Goal: Task Accomplishment & Management: Use online tool/utility

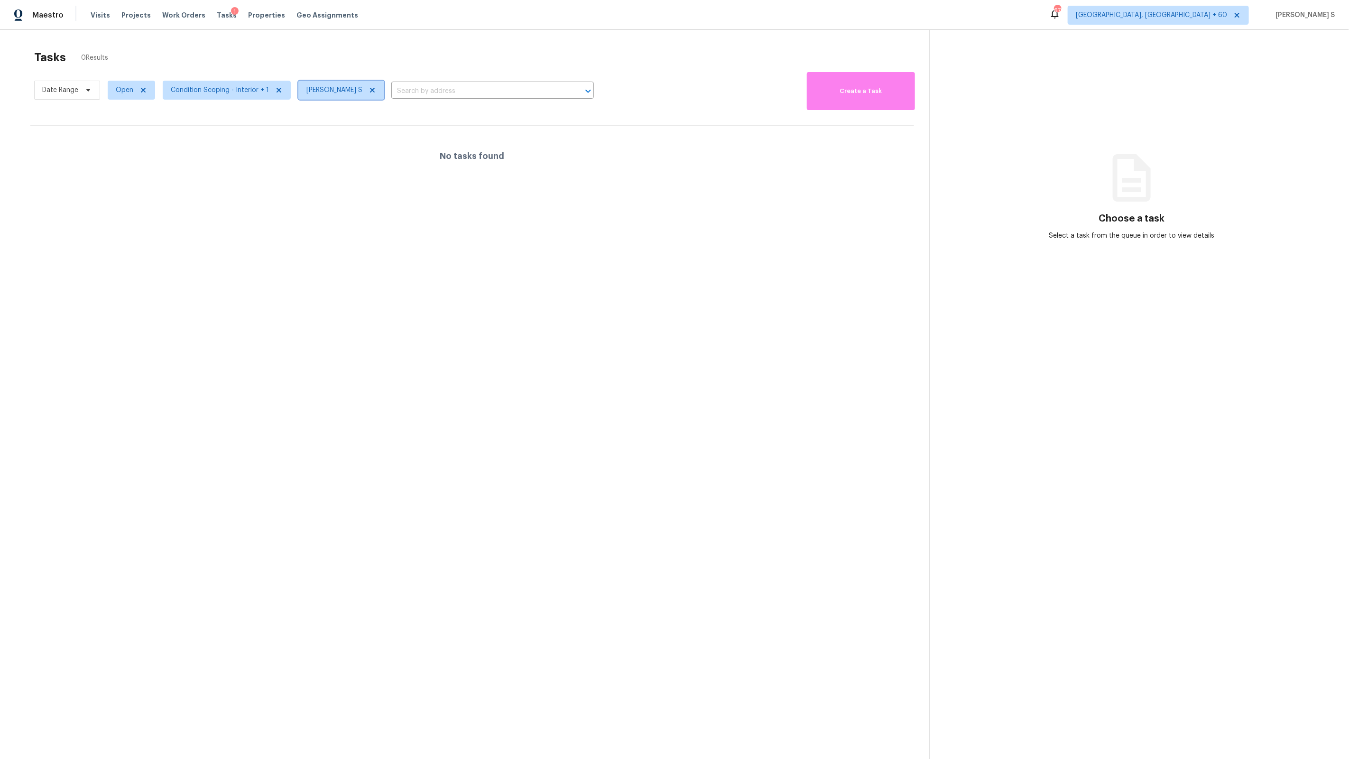
click at [325, 89] on span "[PERSON_NAME] S" at bounding box center [334, 89] width 56 height 9
click at [216, 85] on span "Condition Scoping - Interior + 1" at bounding box center [220, 89] width 98 height 9
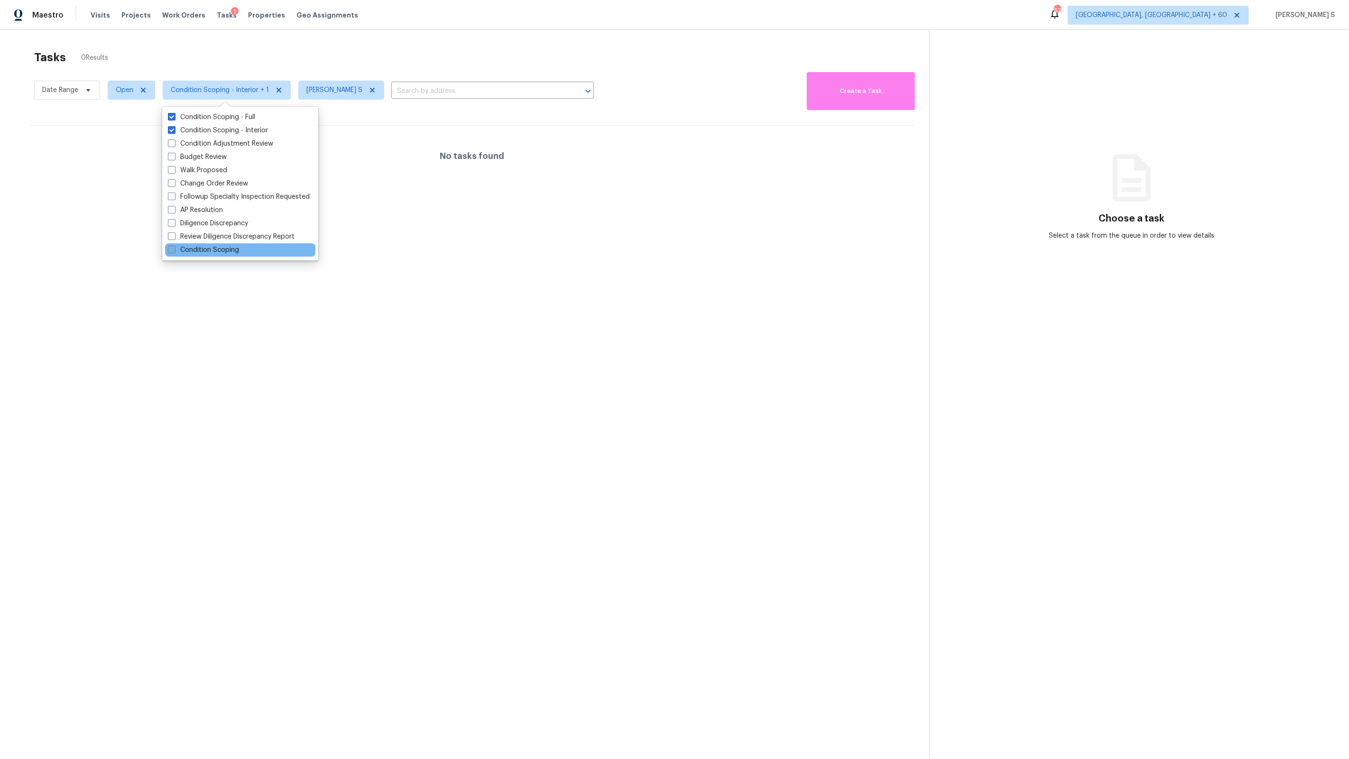
click at [220, 248] on label "Condition Scoping" at bounding box center [203, 249] width 71 height 9
click at [174, 248] on input "Condition Scoping" at bounding box center [171, 248] width 6 height 6
checkbox input "true"
click at [495, 284] on div at bounding box center [674, 379] width 1349 height 759
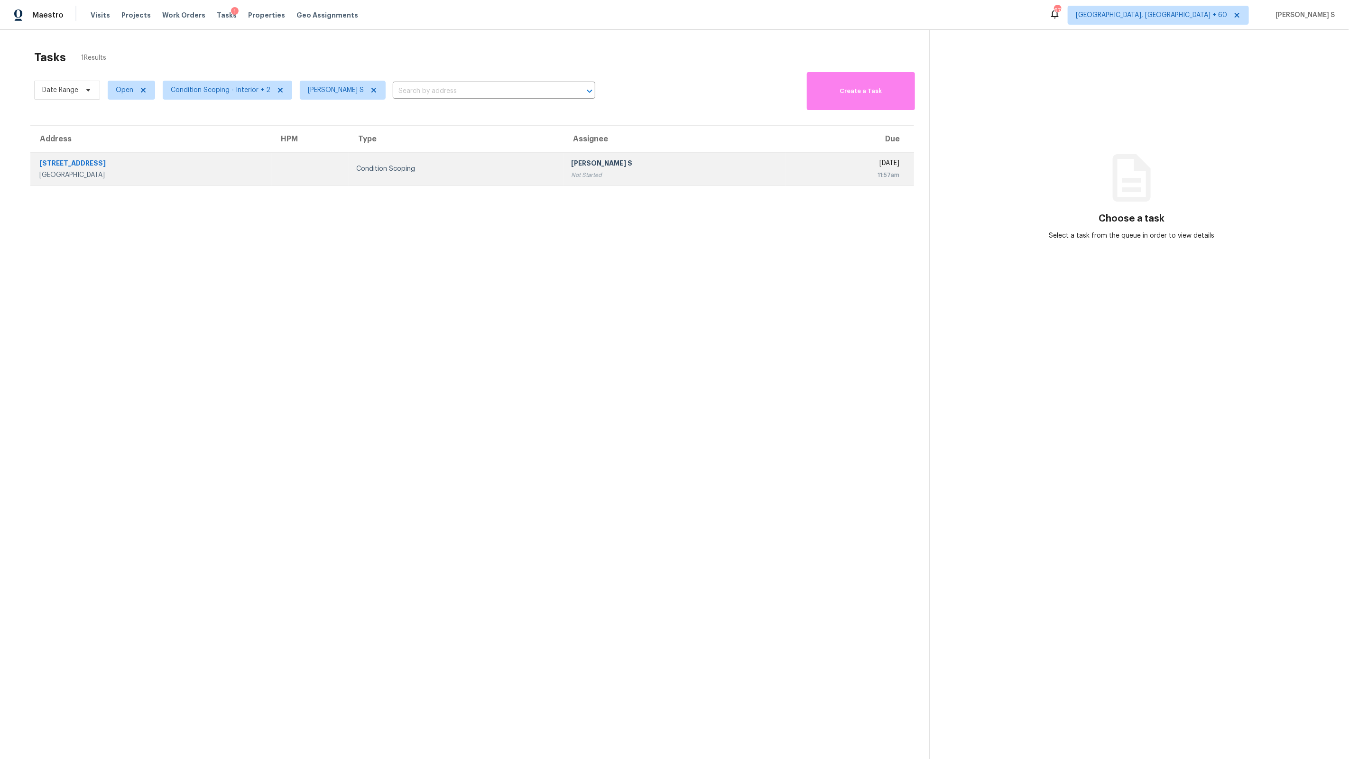
click at [509, 172] on div "Condition Scoping" at bounding box center [456, 168] width 200 height 9
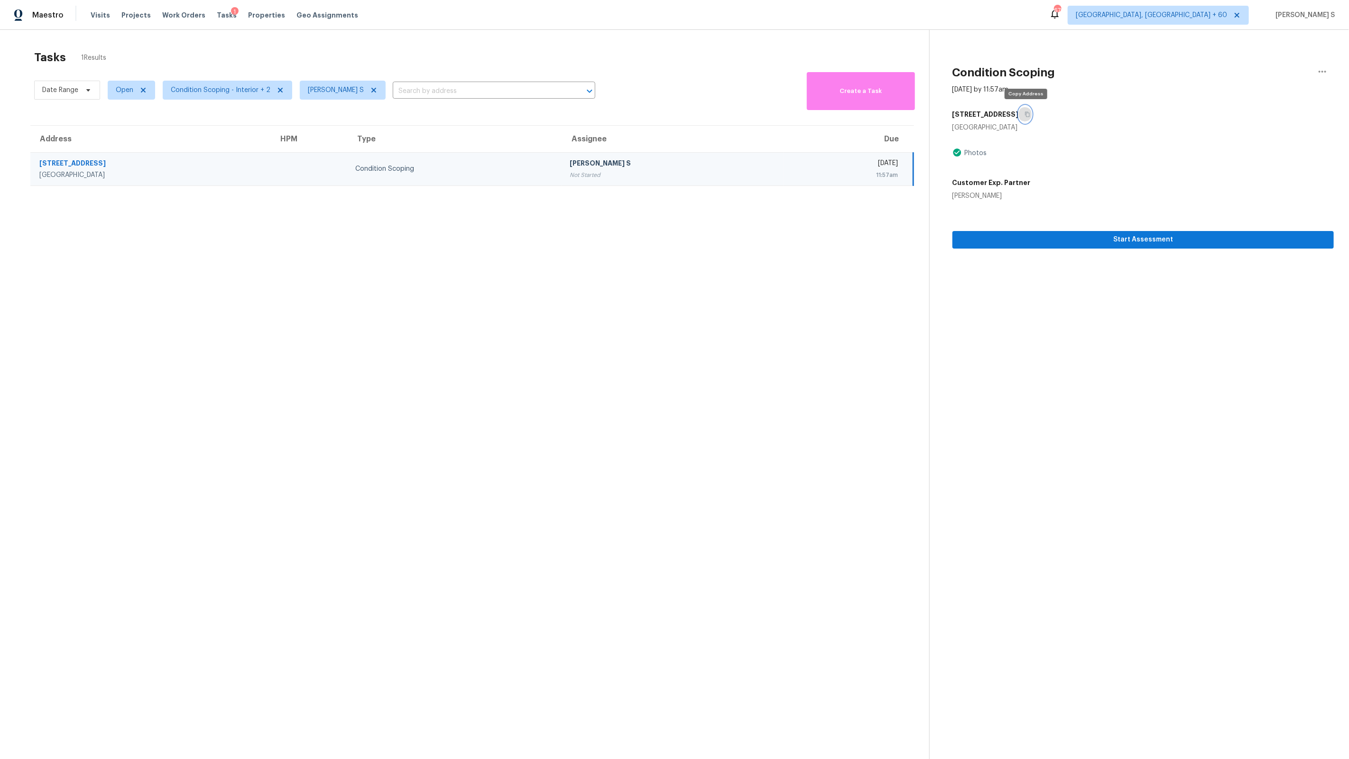
click at [1027, 114] on icon "button" at bounding box center [1027, 114] width 6 height 6
click at [348, 165] on td "Condition Scoping" at bounding box center [455, 168] width 214 height 33
click at [994, 239] on span "Start Assessment" at bounding box center [1143, 240] width 366 height 12
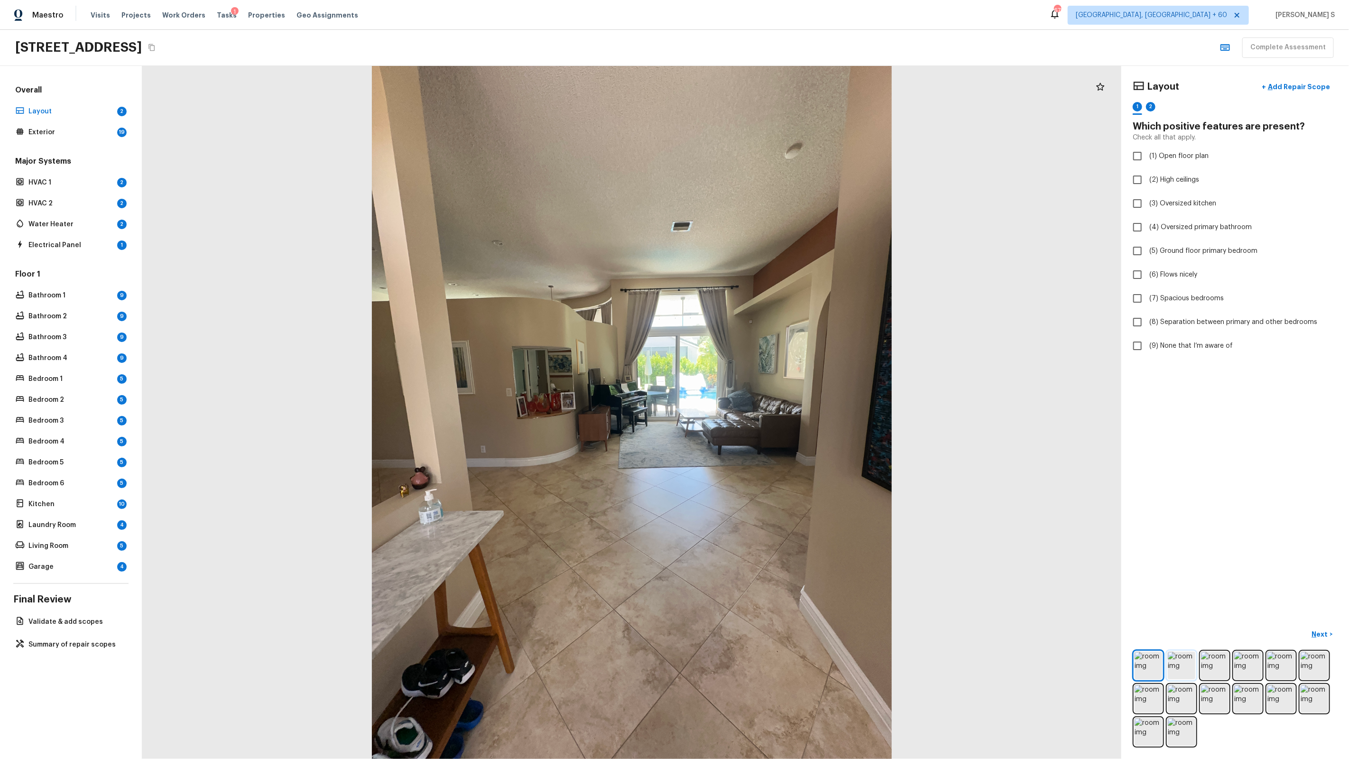
click at [1184, 669] on img at bounding box center [1182, 666] width 28 height 28
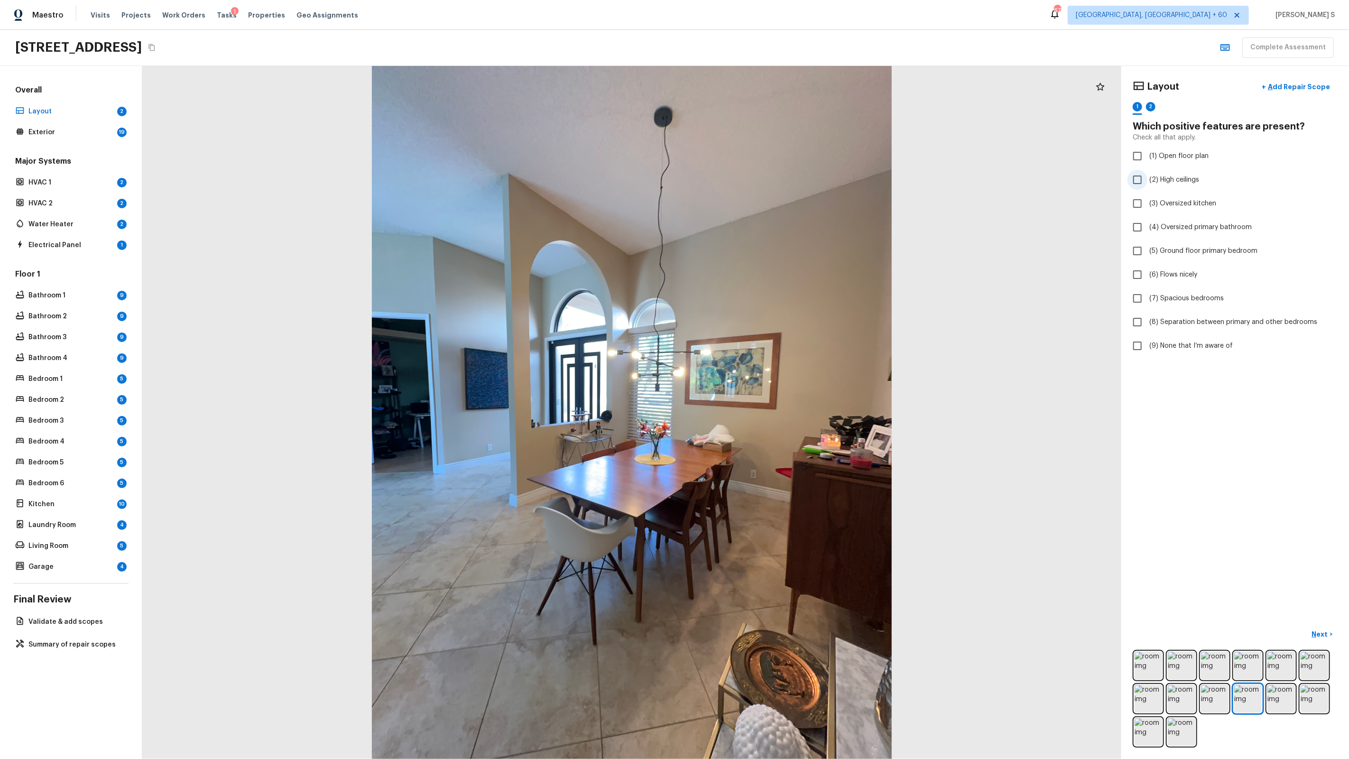
click at [1177, 183] on span "(2) High ceilings" at bounding box center [1174, 179] width 50 height 9
click at [1147, 183] on input "(2) High ceilings" at bounding box center [1137, 180] width 20 height 20
checkbox input "true"
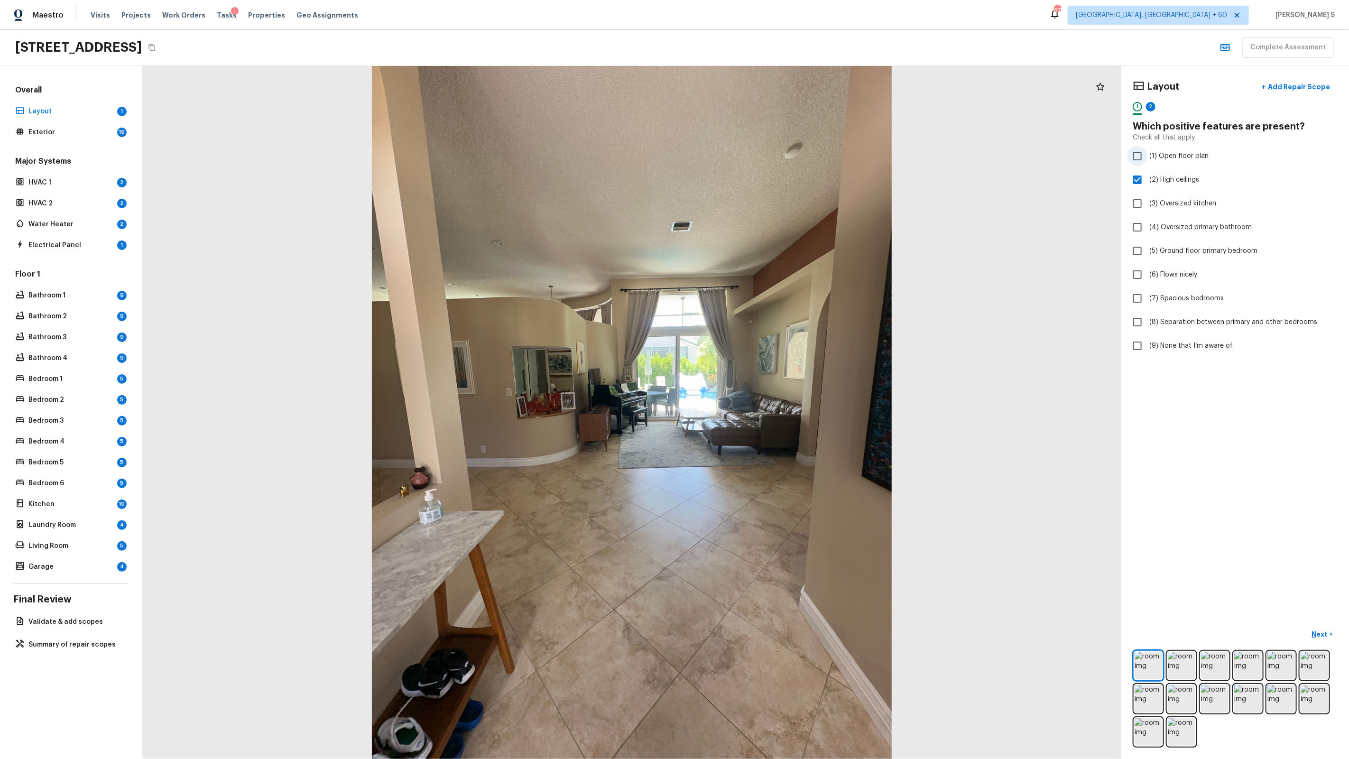
click at [1177, 155] on span "(1) Open floor plan" at bounding box center [1178, 155] width 59 height 9
click at [1147, 155] on input "(1) Open floor plan" at bounding box center [1137, 156] width 20 height 20
checkbox input "true"
click at [1155, 108] on div "2" at bounding box center [1150, 106] width 9 height 9
click at [1172, 345] on span "(9) None that I’m aware of" at bounding box center [1190, 345] width 83 height 9
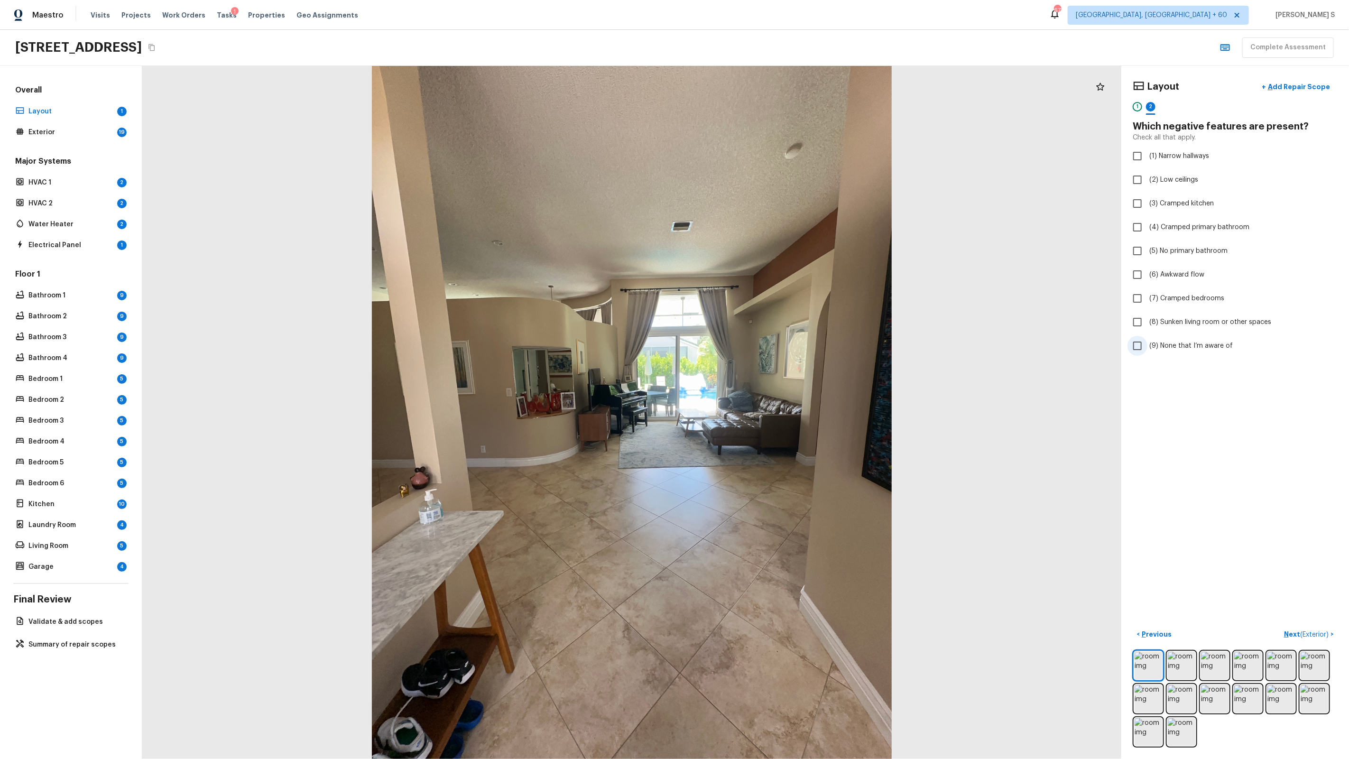
click at [1147, 345] on input "(9) None that I’m aware of" at bounding box center [1137, 346] width 20 height 20
checkbox input "true"
click at [1151, 663] on img at bounding box center [1148, 666] width 28 height 28
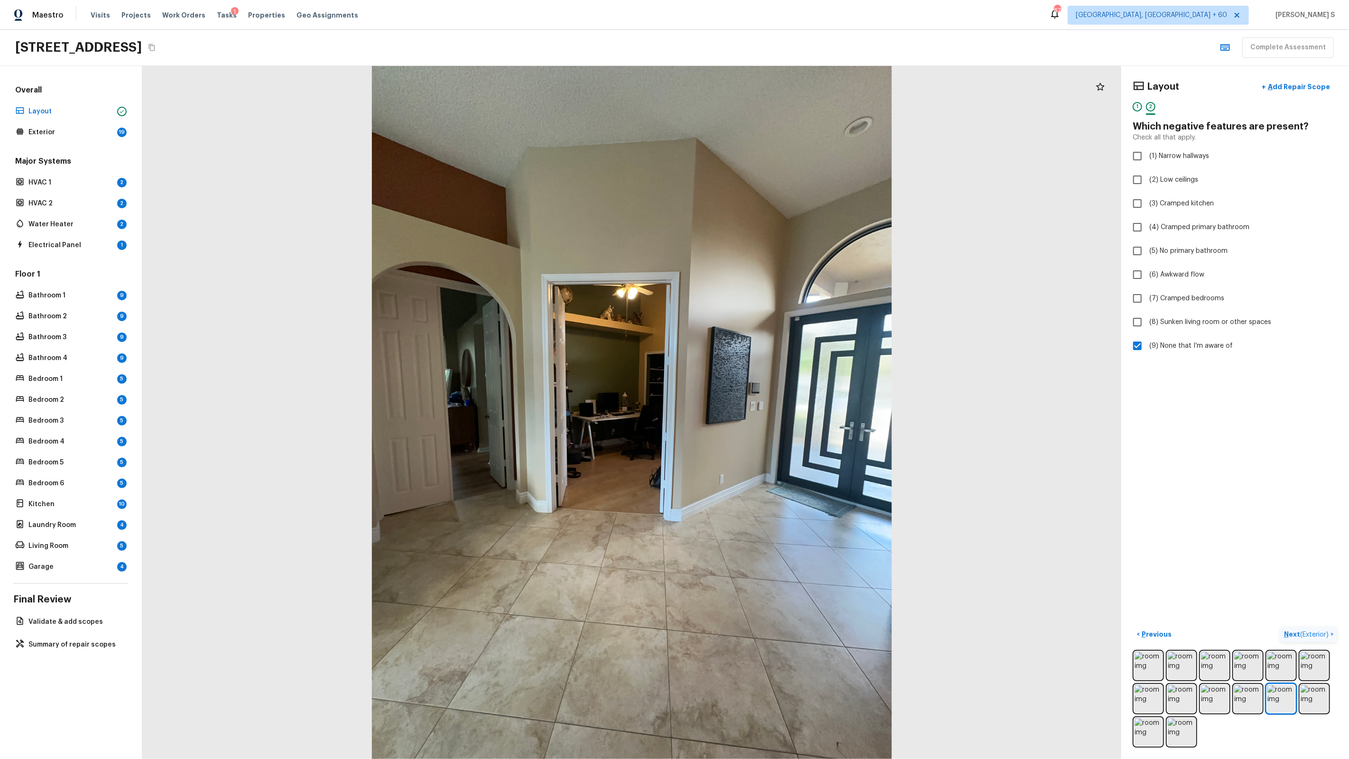
click at [1306, 630] on p "Next ( Exterior )" at bounding box center [1307, 634] width 46 height 10
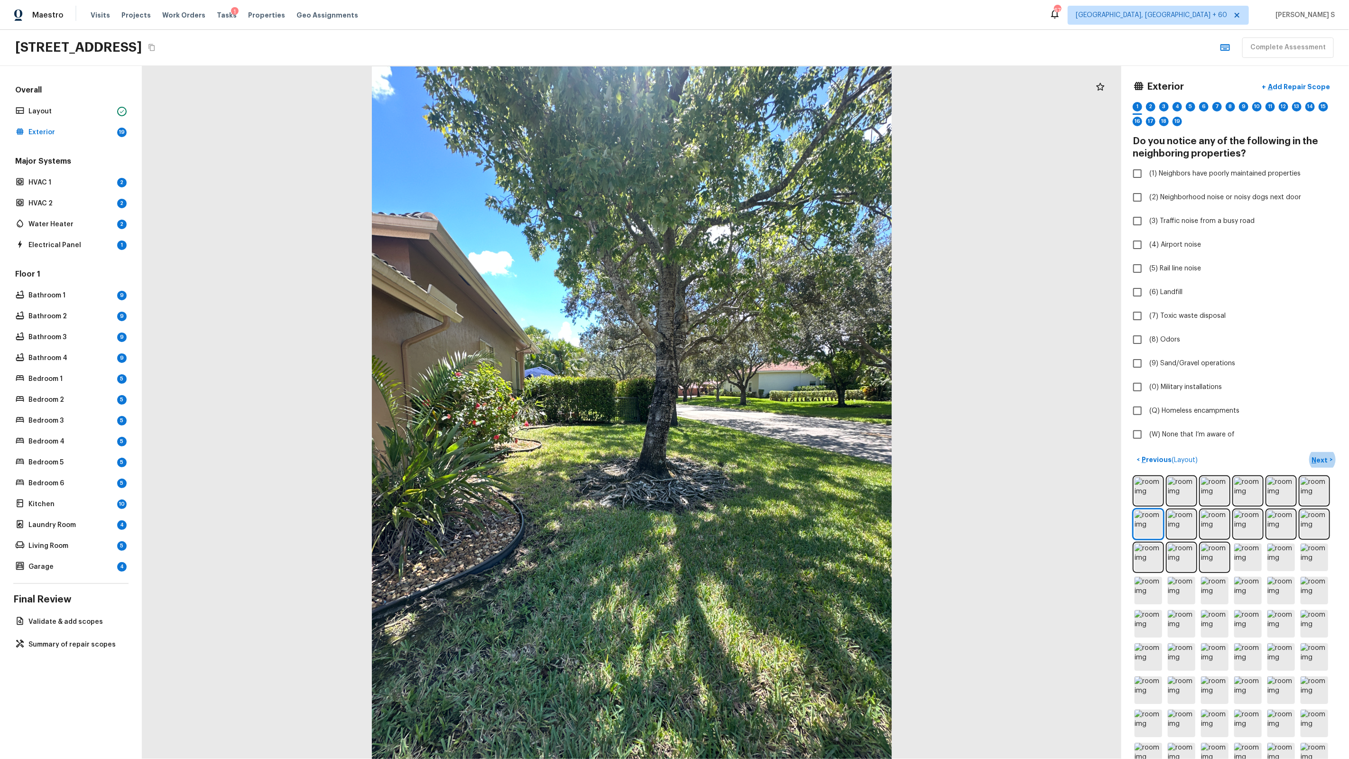
click at [802, 382] on div at bounding box center [631, 412] width 979 height 693
click at [1182, 519] on img at bounding box center [1182, 524] width 28 height 28
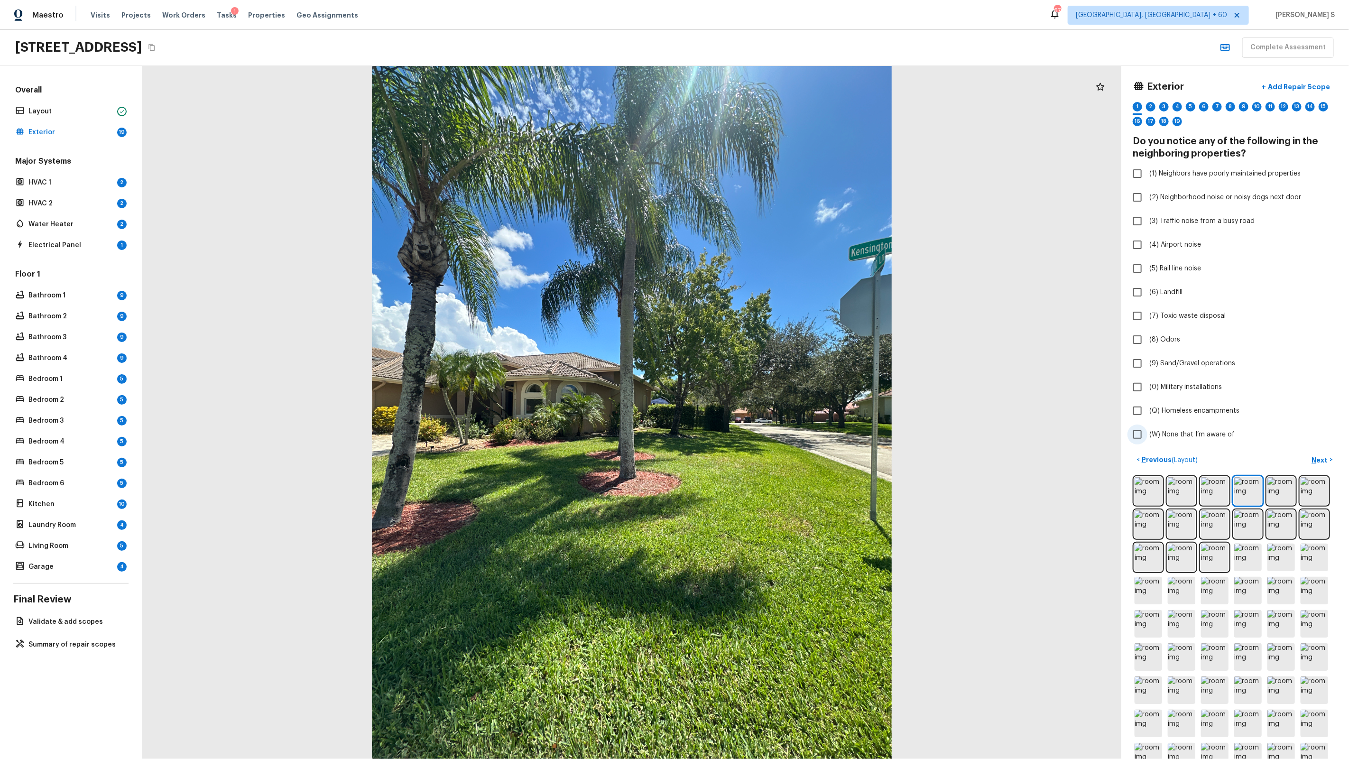
click at [1180, 432] on span "(W) None that I’m aware of" at bounding box center [1191, 434] width 85 height 9
click at [1147, 432] on input "(W) None that I’m aware of" at bounding box center [1137, 434] width 20 height 20
checkbox input "true"
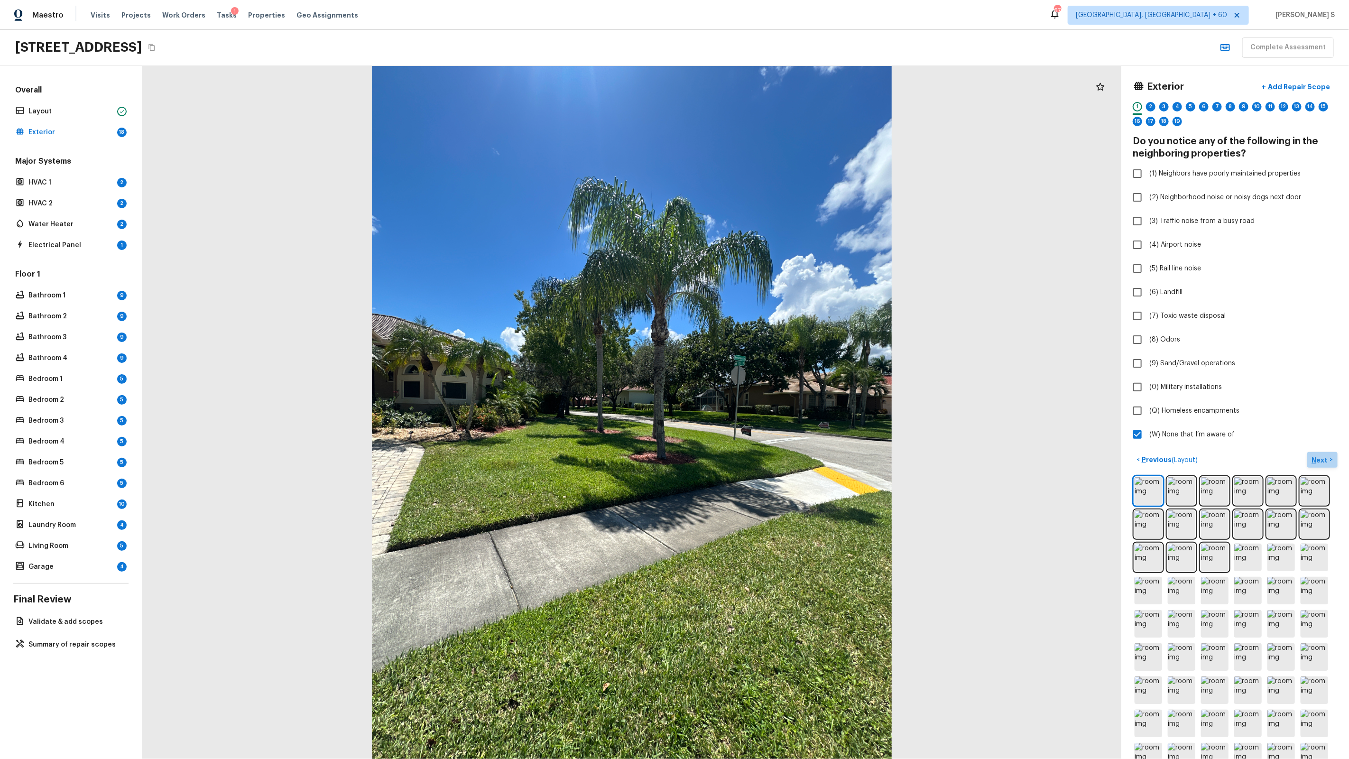
click at [1315, 458] on p "Next" at bounding box center [1321, 459] width 18 height 9
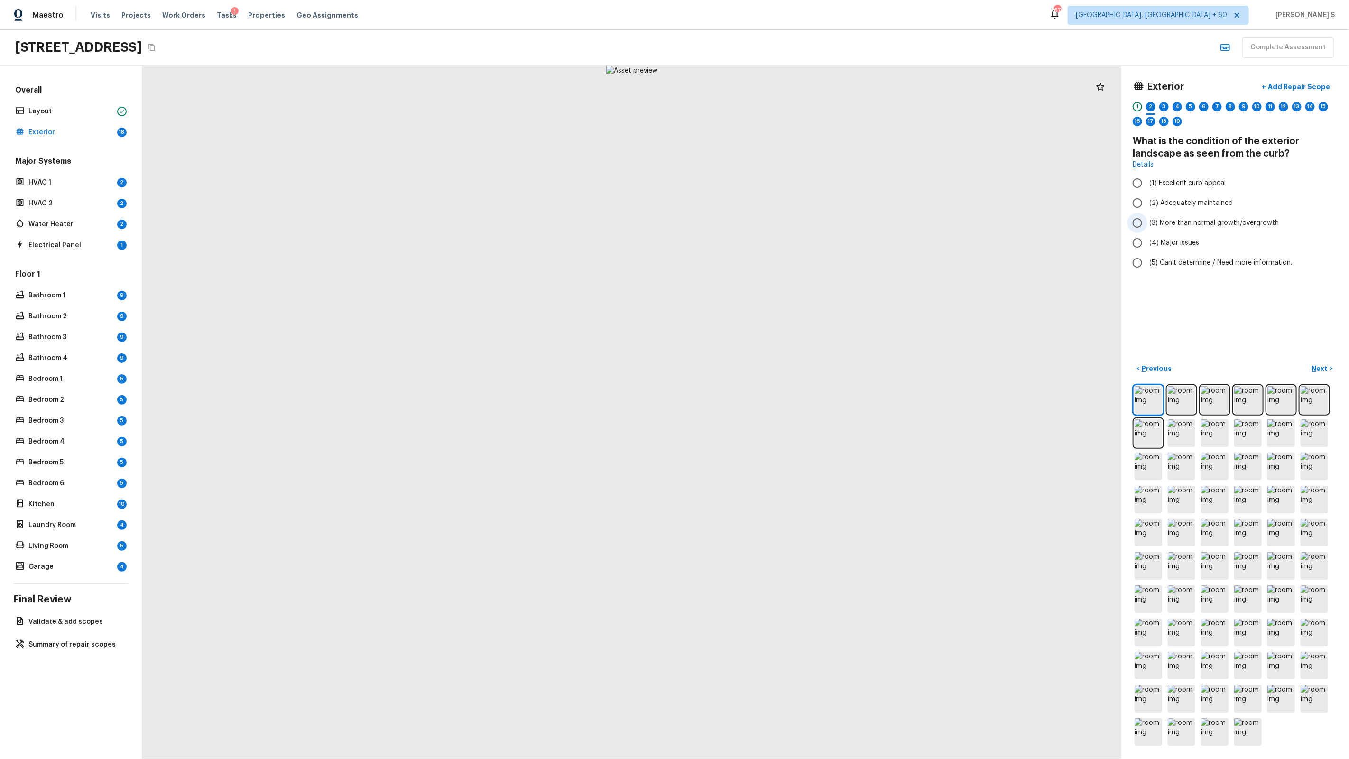
click at [1191, 224] on span "(3) More than normal growth/overgrowth" at bounding box center [1213, 222] width 129 height 9
click at [1147, 224] on input "(3) More than normal growth/overgrowth" at bounding box center [1137, 223] width 20 height 20
radio input "true"
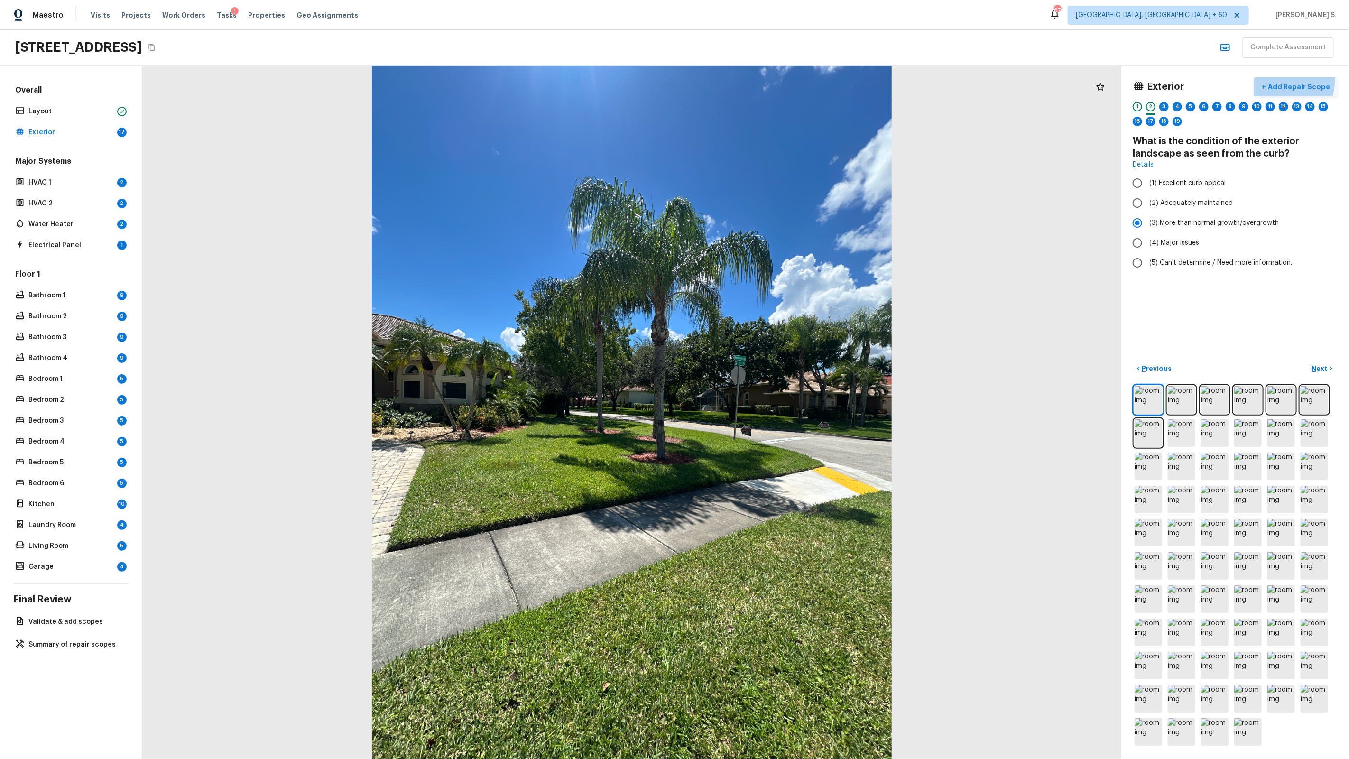
click at [1288, 81] on button "+ Add Repair Scope" at bounding box center [1295, 86] width 83 height 19
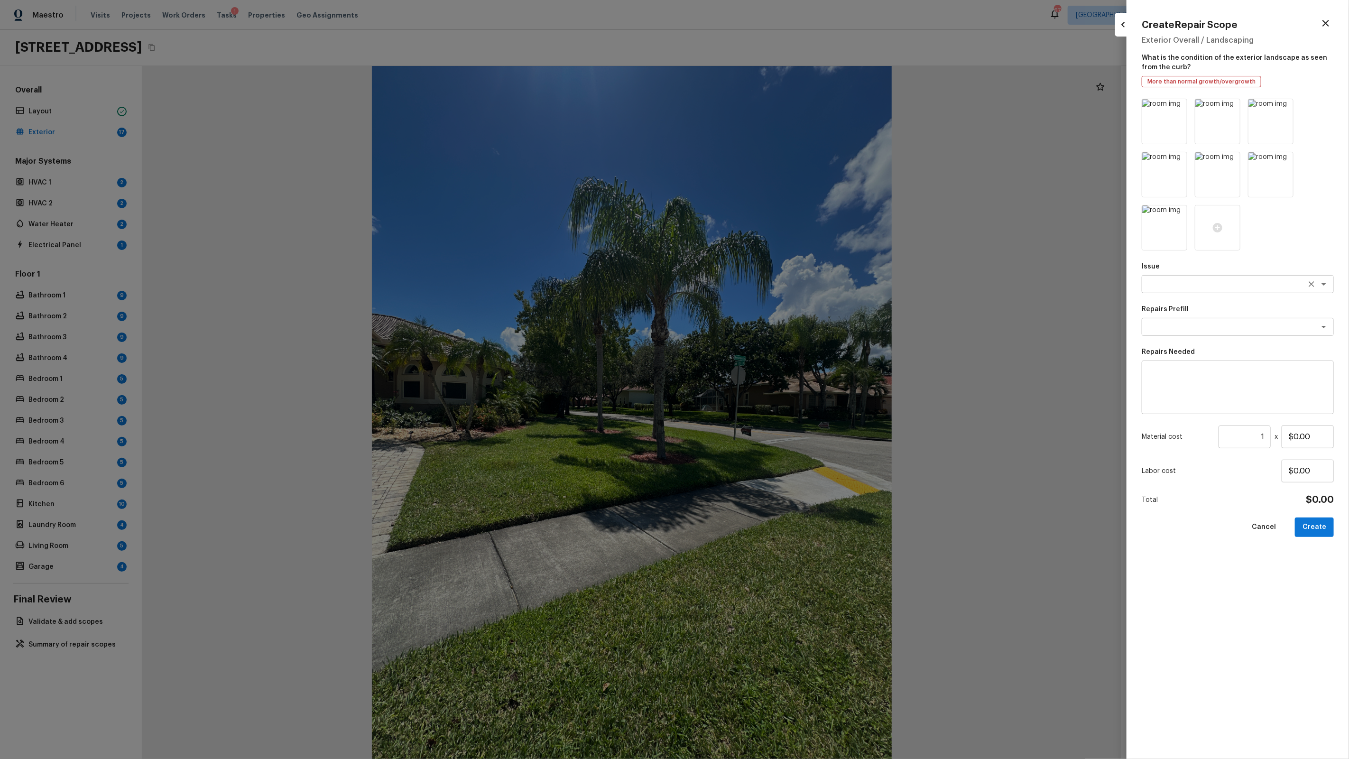
click at [1193, 289] on div "x ​" at bounding box center [1238, 284] width 192 height 18
type textarea "Landscape Package"
type textarea "Initial landscaping package"
type textarea "Mowing of grass up to 6" in height. Mow, edge along driveways & sidewalks, trim…"
click at [1314, 439] on input "$300.00" at bounding box center [1308, 436] width 52 height 23
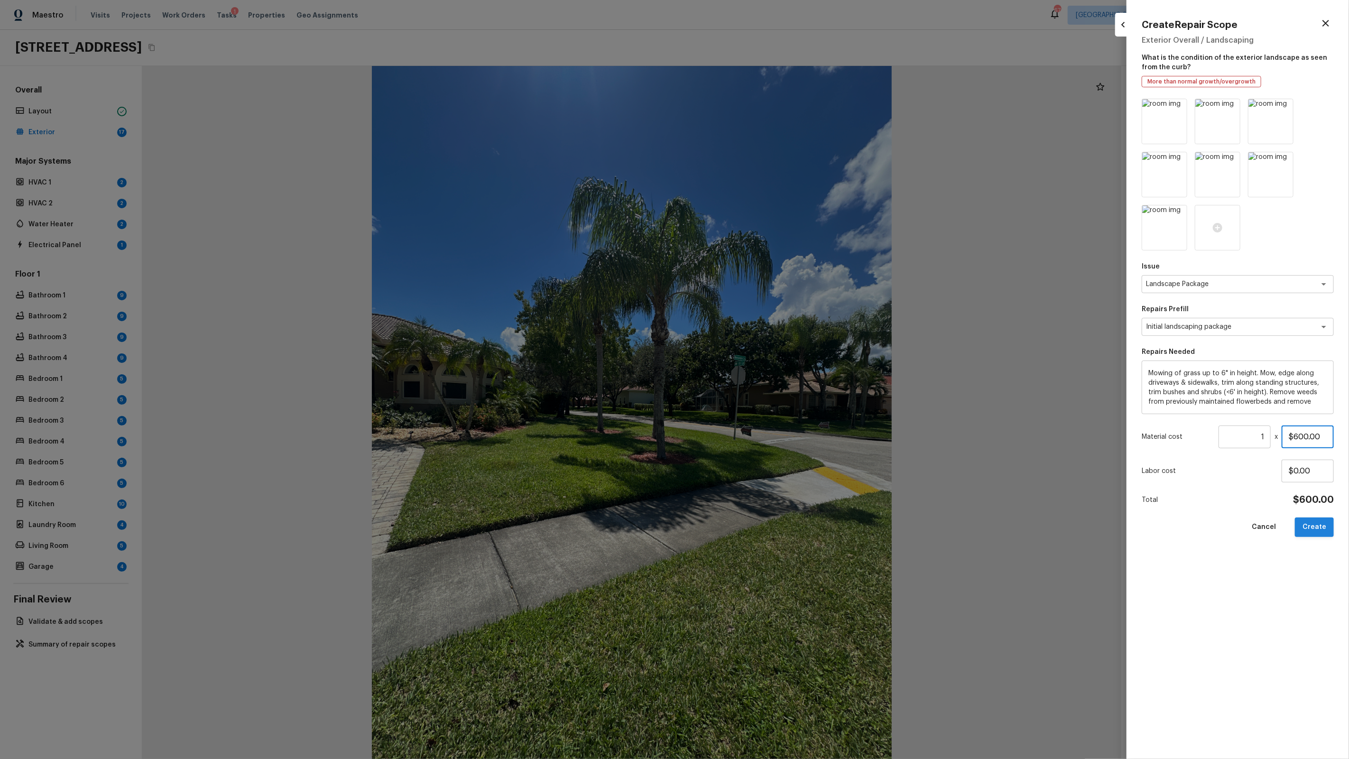
type input "$600.00"
click at [1319, 531] on button "Create" at bounding box center [1314, 526] width 39 height 19
type input "$0.00"
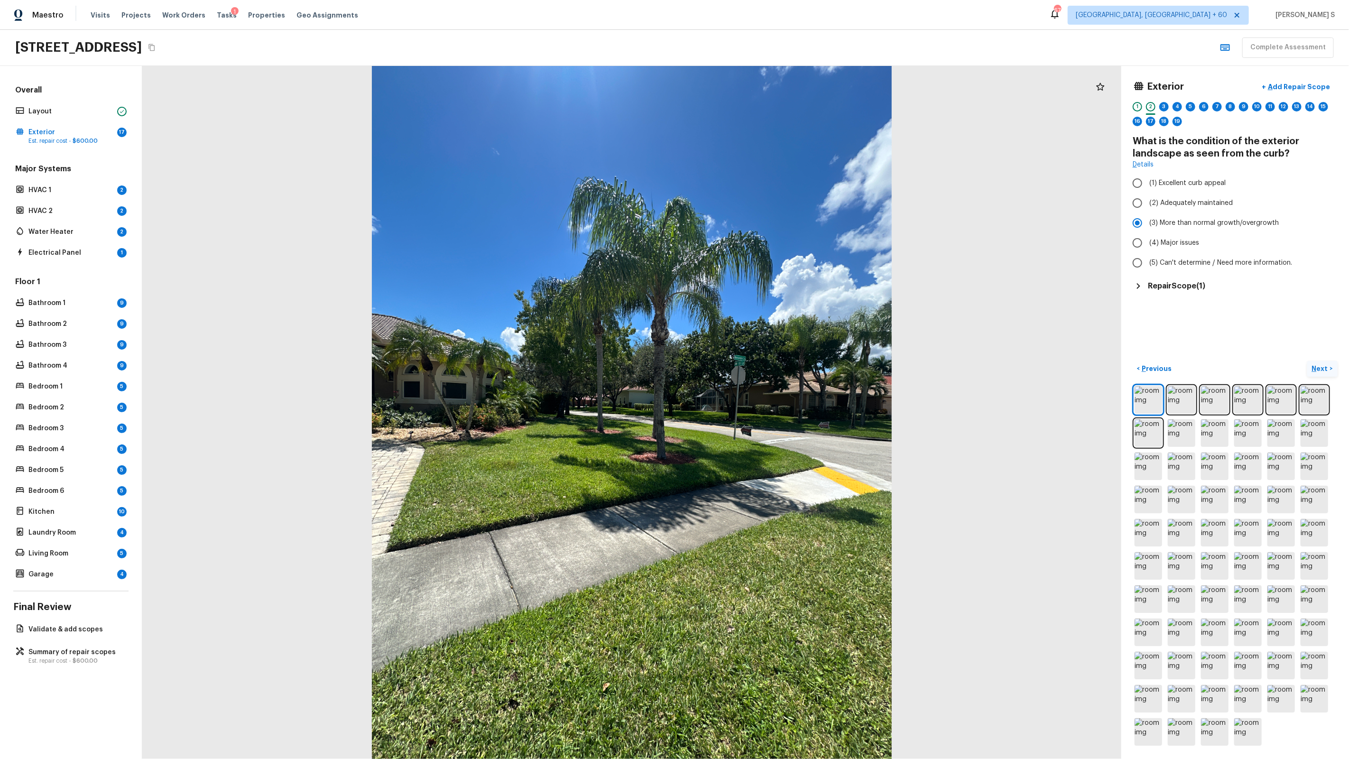
click at [1314, 369] on p "Next" at bounding box center [1321, 368] width 18 height 9
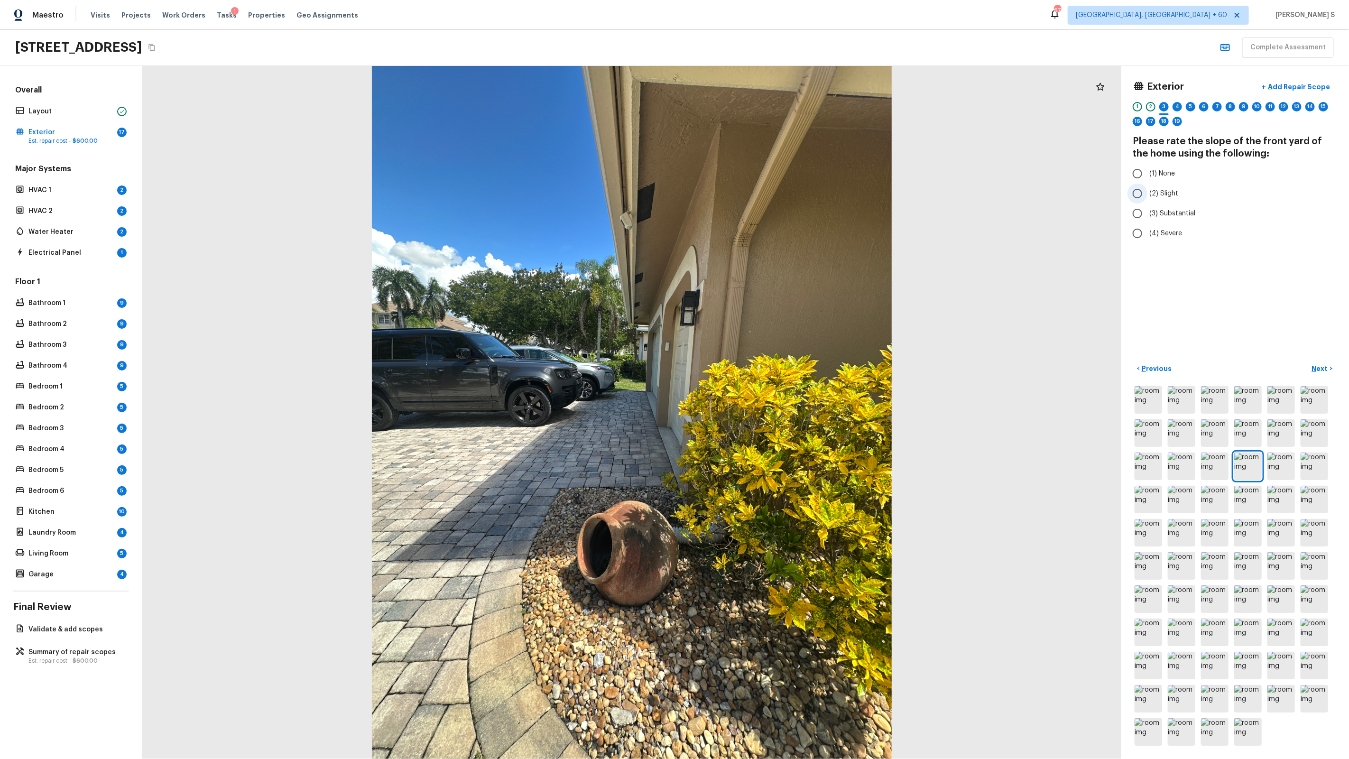
click at [1158, 193] on span "(2) Slight" at bounding box center [1163, 193] width 29 height 9
click at [1147, 193] on input "(2) Slight" at bounding box center [1137, 194] width 20 height 20
radio input "true"
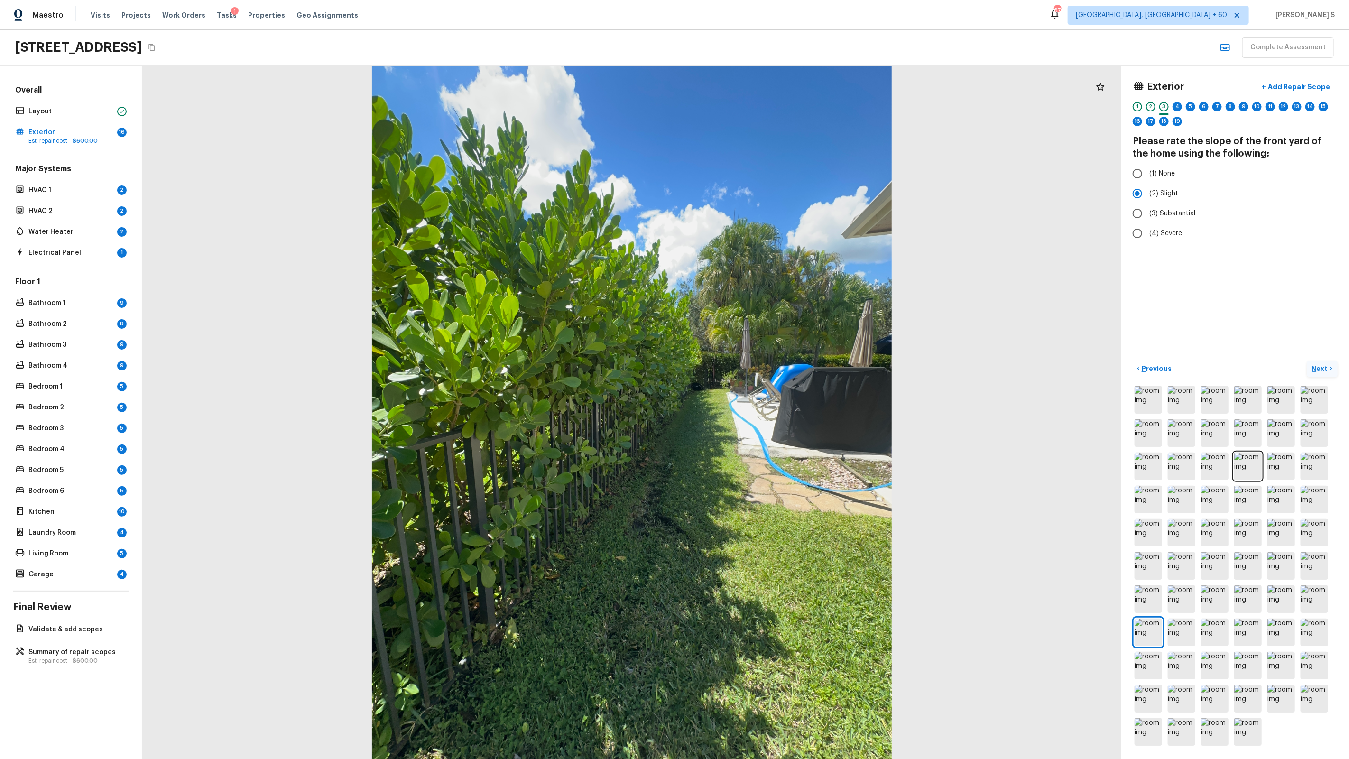
click at [1325, 365] on p "Next" at bounding box center [1321, 368] width 18 height 9
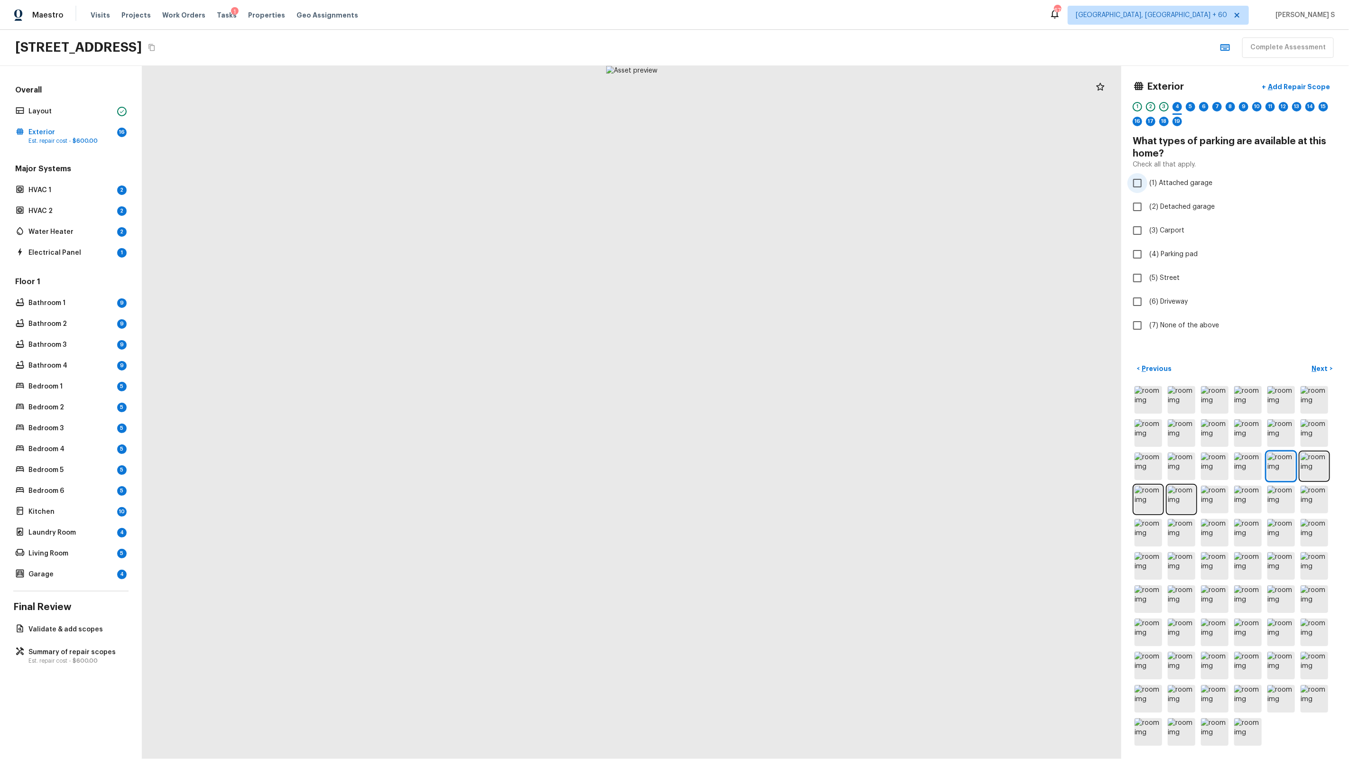
click at [1181, 185] on span "(1) Attached garage" at bounding box center [1180, 182] width 63 height 9
click at [1147, 185] on input "(1) Attached garage" at bounding box center [1137, 183] width 20 height 20
checkbox input "true"
click at [1174, 304] on span "(6) Driveway" at bounding box center [1168, 301] width 38 height 9
click at [1147, 304] on input "(6) Driveway" at bounding box center [1137, 302] width 20 height 20
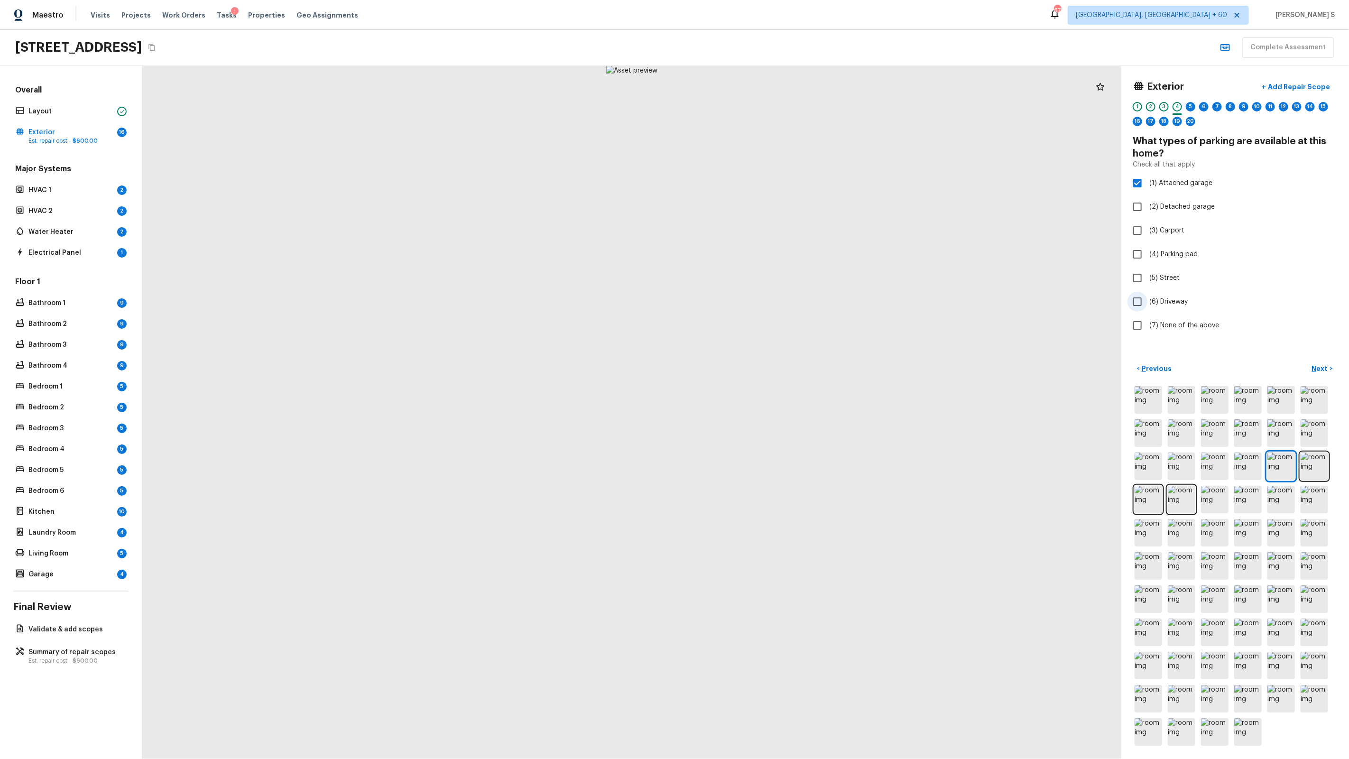
checkbox input "true"
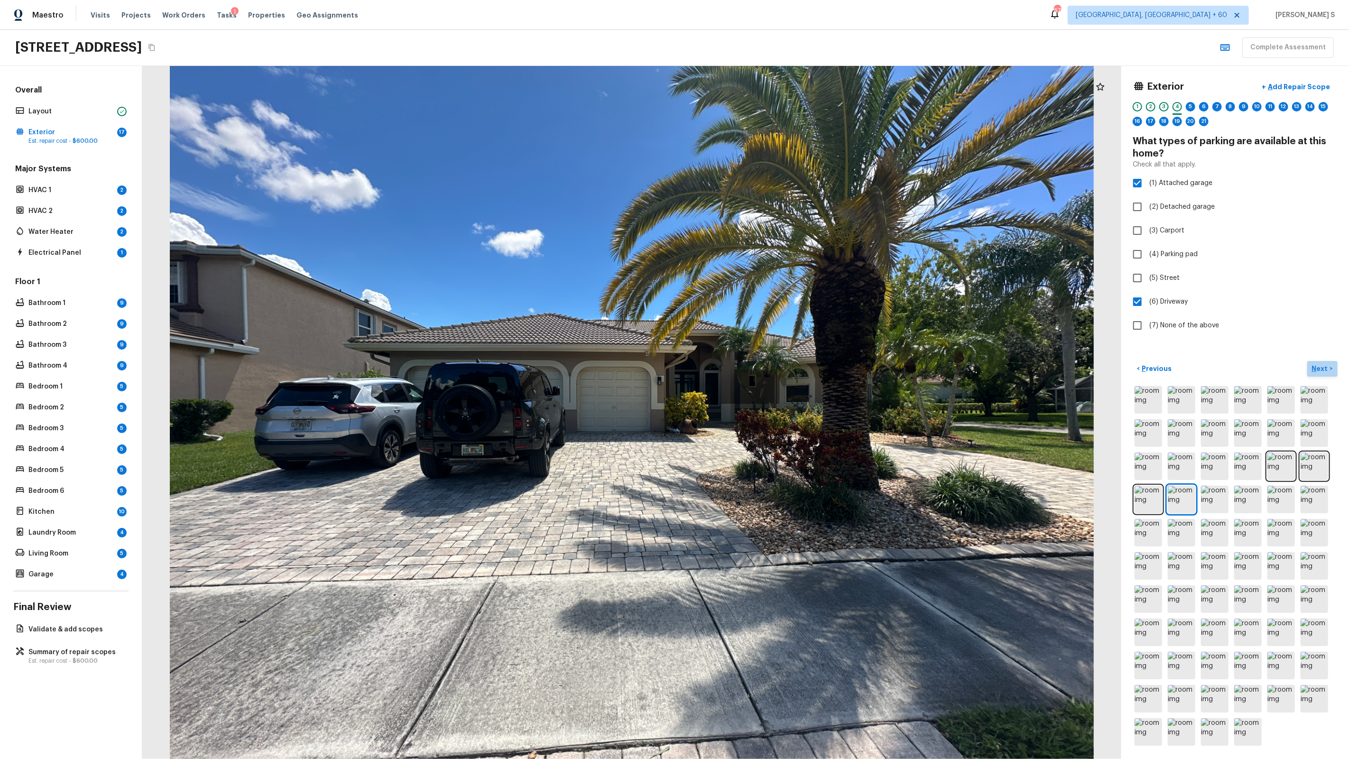
click at [1317, 365] on p "Next" at bounding box center [1321, 368] width 18 height 9
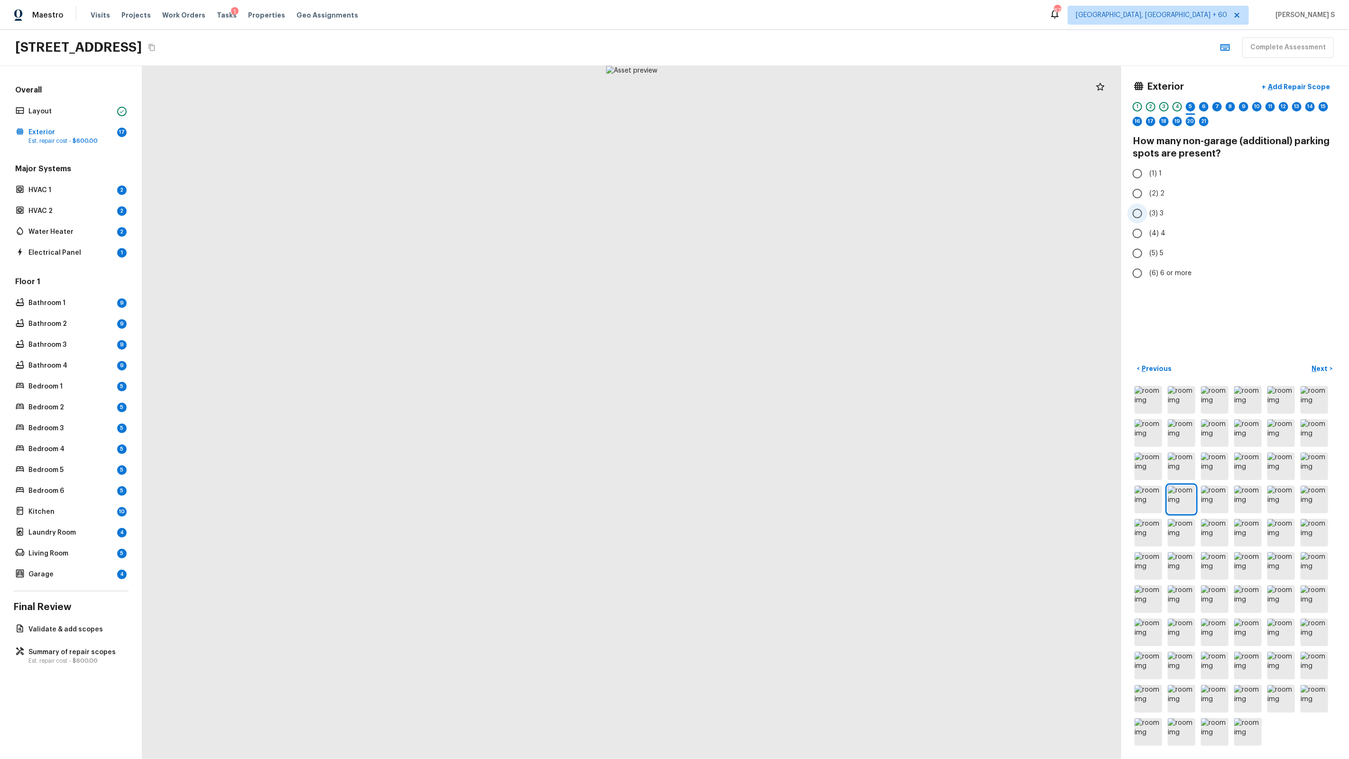
click at [1146, 217] on input "(3) 3" at bounding box center [1137, 213] width 20 height 20
radio input "true"
click at [1324, 364] on p "Next" at bounding box center [1321, 368] width 18 height 9
click at [1159, 214] on span "(3) 3" at bounding box center [1156, 213] width 14 height 9
click at [1147, 214] on input "(3) 3" at bounding box center [1137, 213] width 20 height 20
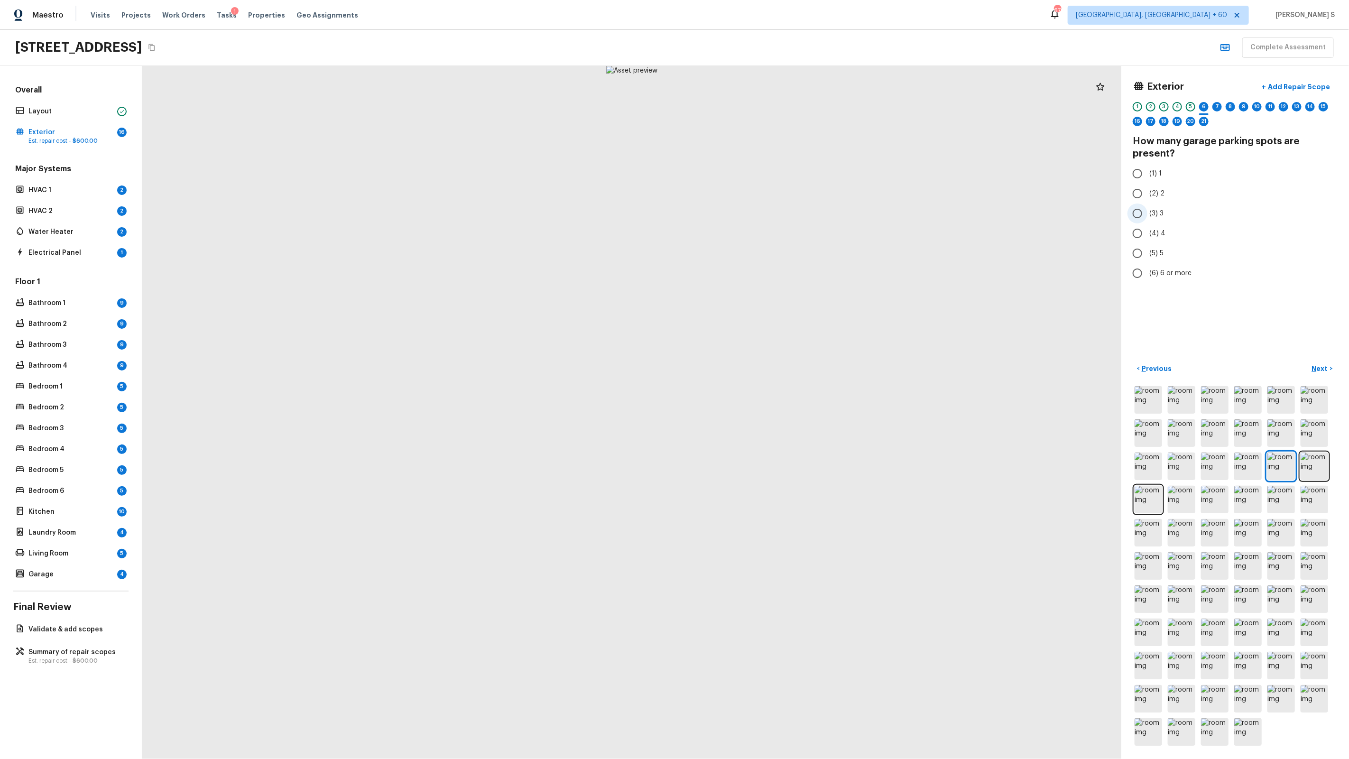
radio input "true"
click at [1330, 367] on button "Next >" at bounding box center [1322, 369] width 30 height 16
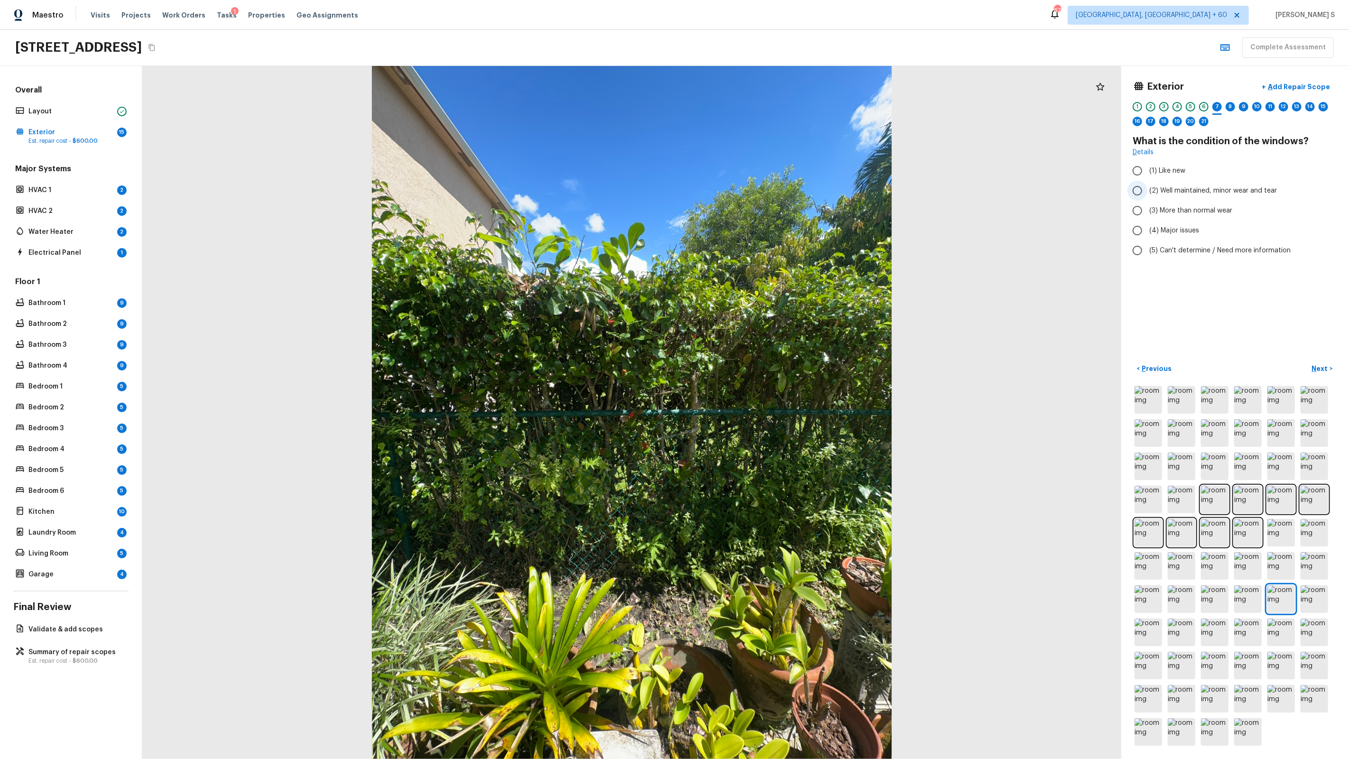
click at [1212, 188] on span "(2) Well maintained, minor wear and tear" at bounding box center [1213, 190] width 128 height 9
click at [1147, 188] on input "(2) Well maintained, minor wear and tear" at bounding box center [1137, 191] width 20 height 20
radio input "true"
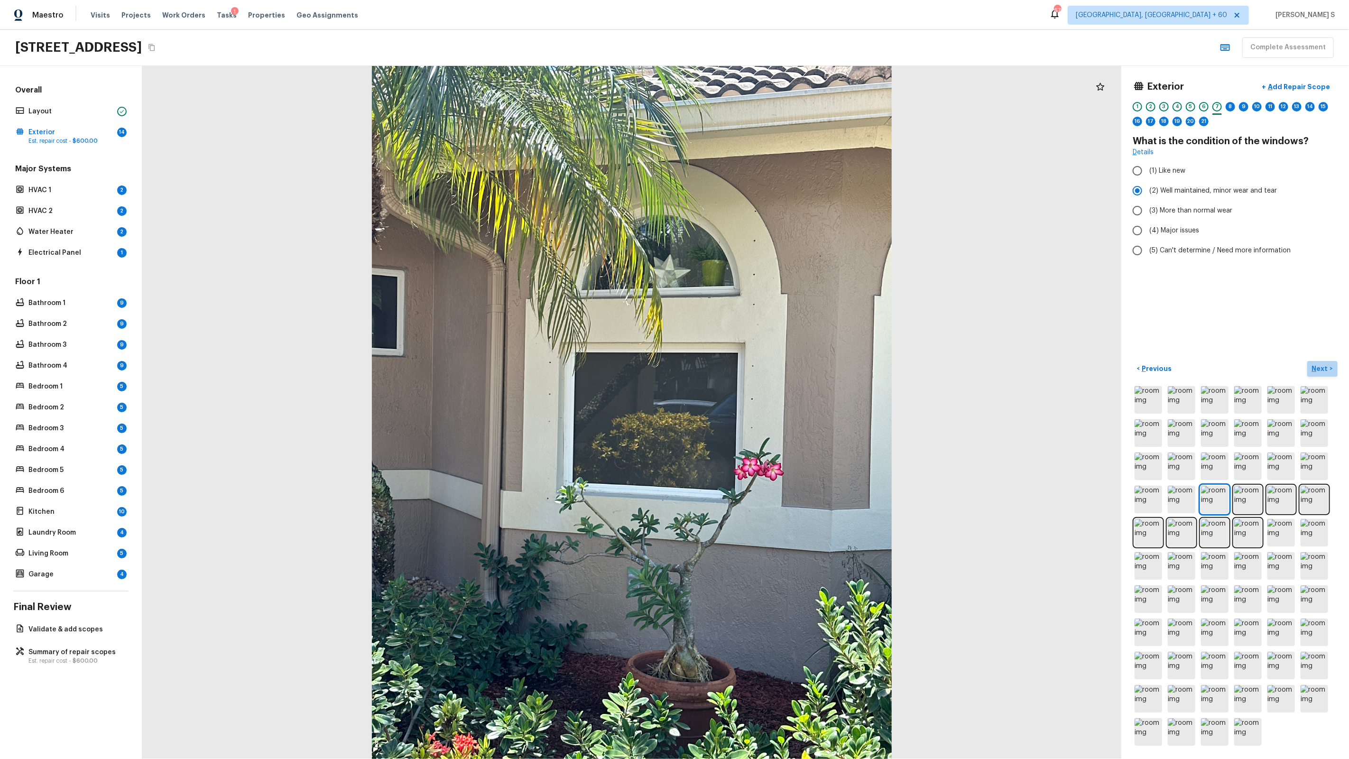
click at [1319, 365] on p "Next" at bounding box center [1321, 368] width 18 height 9
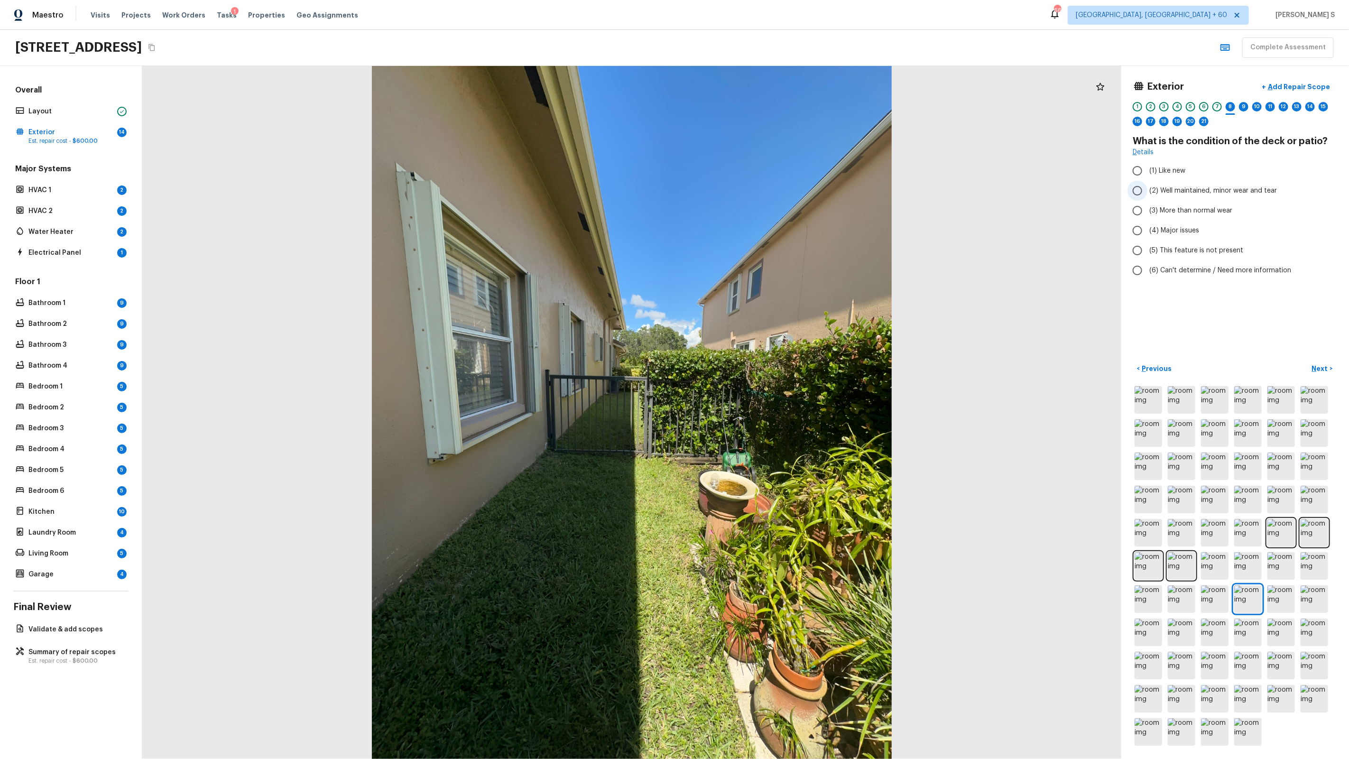
click at [1183, 188] on span "(2) Well maintained, minor wear and tear" at bounding box center [1213, 190] width 128 height 9
click at [1147, 188] on input "(2) Well maintained, minor wear and tear" at bounding box center [1137, 191] width 20 height 20
radio input "true"
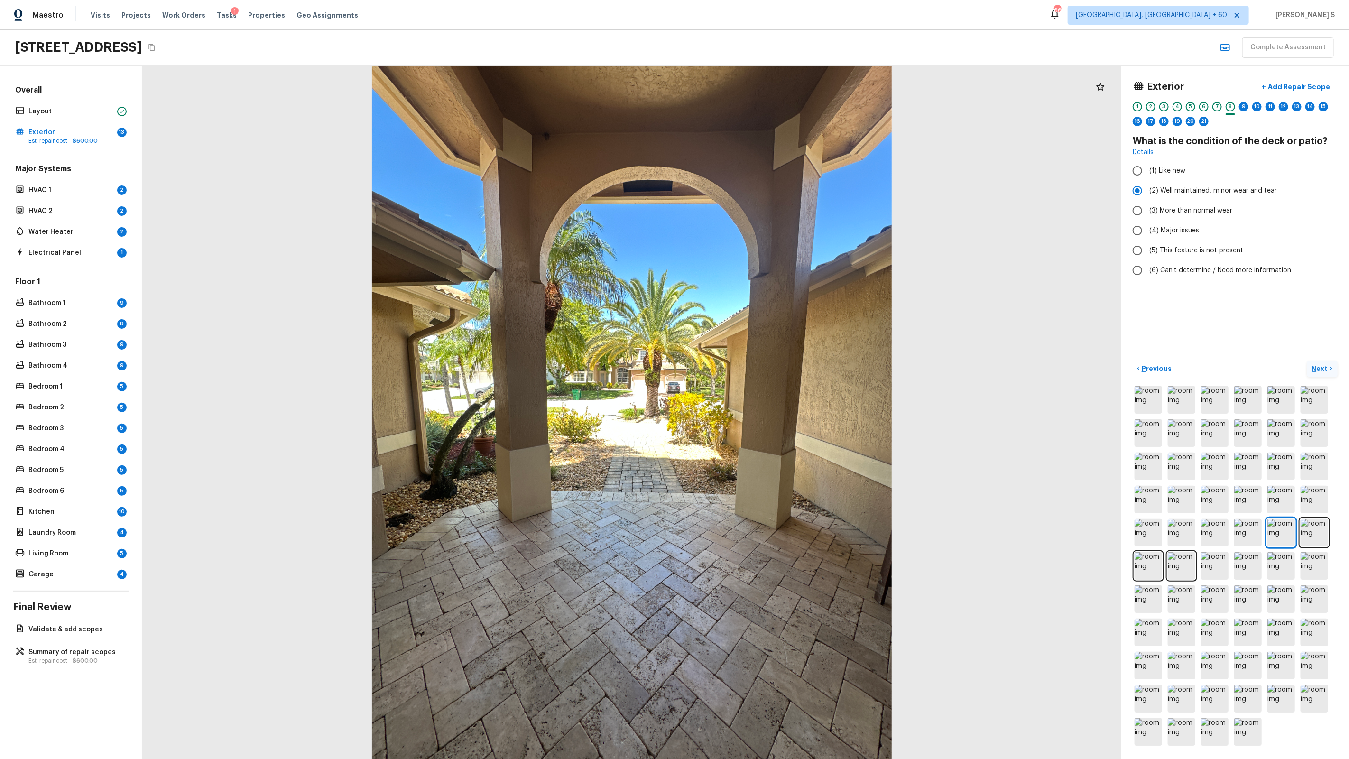
click at [1319, 368] on p "Next" at bounding box center [1321, 368] width 18 height 9
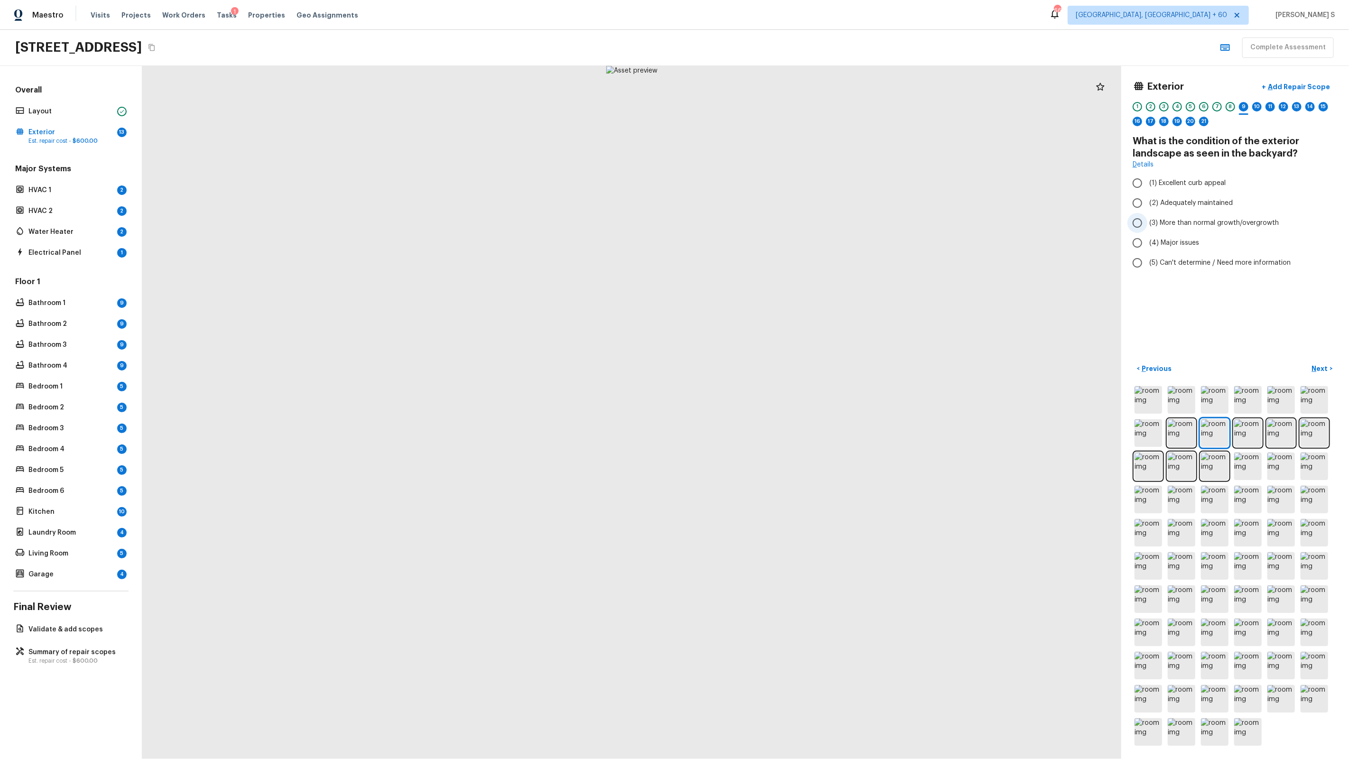
click at [1169, 226] on span "(3) More than normal growth/overgrowth" at bounding box center [1213, 222] width 129 height 9
click at [1147, 226] on input "(3) More than normal growth/overgrowth" at bounding box center [1137, 223] width 20 height 20
radio input "true"
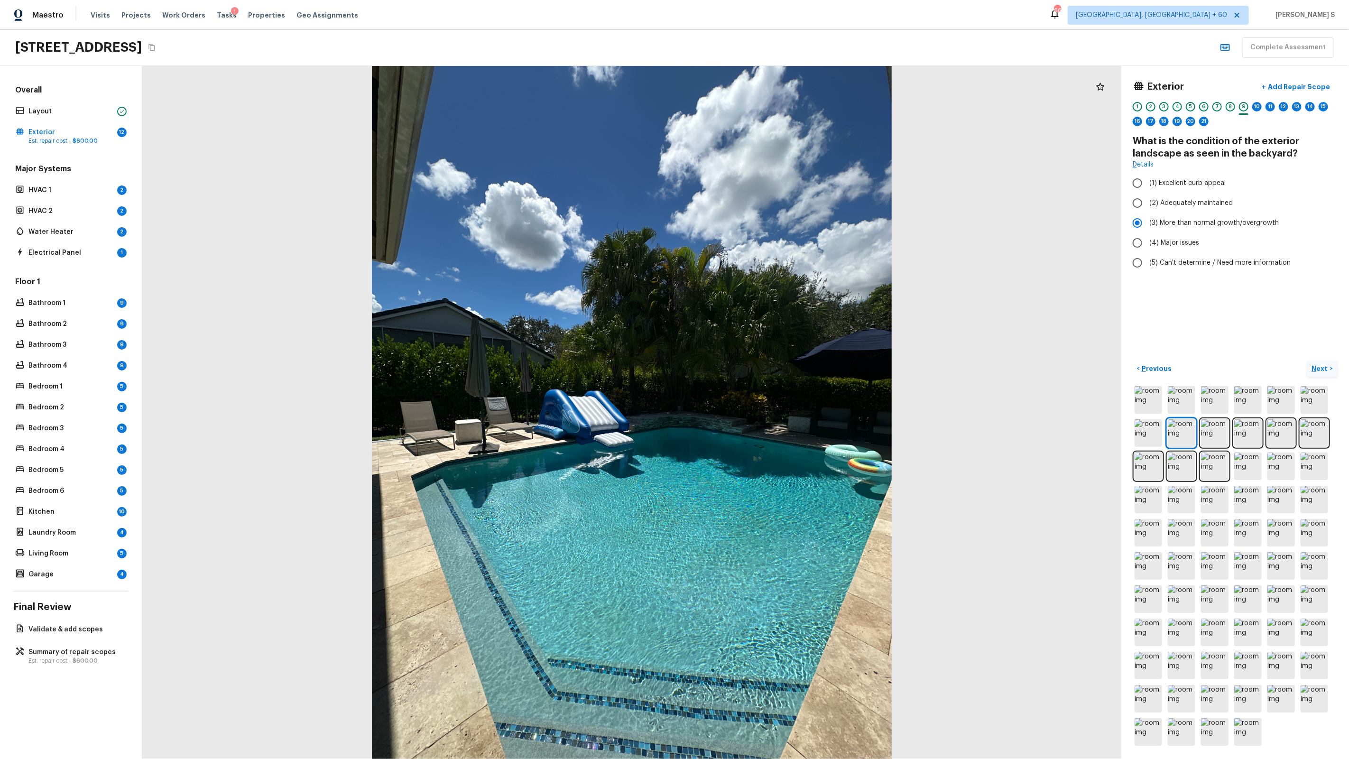
click at [1324, 369] on p "Next" at bounding box center [1321, 368] width 18 height 9
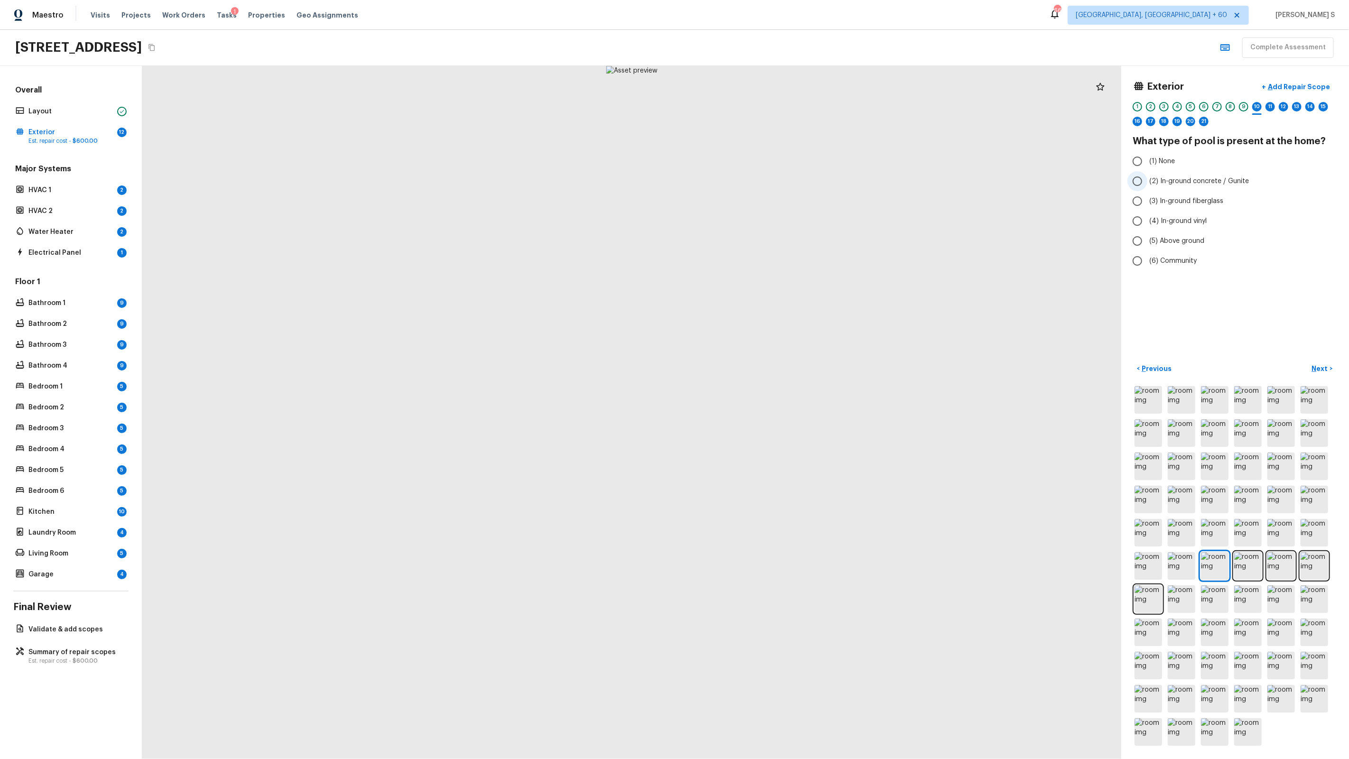
click at [1171, 183] on span "(2) In-ground concrete / Gunite" at bounding box center [1199, 180] width 100 height 9
click at [1147, 183] on input "(2) In-ground concrete / Gunite" at bounding box center [1137, 181] width 20 height 20
radio input "true"
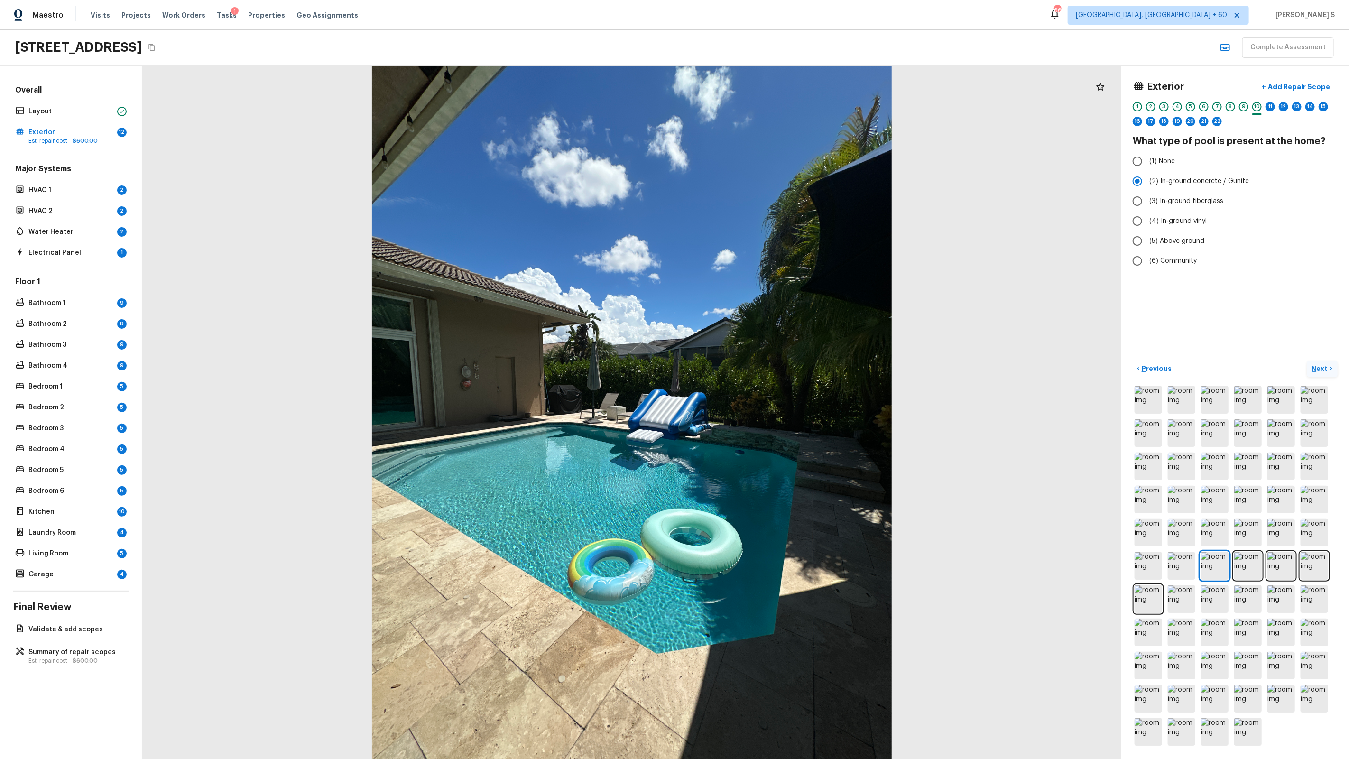
click at [1320, 369] on p "Next" at bounding box center [1321, 368] width 18 height 9
click at [1190, 189] on span "(2) Well maintained, minor wear and tear" at bounding box center [1213, 190] width 128 height 9
click at [1147, 189] on input "(2) Well maintained, minor wear and tear" at bounding box center [1137, 191] width 20 height 20
radio input "true"
click at [1313, 87] on p "Add Repair Scope" at bounding box center [1298, 86] width 64 height 9
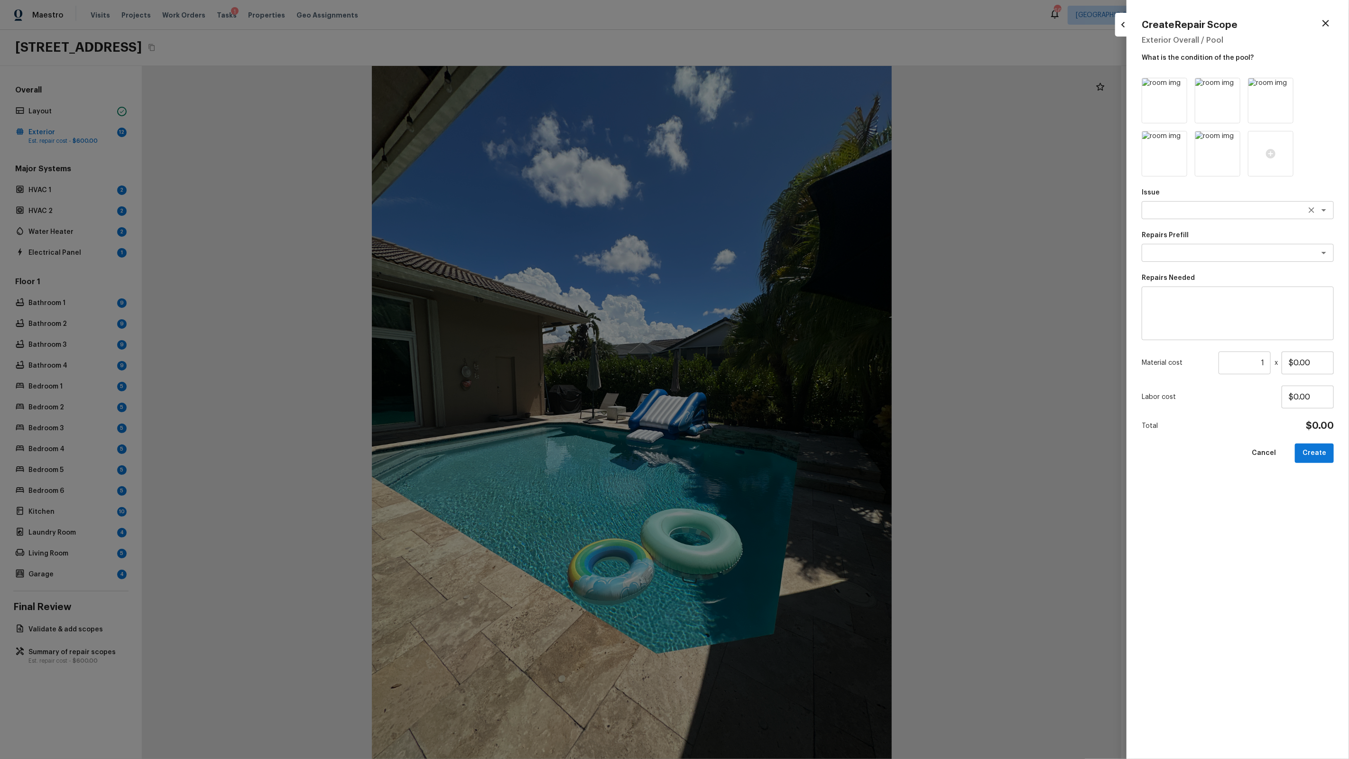
click at [1210, 206] on textarea at bounding box center [1224, 209] width 157 height 9
type textarea "Pool Repair"
click at [1208, 255] on textarea at bounding box center [1224, 252] width 157 height 9
click at [1203, 300] on textarea at bounding box center [1237, 314] width 179 height 38
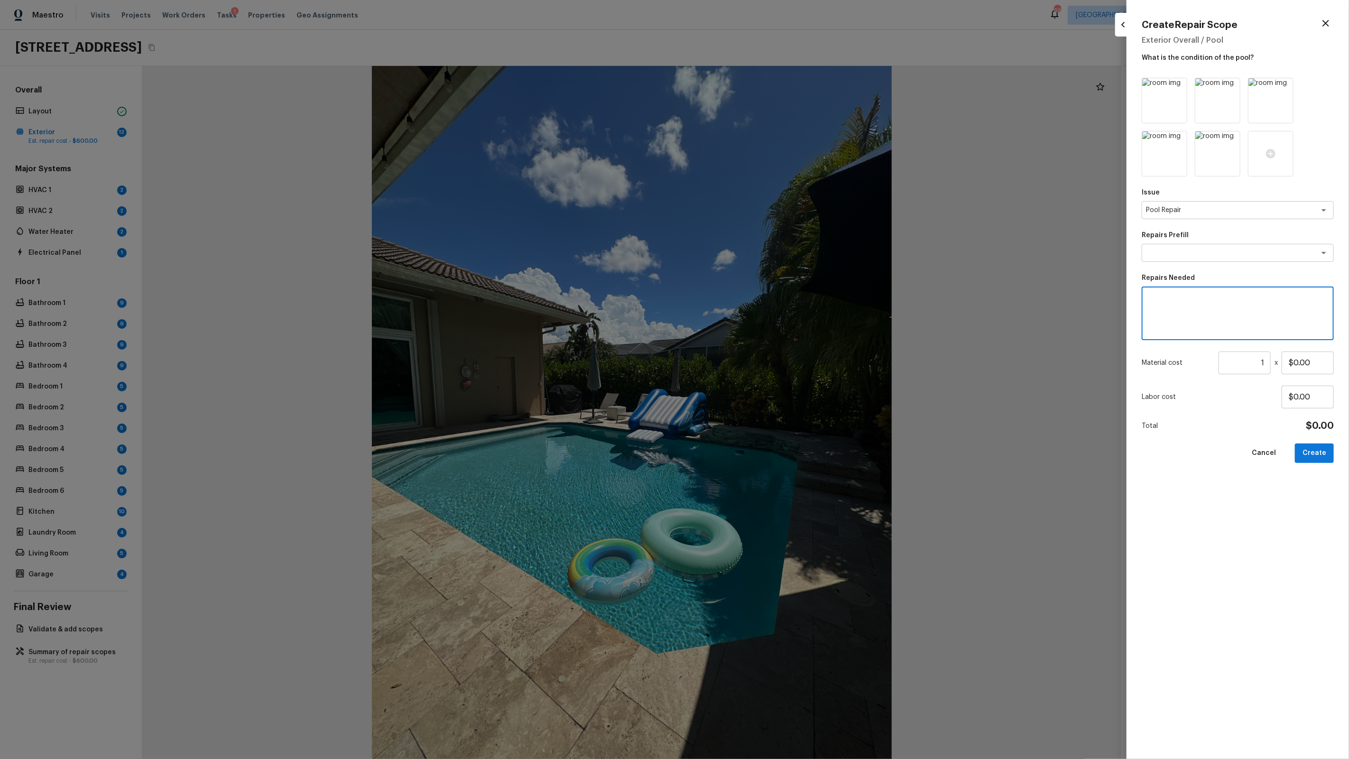
scroll to position [0, 0]
click at [1193, 250] on textarea at bounding box center [1224, 252] width 157 height 9
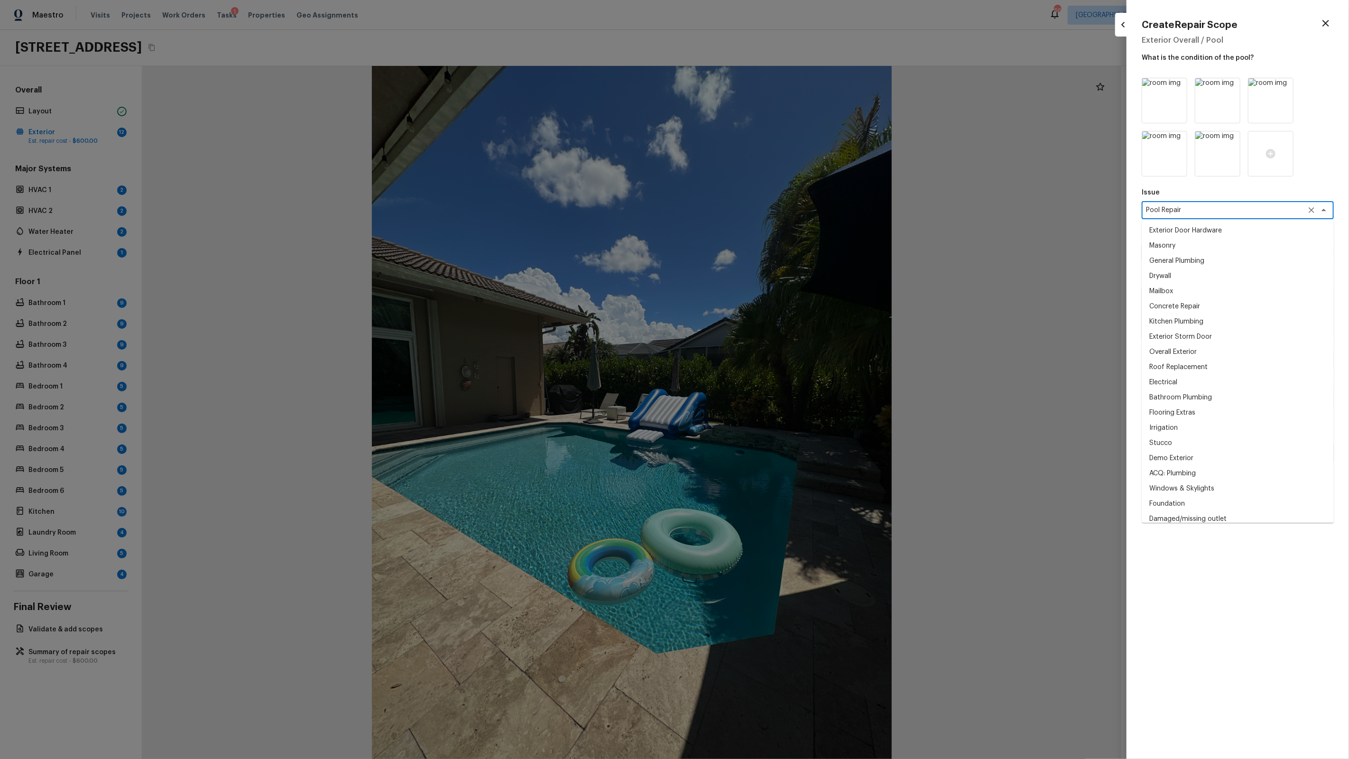
click at [1182, 207] on textarea "Pool Repair" at bounding box center [1224, 209] width 157 height 9
click at [1197, 213] on textarea "Pool Repair" at bounding box center [1224, 209] width 157 height 9
click at [1234, 192] on p "Issue" at bounding box center [1238, 192] width 192 height 9
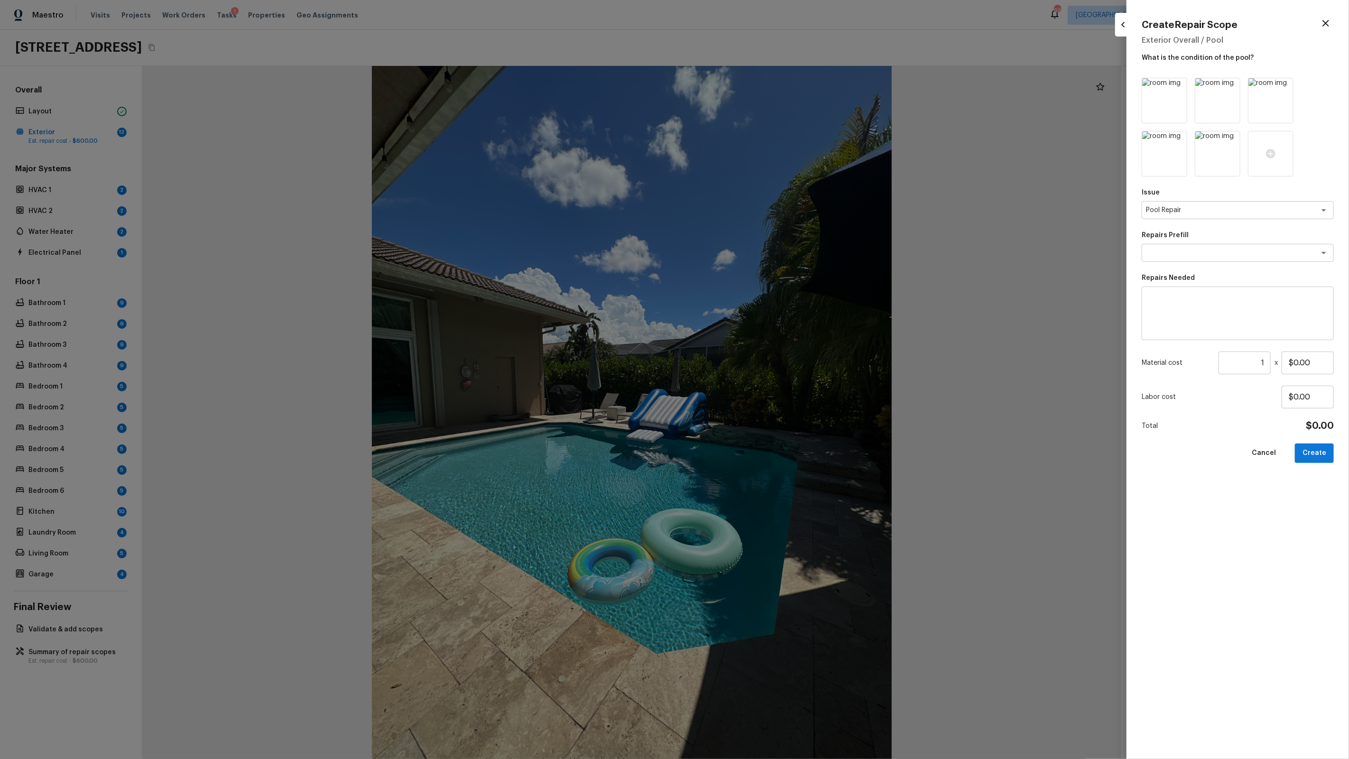
click at [1210, 242] on div "Repairs Prefill x ​" at bounding box center [1238, 246] width 192 height 31
click at [1211, 248] on textarea at bounding box center [1224, 252] width 157 height 9
click at [1233, 250] on textarea at bounding box center [1224, 252] width 157 height 9
click at [1223, 252] on textarea at bounding box center [1224, 252] width 157 height 9
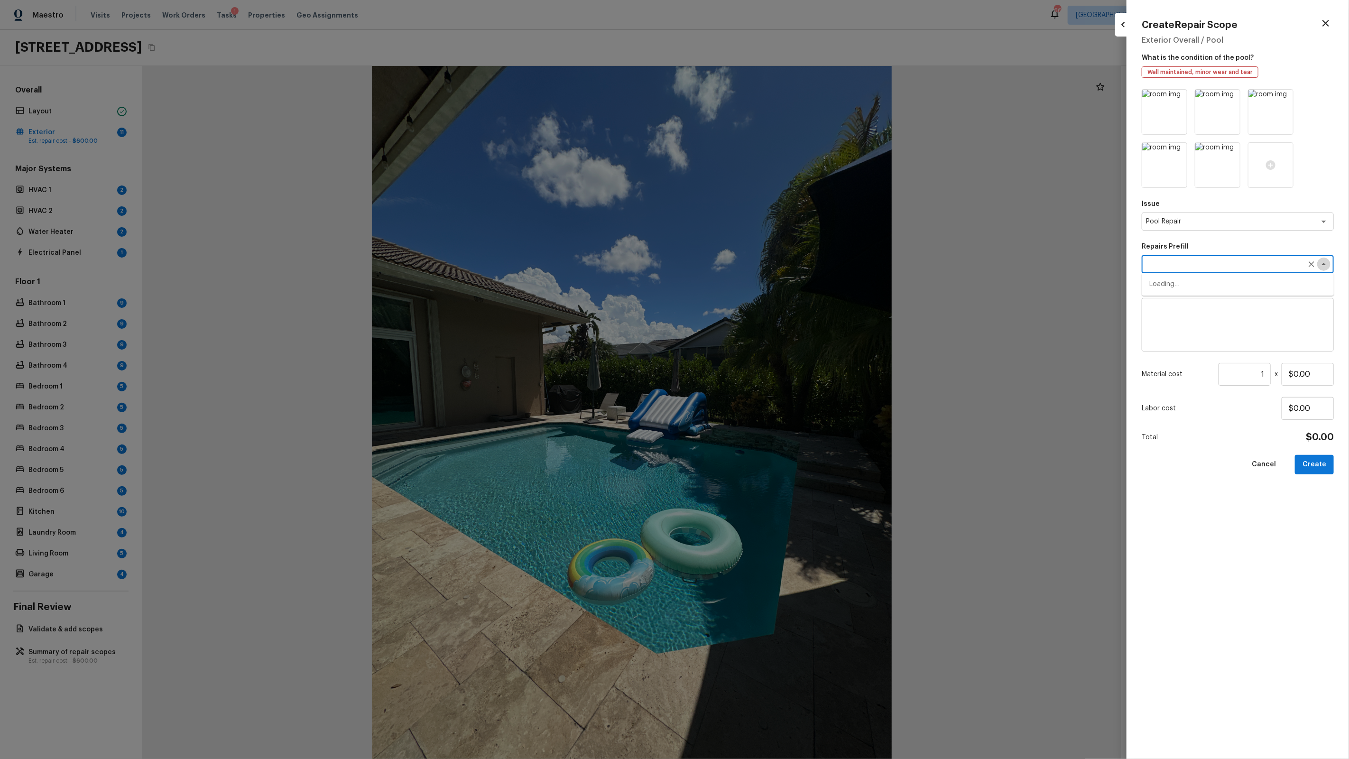
click at [1320, 262] on icon "Close" at bounding box center [1323, 263] width 11 height 11
click at [1187, 274] on div "Issue Pool Repair x ​ Repairs Prefill x ​ Repairs Needed x ​ Material cost 1 ​ …" at bounding box center [1238, 416] width 192 height 655
click at [1183, 268] on div "x ​" at bounding box center [1238, 264] width 192 height 18
click at [1171, 228] on div "Pool Repair x ​" at bounding box center [1238, 221] width 192 height 18
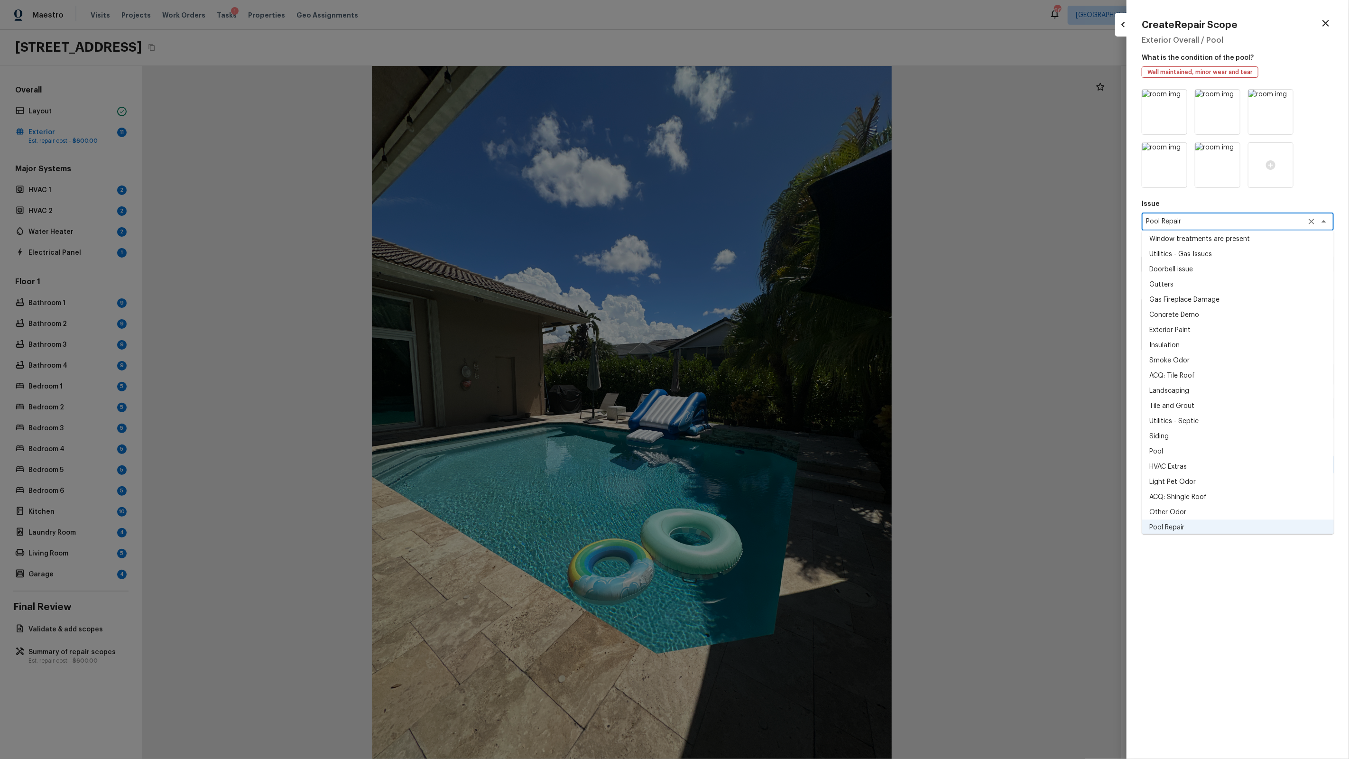
click at [1199, 227] on div "Pool Repair x ​" at bounding box center [1238, 221] width 192 height 18
click at [1217, 195] on div "Issue Pool Repair x ​ Exterior Door Hardware Masonry General Plumbing Drywall M…" at bounding box center [1238, 416] width 192 height 655
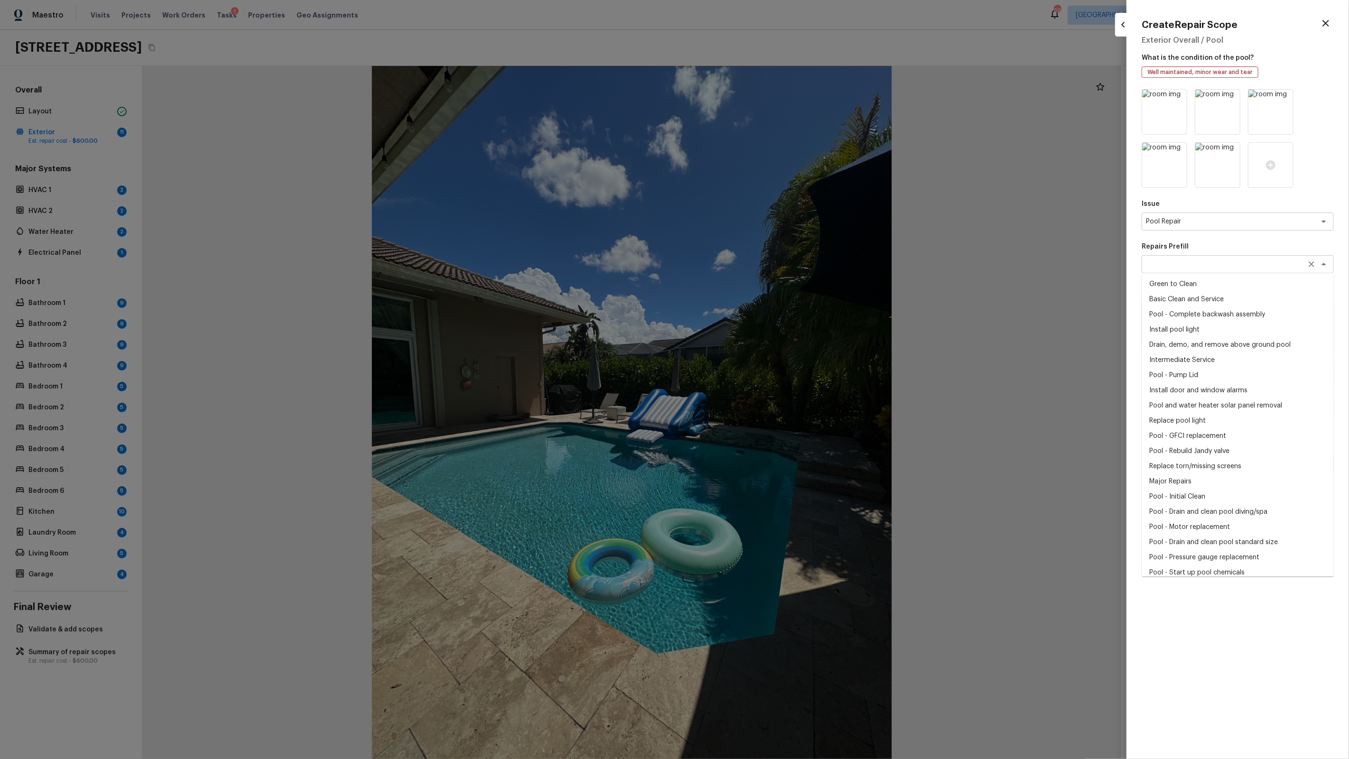
click at [1208, 272] on div "x ​" at bounding box center [1238, 264] width 192 height 18
click at [1210, 296] on li "Basic Clean and Service" at bounding box center [1238, 299] width 192 height 15
type textarea "Basic Clean and Service"
type textarea "basic clean and service, balance chems, repair minor leaks at equipment, etc"
type input "$250.00"
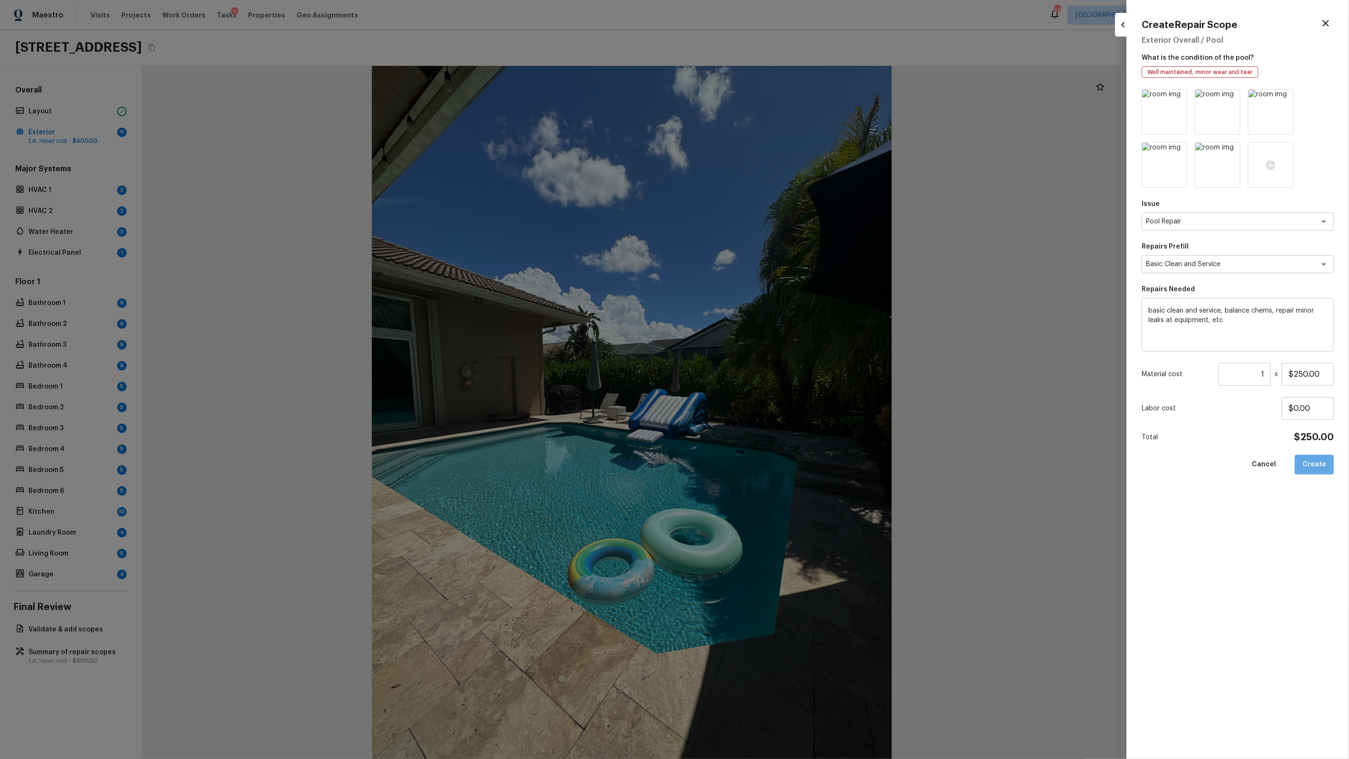
click at [1318, 459] on button "Create" at bounding box center [1314, 464] width 39 height 19
type input "$0.00"
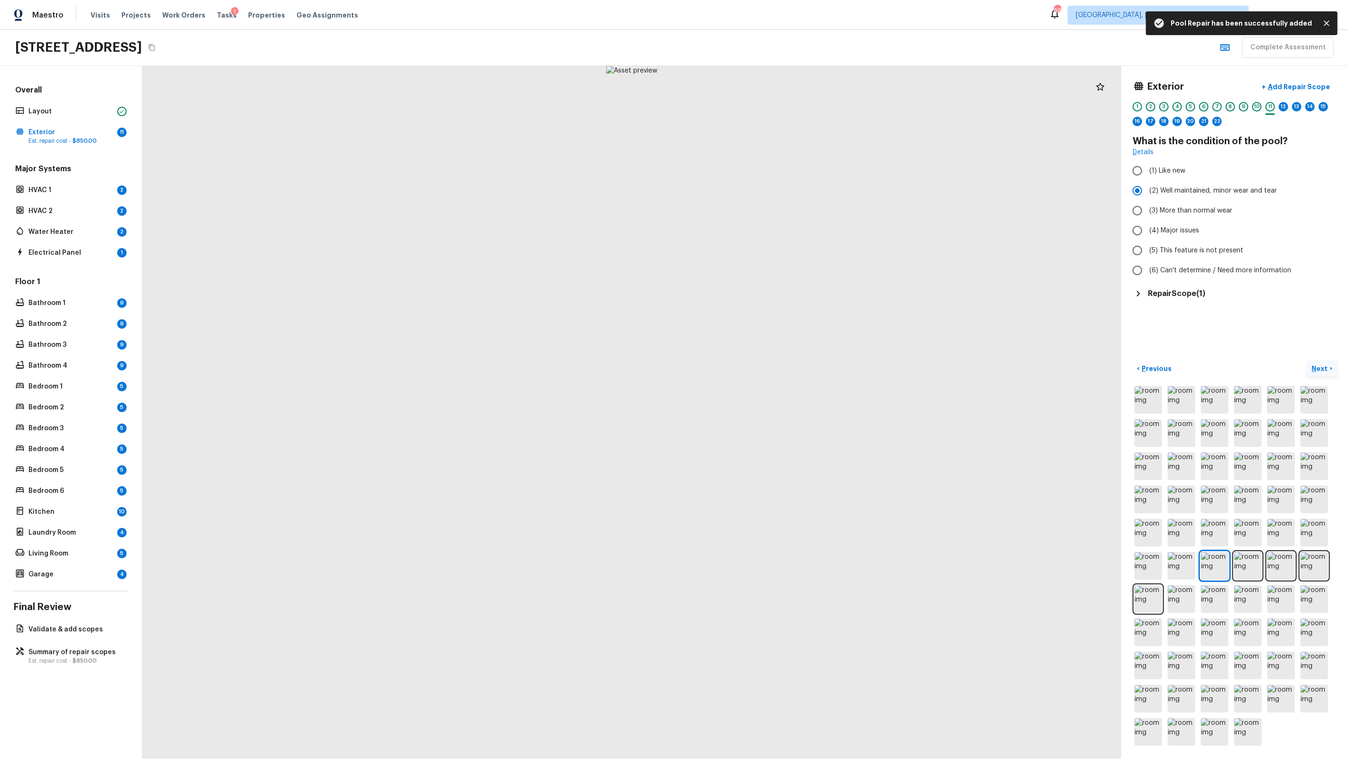
click at [1319, 366] on p "Next" at bounding box center [1321, 368] width 18 height 9
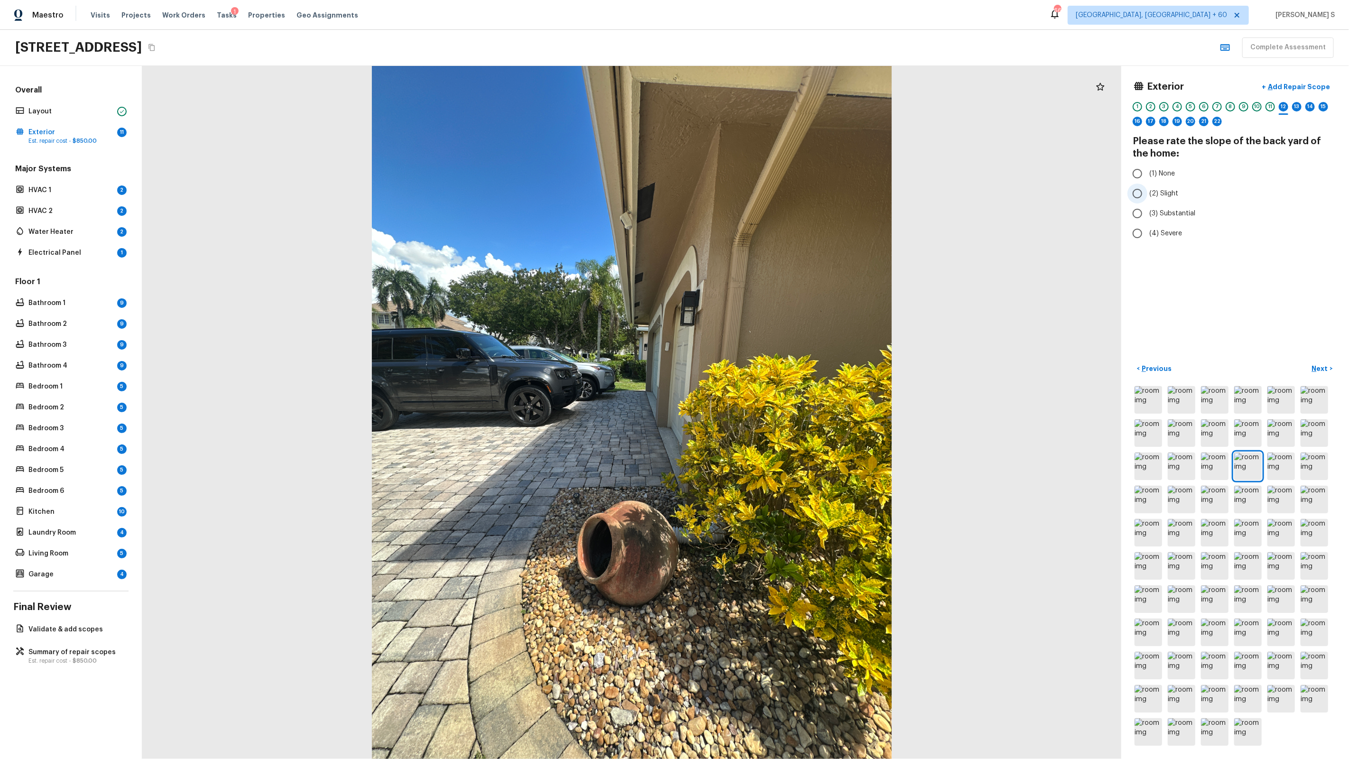
click at [1165, 193] on span "(2) Slight" at bounding box center [1163, 193] width 29 height 9
click at [1147, 193] on input "(2) Slight" at bounding box center [1137, 194] width 20 height 20
radio input "true"
click at [1328, 368] on p "Next" at bounding box center [1321, 368] width 18 height 9
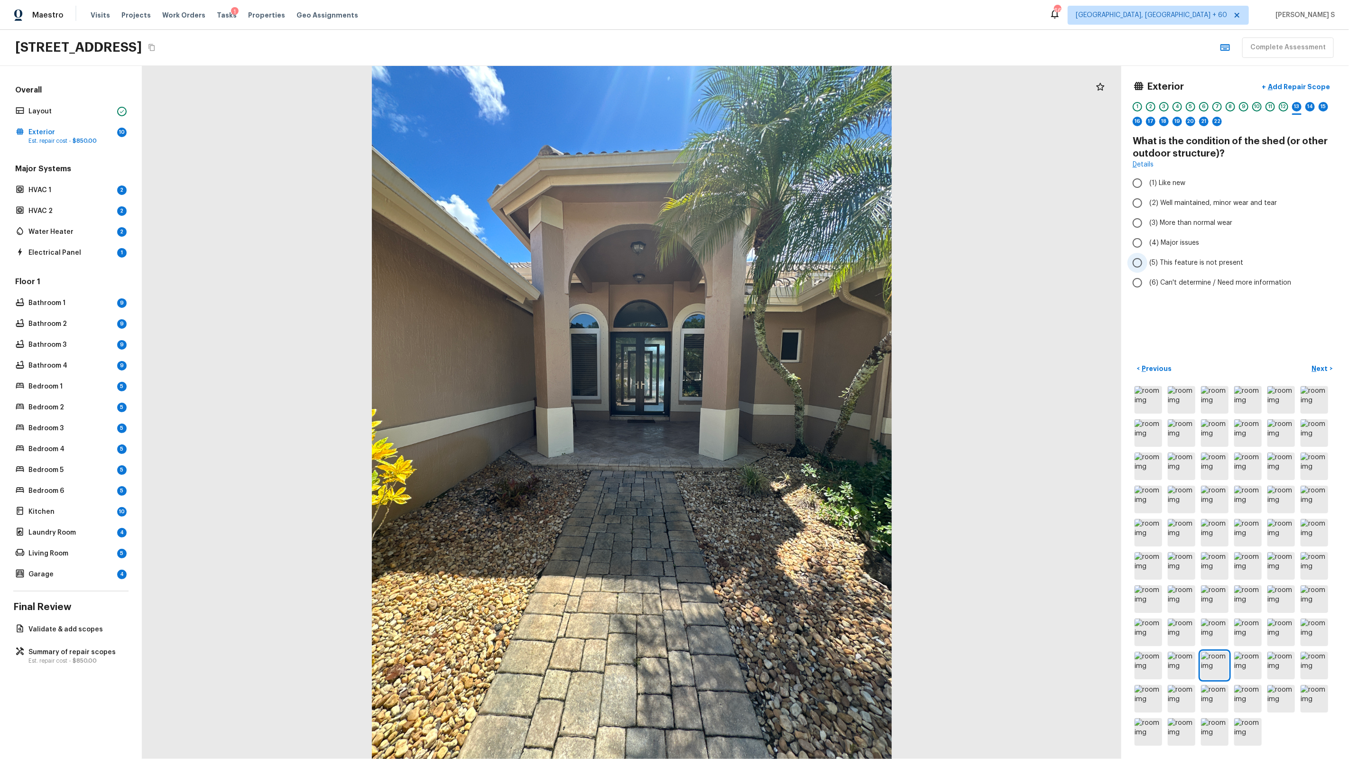
click at [1187, 257] on label "(5) This feature is not present" at bounding box center [1228, 263] width 203 height 20
click at [1147, 257] on input "(5) This feature is not present" at bounding box center [1137, 263] width 20 height 20
radio input "true"
click at [1321, 367] on p "Next" at bounding box center [1321, 368] width 18 height 9
click at [1164, 176] on span "(2) No" at bounding box center [1158, 180] width 19 height 9
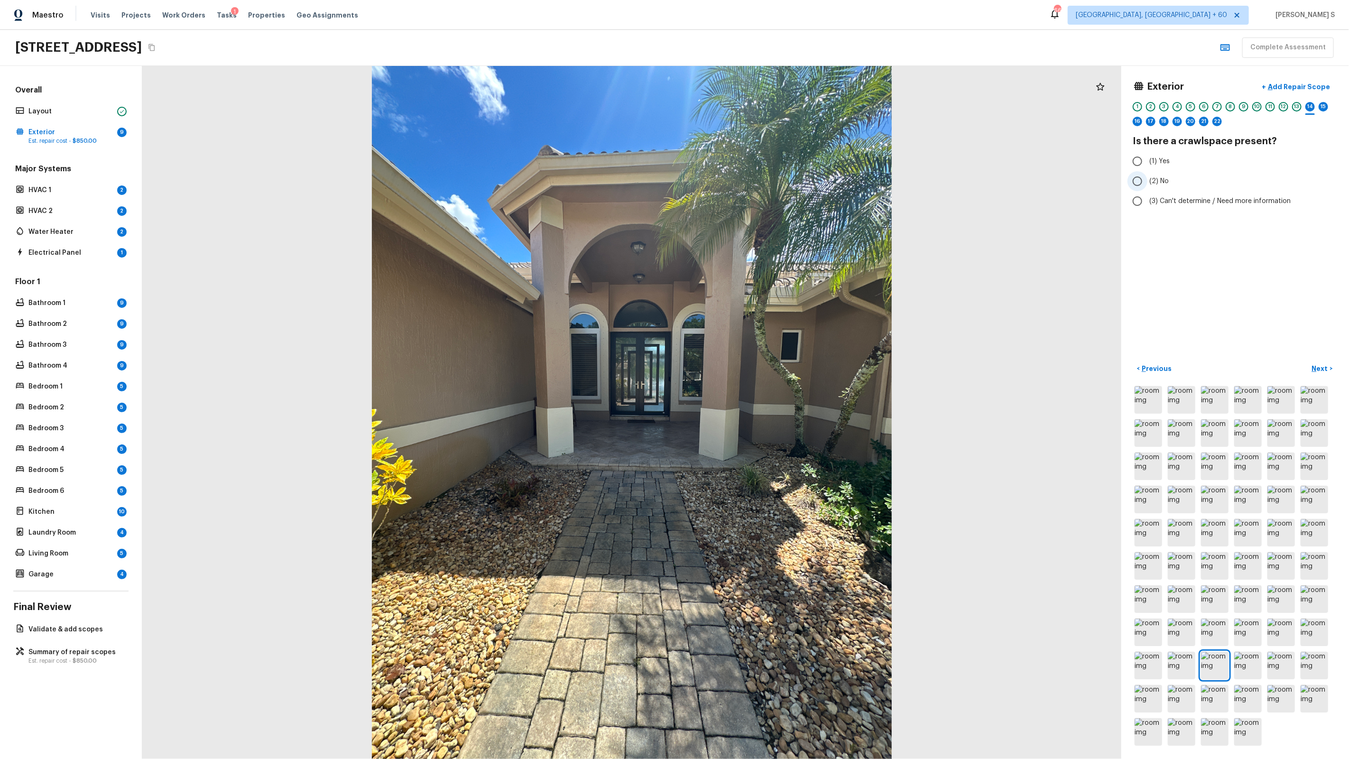
click at [1147, 176] on input "(2) No" at bounding box center [1137, 181] width 20 height 20
radio input "true"
click at [1322, 367] on p "Next" at bounding box center [1321, 368] width 18 height 9
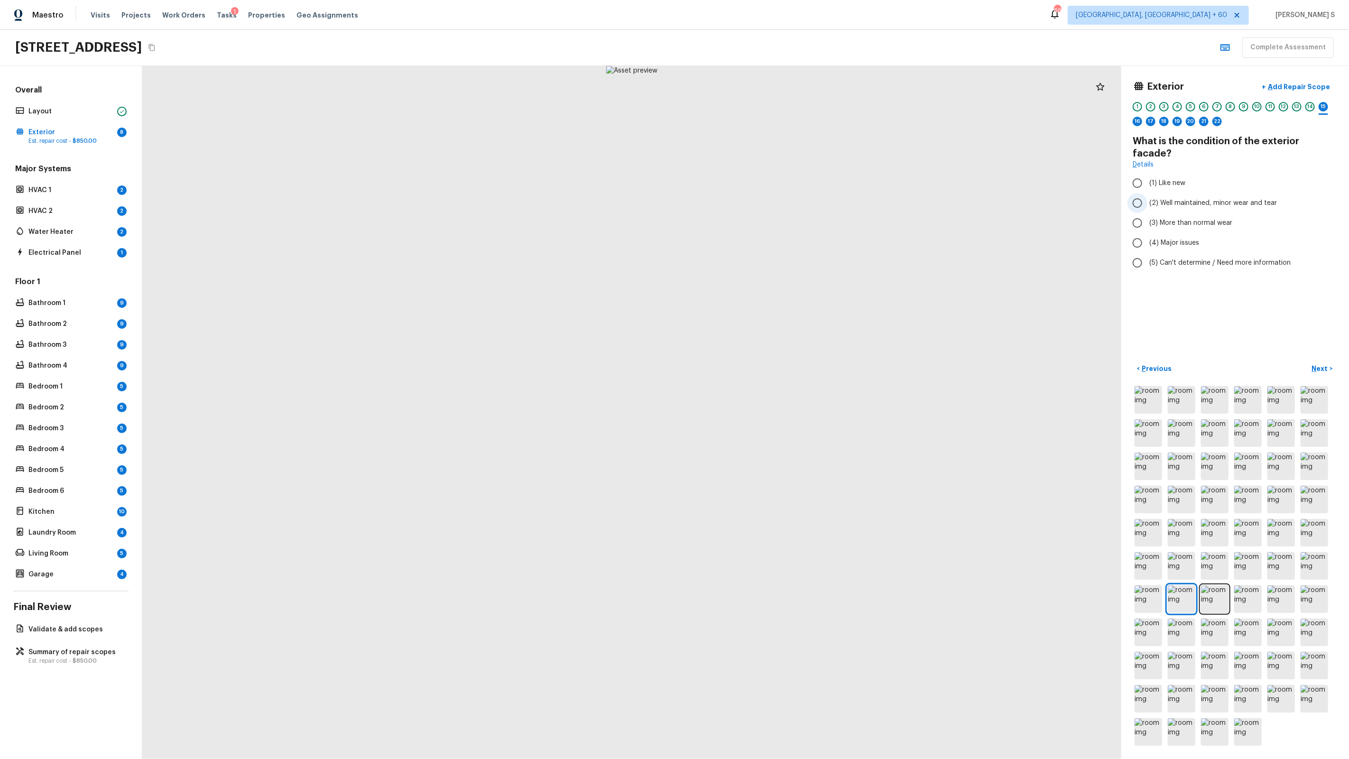
click at [1262, 198] on span "(2) Well maintained, minor wear and tear" at bounding box center [1213, 202] width 128 height 9
click at [1147, 193] on input "(2) Well maintained, minor wear and tear" at bounding box center [1137, 203] width 20 height 20
radio input "true"
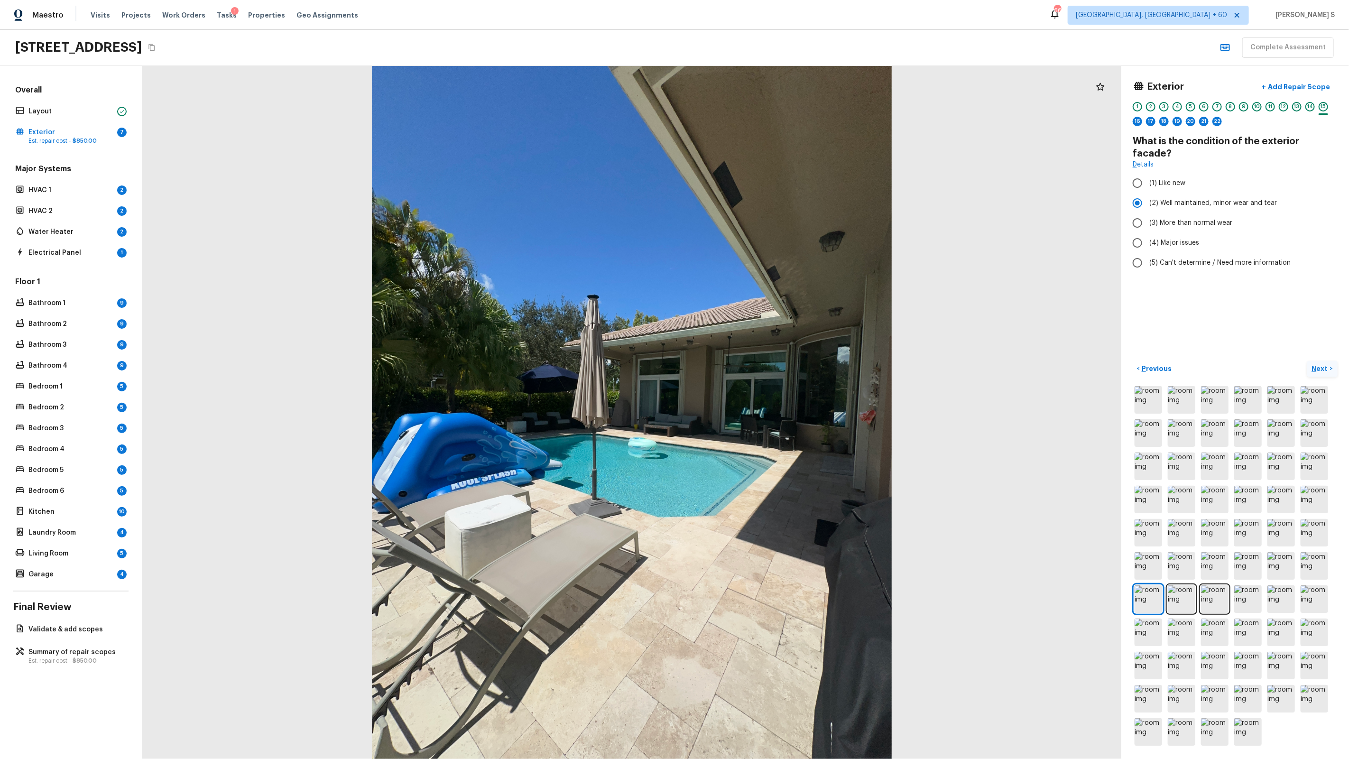
click at [1315, 369] on p "Next" at bounding box center [1321, 368] width 18 height 9
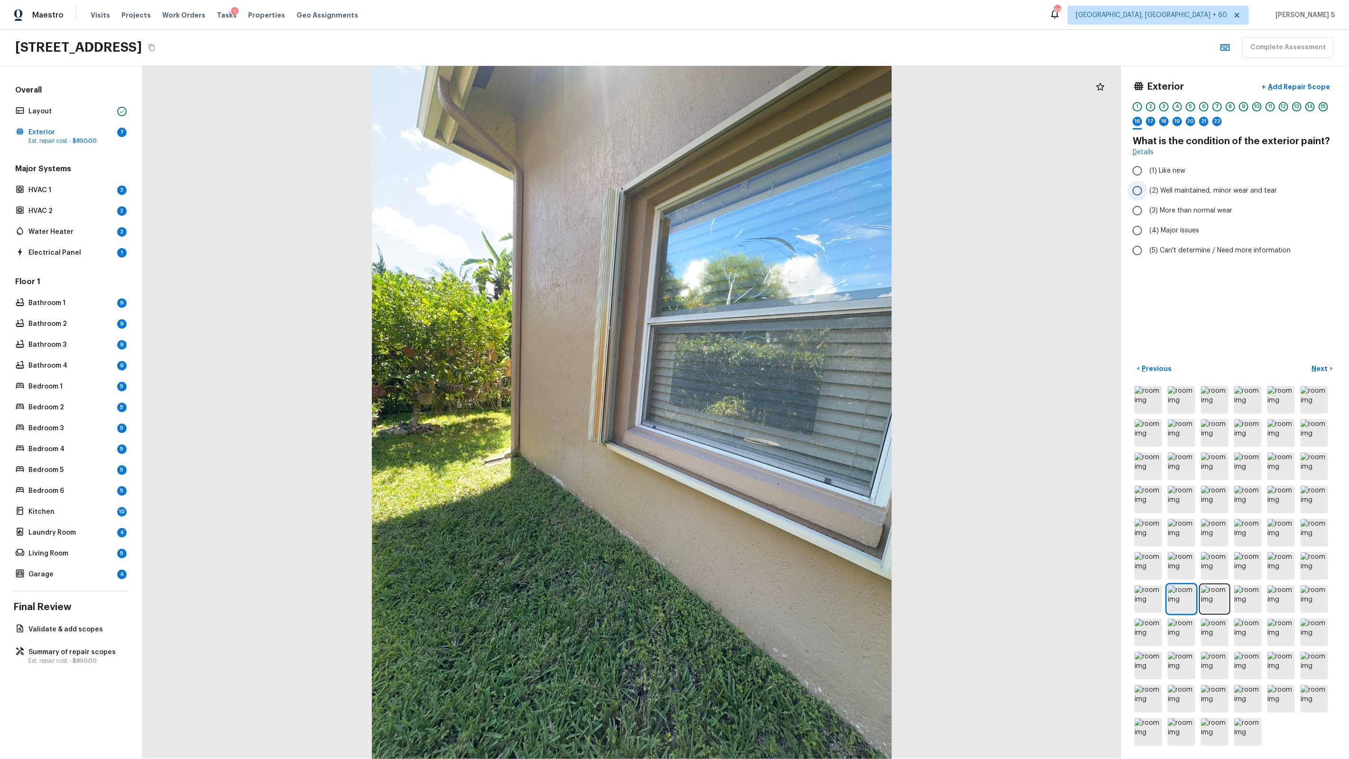
click at [1163, 196] on label "(2) Well maintained, minor wear and tear" at bounding box center [1228, 191] width 203 height 20
click at [1147, 196] on input "(2) Well maintained, minor wear and tear" at bounding box center [1137, 191] width 20 height 20
radio input "true"
click at [1318, 364] on p "Next" at bounding box center [1321, 368] width 18 height 9
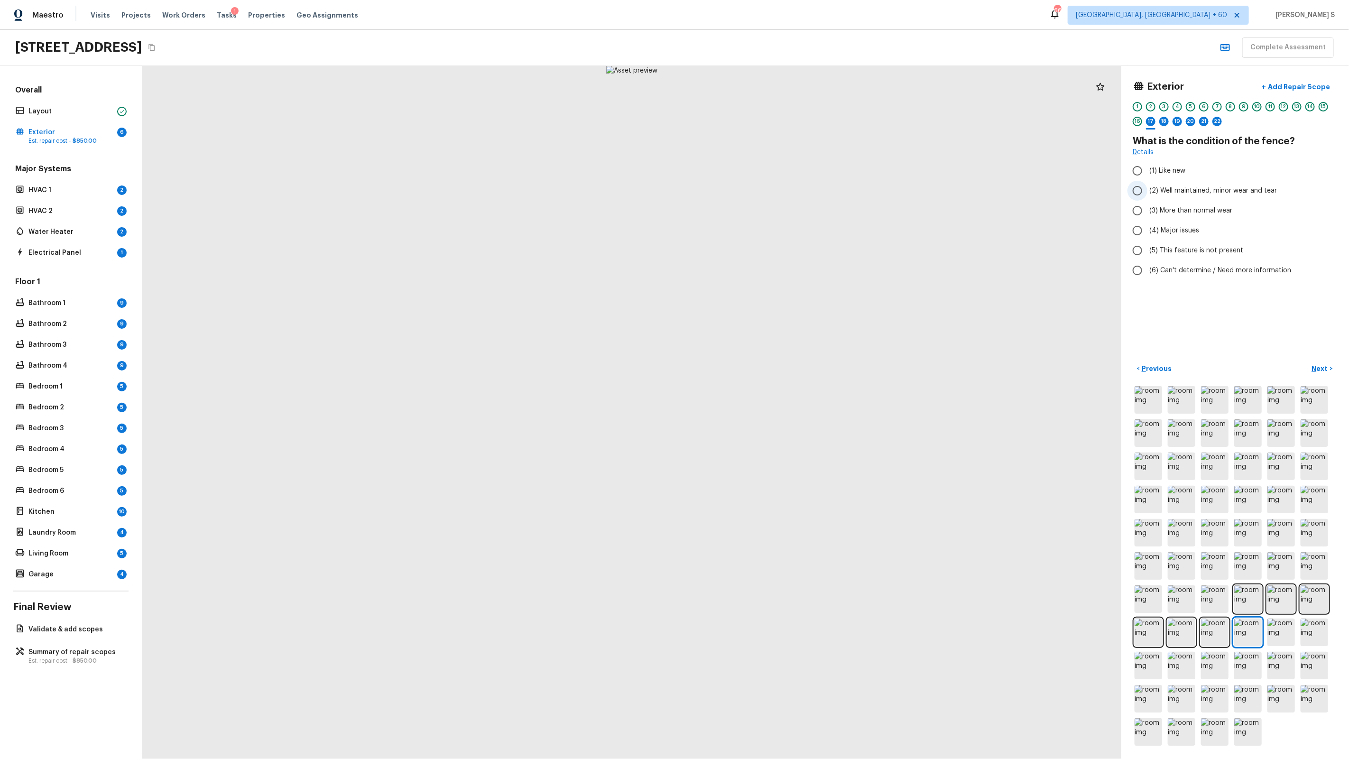
click at [1172, 191] on span "(2) Well maintained, minor wear and tear" at bounding box center [1213, 190] width 128 height 9
click at [1147, 191] on input "(2) Well maintained, minor wear and tear" at bounding box center [1137, 191] width 20 height 20
radio input "true"
click at [1314, 366] on p "Next" at bounding box center [1321, 368] width 18 height 9
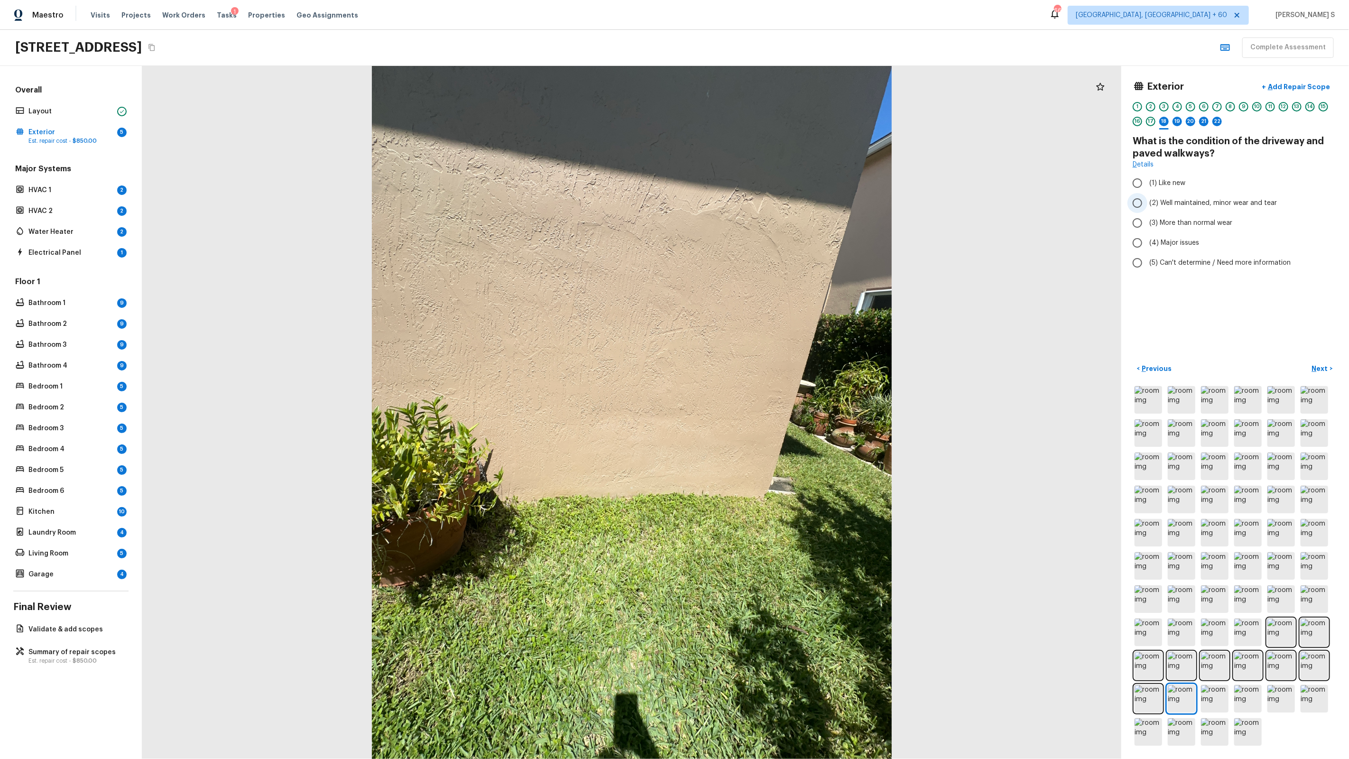
click at [1189, 207] on span "(2) Well maintained, minor wear and tear" at bounding box center [1213, 202] width 128 height 9
click at [1147, 207] on input "(2) Well maintained, minor wear and tear" at bounding box center [1137, 203] width 20 height 20
radio input "true"
click at [1322, 368] on p "Next" at bounding box center [1321, 368] width 18 height 9
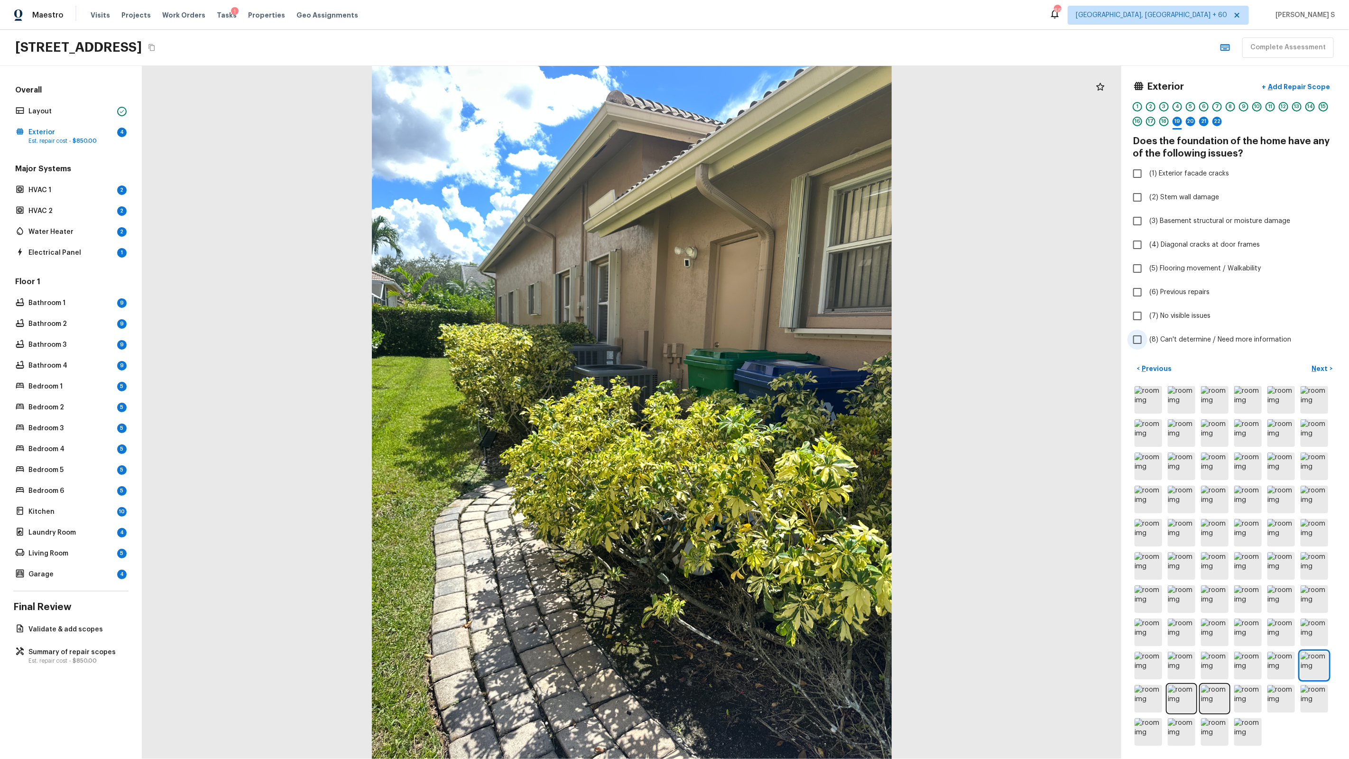
click at [1189, 339] on span "(8) Can't determine / Need more information" at bounding box center [1220, 339] width 142 height 9
click at [1147, 339] on input "(8) Can't determine / Need more information" at bounding box center [1137, 340] width 20 height 20
checkbox input "true"
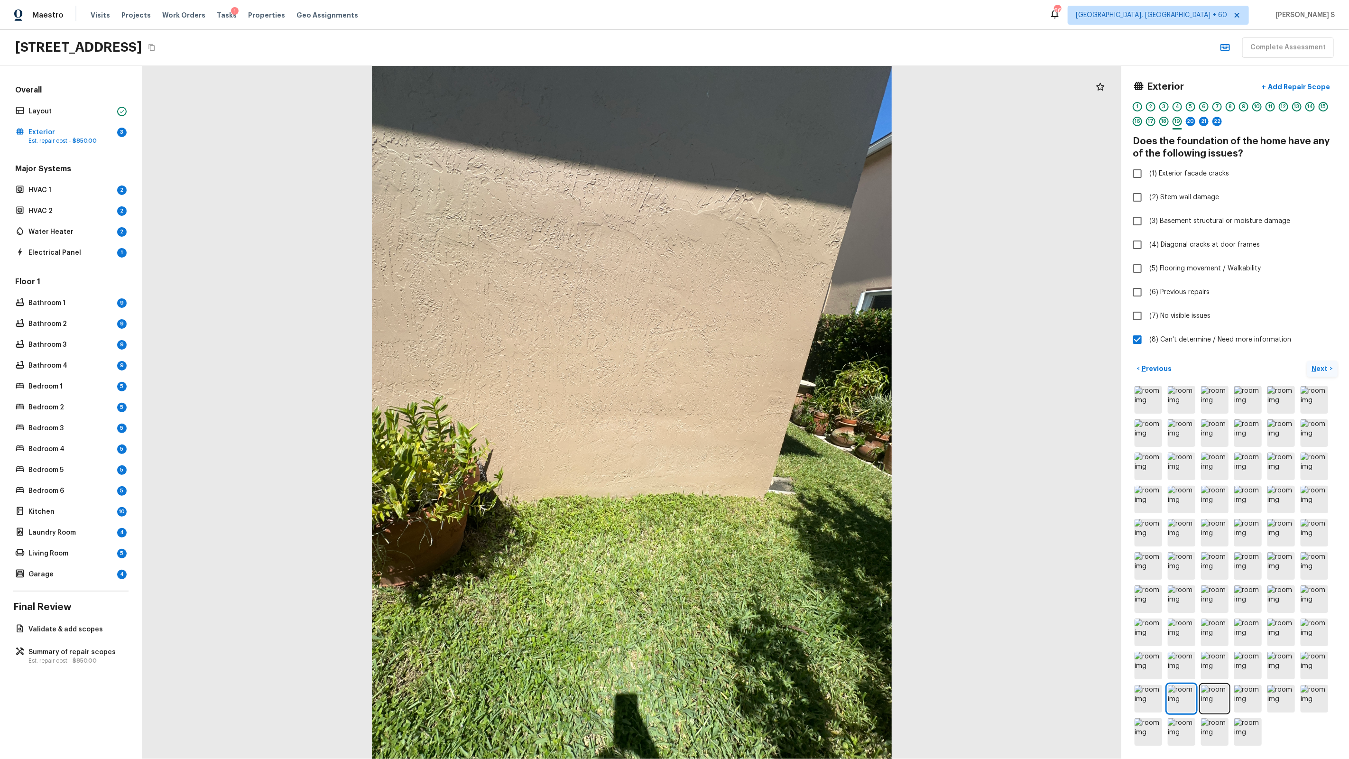
click at [1319, 369] on p "Next" at bounding box center [1321, 368] width 18 height 9
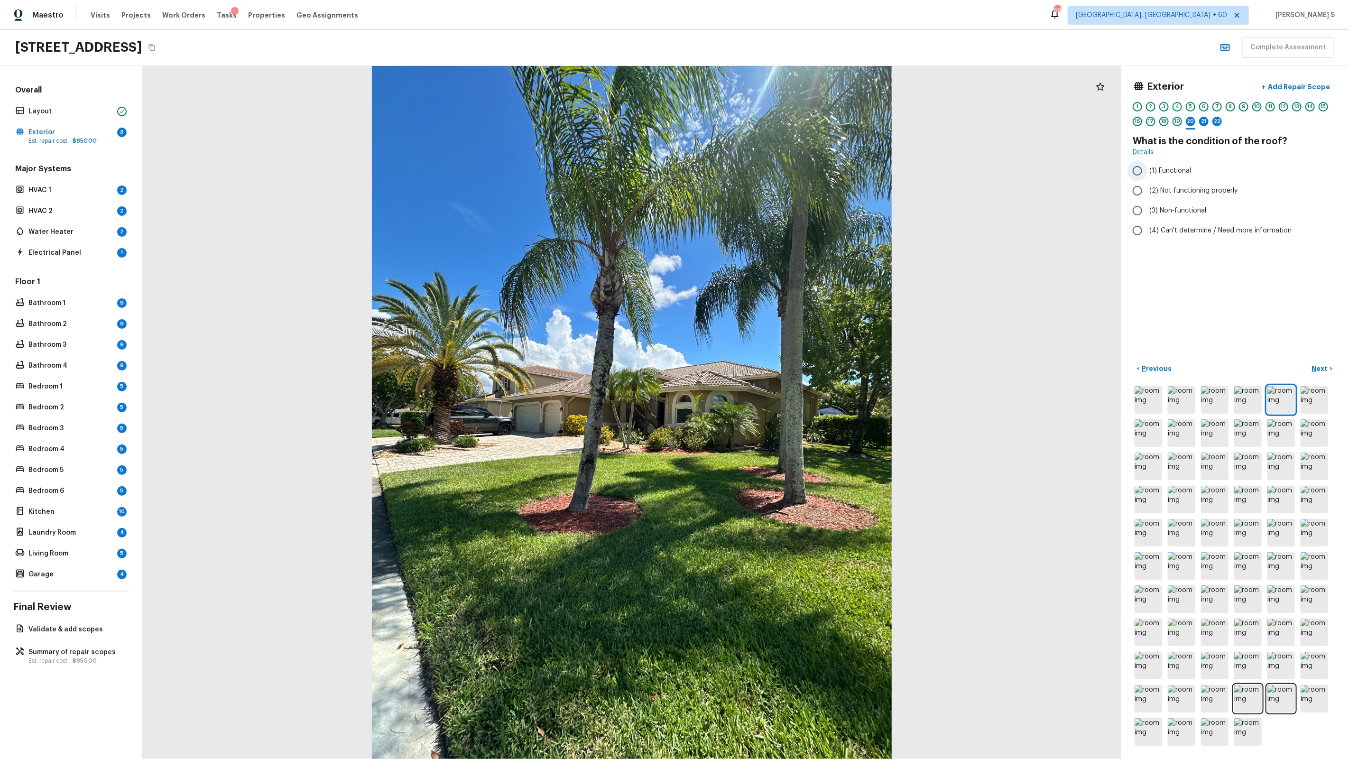
click at [1165, 176] on label "(1) Functional" at bounding box center [1228, 171] width 203 height 20
click at [1147, 176] on input "(1) Functional" at bounding box center [1137, 171] width 20 height 20
radio input "true"
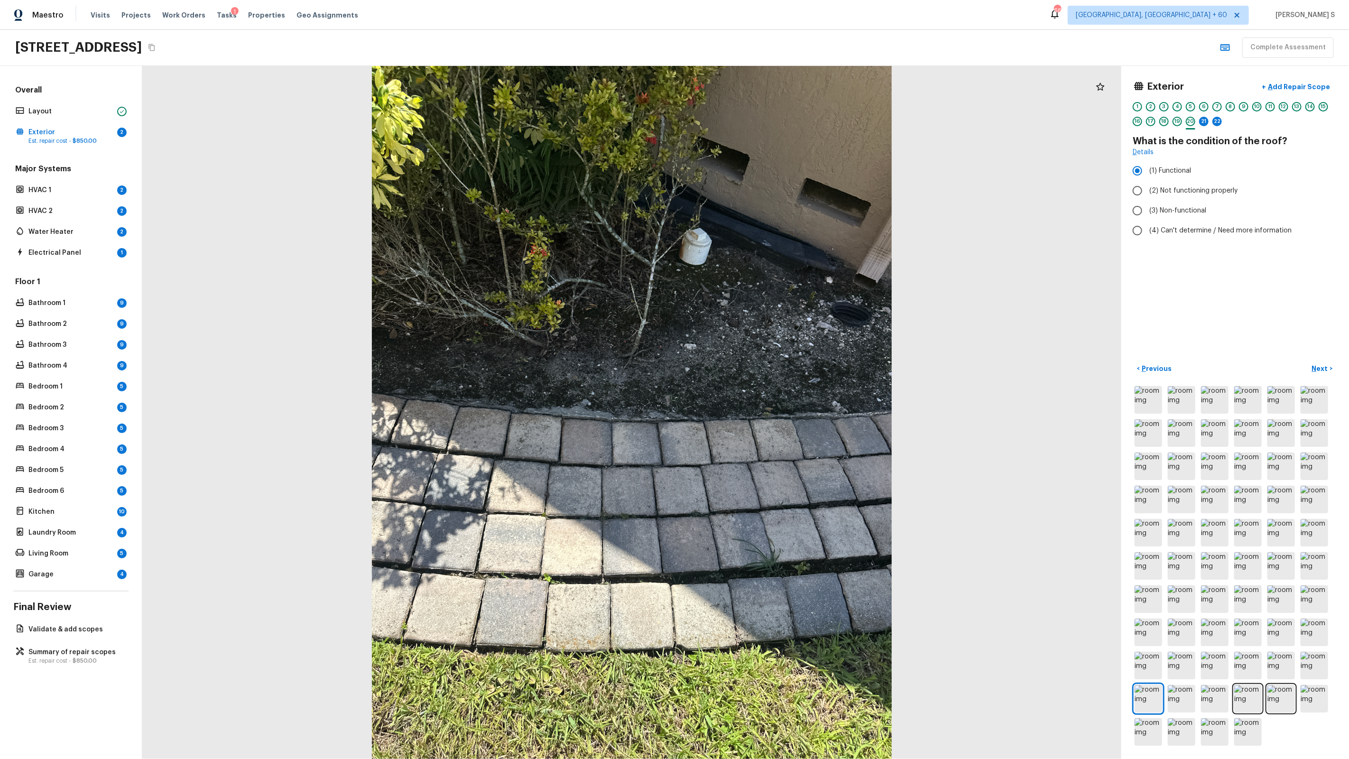
click at [896, 275] on div at bounding box center [631, 412] width 979 height 693
click at [692, 495] on div at bounding box center [631, 412] width 979 height 693
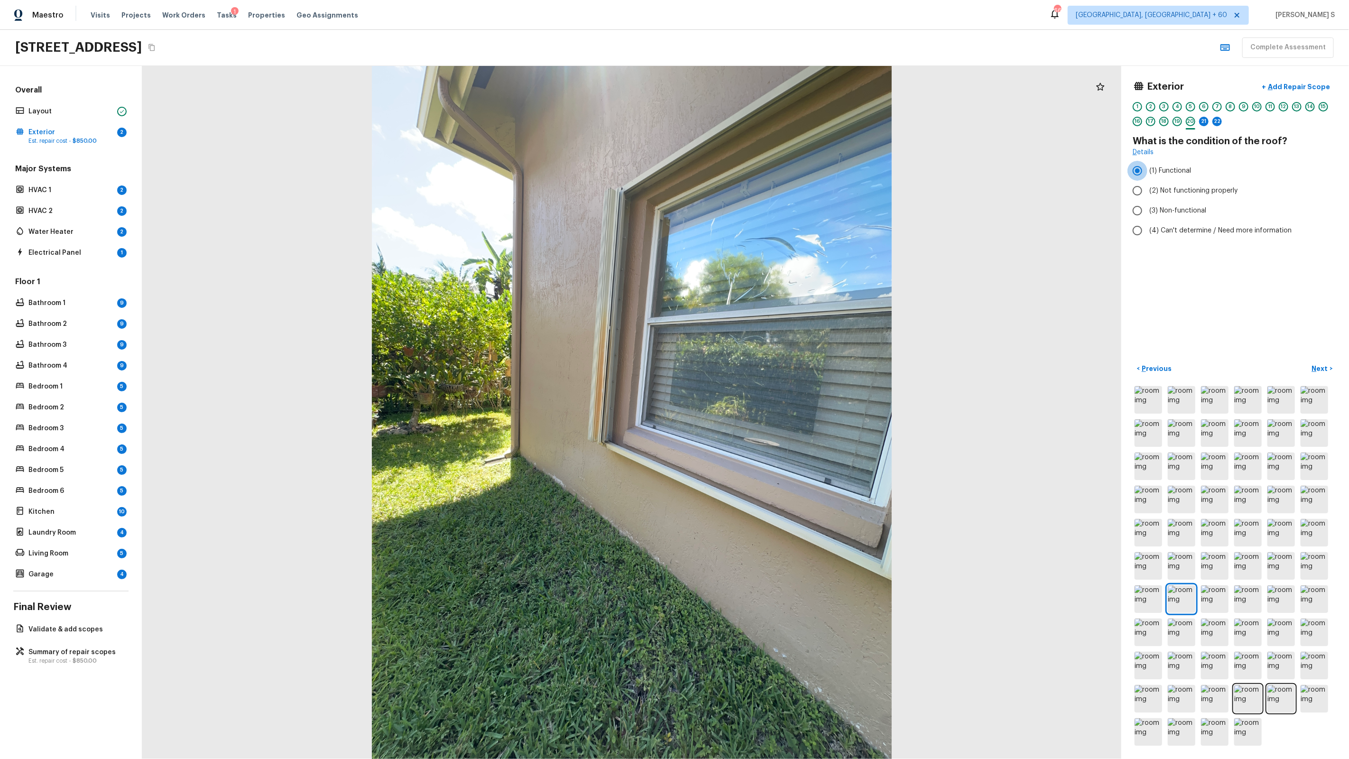
click at [631, 434] on div at bounding box center [631, 412] width 979 height 693
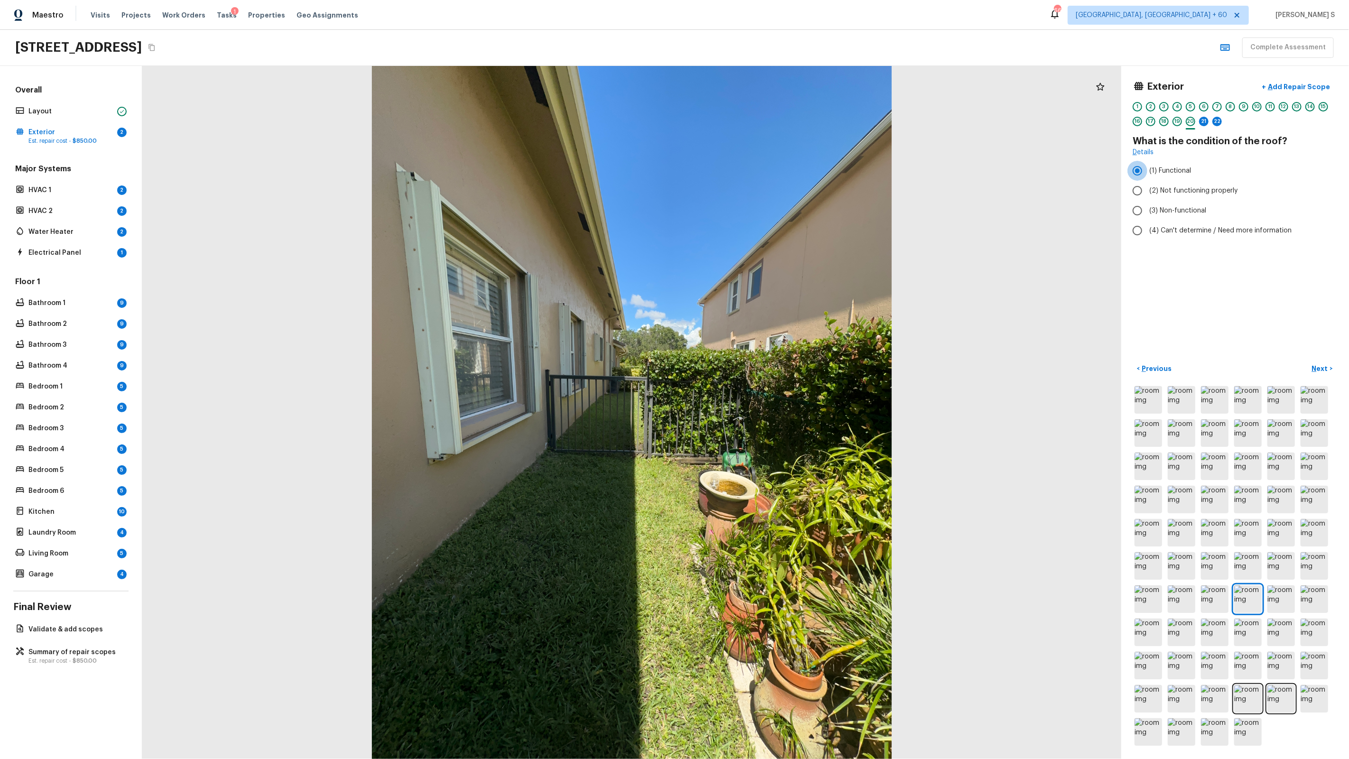
click at [537, 513] on div at bounding box center [631, 412] width 979 height 693
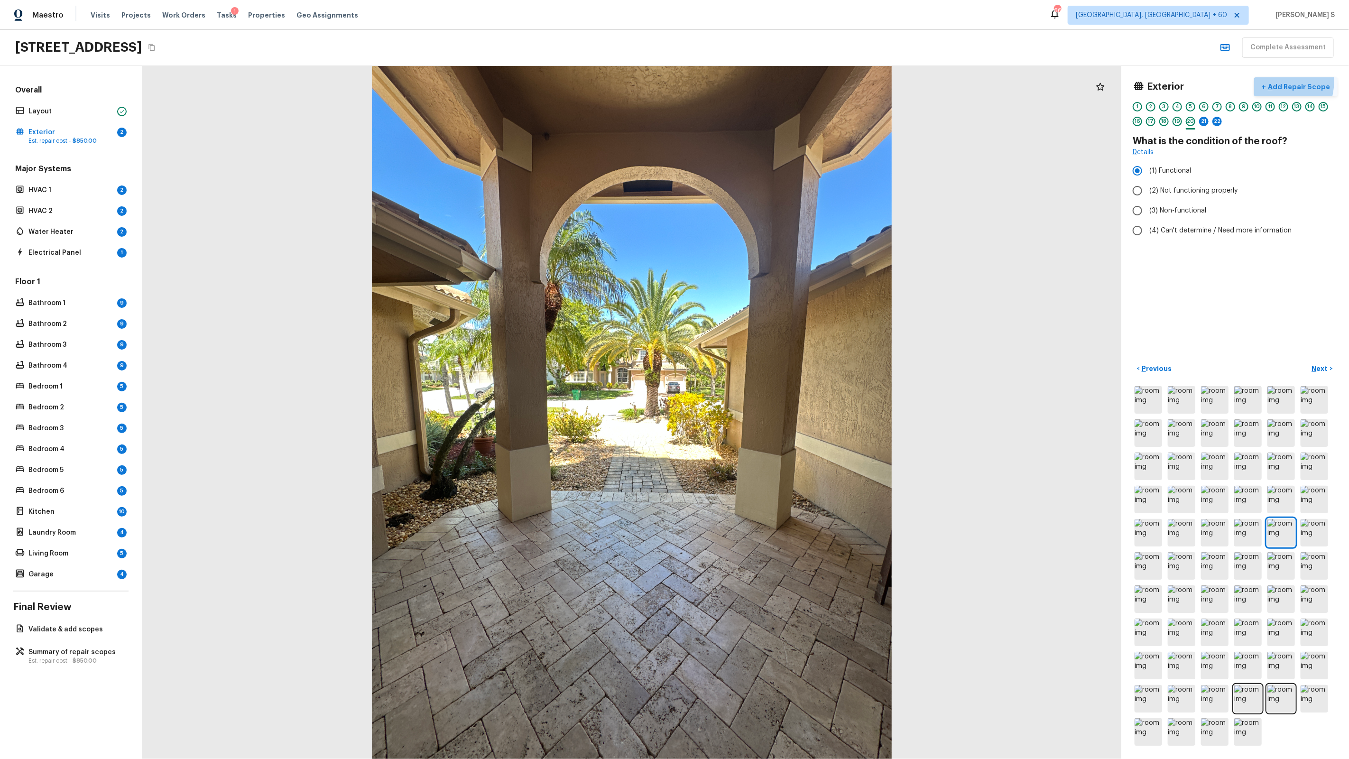
click at [1279, 82] on p "Add Repair Scope" at bounding box center [1298, 86] width 64 height 9
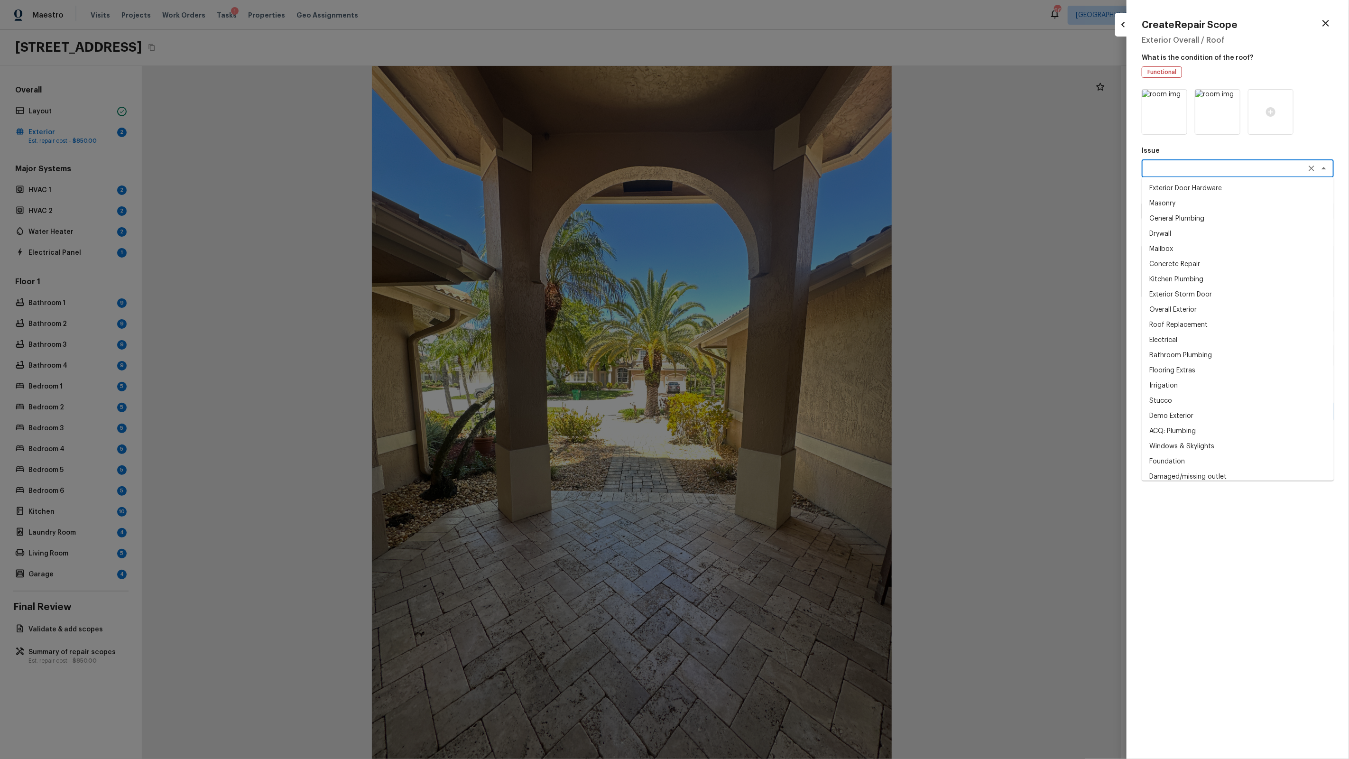
click at [1197, 166] on textarea at bounding box center [1224, 168] width 157 height 9
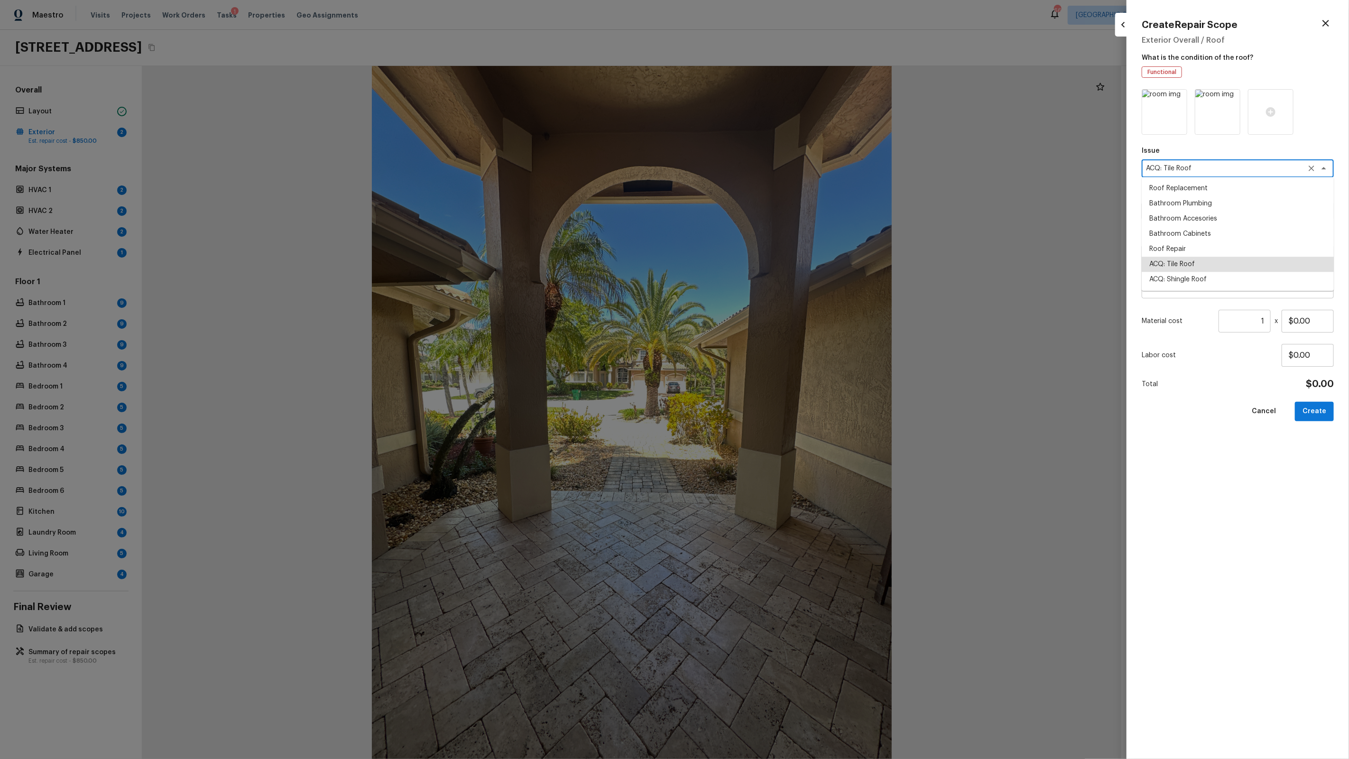
type textarea "ACQ: Tile Roof"
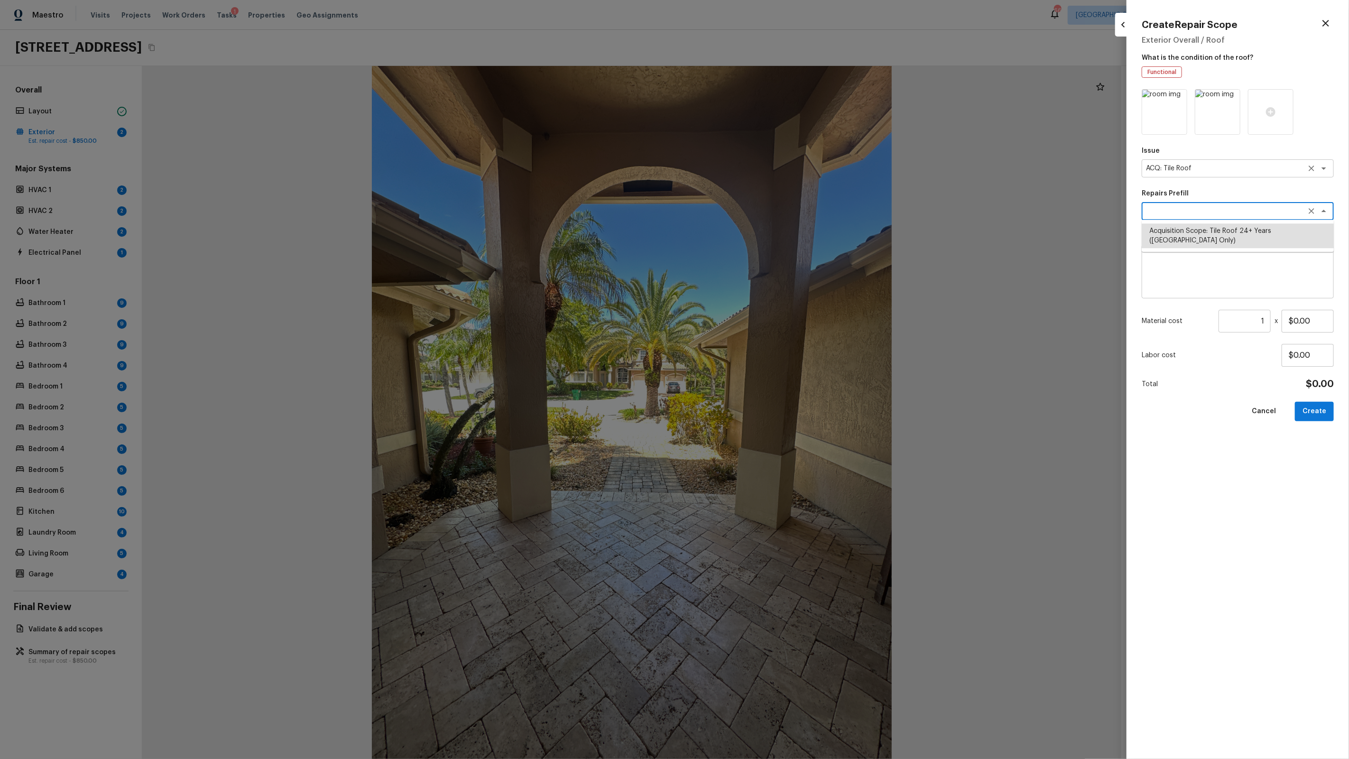
type textarea "Acquisition Scope: Tile Roof 24+ Years ([GEOGRAPHIC_DATA] Only)"
type input "$16.00"
click at [1308, 215] on icon "Clear" at bounding box center [1311, 210] width 9 height 9
click at [1327, 25] on icon "button" at bounding box center [1325, 23] width 11 height 11
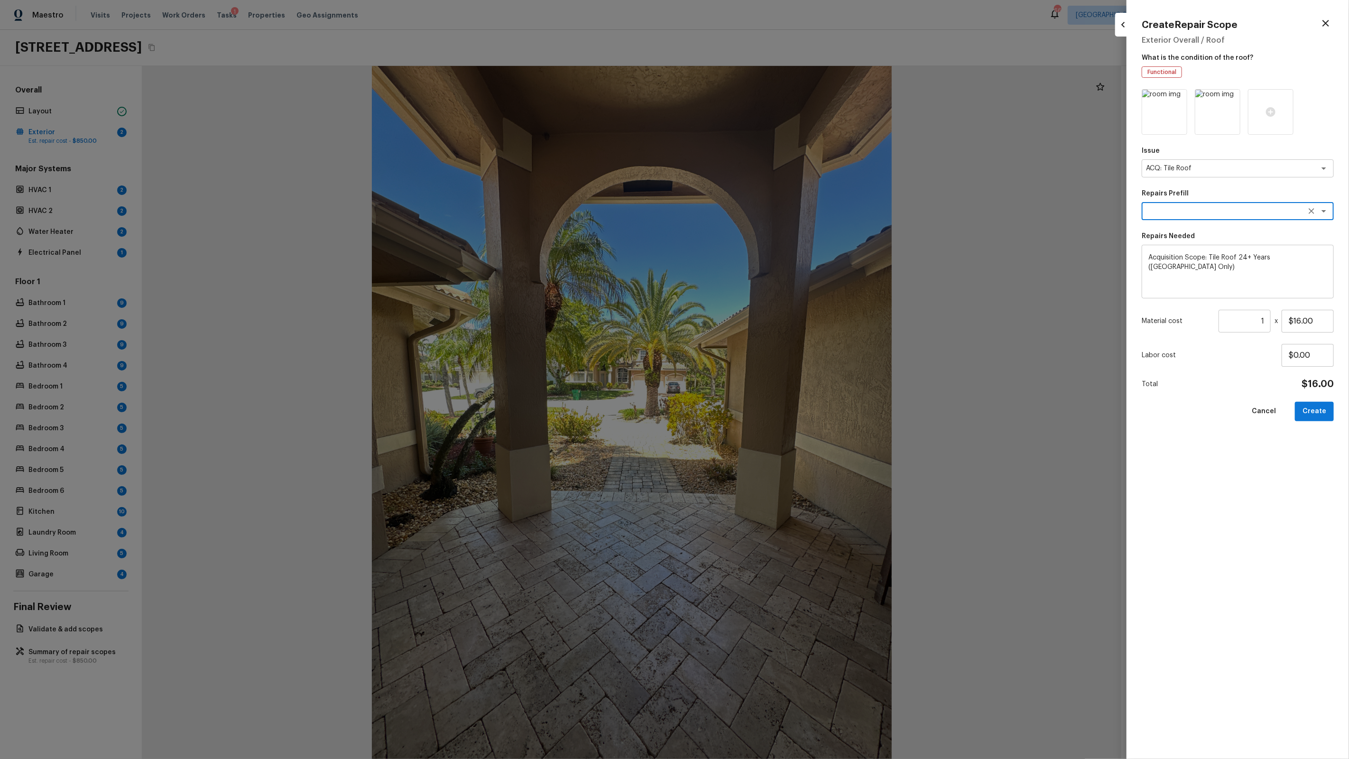
type input "$0.00"
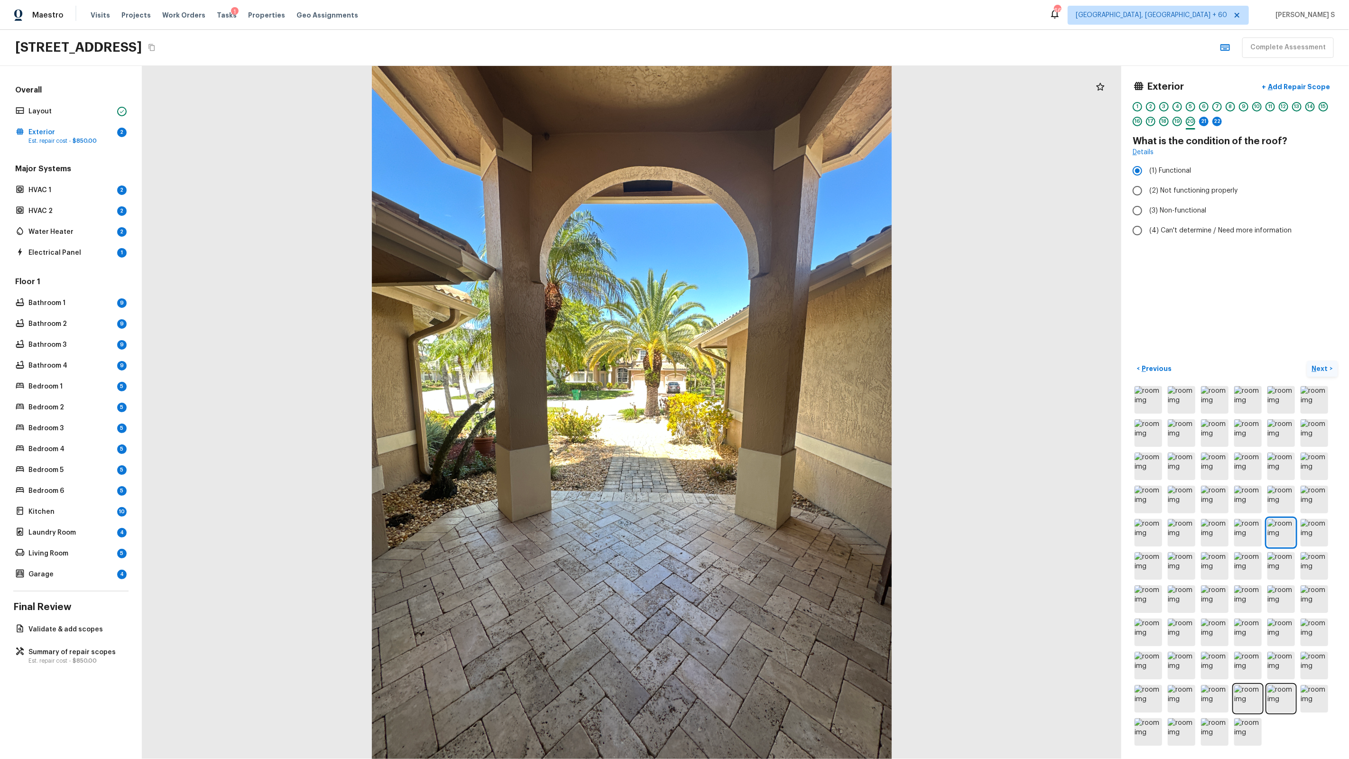
click at [1323, 370] on p "Next" at bounding box center [1321, 368] width 18 height 9
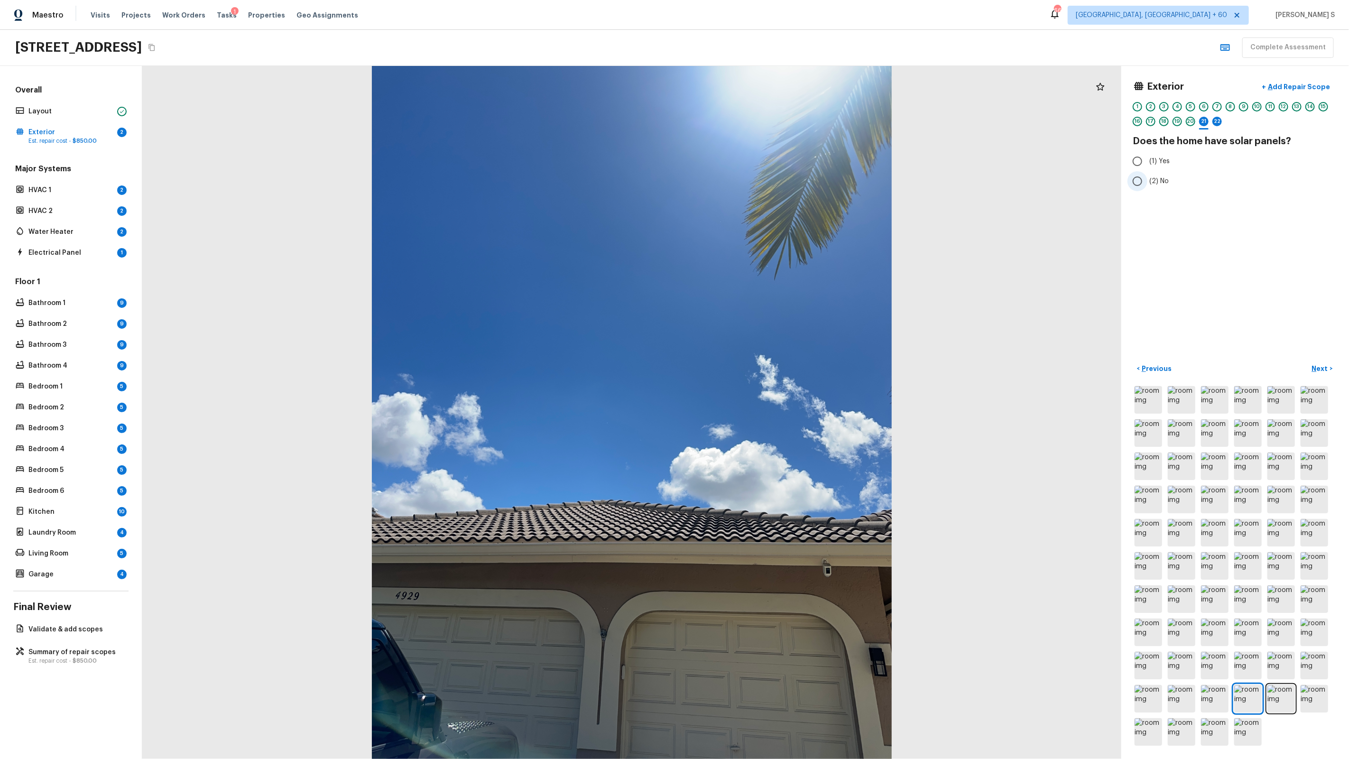
click at [1150, 183] on span "(2) No" at bounding box center [1158, 180] width 19 height 9
click at [1147, 183] on input "(2) No" at bounding box center [1137, 181] width 20 height 20
radio input "true"
click at [1324, 366] on p "Next" at bounding box center [1321, 368] width 18 height 9
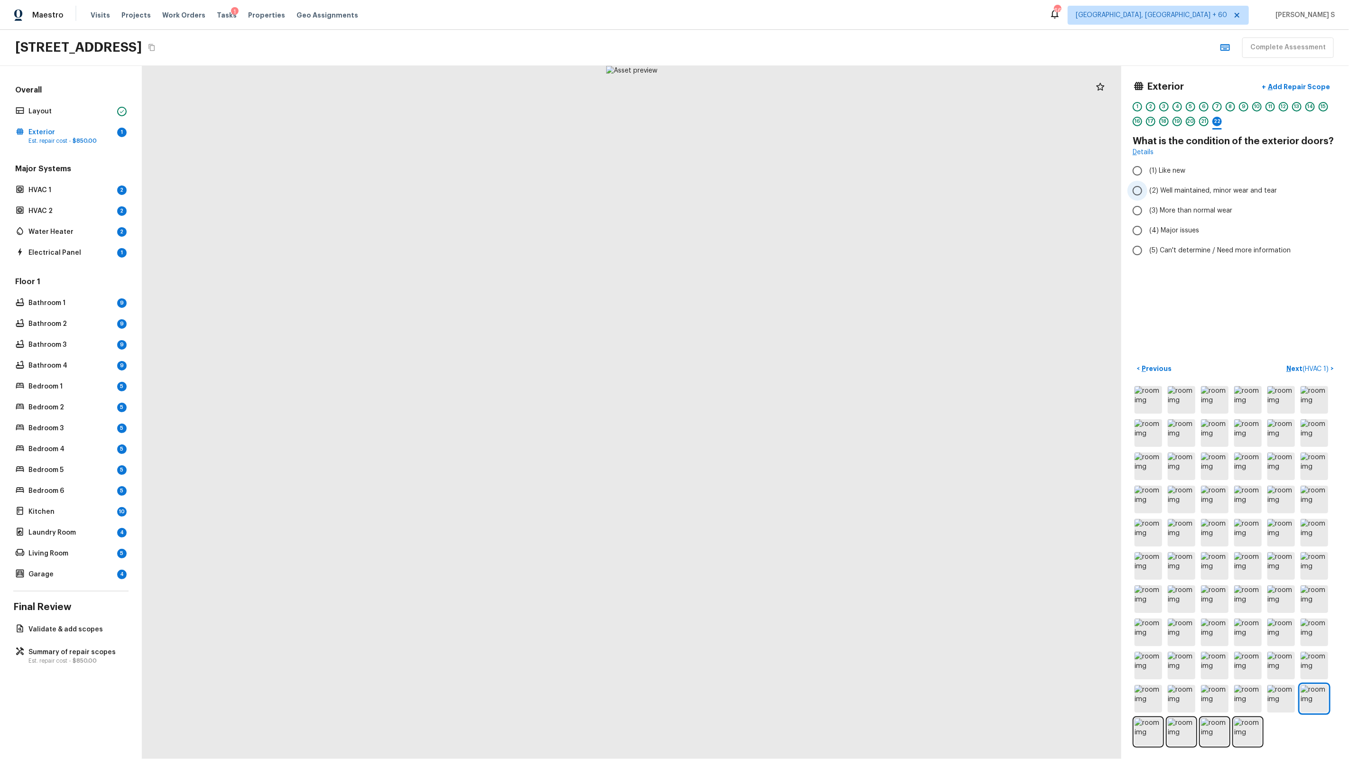
click at [1181, 196] on label "(2) Well maintained, minor wear and tear" at bounding box center [1228, 191] width 203 height 20
click at [1147, 196] on input "(2) Well maintained, minor wear and tear" at bounding box center [1137, 191] width 20 height 20
radio input "true"
click at [1319, 367] on span "( HVAC 1 )" at bounding box center [1315, 369] width 26 height 7
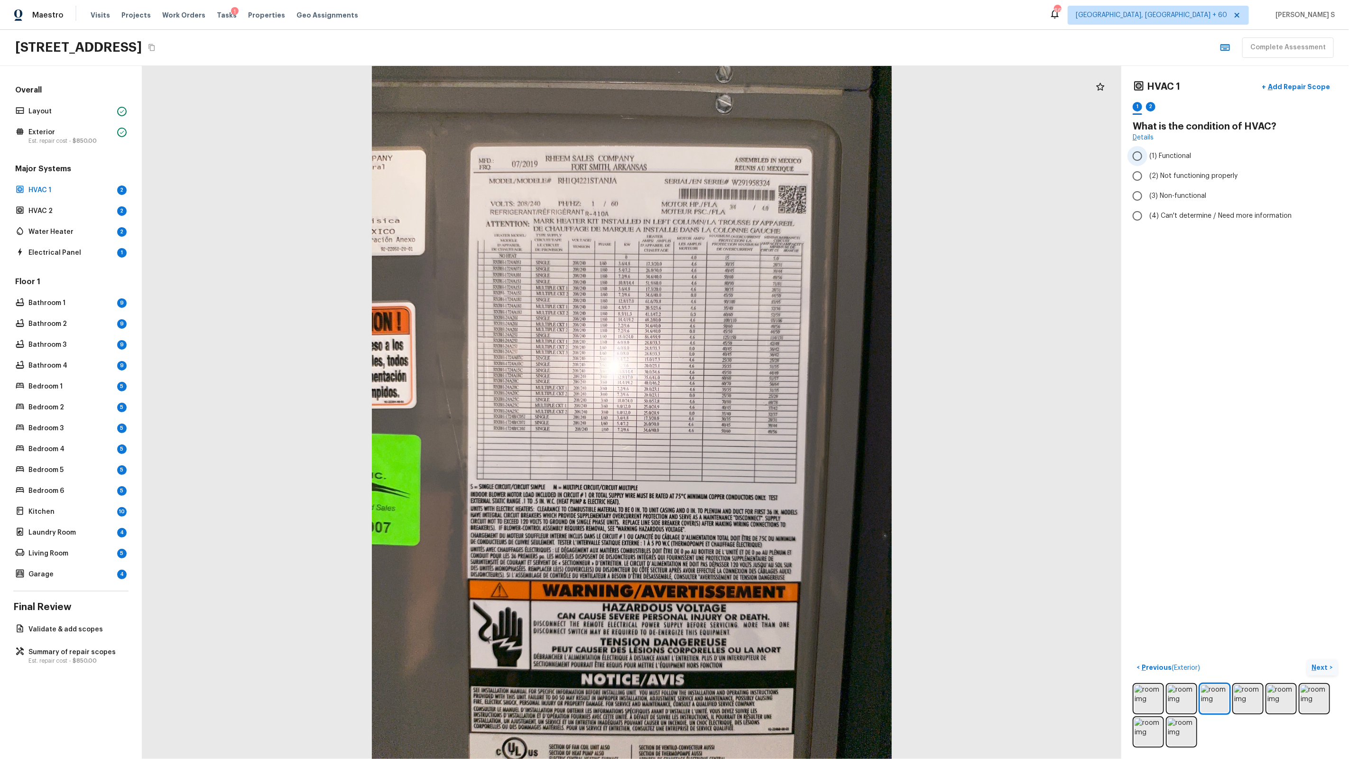
click at [1161, 159] on span "(1) Functional" at bounding box center [1170, 155] width 42 height 9
click at [1147, 159] on input "(1) Functional" at bounding box center [1137, 156] width 20 height 20
radio input "true"
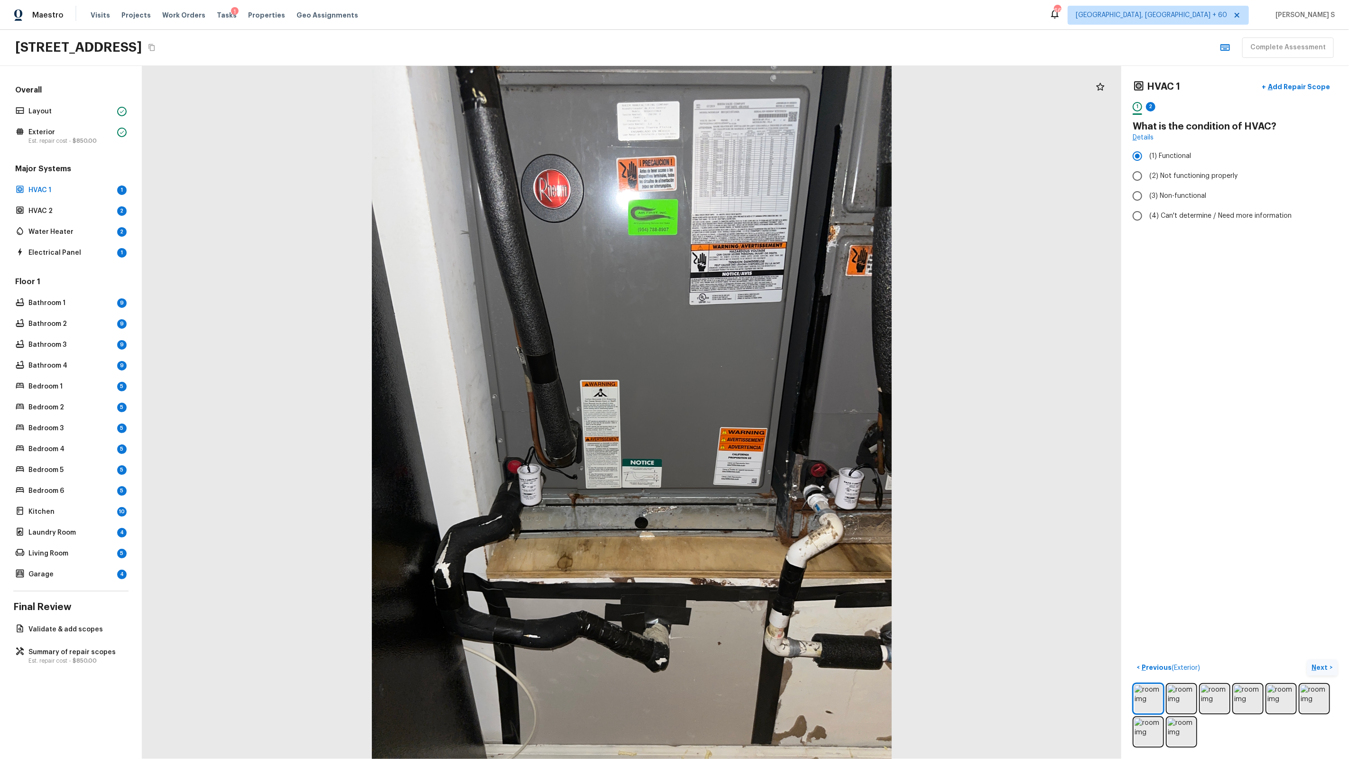
click at [1315, 667] on p "Next" at bounding box center [1321, 667] width 18 height 9
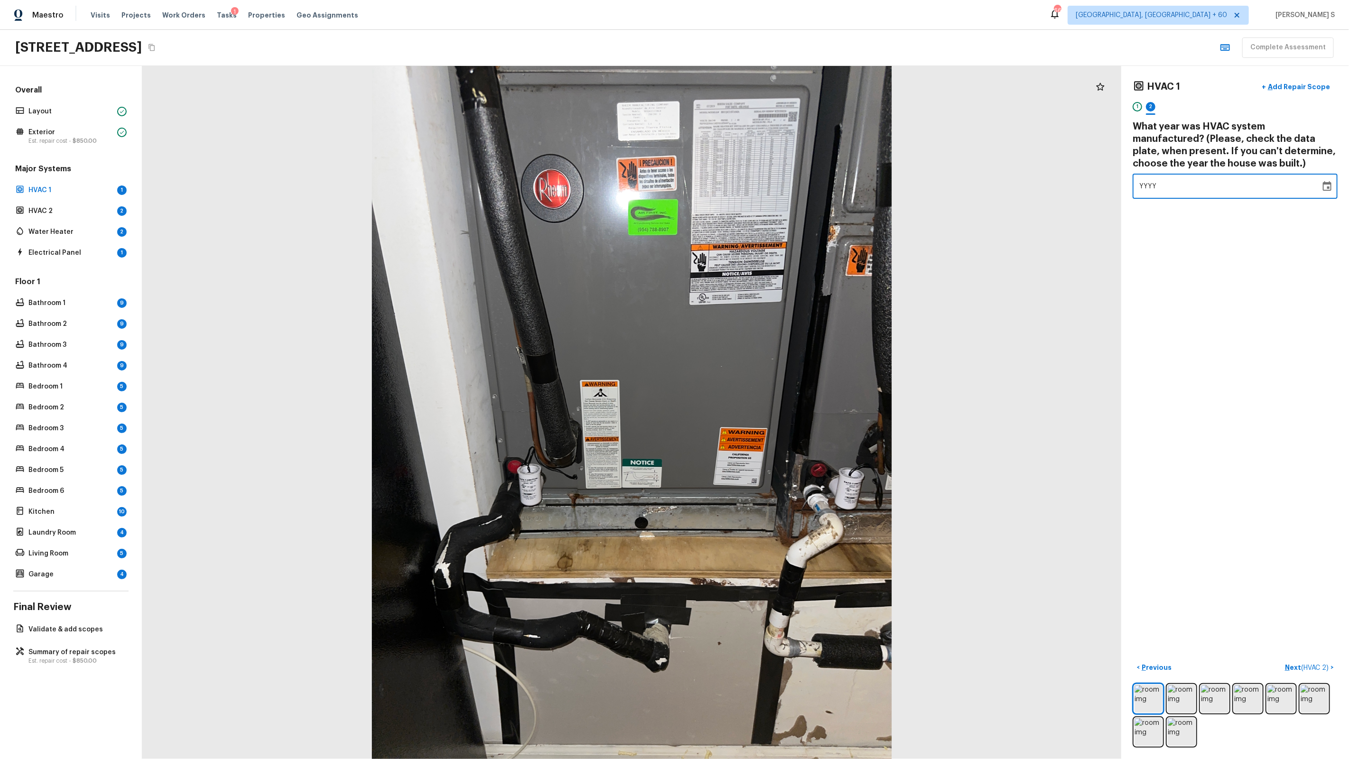
click at [1190, 185] on div "YYYY" at bounding box center [1226, 186] width 175 height 25
click at [1184, 186] on div "YYYY" at bounding box center [1226, 186] width 175 height 25
type input "1995"
click at [1241, 334] on div "HVAC 1 + Add Repair Scope 1 2 What year was HVAC system manufactured? (Please, …" at bounding box center [1235, 412] width 228 height 693
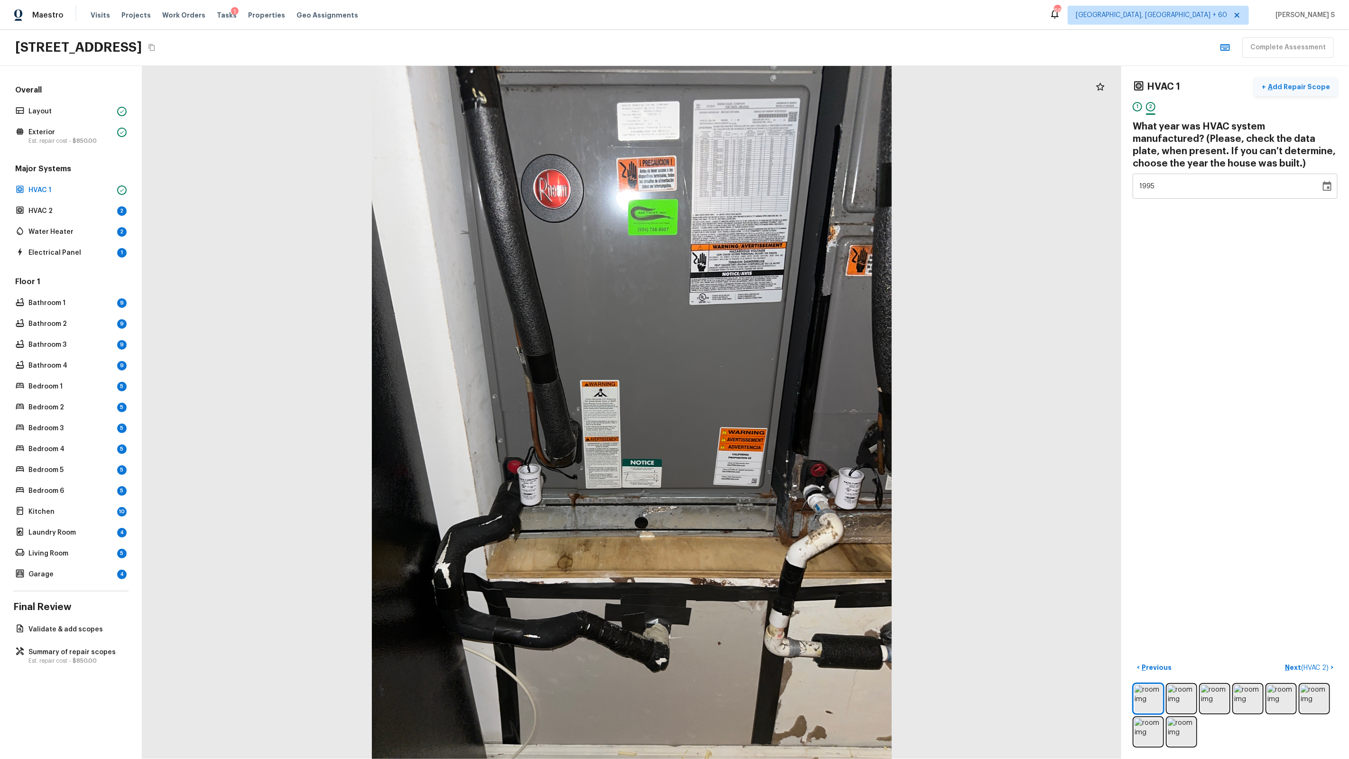
click at [1293, 91] on p "Add Repair Scope" at bounding box center [1298, 86] width 64 height 9
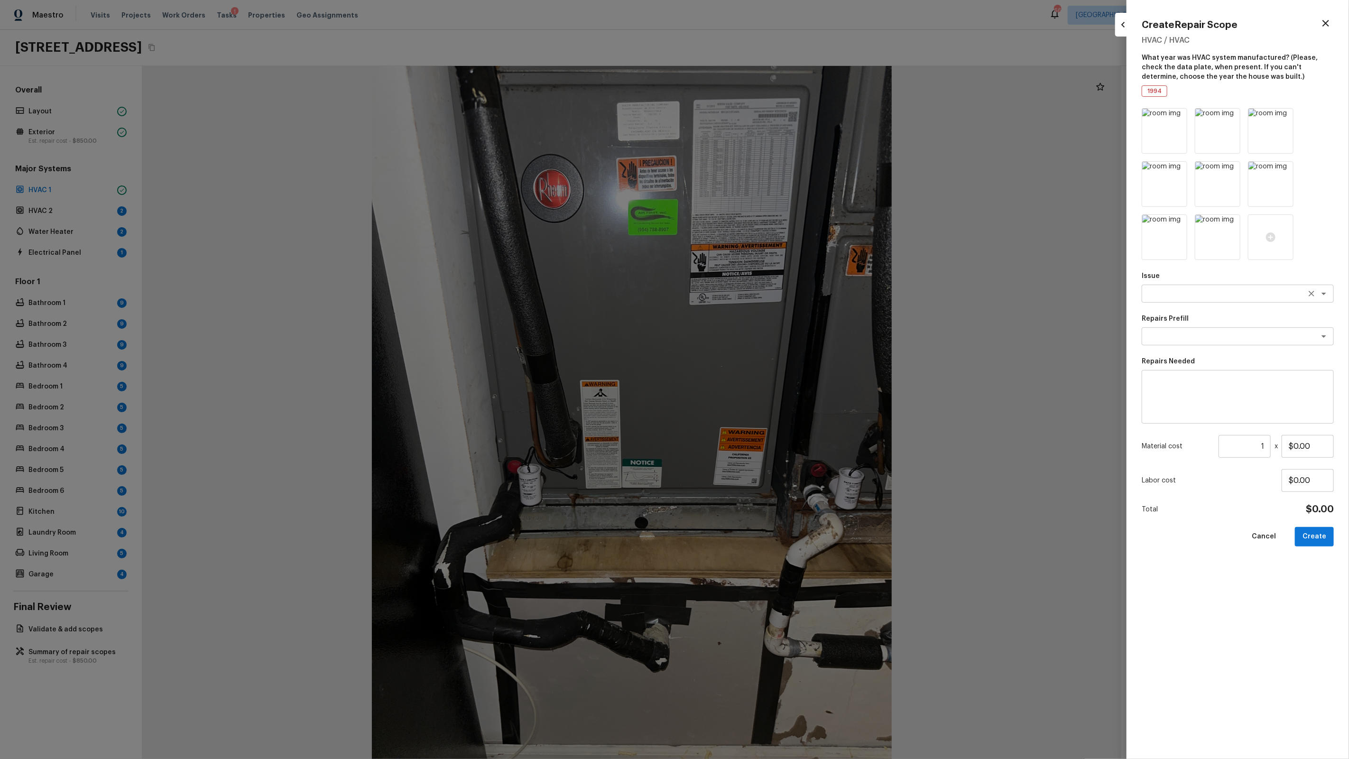
click at [1171, 296] on textarea at bounding box center [1224, 293] width 157 height 9
type textarea "ACQ: HVAC"
type textarea "Non-Functional HVAC. Full System Replacement"
type textarea "Acquisition Scope: Full System Replacement"
type input "$5,550.00"
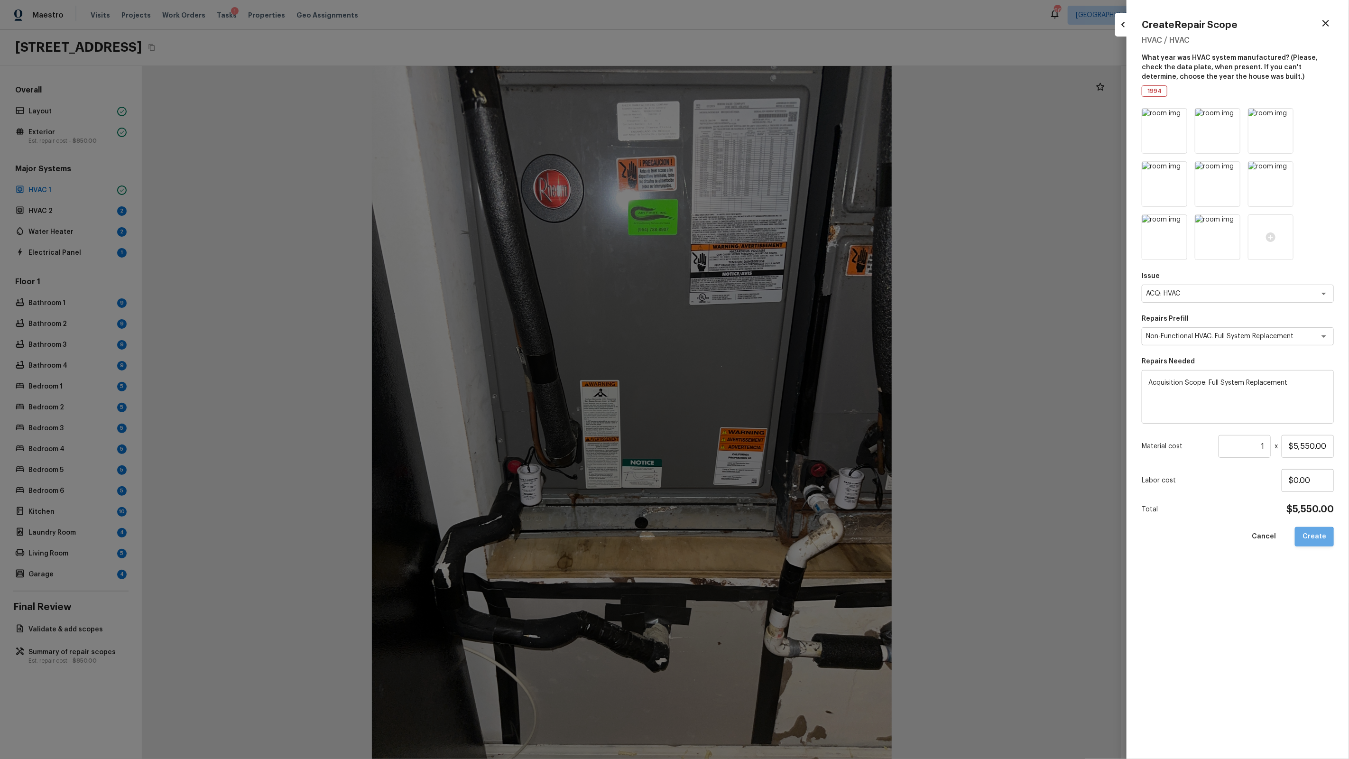
click at [1310, 542] on button "Create" at bounding box center [1314, 536] width 39 height 19
type input "$0.00"
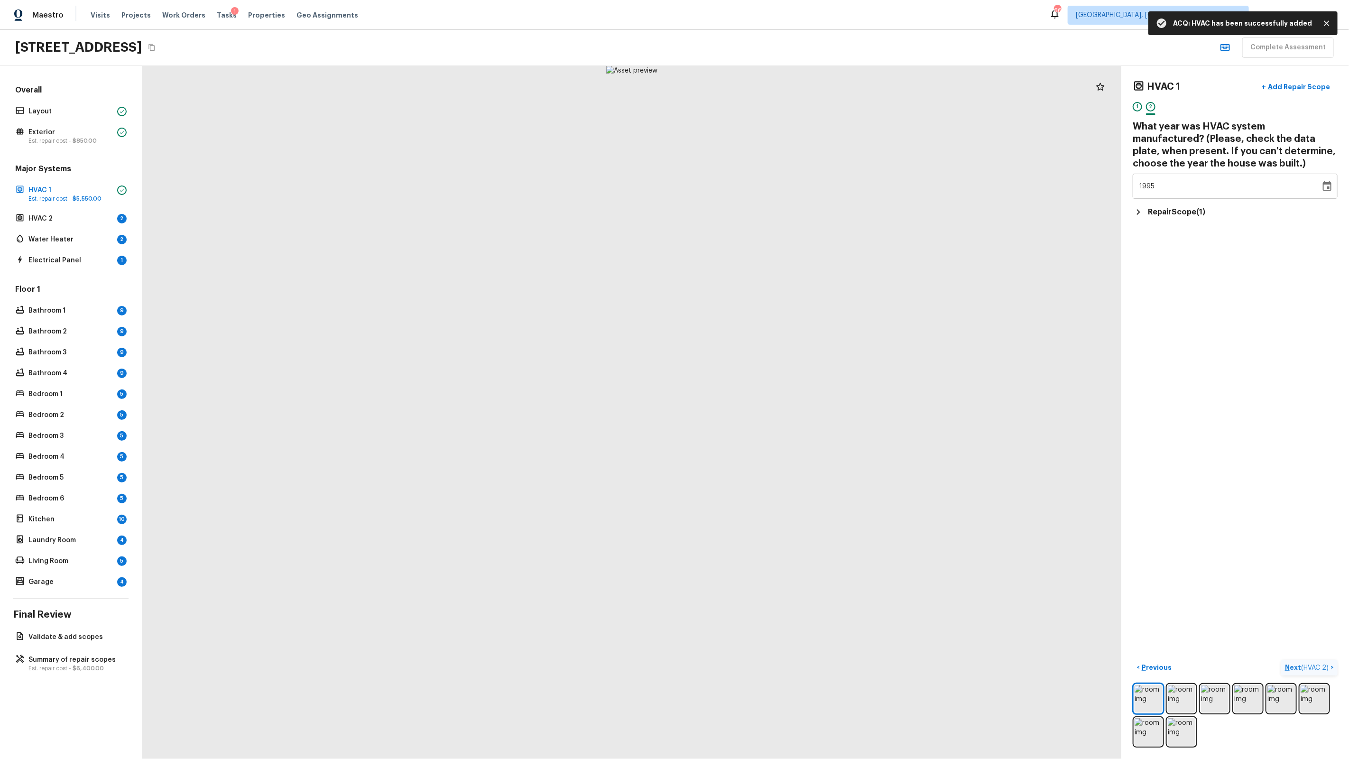
click at [1309, 663] on p "Next ( HVAC 2 )" at bounding box center [1308, 668] width 46 height 10
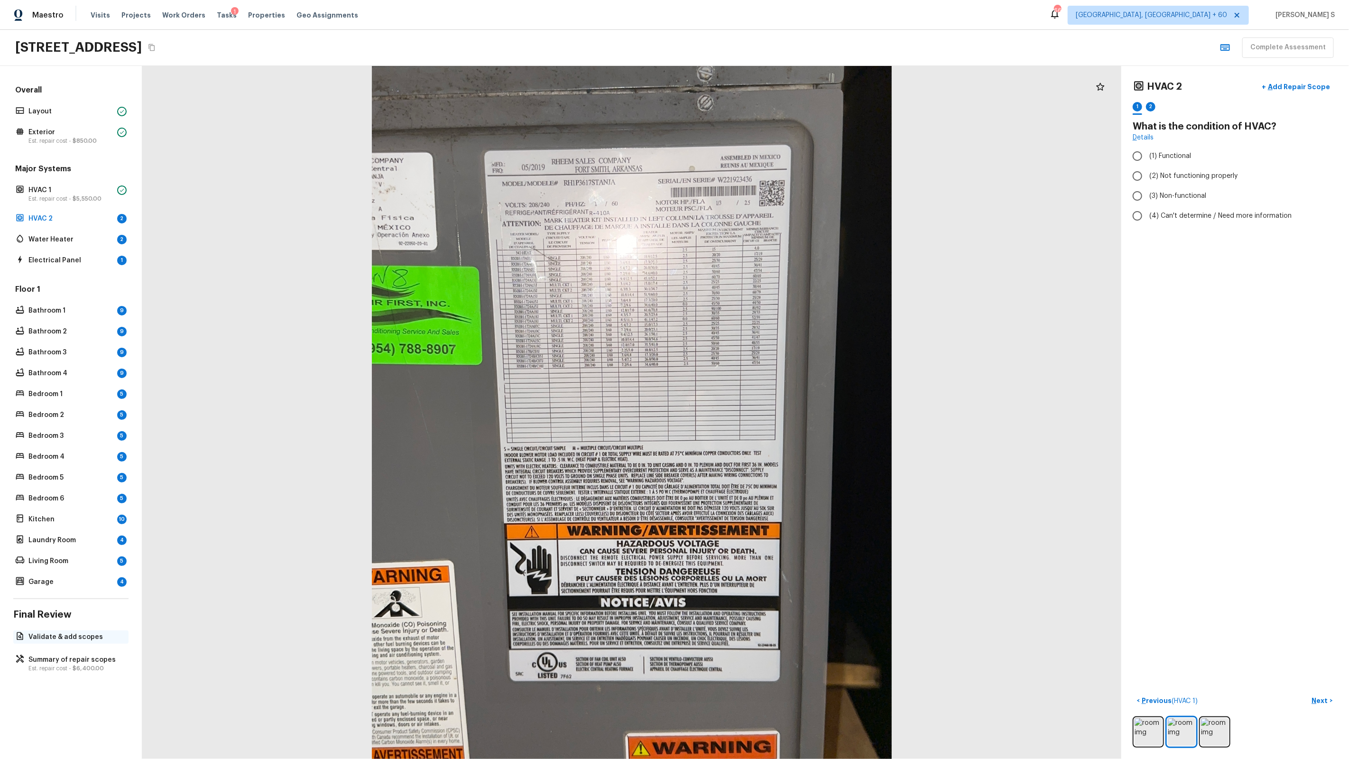
click at [79, 636] on p "Validate & add scopes" at bounding box center [75, 636] width 94 height 9
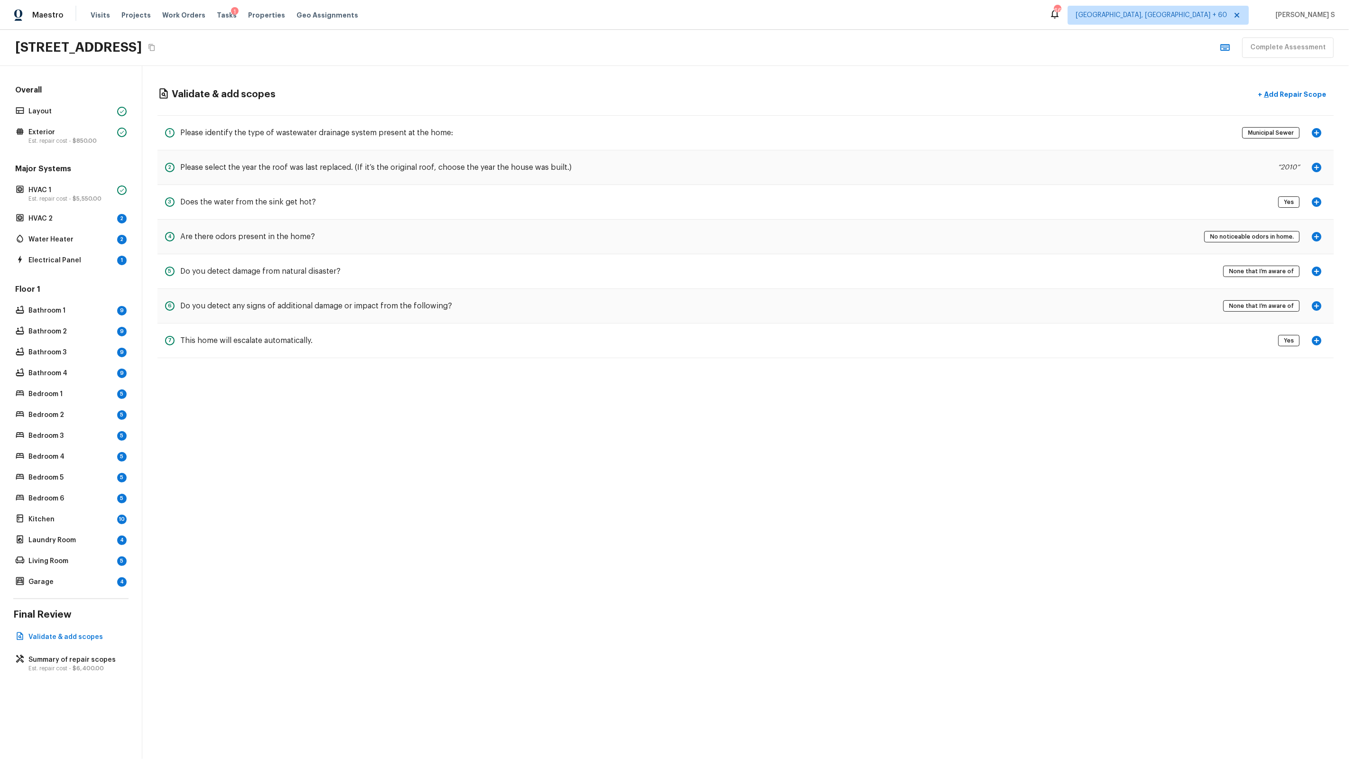
click at [1319, 341] on icon "button" at bounding box center [1316, 340] width 11 height 11
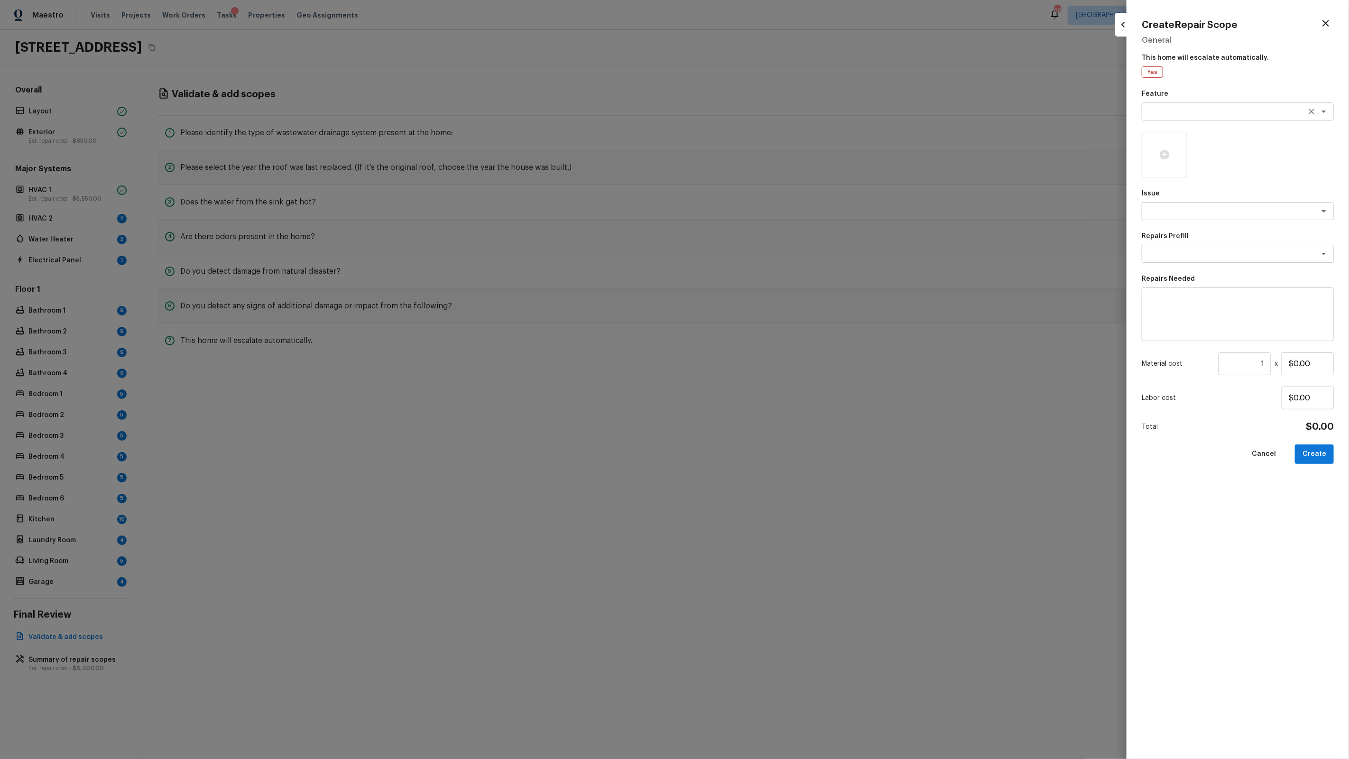
click at [1171, 109] on textarea at bounding box center [1224, 111] width 157 height 9
click at [1227, 80] on div "Create Repair Scope General This home will escalate automatically. Yes Feature …" at bounding box center [1237, 379] width 222 height 759
click at [1189, 210] on textarea at bounding box center [1224, 210] width 157 height 9
type textarea "ACQ: HVAC"
click at [32, 207] on div at bounding box center [674, 379] width 1349 height 759
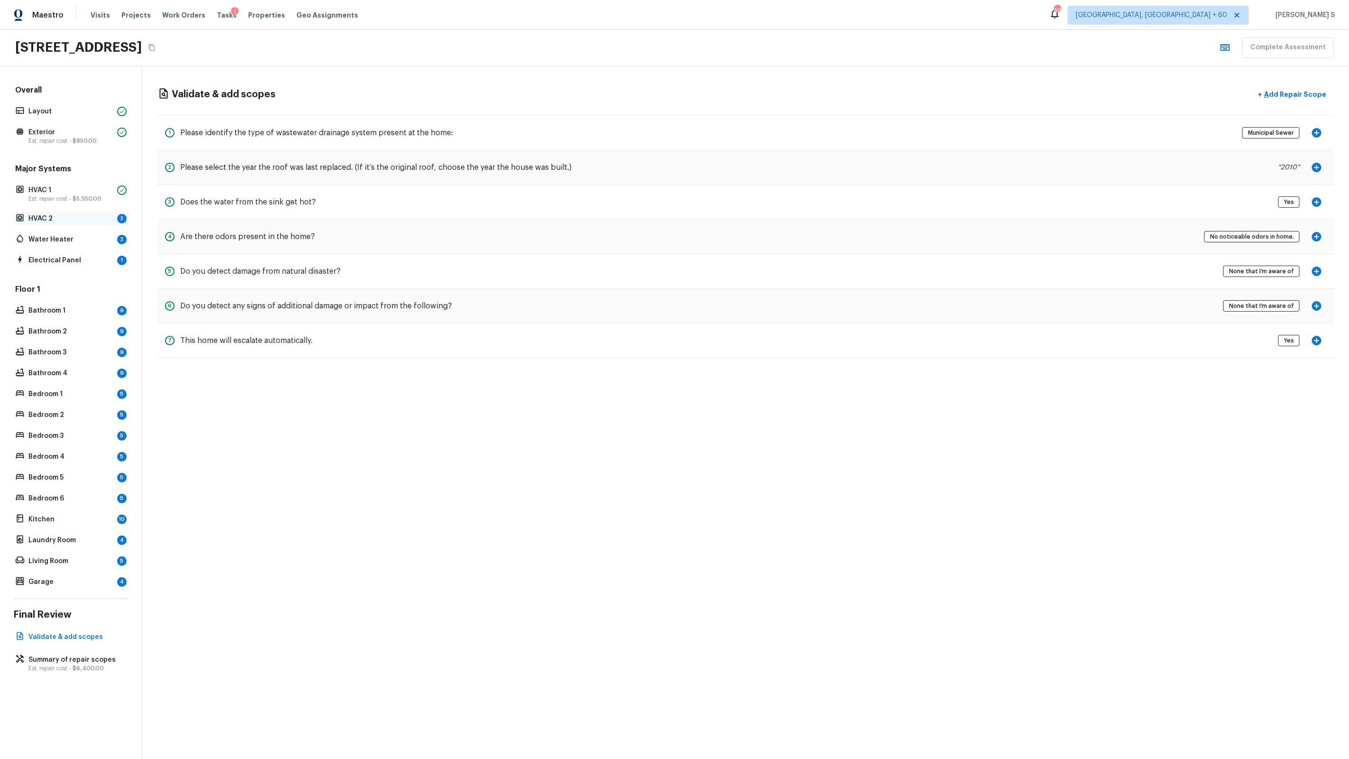
click at [50, 224] on div "HVAC 2 2" at bounding box center [70, 218] width 115 height 13
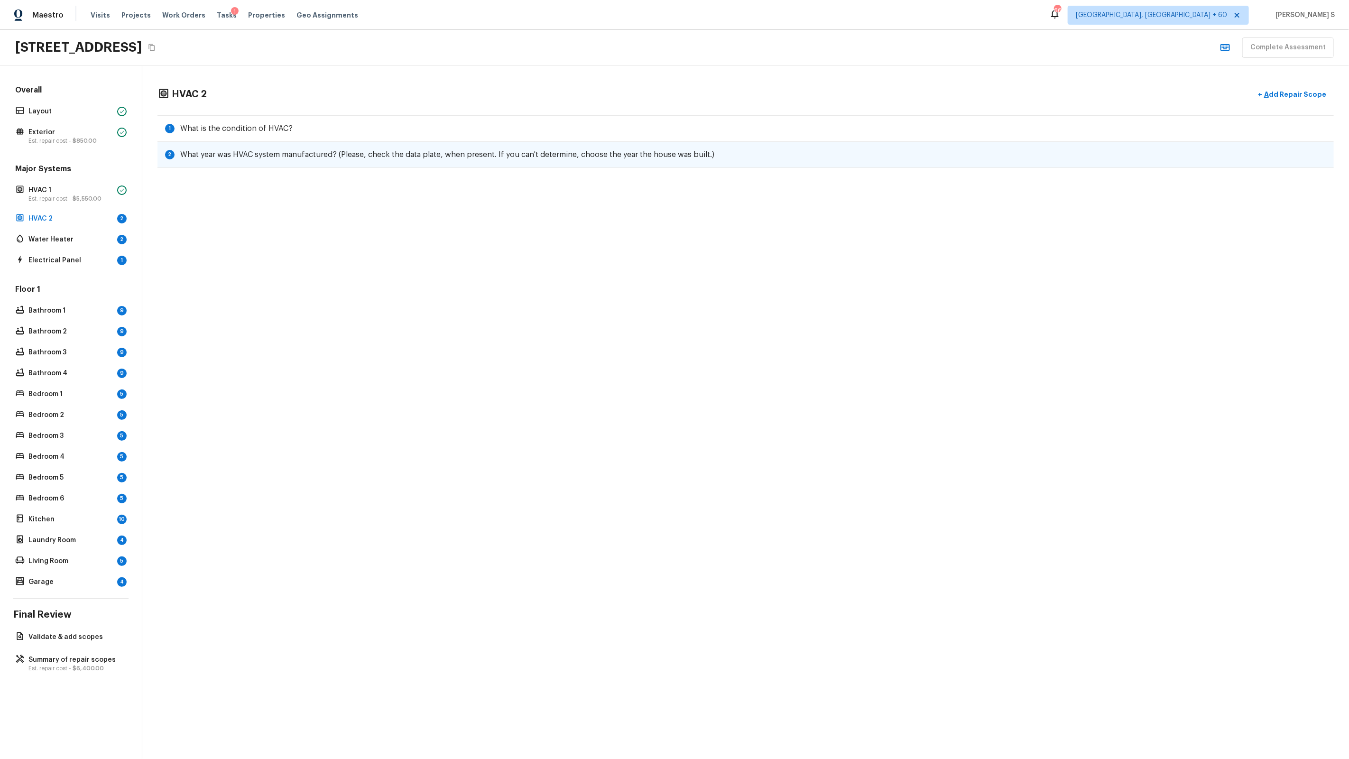
click at [472, 144] on div "2 What year was HVAC system manufactured? (Please, check the data plate, when p…" at bounding box center [745, 155] width 1176 height 26
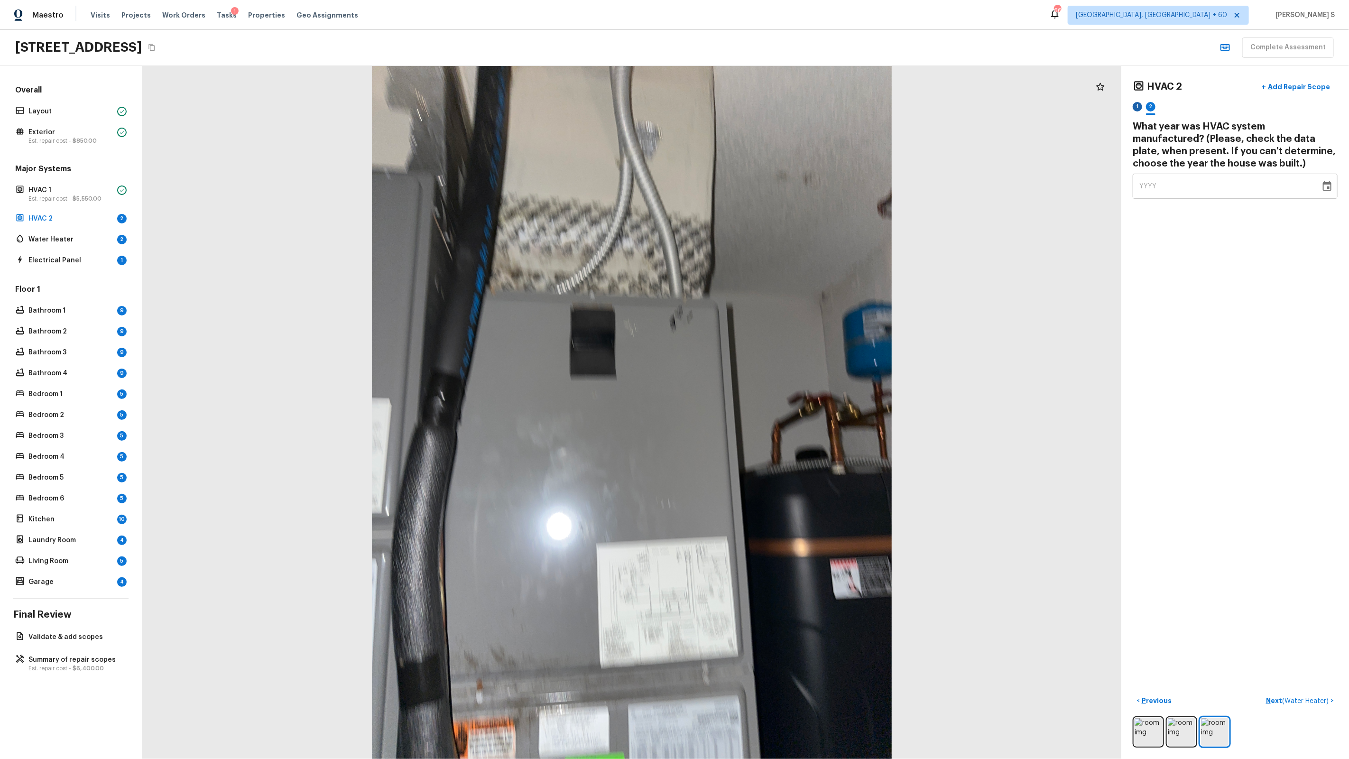
click at [1137, 105] on div "1" at bounding box center [1137, 106] width 9 height 9
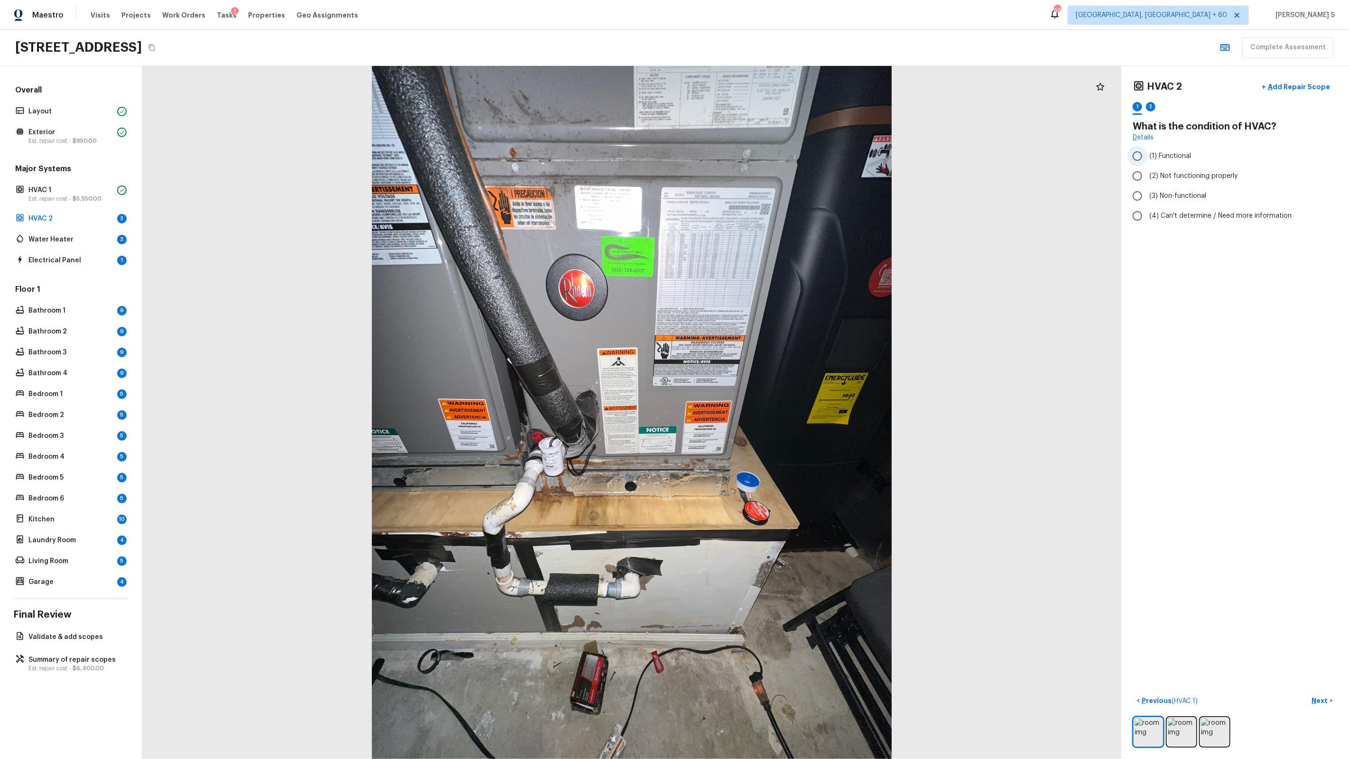
click at [1172, 156] on span "(1) Functional" at bounding box center [1170, 155] width 42 height 9
click at [1147, 156] on input "(1) Functional" at bounding box center [1137, 156] width 20 height 20
radio input "true"
click at [1153, 103] on div "2" at bounding box center [1150, 106] width 9 height 9
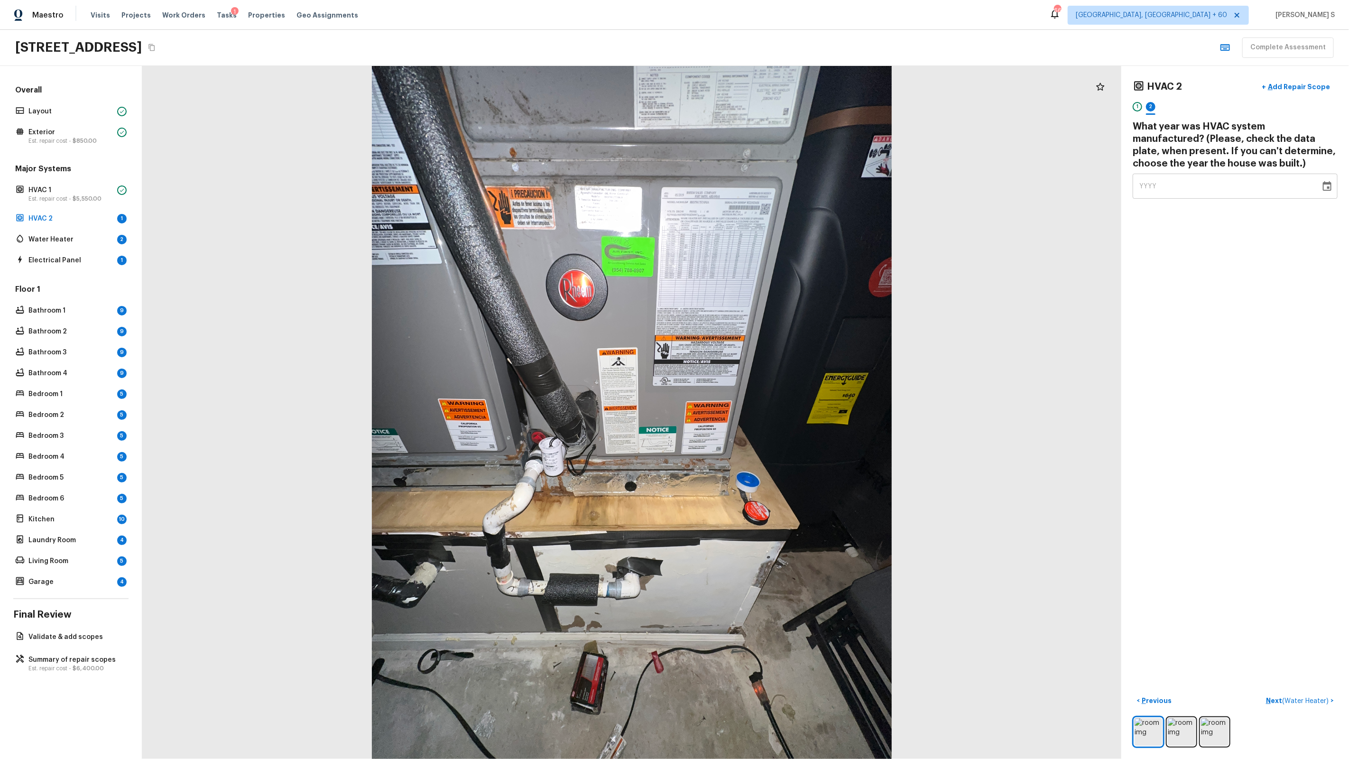
click at [1155, 184] on span "YYYY" at bounding box center [1148, 186] width 18 height 7
click at [1177, 190] on div "YYYY" at bounding box center [1226, 186] width 175 height 25
click at [1158, 184] on div "YYYY" at bounding box center [1226, 186] width 175 height 25
click at [1149, 184] on span "YYYY" at bounding box center [1148, 186] width 18 height 7
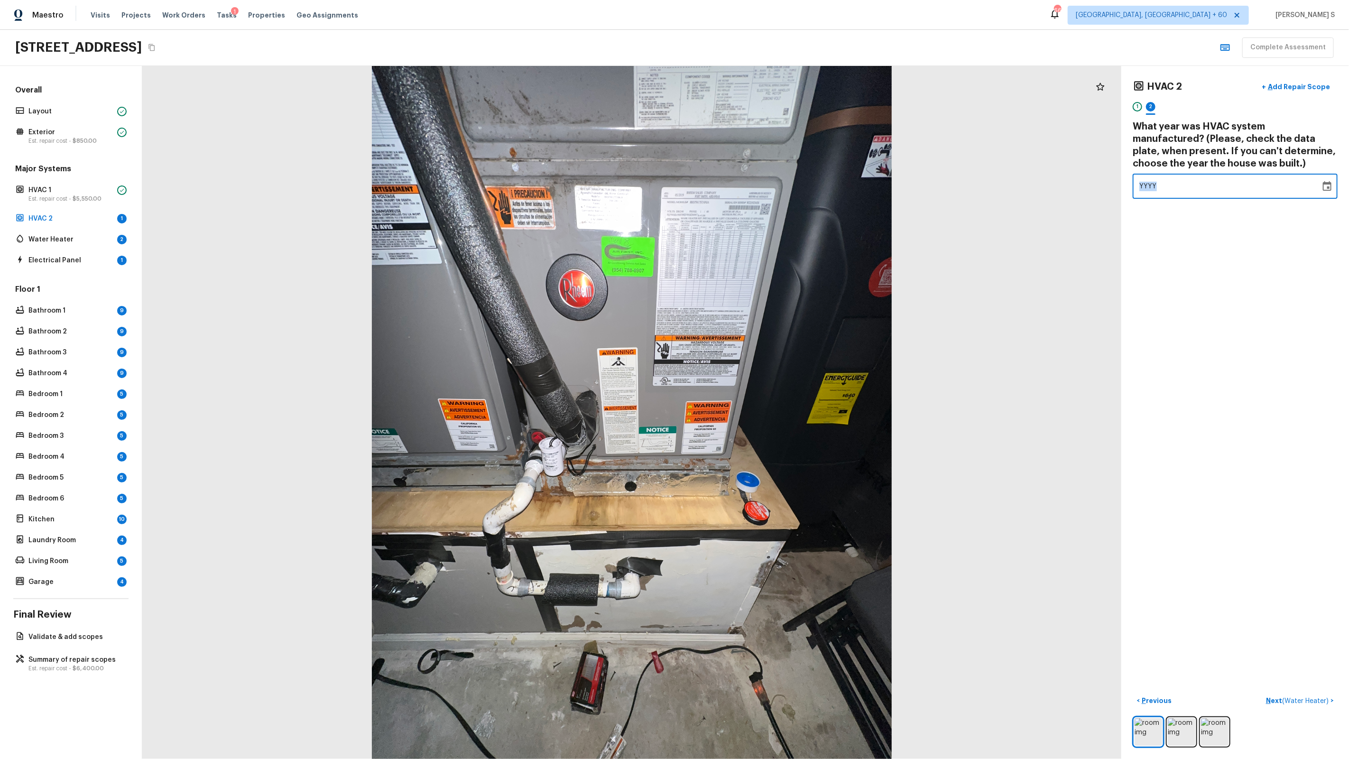
click at [1149, 184] on span "YYYY" at bounding box center [1148, 186] width 18 height 7
type input "1995"
click at [1185, 240] on div "HVAC 2 + Add Repair Scope 1 2 What year was HVAC system manufactured? (Please, …" at bounding box center [1235, 412] width 228 height 693
click at [1294, 88] on p "Add Repair Scope" at bounding box center [1298, 86] width 64 height 9
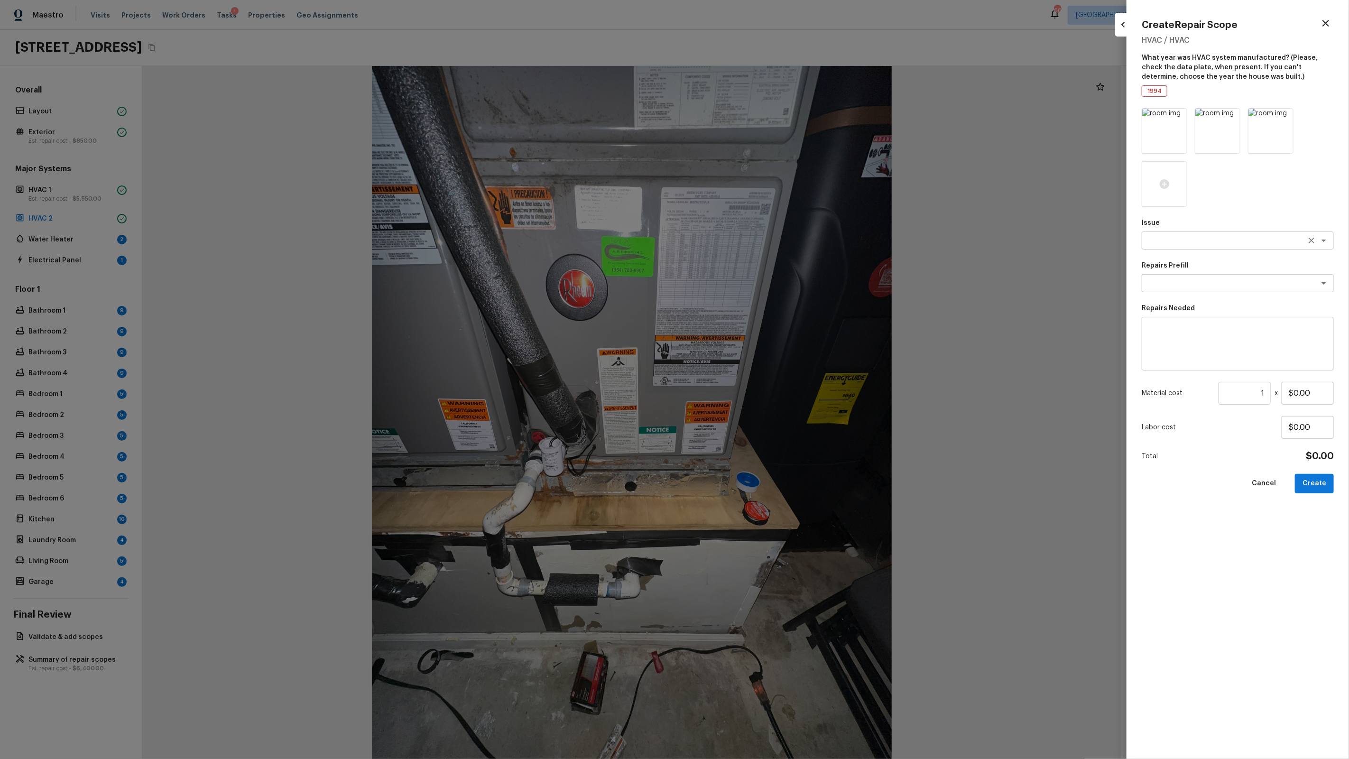
click at [1193, 237] on textarea at bounding box center [1224, 240] width 157 height 9
type textarea "ACQ: HVAC"
type textarea "Non-Functional HVAC. Full System Replacement"
type textarea "Acquisition Scope: Full System Replacement"
type input "$5,550.00"
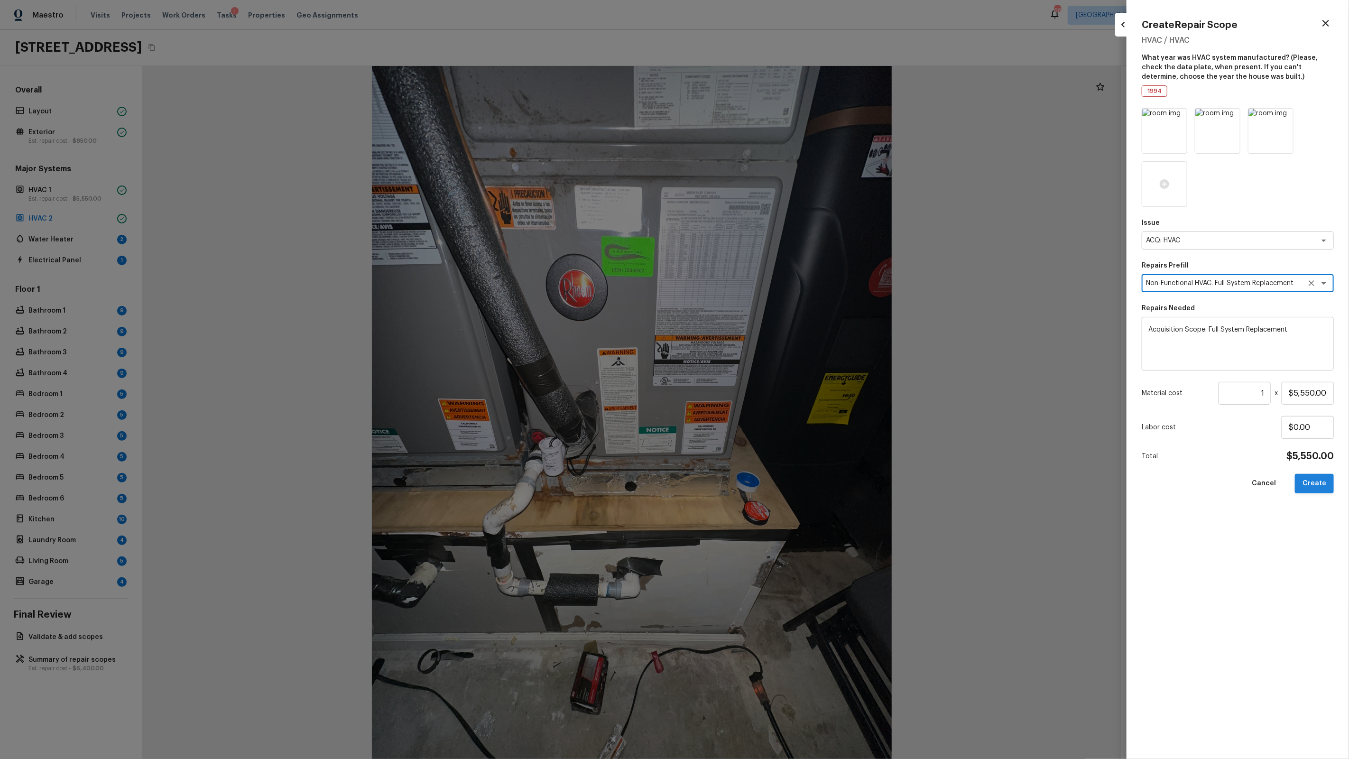
click at [1322, 485] on button "Create" at bounding box center [1314, 483] width 39 height 19
type input "$0.00"
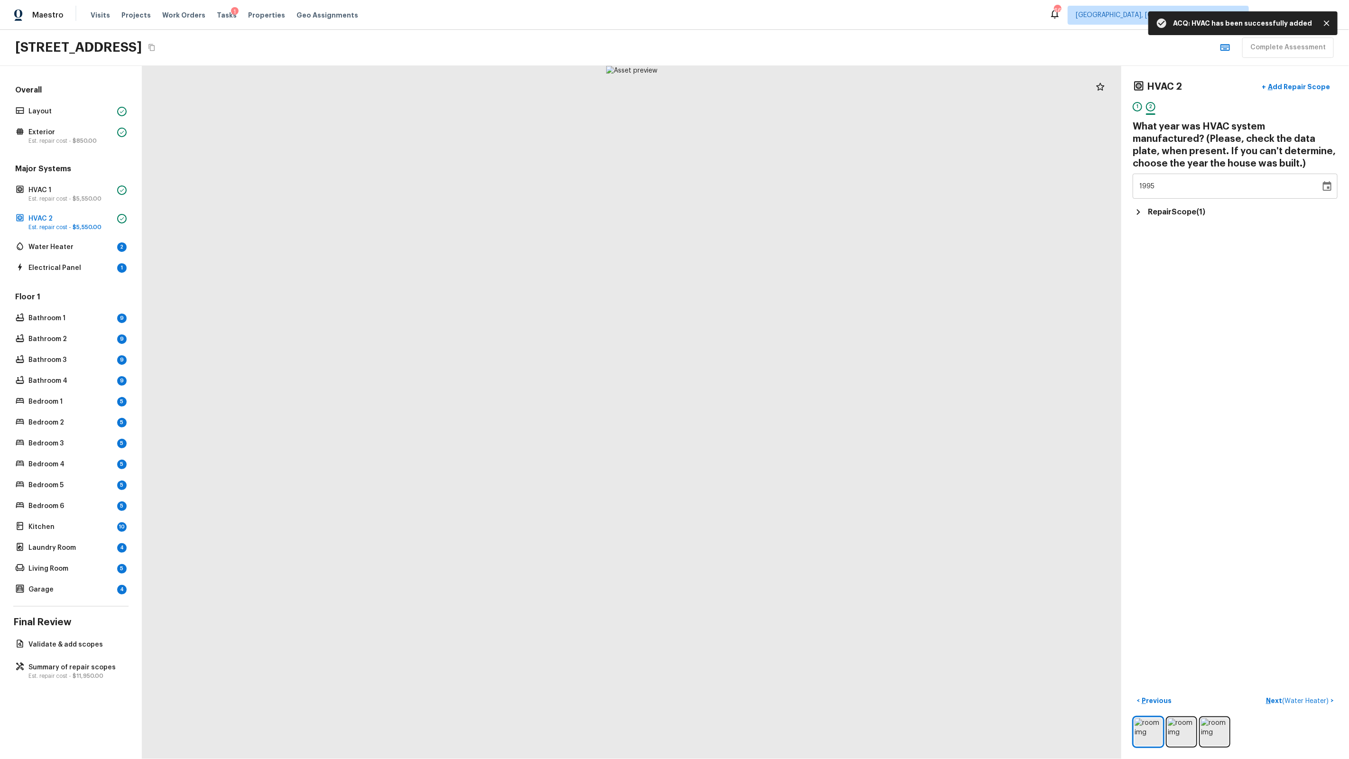
click at [1270, 476] on div "HVAC 2 + Add Repair Scope 1 2 What year was HVAC system manufactured? (Please, …" at bounding box center [1235, 412] width 228 height 693
click at [1312, 695] on button "Next ( Water Heater ) >" at bounding box center [1299, 701] width 75 height 16
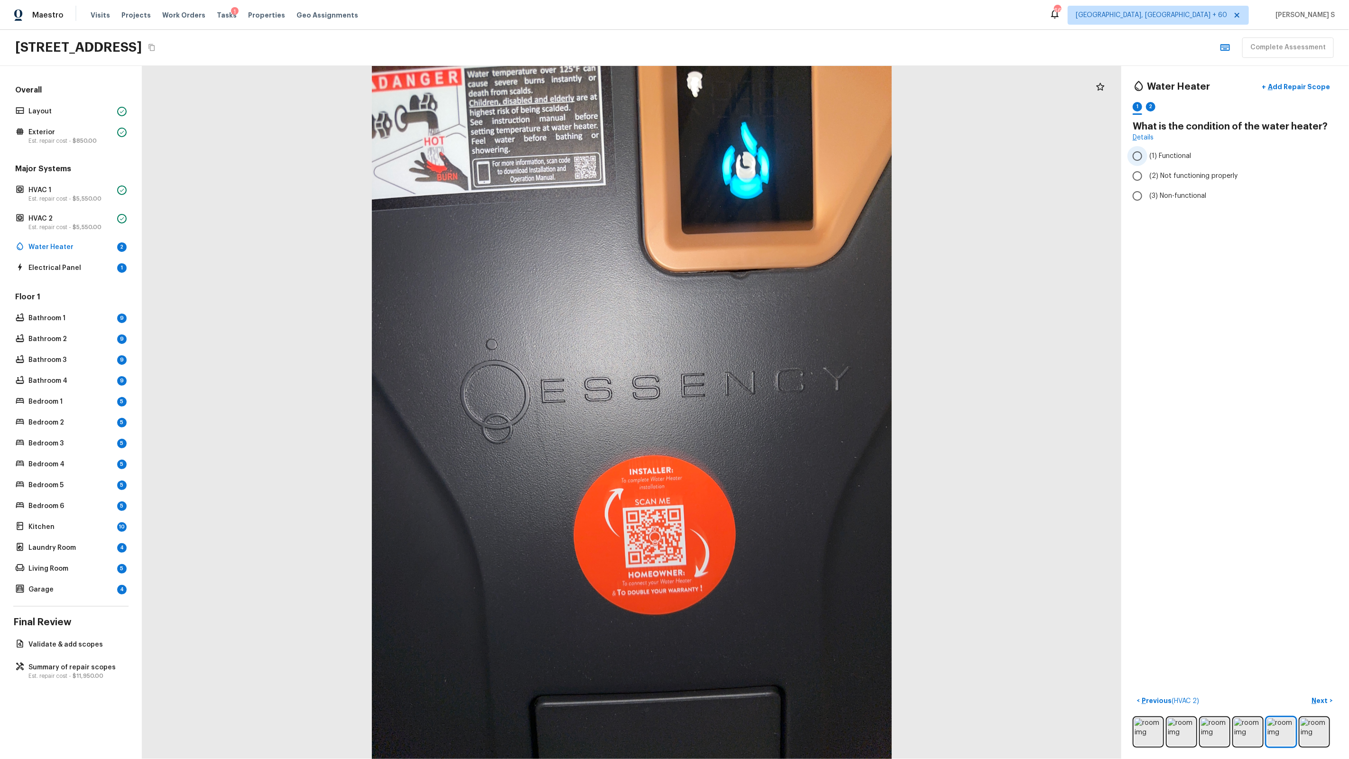
click at [1164, 158] on span "(1) Functional" at bounding box center [1170, 155] width 42 height 9
click at [1147, 158] on input "(1) Functional" at bounding box center [1137, 156] width 20 height 20
radio input "true"
click at [1155, 101] on div "Water Heater + Add Repair Scope 1 2" at bounding box center [1235, 97] width 205 height 40
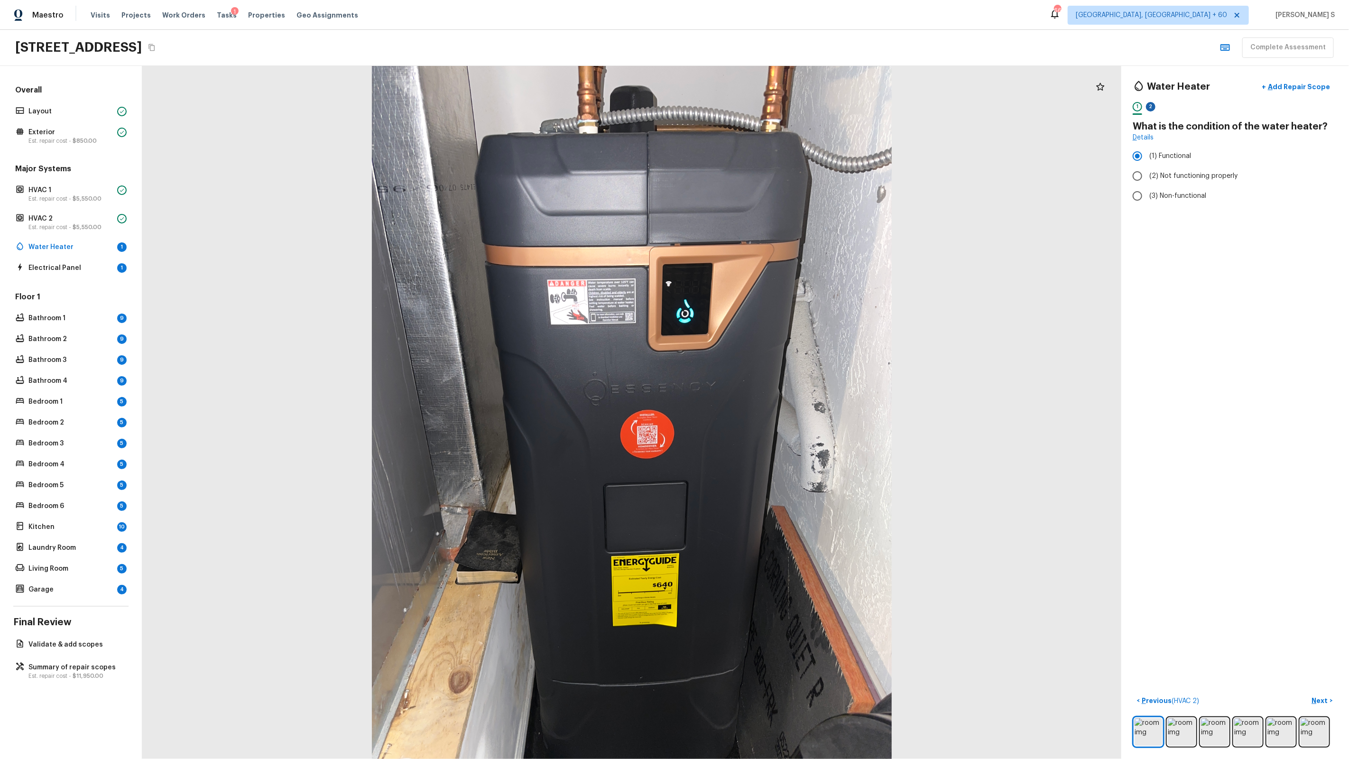
click at [1152, 103] on div "2" at bounding box center [1150, 106] width 9 height 9
click at [1187, 176] on div "YYYY" at bounding box center [1226, 173] width 175 height 25
click at [1157, 177] on div "YYYY" at bounding box center [1226, 173] width 175 height 25
click at [1153, 175] on span "YYYY" at bounding box center [1148, 174] width 18 height 7
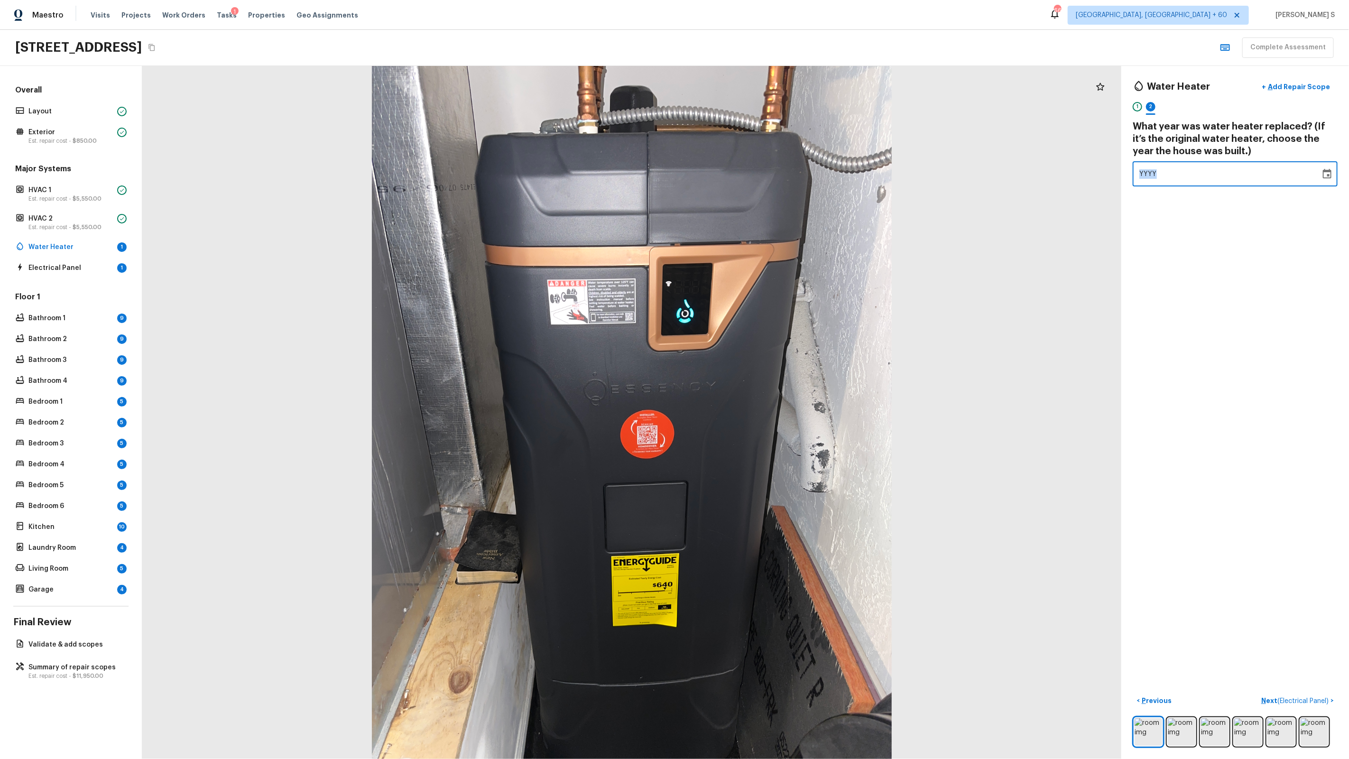
click at [1153, 175] on span "YYYY" at bounding box center [1148, 174] width 18 height 7
type input "1995"
click at [1199, 209] on div "Water Heater + Add Repair Scope 1 2 What year was water heater replaced? (If it…" at bounding box center [1235, 412] width 228 height 693
click at [1289, 698] on span "( Electrical Panel )" at bounding box center [1302, 701] width 51 height 7
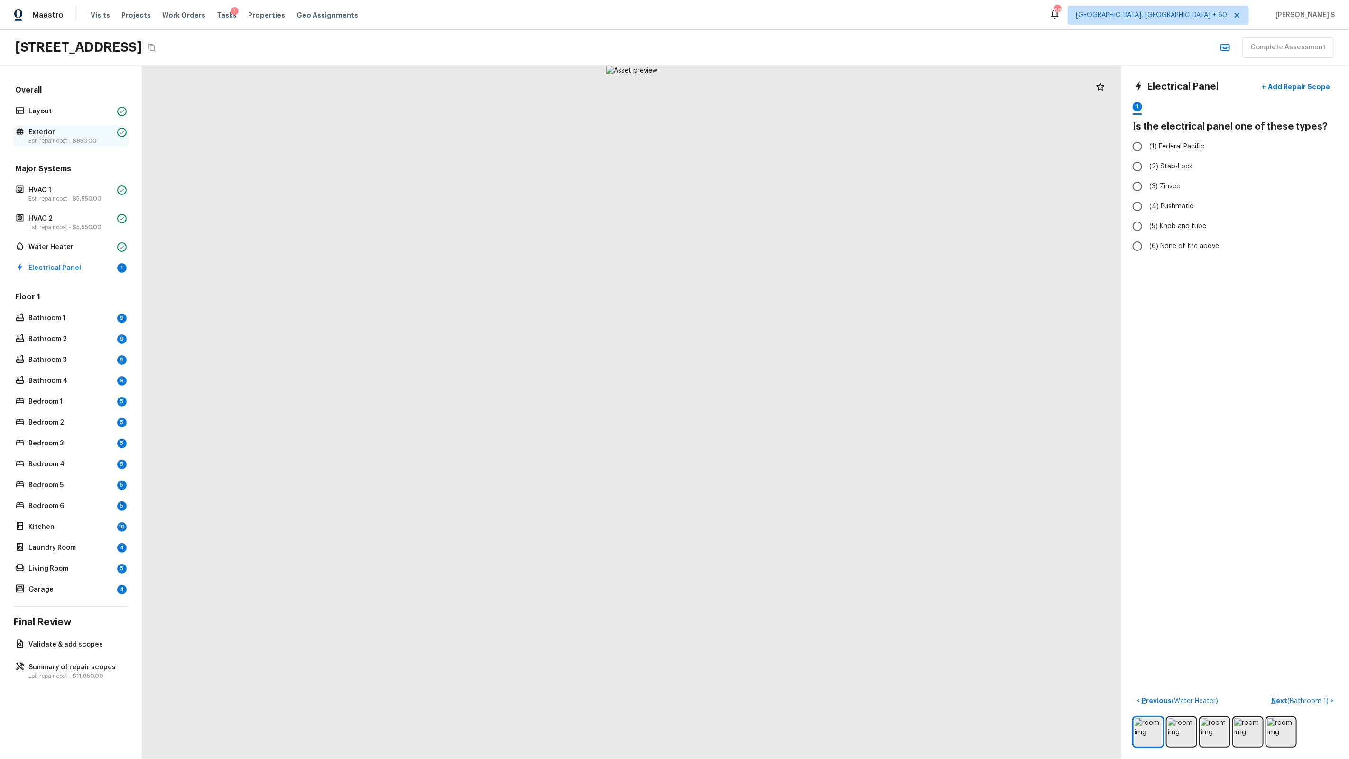
click at [77, 134] on p "Exterior" at bounding box center [70, 132] width 85 height 9
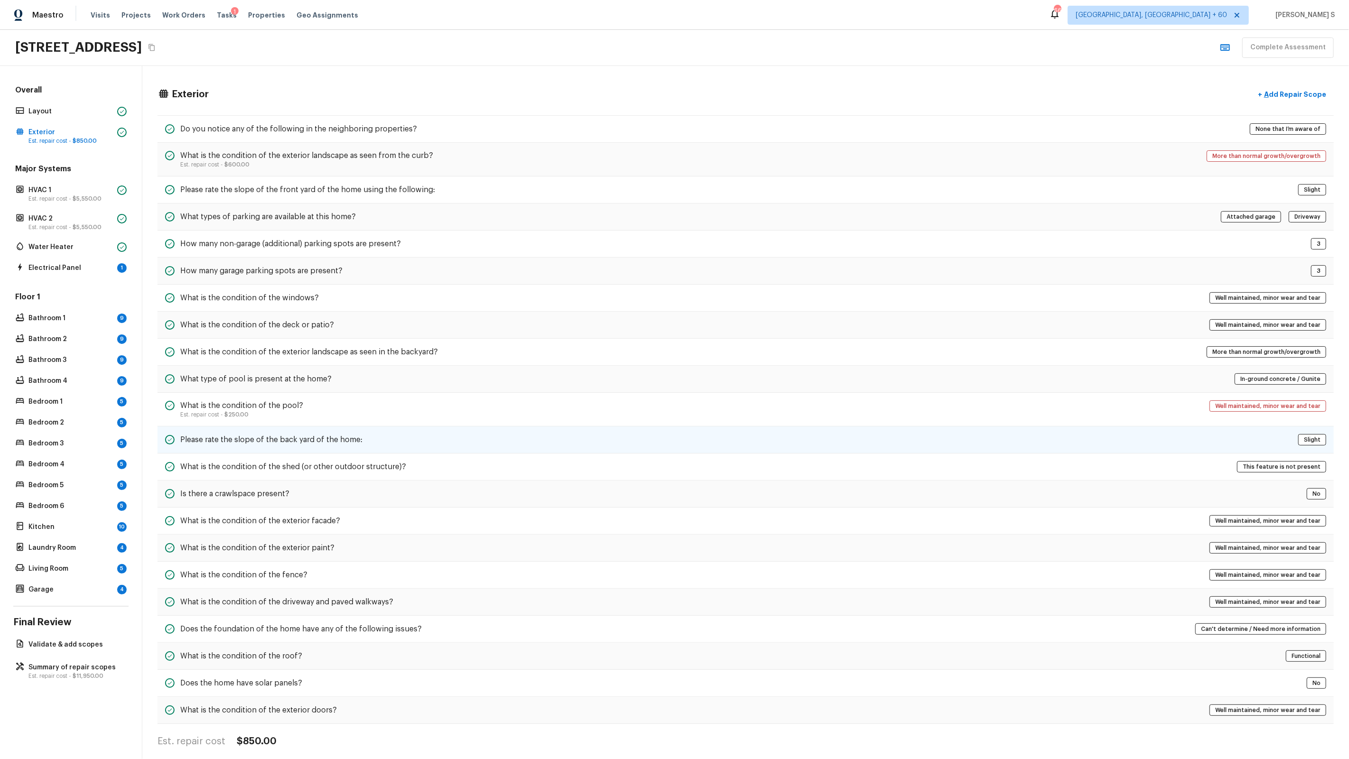
scroll to position [8, 0]
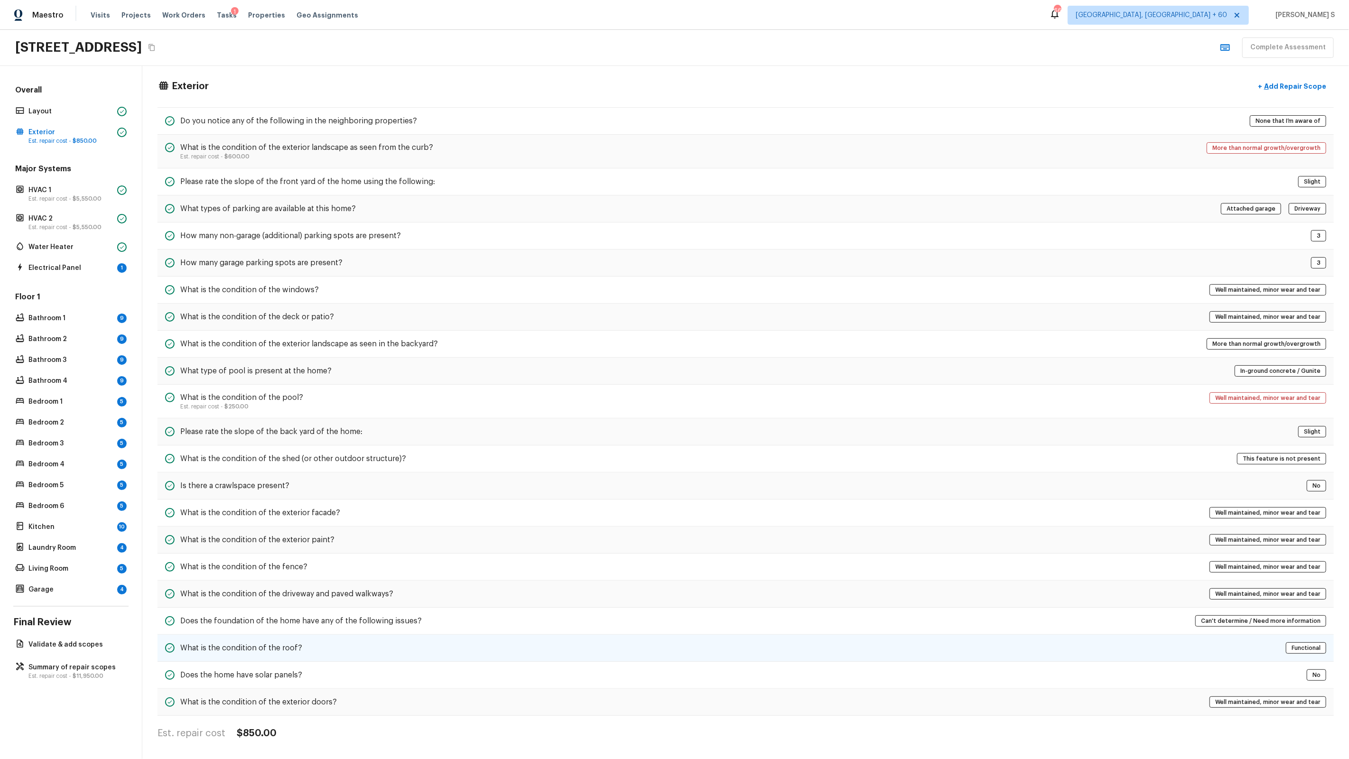
click at [291, 646] on h5 "What is the condition of the roof?" at bounding box center [241, 648] width 122 height 10
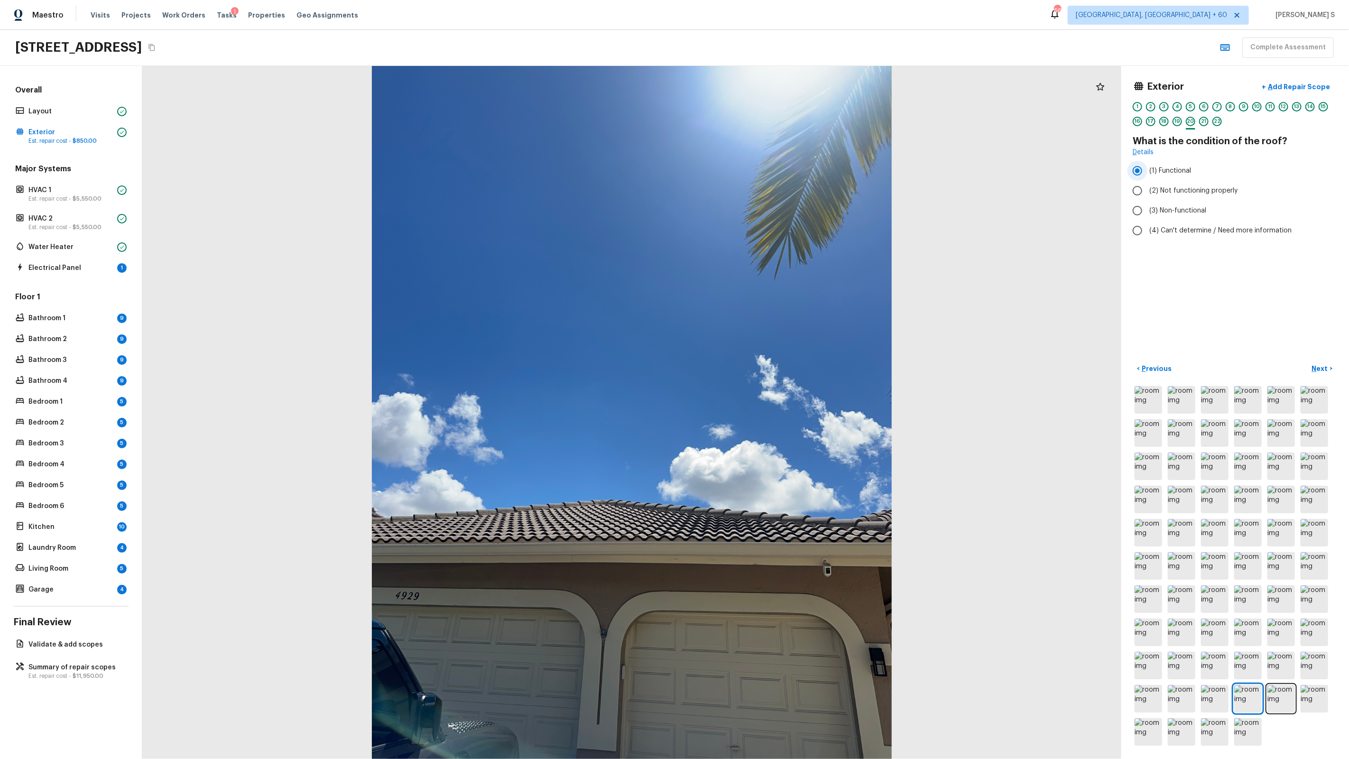
click at [1179, 171] on span "(1) Functional" at bounding box center [1170, 170] width 42 height 9
click at [1147, 171] on input "(1) Functional" at bounding box center [1137, 171] width 20 height 20
click at [1153, 169] on span "(1) Functional" at bounding box center [1170, 170] width 42 height 9
click at [1147, 169] on input "(1) Functional" at bounding box center [1137, 171] width 20 height 20
click at [60, 262] on div "Electrical Panel 1" at bounding box center [70, 267] width 115 height 13
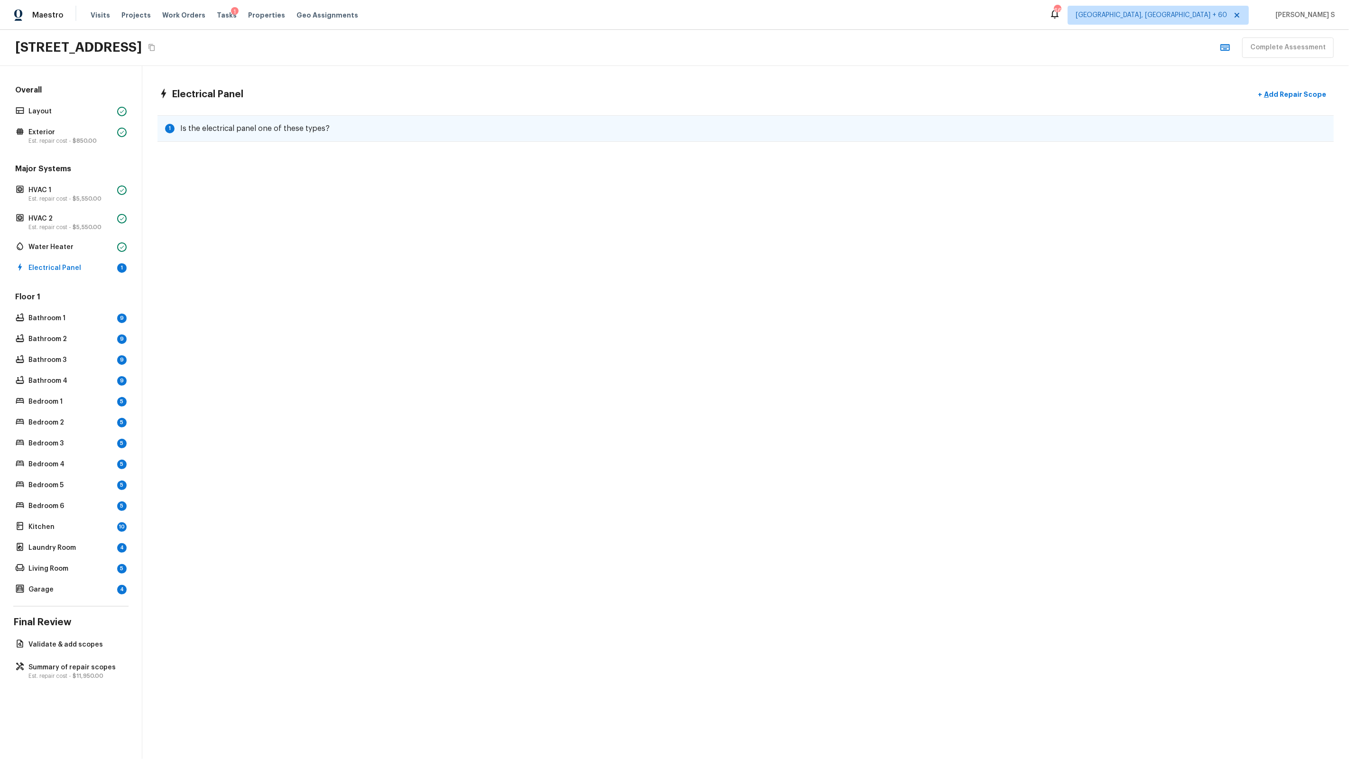
click at [267, 127] on h5 "Is the electrical panel one of these types?" at bounding box center [254, 128] width 149 height 10
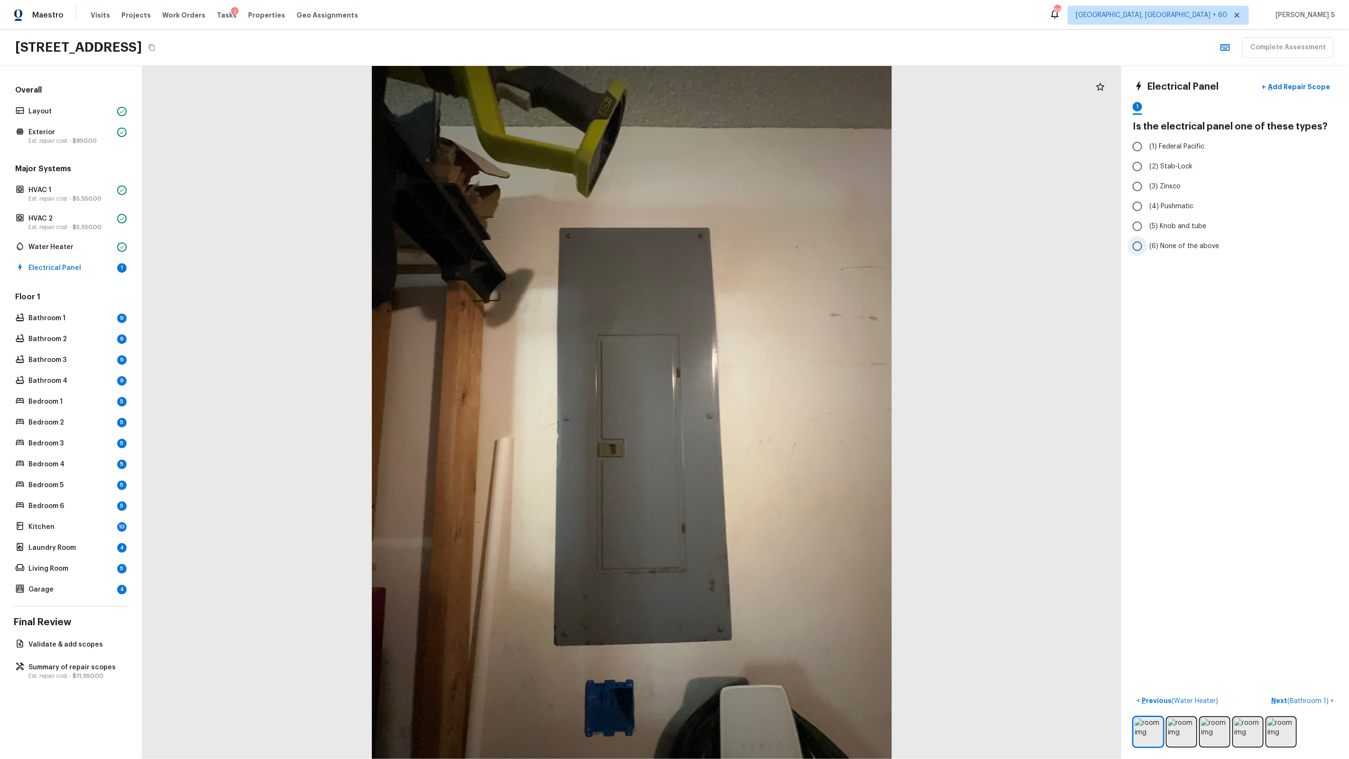
click at [1189, 241] on span "(6) None of the above" at bounding box center [1184, 245] width 70 height 9
click at [1147, 241] on input "(6) None of the above" at bounding box center [1137, 246] width 20 height 20
radio input "true"
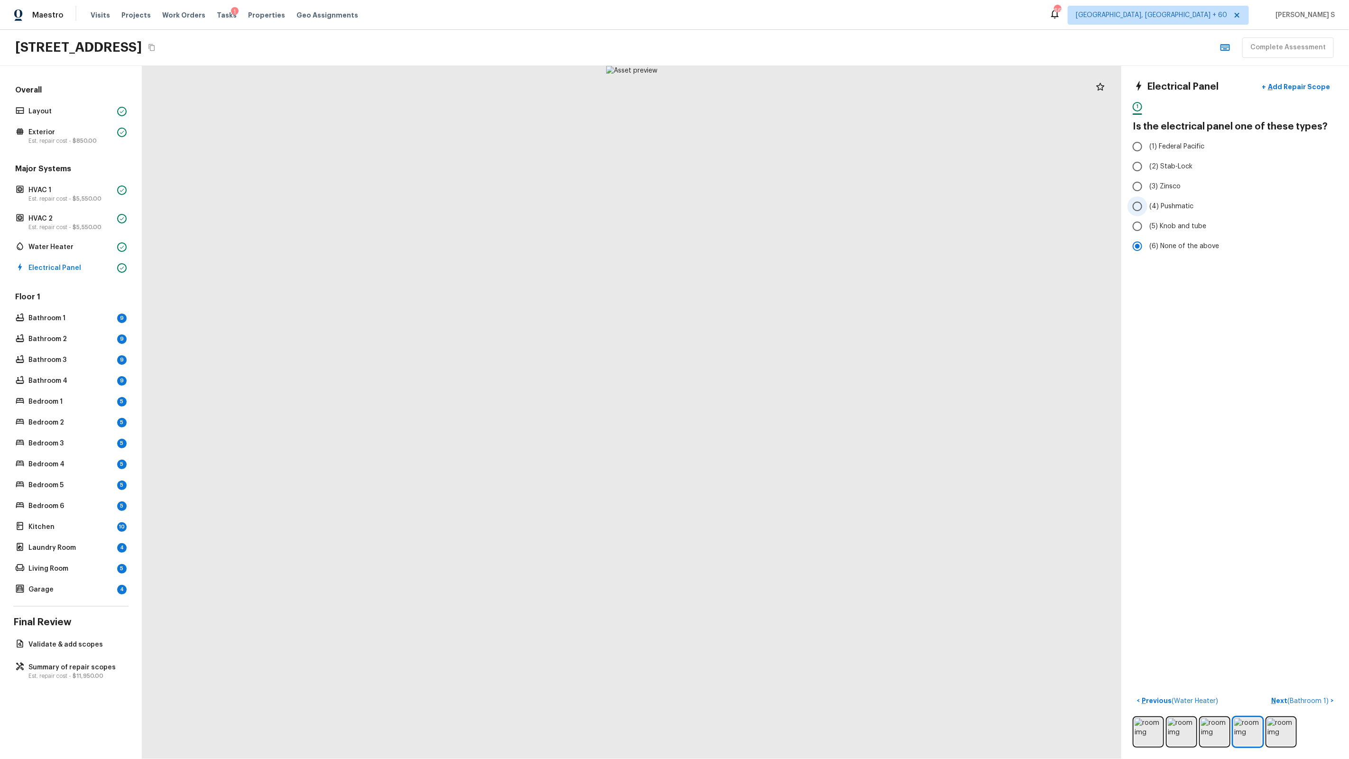
click at [1171, 207] on span "(4) Pushmatic" at bounding box center [1171, 206] width 44 height 9
click at [1147, 207] on input "(4) Pushmatic" at bounding box center [1137, 206] width 20 height 20
radio input "true"
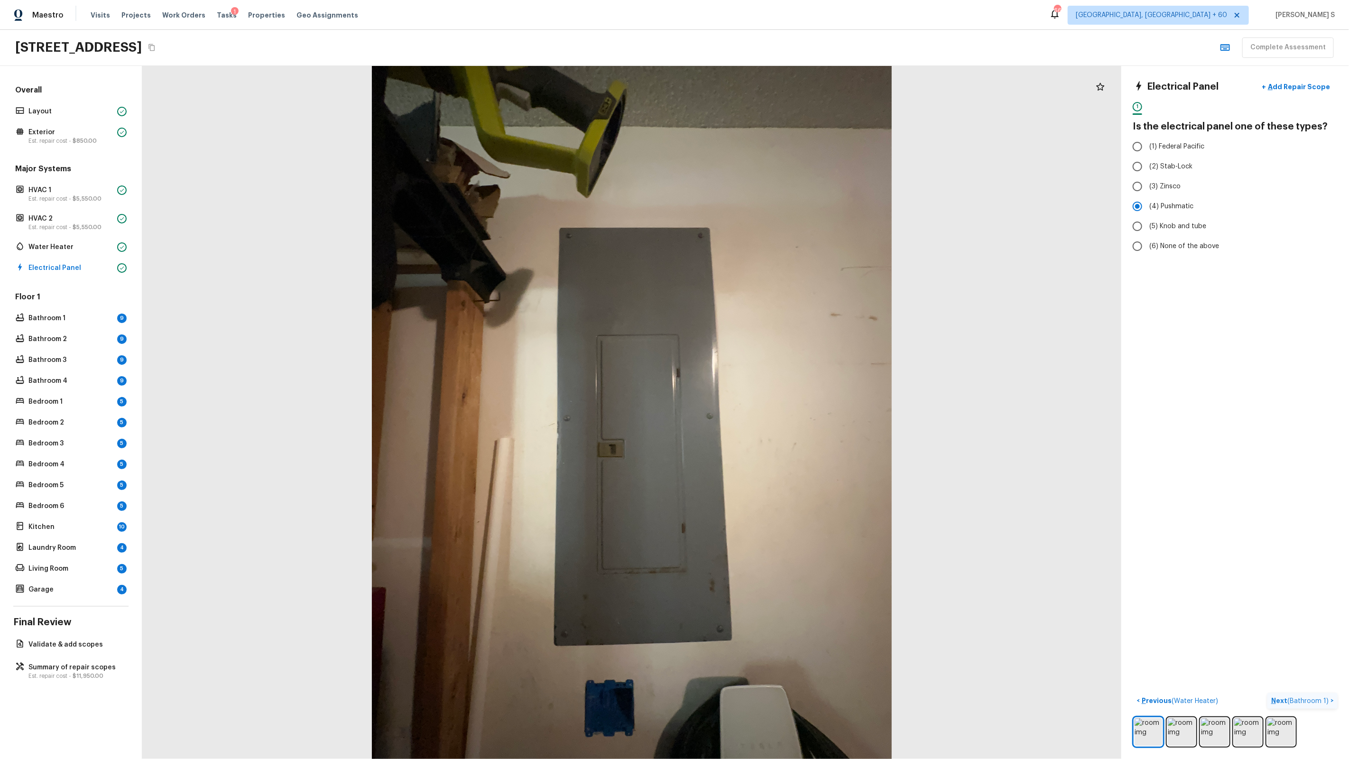
click at [1313, 696] on p "Next ( Bathroom 1 )" at bounding box center [1300, 701] width 59 height 10
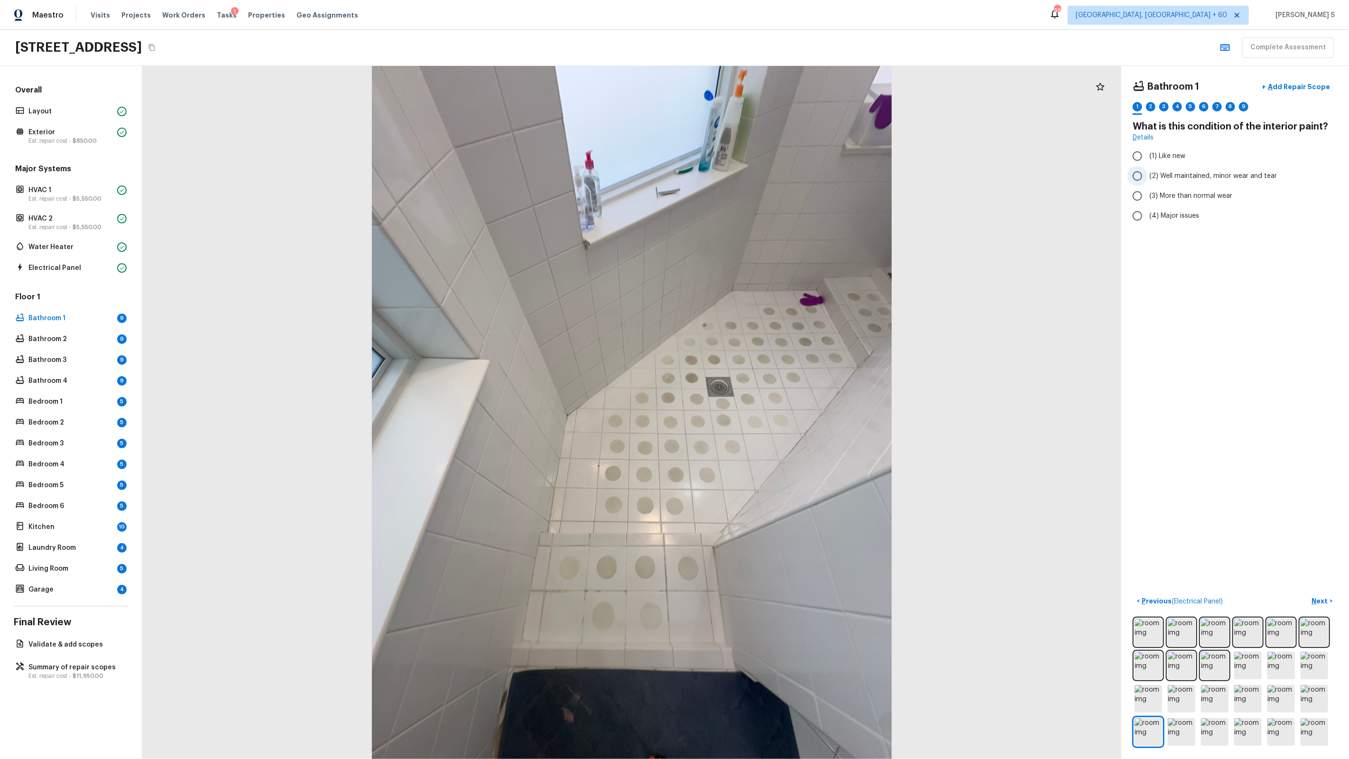
click at [1173, 177] on span "(2) Well maintained, minor wear and tear" at bounding box center [1213, 175] width 128 height 9
click at [1147, 177] on input "(2) Well maintained, minor wear and tear" at bounding box center [1137, 176] width 20 height 20
radio input "true"
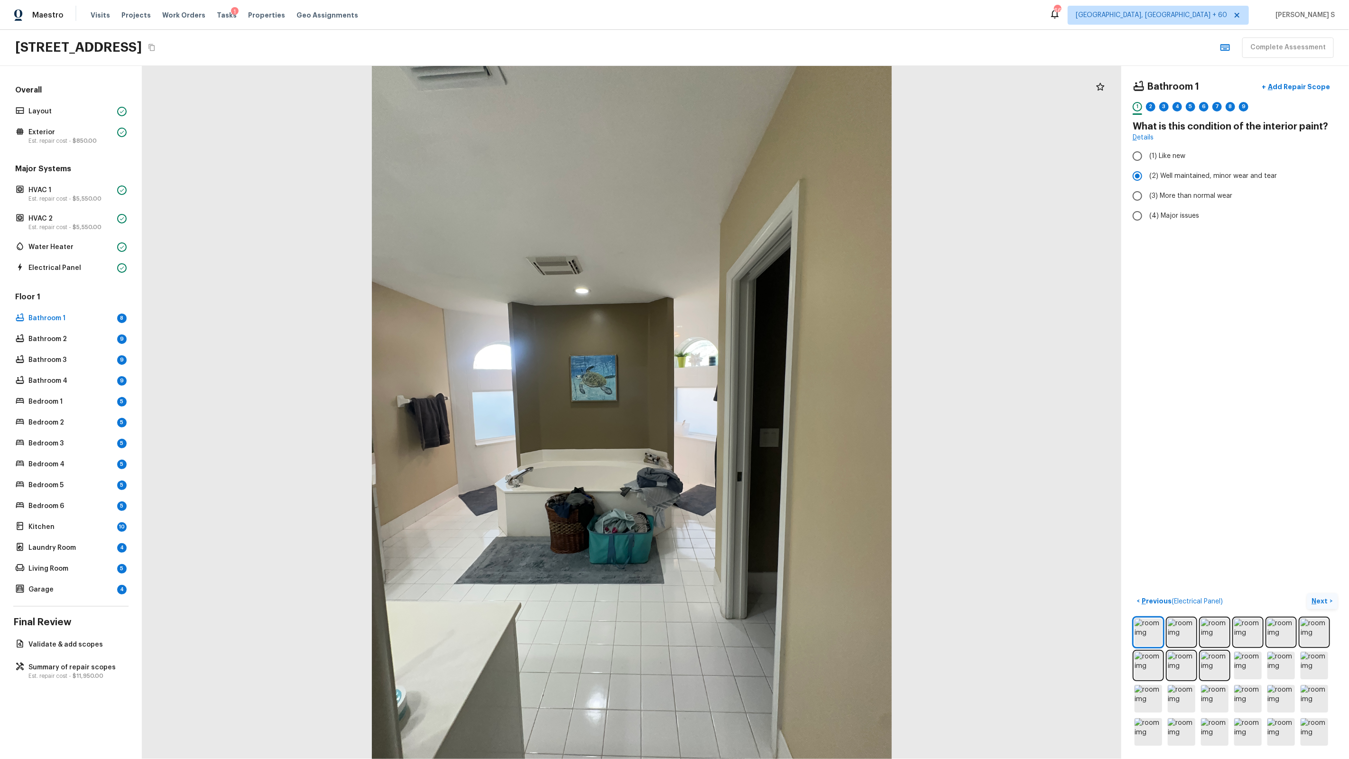
click at [1317, 596] on p "Next" at bounding box center [1321, 600] width 18 height 9
click at [1145, 184] on input "(1) Yes" at bounding box center [1137, 180] width 20 height 20
radio input "true"
click at [1321, 599] on p "Next" at bounding box center [1321, 600] width 18 height 9
click at [1185, 172] on span "(2) Well maintained, minor wear and tear" at bounding box center [1213, 175] width 128 height 9
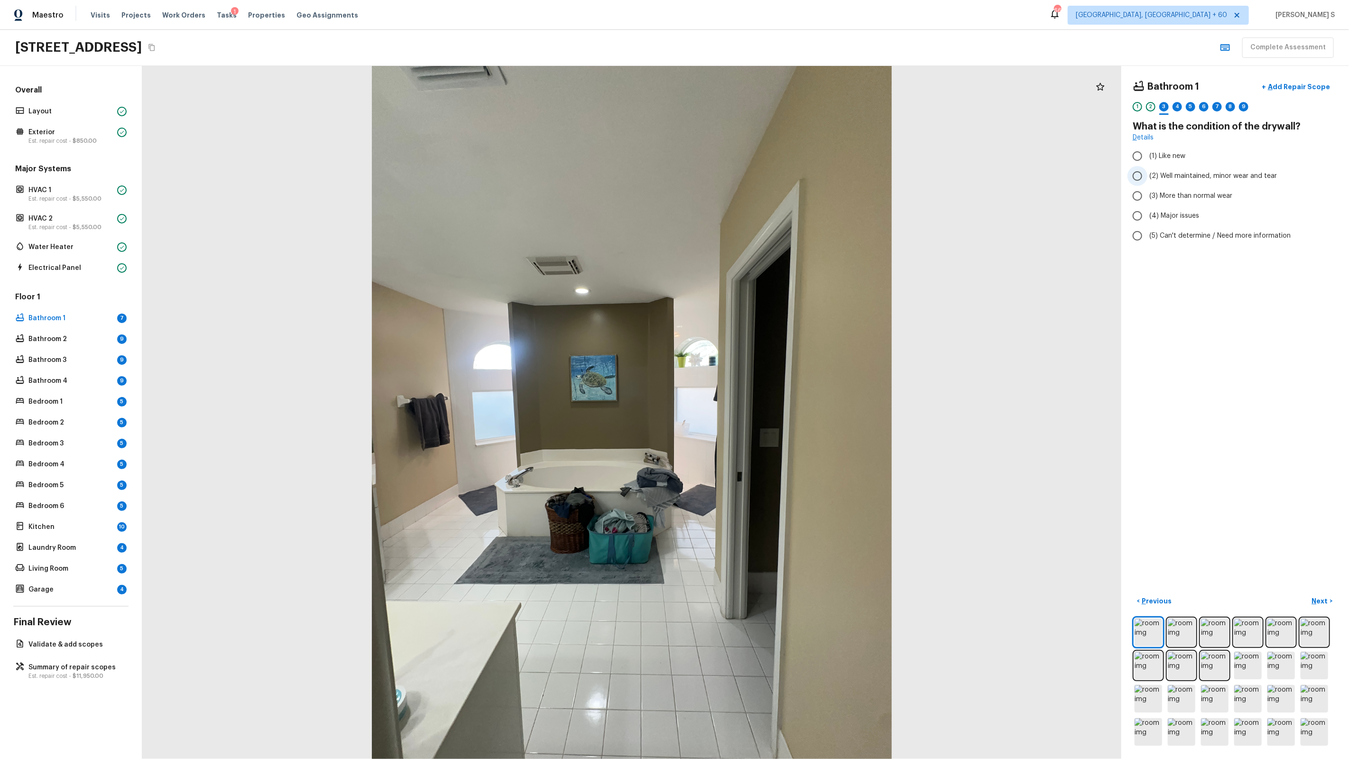
click at [1147, 172] on input "(2) Well maintained, minor wear and tear" at bounding box center [1137, 176] width 20 height 20
radio input "true"
click at [1320, 600] on p "Next" at bounding box center [1321, 600] width 18 height 9
click at [1158, 200] on span "(3) Tile" at bounding box center [1159, 203] width 21 height 9
click at [1147, 200] on input "(3) Tile" at bounding box center [1137, 204] width 20 height 20
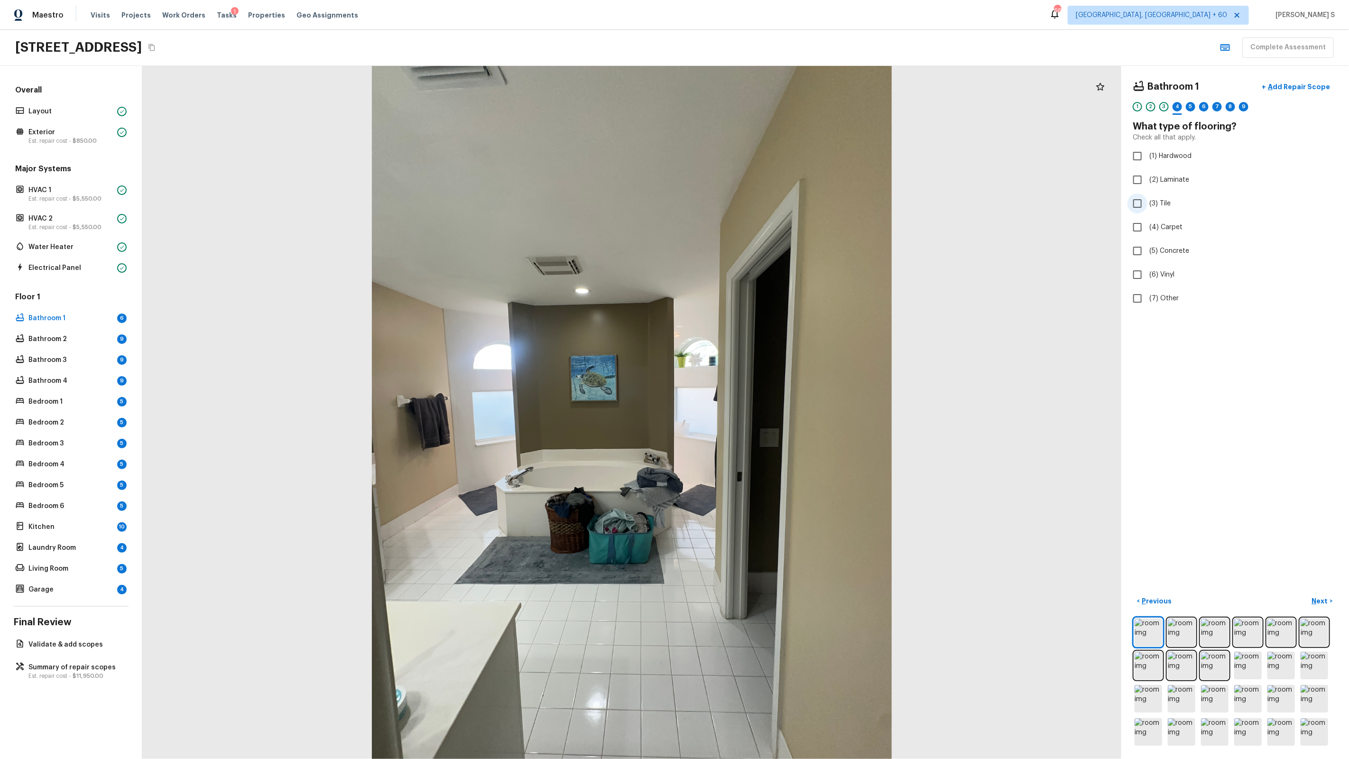
checkbox input "true"
click at [1312, 600] on p "Next" at bounding box center [1321, 600] width 18 height 9
click at [1170, 173] on span "(2) Well maintained, minor wear and tear" at bounding box center [1213, 175] width 128 height 9
click at [1147, 173] on input "(2) Well maintained, minor wear and tear" at bounding box center [1137, 176] width 20 height 20
radio input "true"
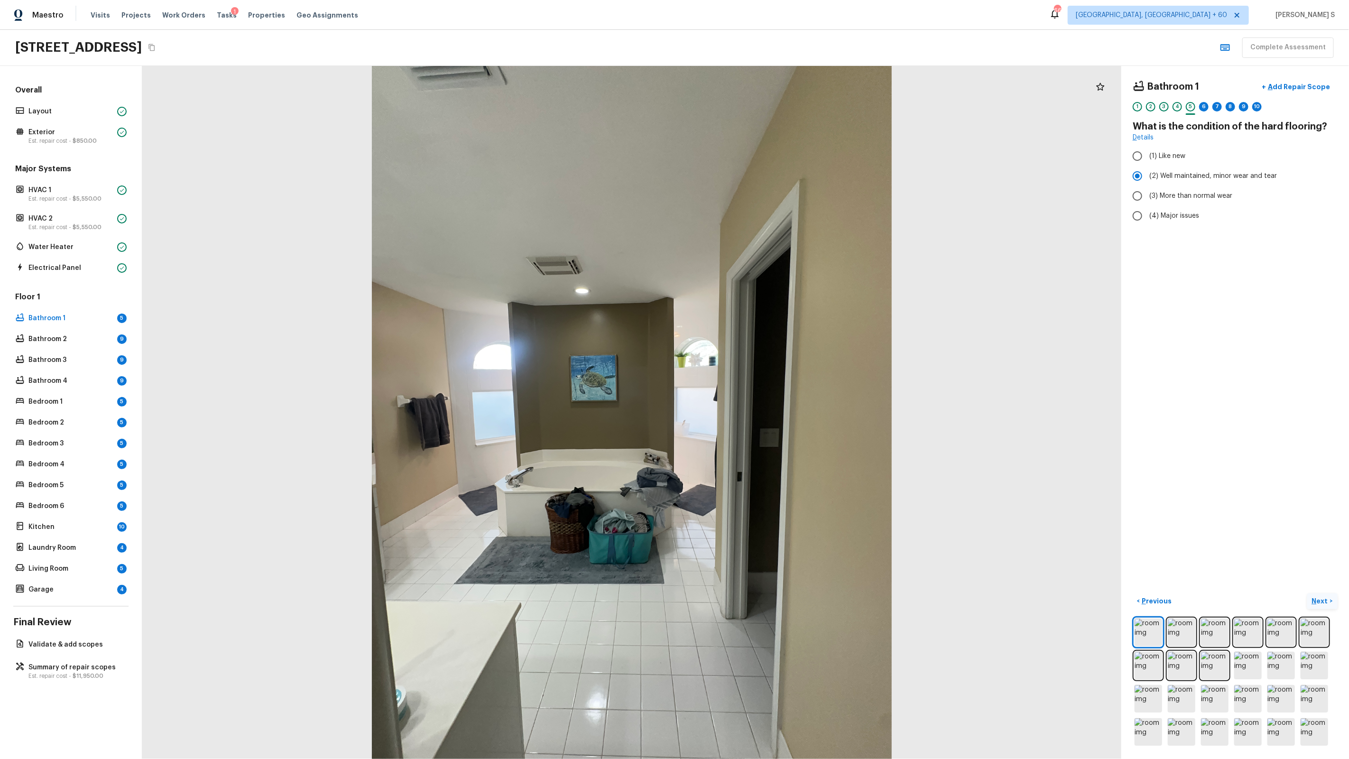
click at [1314, 596] on p "Next" at bounding box center [1321, 600] width 18 height 9
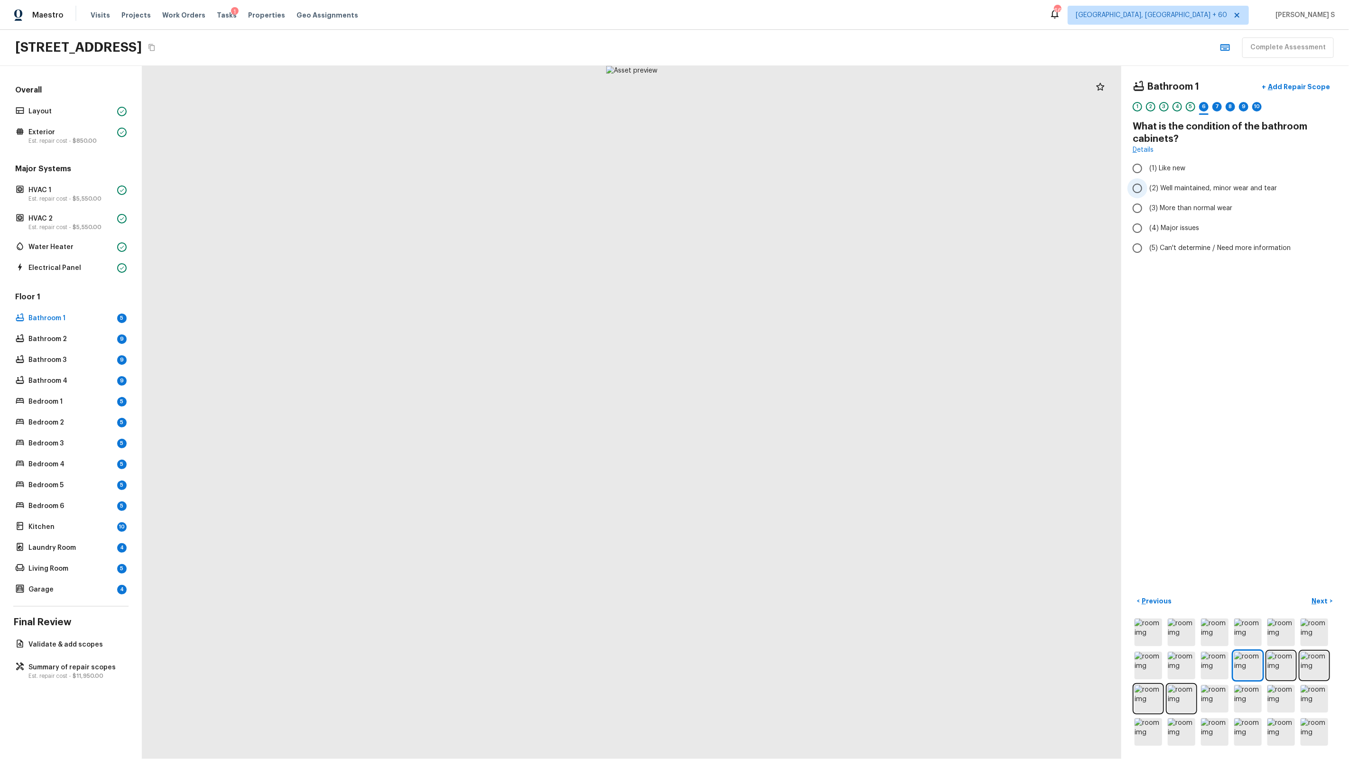
click at [1156, 196] on label "(2) Well maintained, minor wear and tear" at bounding box center [1228, 188] width 203 height 20
click at [1147, 196] on input "(2) Well maintained, minor wear and tear" at bounding box center [1137, 188] width 20 height 20
radio input "true"
click at [1313, 598] on p "Next" at bounding box center [1321, 600] width 18 height 9
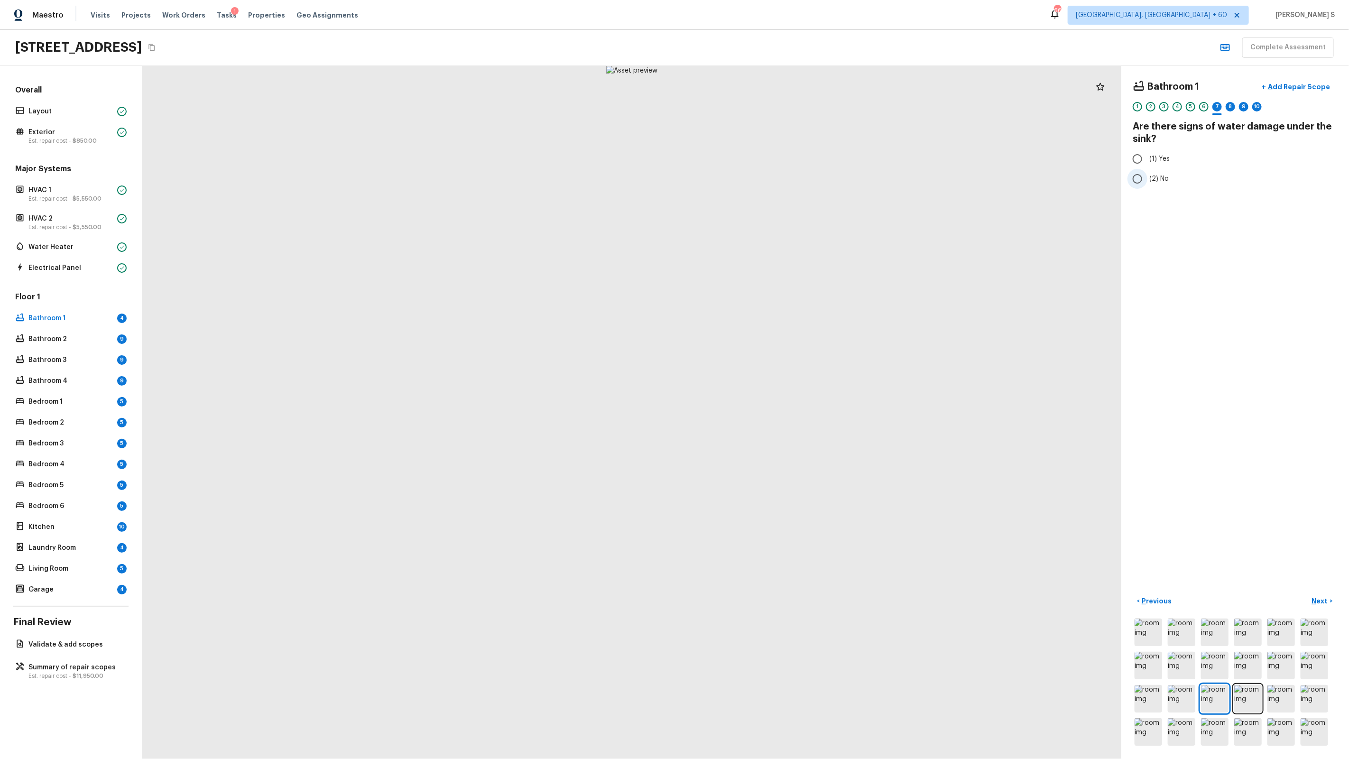
click at [1160, 173] on label "(2) No" at bounding box center [1228, 179] width 203 height 20
click at [1147, 173] on input "(2) No" at bounding box center [1137, 179] width 20 height 20
radio input "true"
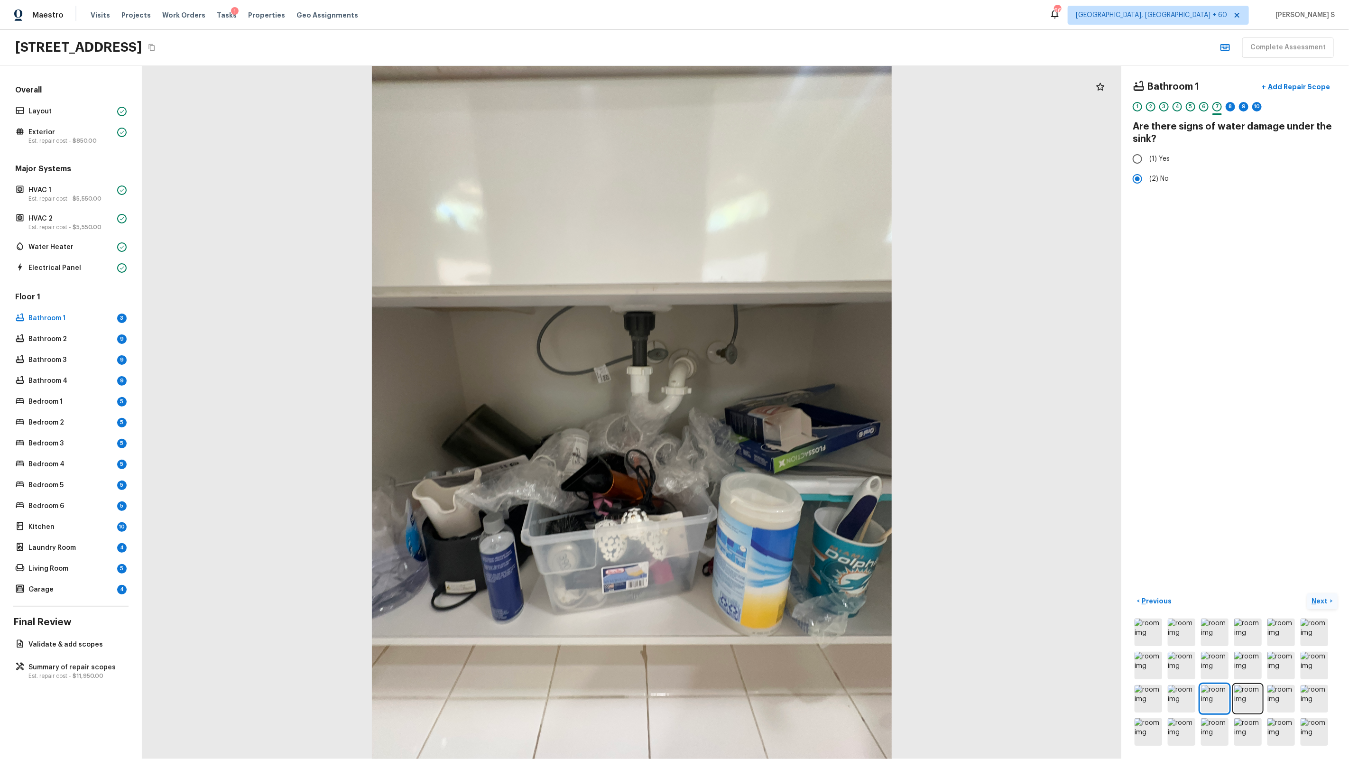
click at [1323, 605] on p "Next" at bounding box center [1321, 600] width 18 height 9
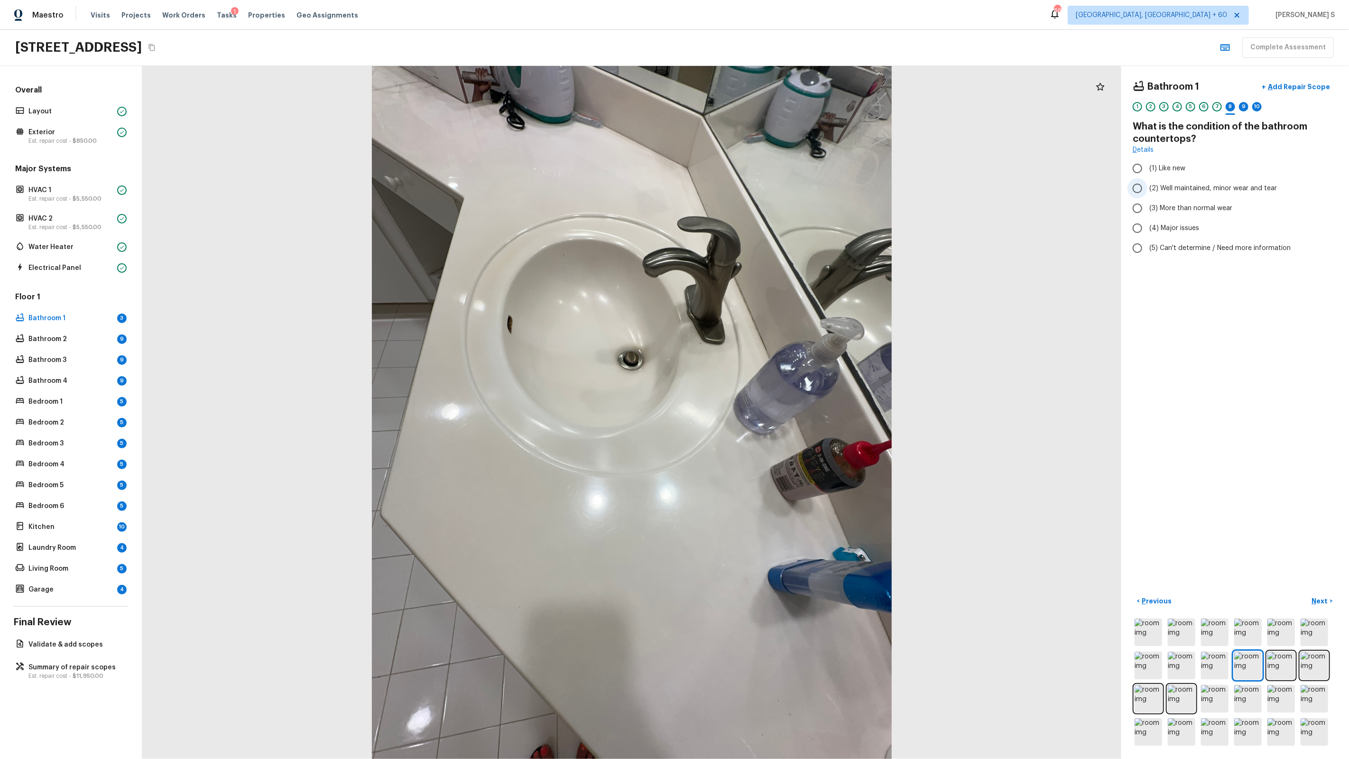
click at [1172, 186] on span "(2) Well maintained, minor wear and tear" at bounding box center [1213, 188] width 128 height 9
click at [1147, 186] on input "(2) Well maintained, minor wear and tear" at bounding box center [1137, 188] width 20 height 20
radio input "true"
click at [1318, 600] on p "Next" at bounding box center [1321, 600] width 18 height 9
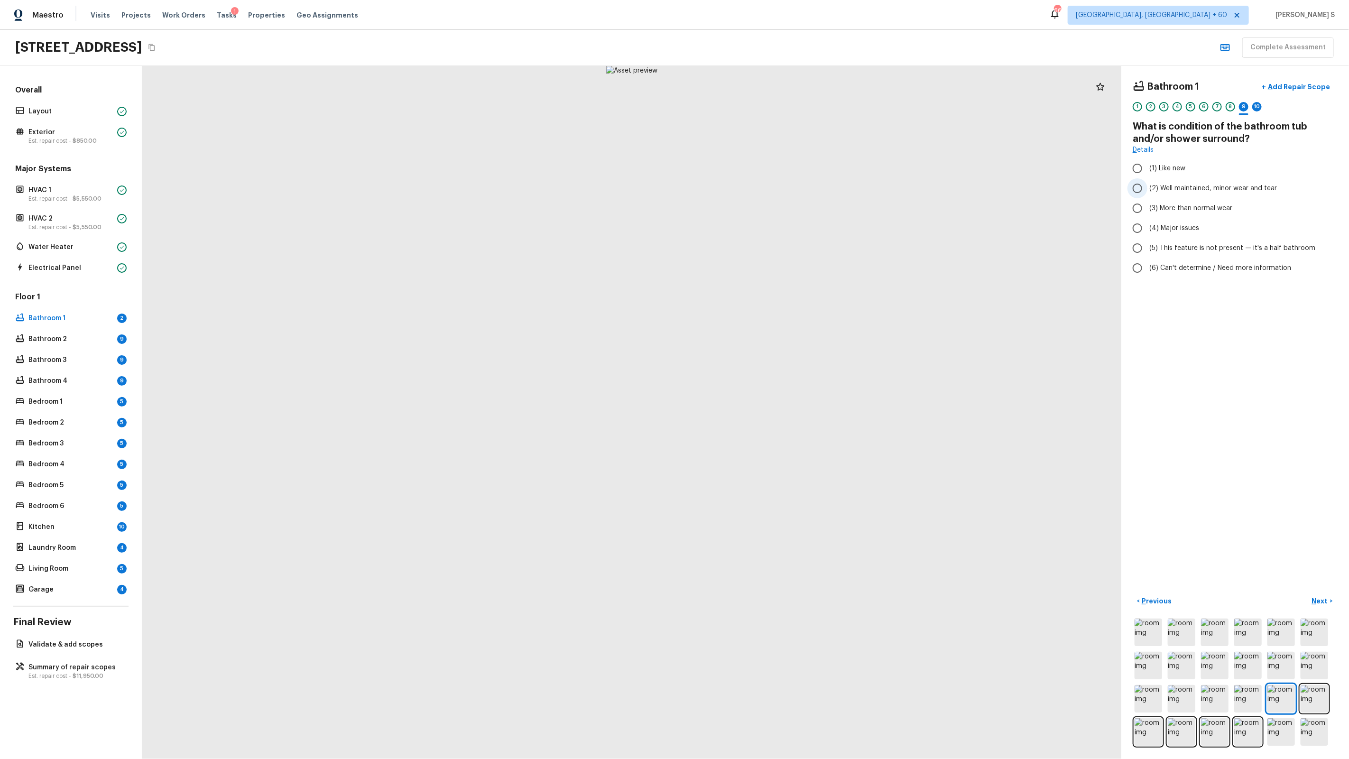
click at [1175, 191] on span "(2) Well maintained, minor wear and tear" at bounding box center [1213, 188] width 128 height 9
click at [1147, 191] on input "(2) Well maintained, minor wear and tear" at bounding box center [1137, 188] width 20 height 20
radio input "true"
click at [1198, 207] on span "(3) More than normal wear" at bounding box center [1190, 207] width 83 height 9
click at [1147, 207] on input "(3) More than normal wear" at bounding box center [1137, 208] width 20 height 20
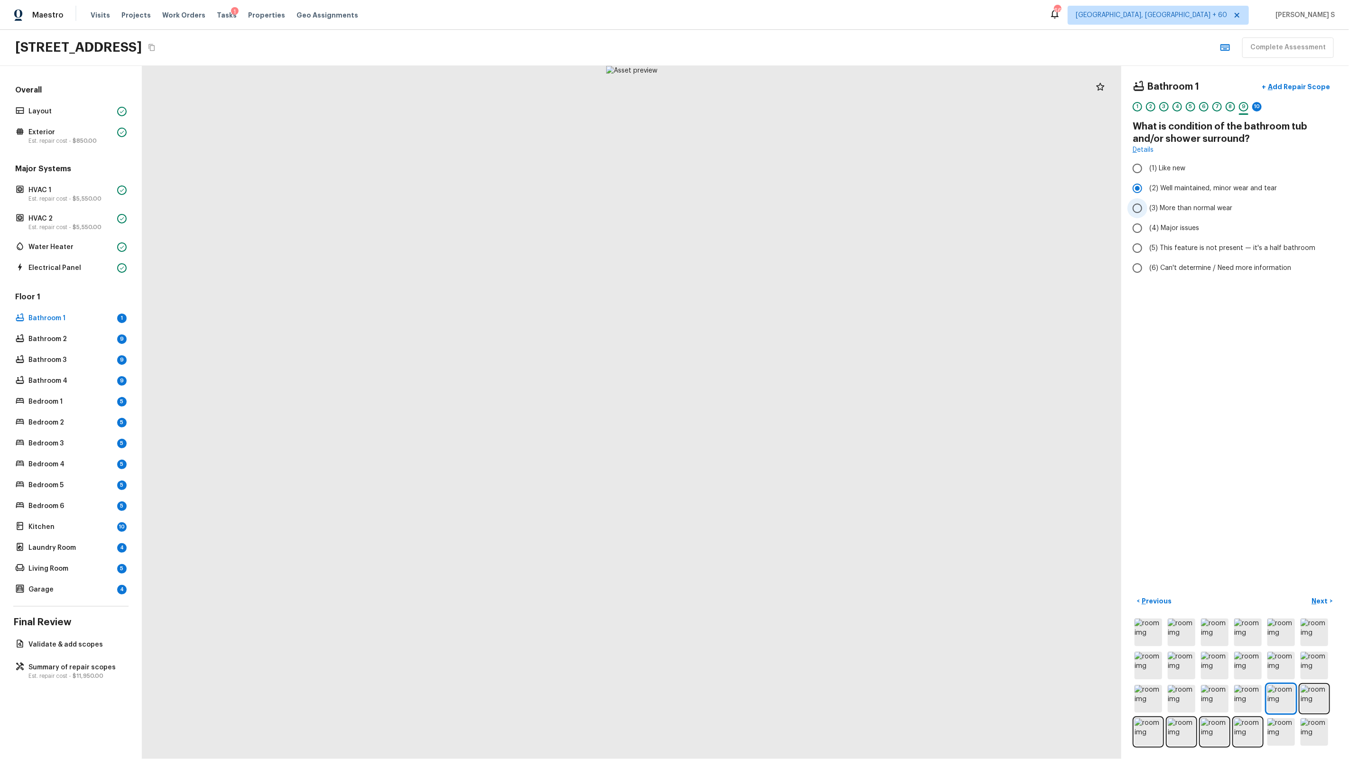
radio input "true"
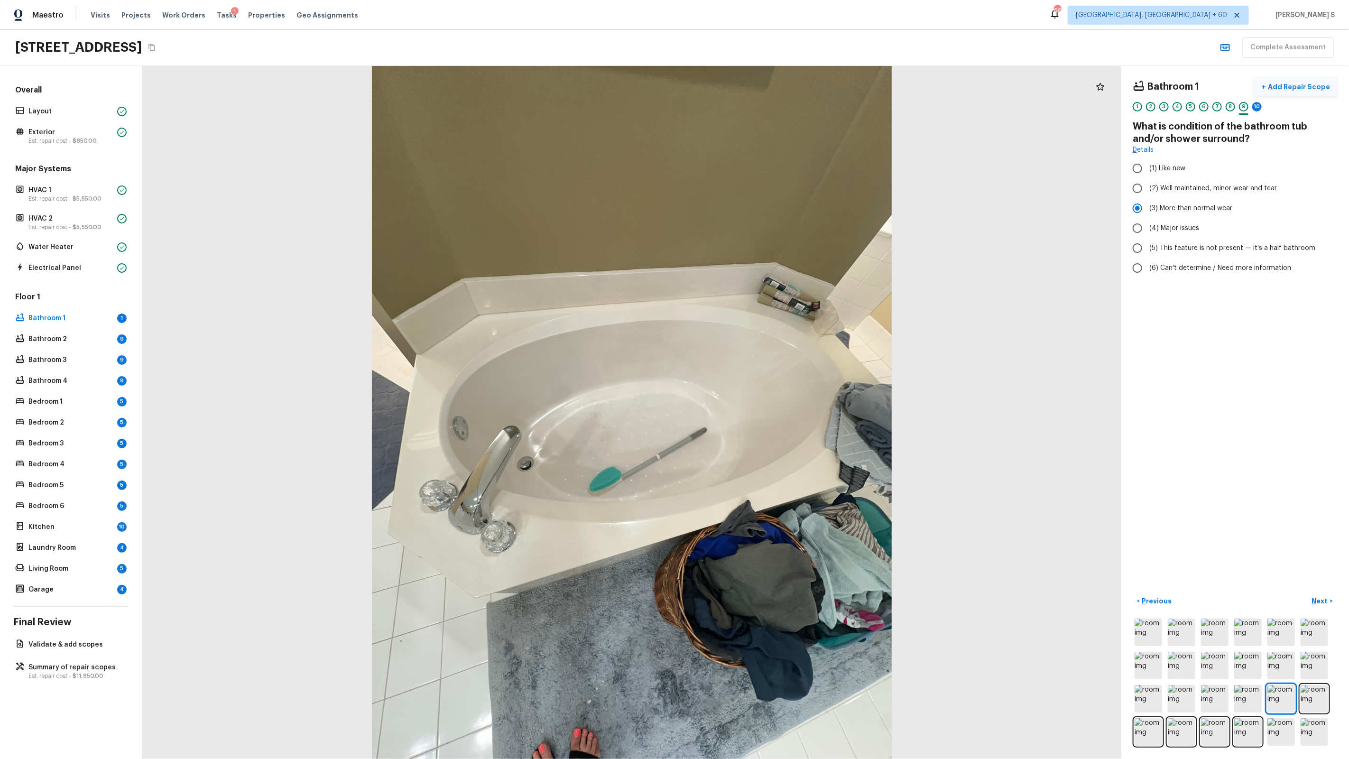
click at [1283, 89] on p "Add Repair Scope" at bounding box center [1298, 86] width 64 height 9
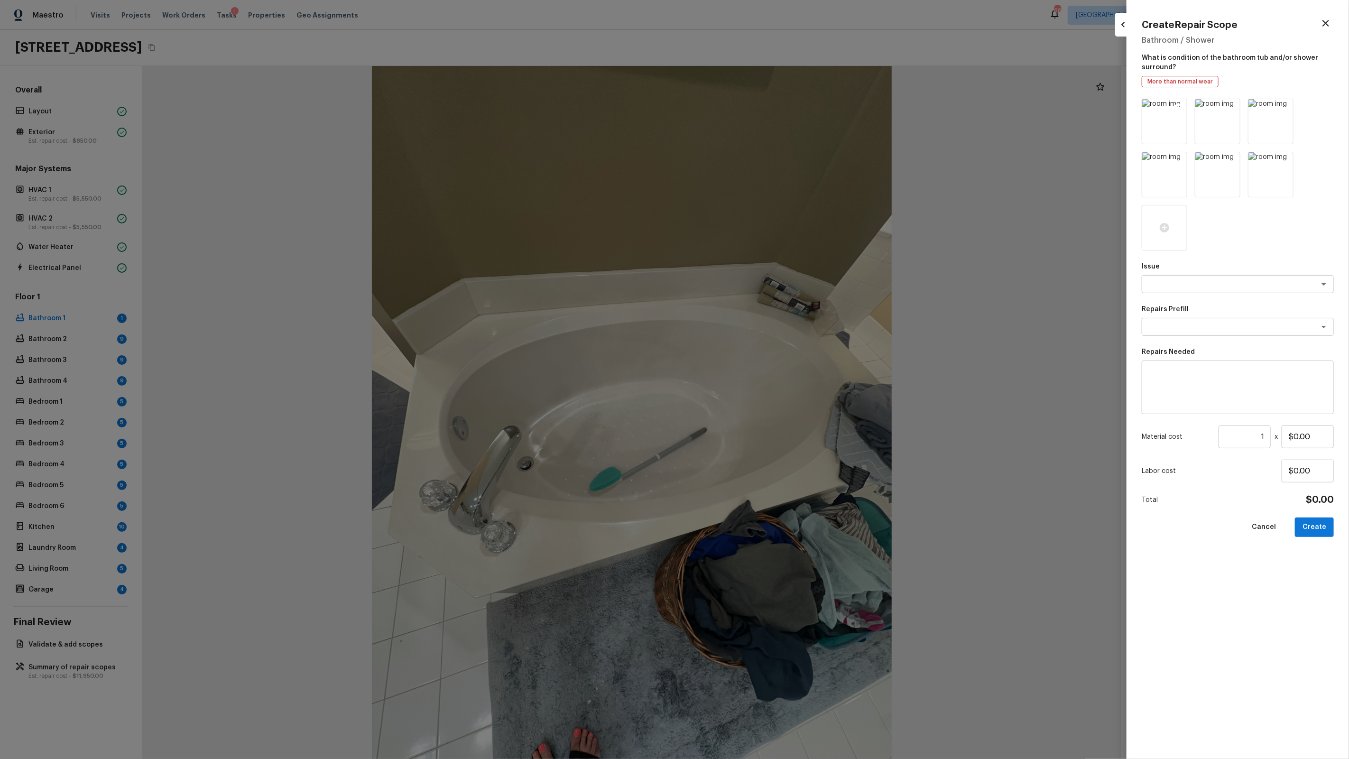
click at [1181, 107] on icon at bounding box center [1178, 108] width 8 height 8
click at [1235, 107] on icon at bounding box center [1231, 108] width 8 height 8
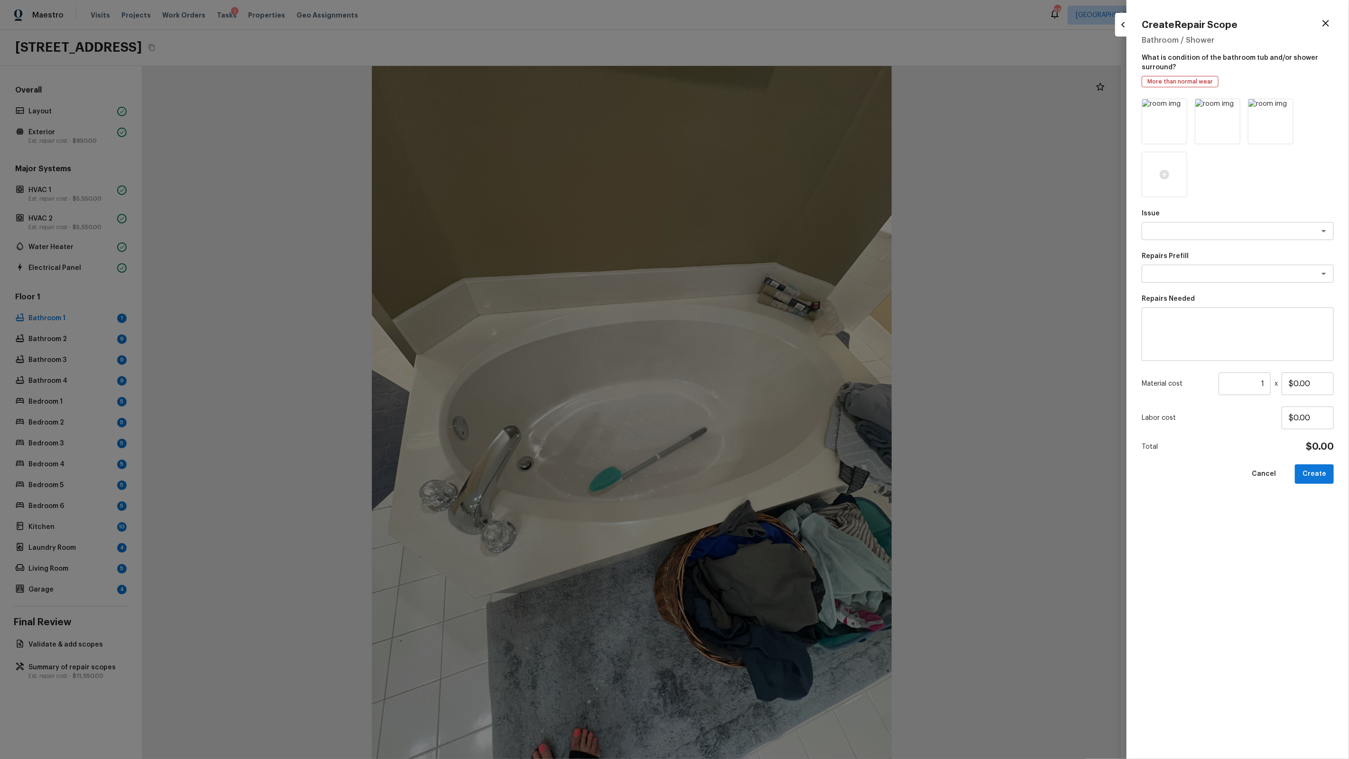
click at [1235, 107] on icon at bounding box center [1231, 108] width 8 height 8
click at [1170, 181] on textarea at bounding box center [1224, 177] width 157 height 9
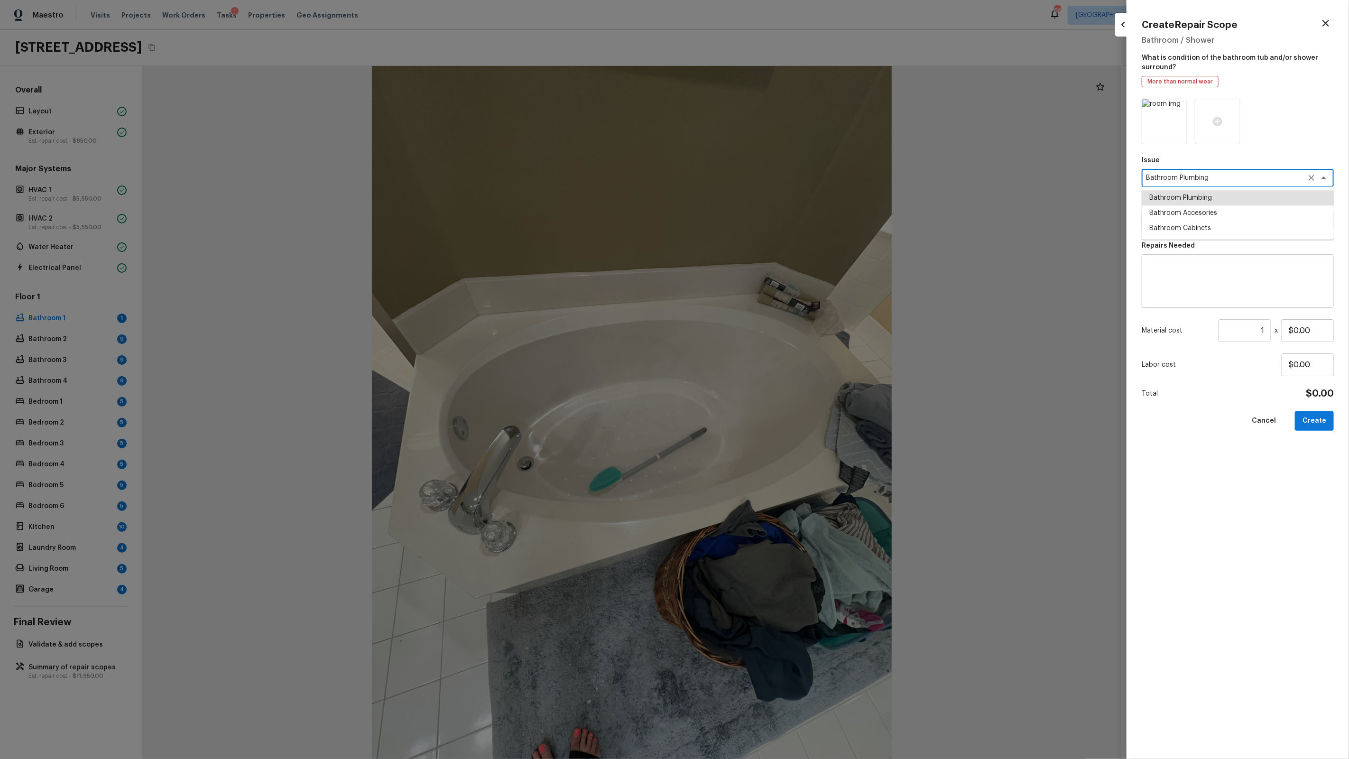
type textarea "Bathroom Plumbing"
click at [1328, 218] on icon "Close" at bounding box center [1323, 220] width 11 height 11
click at [1328, 218] on icon "Open" at bounding box center [1323, 220] width 11 height 11
click at [1221, 212] on div "x ​" at bounding box center [1238, 221] width 192 height 18
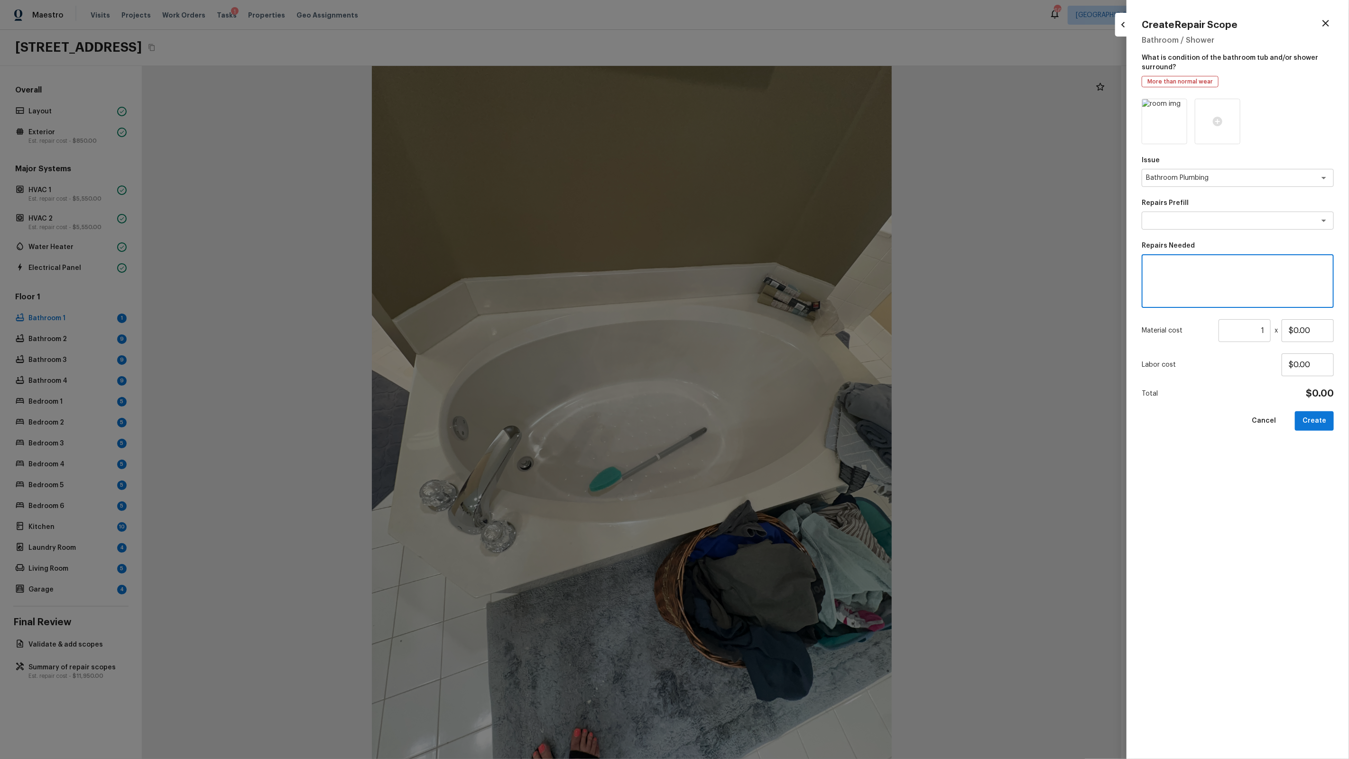
click at [1225, 279] on textarea at bounding box center [1237, 281] width 179 height 38
click at [1204, 229] on div "Repairs Prefill x ​" at bounding box center [1238, 213] width 192 height 31
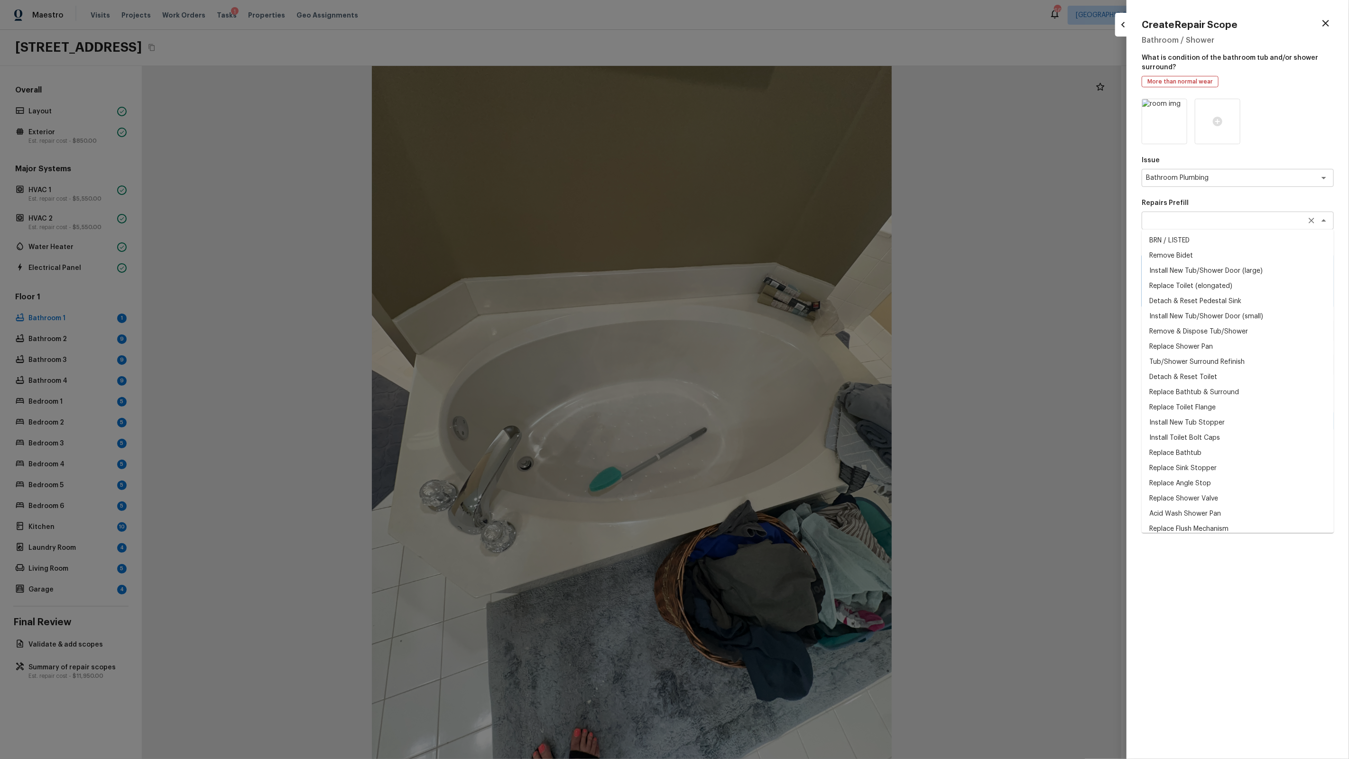
type textarea "acid"
click at [1188, 225] on textarea at bounding box center [1224, 220] width 157 height 9
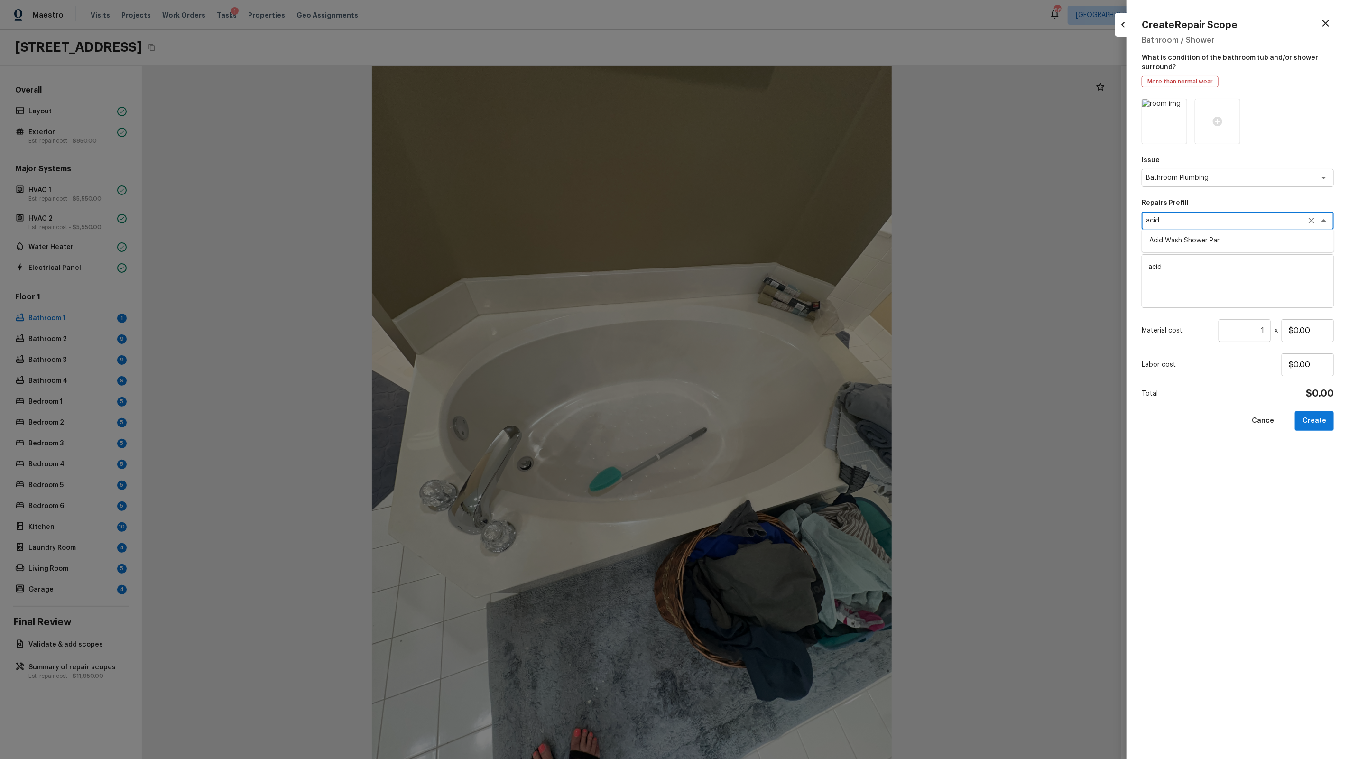
click at [1188, 238] on li "Acid Wash Shower Pan" at bounding box center [1238, 240] width 192 height 15
type textarea "Acid Wash Shower Pan"
type textarea "Prep and acid wash/deep clean the shower pan."
type input "$50.00"
type textarea "Acid Wash Shower Pan"
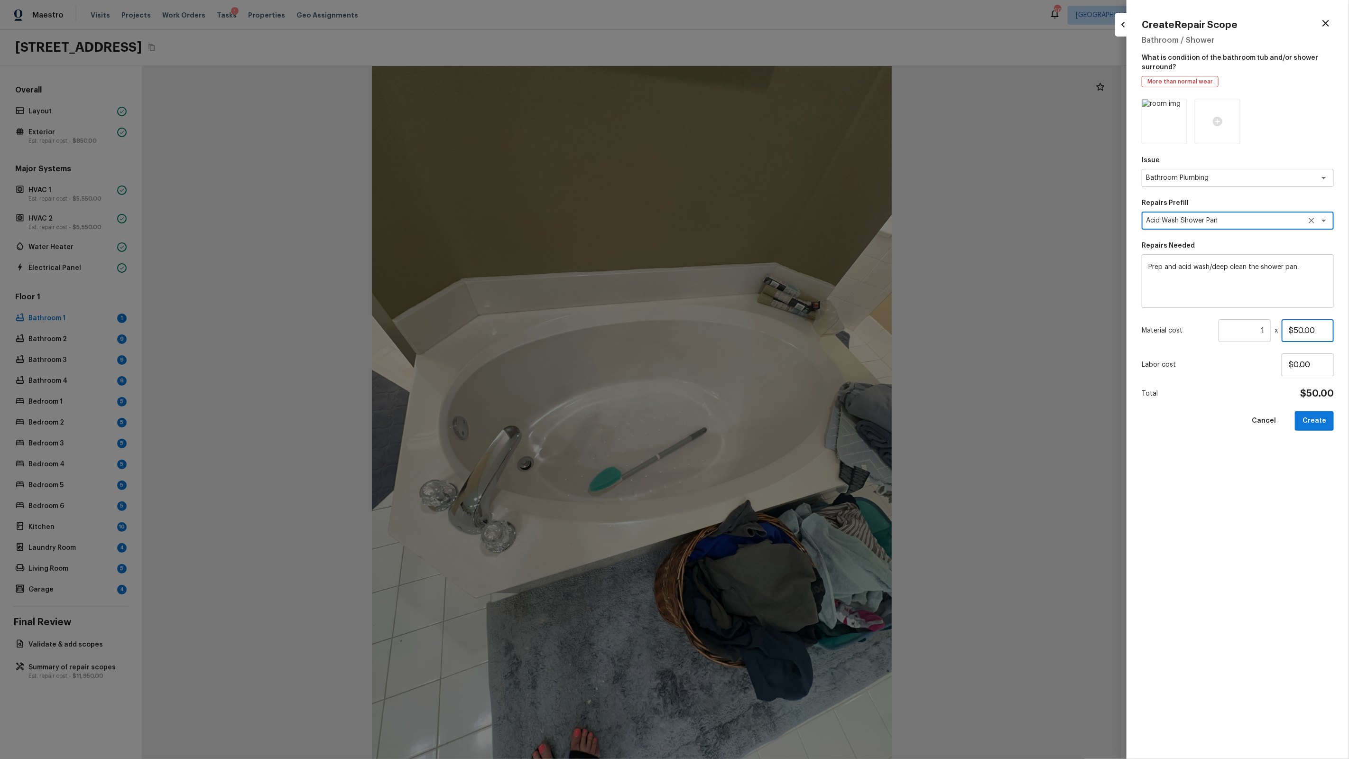
click at [1305, 335] on input "$50.00" at bounding box center [1308, 330] width 52 height 23
type input "$100.00"
click at [1319, 417] on button "Create" at bounding box center [1314, 420] width 39 height 19
type input "$0.00"
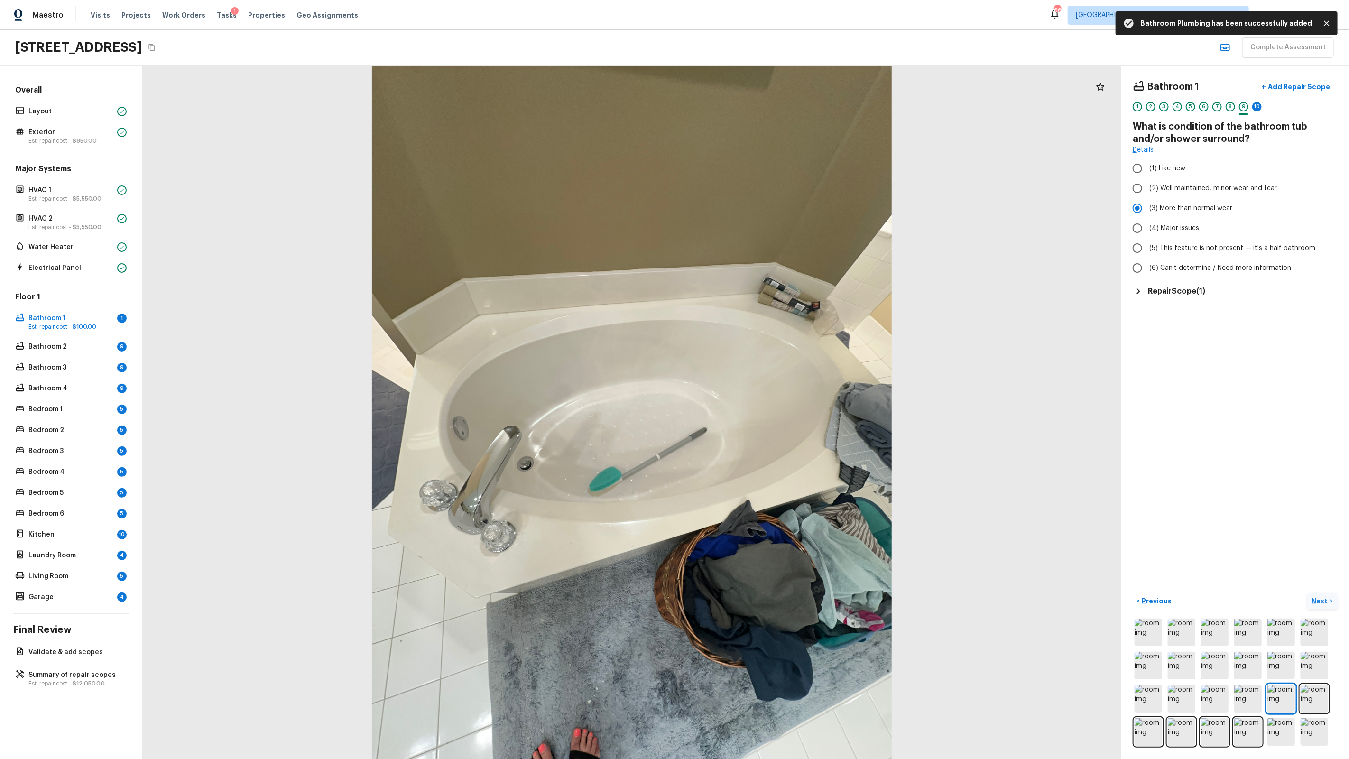
click at [1324, 606] on button "Next >" at bounding box center [1322, 601] width 30 height 16
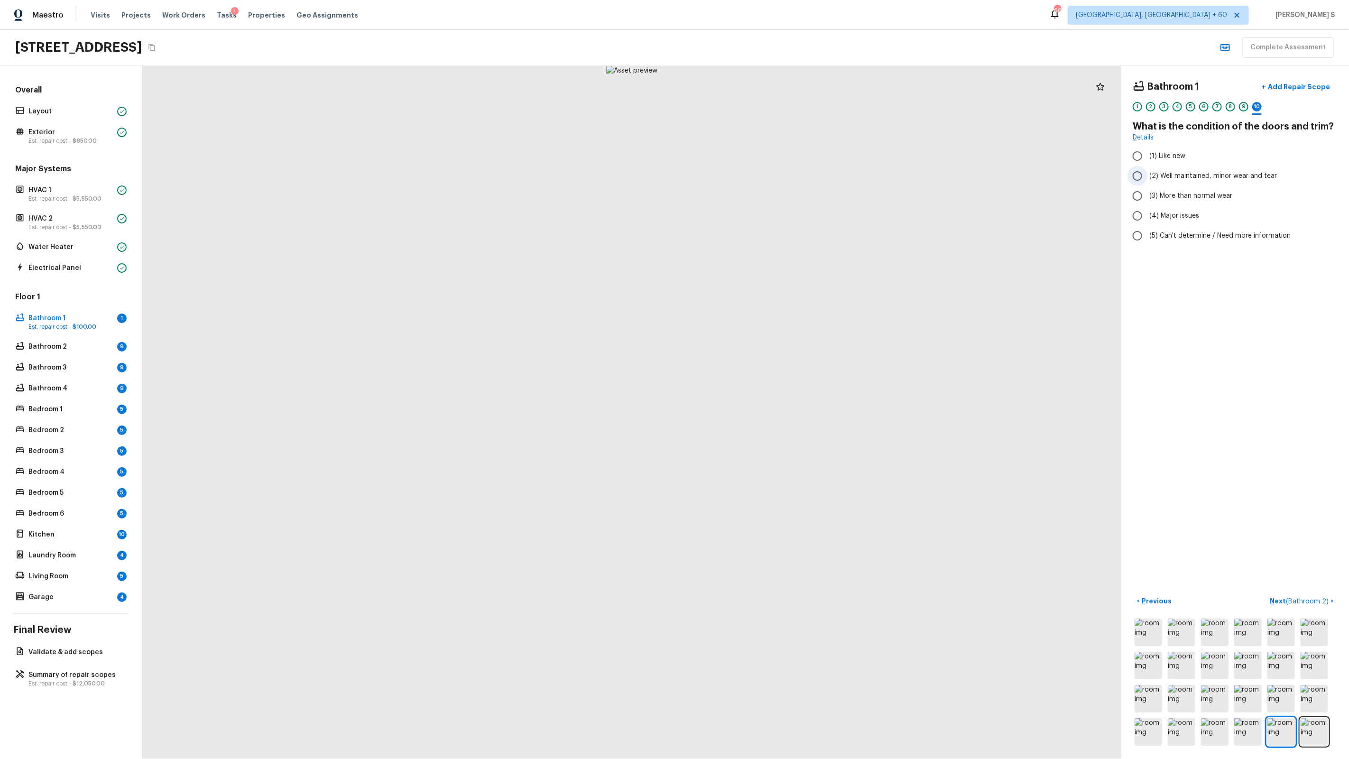
click at [1167, 174] on span "(2) Well maintained, minor wear and tear" at bounding box center [1213, 175] width 128 height 9
click at [1147, 174] on input "(2) Well maintained, minor wear and tear" at bounding box center [1137, 176] width 20 height 20
radio input "true"
click at [1299, 597] on p "Next ( Bathroom 2 )" at bounding box center [1300, 601] width 61 height 10
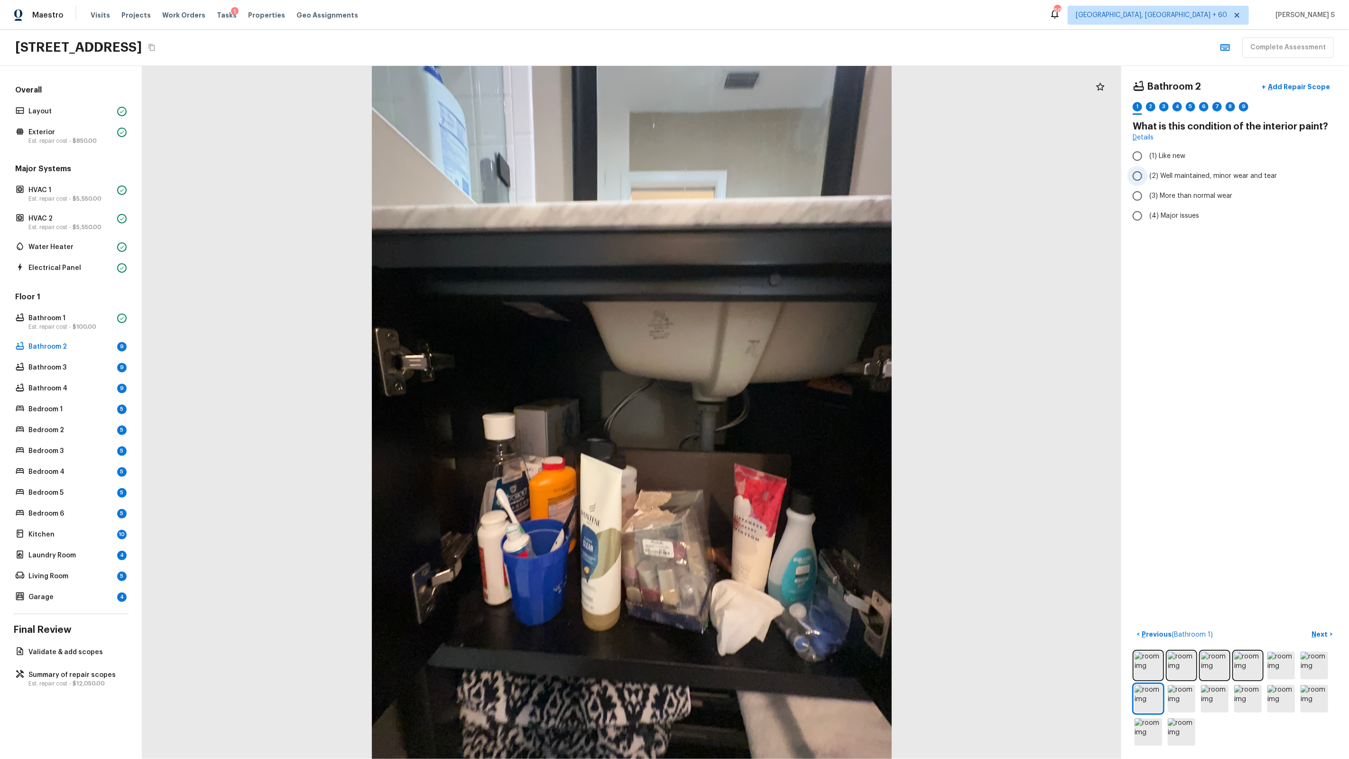
click at [1208, 173] on span "(2) Well maintained, minor wear and tear" at bounding box center [1213, 175] width 128 height 9
click at [1147, 173] on input "(2) Well maintained, minor wear and tear" at bounding box center [1137, 176] width 20 height 20
radio input "true"
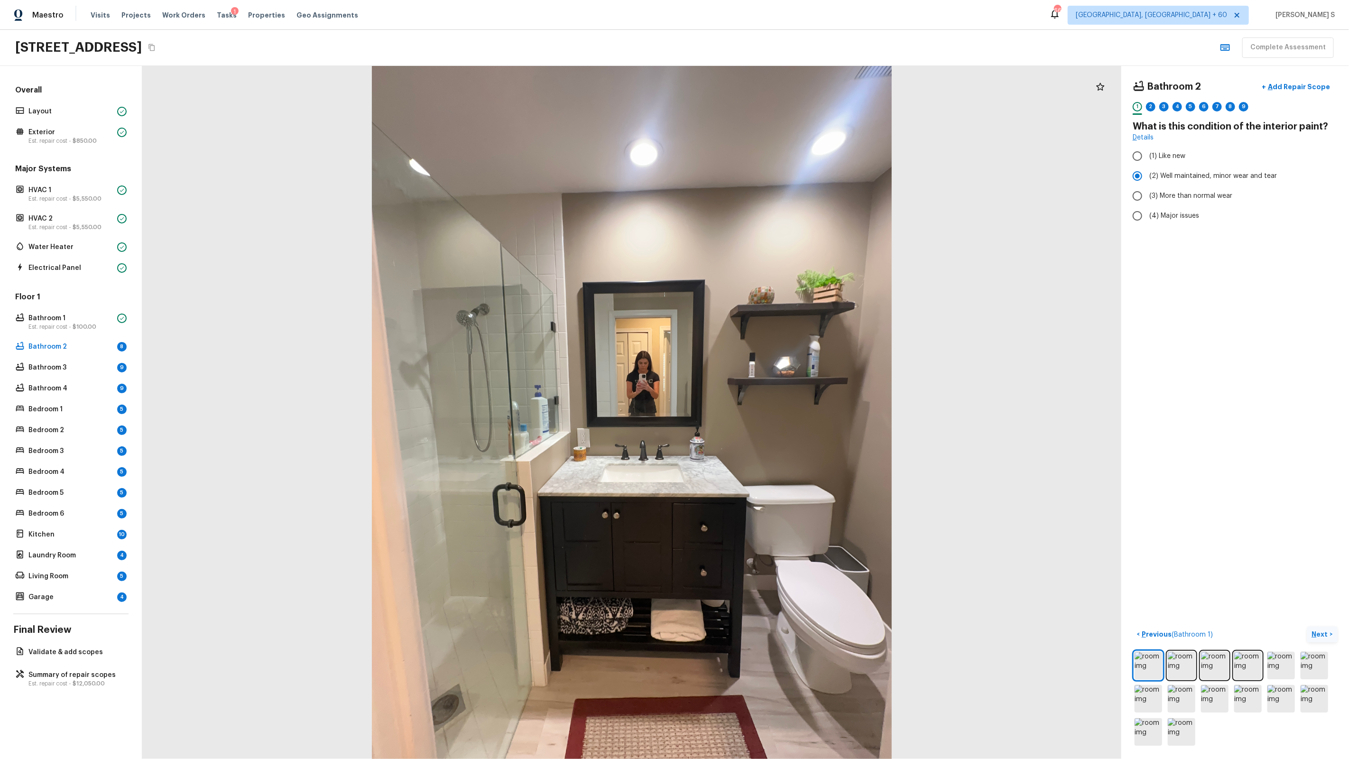
click at [1318, 633] on p "Next" at bounding box center [1321, 633] width 18 height 9
click at [1159, 176] on span "(1) Yes" at bounding box center [1159, 179] width 20 height 9
click at [1147, 176] on input "(1) Yes" at bounding box center [1137, 180] width 20 height 20
radio input "true"
click at [1319, 636] on p "Next" at bounding box center [1321, 633] width 18 height 9
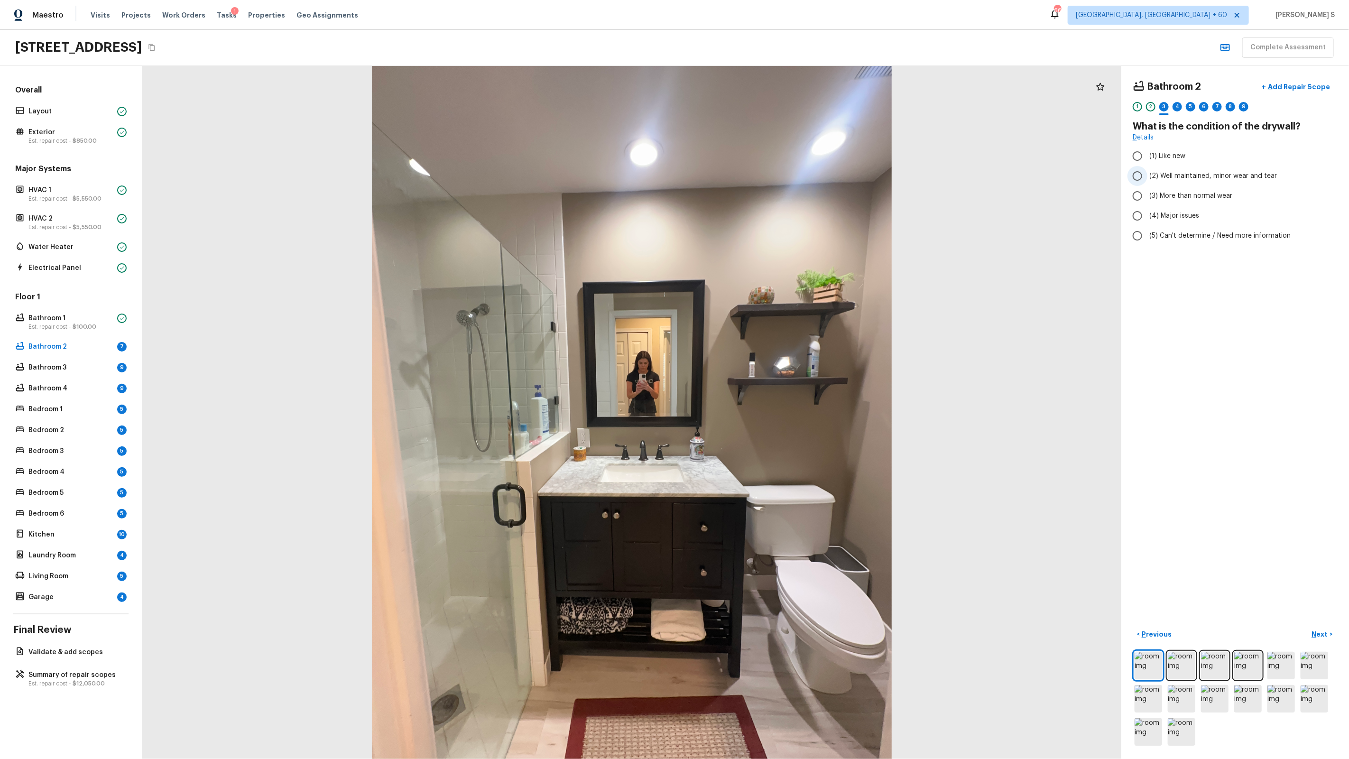
click at [1147, 178] on input "(2) Well maintained, minor wear and tear" at bounding box center [1137, 176] width 20 height 20
radio input "true"
click at [1315, 632] on p "Next" at bounding box center [1321, 633] width 18 height 9
click at [1165, 180] on span "(2) Laminate" at bounding box center [1169, 179] width 40 height 9
click at [1147, 180] on input "(2) Laminate" at bounding box center [1137, 180] width 20 height 20
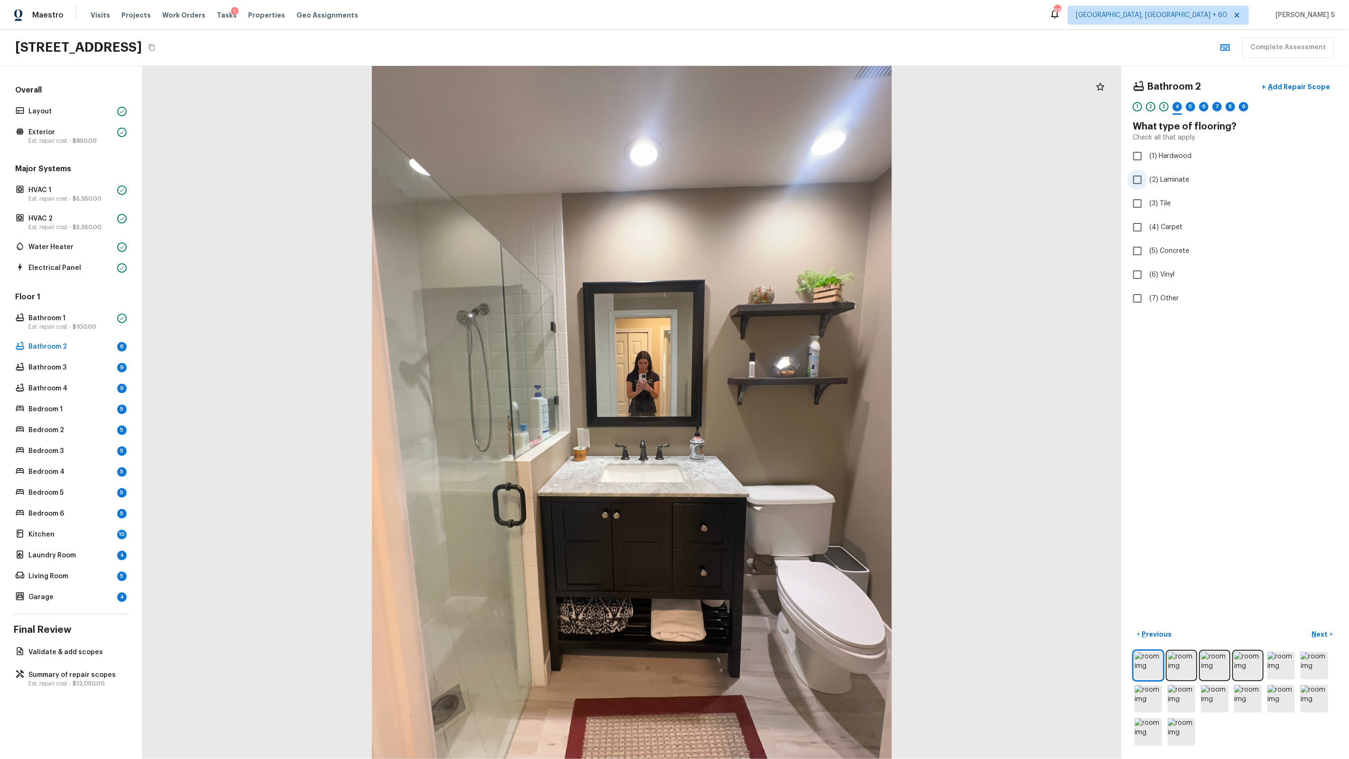
checkbox input "true"
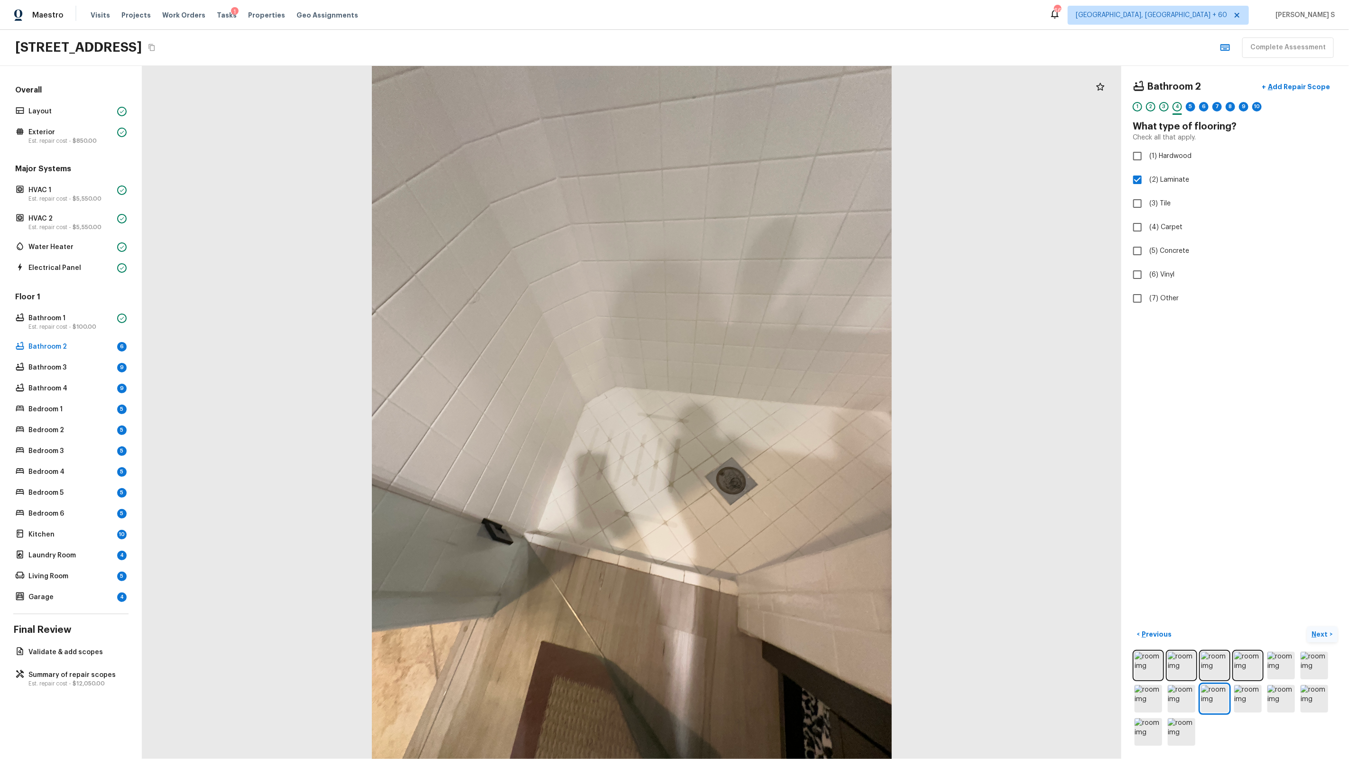
click at [1325, 632] on p "Next" at bounding box center [1321, 633] width 18 height 9
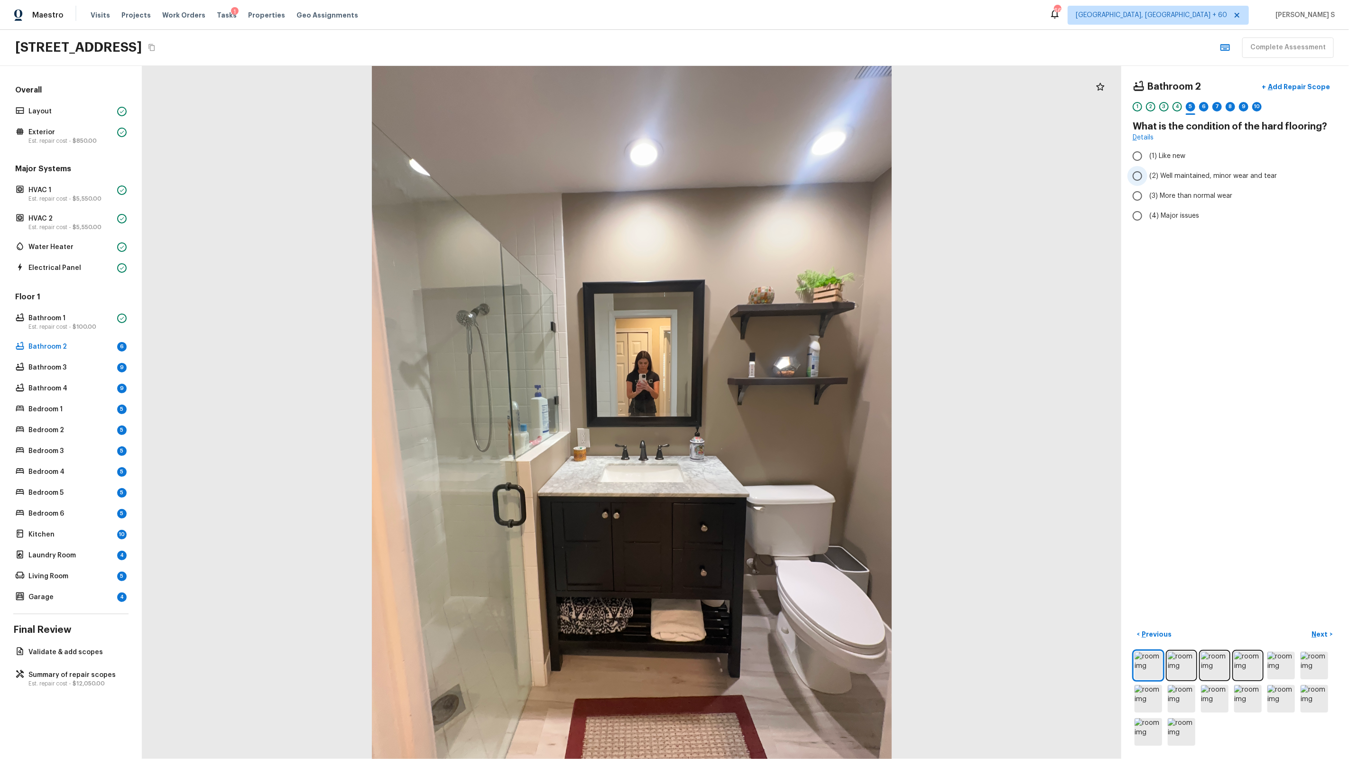
click at [1194, 180] on span "(2) Well maintained, minor wear and tear" at bounding box center [1213, 175] width 128 height 9
click at [1147, 180] on input "(2) Well maintained, minor wear and tear" at bounding box center [1137, 176] width 20 height 20
radio input "true"
click at [1316, 636] on p "Next" at bounding box center [1321, 633] width 18 height 9
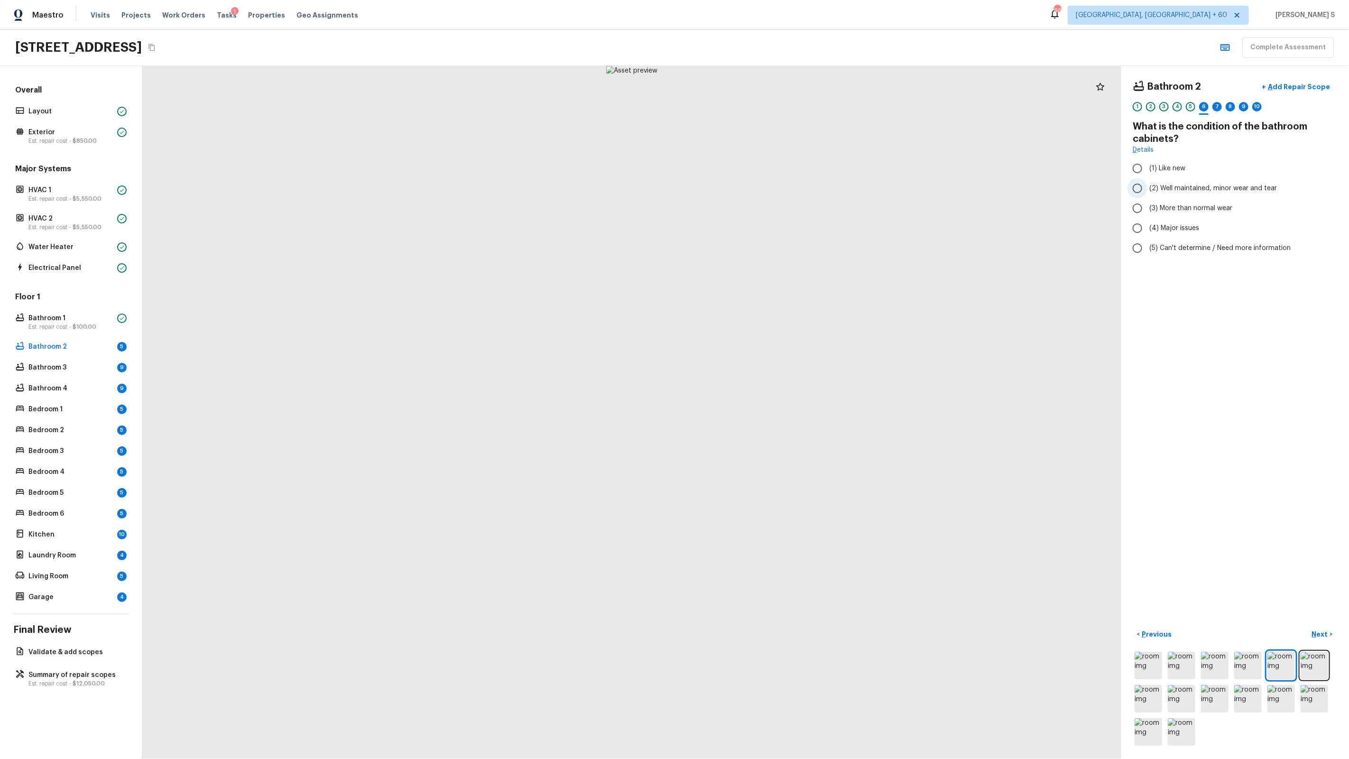
click at [1169, 185] on span "(2) Well maintained, minor wear and tear" at bounding box center [1213, 188] width 128 height 9
click at [1147, 185] on input "(2) Well maintained, minor wear and tear" at bounding box center [1137, 188] width 20 height 20
radio input "true"
click at [1318, 637] on p "Next" at bounding box center [1321, 633] width 18 height 9
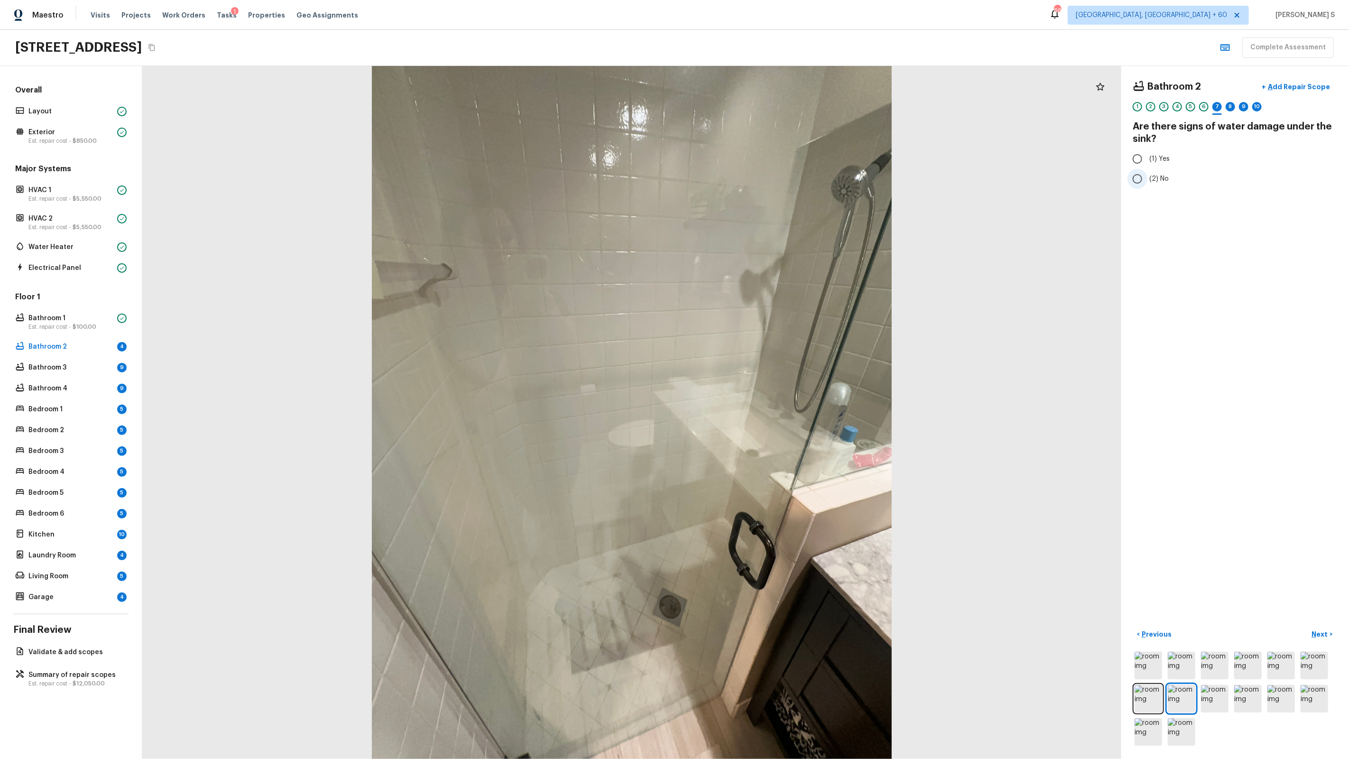
click at [1150, 178] on span "(2) No" at bounding box center [1158, 178] width 19 height 9
click at [1147, 178] on input "(2) No" at bounding box center [1137, 179] width 20 height 20
radio input "true"
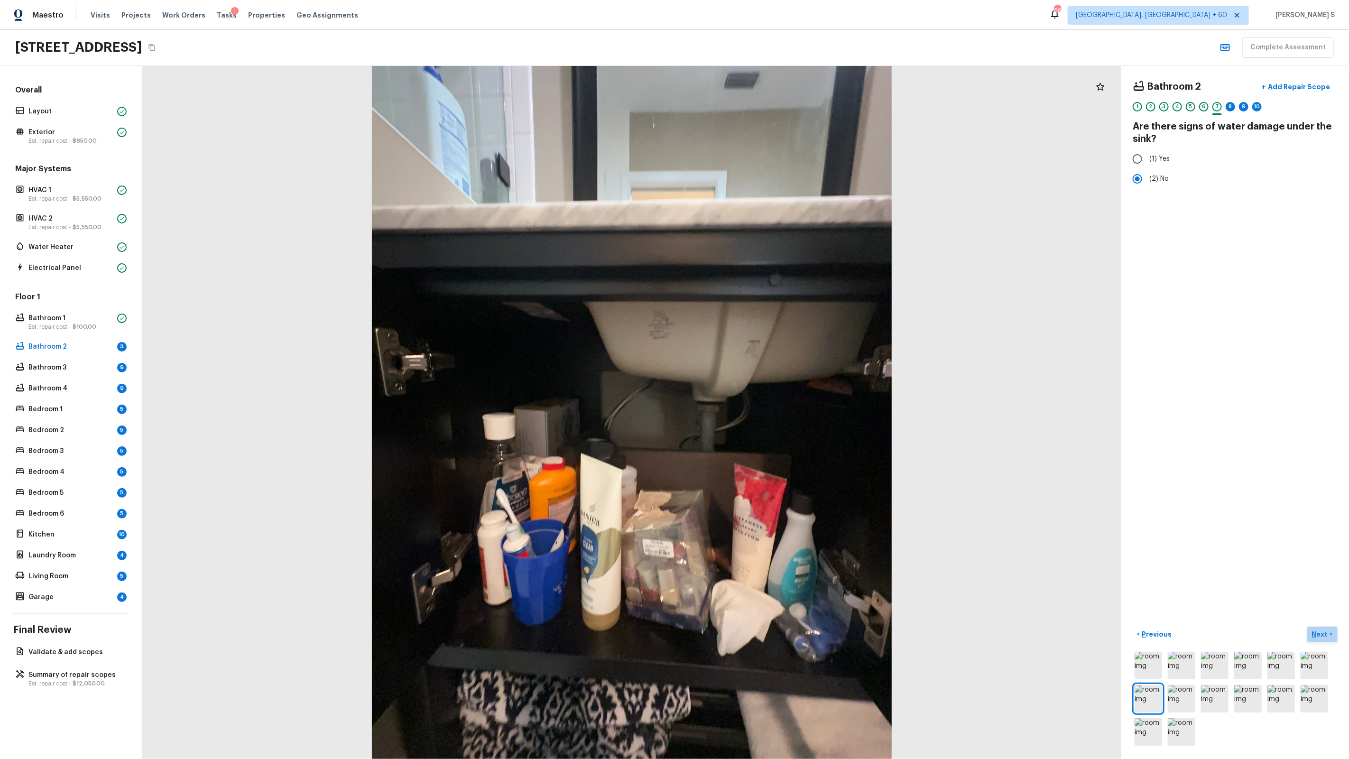
click at [1320, 635] on p "Next" at bounding box center [1321, 633] width 18 height 9
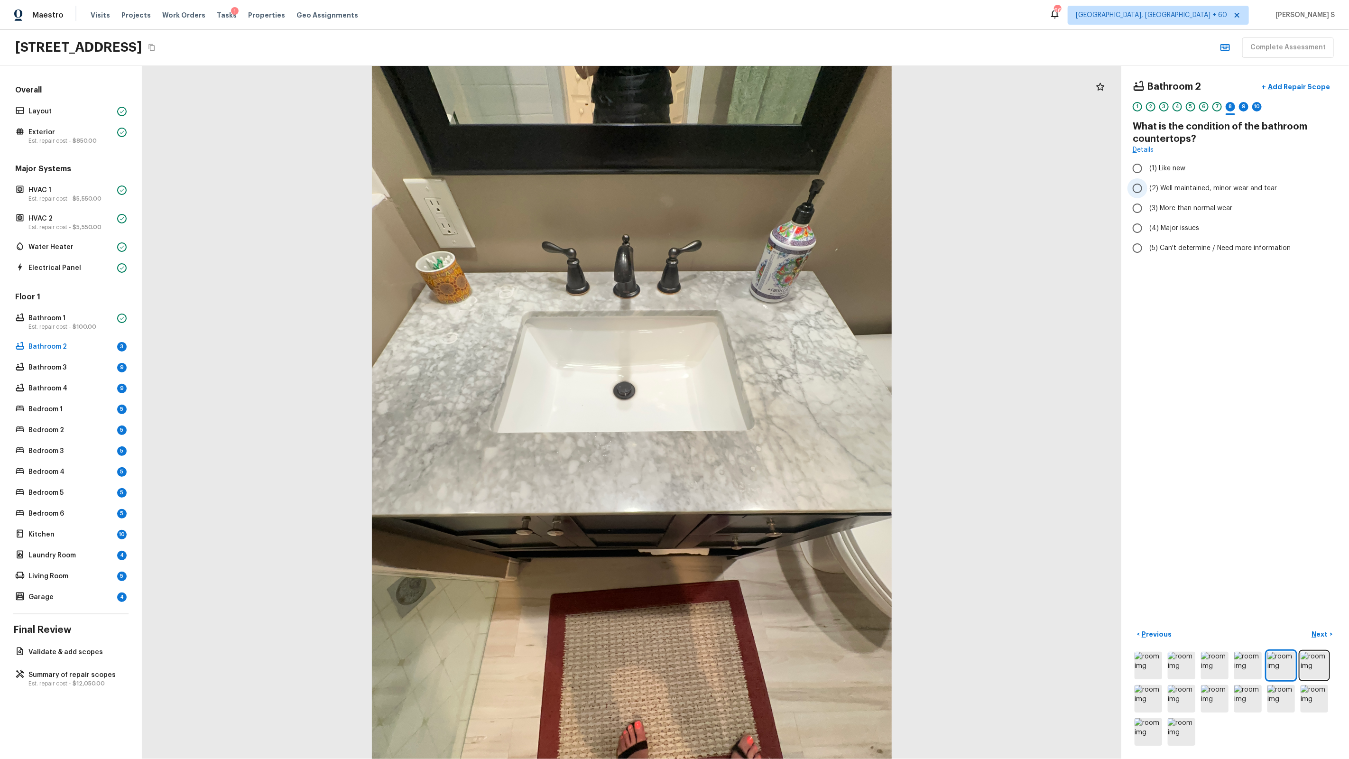
click at [1150, 182] on label "(2) Well maintained, minor wear and tear" at bounding box center [1228, 188] width 203 height 20
click at [1147, 182] on input "(2) Well maintained, minor wear and tear" at bounding box center [1137, 188] width 20 height 20
radio input "true"
click at [1314, 632] on p "Next" at bounding box center [1321, 633] width 18 height 9
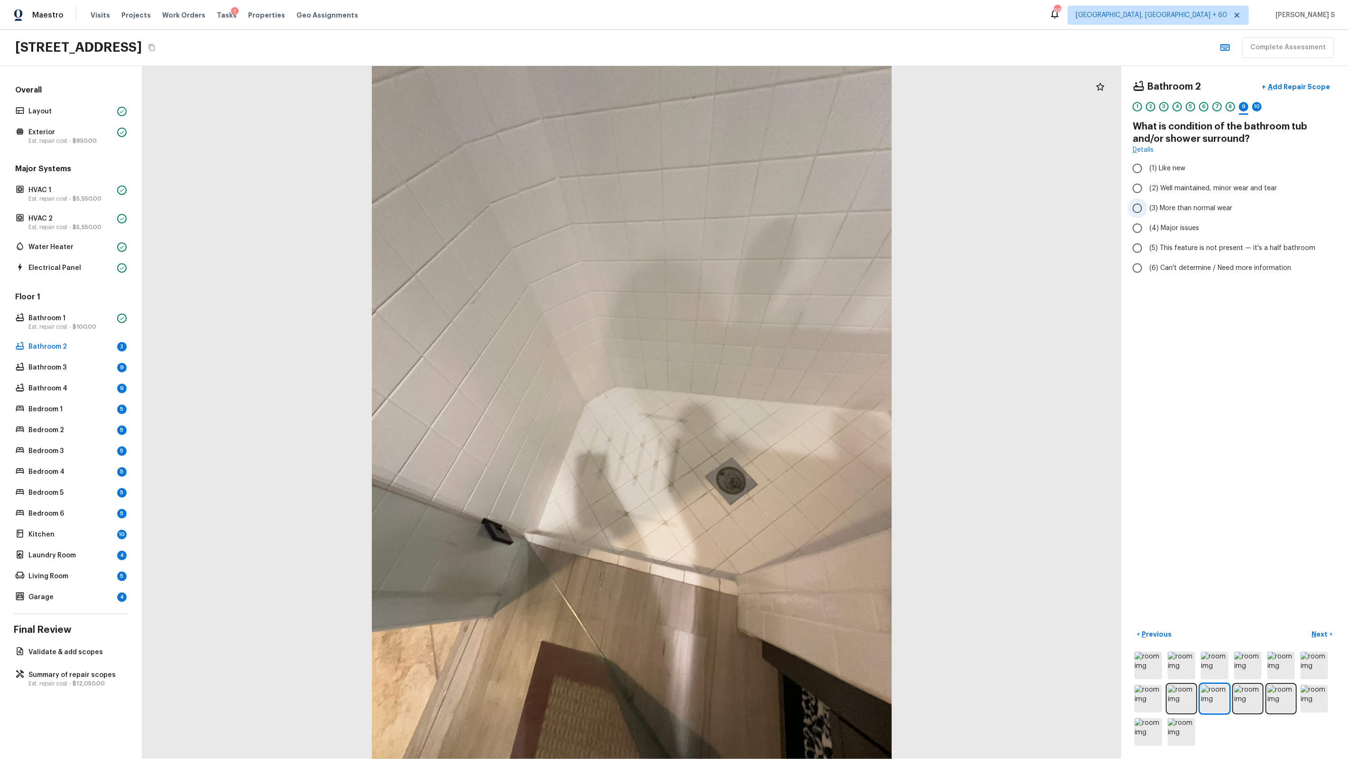
click at [1201, 210] on span "(3) More than normal wear" at bounding box center [1190, 207] width 83 height 9
click at [1147, 210] on input "(3) More than normal wear" at bounding box center [1137, 208] width 20 height 20
radio input "true"
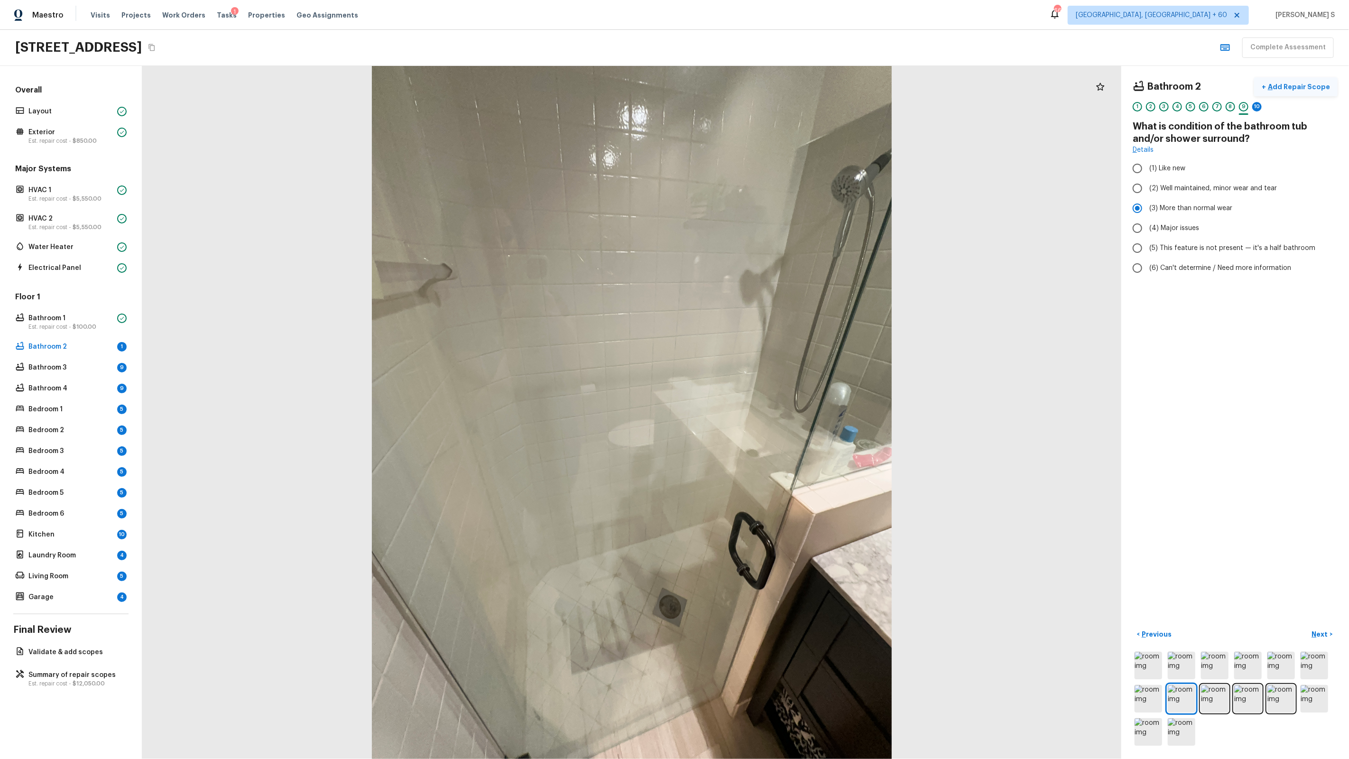
click at [1307, 85] on p "Add Repair Scope" at bounding box center [1298, 86] width 64 height 9
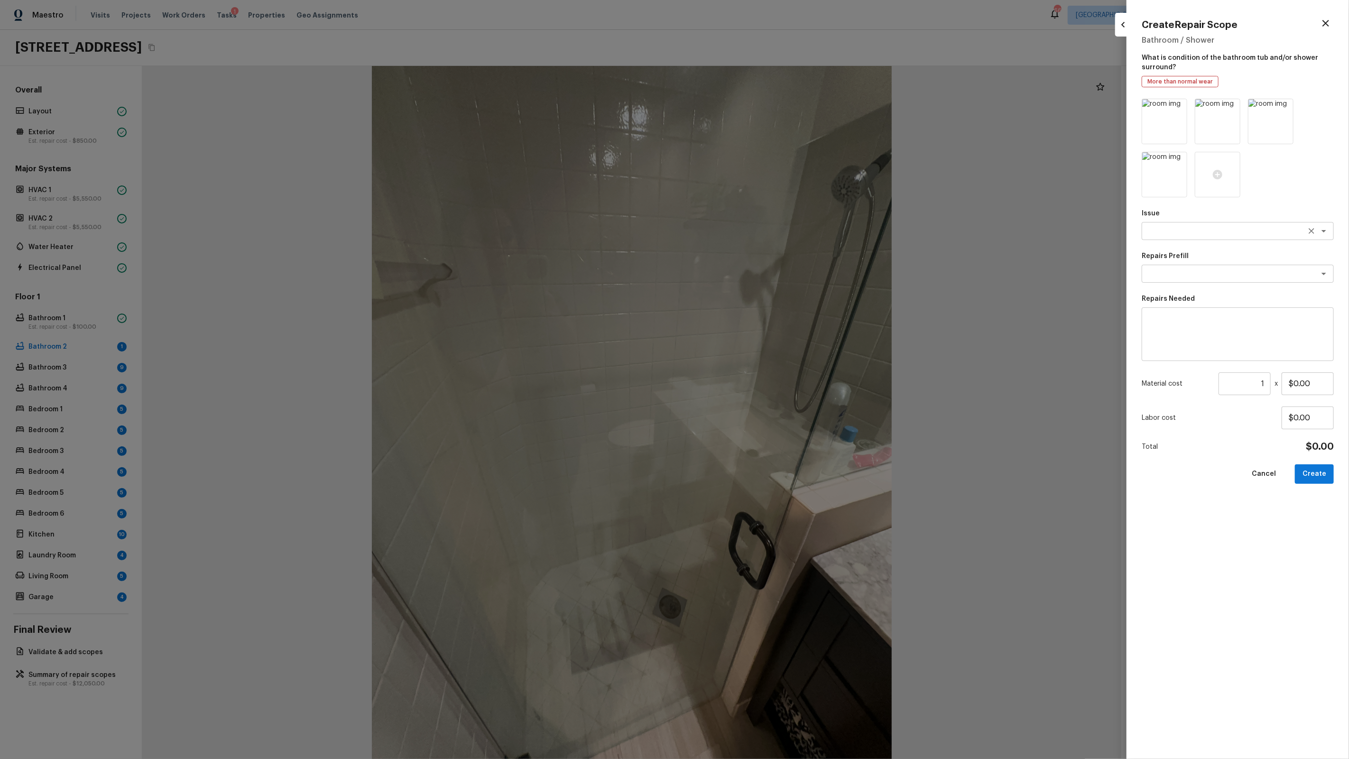
click at [1181, 229] on textarea at bounding box center [1224, 230] width 157 height 9
type textarea "Bathroom Plumbing"
click at [1184, 272] on textarea at bounding box center [1224, 273] width 157 height 9
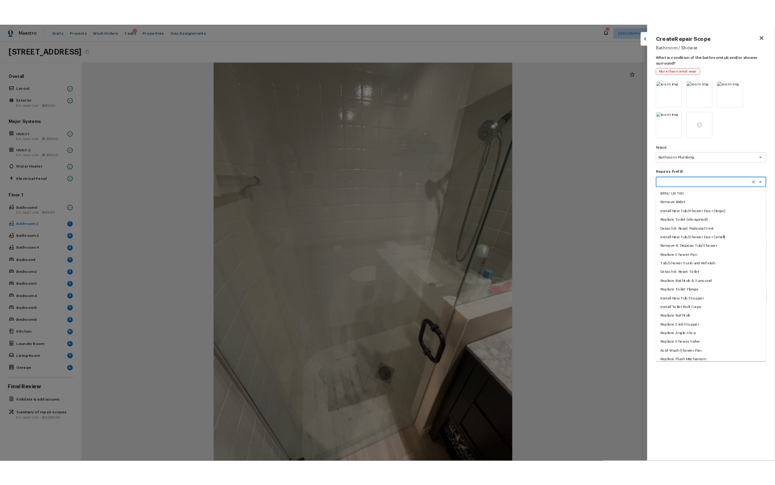
scroll to position [129, 0]
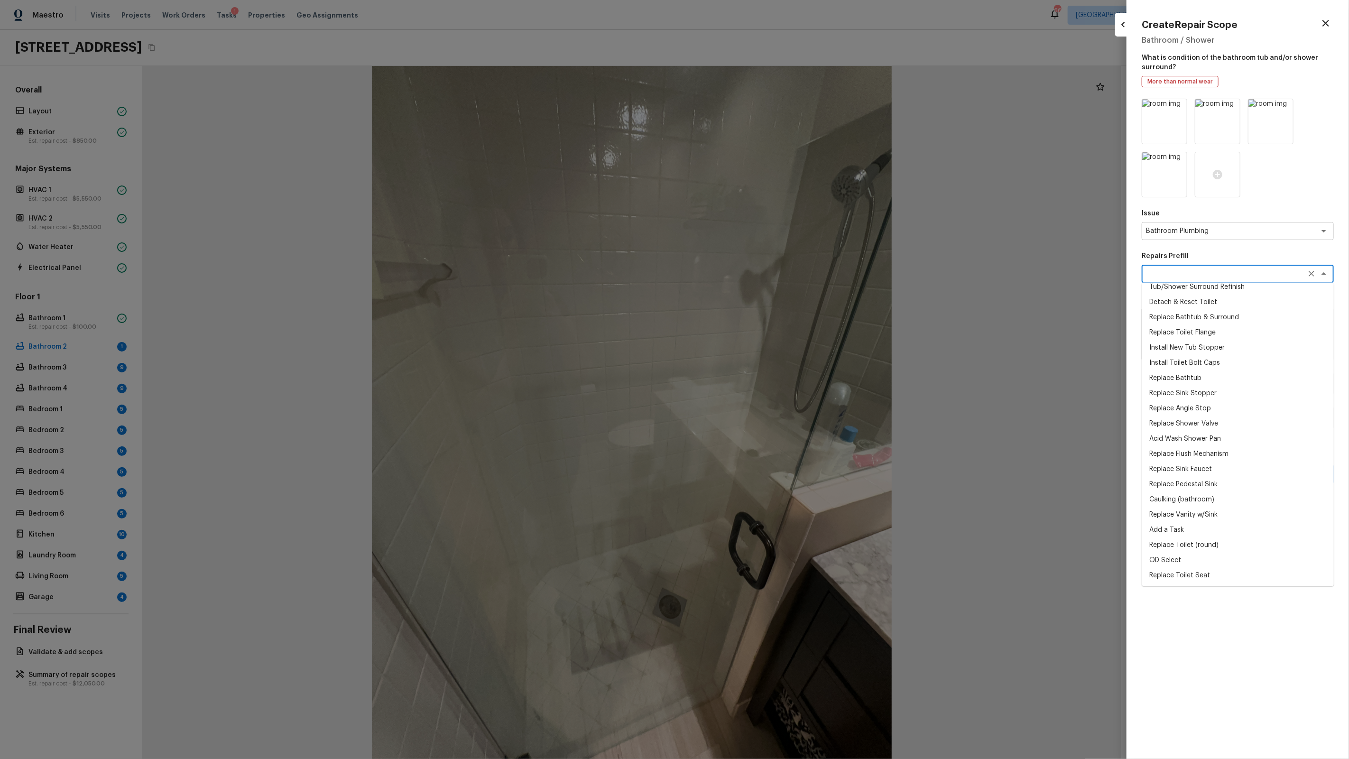
click at [1182, 437] on li "Acid Wash Shower Pan" at bounding box center [1238, 438] width 192 height 15
type textarea "Acid Wash Shower Pan"
type textarea "Prep and acid wash/deep clean the shower pan."
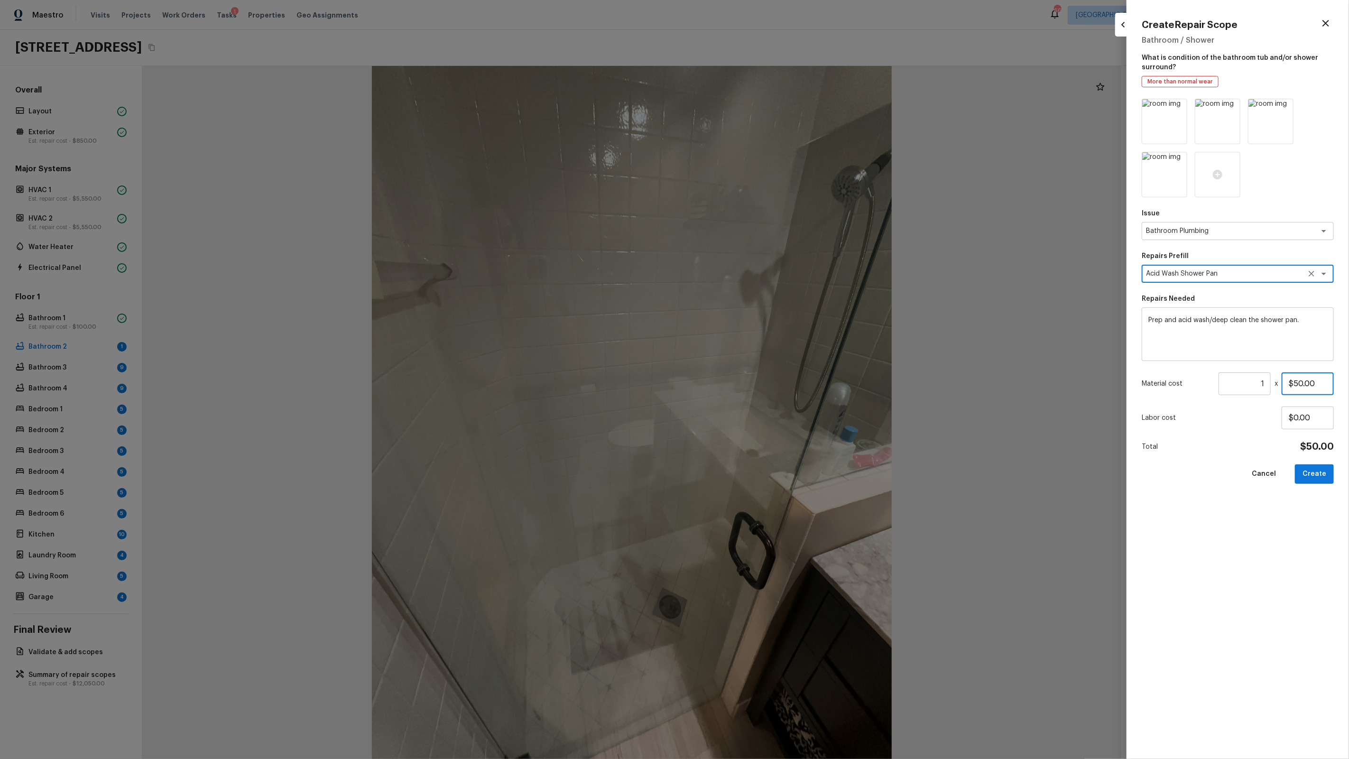
click at [1306, 381] on input "$50.00" at bounding box center [1308, 383] width 52 height 23
type input "$100.00"
click at [1322, 464] on button "Create" at bounding box center [1314, 473] width 39 height 19
type input "$0.00"
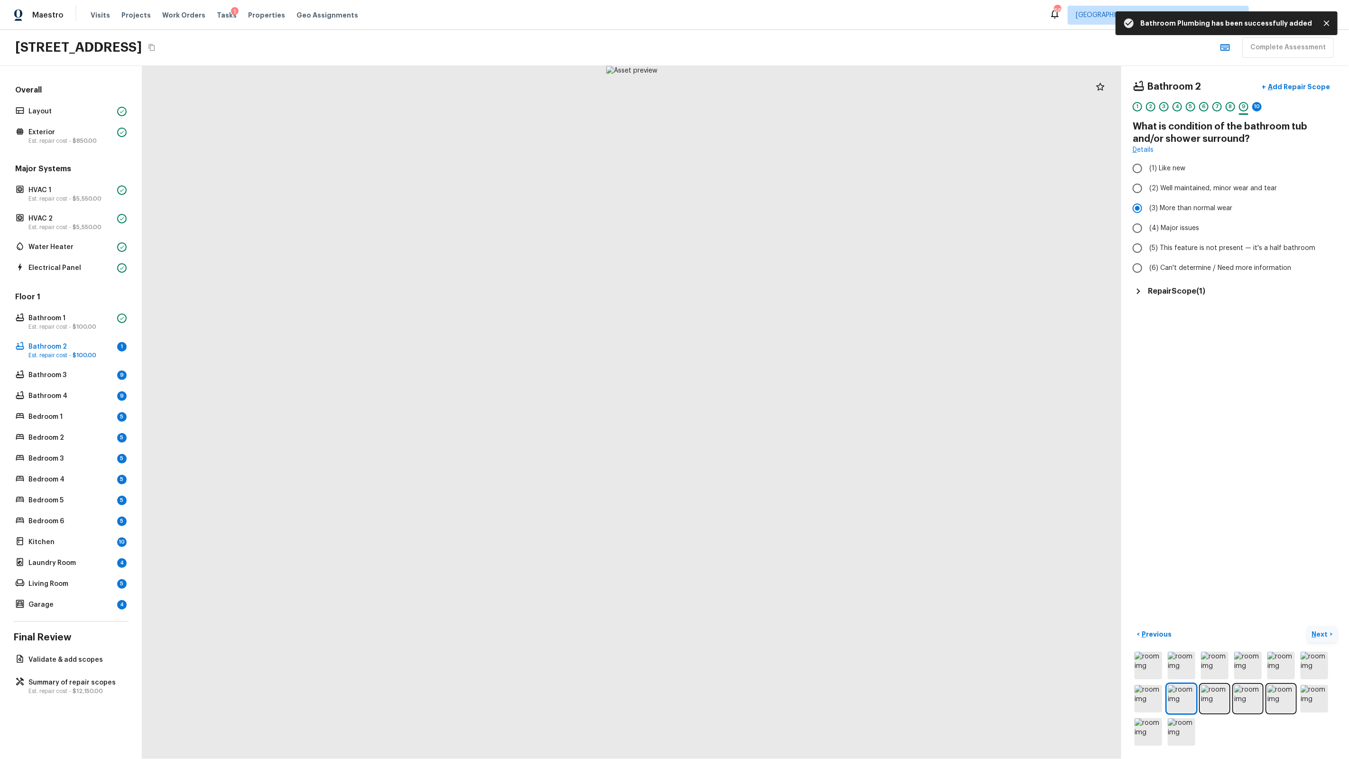
click at [1322, 630] on p "Next" at bounding box center [1321, 633] width 18 height 9
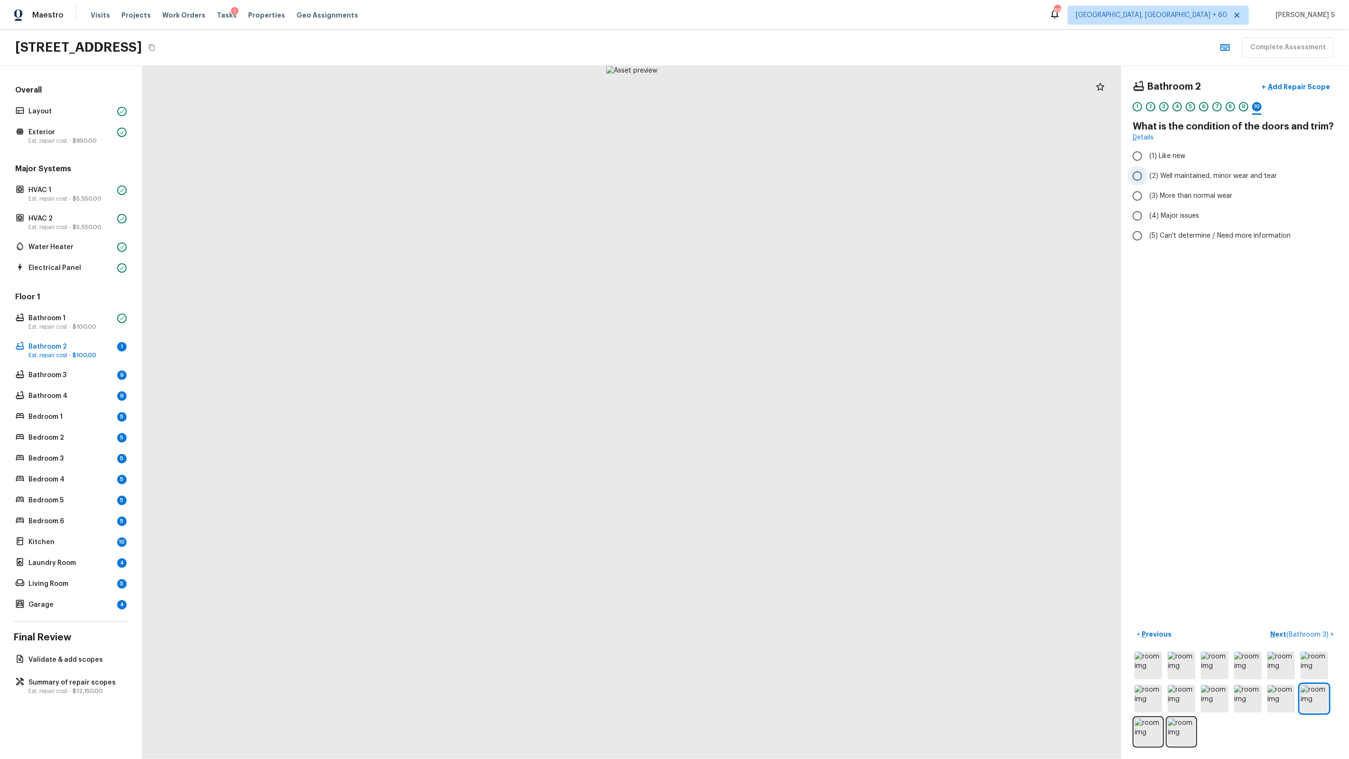
click at [1191, 177] on span "(2) Well maintained, minor wear and tear" at bounding box center [1213, 175] width 128 height 9
click at [1147, 177] on input "(2) Well maintained, minor wear and tear" at bounding box center [1137, 176] width 20 height 20
radio input "true"
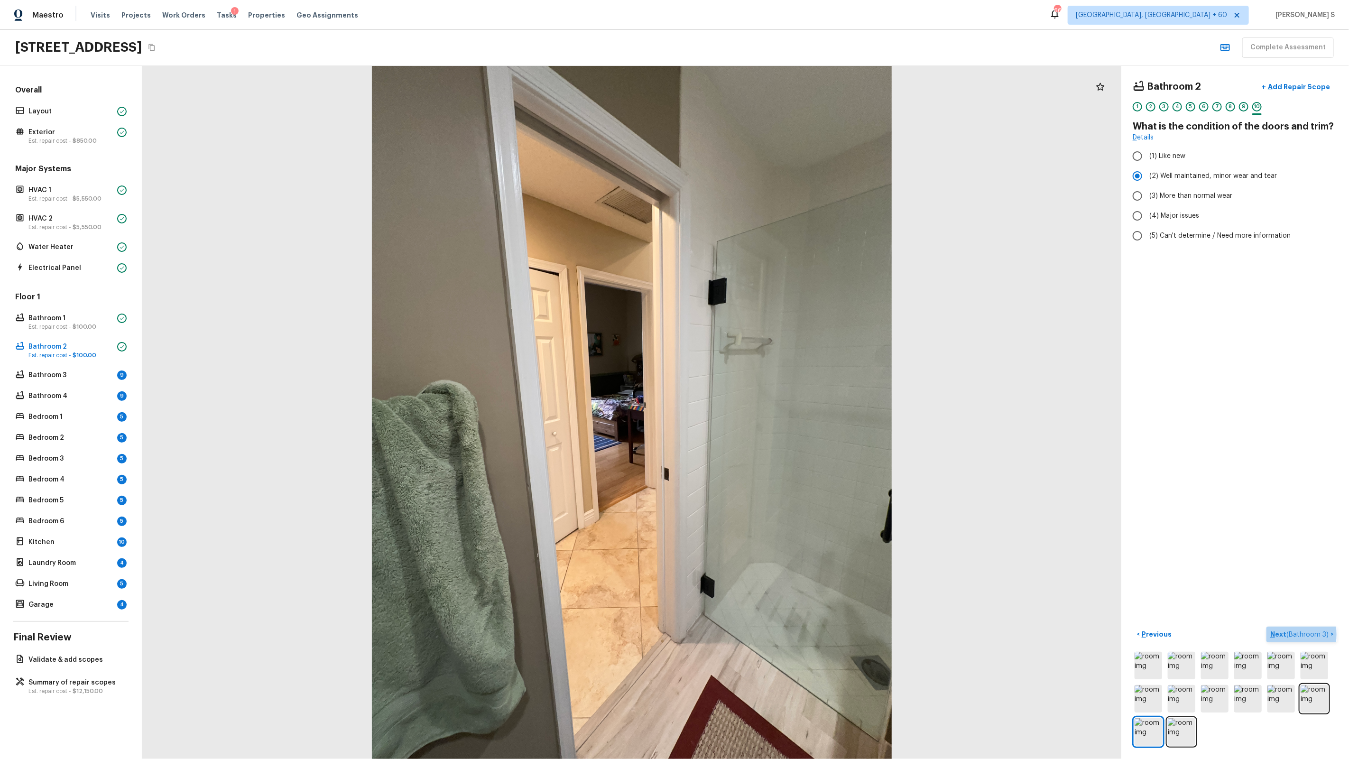
click at [1285, 635] on p "Next ( Bathroom 3 )" at bounding box center [1300, 634] width 60 height 10
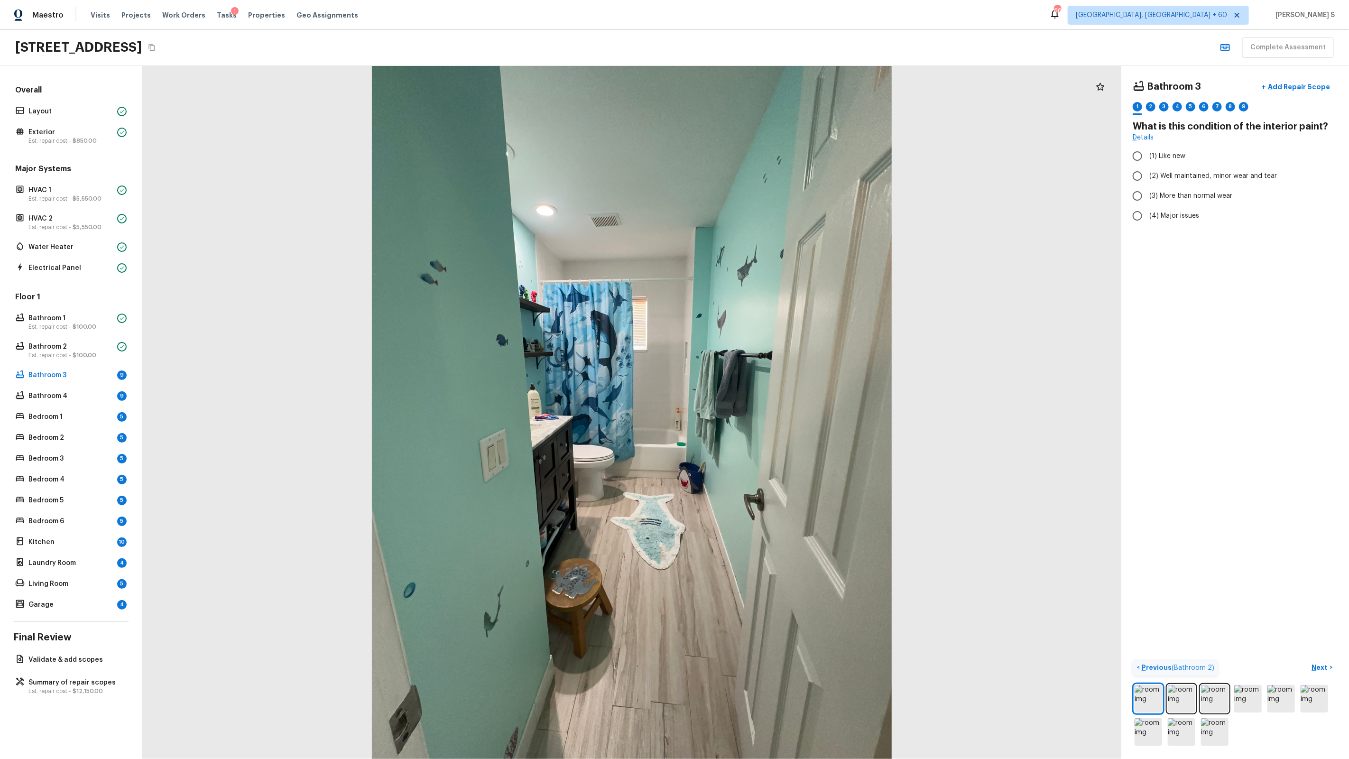
click at [1167, 666] on p "Previous ( Bathroom 2 )" at bounding box center [1177, 668] width 74 height 10
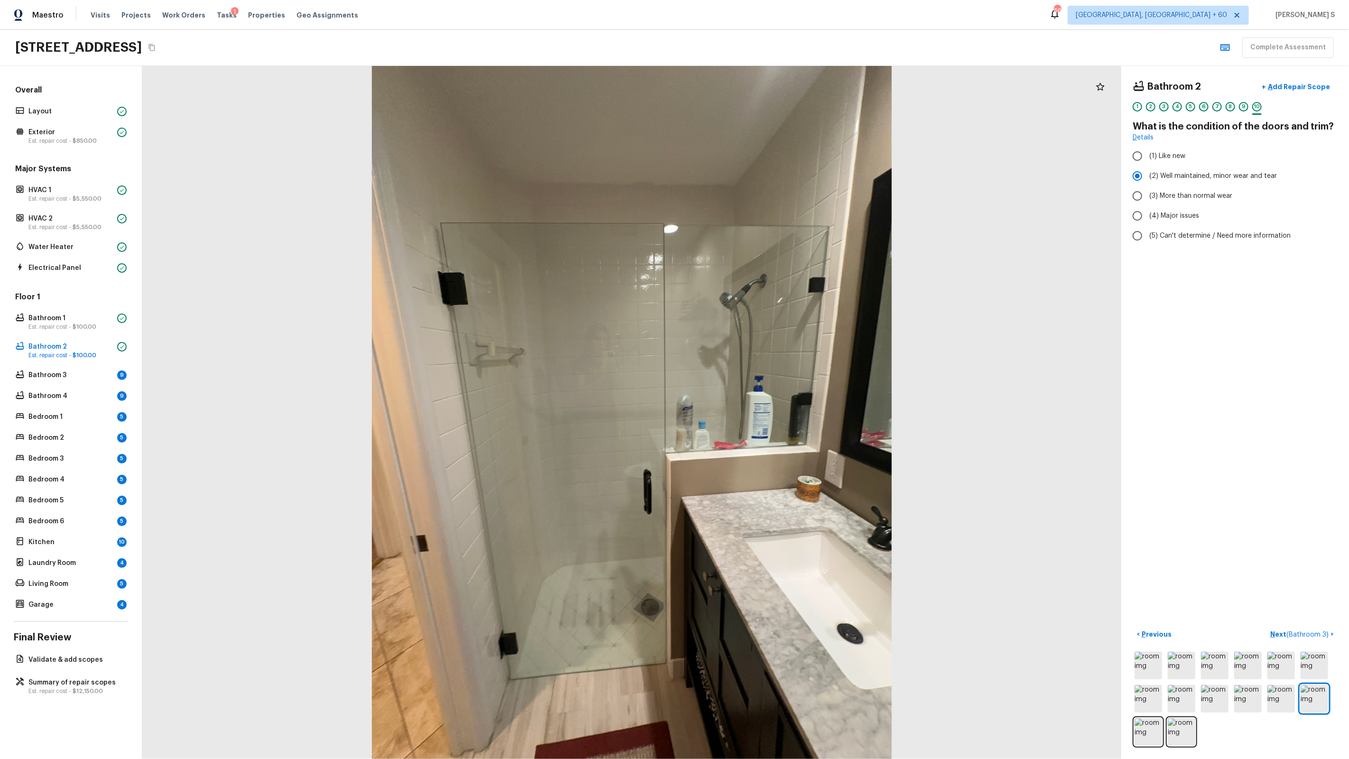
click at [1200, 107] on div "6" at bounding box center [1203, 106] width 9 height 9
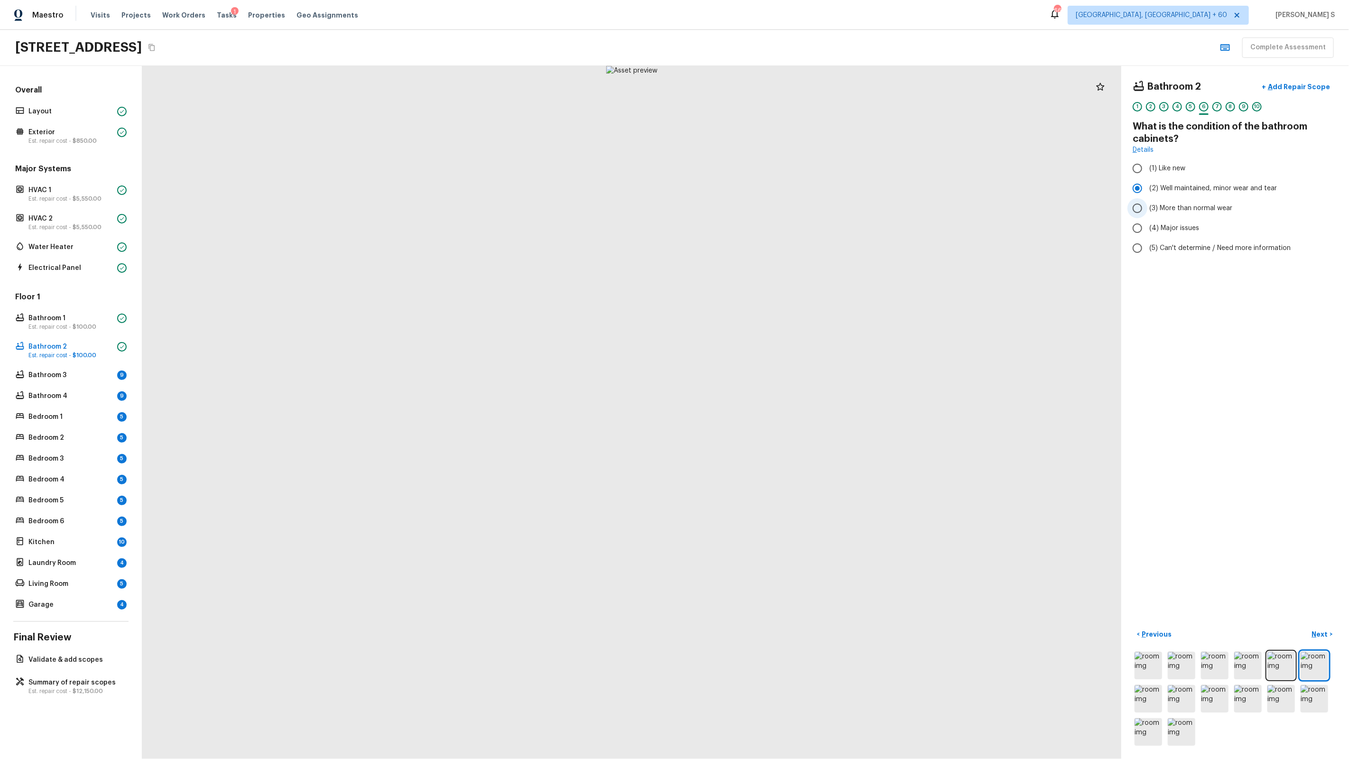
click at [1183, 204] on span "(3) More than normal wear" at bounding box center [1190, 207] width 83 height 9
click at [1147, 204] on input "(3) More than normal wear" at bounding box center [1137, 208] width 20 height 20
radio input "true"
click at [1292, 84] on p "Add Repair Scope" at bounding box center [1298, 86] width 64 height 9
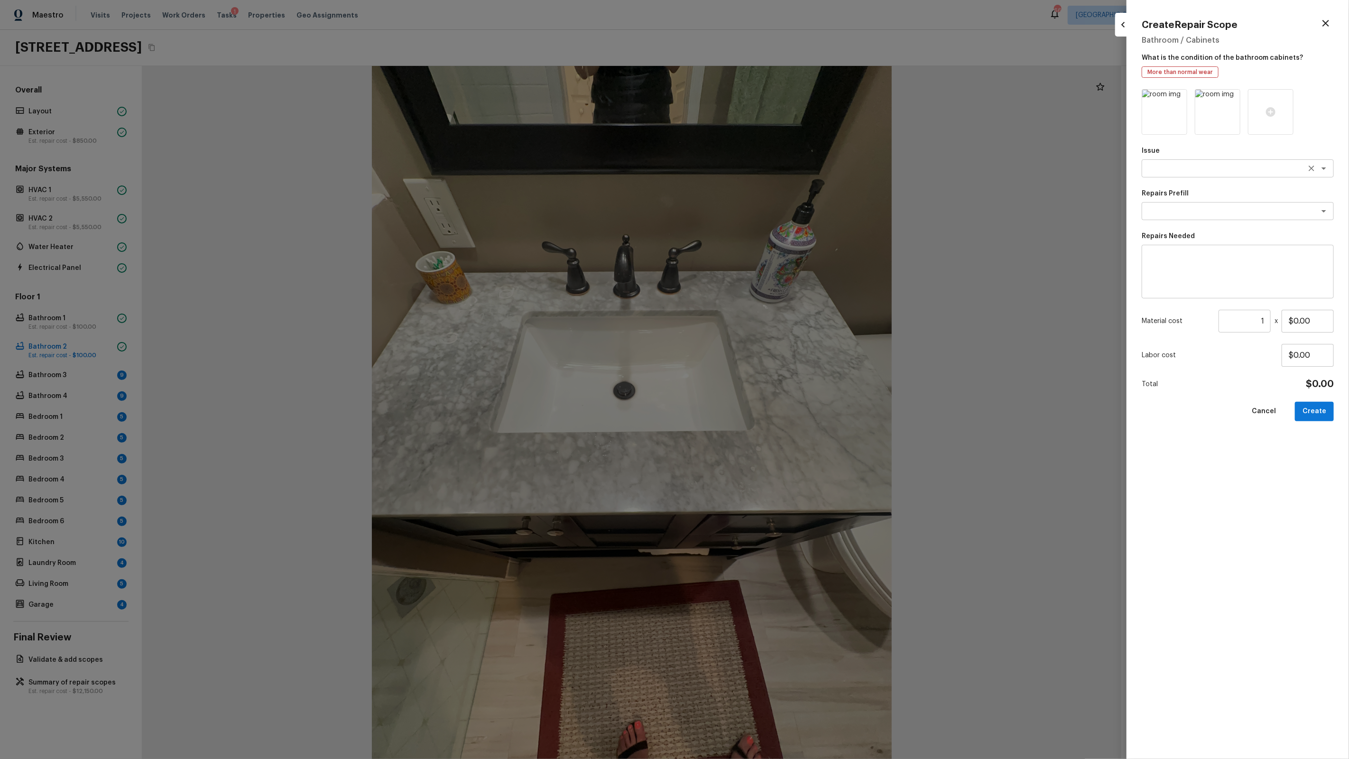
click at [1182, 175] on div "x ​" at bounding box center [1238, 168] width 192 height 18
type textarea "Bathroom Cabinets"
click at [1220, 215] on textarea at bounding box center [1224, 210] width 157 height 9
type textarea "Paint Bath Cabinets Doors and Faces - LABOR ONLY"
type textarea "Prep, sand, mask and apply 2 coats of paint to the bathroom cabinet doors and b…"
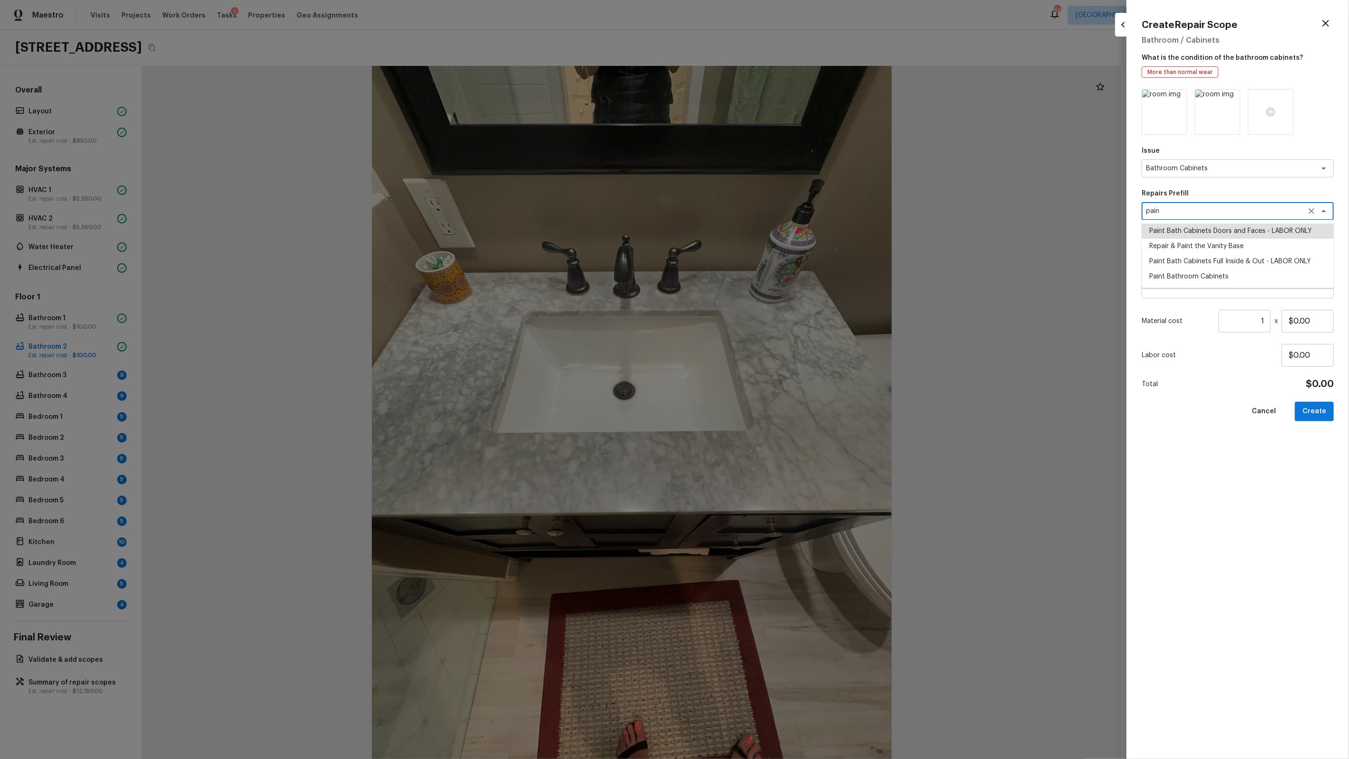
type input "$30.00"
type textarea "Paint Bath Cabinets Doors and Faces - LABOR ONLY"
click at [1308, 322] on input "$30.00" at bounding box center [1308, 321] width 52 height 23
type input "$300.00"
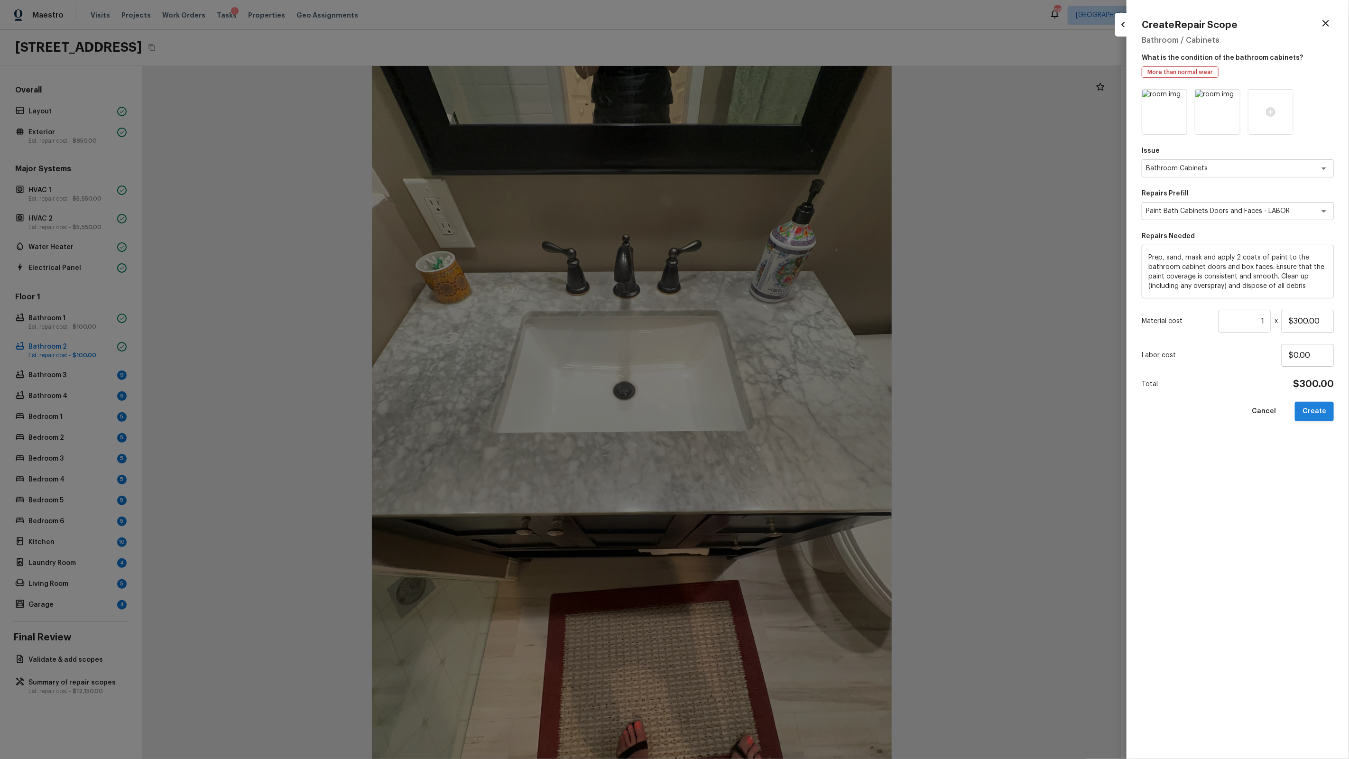
click at [1319, 411] on button "Create" at bounding box center [1314, 411] width 39 height 19
type input "$0.00"
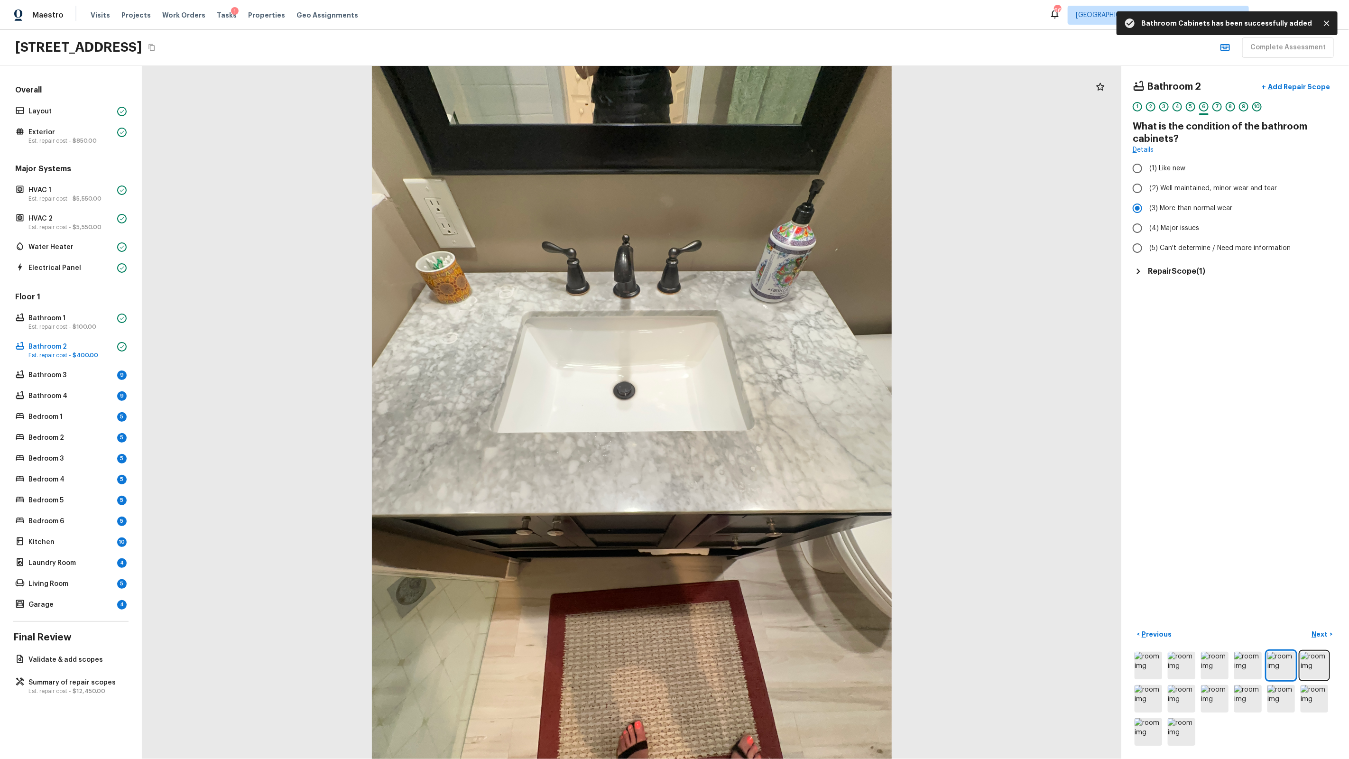
click at [1275, 379] on div "Bathroom 2 + Add Repair Scope 1 2 3 4 5 6 7 8 9 10 What is the condition of the…" at bounding box center [1235, 412] width 228 height 693
click at [1328, 631] on p "Next" at bounding box center [1321, 633] width 18 height 9
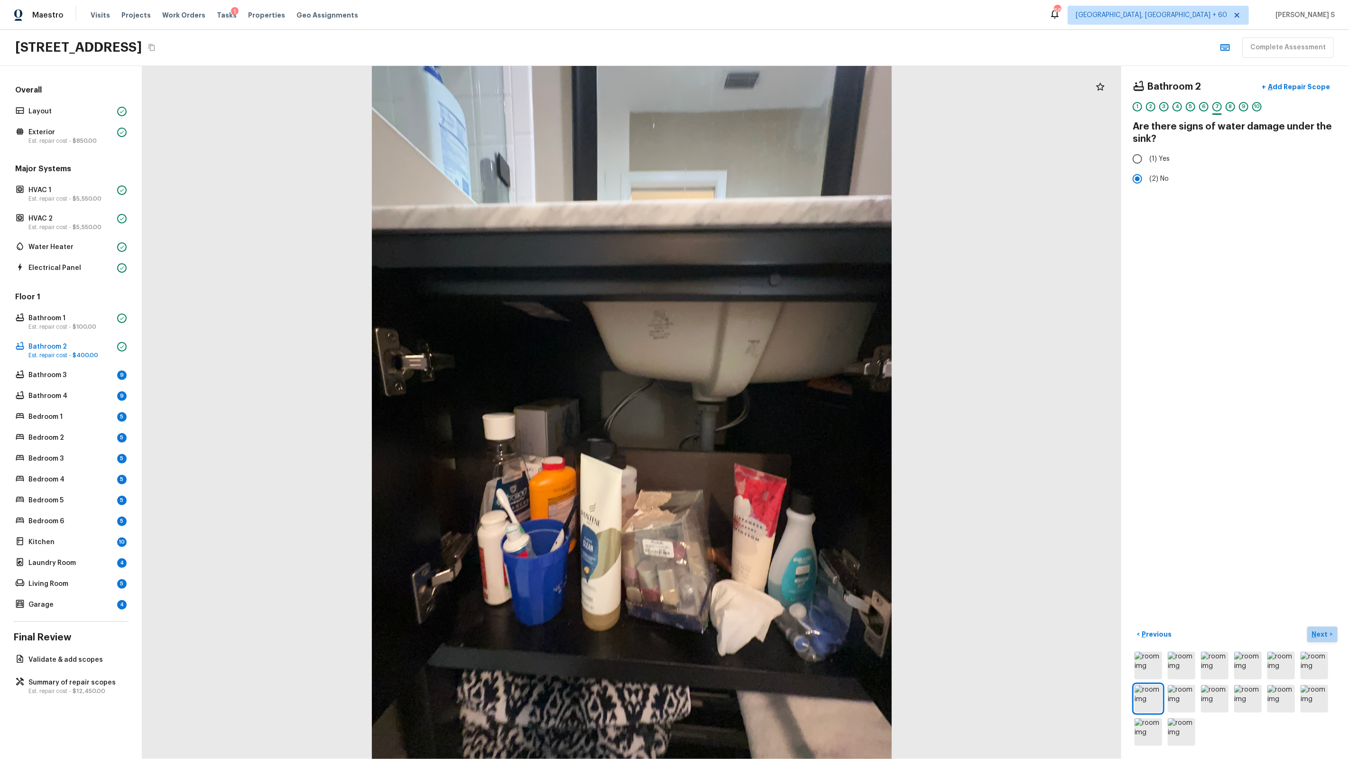
click at [1328, 631] on p "Next" at bounding box center [1321, 633] width 18 height 9
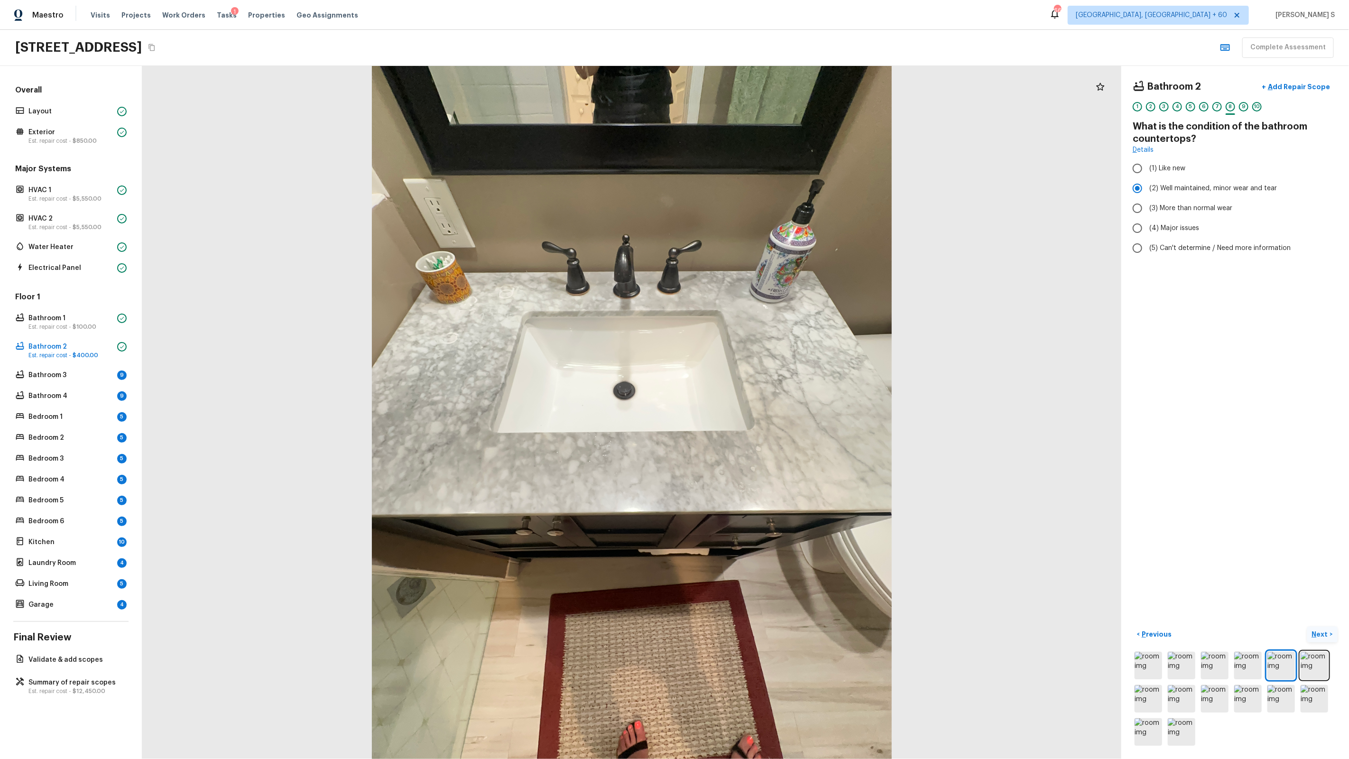
click at [1328, 632] on p "Next" at bounding box center [1321, 633] width 18 height 9
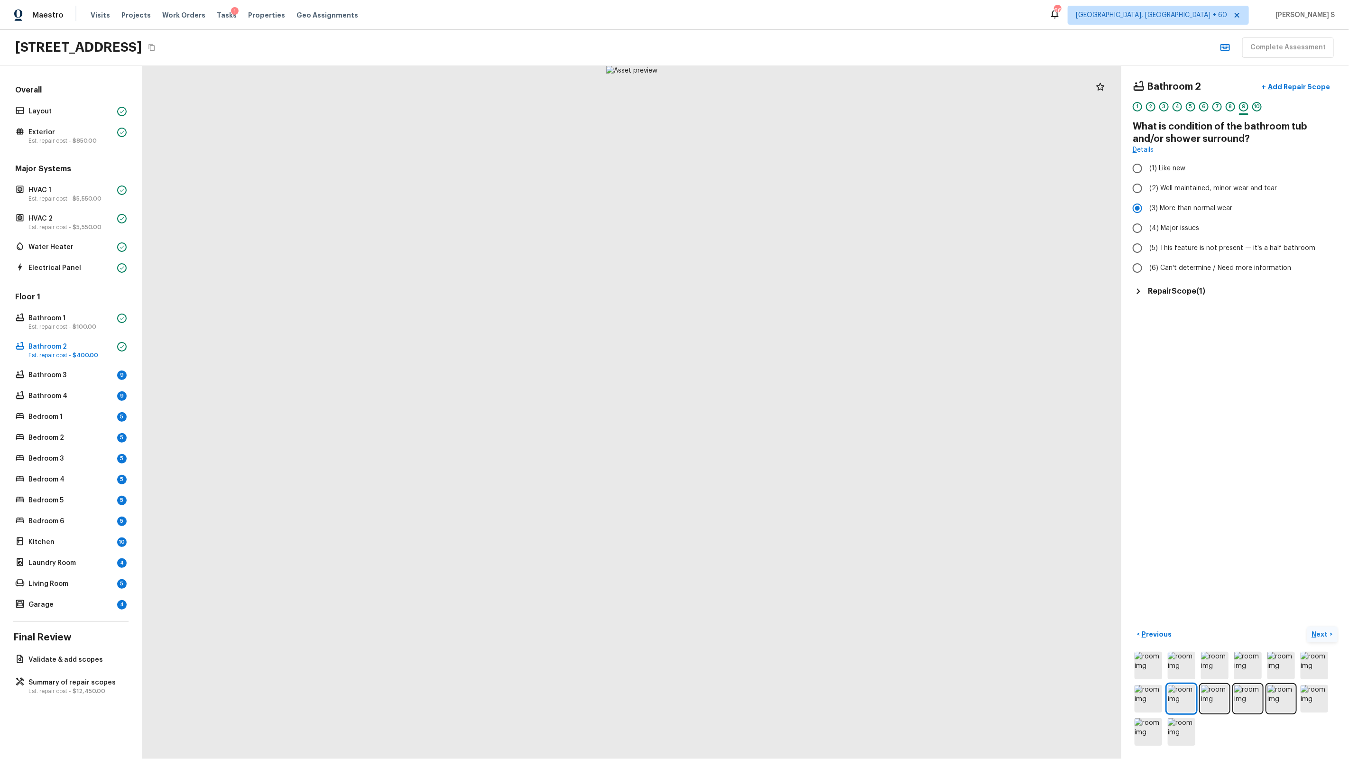
click at [1328, 632] on p "Next" at bounding box center [1321, 633] width 18 height 9
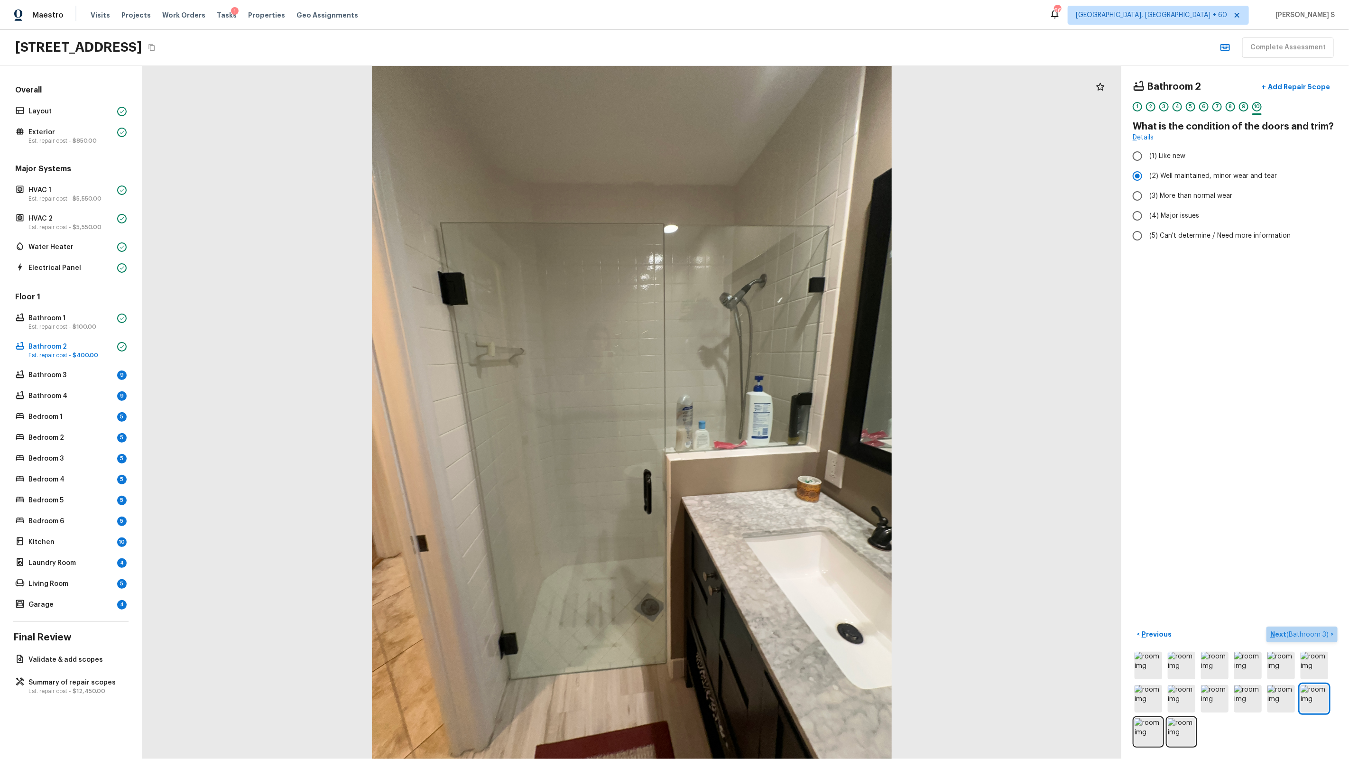
click at [1328, 632] on span "( Bathroom 3 )" at bounding box center [1307, 634] width 42 height 7
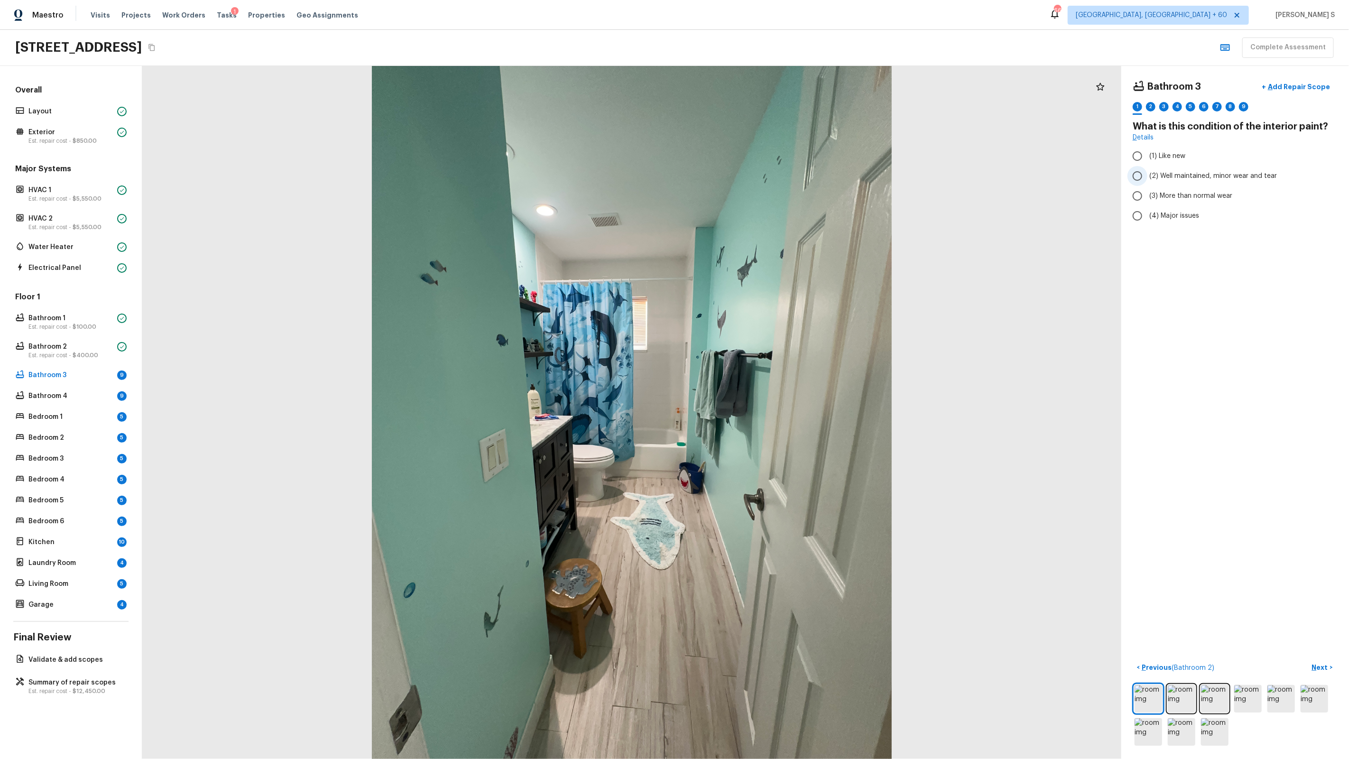
click at [1173, 176] on span "(2) Well maintained, minor wear and tear" at bounding box center [1213, 175] width 128 height 9
click at [1147, 176] on input "(2) Well maintained, minor wear and tear" at bounding box center [1137, 176] width 20 height 20
radio input "true"
click at [1201, 193] on span "(3) More than normal wear" at bounding box center [1190, 195] width 83 height 9
click at [1147, 193] on input "(3) More than normal wear" at bounding box center [1137, 196] width 20 height 20
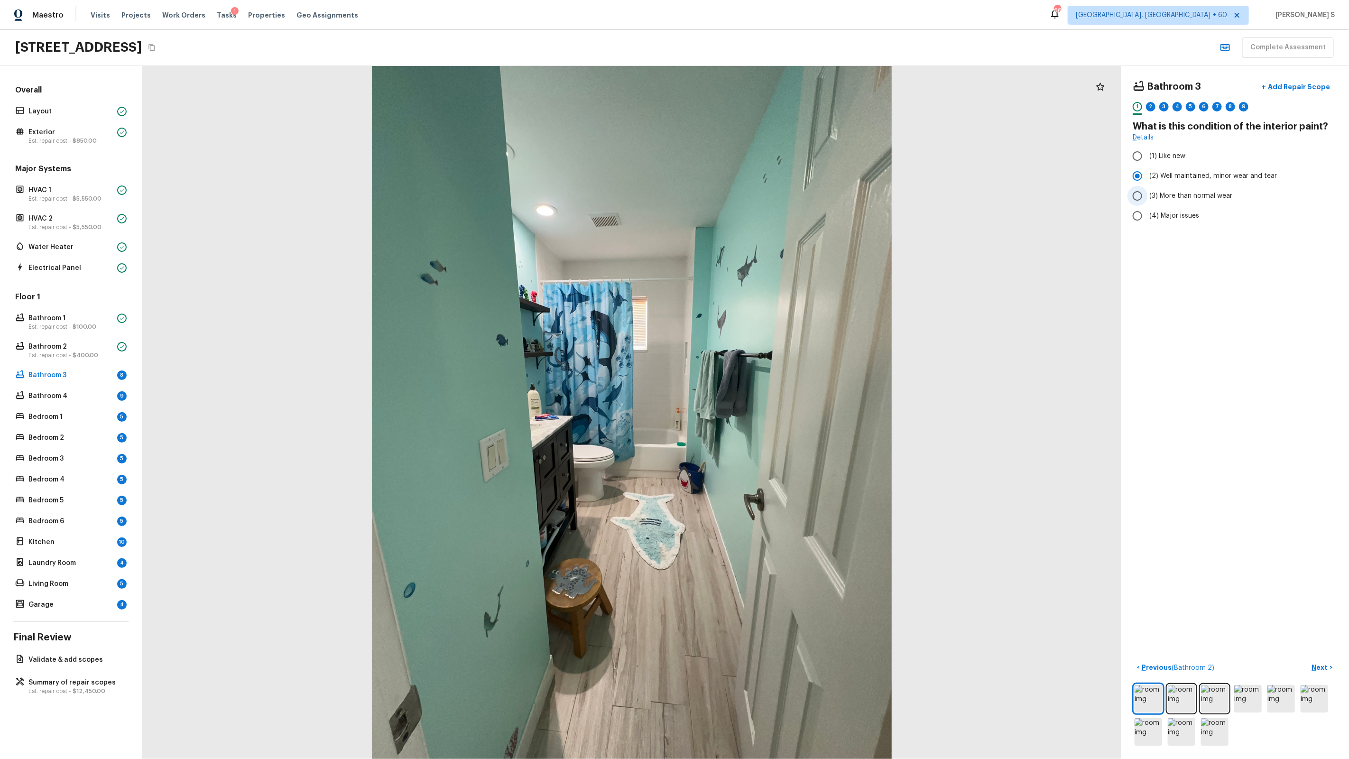
radio input "true"
click at [1320, 670] on p "Next" at bounding box center [1321, 667] width 18 height 9
click at [1162, 184] on span "(1) Yes" at bounding box center [1159, 179] width 20 height 9
click at [1147, 184] on input "(1) Yes" at bounding box center [1137, 180] width 20 height 20
radio input "true"
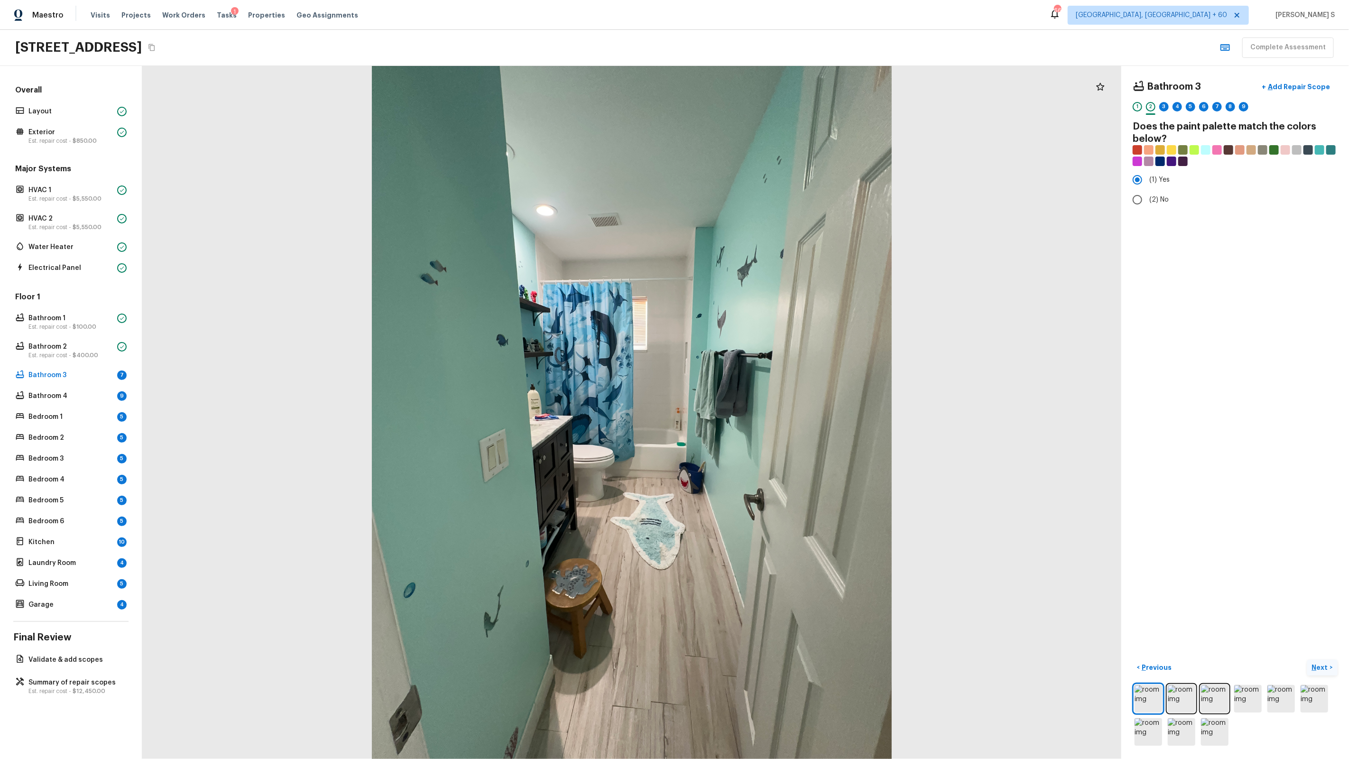
click at [1318, 664] on p "Next" at bounding box center [1321, 667] width 18 height 9
click at [1194, 178] on span "(2) Well maintained, minor wear and tear" at bounding box center [1213, 175] width 128 height 9
click at [1147, 178] on input "(2) Well maintained, minor wear and tear" at bounding box center [1137, 176] width 20 height 20
radio input "true"
click at [1315, 663] on p "Next" at bounding box center [1321, 667] width 18 height 9
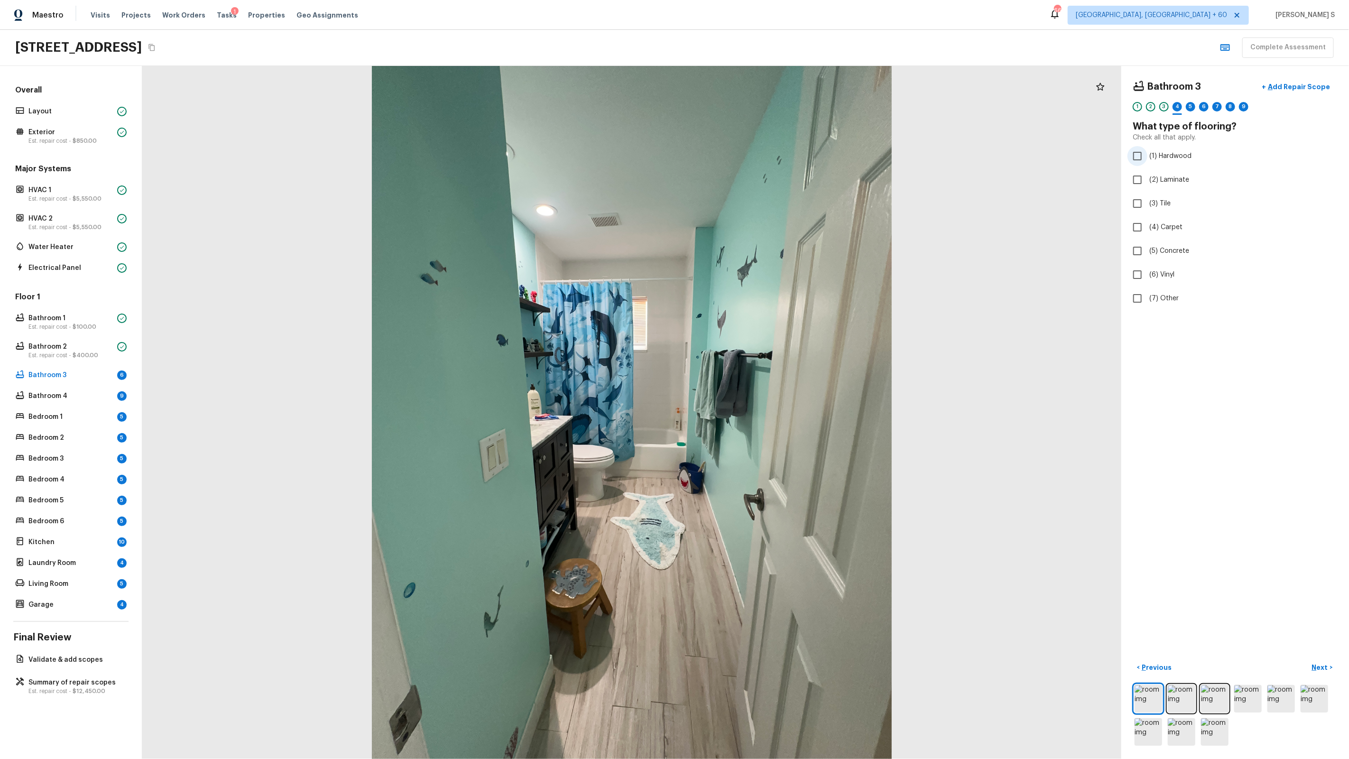
click at [1162, 157] on span "(1) Hardwood" at bounding box center [1170, 155] width 42 height 9
click at [1147, 157] on input "(1) Hardwood" at bounding box center [1137, 156] width 20 height 20
checkbox input "true"
click at [1322, 669] on p "Next" at bounding box center [1321, 667] width 18 height 9
click at [1193, 194] on span "(3) More than normal wear" at bounding box center [1190, 195] width 83 height 9
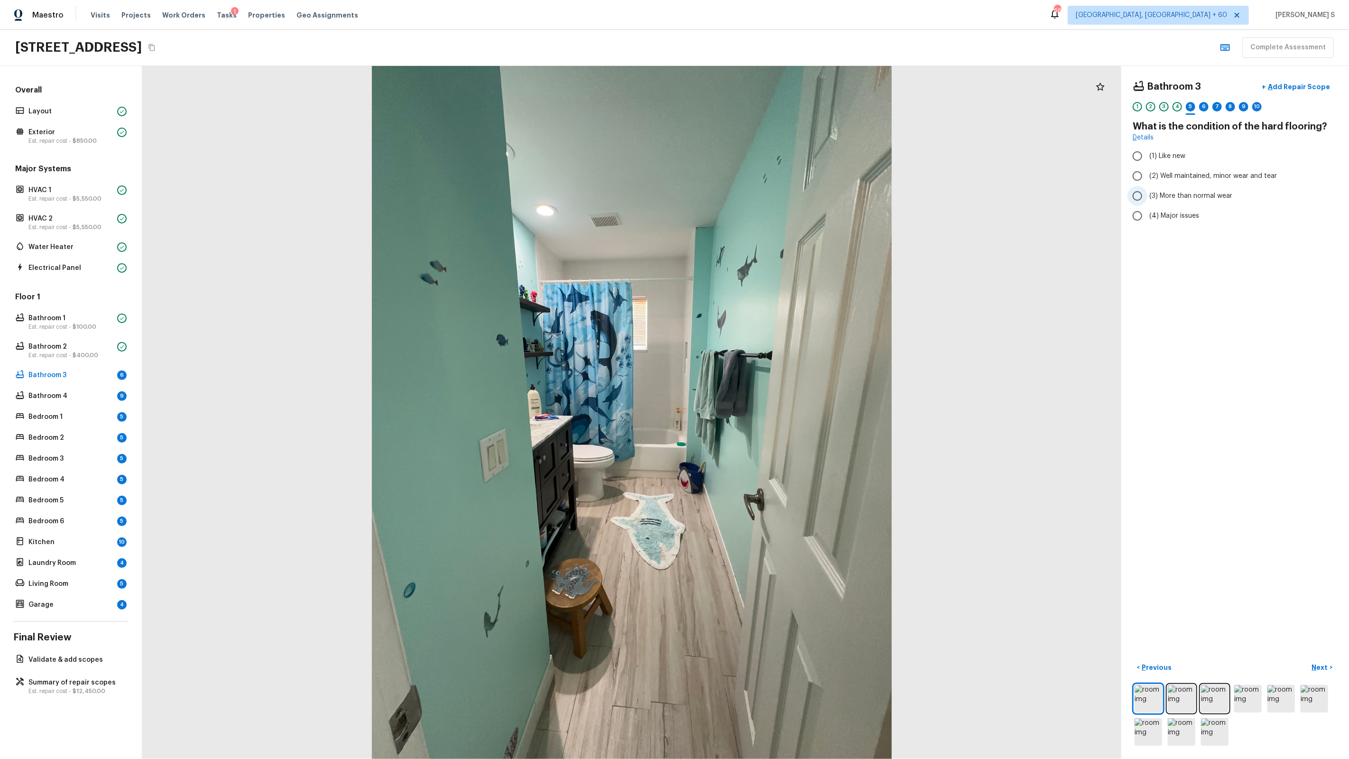
click at [1147, 194] on input "(3) More than normal wear" at bounding box center [1137, 196] width 20 height 20
radio input "true"
click at [1307, 87] on p "Add Repair Scope" at bounding box center [1298, 86] width 64 height 9
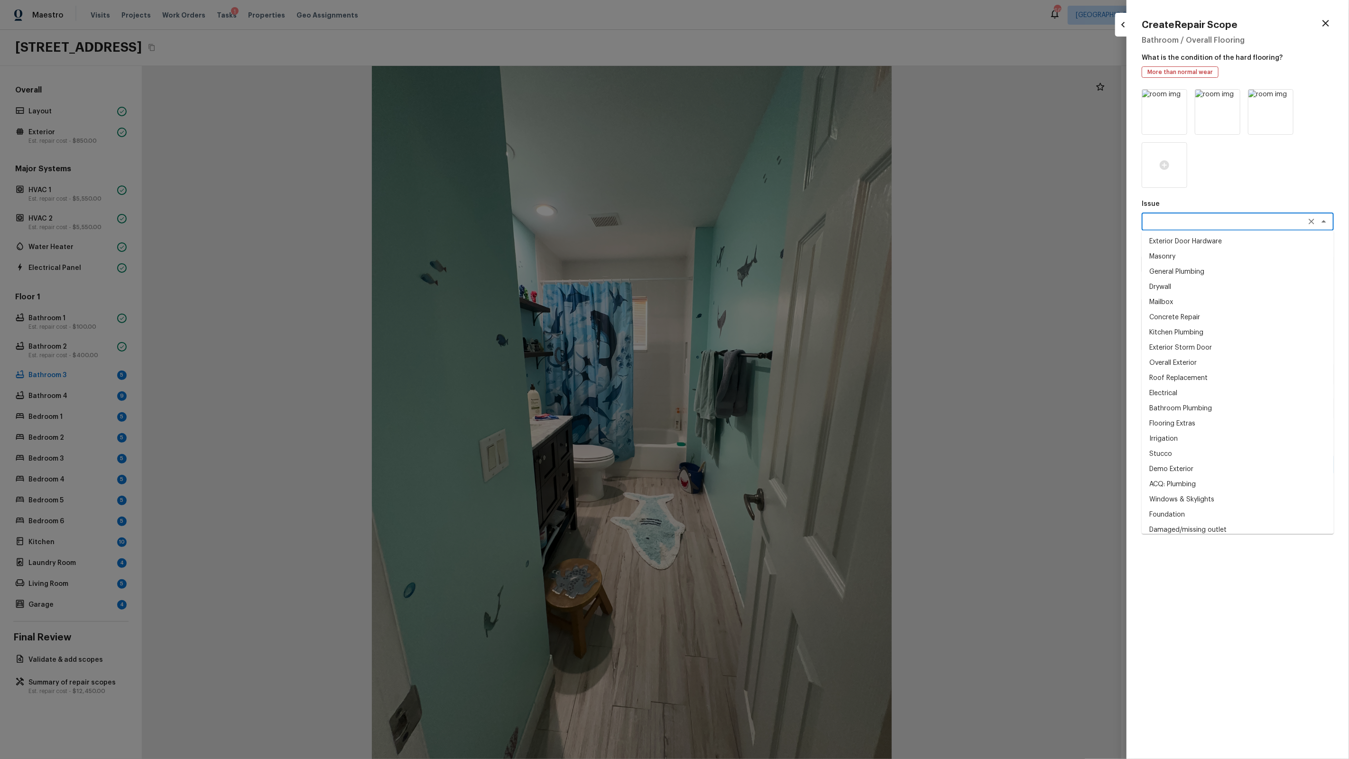
click at [1209, 220] on textarea at bounding box center [1224, 221] width 157 height 9
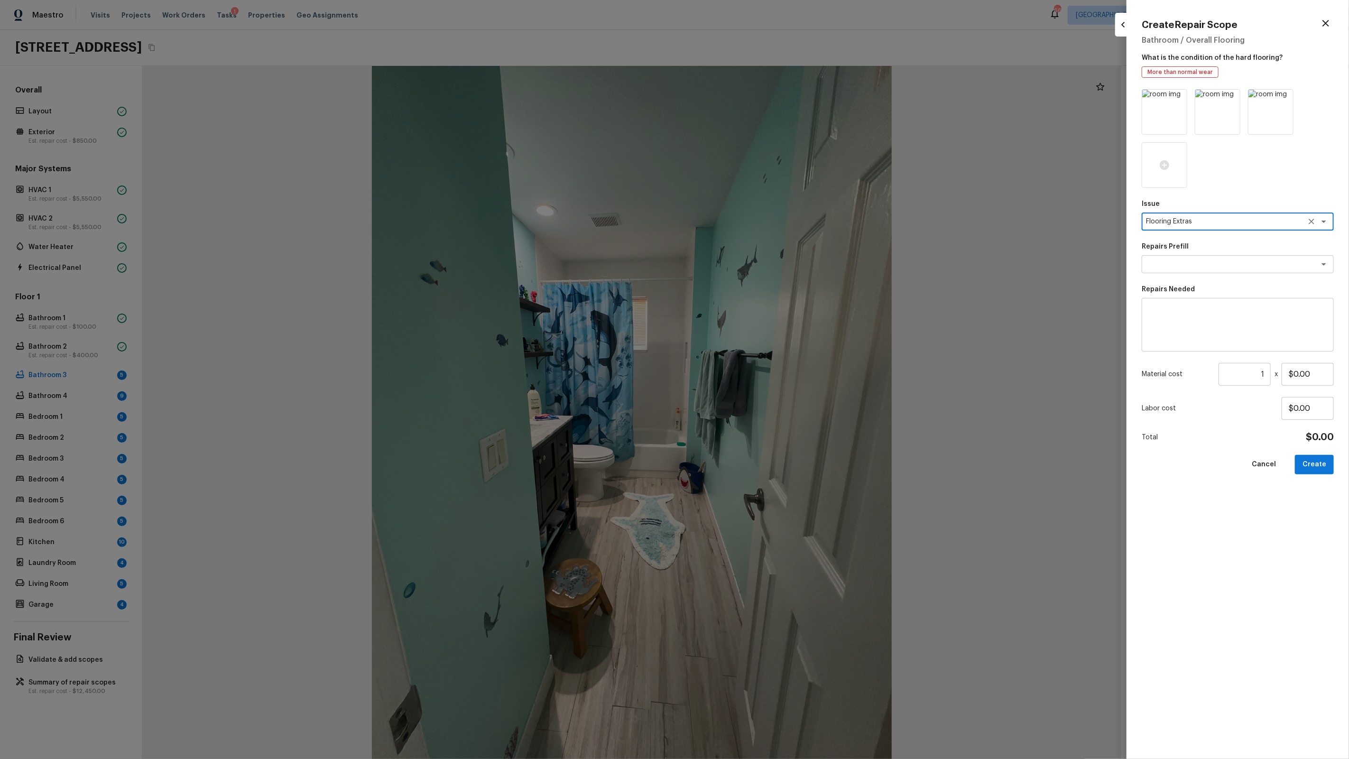
type textarea "Flooring Extras"
click at [1242, 316] on textarea at bounding box center [1237, 325] width 179 height 38
click at [1225, 263] on textarea at bounding box center [1224, 263] width 157 height 9
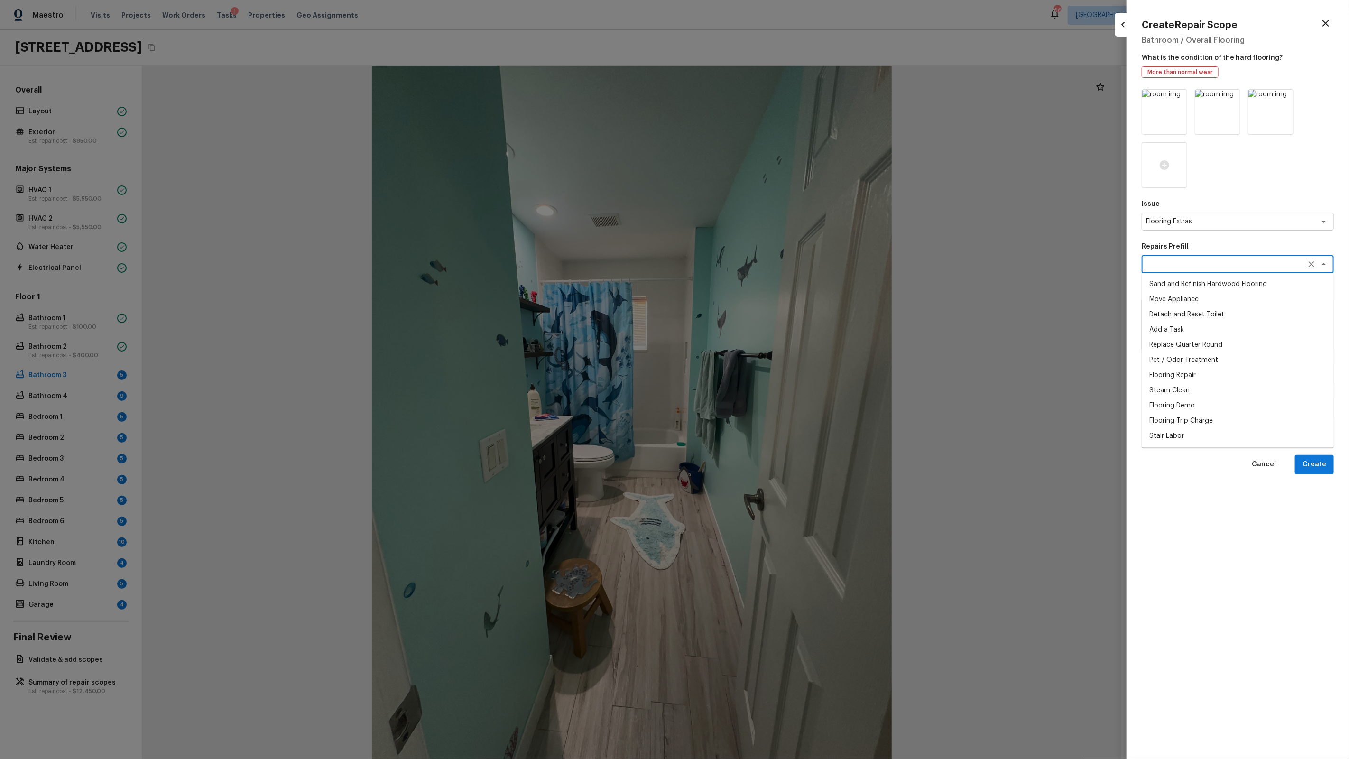
click at [1234, 249] on p "Repairs Prefill" at bounding box center [1238, 246] width 192 height 9
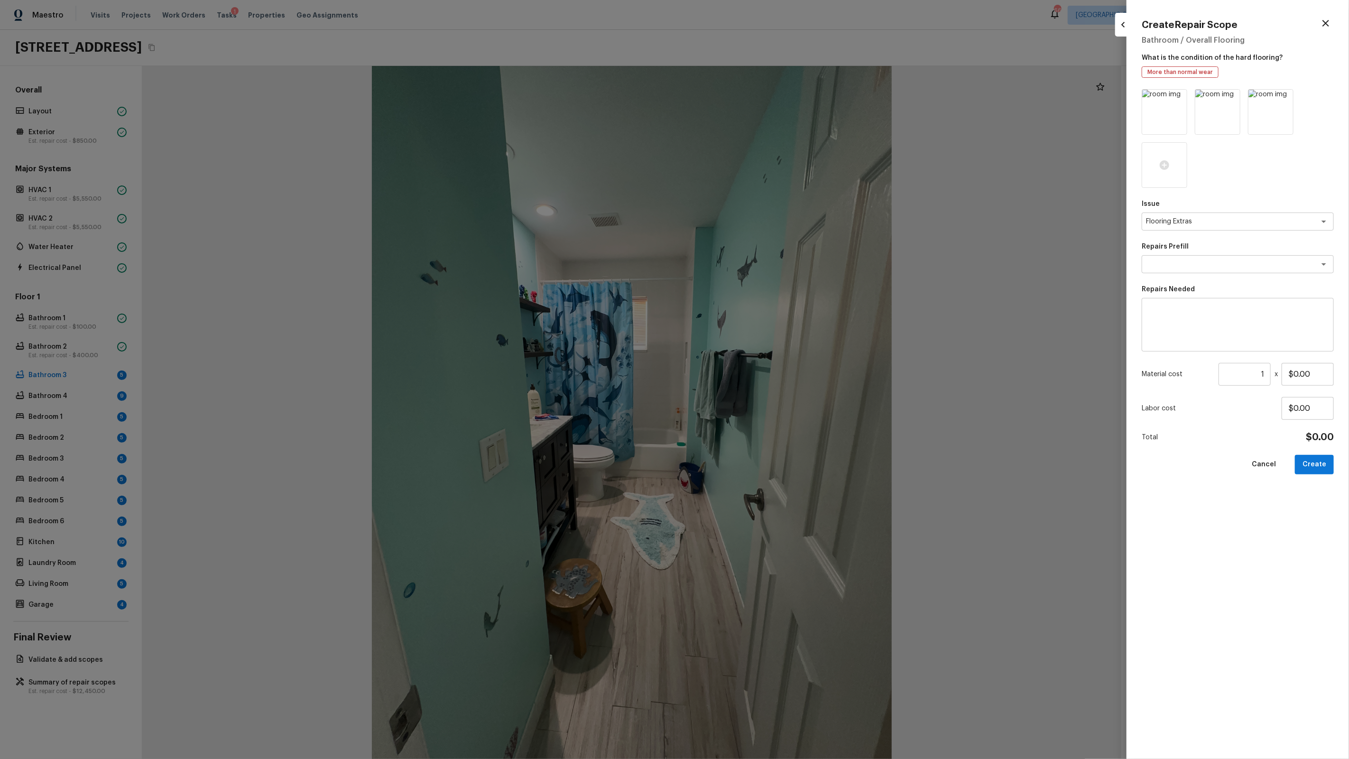
click at [1194, 316] on textarea at bounding box center [1237, 325] width 179 height 38
type textarea "toilet hardwood repairs"
click at [1309, 375] on input "$0.00" at bounding box center [1308, 374] width 52 height 23
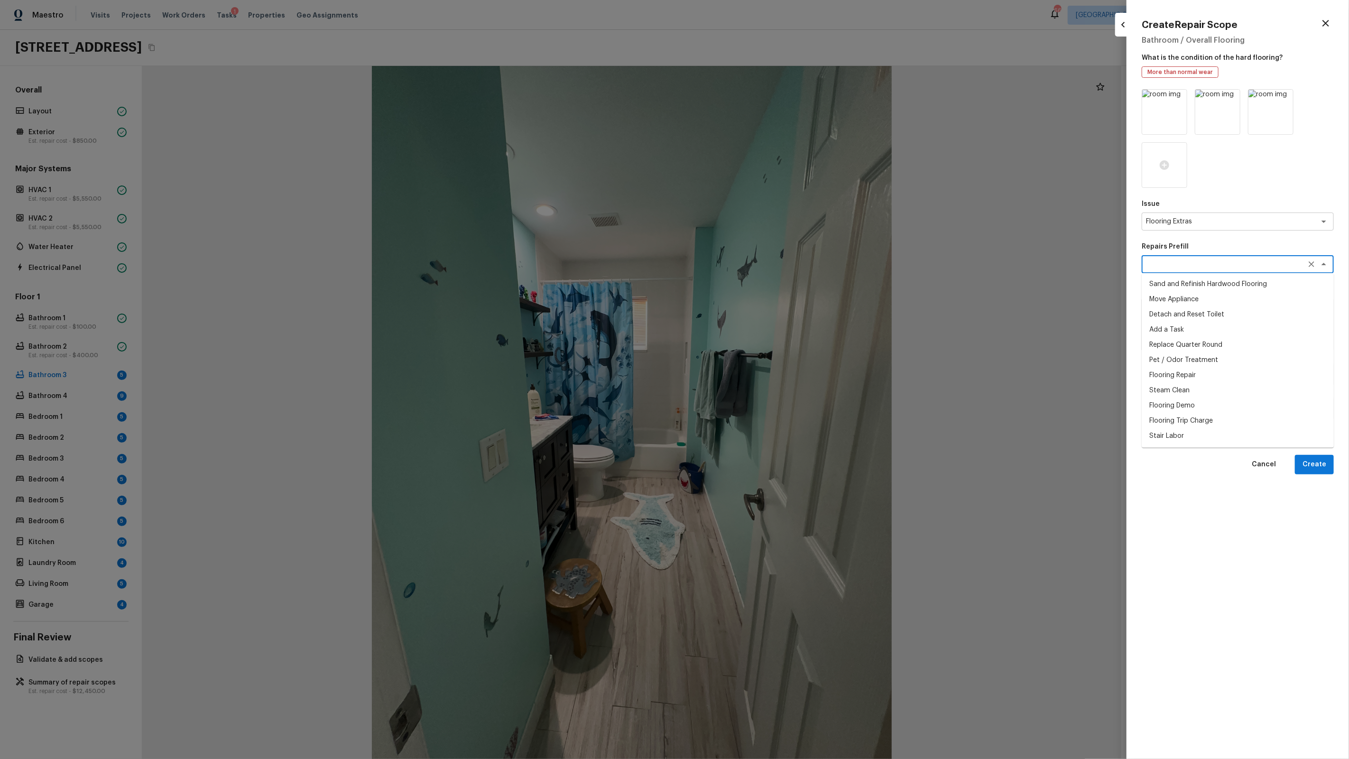
click at [1231, 267] on textarea at bounding box center [1224, 263] width 157 height 9
click at [1202, 482] on div "Issue Flooring Extras x ​ Repairs Prefill x ​ Sand and Refinish Hardwood Floori…" at bounding box center [1238, 416] width 192 height 655
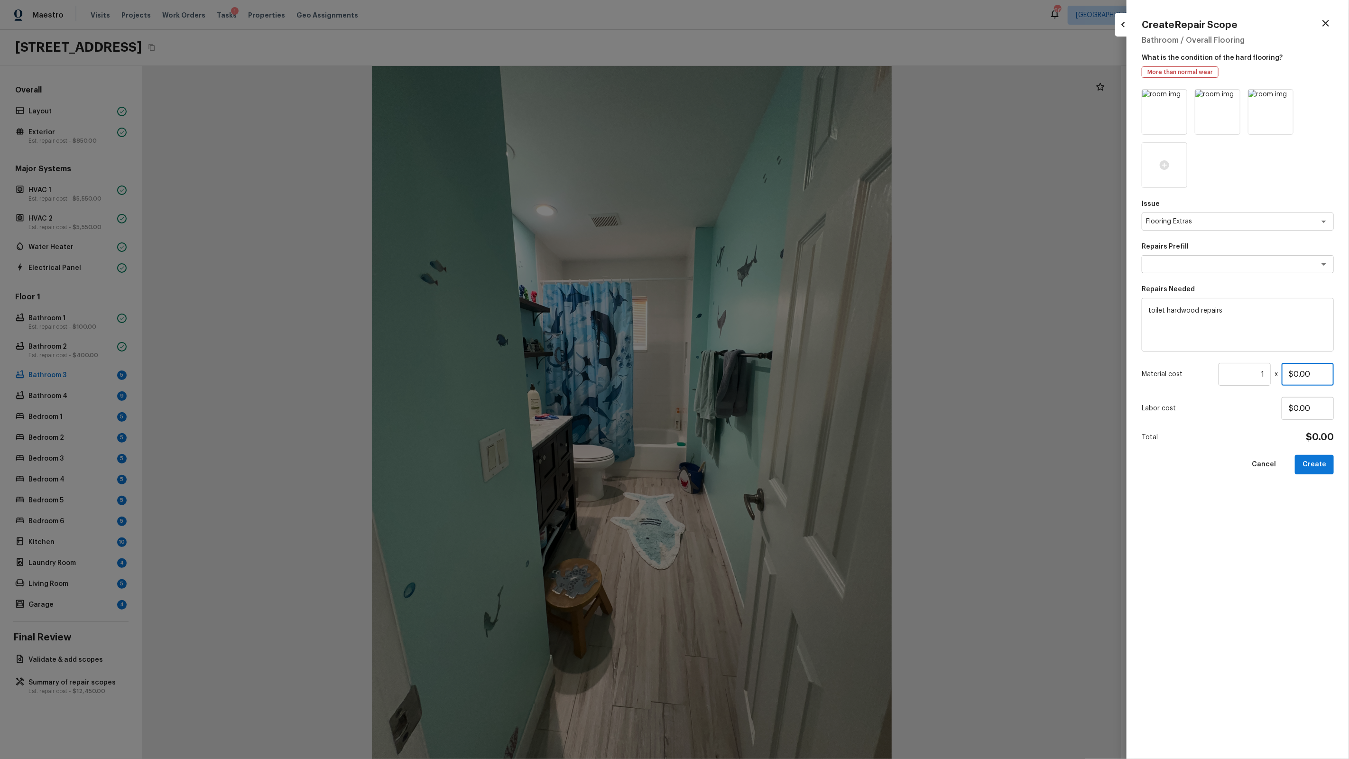
click at [1298, 376] on input "$0.00" at bounding box center [1308, 374] width 52 height 23
type input "$500.00"
click at [1326, 466] on button "Create" at bounding box center [1314, 464] width 39 height 19
type input "$0.00"
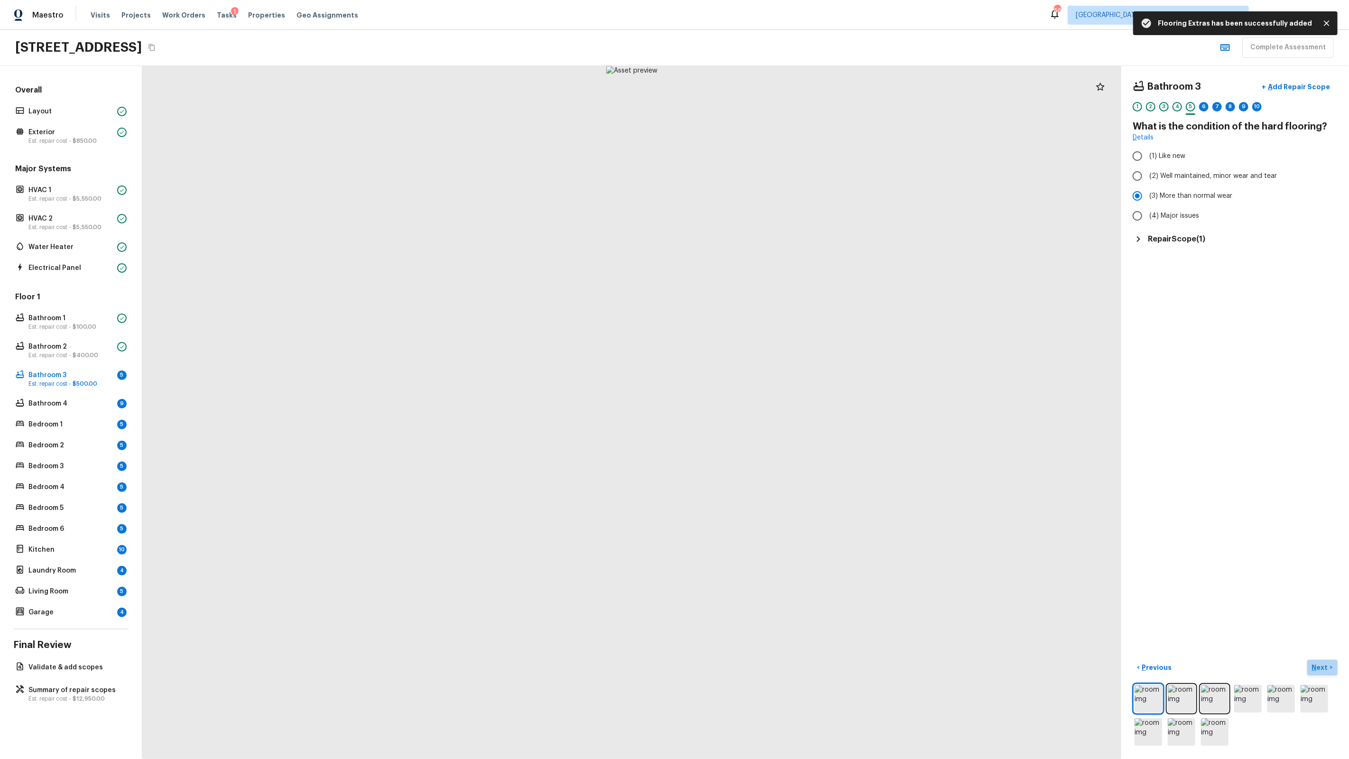
click at [1319, 664] on p "Next" at bounding box center [1321, 667] width 18 height 9
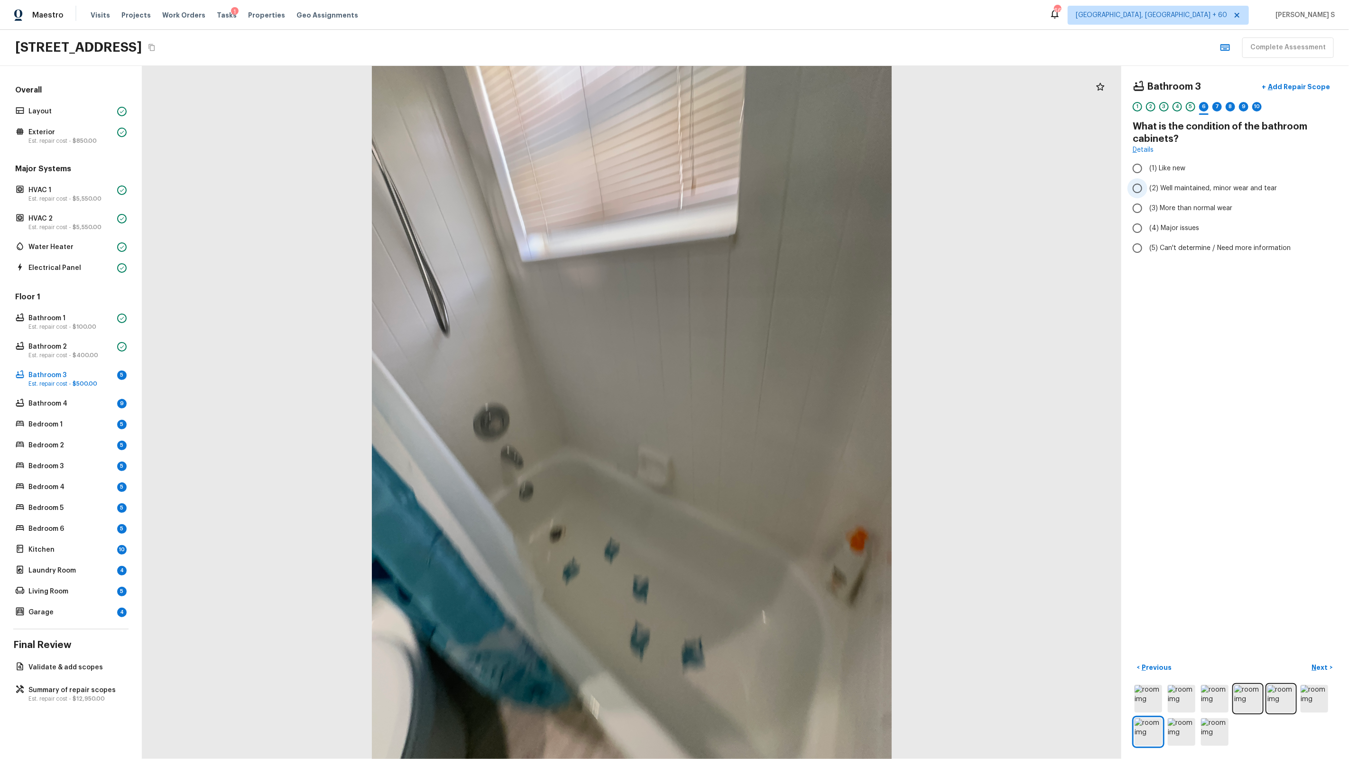
click at [1192, 186] on span "(2) Well maintained, minor wear and tear" at bounding box center [1213, 188] width 128 height 9
click at [1147, 186] on input "(2) Well maintained, minor wear and tear" at bounding box center [1137, 188] width 20 height 20
radio input "true"
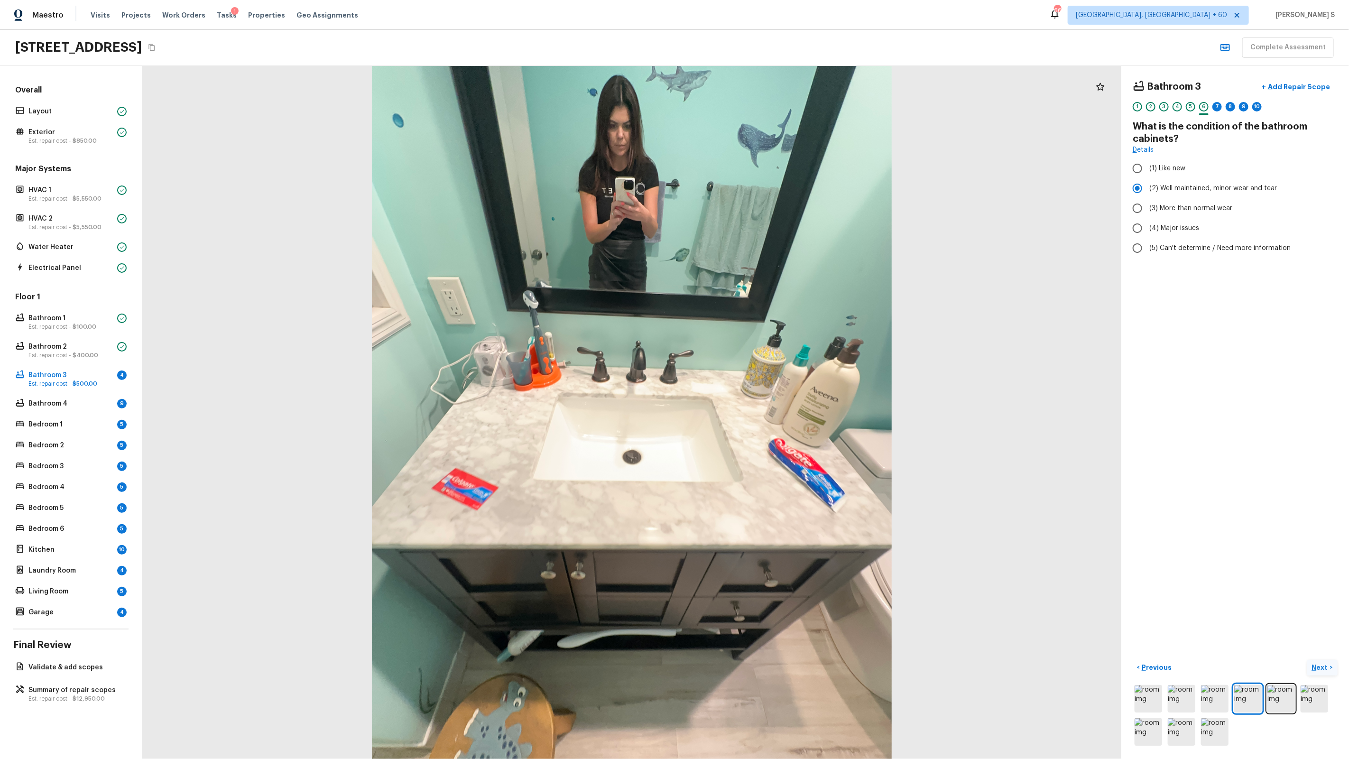
click at [1319, 665] on p "Next" at bounding box center [1321, 667] width 18 height 9
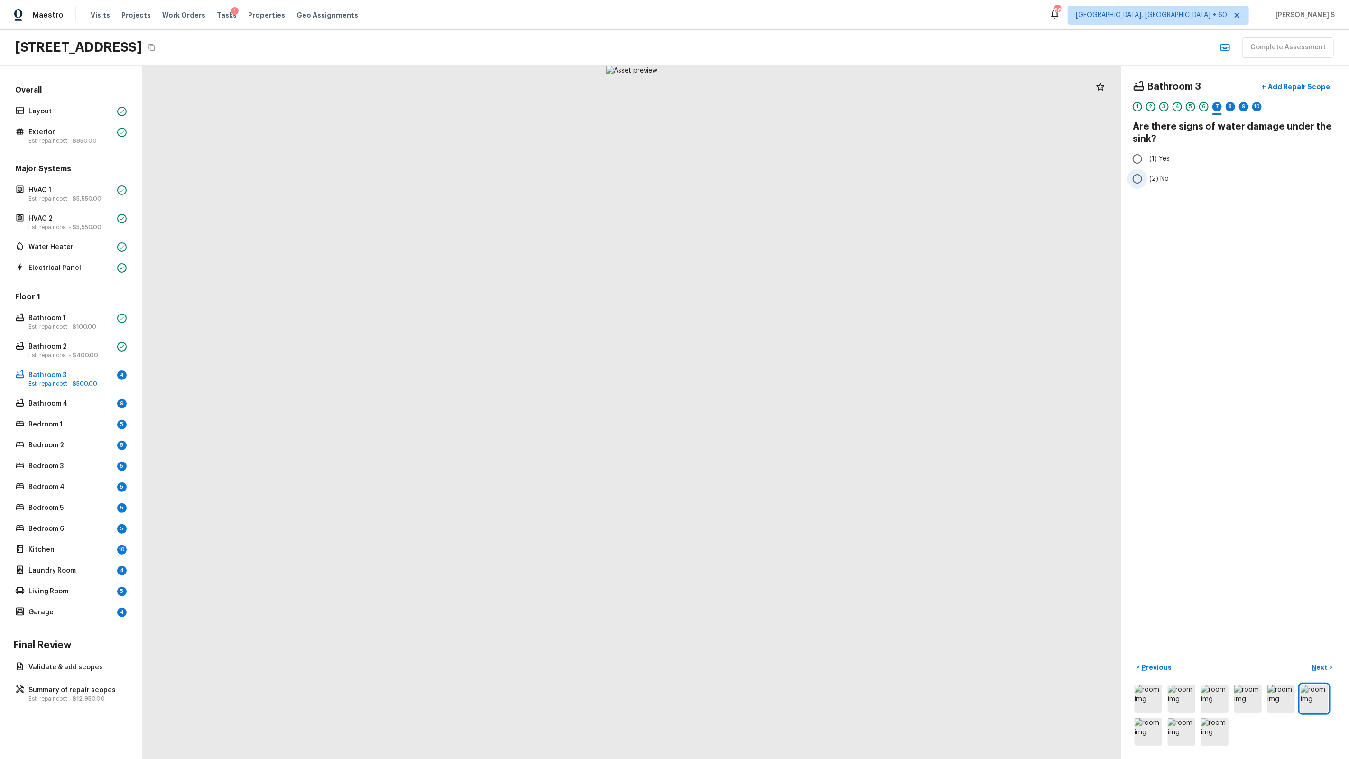
click at [1144, 185] on input "(2) No" at bounding box center [1137, 179] width 20 height 20
radio input "true"
click at [1312, 669] on button "Next >" at bounding box center [1322, 668] width 30 height 16
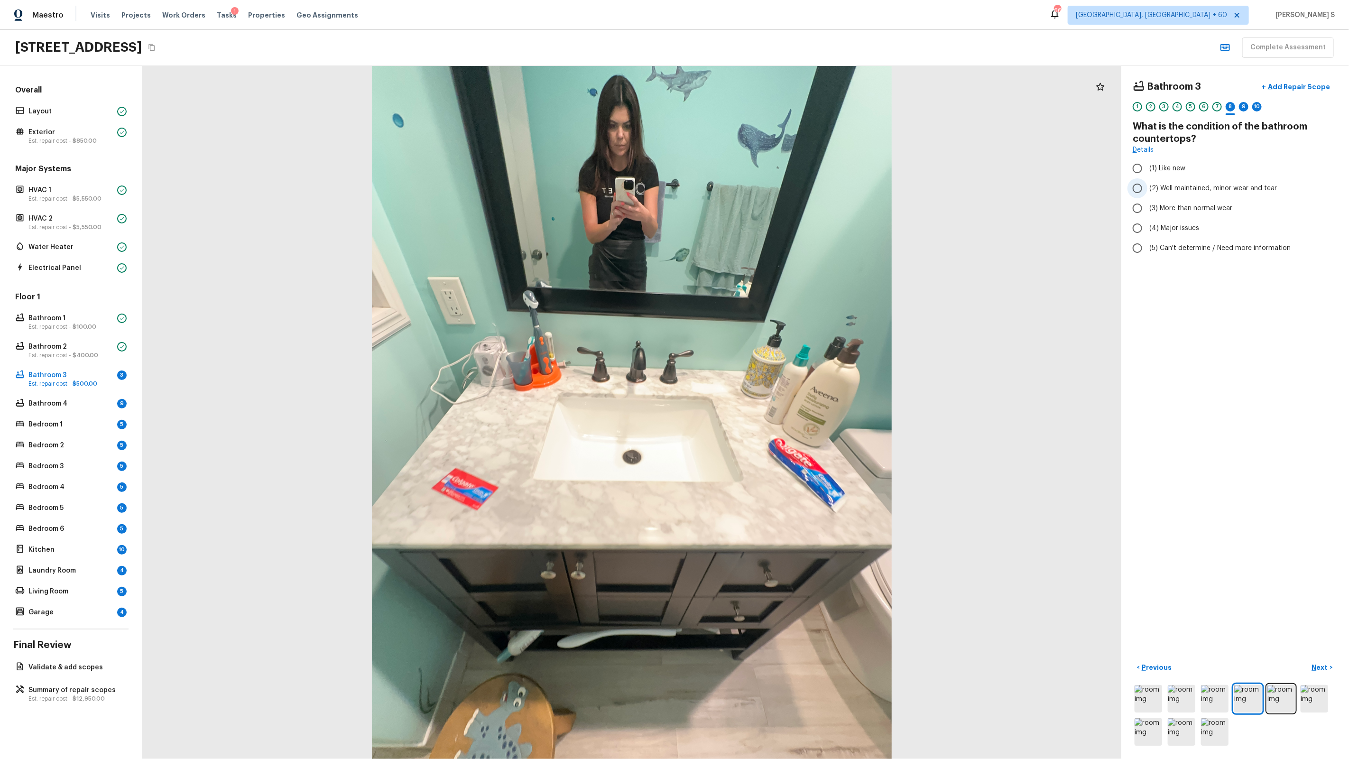
click at [1168, 192] on span "(2) Well maintained, minor wear and tear" at bounding box center [1213, 188] width 128 height 9
click at [1147, 192] on input "(2) Well maintained, minor wear and tear" at bounding box center [1137, 188] width 20 height 20
radio input "true"
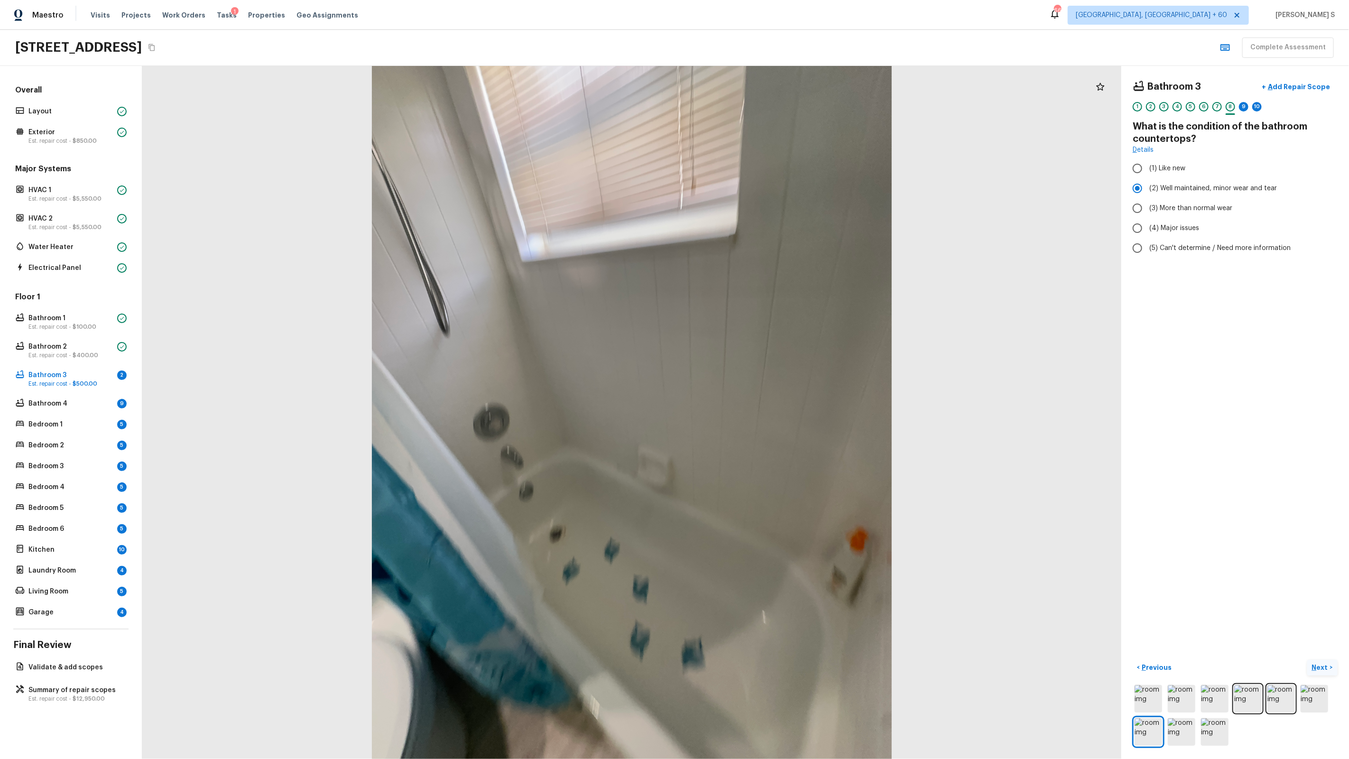
click at [1321, 666] on p "Next" at bounding box center [1321, 667] width 18 height 9
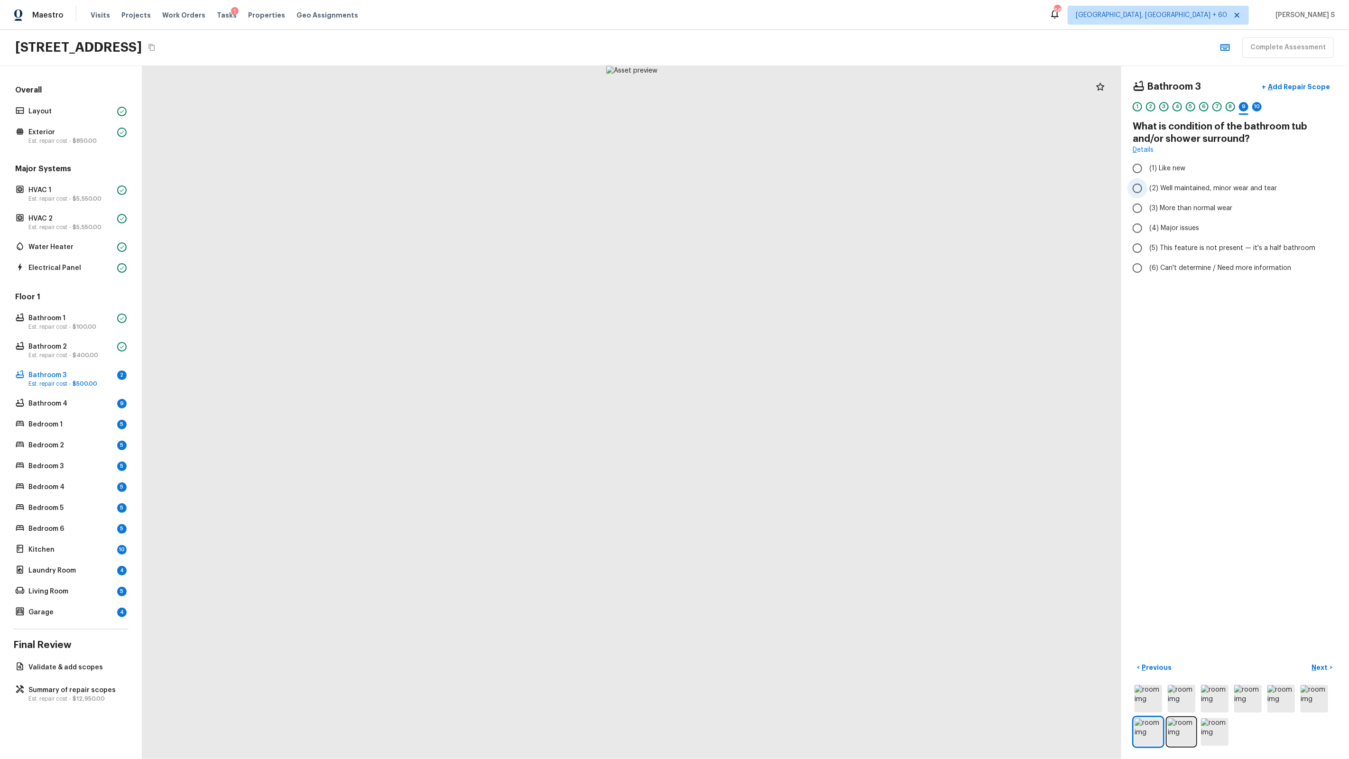
click at [1193, 187] on span "(2) Well maintained, minor wear and tear" at bounding box center [1213, 188] width 128 height 9
click at [1147, 187] on input "(2) Well maintained, minor wear and tear" at bounding box center [1137, 188] width 20 height 20
radio input "true"
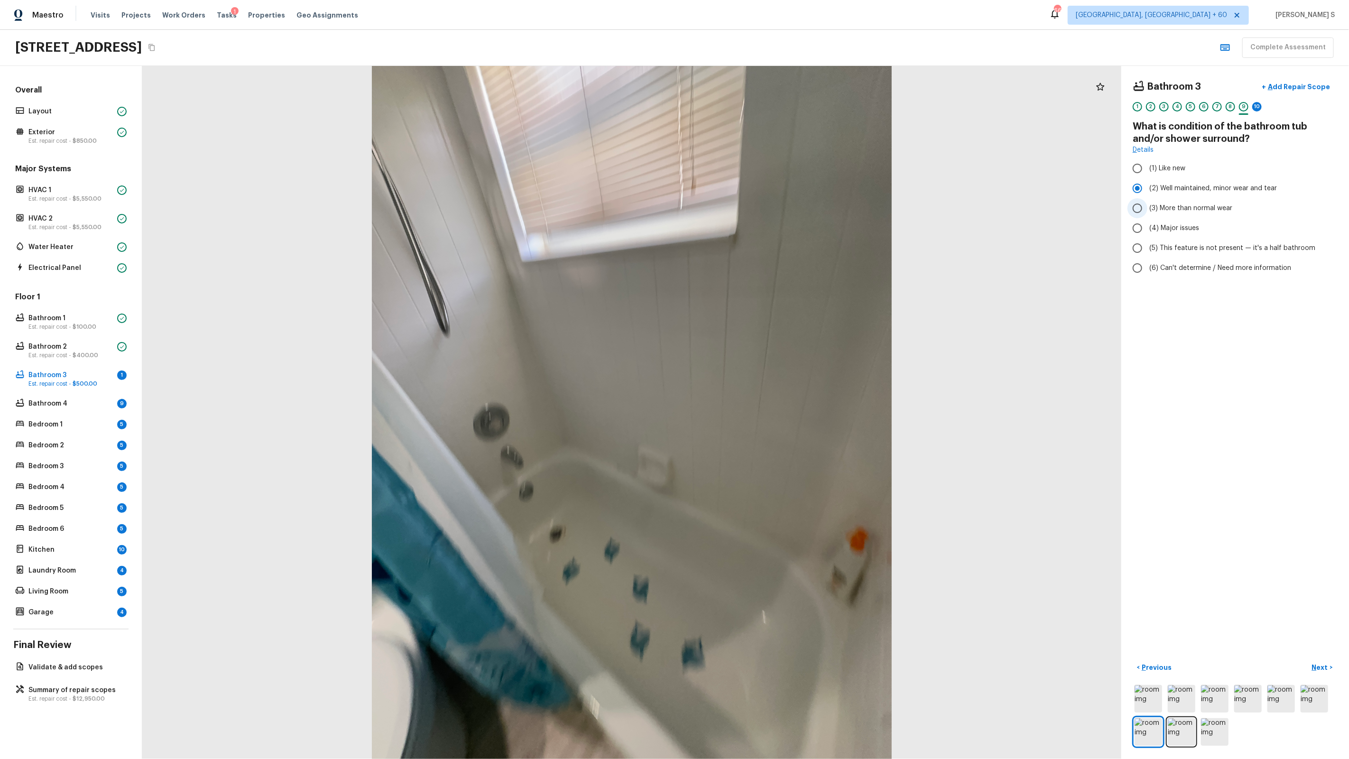
click at [1194, 213] on label "(3) More than normal wear" at bounding box center [1228, 208] width 203 height 20
click at [1147, 213] on input "(3) More than normal wear" at bounding box center [1137, 208] width 20 height 20
radio input "true"
click at [1282, 89] on p "Add Repair Scope" at bounding box center [1298, 86] width 64 height 9
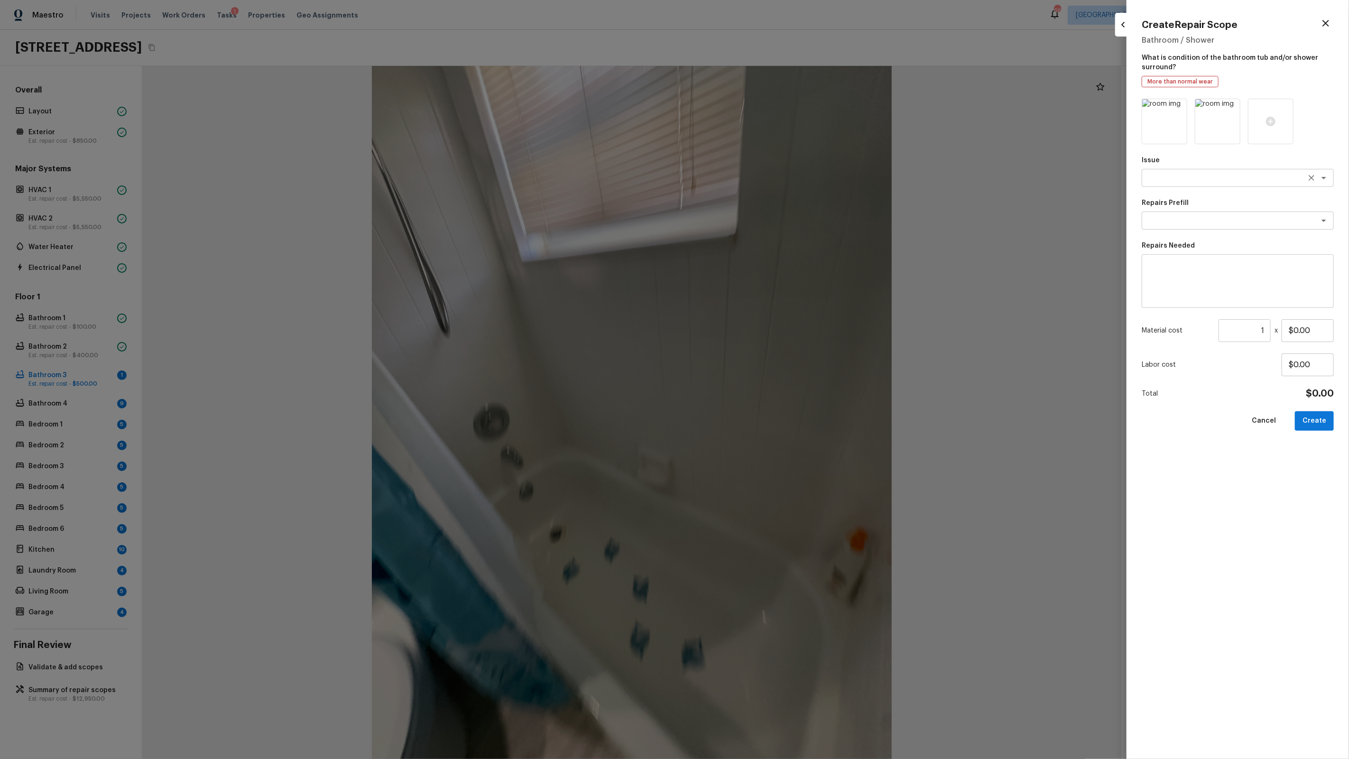
click at [1165, 183] on div "x ​" at bounding box center [1238, 178] width 192 height 18
click at [1188, 227] on div "x ​" at bounding box center [1238, 221] width 192 height 18
type textarea "Bathroom Plumbing"
click at [1198, 240] on li "Acid Wash Shower Pan" at bounding box center [1238, 240] width 192 height 15
type textarea "Acid Wash Shower Pan"
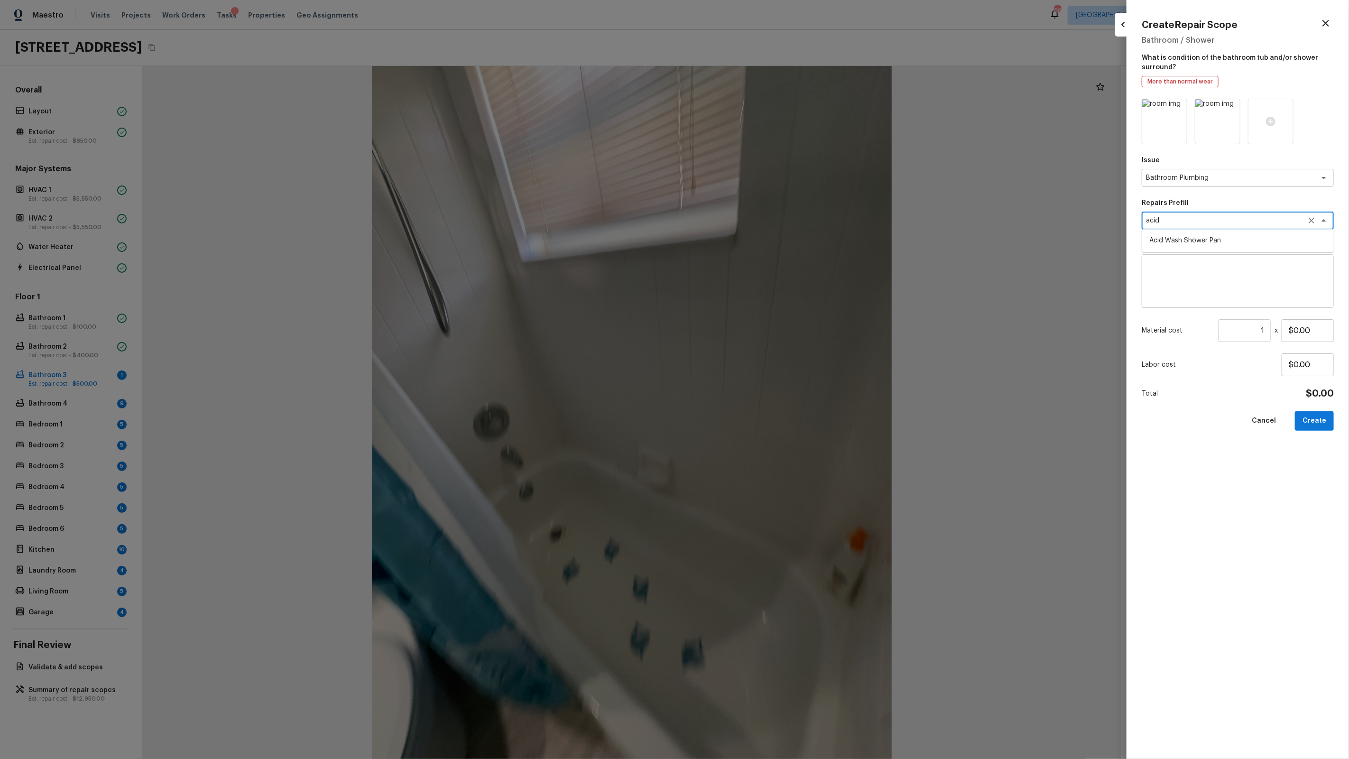
type textarea "Prep and acid wash/deep clean the shower pan."
type input "$50.00"
type textarea "Acid Wash Shower Pan"
click at [1309, 331] on input "$50.00" at bounding box center [1308, 330] width 52 height 23
type input "$100.00"
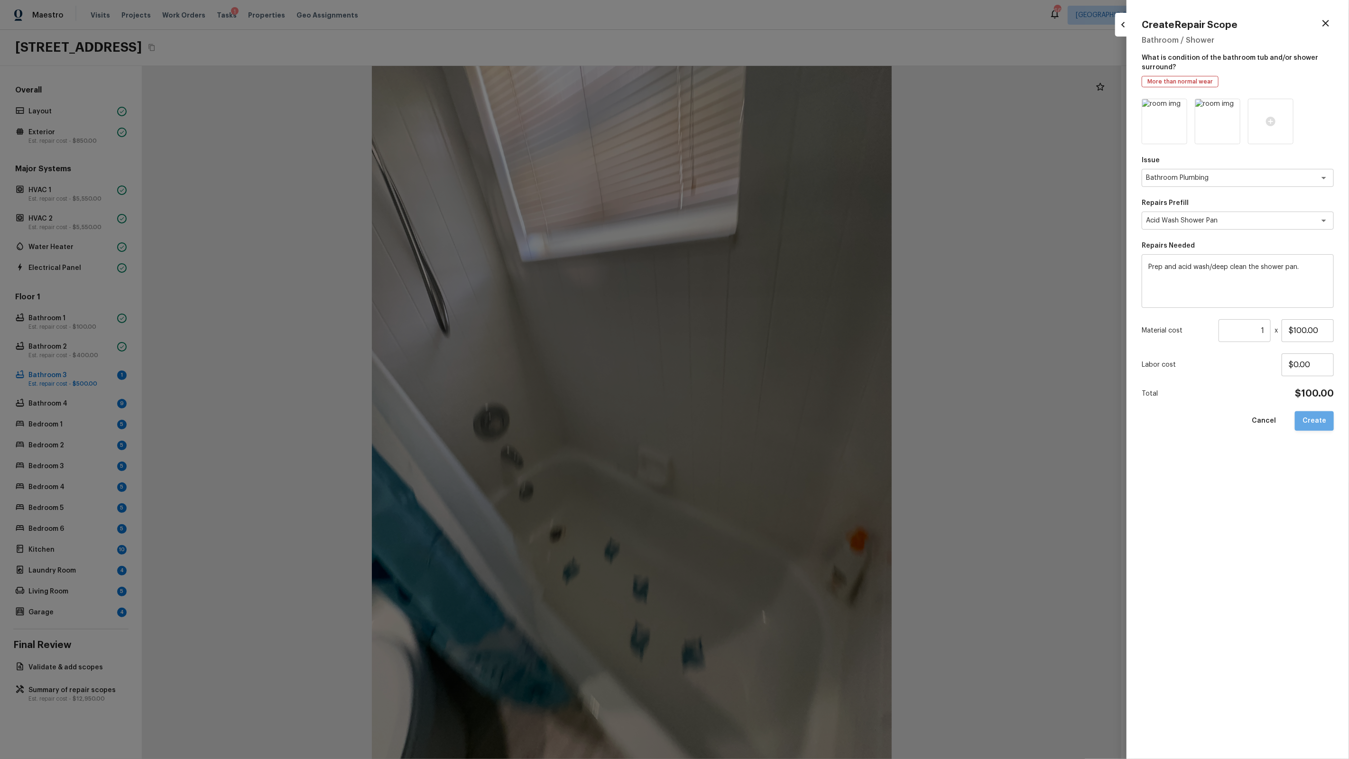
click at [1319, 424] on button "Create" at bounding box center [1314, 420] width 39 height 19
type input "$0.00"
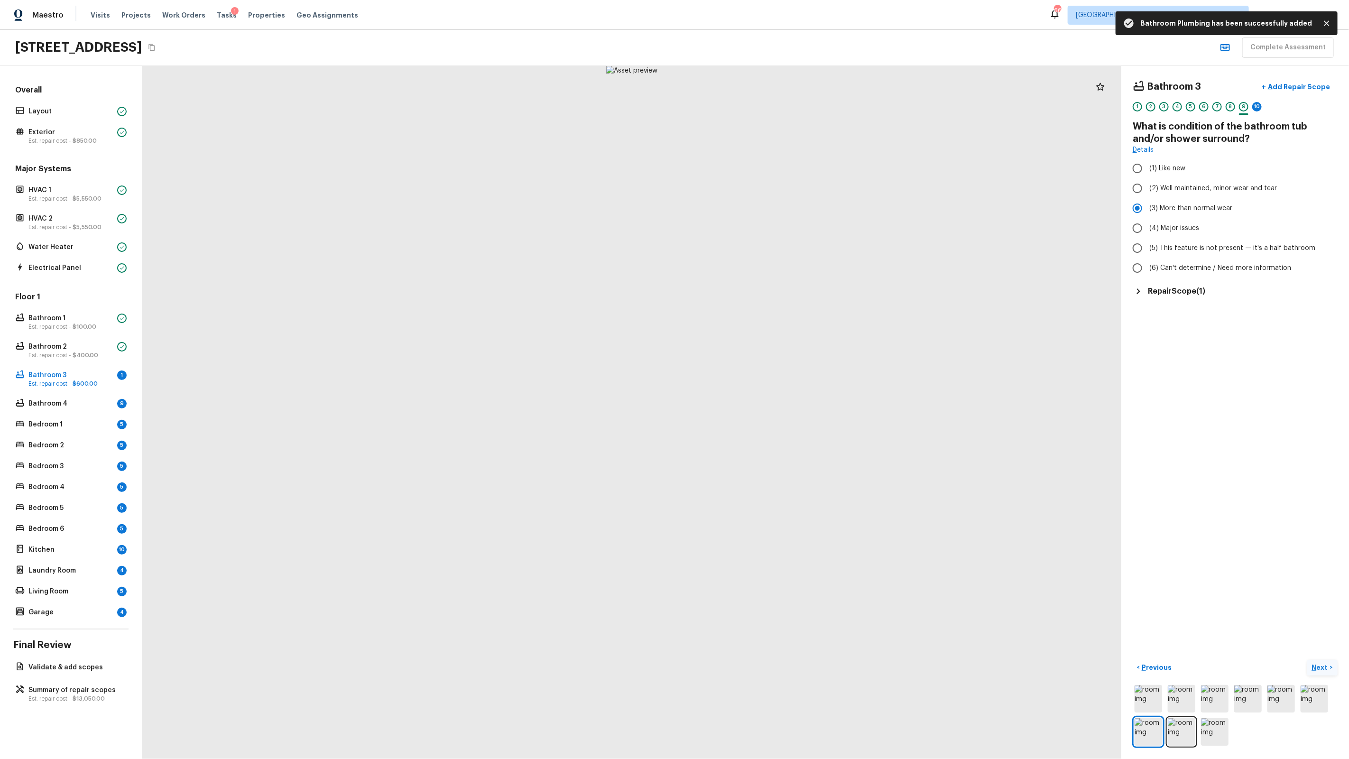
click at [1324, 669] on p "Next" at bounding box center [1321, 667] width 18 height 9
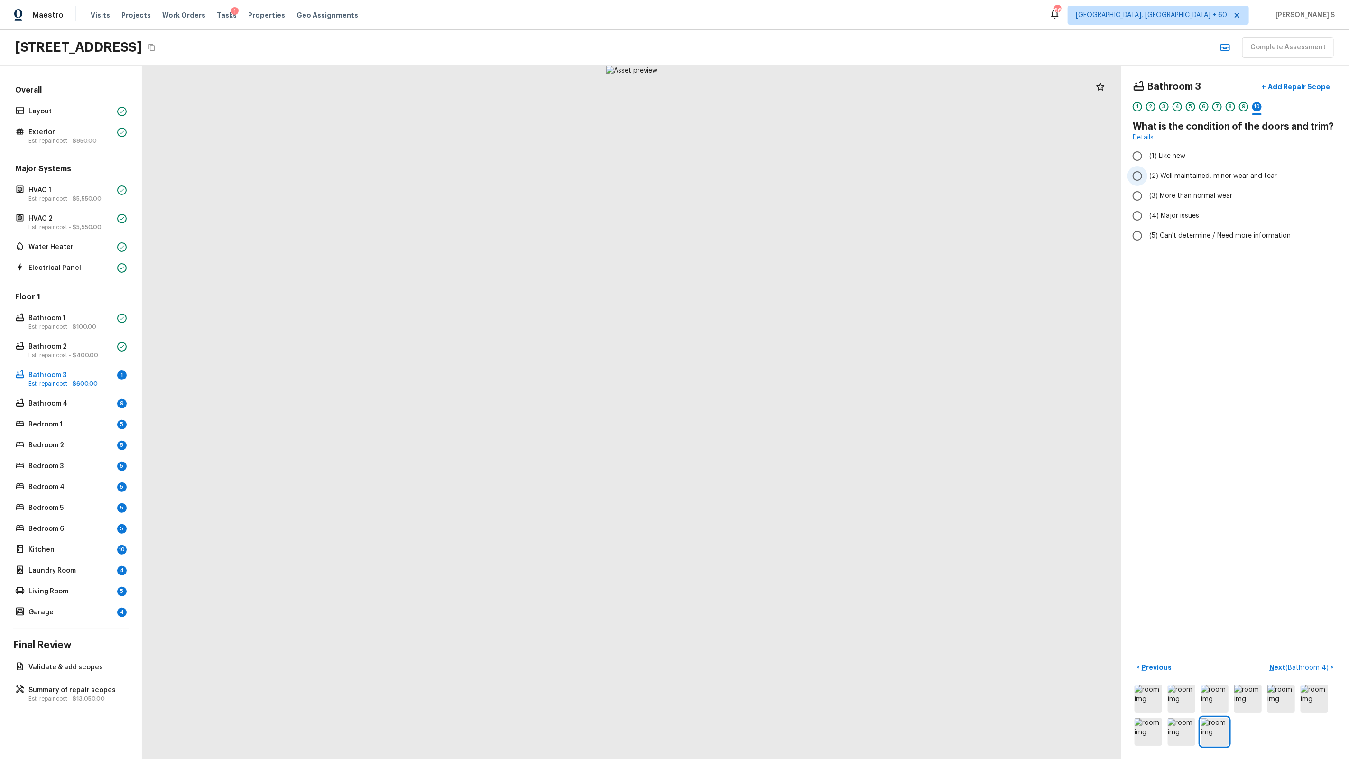
click at [1190, 174] on span "(2) Well maintained, minor wear and tear" at bounding box center [1213, 175] width 128 height 9
click at [1147, 174] on input "(2) Well maintained, minor wear and tear" at bounding box center [1137, 176] width 20 height 20
radio input "true"
click at [1303, 665] on span "( Bathroom 4 )" at bounding box center [1306, 667] width 43 height 7
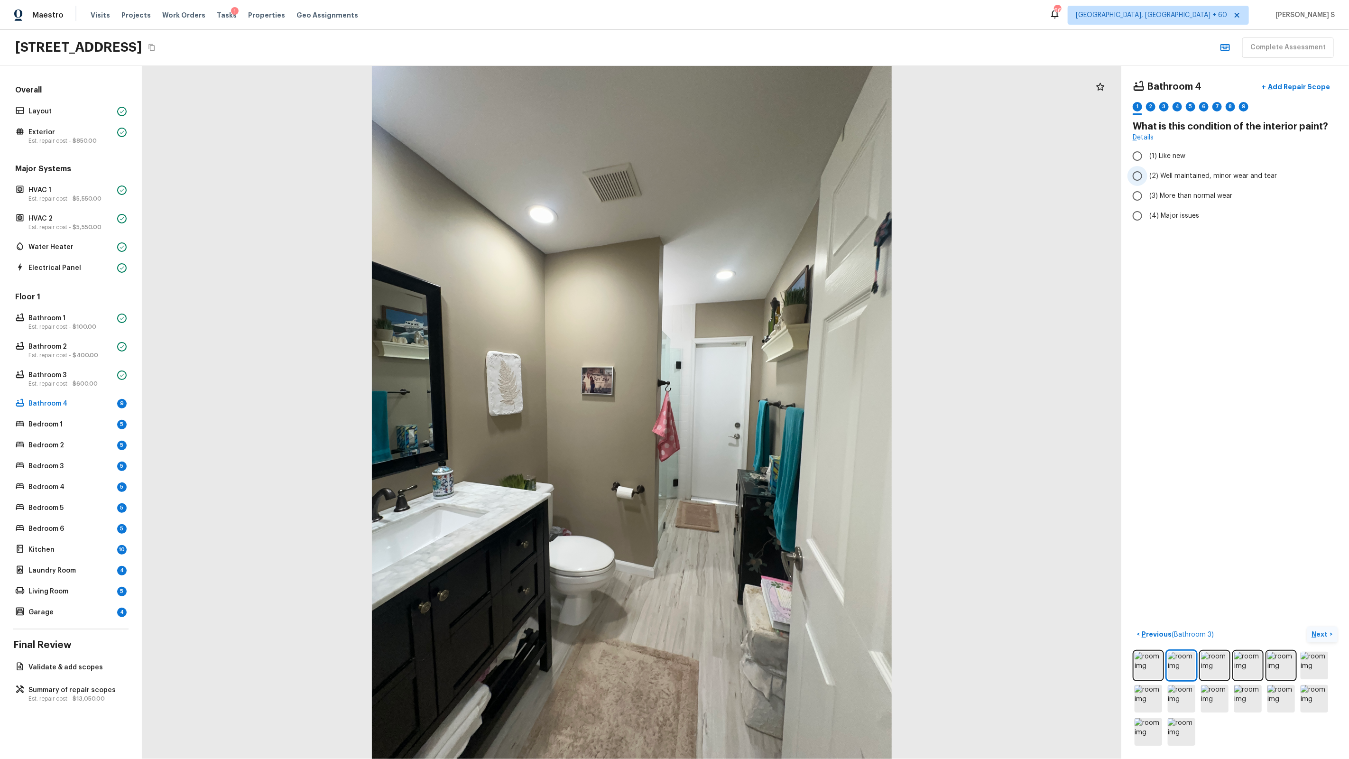
click at [1218, 172] on span "(2) Well maintained, minor wear and tear" at bounding box center [1213, 175] width 128 height 9
click at [1147, 172] on input "(2) Well maintained, minor wear and tear" at bounding box center [1137, 176] width 20 height 20
radio input "true"
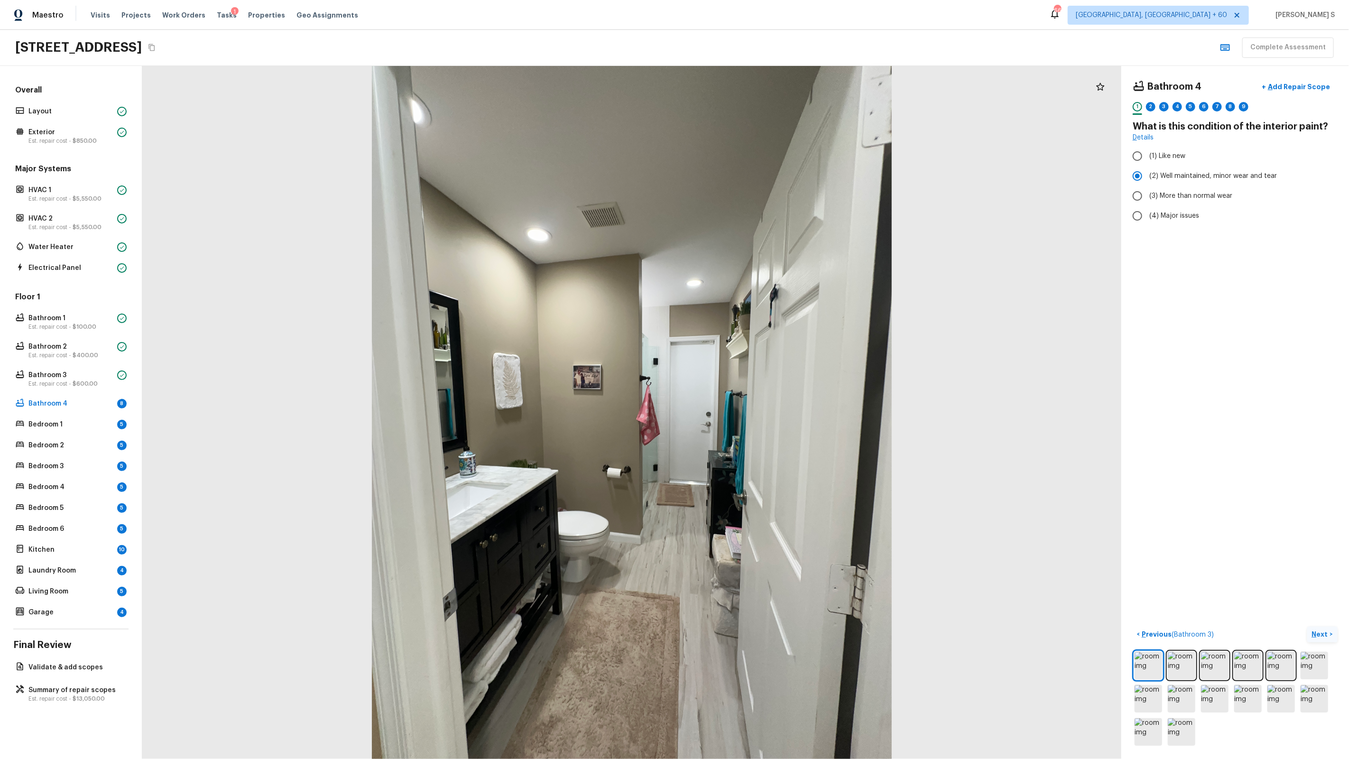
click at [1315, 629] on p "Next" at bounding box center [1321, 633] width 18 height 9
drag, startPoint x: 1166, startPoint y: 182, endPoint x: 1185, endPoint y: 202, distance: 27.8
click at [1166, 182] on span "(1) Yes" at bounding box center [1159, 179] width 20 height 9
click at [1147, 182] on input "(1) Yes" at bounding box center [1137, 180] width 20 height 20
radio input "true"
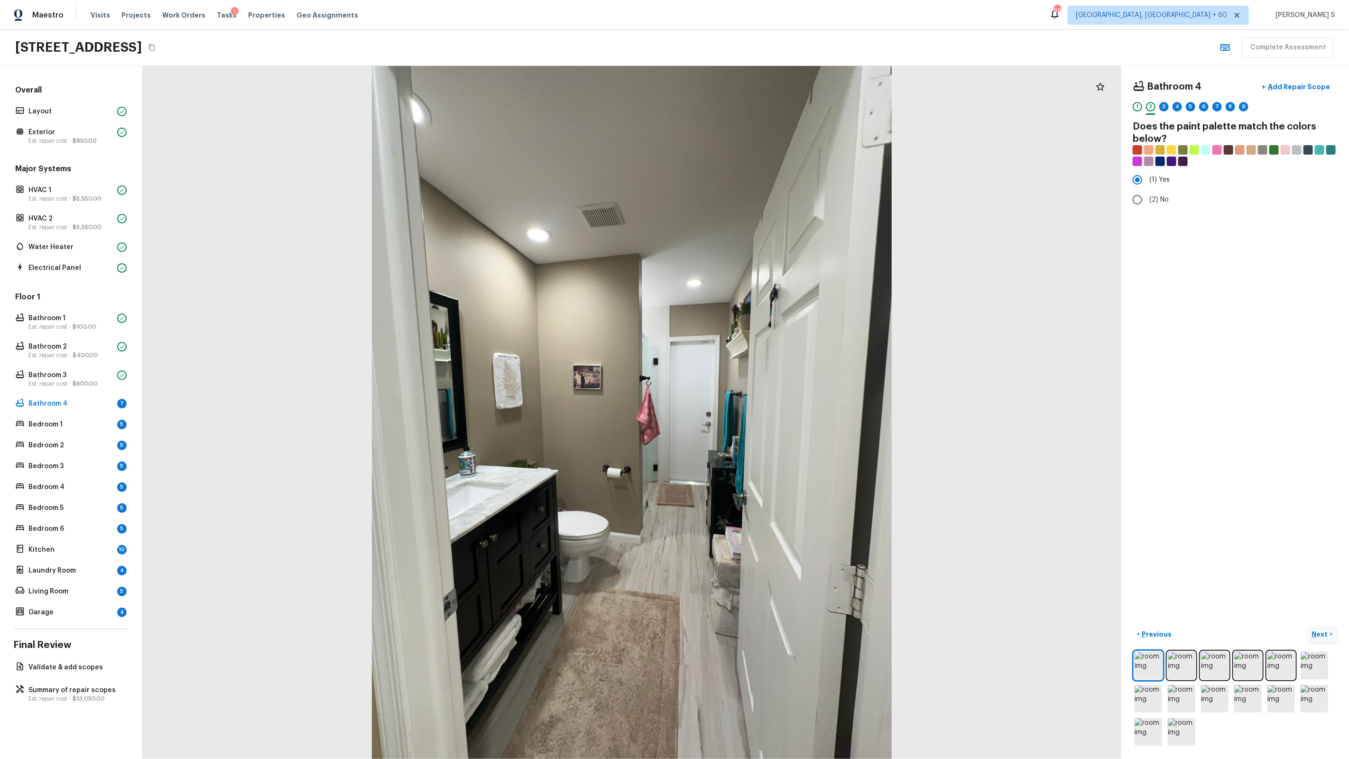
click at [1318, 639] on button "Next >" at bounding box center [1322, 635] width 30 height 16
click at [1207, 173] on span "(2) Well maintained, minor wear and tear" at bounding box center [1213, 175] width 128 height 9
click at [1147, 173] on input "(2) Well maintained, minor wear and tear" at bounding box center [1137, 176] width 20 height 20
radio input "true"
click at [1321, 629] on p "Next" at bounding box center [1321, 633] width 18 height 9
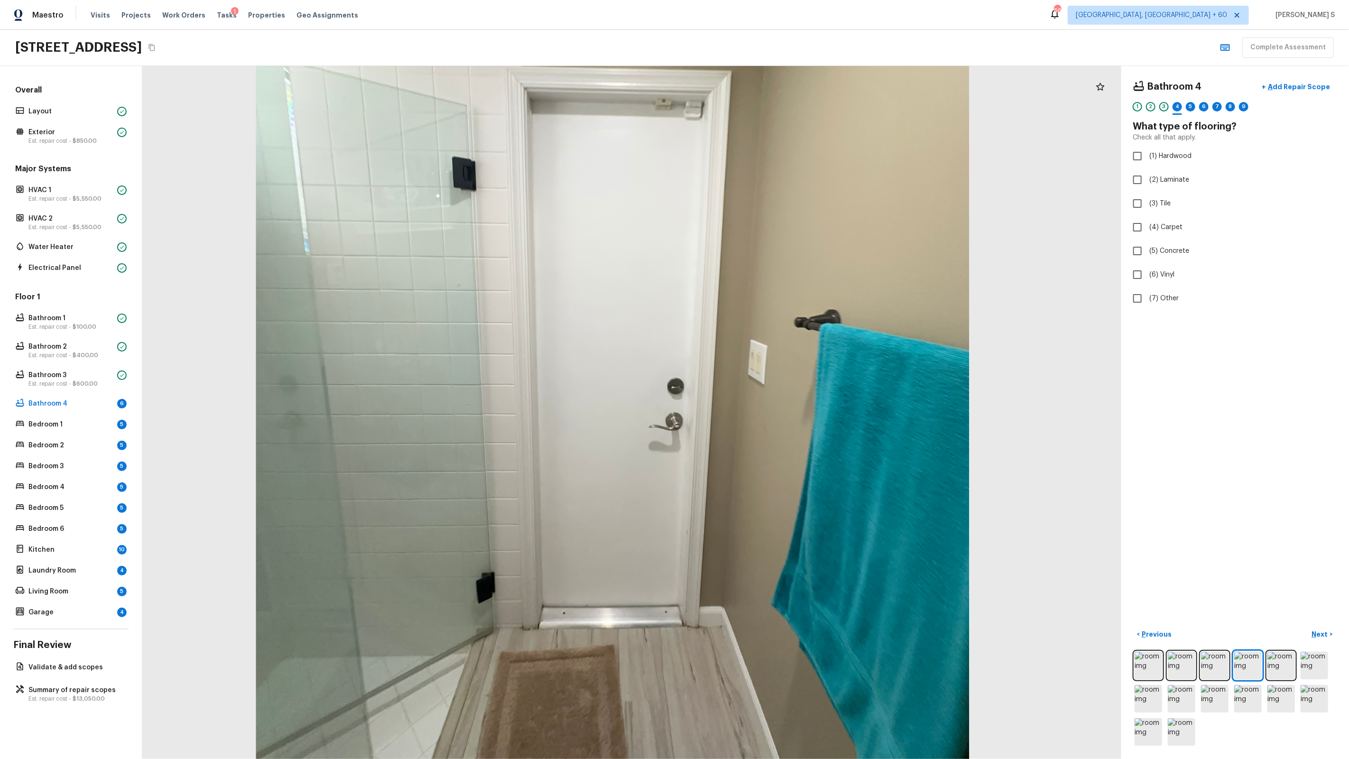
click at [685, 740] on div at bounding box center [612, 337] width 1343 height 950
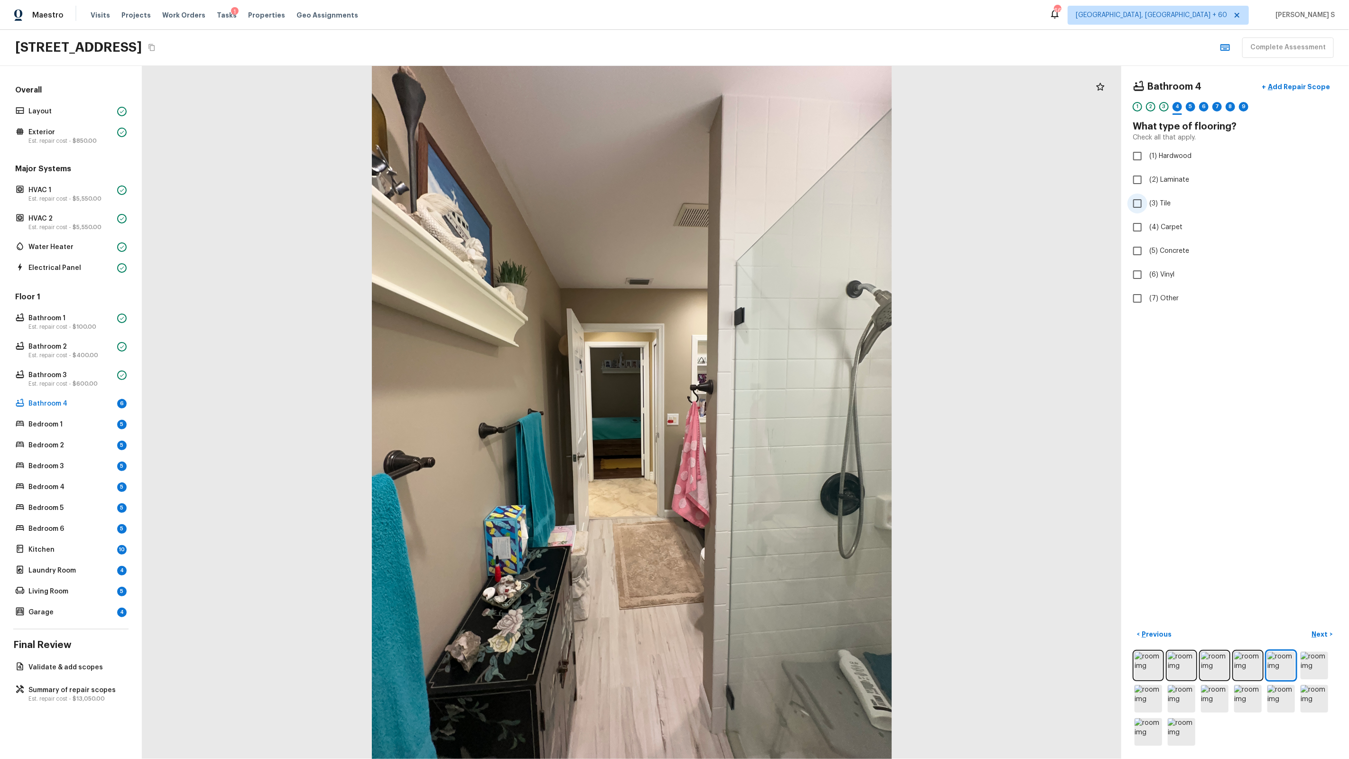
click at [1156, 203] on span "(3) Tile" at bounding box center [1159, 203] width 21 height 9
click at [1147, 203] on input "(3) Tile" at bounding box center [1137, 204] width 20 height 20
checkbox input "true"
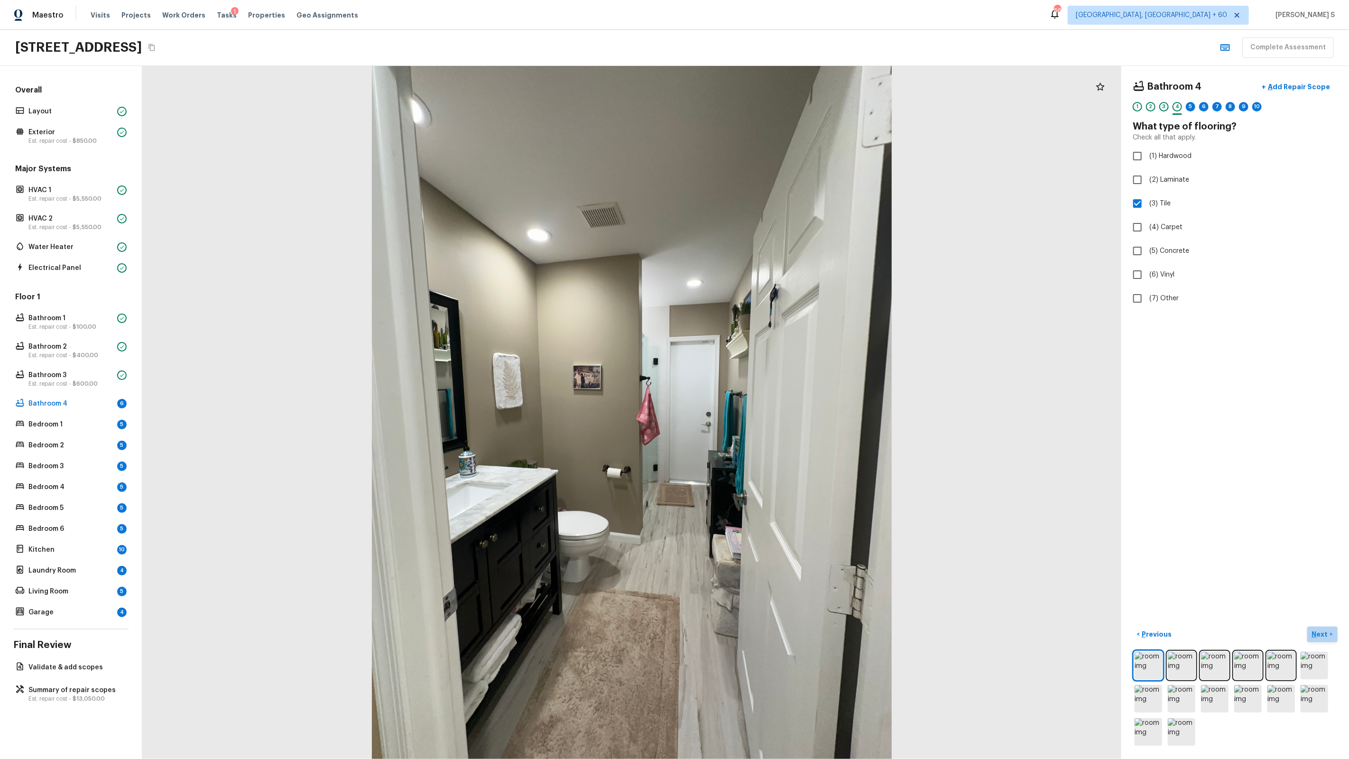
click at [1318, 630] on p "Next" at bounding box center [1321, 633] width 18 height 9
click at [1199, 172] on span "(2) Well maintained, minor wear and tear" at bounding box center [1213, 175] width 128 height 9
click at [1147, 172] on input "(2) Well maintained, minor wear and tear" at bounding box center [1137, 176] width 20 height 20
radio input "true"
click at [1319, 635] on p "Next" at bounding box center [1321, 633] width 18 height 9
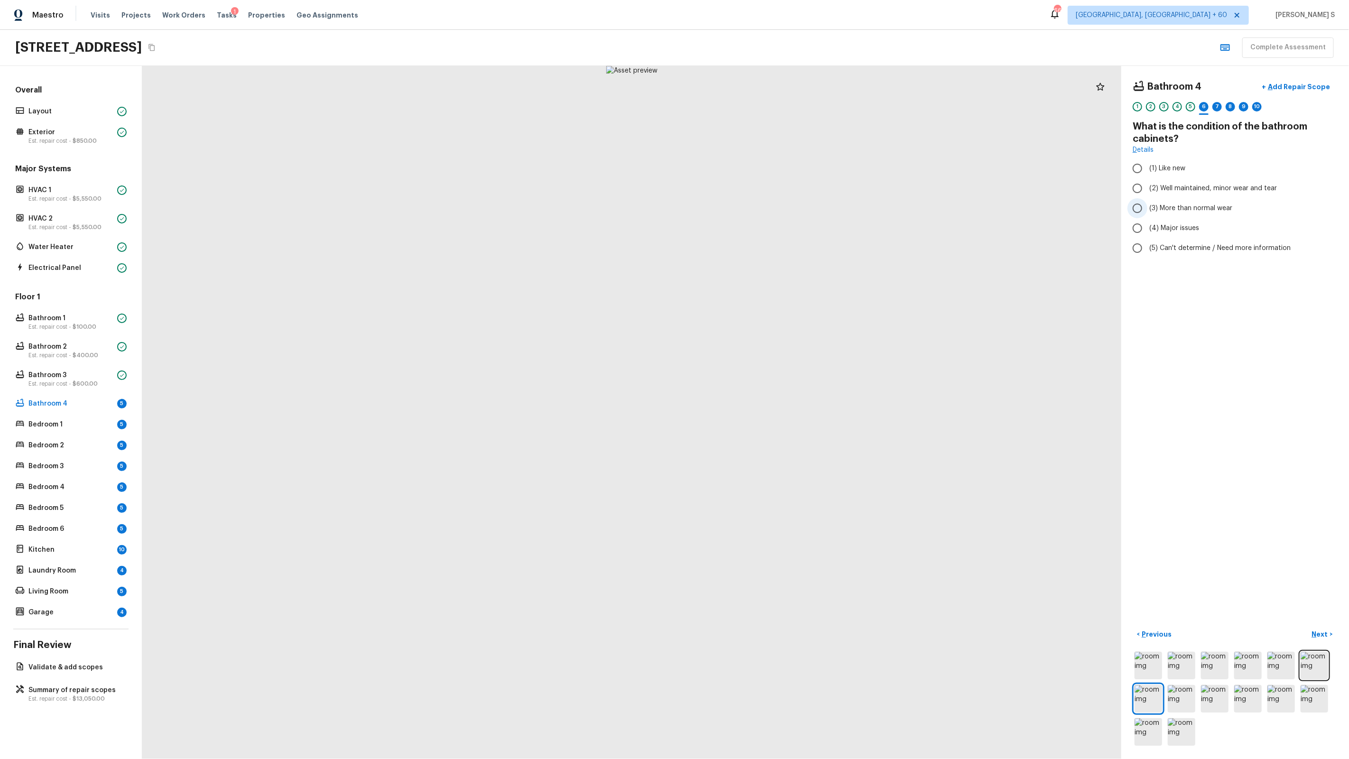
click at [1202, 201] on label "(3) More than normal wear" at bounding box center [1228, 208] width 203 height 20
click at [1147, 201] on input "(3) More than normal wear" at bounding box center [1137, 208] width 20 height 20
radio input "true"
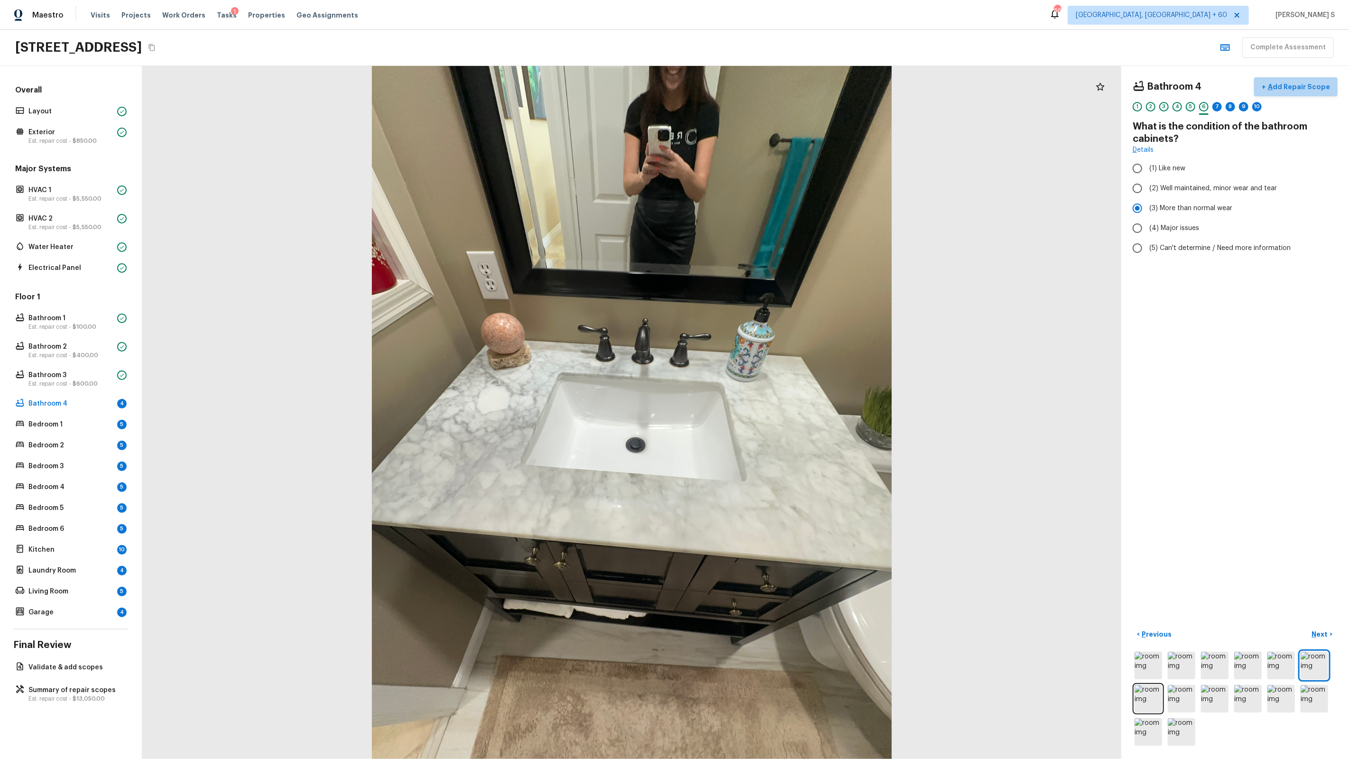
click at [1322, 80] on button "+ Add Repair Scope" at bounding box center [1295, 86] width 83 height 19
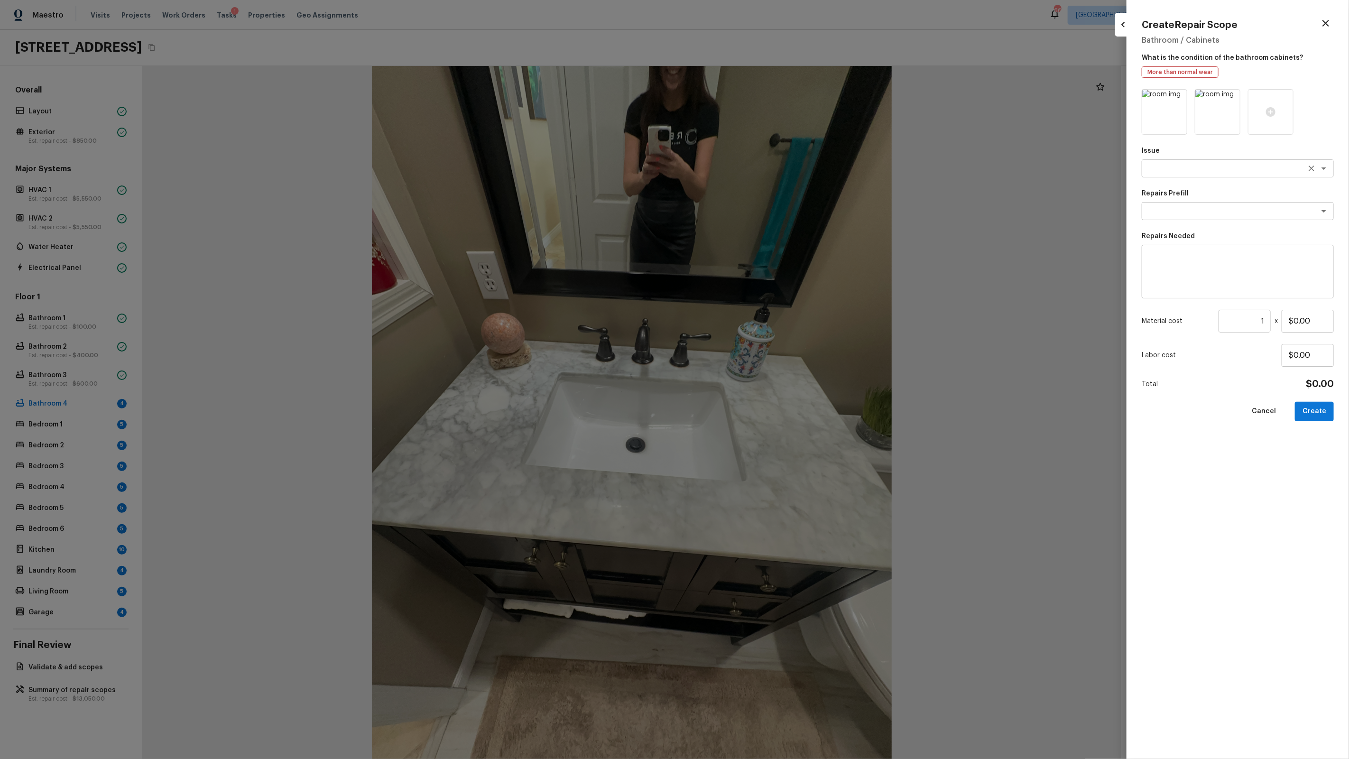
click at [1160, 175] on div "x ​" at bounding box center [1238, 168] width 192 height 18
type textarea "Bathroom Cabinets"
type textarea "Paint Bath Cabinets Doors and Faces - LABOR ONLY"
type textarea "Prep, sand, mask and apply 2 coats of paint to the bathroom cabinet doors and b…"
type input "$30.00"
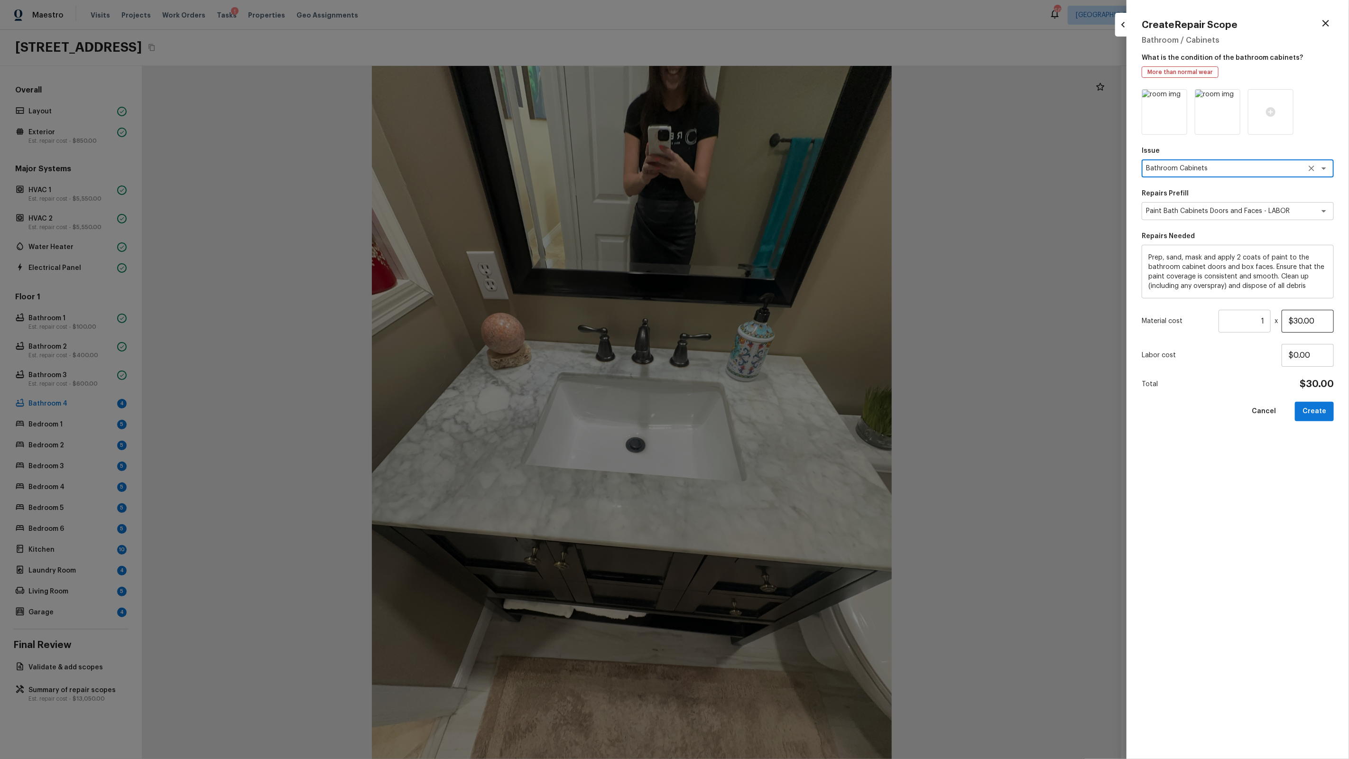
type textarea "Bathroom Cabinets"
click at [1306, 318] on input "$30.00" at bounding box center [1308, 321] width 52 height 23
type input "$300.00"
click at [1322, 411] on button "Create" at bounding box center [1314, 411] width 39 height 19
type input "$0.00"
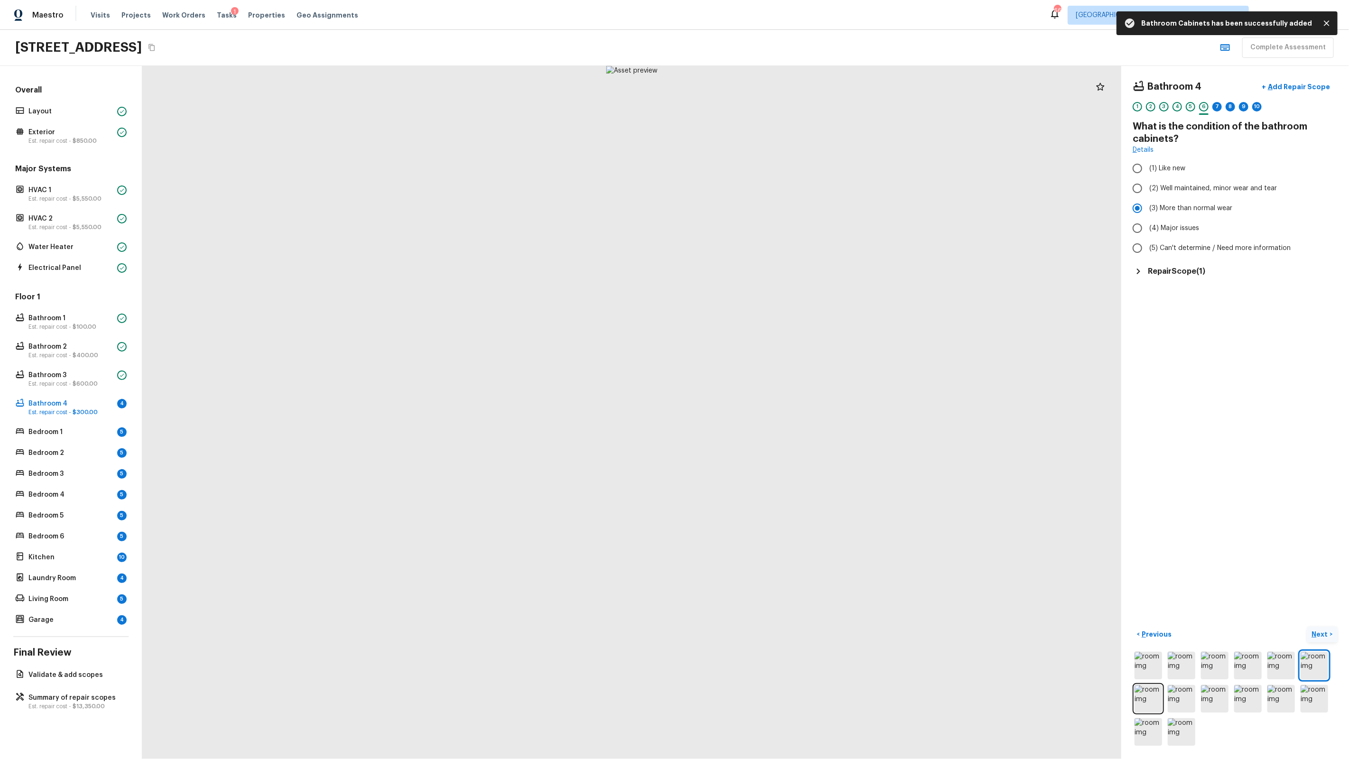
click at [1317, 641] on button "Next >" at bounding box center [1322, 635] width 30 height 16
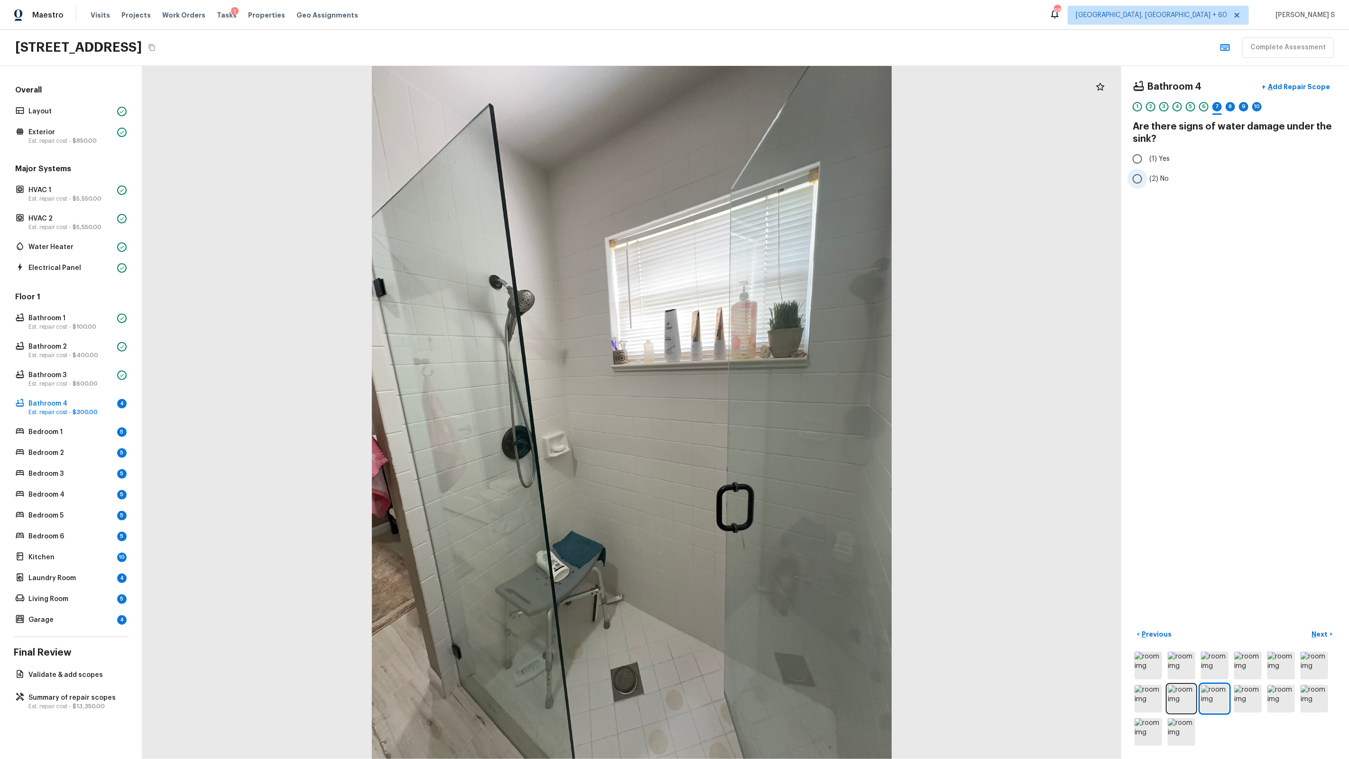
click at [1158, 180] on span "(2) No" at bounding box center [1158, 178] width 19 height 9
click at [1147, 180] on input "(2) No" at bounding box center [1137, 179] width 20 height 20
radio input "true"
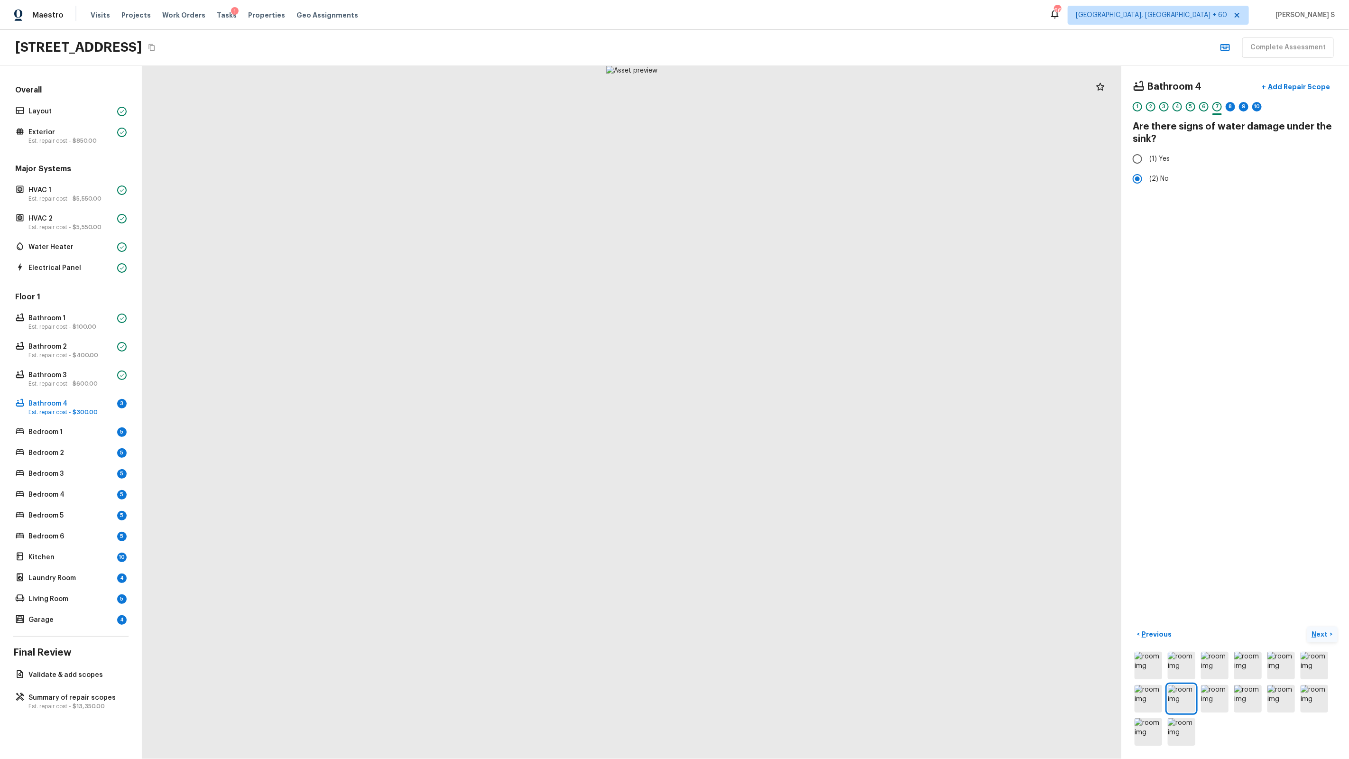
click at [1325, 636] on p "Next" at bounding box center [1321, 633] width 18 height 9
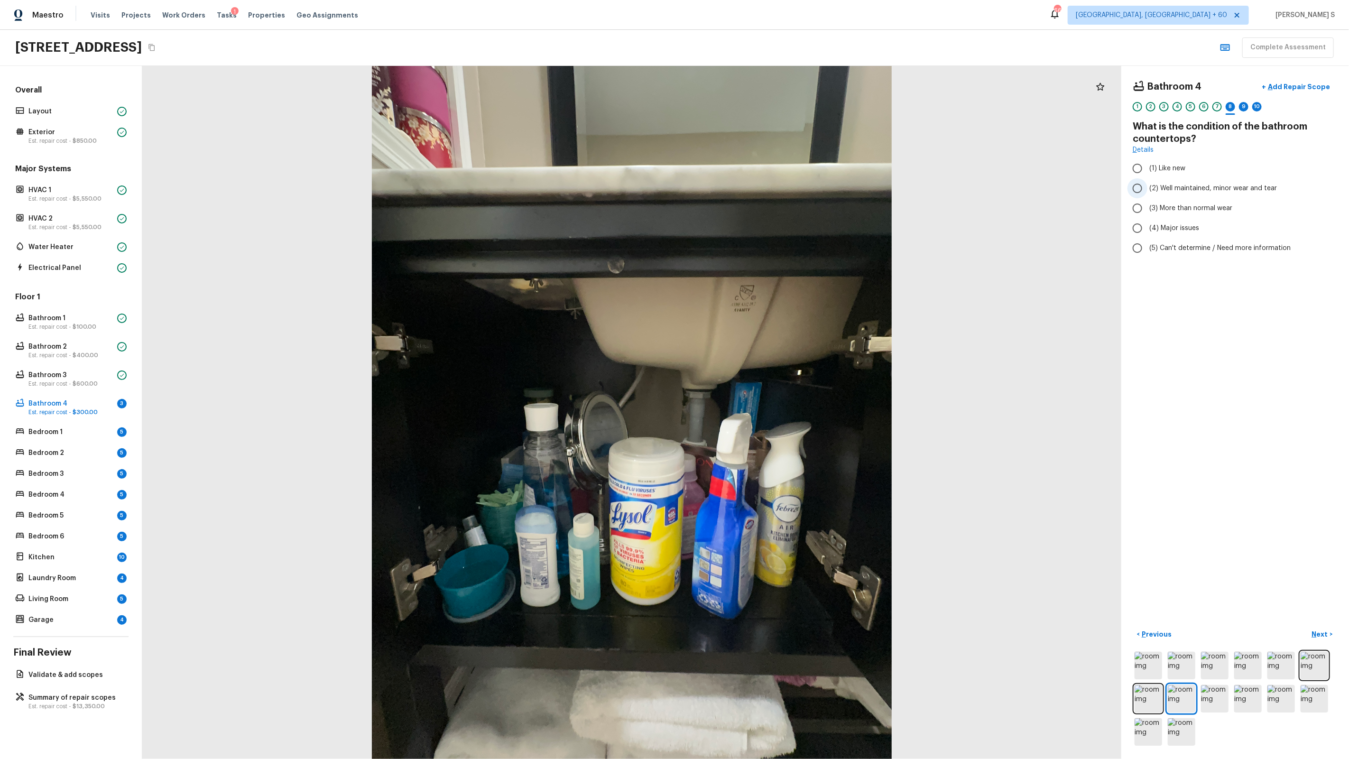
click at [1171, 189] on span "(2) Well maintained, minor wear and tear" at bounding box center [1213, 188] width 128 height 9
click at [1147, 189] on input "(2) Well maintained, minor wear and tear" at bounding box center [1137, 188] width 20 height 20
radio input "true"
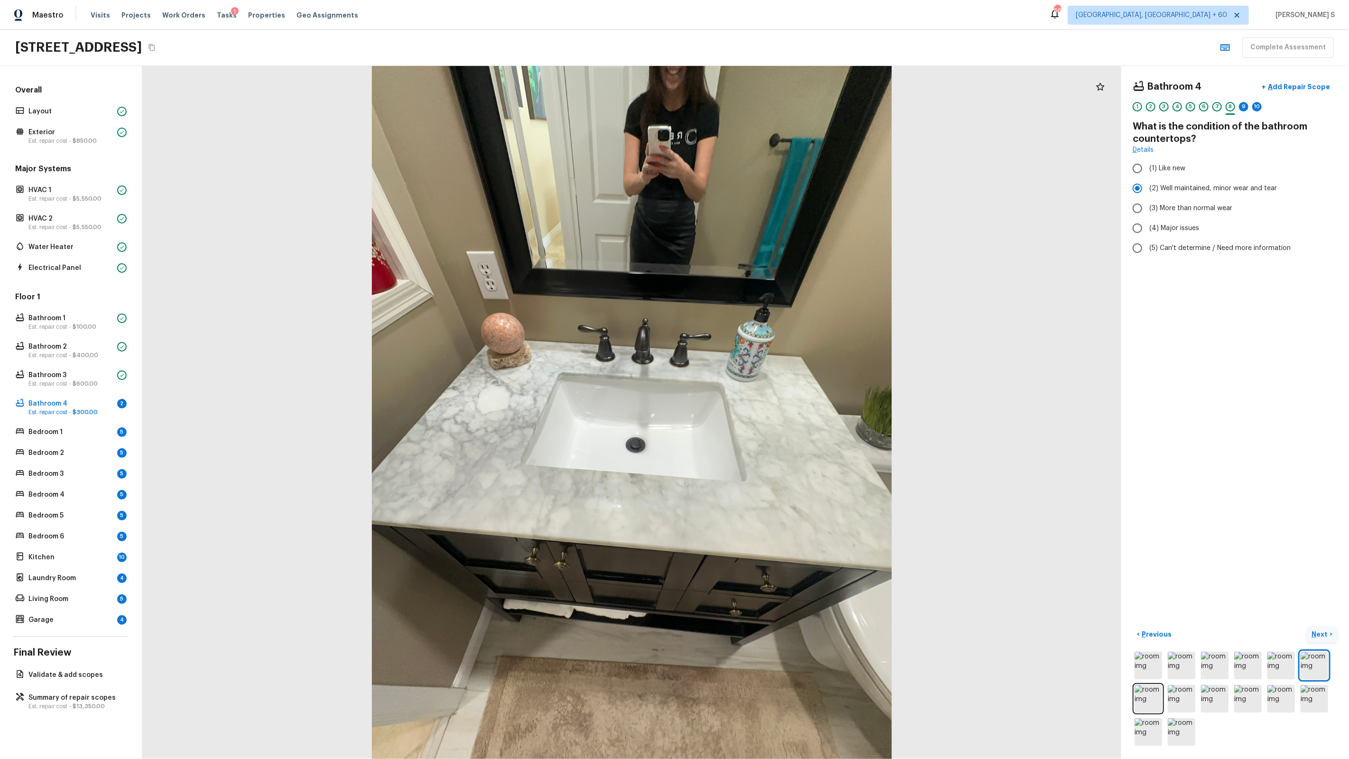
click at [1319, 638] on p "Next" at bounding box center [1321, 633] width 18 height 9
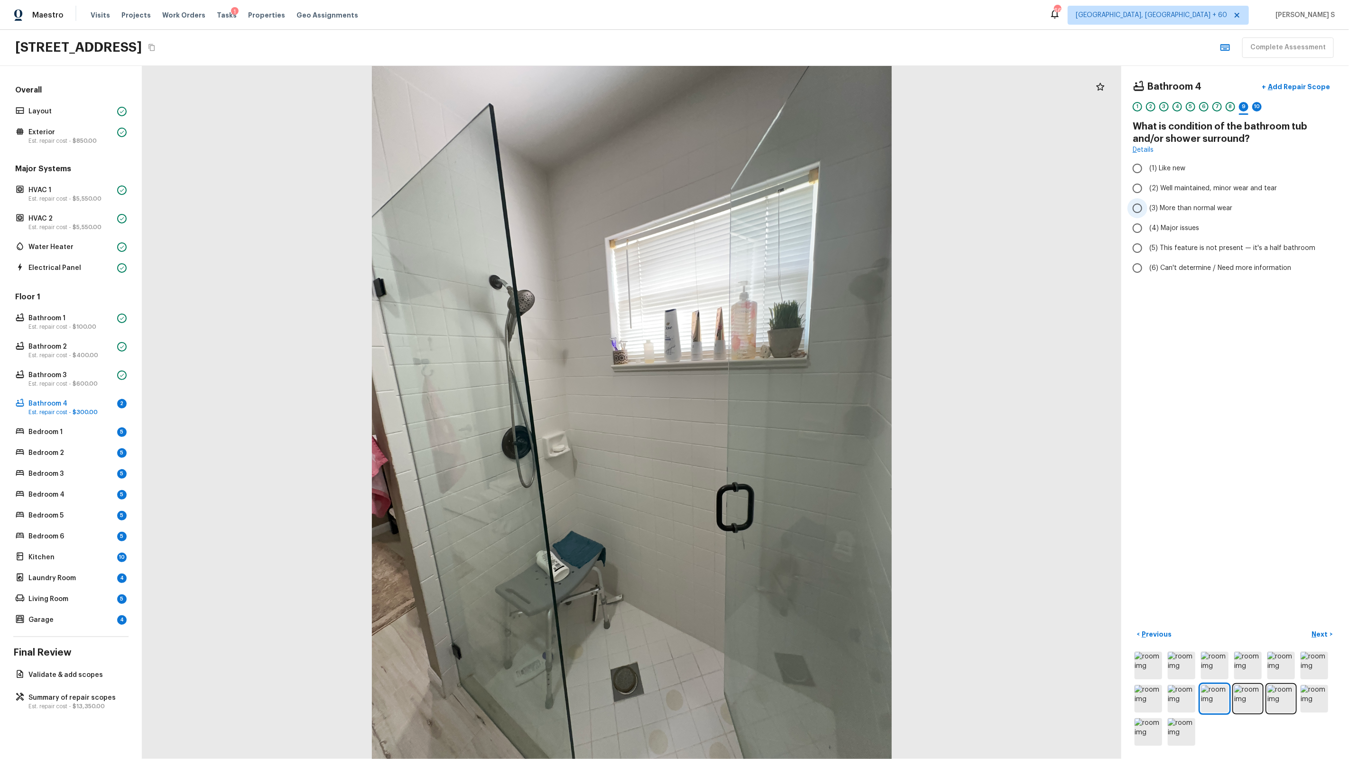
click at [1182, 209] on span "(3) More than normal wear" at bounding box center [1190, 207] width 83 height 9
click at [1147, 209] on input "(3) More than normal wear" at bounding box center [1137, 208] width 20 height 20
radio input "true"
click at [1315, 83] on p "Add Repair Scope" at bounding box center [1298, 86] width 64 height 9
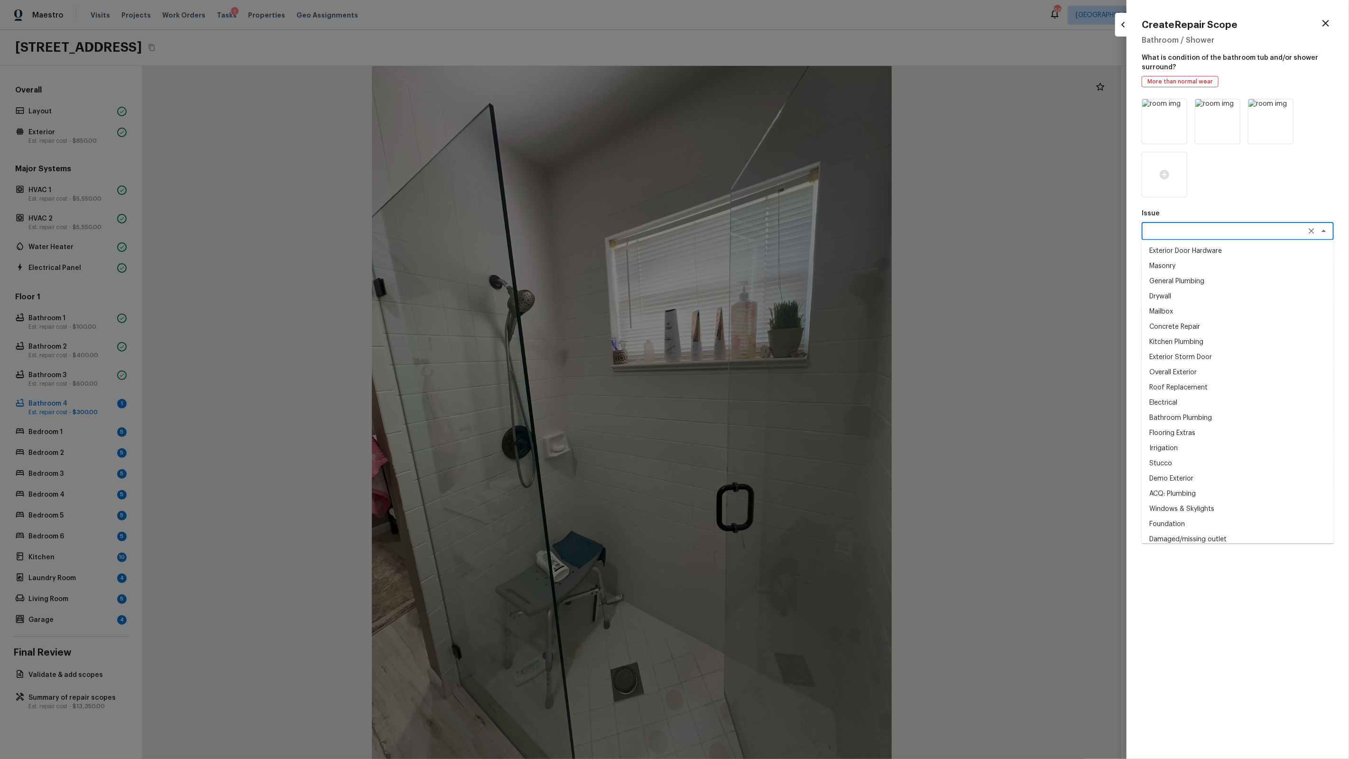
click at [1183, 234] on textarea at bounding box center [1224, 230] width 157 height 9
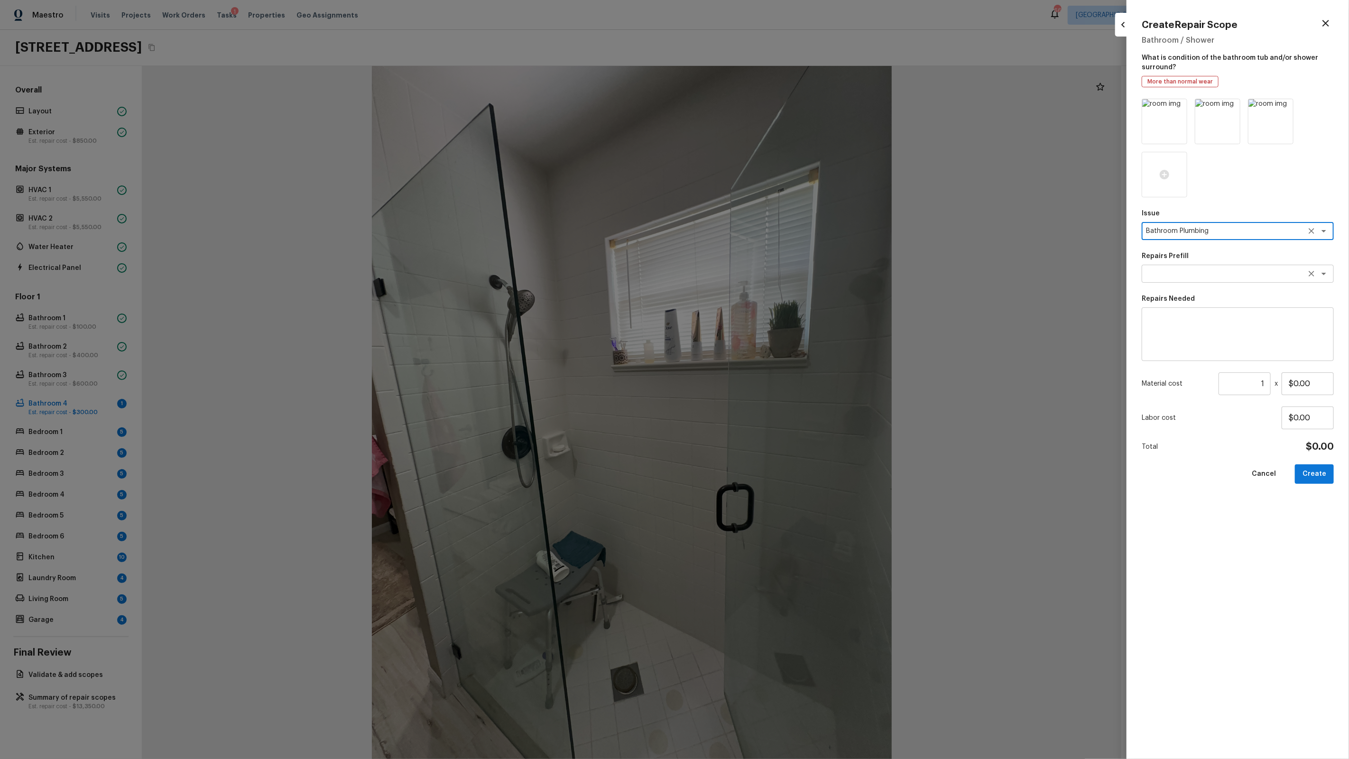
type textarea "Bathroom Plumbing"
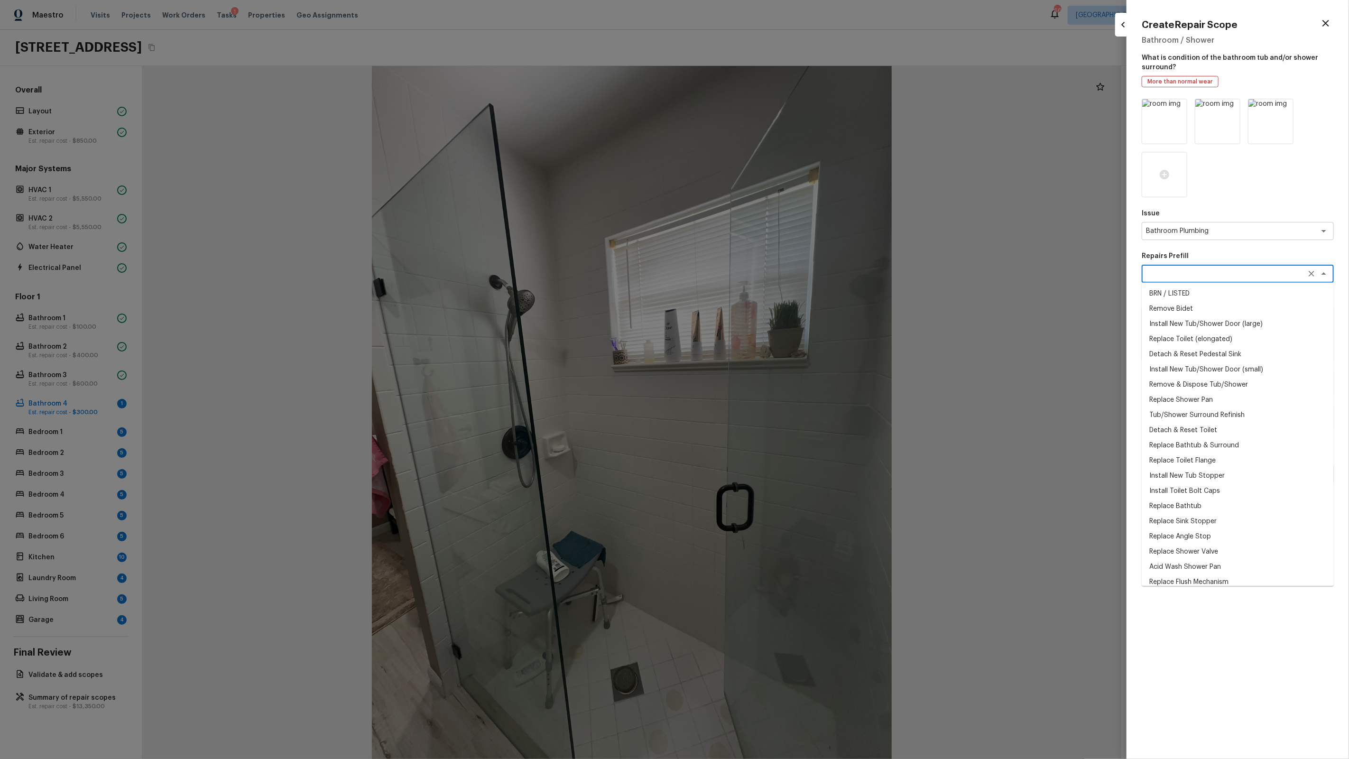
click at [1211, 272] on textarea at bounding box center [1224, 273] width 157 height 9
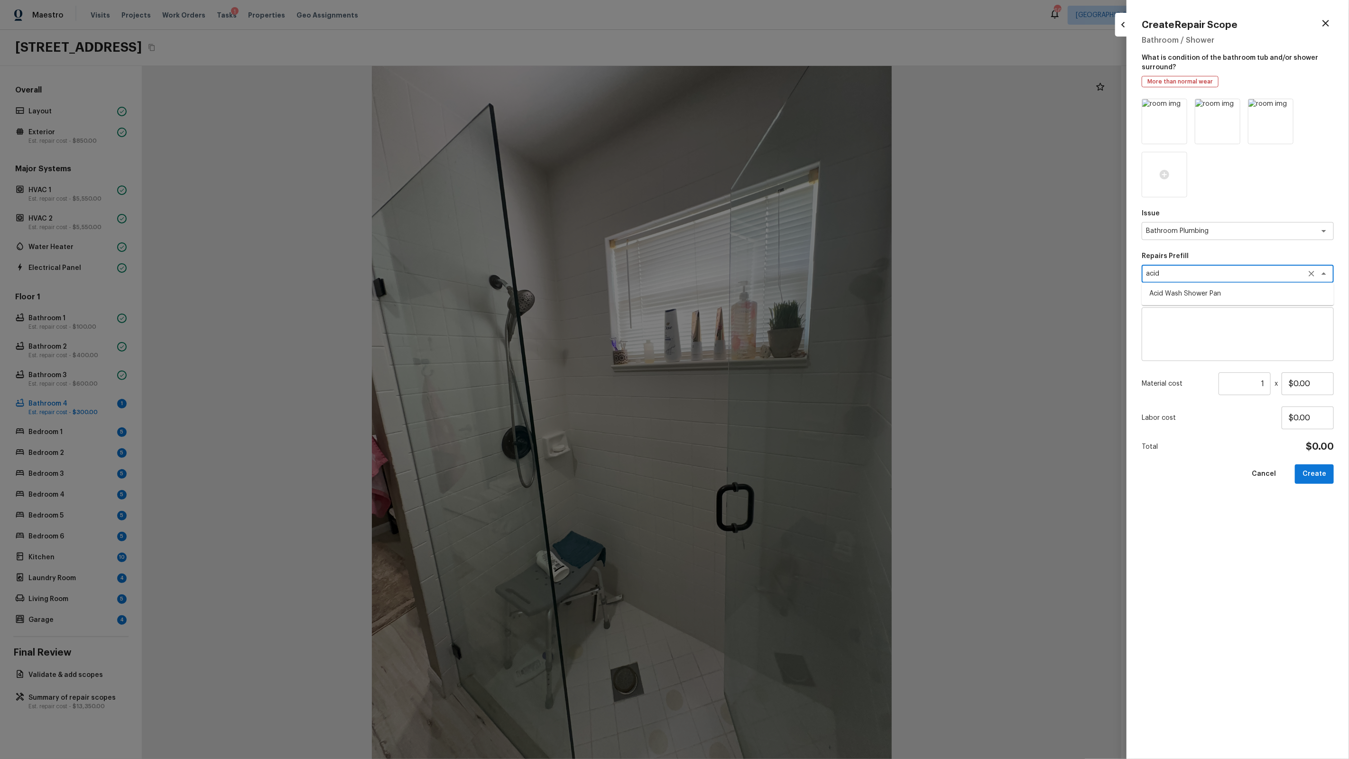
click at [1257, 301] on li "Acid Wash Shower Pan" at bounding box center [1238, 293] width 192 height 15
type textarea "Acid Wash Shower Pan"
type textarea "Prep and acid wash/deep clean the shower pan."
type input "$50.00"
type textarea "Acid Wash Shower Pan"
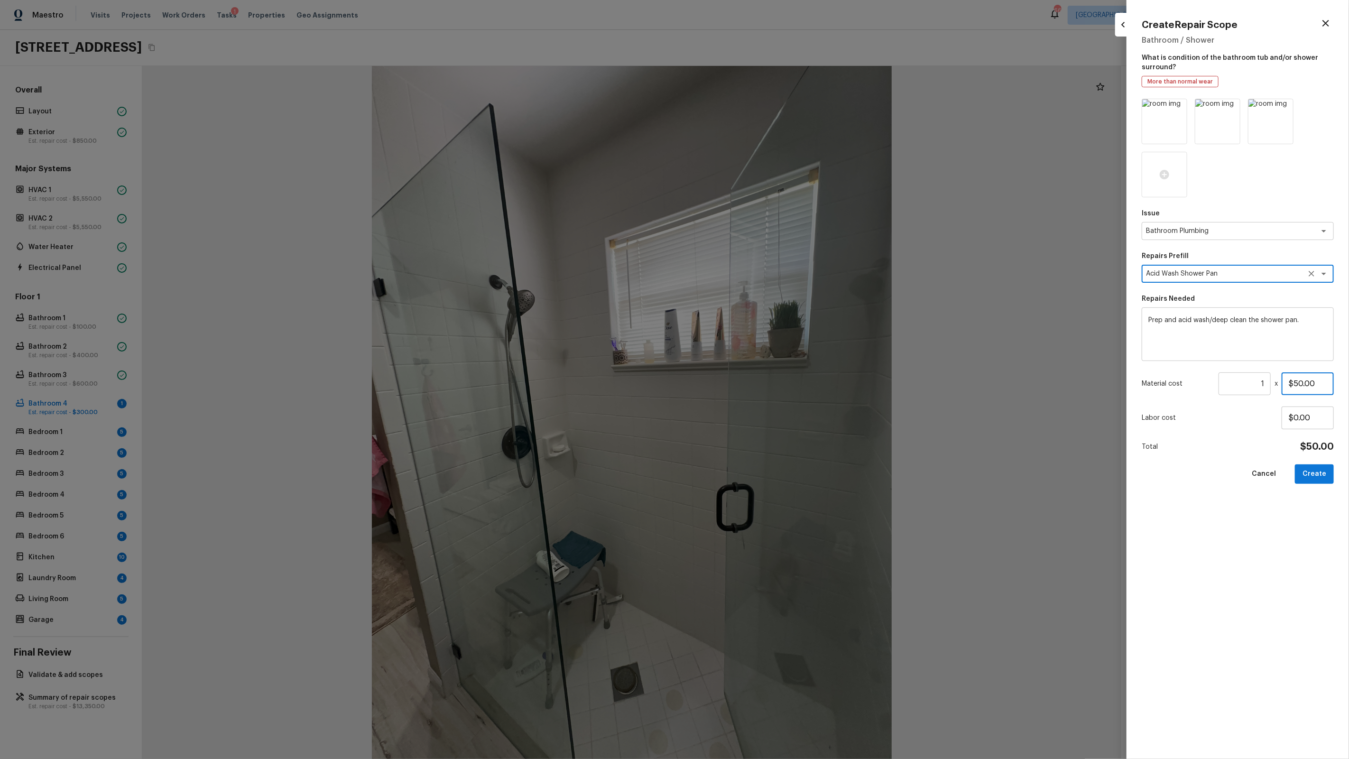
click at [1311, 382] on input "$50.00" at bounding box center [1308, 383] width 52 height 23
type input "$100.00"
click at [1318, 468] on button "Create" at bounding box center [1314, 473] width 39 height 19
type input "$0.00"
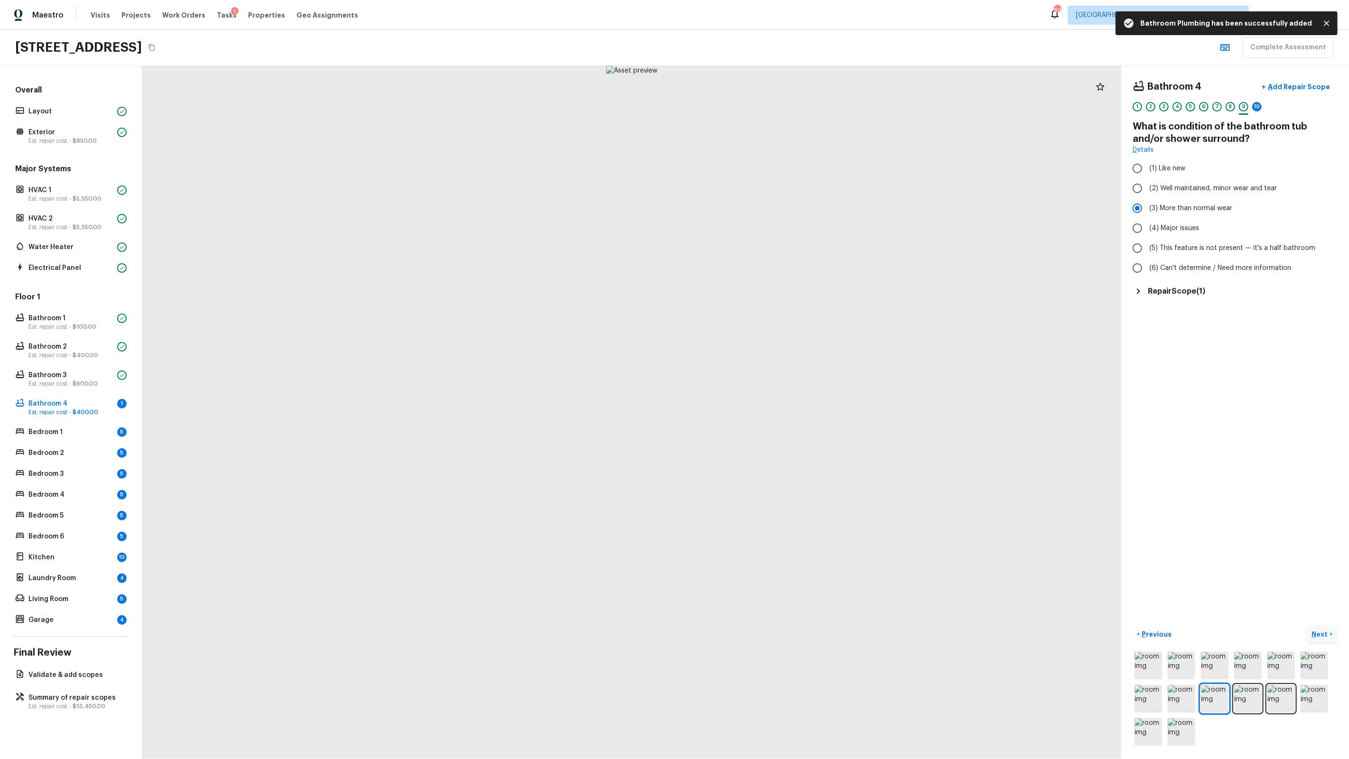
click at [1319, 632] on p "Next" at bounding box center [1321, 633] width 18 height 9
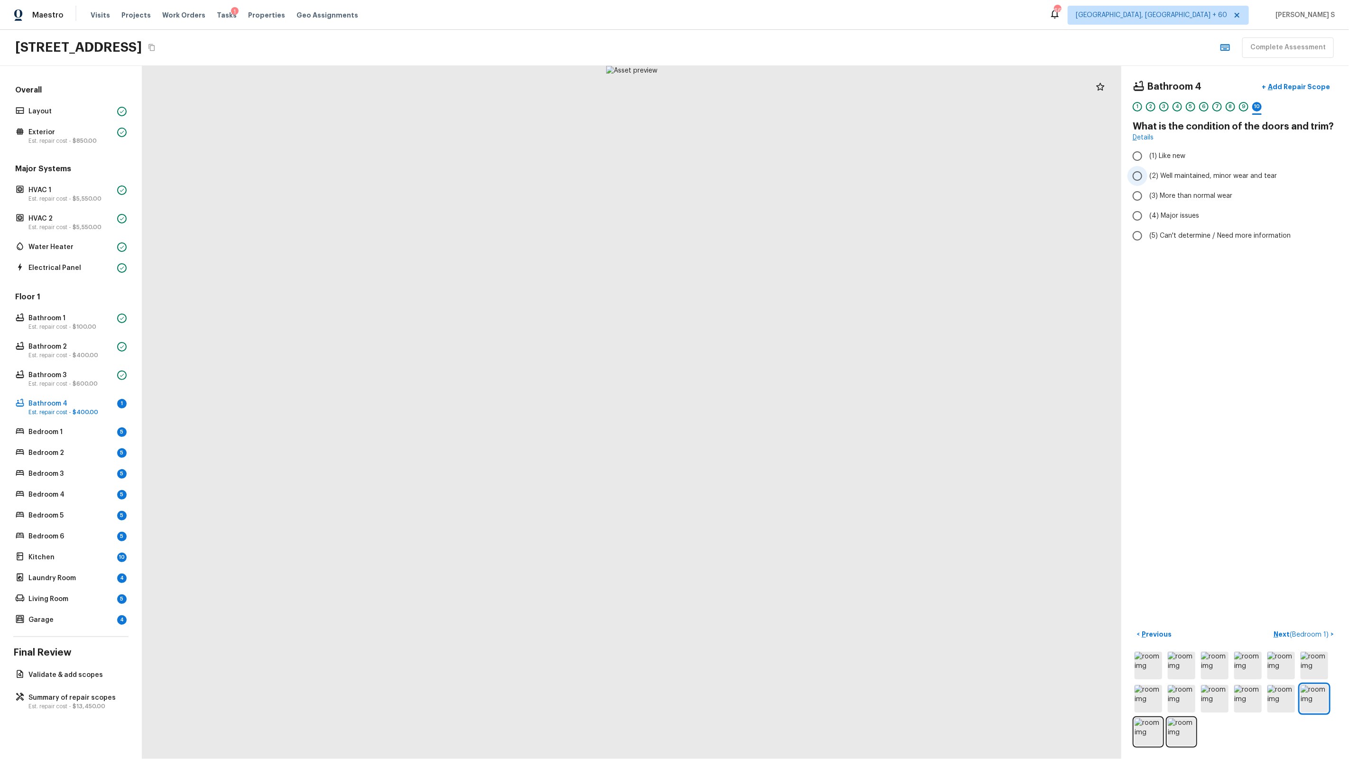
click at [1159, 182] on label "(2) Well maintained, minor wear and tear" at bounding box center [1228, 176] width 203 height 20
click at [1147, 182] on input "(2) Well maintained, minor wear and tear" at bounding box center [1137, 176] width 20 height 20
radio input "true"
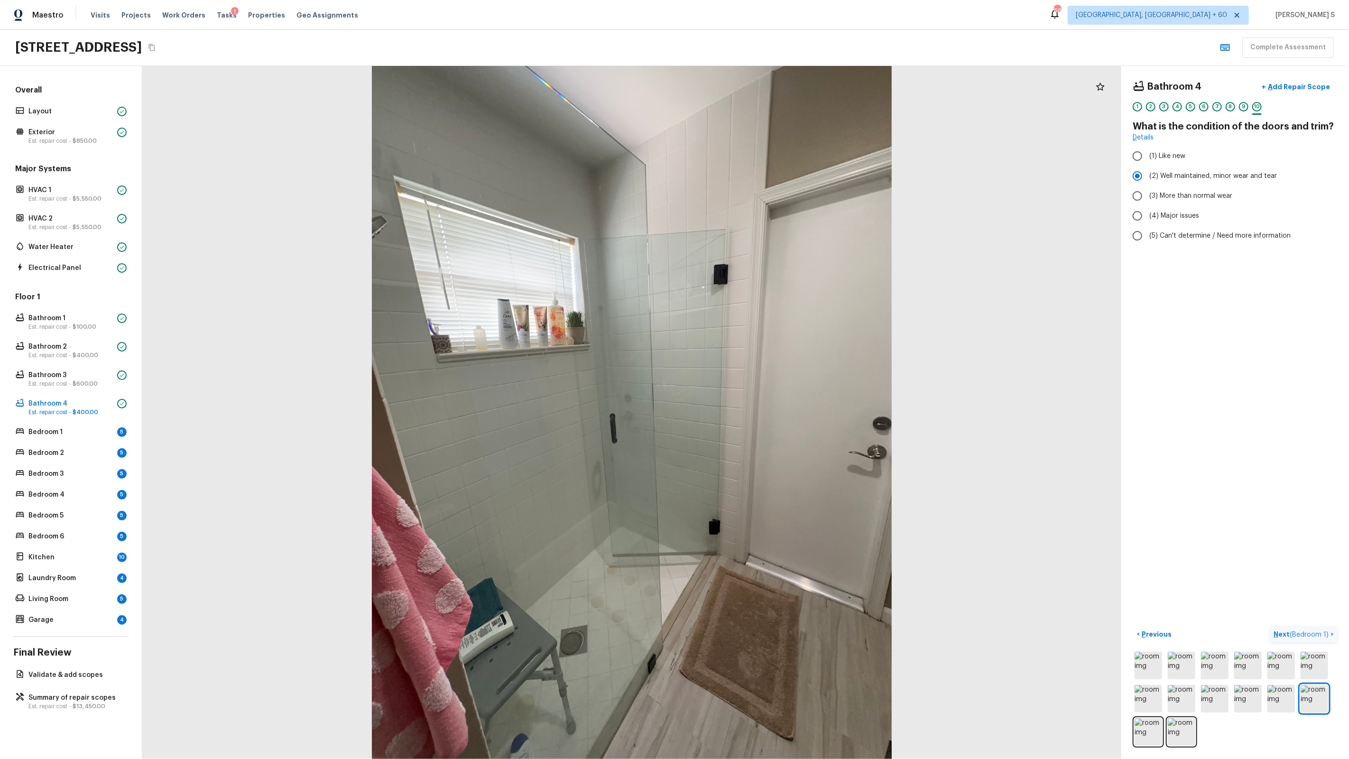
click at [1318, 631] on span "( Bedroom 1 )" at bounding box center [1309, 634] width 39 height 7
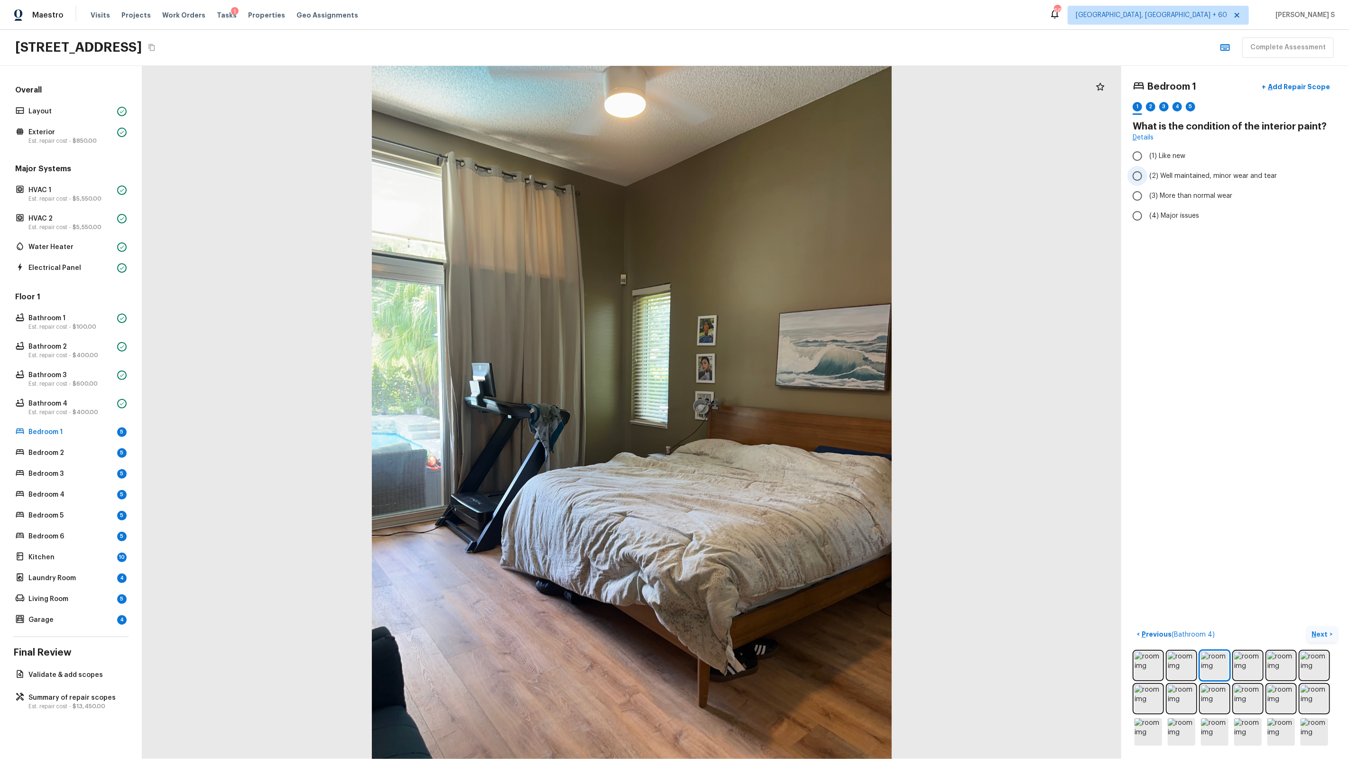
click at [1167, 180] on span "(2) Well maintained, minor wear and tear" at bounding box center [1213, 175] width 128 height 9
click at [1147, 180] on input "(2) Well maintained, minor wear and tear" at bounding box center [1137, 176] width 20 height 20
radio input "true"
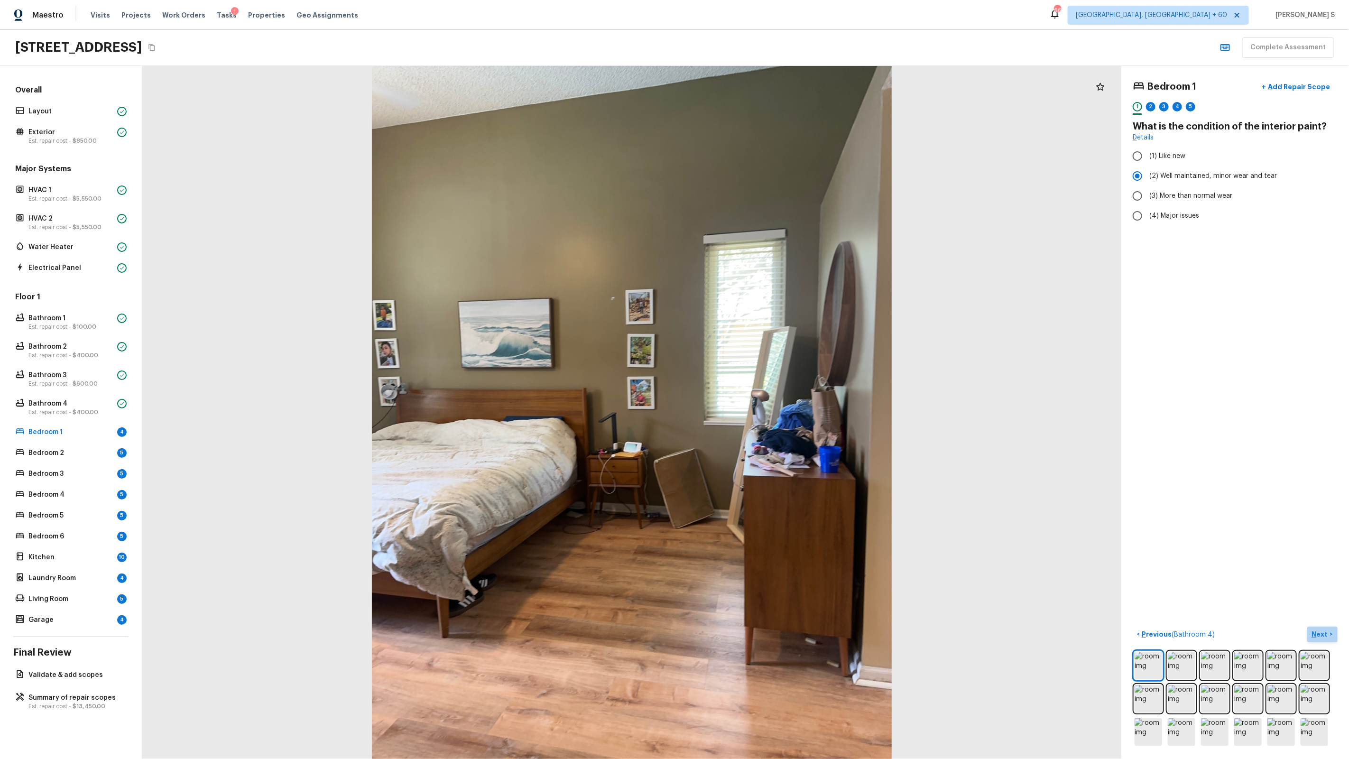
click at [1318, 632] on p "Next" at bounding box center [1321, 633] width 18 height 9
click at [1161, 182] on span "(1) Yes" at bounding box center [1159, 179] width 20 height 9
click at [1147, 182] on input "(1) Yes" at bounding box center [1137, 180] width 20 height 20
radio input "true"
click at [1321, 636] on p "Next" at bounding box center [1321, 633] width 18 height 9
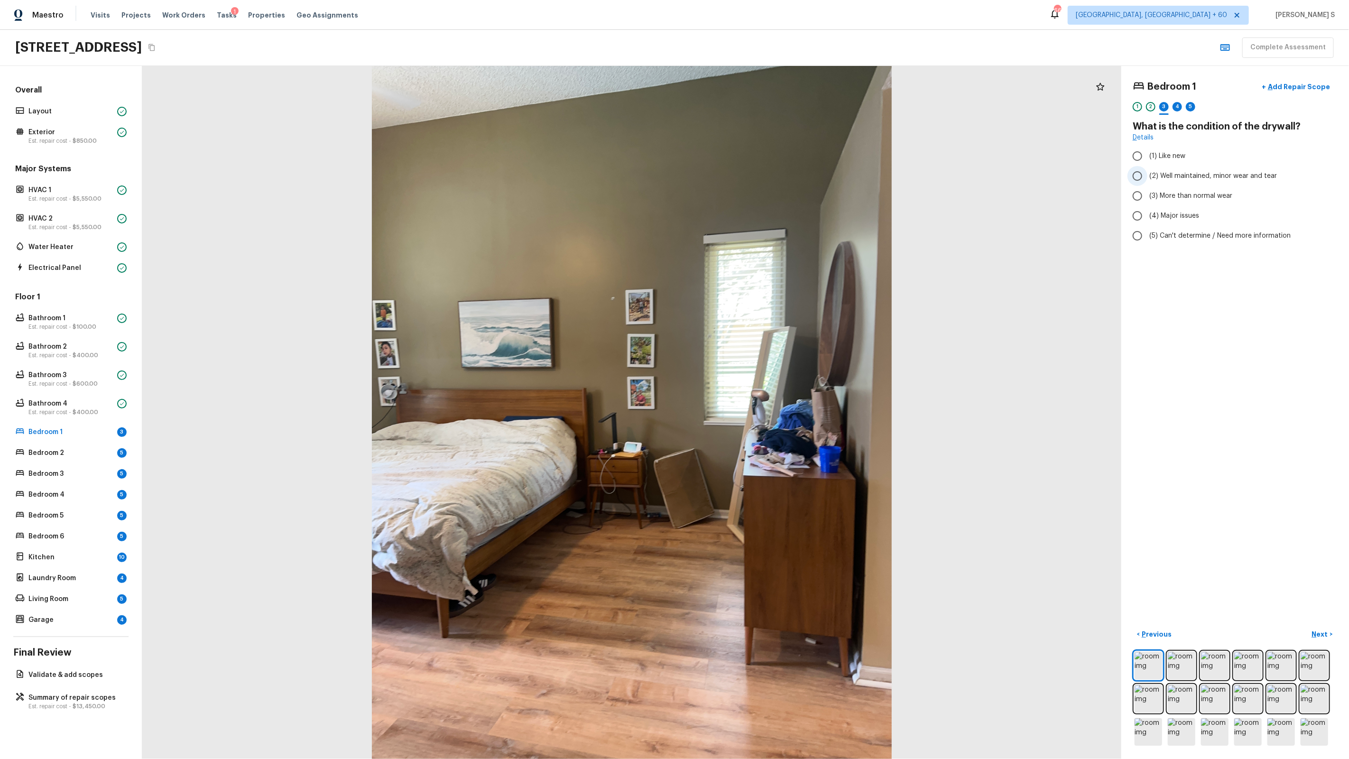
click at [1207, 177] on span "(2) Well maintained, minor wear and tear" at bounding box center [1213, 175] width 128 height 9
click at [1147, 177] on input "(2) Well maintained, minor wear and tear" at bounding box center [1137, 176] width 20 height 20
radio input "true"
click at [1324, 633] on p "Next" at bounding box center [1321, 633] width 18 height 9
click at [1171, 150] on label "(1) Hardwood" at bounding box center [1228, 156] width 203 height 20
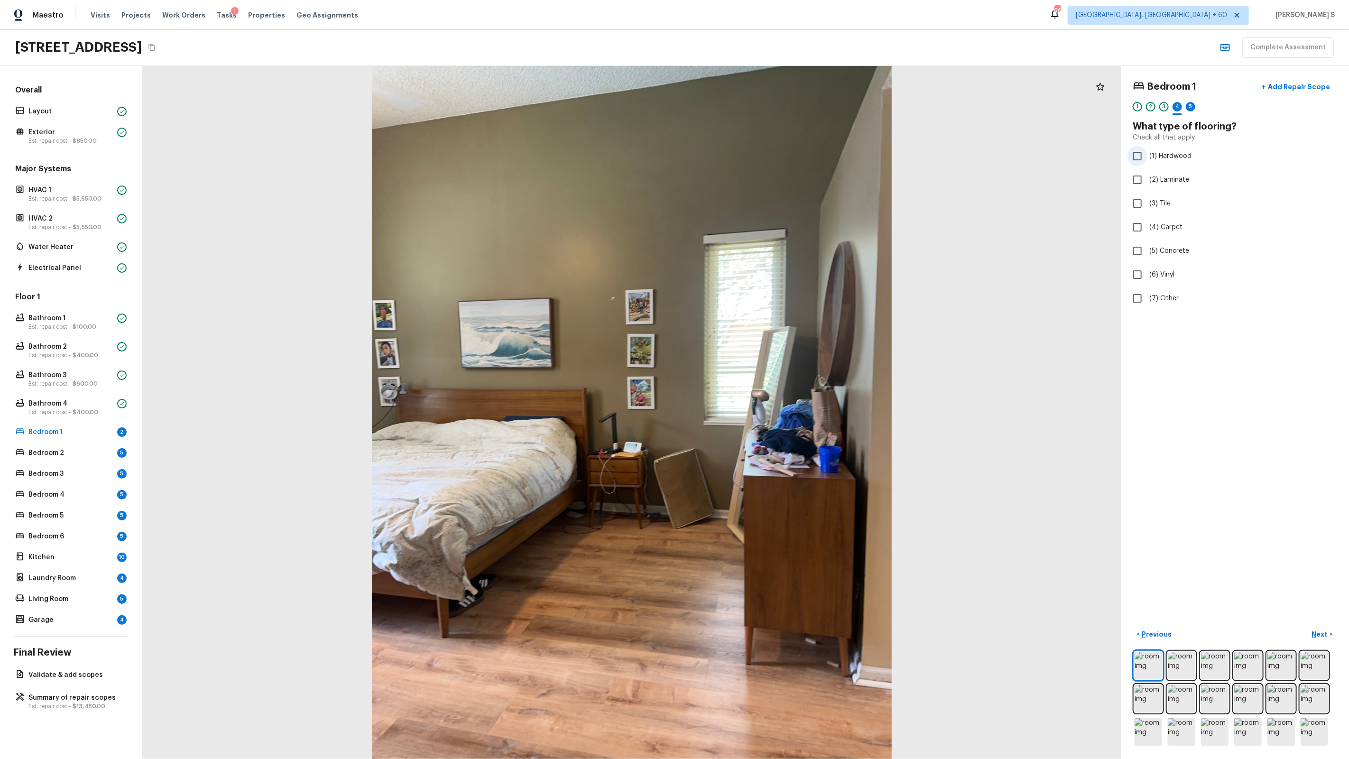
click at [1147, 150] on input "(1) Hardwood" at bounding box center [1137, 156] width 20 height 20
checkbox input "true"
click at [1313, 636] on p "Next" at bounding box center [1321, 633] width 18 height 9
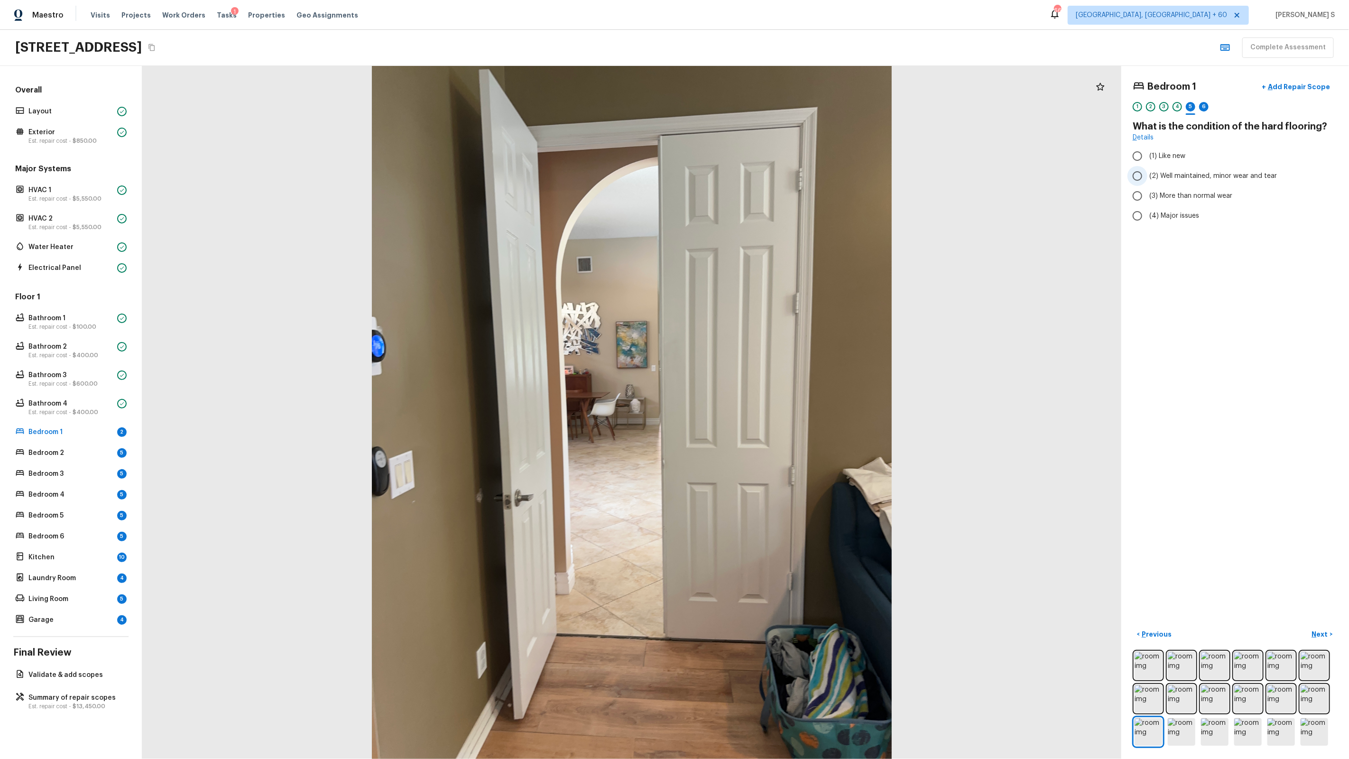
click at [1164, 181] on label "(2) Well maintained, minor wear and tear" at bounding box center [1228, 176] width 203 height 20
click at [1147, 181] on input "(2) Well maintained, minor wear and tear" at bounding box center [1137, 176] width 20 height 20
radio input "true"
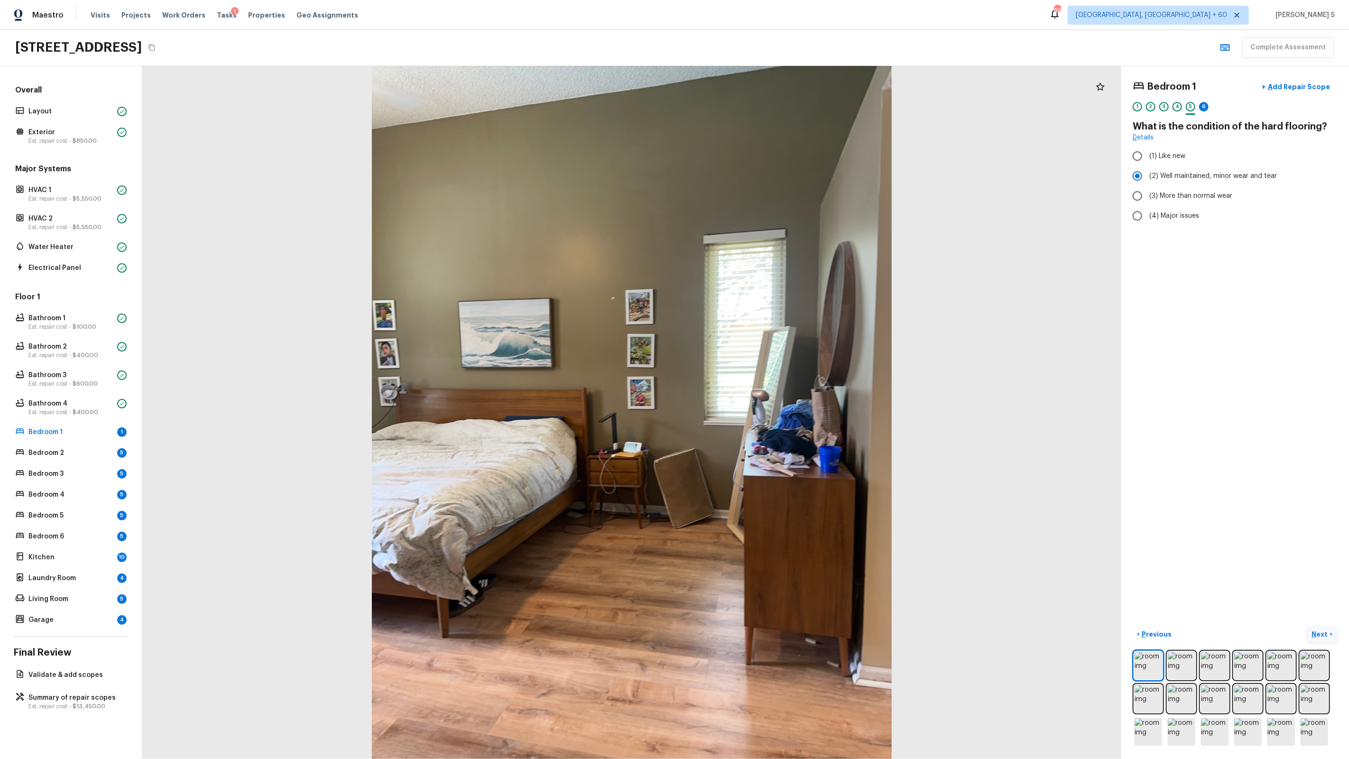
click at [1310, 632] on button "Next >" at bounding box center [1322, 635] width 30 height 16
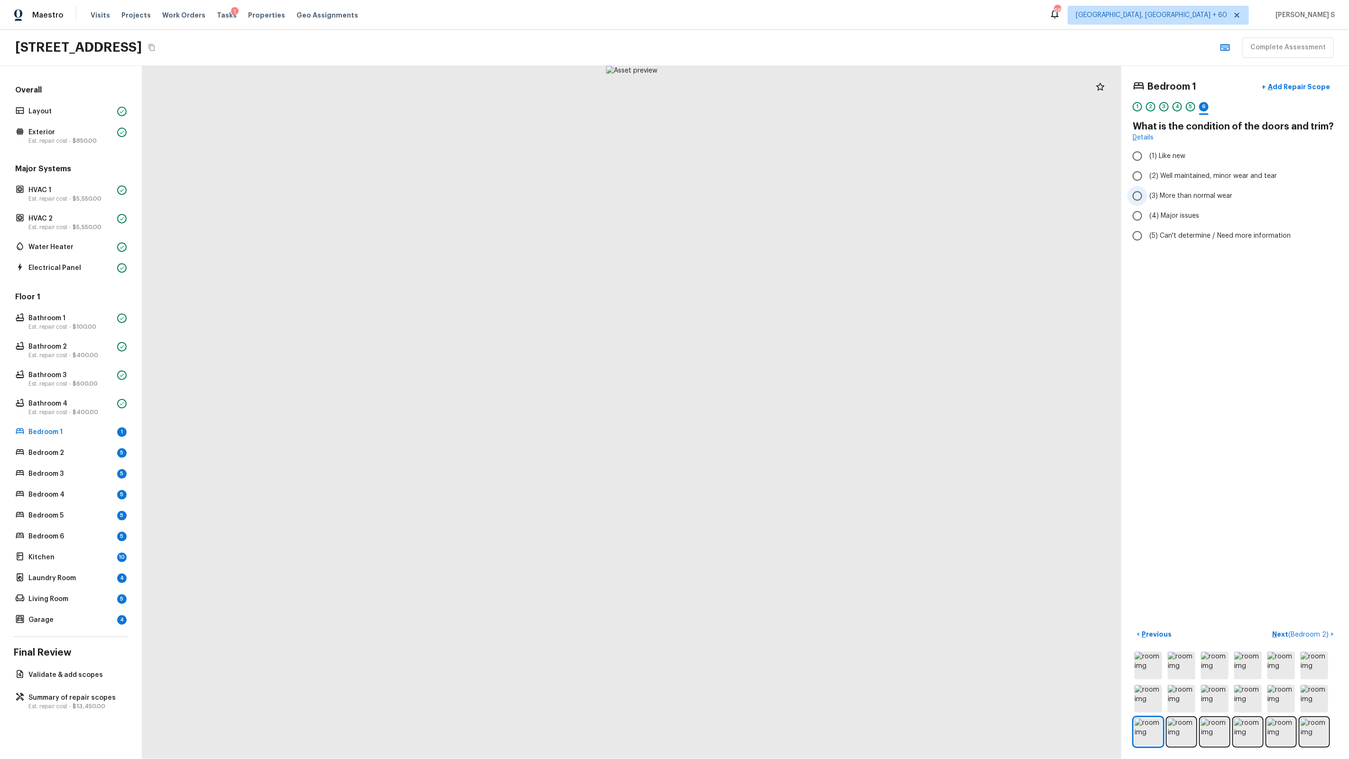
click at [1177, 201] on label "(3) More than normal wear" at bounding box center [1228, 196] width 203 height 20
click at [1147, 201] on input "(3) More than normal wear" at bounding box center [1137, 196] width 20 height 20
radio input "true"
click at [1305, 88] on p "Add Repair Scope" at bounding box center [1298, 86] width 64 height 9
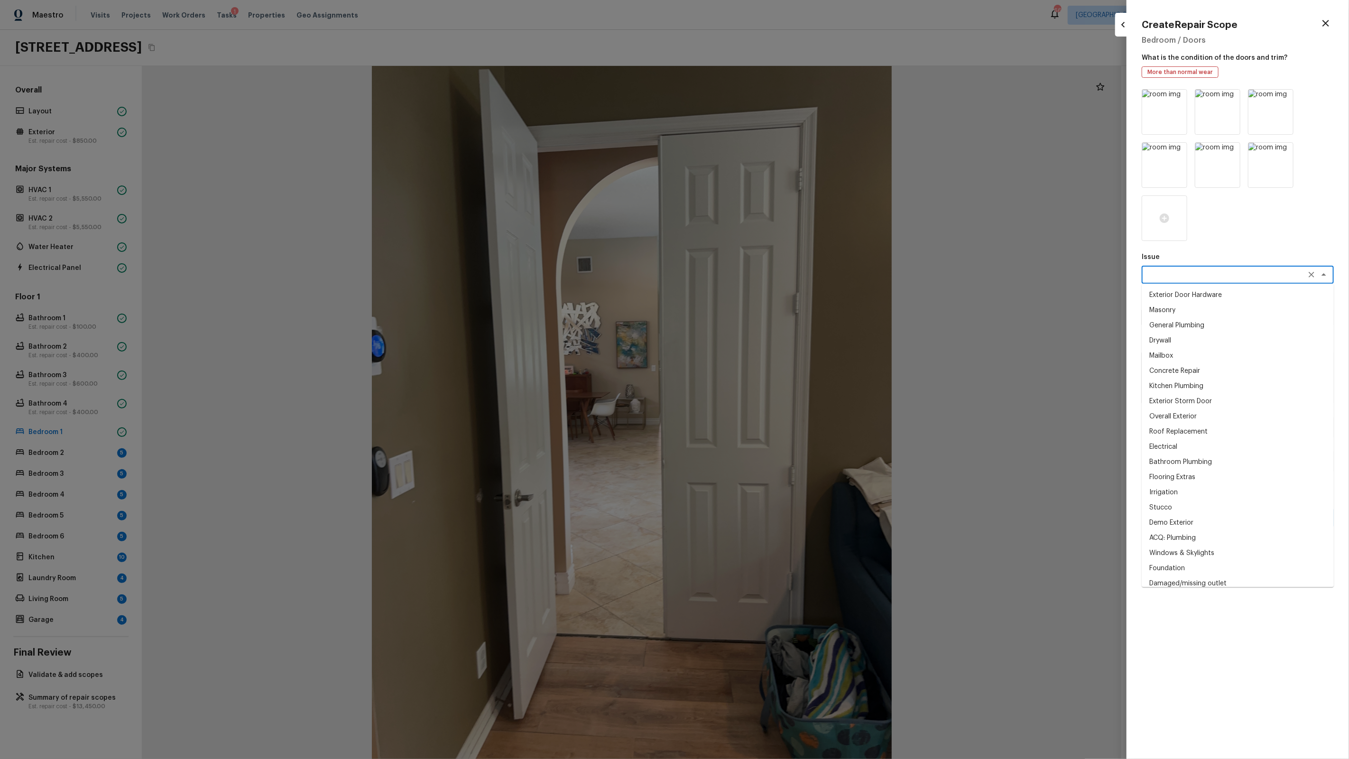
click at [1188, 278] on textarea at bounding box center [1224, 274] width 157 height 9
click at [1190, 278] on textarea "t" at bounding box center [1224, 274] width 157 height 9
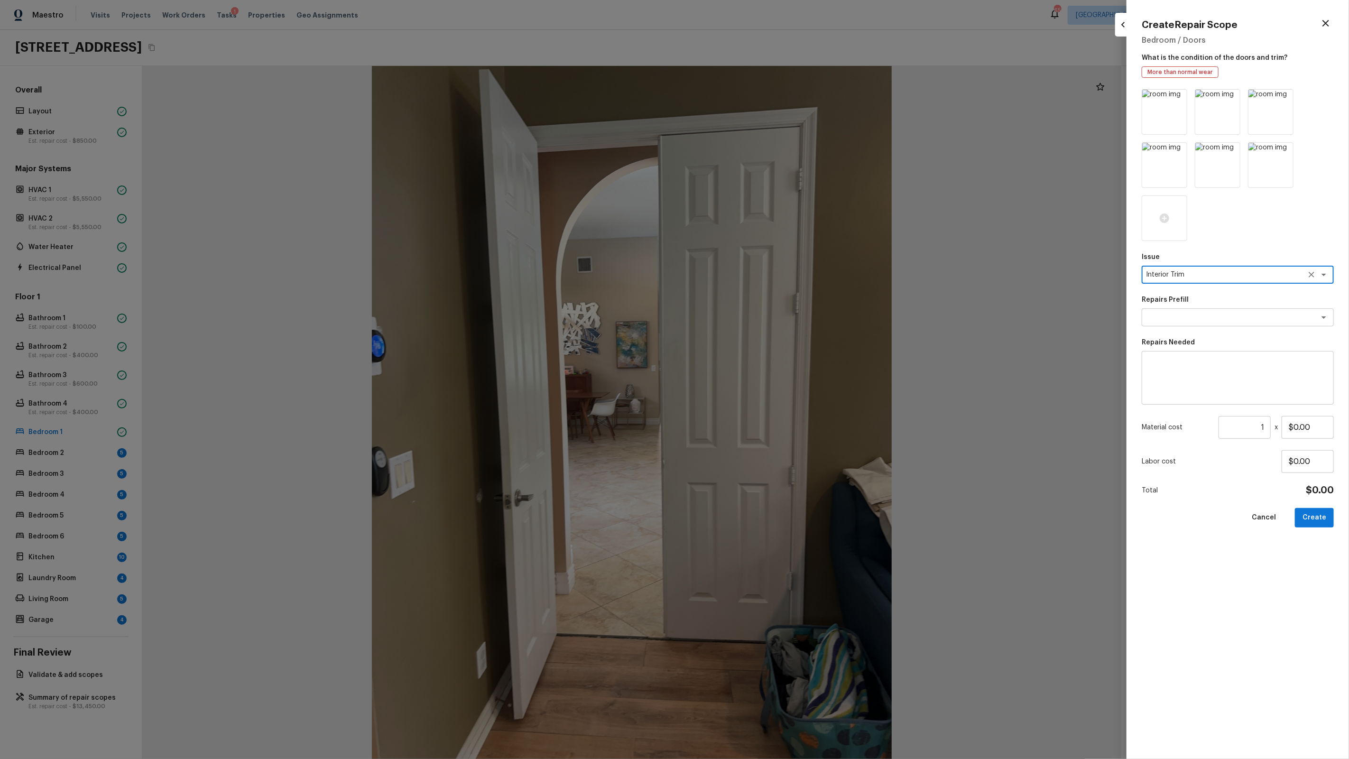
type textarea "Interior Trim"
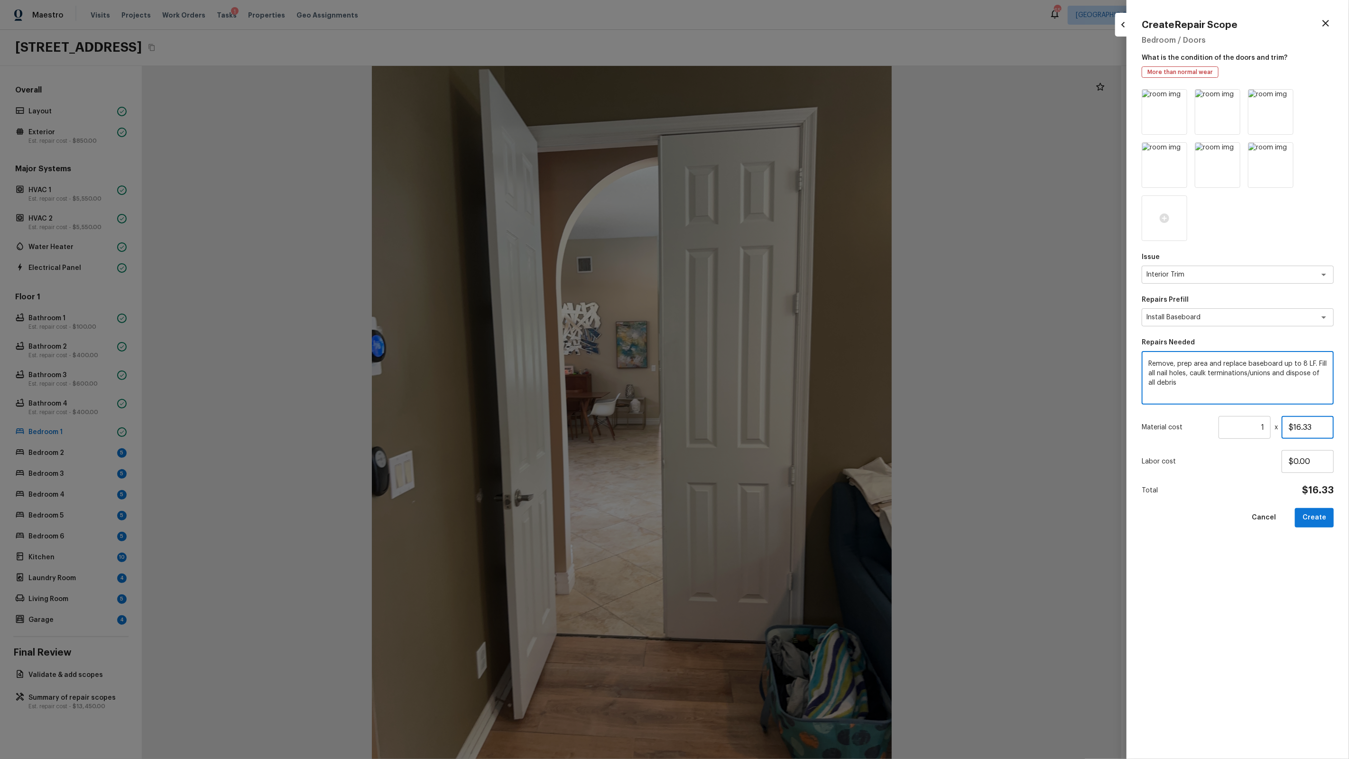
click at [1313, 429] on input "$16.33" at bounding box center [1308, 427] width 52 height 23
click at [1326, 518] on button "Create" at bounding box center [1314, 517] width 39 height 19
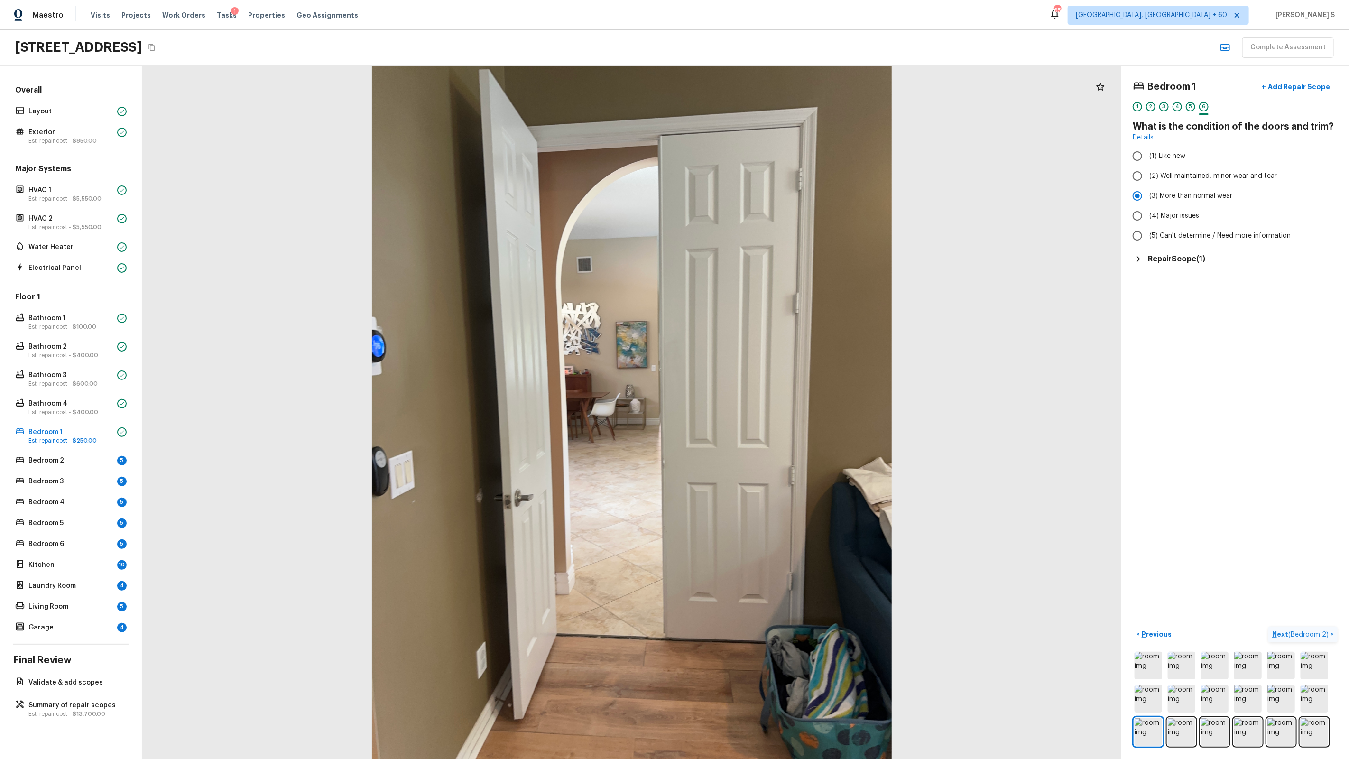
click at [1311, 632] on span "( Bedroom 2 )" at bounding box center [1308, 634] width 40 height 7
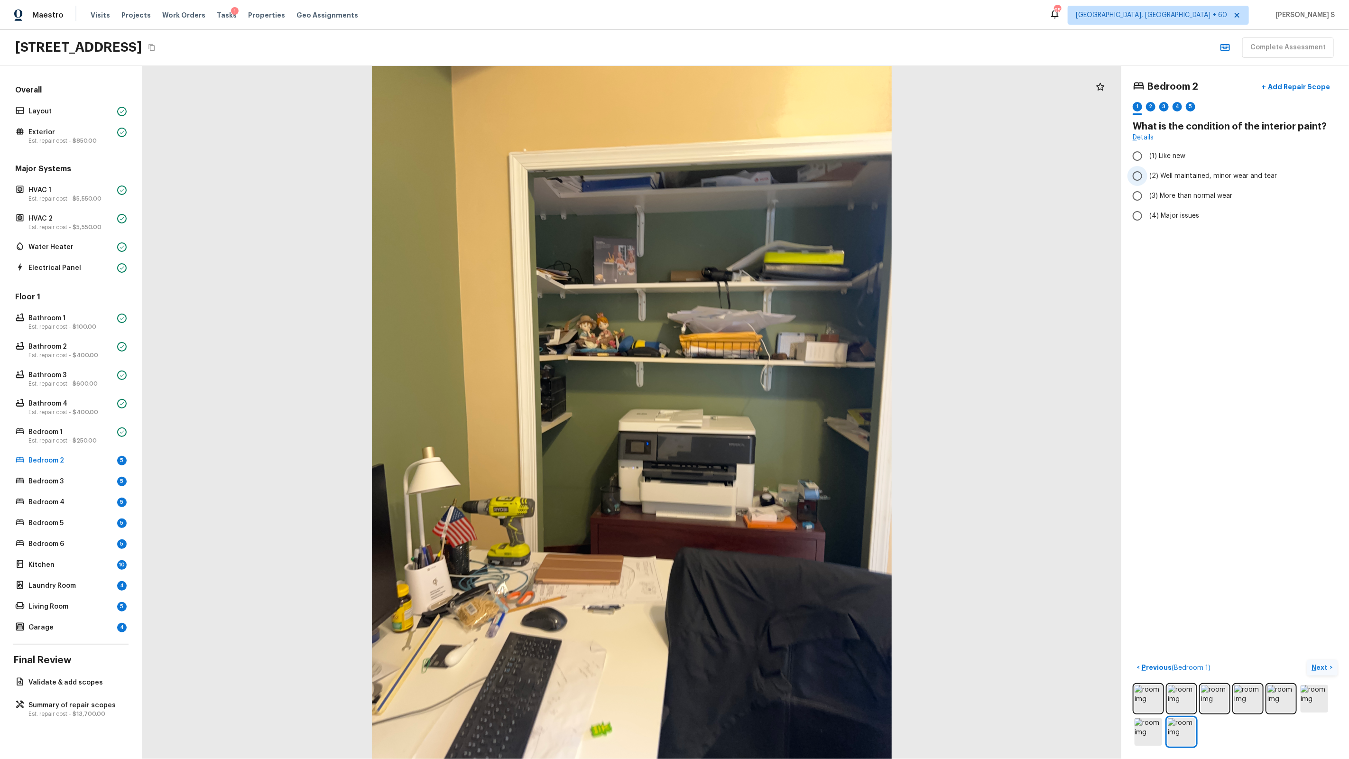
click at [1221, 174] on span "(2) Well maintained, minor wear and tear" at bounding box center [1213, 175] width 128 height 9
click at [1147, 174] on input "(2) Well maintained, minor wear and tear" at bounding box center [1137, 176] width 20 height 20
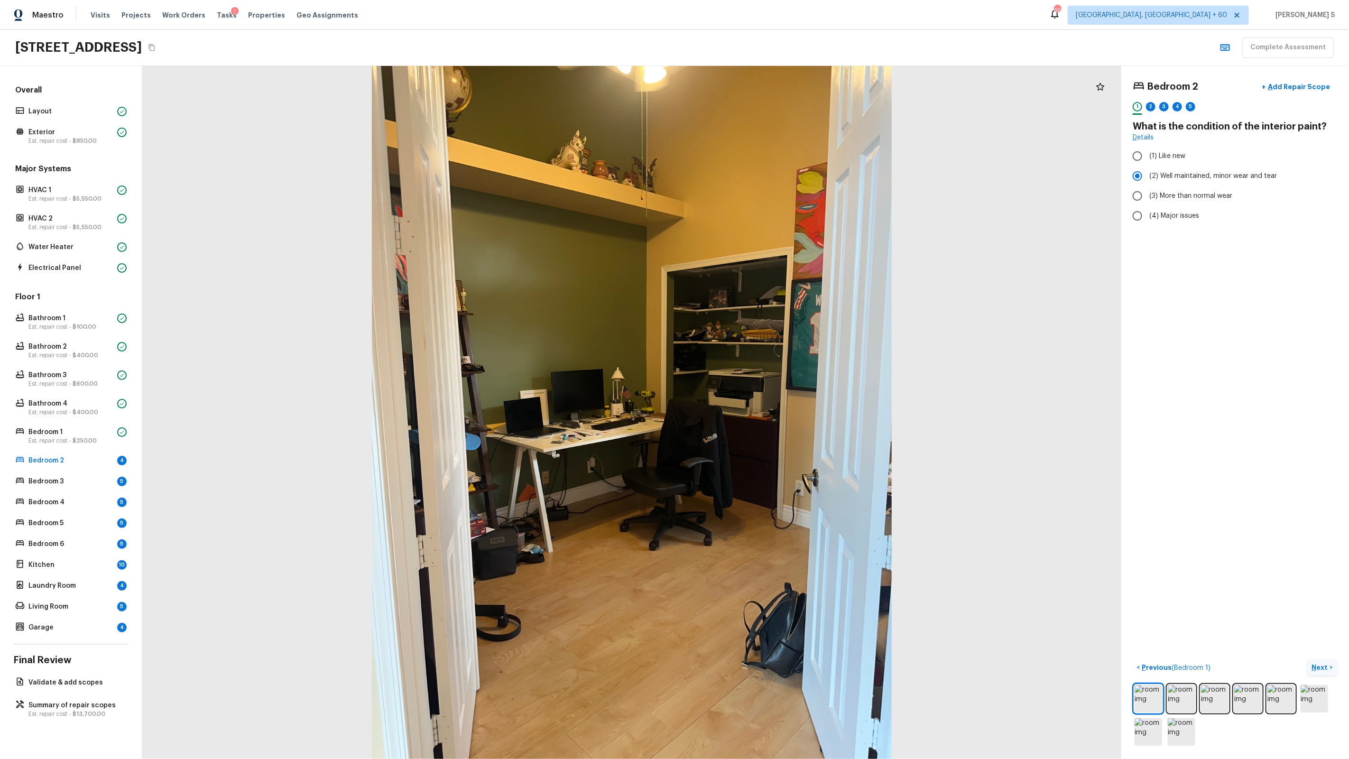
click at [1323, 664] on p "Next" at bounding box center [1321, 667] width 18 height 9
click at [1153, 169] on div "Bedroom 2 + Add Repair Scope 1 2 3 4 5 Does the paint palette match the colors …" at bounding box center [1235, 143] width 205 height 133
click at [1157, 175] on span "(1) Yes" at bounding box center [1159, 179] width 20 height 9
click at [1147, 175] on input "(1) Yes" at bounding box center [1137, 180] width 20 height 20
click at [1320, 663] on p "Next" at bounding box center [1321, 667] width 18 height 9
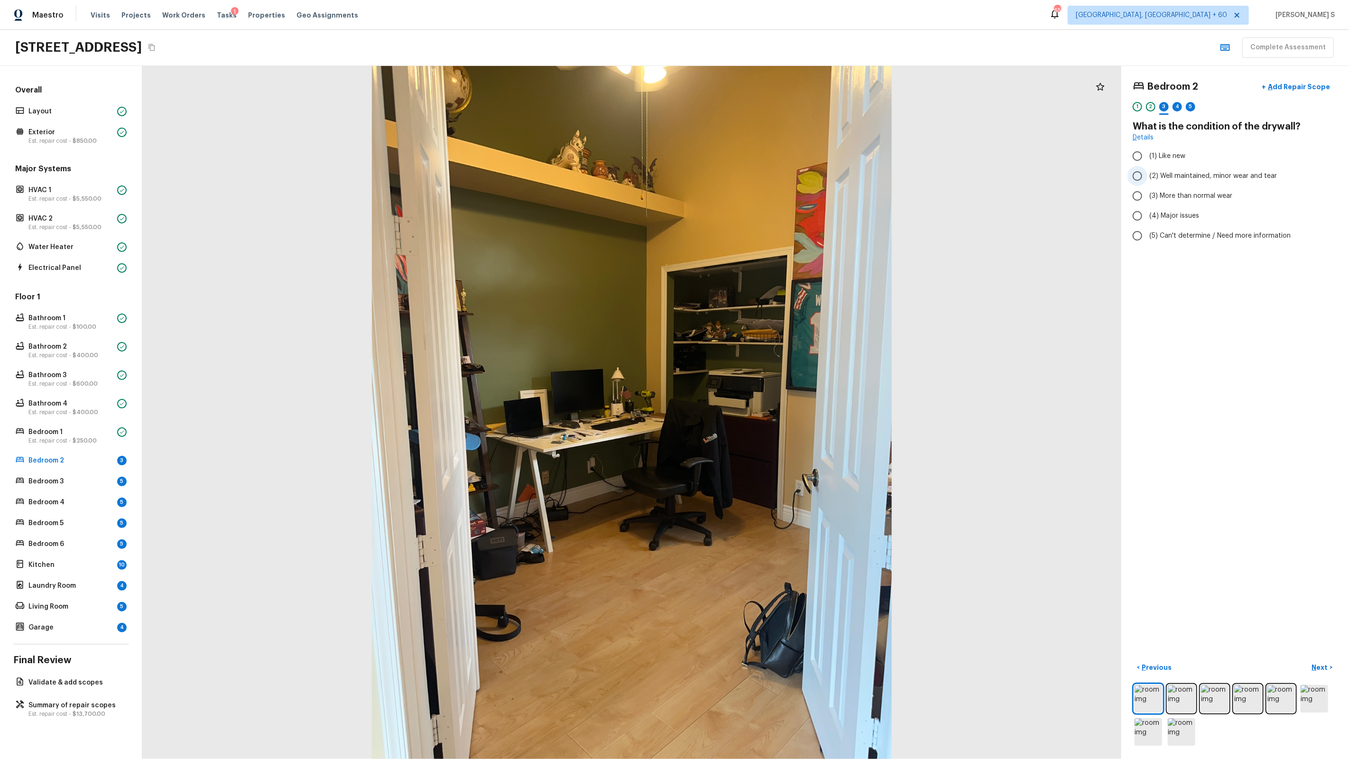
click at [1153, 176] on span "(2) Well maintained, minor wear and tear" at bounding box center [1213, 175] width 128 height 9
click at [1147, 176] on input "(2) Well maintained, minor wear and tear" at bounding box center [1137, 176] width 20 height 20
click at [1326, 660] on button "Next >" at bounding box center [1322, 668] width 30 height 16
click at [1158, 157] on span "(1) Hardwood" at bounding box center [1170, 155] width 42 height 9
click at [1147, 157] on input "(1) Hardwood" at bounding box center [1137, 156] width 20 height 20
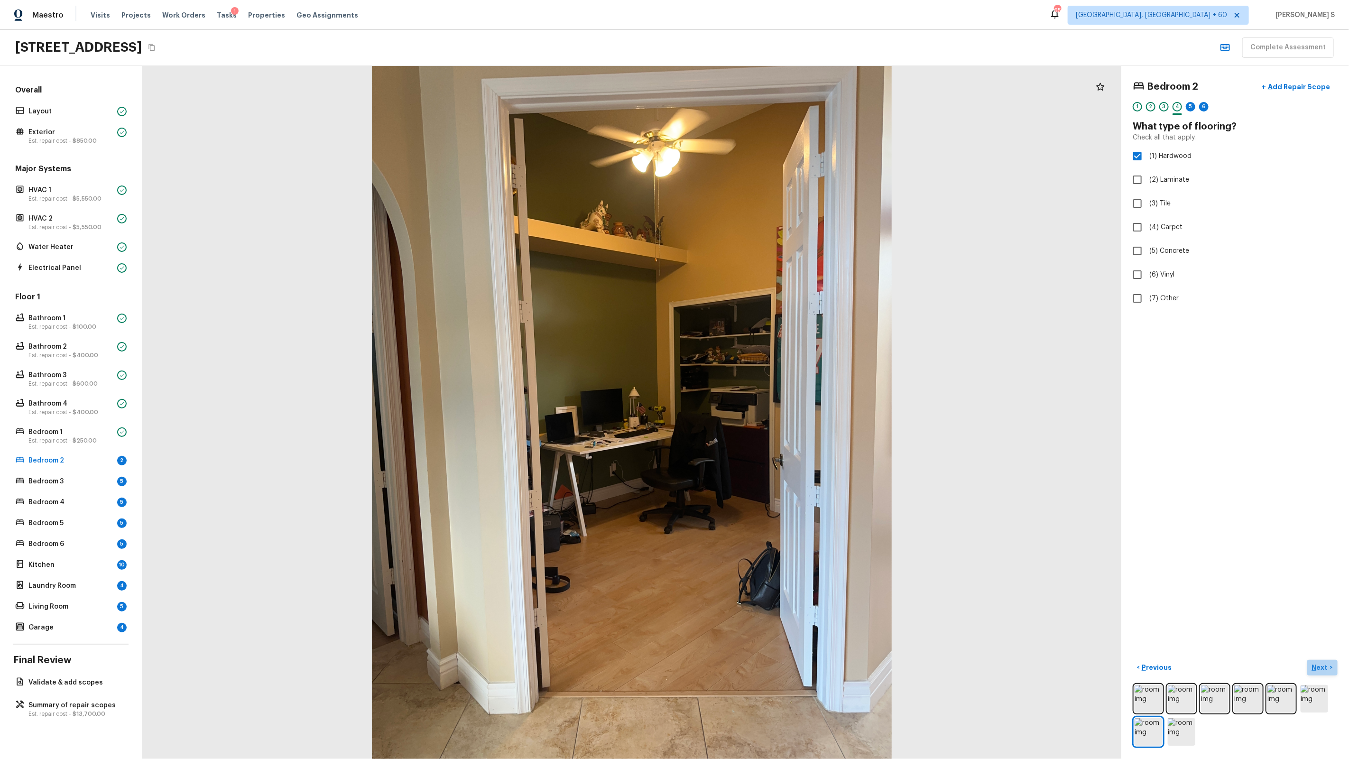
click at [1315, 663] on p "Next" at bounding box center [1321, 667] width 18 height 9
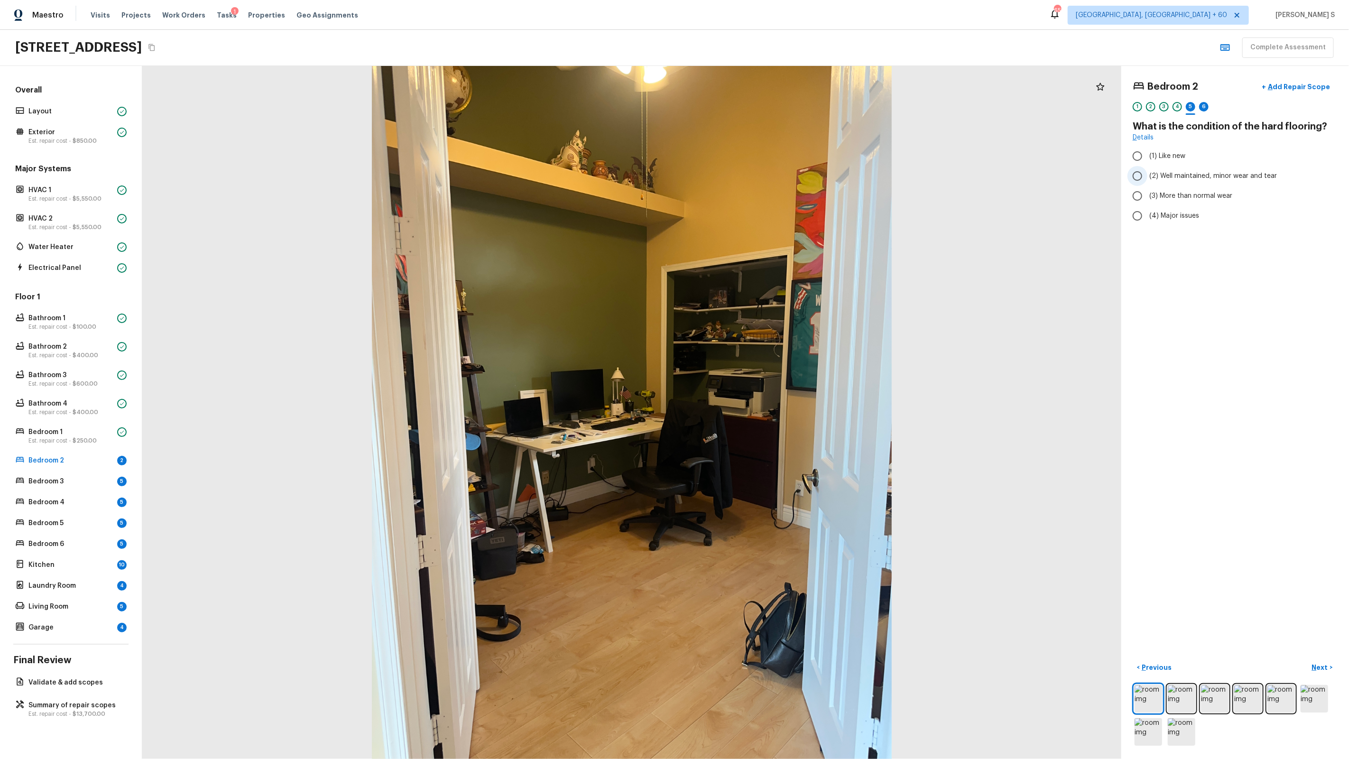
click at [1201, 174] on span "(2) Well maintained, minor wear and tear" at bounding box center [1213, 175] width 128 height 9
click at [1147, 174] on input "(2) Well maintained, minor wear and tear" at bounding box center [1137, 176] width 20 height 20
click at [1325, 666] on p "Next" at bounding box center [1321, 667] width 18 height 9
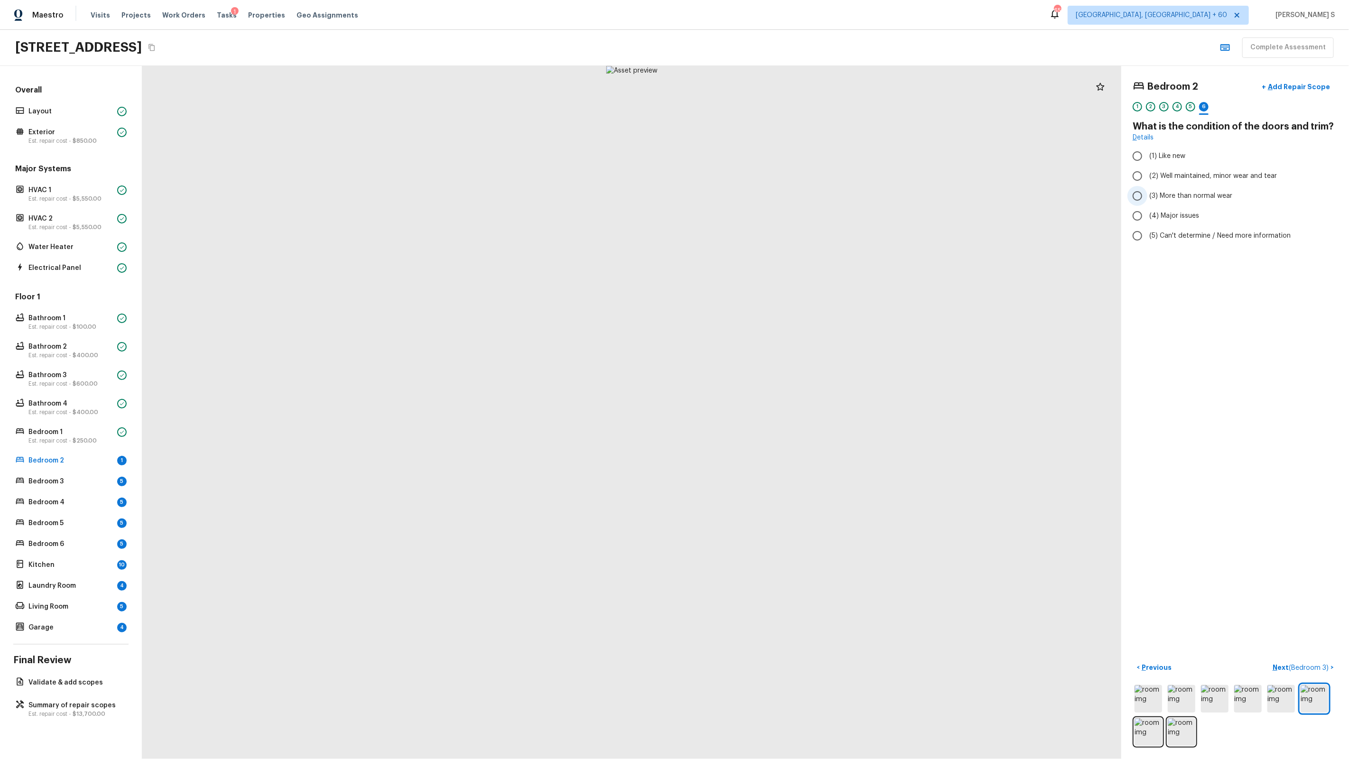
click at [1173, 198] on span "(3) More than normal wear" at bounding box center [1190, 195] width 83 height 9
click at [1147, 198] on input "(3) More than normal wear" at bounding box center [1137, 196] width 20 height 20
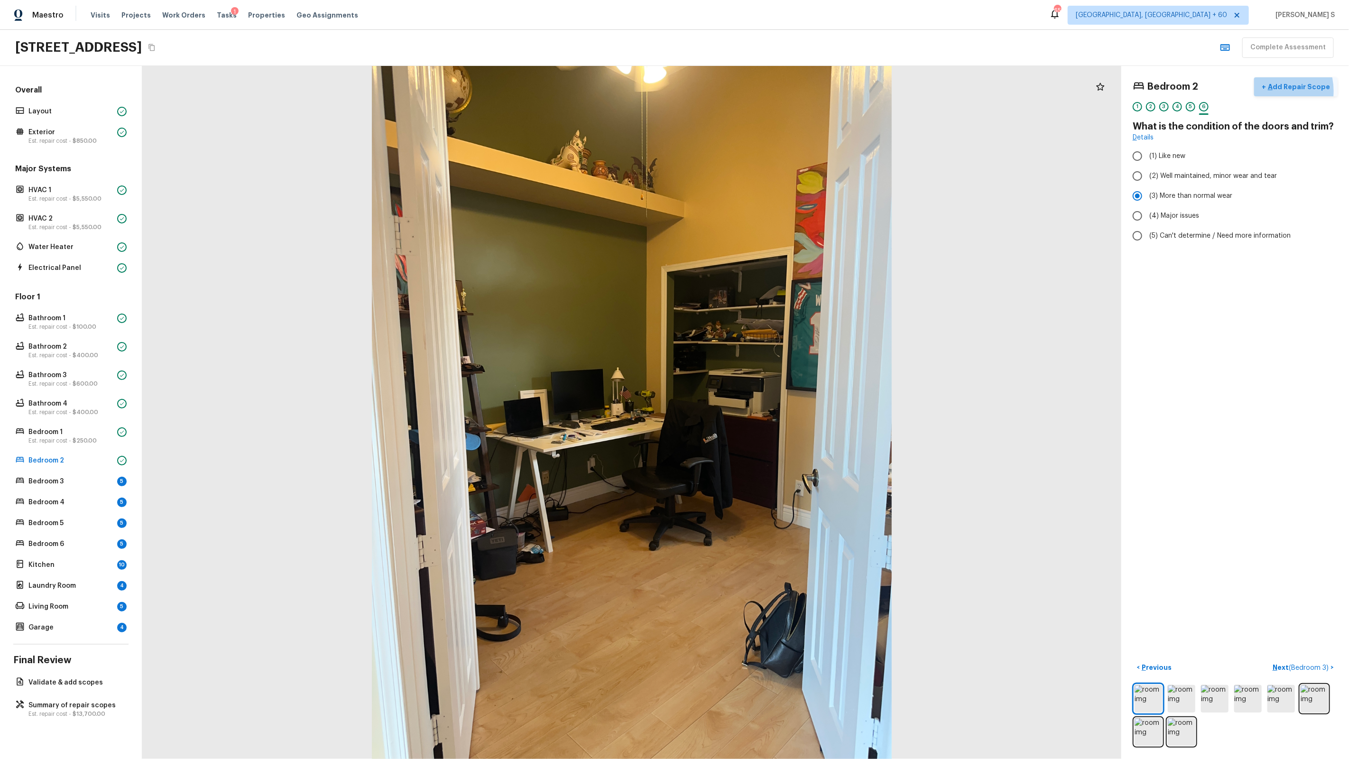
click at [1276, 91] on p "Add Repair Scope" at bounding box center [1298, 86] width 64 height 9
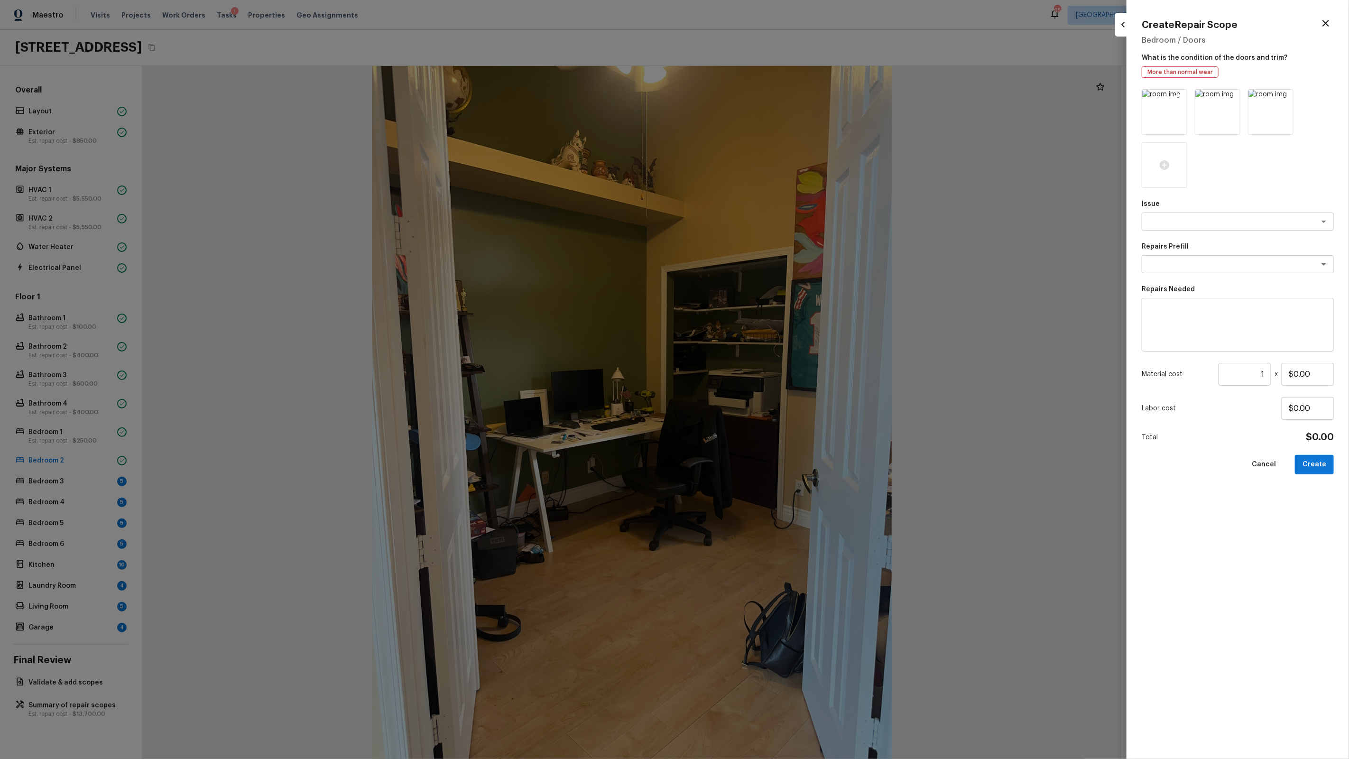
click at [1179, 98] on icon at bounding box center [1178, 98] width 8 height 8
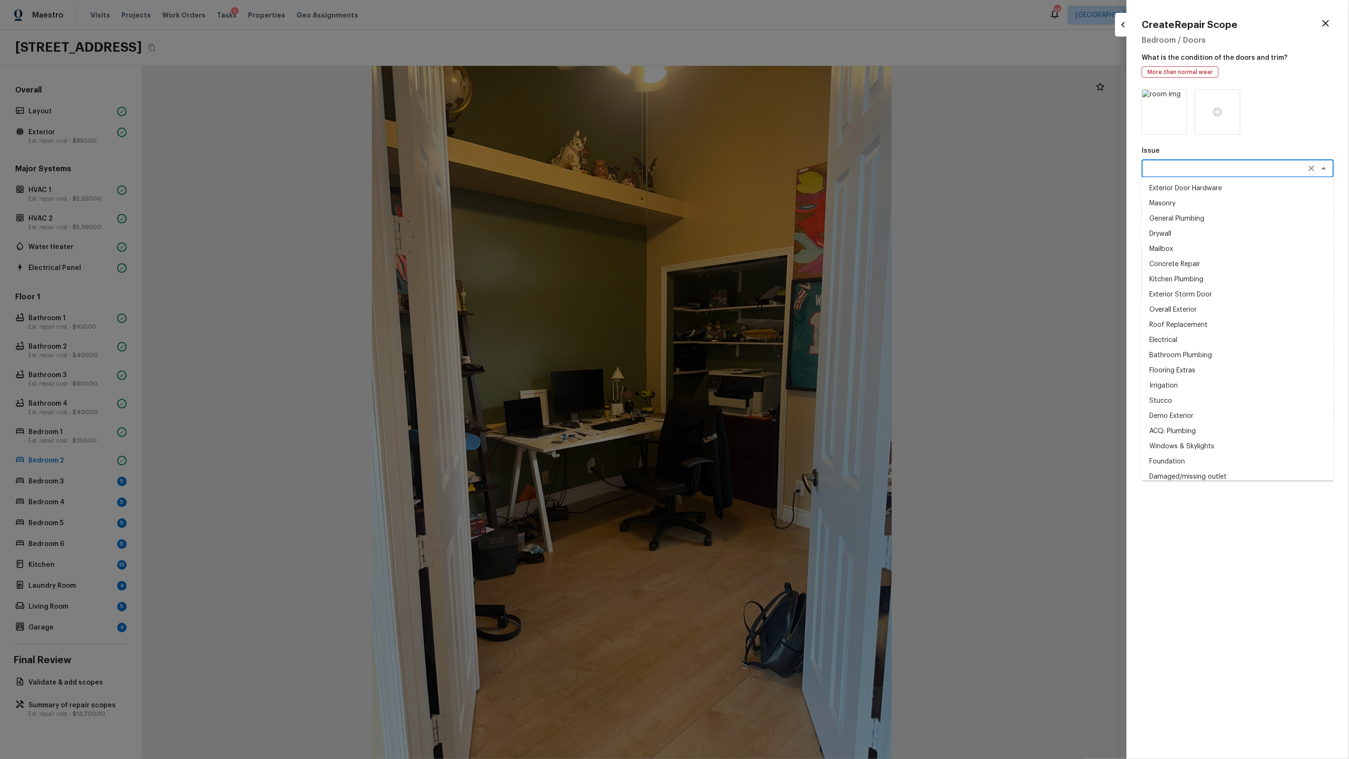
click at [1173, 173] on textarea at bounding box center [1224, 168] width 157 height 9
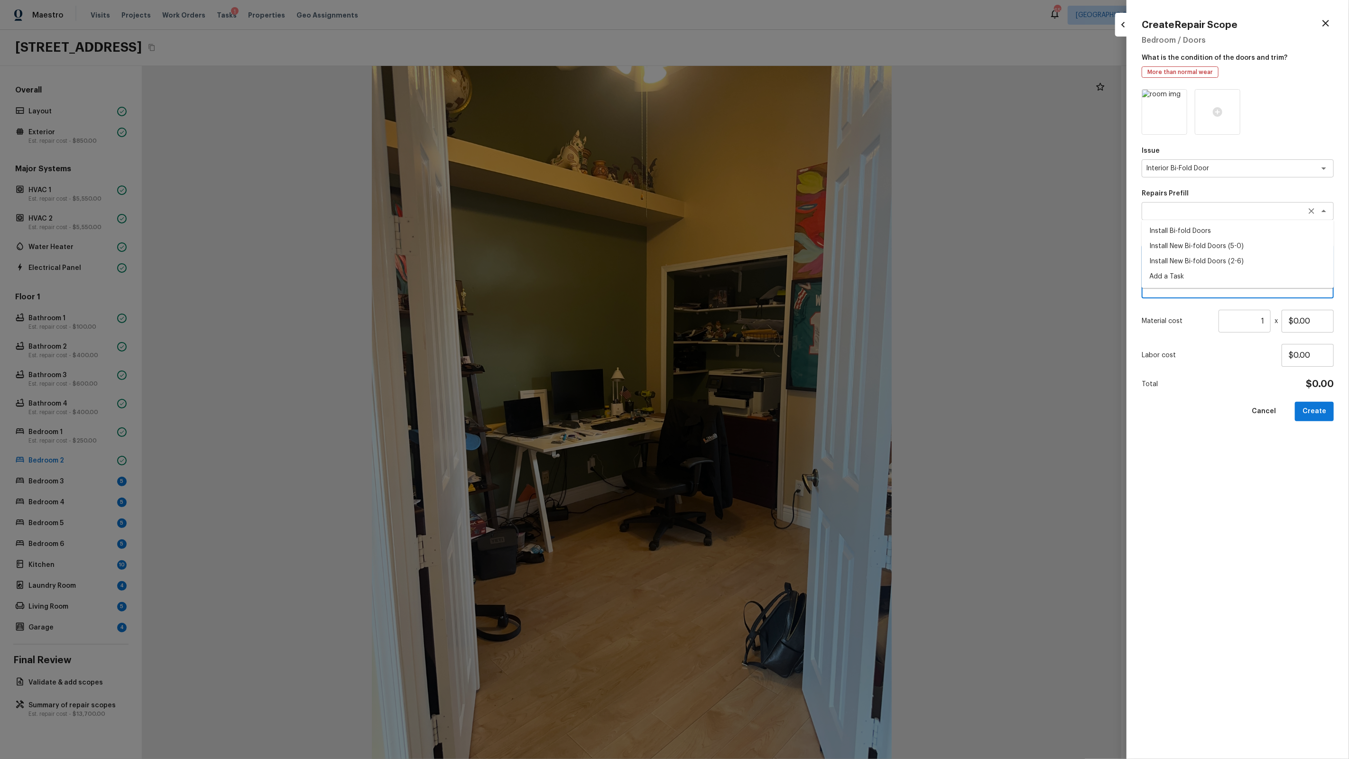
click at [1216, 217] on div "x ​" at bounding box center [1238, 211] width 192 height 18
click at [1212, 249] on li "Install New Bi-fold Doors (5-0)" at bounding box center [1238, 246] width 192 height 15
click at [1311, 413] on button "Create" at bounding box center [1314, 411] width 39 height 19
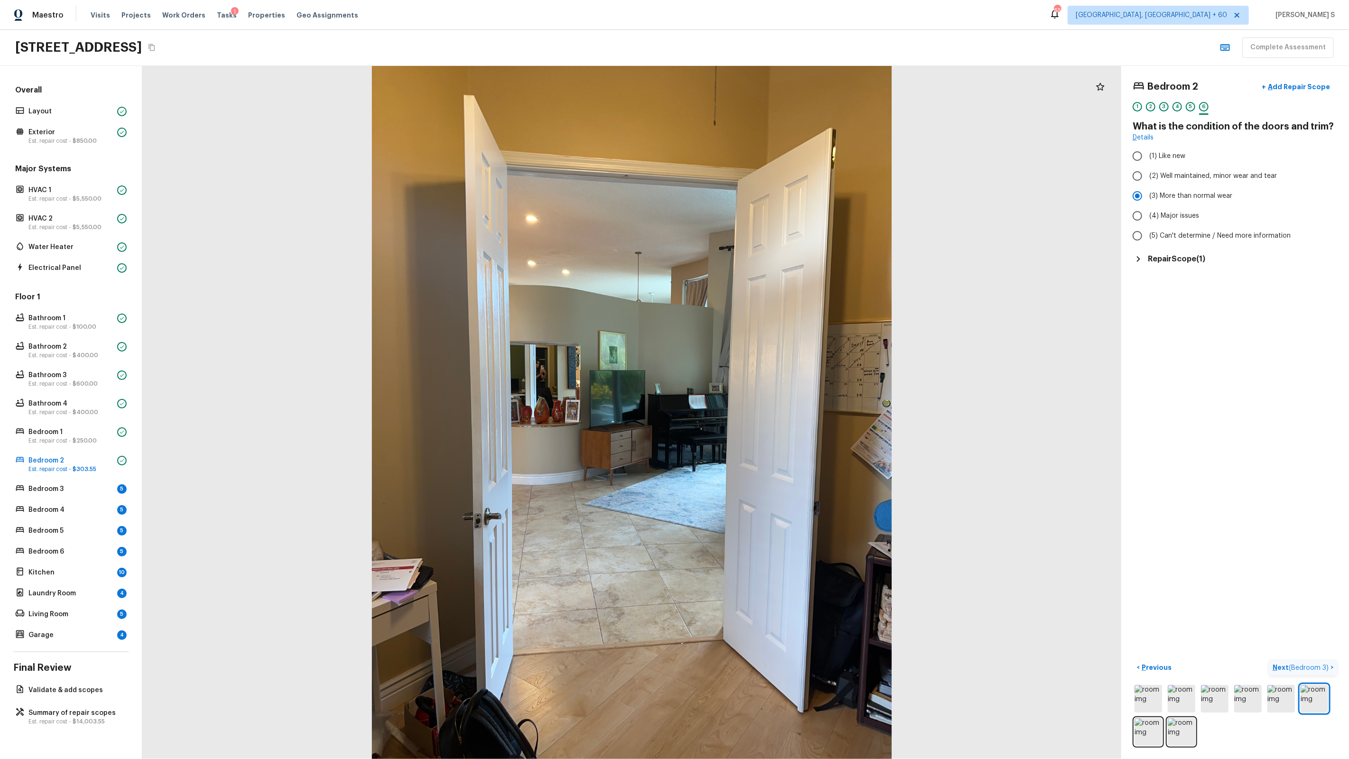
click at [1304, 668] on span "( Bedroom 3 )" at bounding box center [1309, 667] width 40 height 7
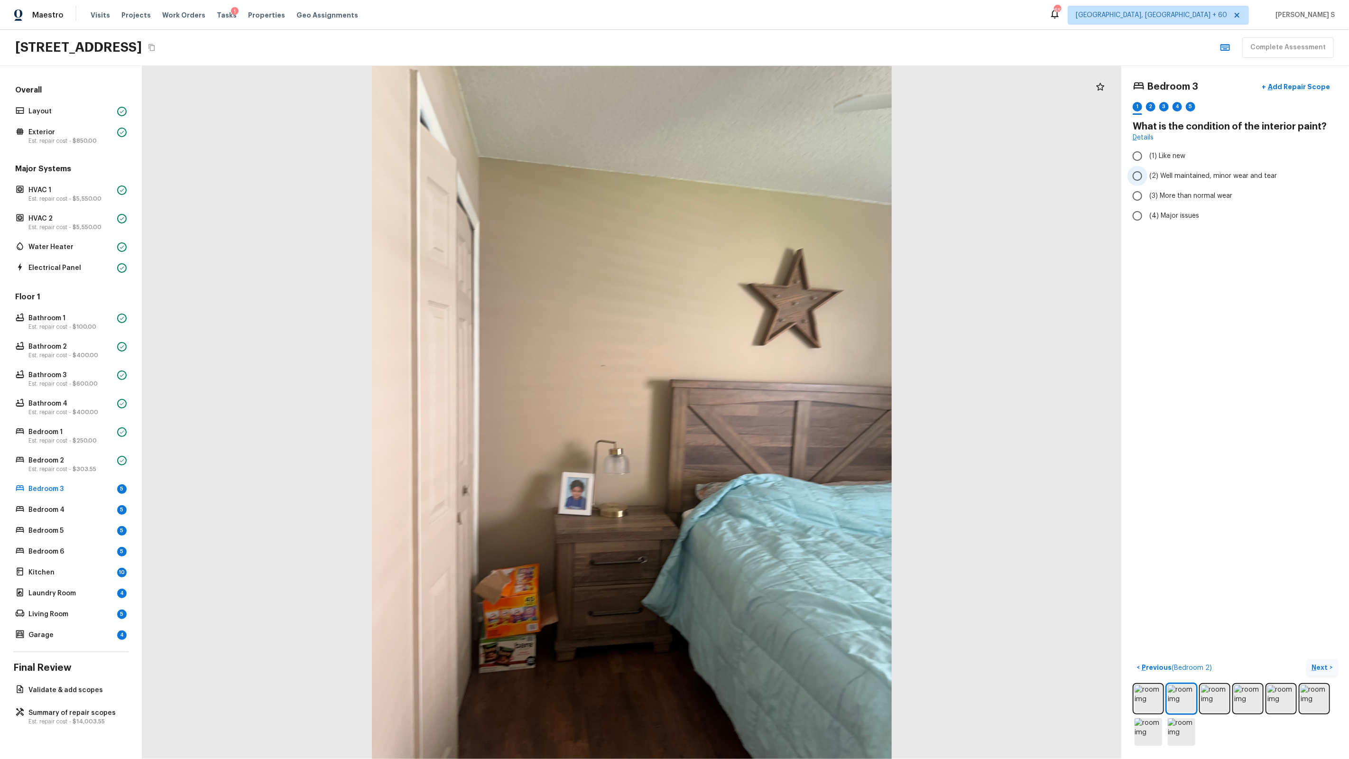
click at [1180, 175] on span "(2) Well maintained, minor wear and tear" at bounding box center [1213, 175] width 128 height 9
click at [1147, 175] on input "(2) Well maintained, minor wear and tear" at bounding box center [1137, 176] width 20 height 20
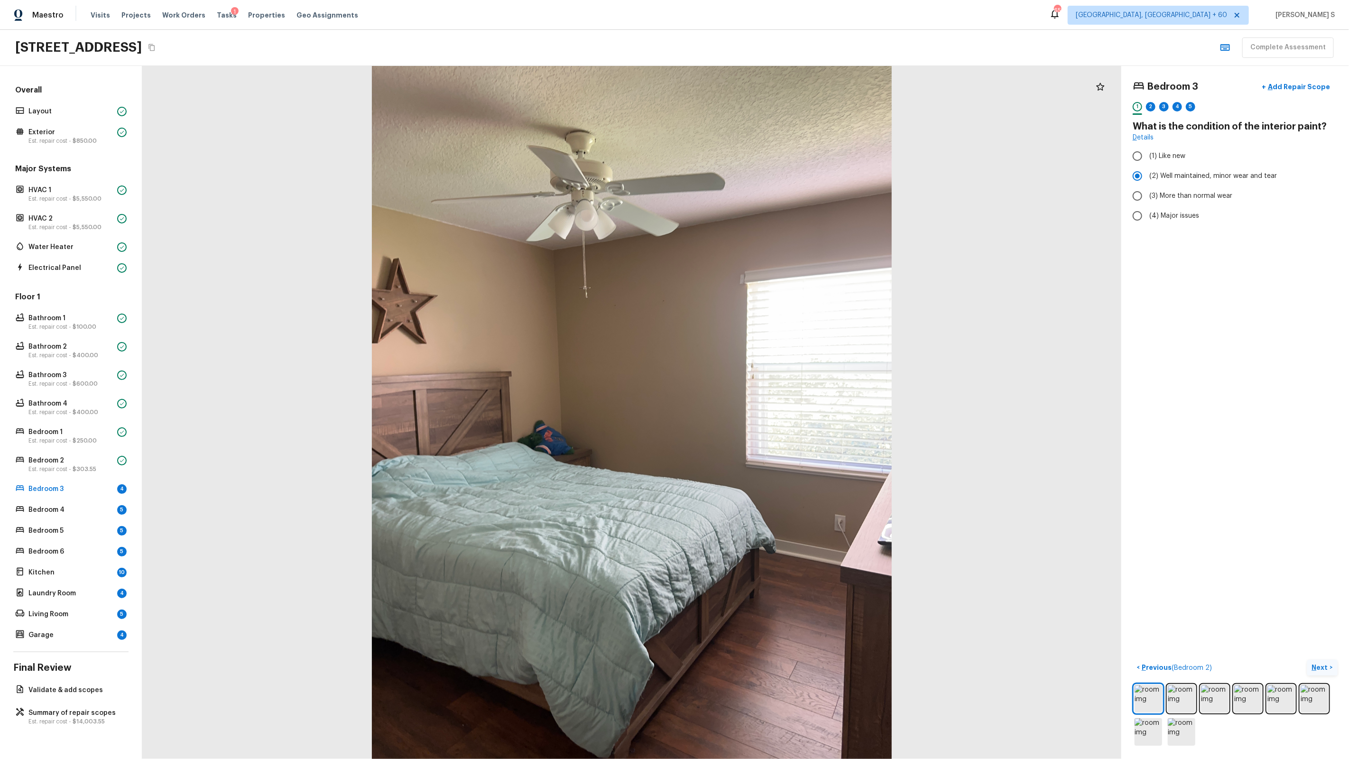
click at [1325, 664] on p "Next" at bounding box center [1321, 667] width 18 height 9
click at [1154, 178] on span "(1) Yes" at bounding box center [1159, 179] width 20 height 9
click at [1147, 178] on input "(1) Yes" at bounding box center [1137, 180] width 20 height 20
click at [1333, 667] on button "Next >" at bounding box center [1322, 668] width 30 height 16
click at [1180, 180] on span "(2) Well maintained, minor wear and tear" at bounding box center [1213, 175] width 128 height 9
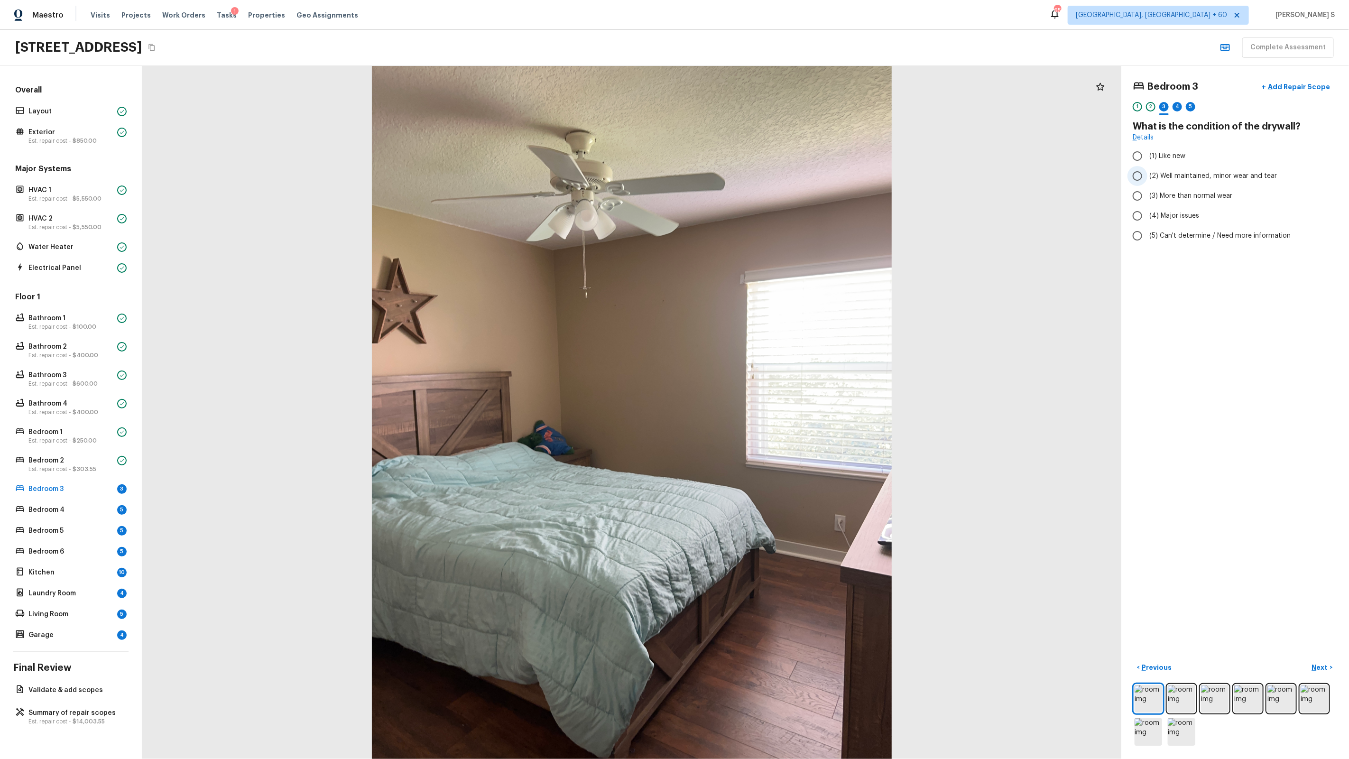
click at [1147, 180] on input "(2) Well maintained, minor wear and tear" at bounding box center [1137, 176] width 20 height 20
click at [1320, 665] on p "Next" at bounding box center [1321, 667] width 18 height 9
click at [1162, 157] on span "(1) Hardwood" at bounding box center [1170, 155] width 42 height 9
click at [1147, 157] on input "(1) Hardwood" at bounding box center [1137, 156] width 20 height 20
click at [1309, 664] on button "Next >" at bounding box center [1322, 668] width 30 height 16
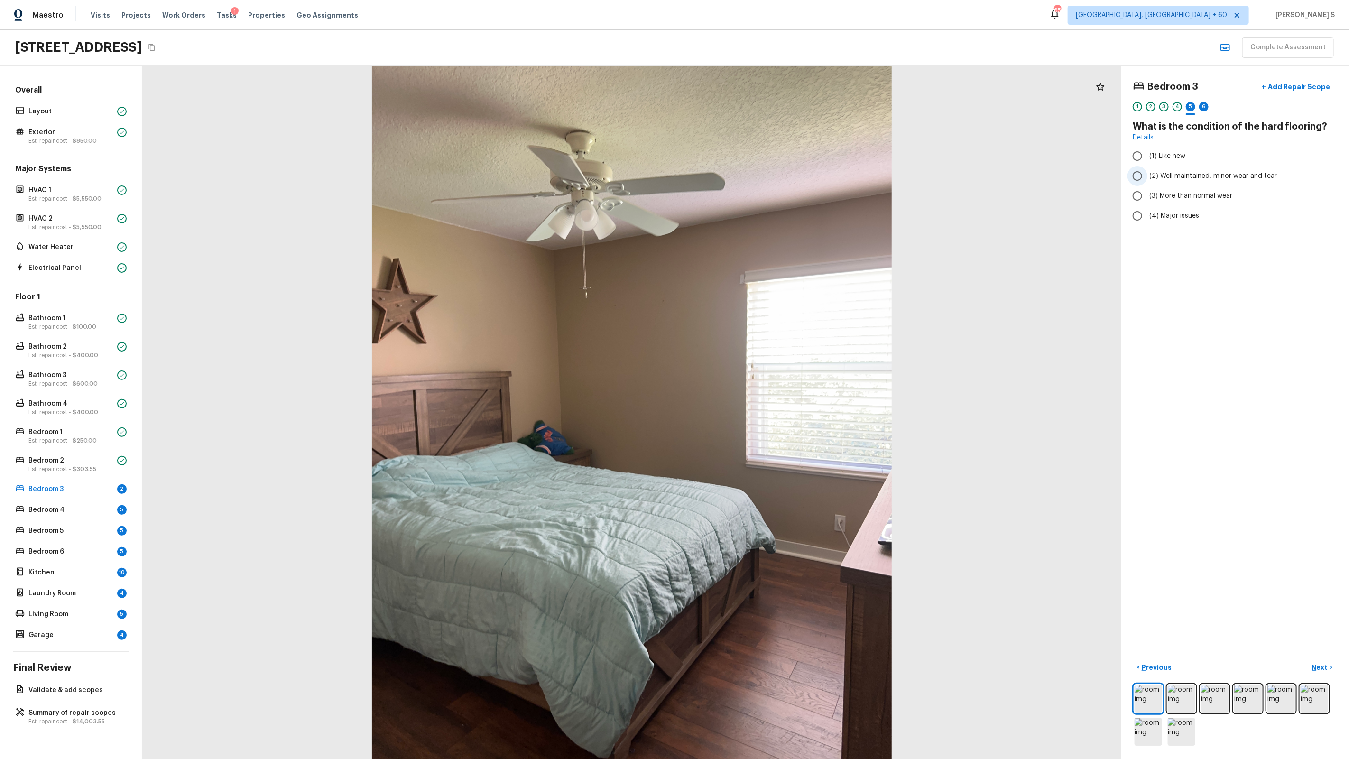
click at [1216, 168] on label "(2) Well maintained, minor wear and tear" at bounding box center [1228, 176] width 203 height 20
click at [1147, 168] on input "(2) Well maintained, minor wear and tear" at bounding box center [1137, 176] width 20 height 20
click at [1324, 666] on p "Next" at bounding box center [1321, 667] width 18 height 9
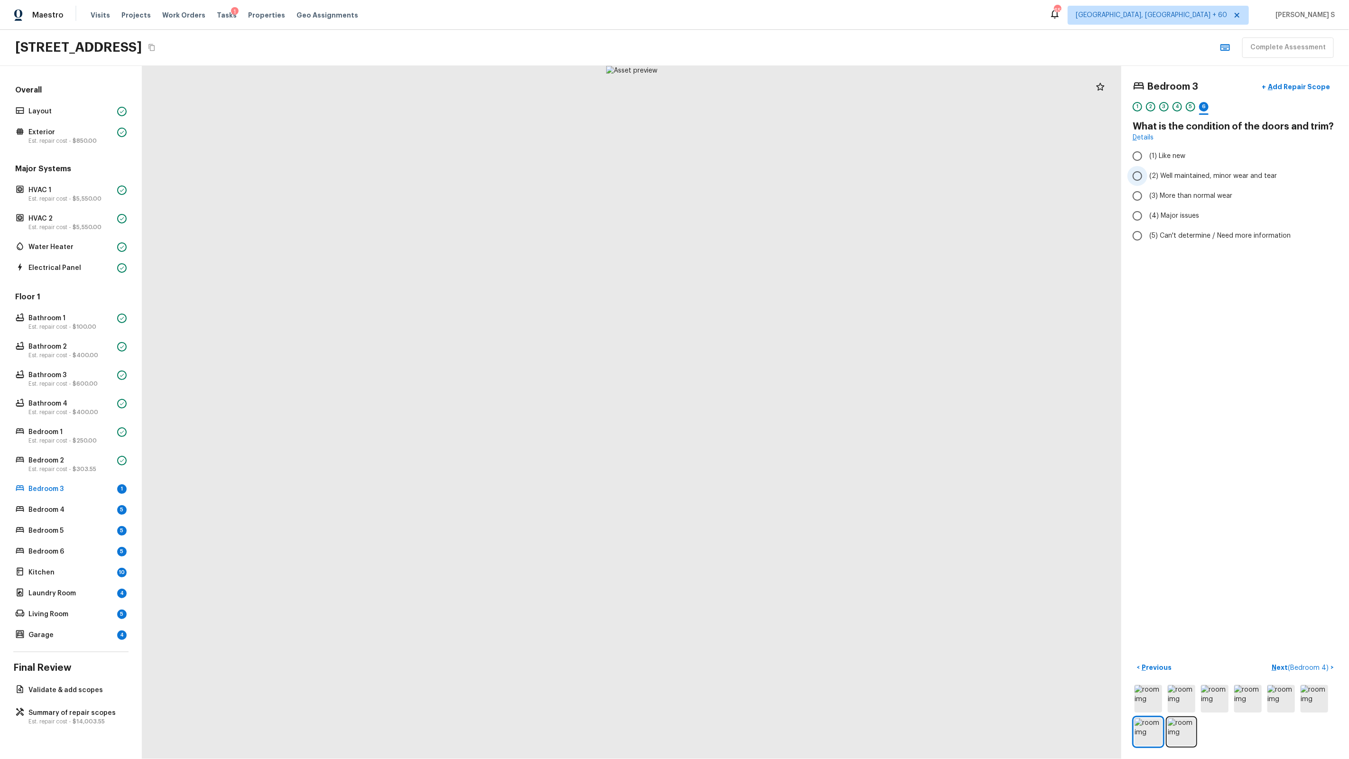
click at [1202, 176] on span "(2) Well maintained, minor wear and tear" at bounding box center [1213, 175] width 128 height 9
click at [1147, 176] on input "(2) Well maintained, minor wear and tear" at bounding box center [1137, 176] width 20 height 20
click at [1298, 667] on span "( Bedroom 4 )" at bounding box center [1308, 667] width 41 height 7
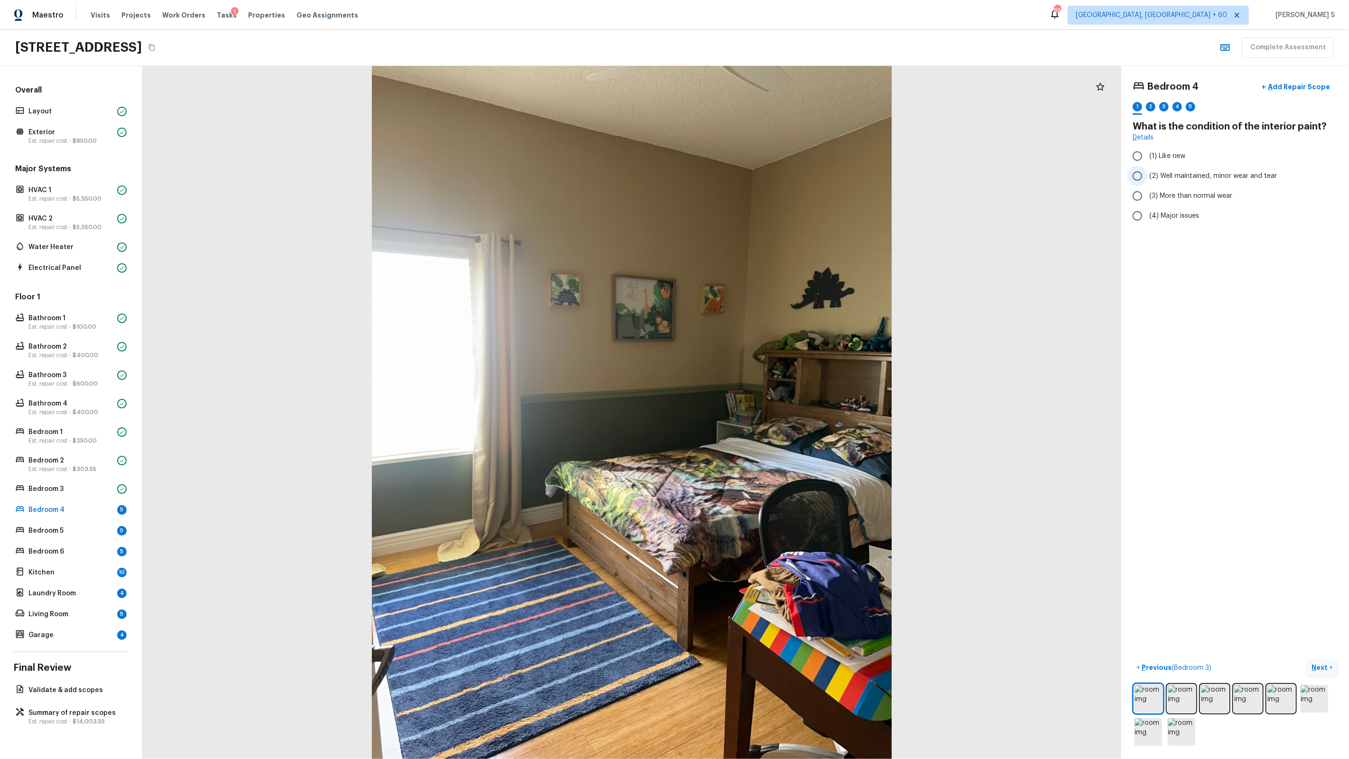
click at [1191, 180] on span "(2) Well maintained, minor wear and tear" at bounding box center [1213, 175] width 128 height 9
click at [1147, 180] on input "(2) Well maintained, minor wear and tear" at bounding box center [1137, 176] width 20 height 20
click at [1315, 674] on button "Next >" at bounding box center [1322, 668] width 30 height 16
click at [1158, 176] on span "(1) Yes" at bounding box center [1159, 179] width 20 height 9
click at [1147, 176] on input "(1) Yes" at bounding box center [1137, 180] width 20 height 20
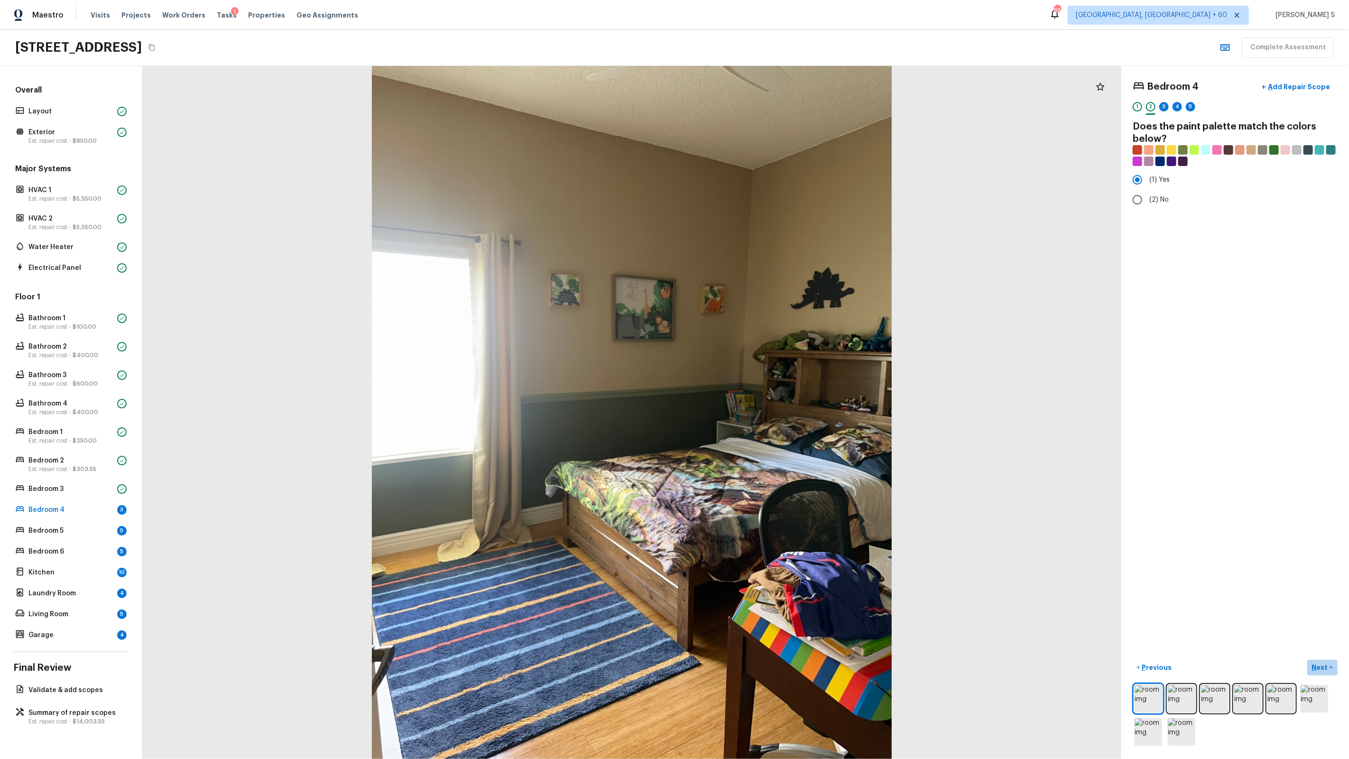
click at [1319, 663] on p "Next" at bounding box center [1321, 667] width 18 height 9
click at [1204, 172] on span "(2) Well maintained, minor wear and tear" at bounding box center [1213, 175] width 128 height 9
click at [1147, 172] on input "(2) Well maintained, minor wear and tear" at bounding box center [1137, 176] width 20 height 20
click at [1317, 665] on p "Next" at bounding box center [1321, 667] width 18 height 9
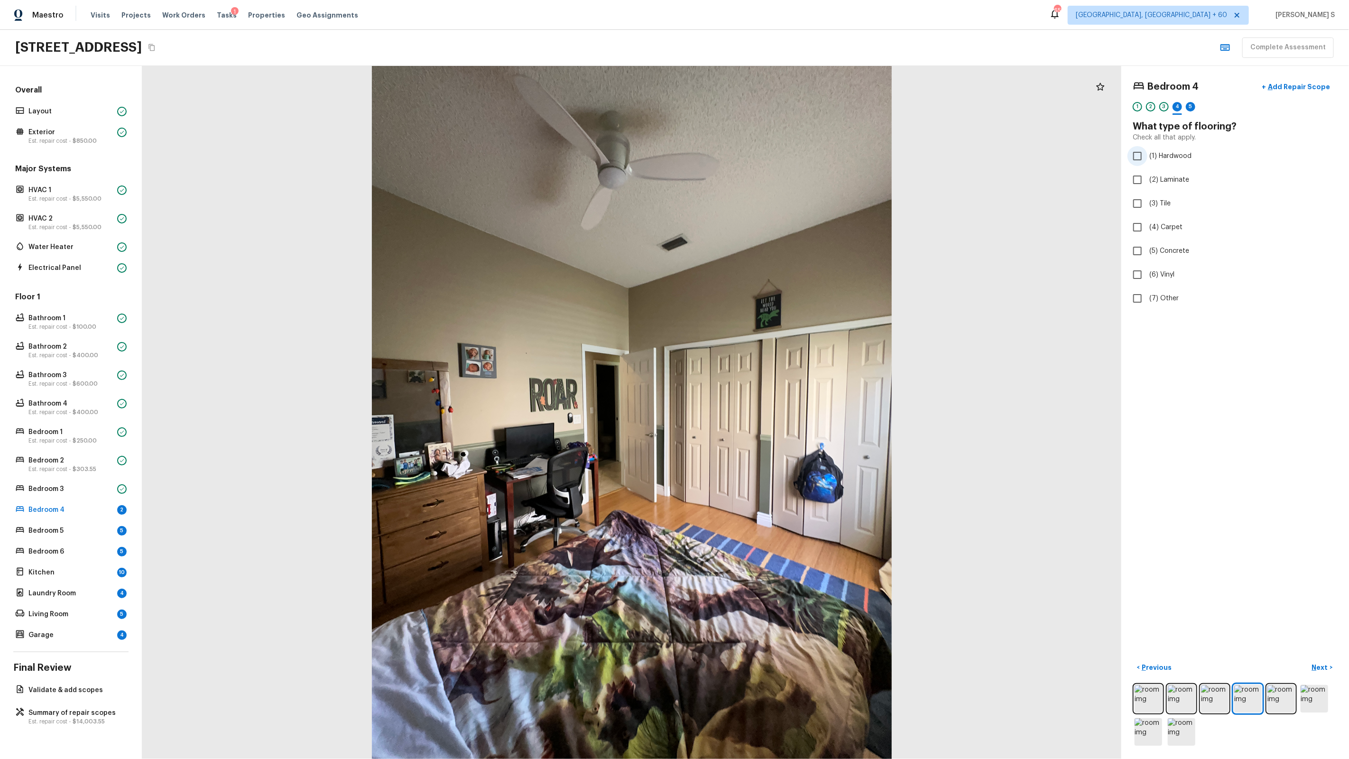
click at [1180, 165] on label "(1) Hardwood" at bounding box center [1228, 156] width 203 height 20
click at [1147, 165] on input "(1) Hardwood" at bounding box center [1137, 156] width 20 height 20
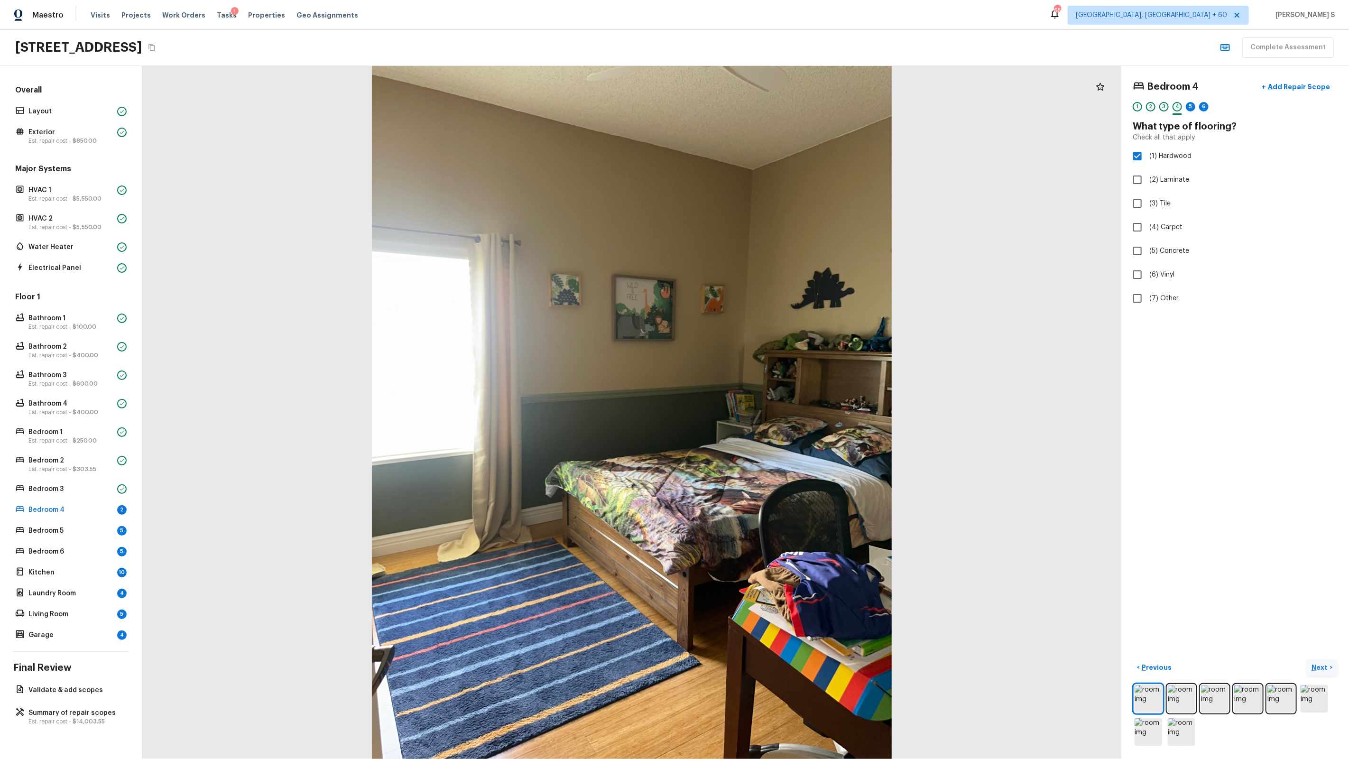
click at [1324, 664] on p "Next" at bounding box center [1321, 667] width 18 height 9
click at [1235, 172] on span "(2) Well maintained, minor wear and tear" at bounding box center [1213, 175] width 128 height 9
click at [1147, 172] on input "(2) Well maintained, minor wear and tear" at bounding box center [1137, 176] width 20 height 20
click at [1313, 660] on button "Next >" at bounding box center [1322, 668] width 30 height 16
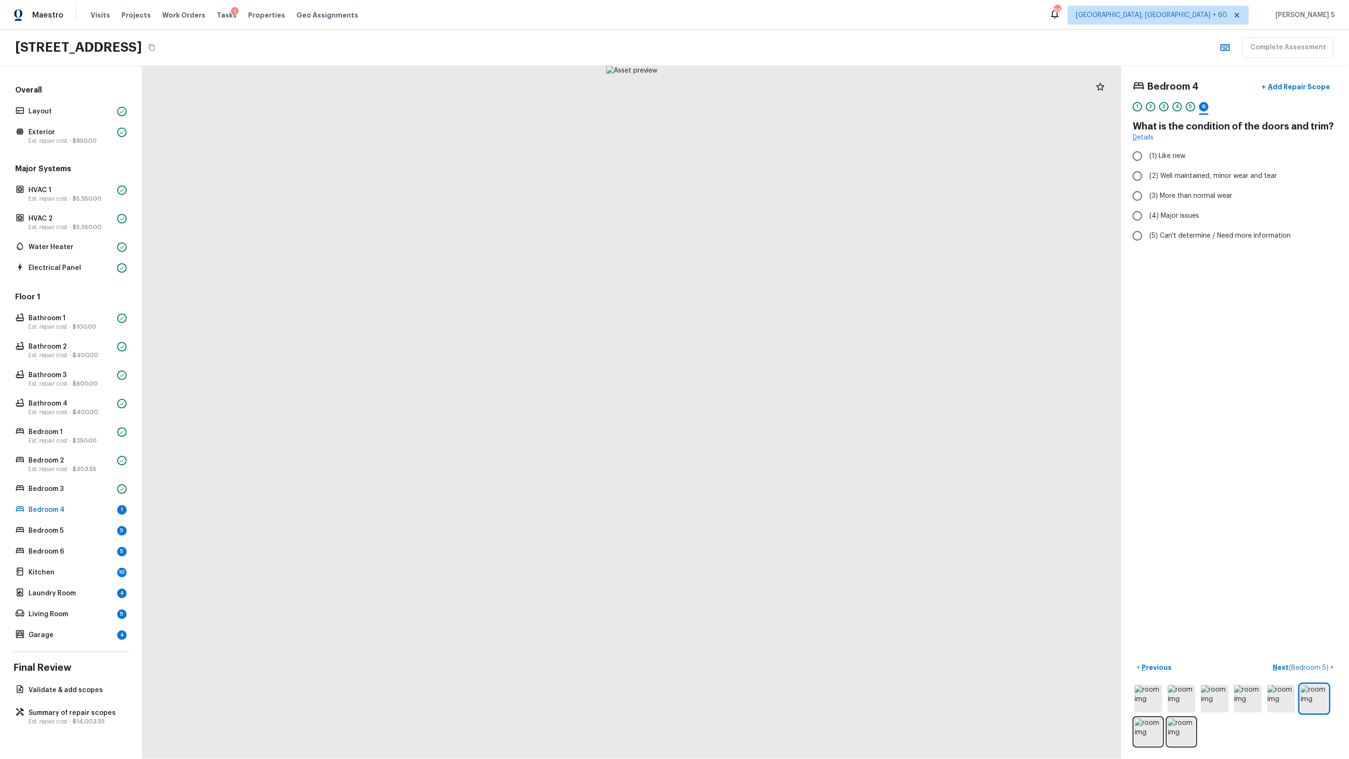
click at [1149, 116] on div "2" at bounding box center [1150, 109] width 9 height 15
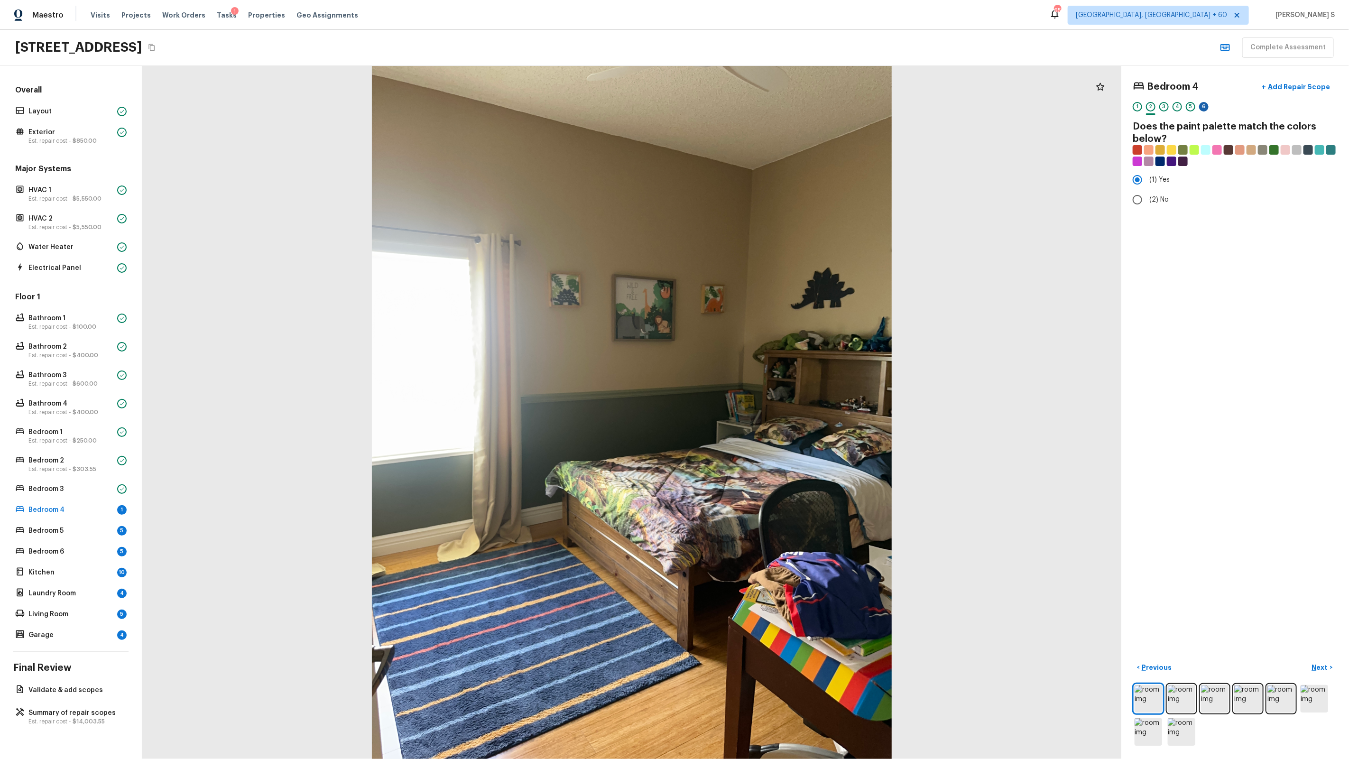
click at [1205, 109] on div "6" at bounding box center [1203, 106] width 9 height 9
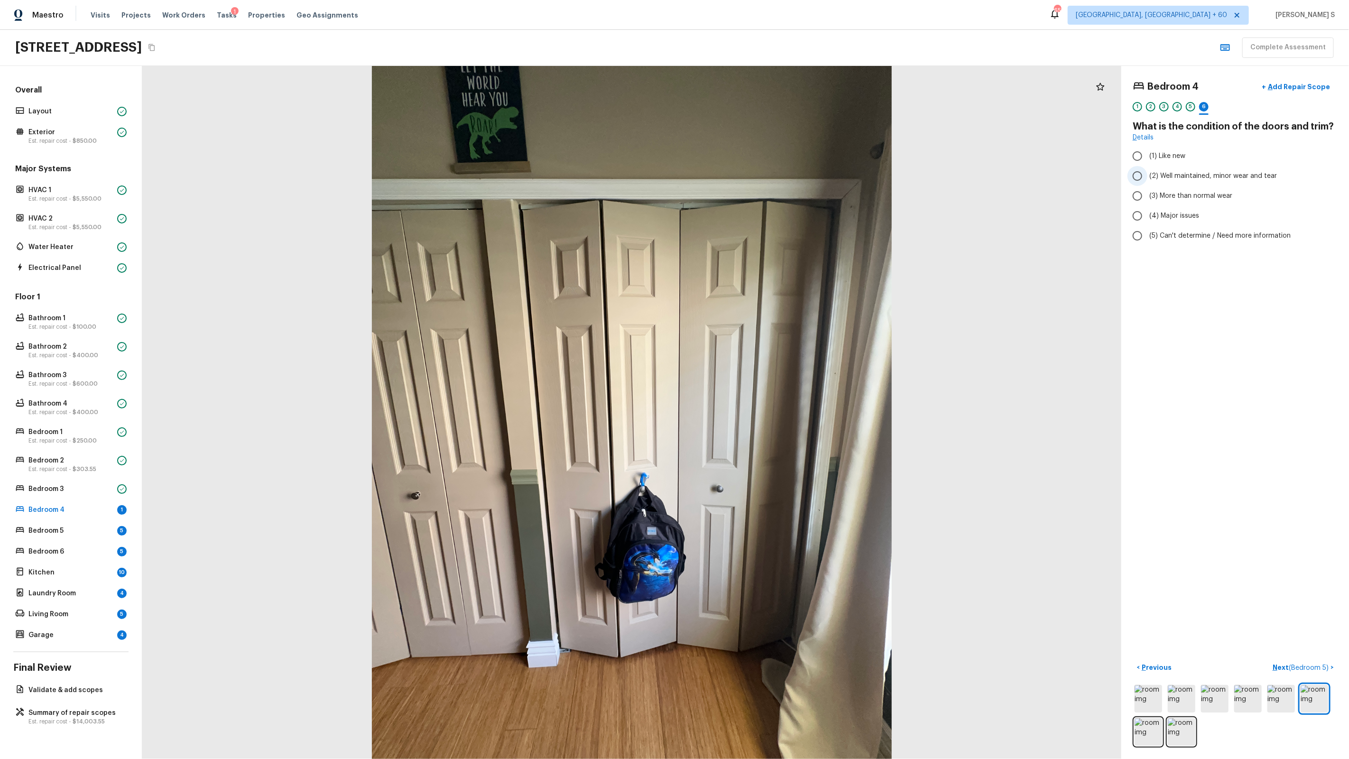
click at [1186, 180] on span "(2) Well maintained, minor wear and tear" at bounding box center [1213, 175] width 128 height 9
click at [1147, 180] on input "(2) Well maintained, minor wear and tear" at bounding box center [1137, 176] width 20 height 20
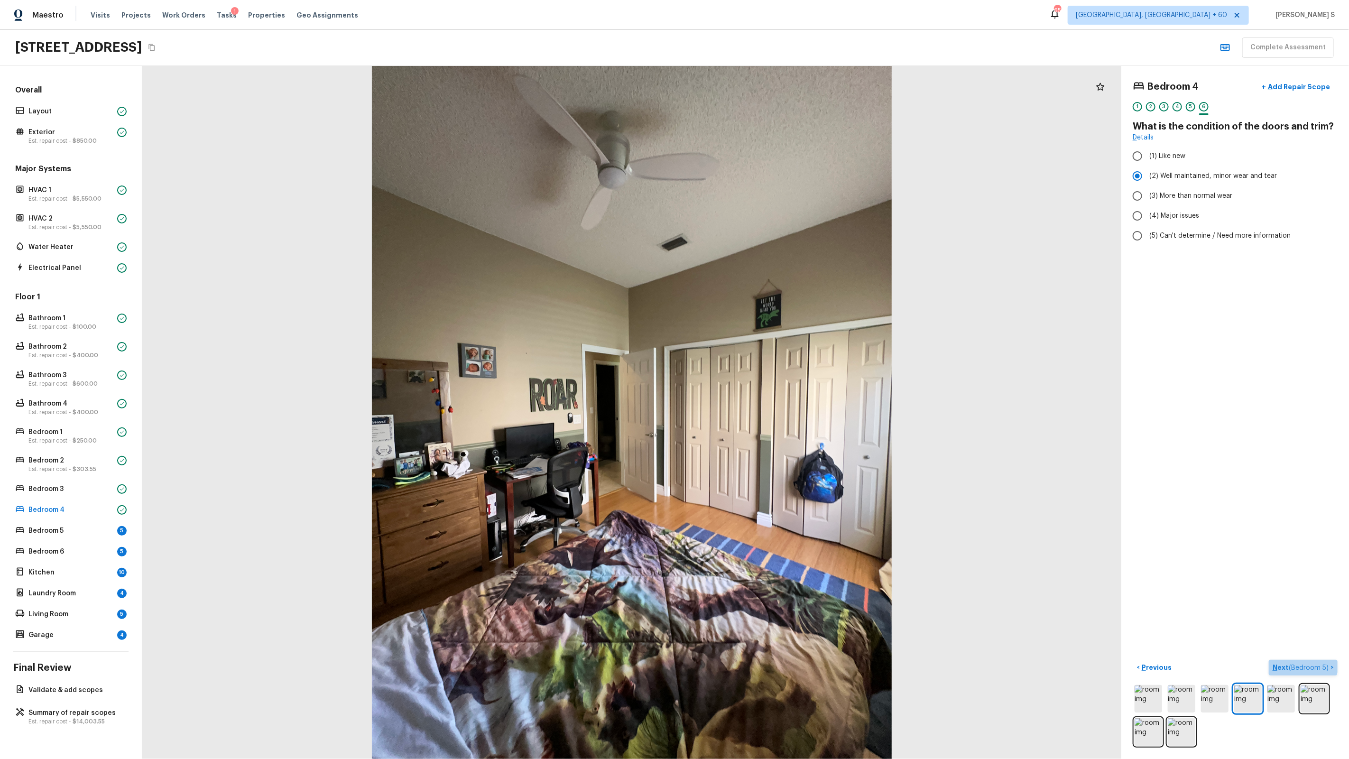
click at [1301, 661] on button "Next ( Bedroom 5 ) >" at bounding box center [1303, 668] width 69 height 16
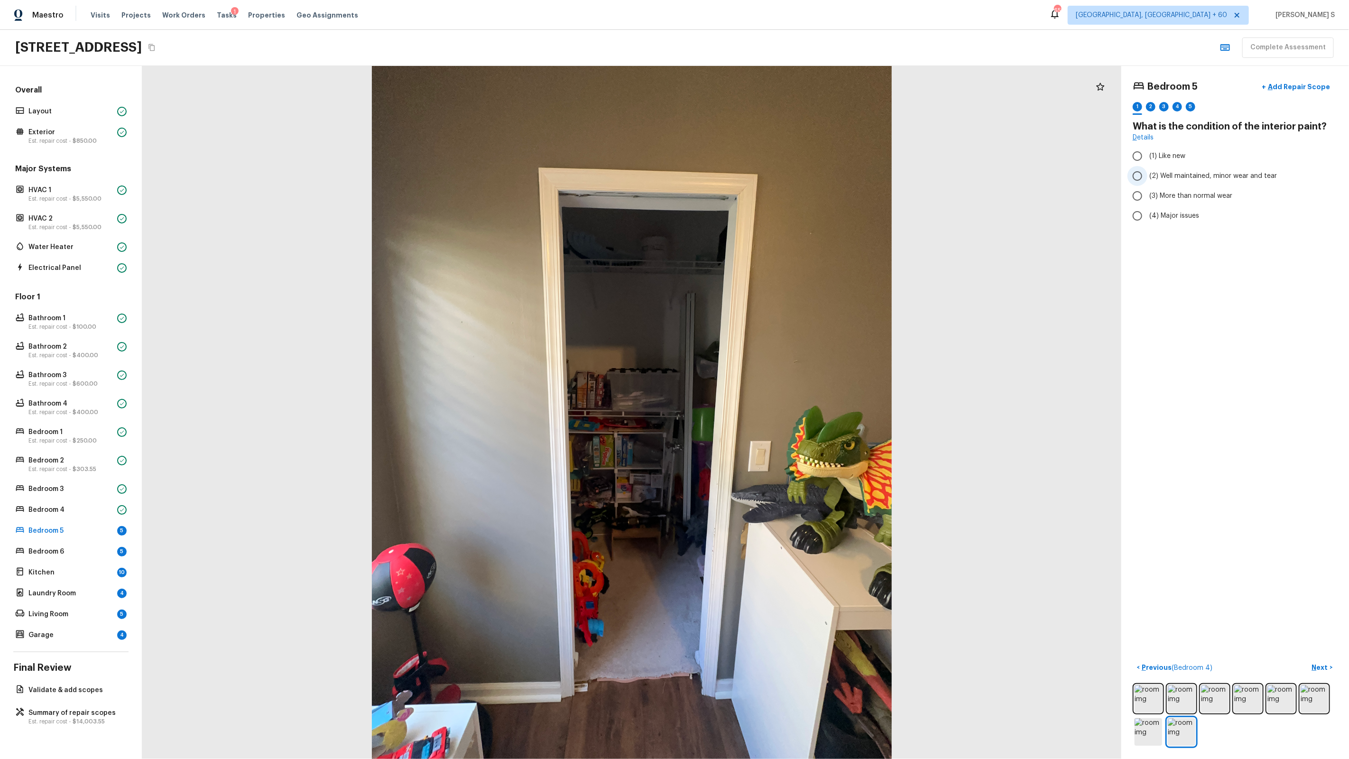
click at [1170, 176] on span "(2) Well maintained, minor wear and tear" at bounding box center [1213, 175] width 128 height 9
click at [1147, 176] on input "(2) Well maintained, minor wear and tear" at bounding box center [1137, 176] width 20 height 20
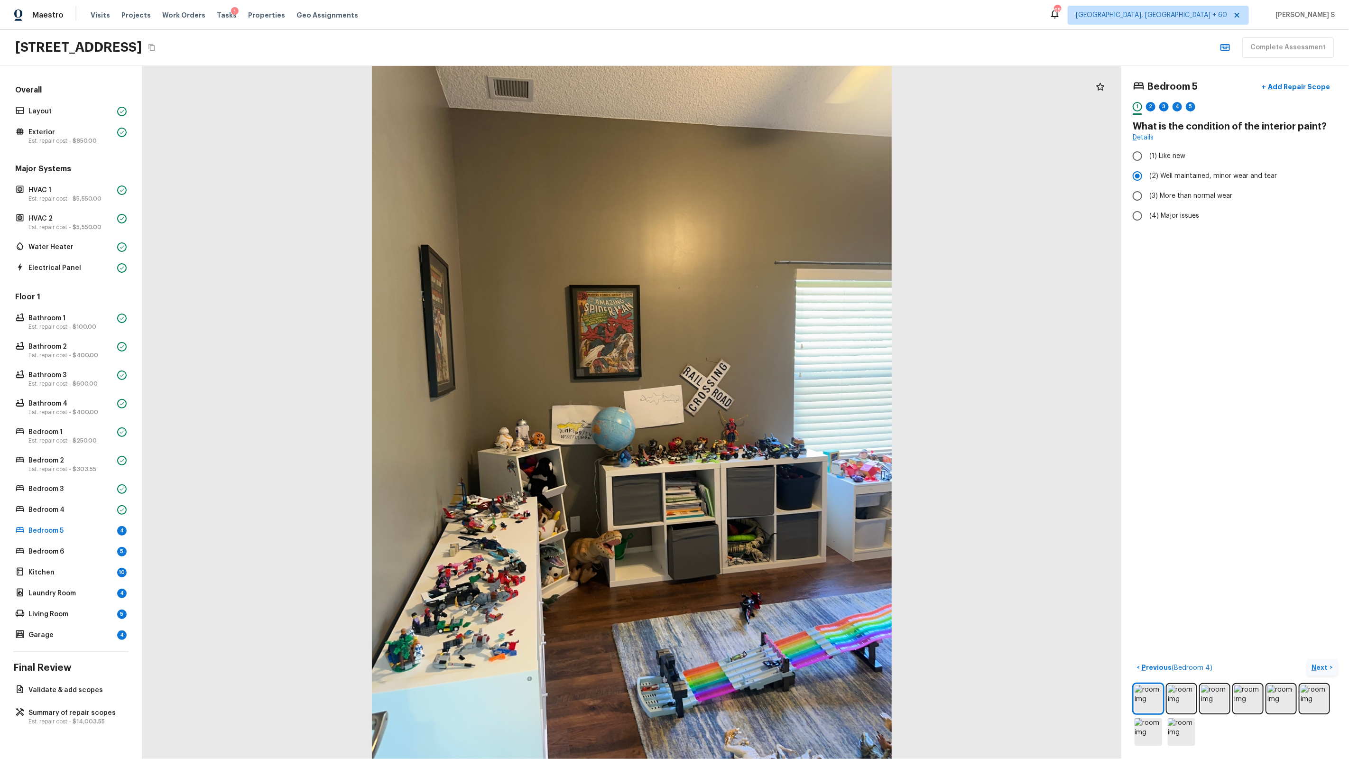
click at [1325, 668] on p "Next" at bounding box center [1321, 667] width 18 height 9
click at [1167, 180] on span "(1) Yes" at bounding box center [1159, 179] width 20 height 9
click at [1147, 180] on input "(1) Yes" at bounding box center [1137, 180] width 20 height 20
click at [1321, 664] on p "Next" at bounding box center [1321, 667] width 18 height 9
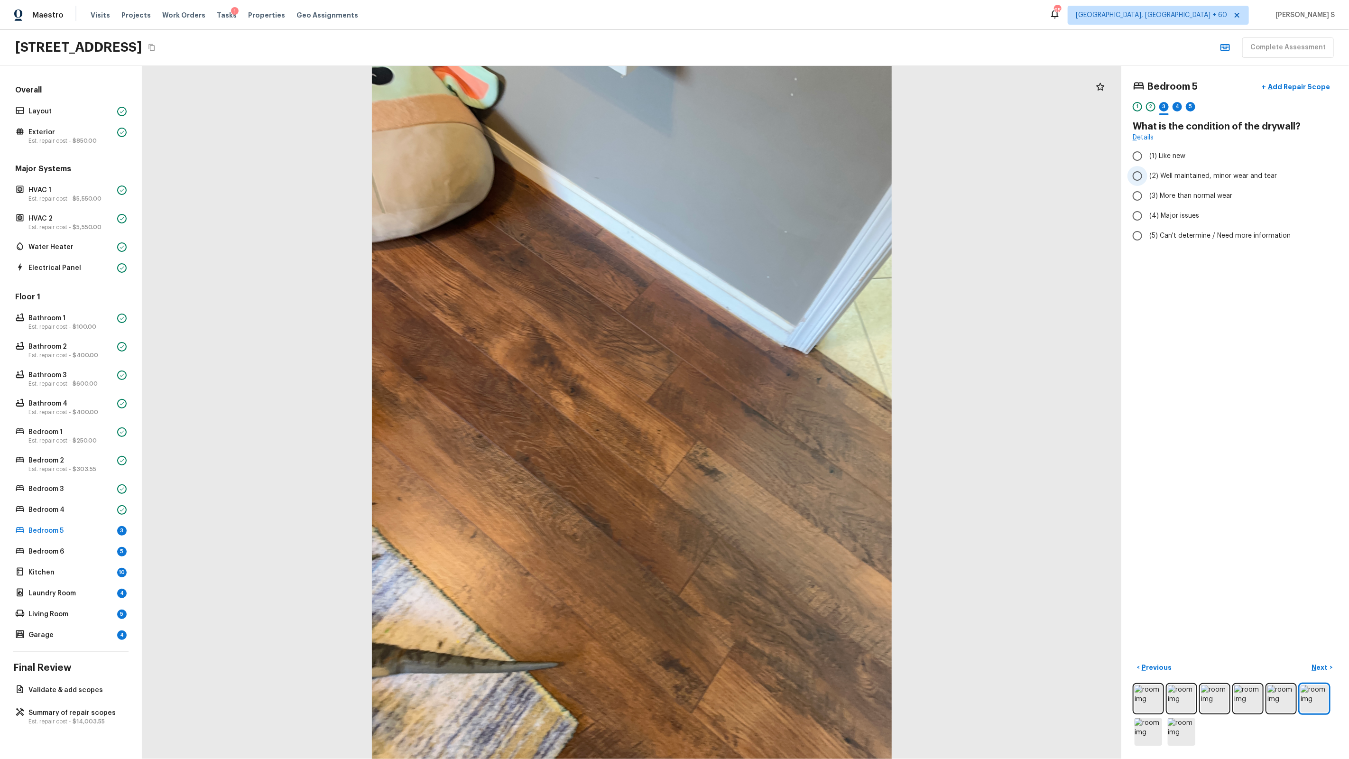
click at [1184, 178] on span "(2) Well maintained, minor wear and tear" at bounding box center [1213, 175] width 128 height 9
click at [1147, 178] on input "(2) Well maintained, minor wear and tear" at bounding box center [1137, 176] width 20 height 20
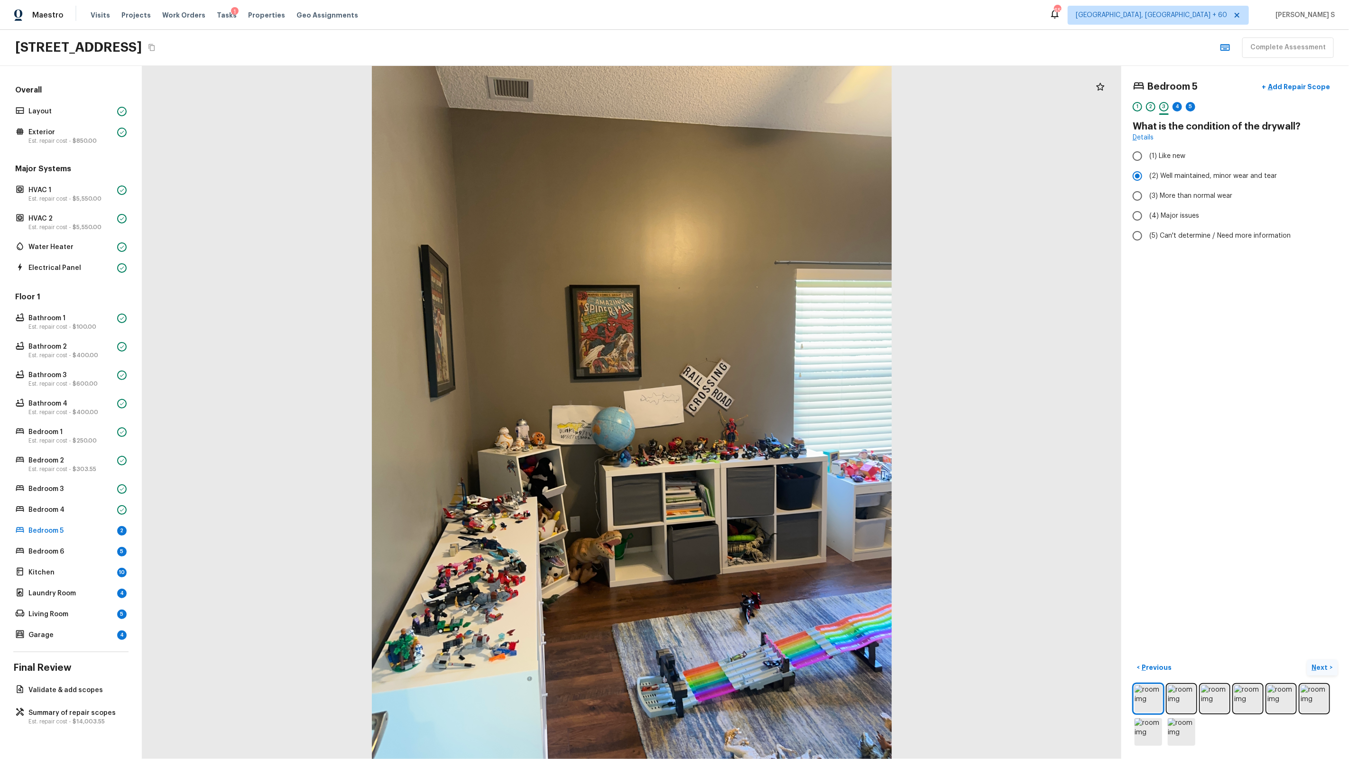
click at [1326, 666] on p "Next" at bounding box center [1321, 667] width 18 height 9
click at [1157, 160] on span "(1) Hardwood" at bounding box center [1170, 155] width 42 height 9
click at [1147, 160] on input "(1) Hardwood" at bounding box center [1137, 156] width 20 height 20
click at [1327, 662] on button "Next >" at bounding box center [1322, 668] width 30 height 16
click at [1203, 170] on label "(2) Well maintained, minor wear and tear" at bounding box center [1228, 176] width 203 height 20
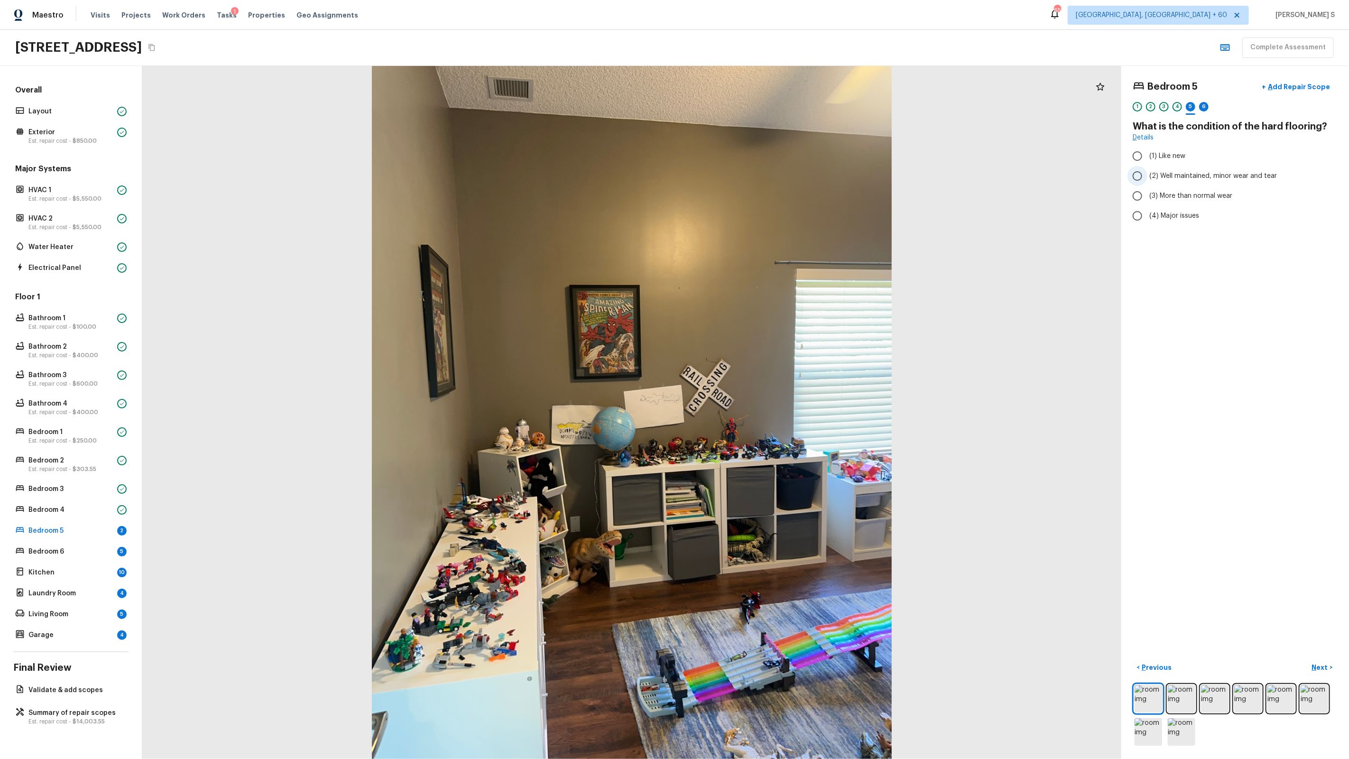
click at [1147, 170] on input "(2) Well maintained, minor wear and tear" at bounding box center [1137, 176] width 20 height 20
click at [1317, 664] on p "Next" at bounding box center [1321, 667] width 18 height 9
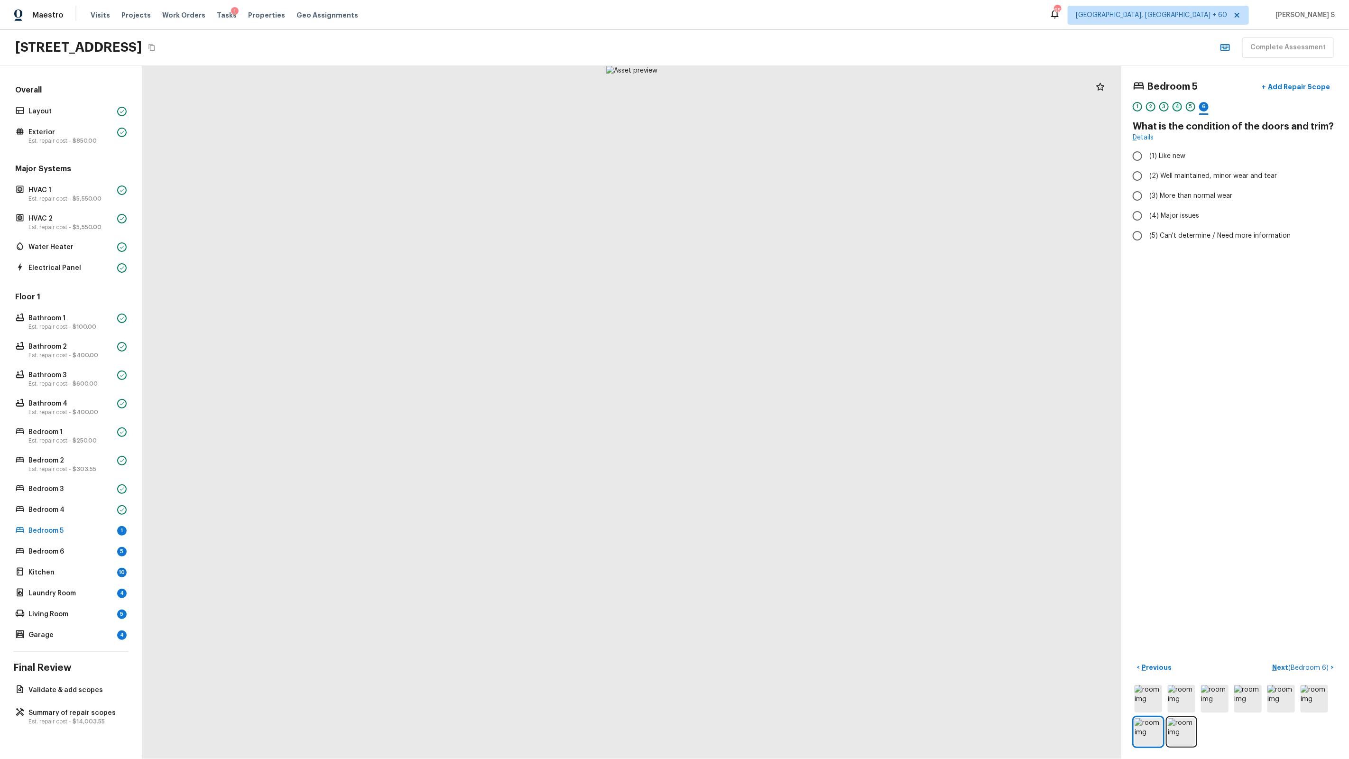
click at [1175, 108] on div "4" at bounding box center [1176, 106] width 9 height 9
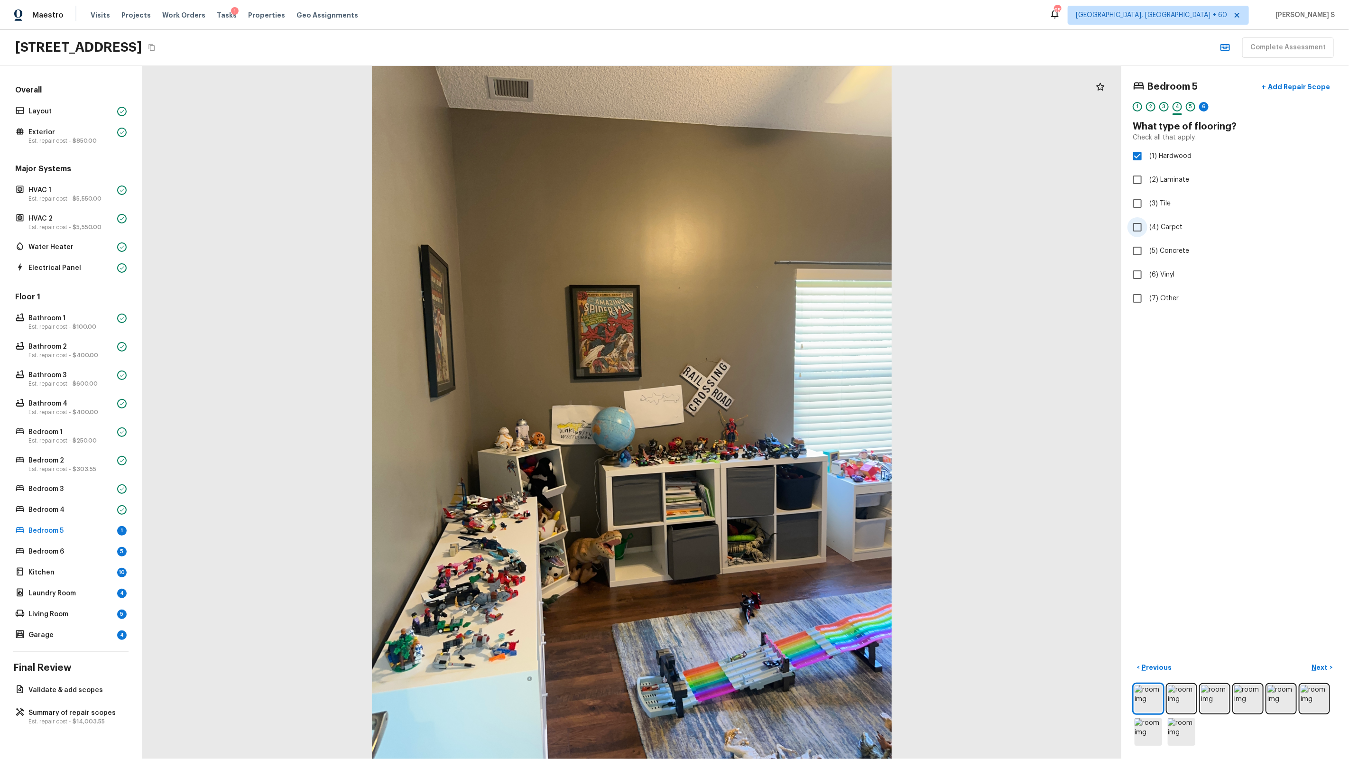
click at [1170, 229] on span "(4) Carpet" at bounding box center [1165, 226] width 33 height 9
click at [1147, 229] on input "(4) Carpet" at bounding box center [1137, 227] width 20 height 20
click at [1323, 664] on p "Next" at bounding box center [1321, 667] width 18 height 9
click at [1183, 196] on span "(3) More than normal wear" at bounding box center [1190, 195] width 83 height 9
click at [1147, 196] on input "(3) More than normal wear" at bounding box center [1137, 196] width 20 height 20
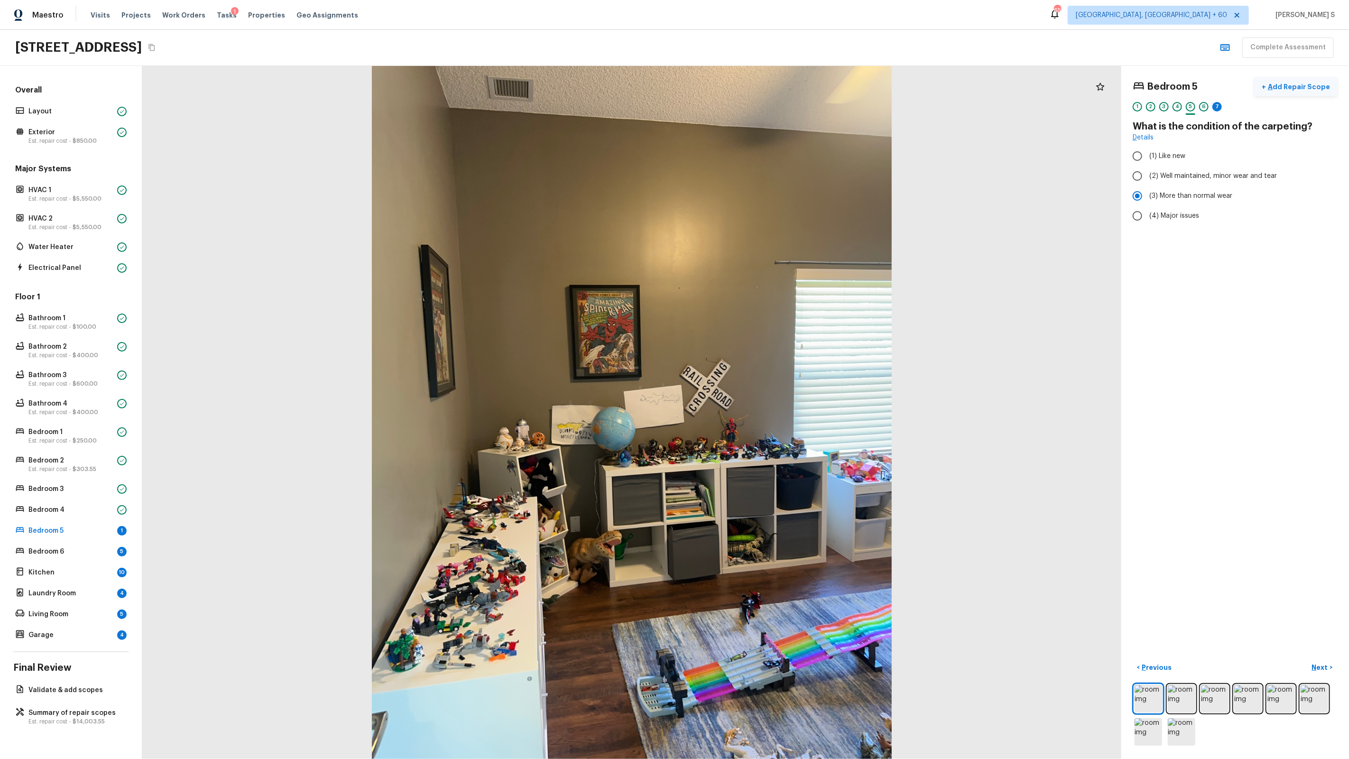
click at [1299, 86] on p "Add Repair Scope" at bounding box center [1298, 86] width 64 height 9
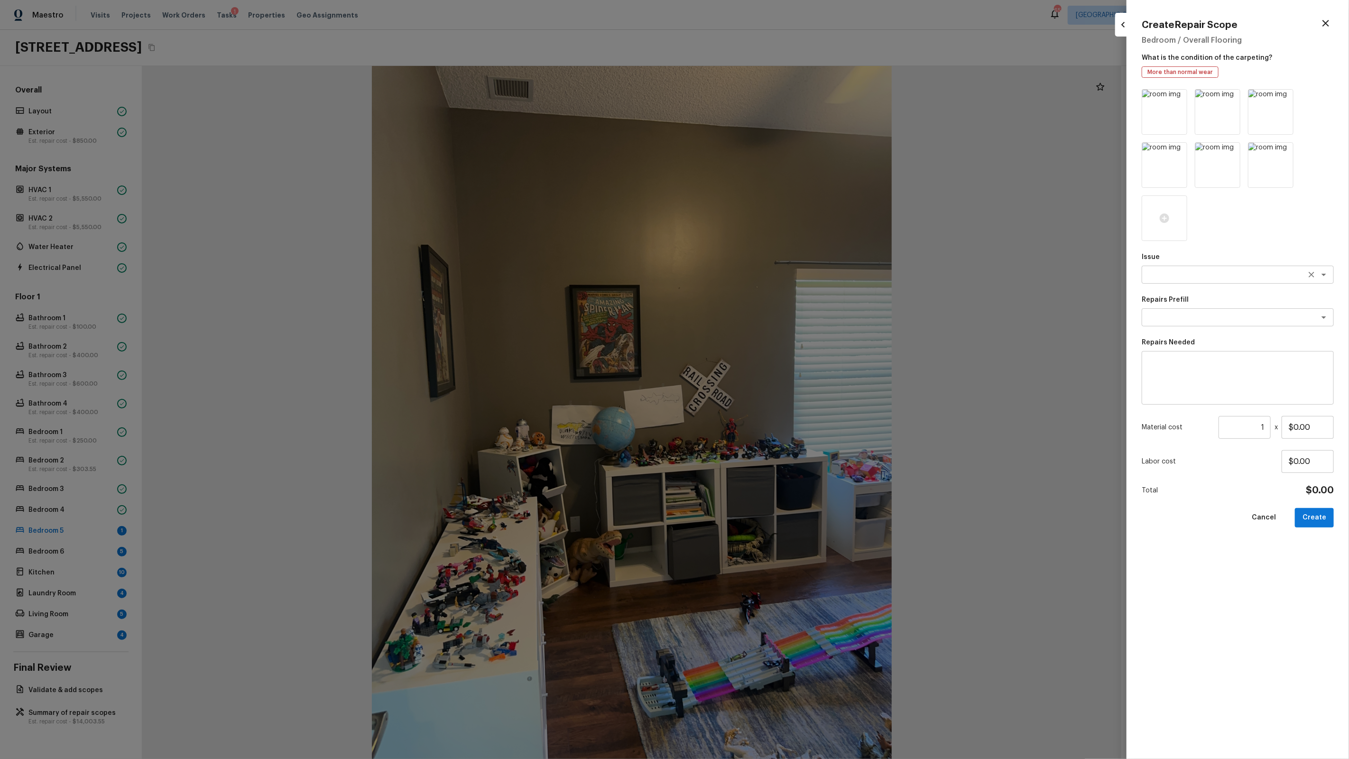
click at [1194, 279] on div "x ​" at bounding box center [1238, 275] width 192 height 18
click at [1256, 436] on input "1" at bounding box center [1244, 427] width 52 height 23
click at [1319, 519] on button "Create" at bounding box center [1314, 517] width 39 height 19
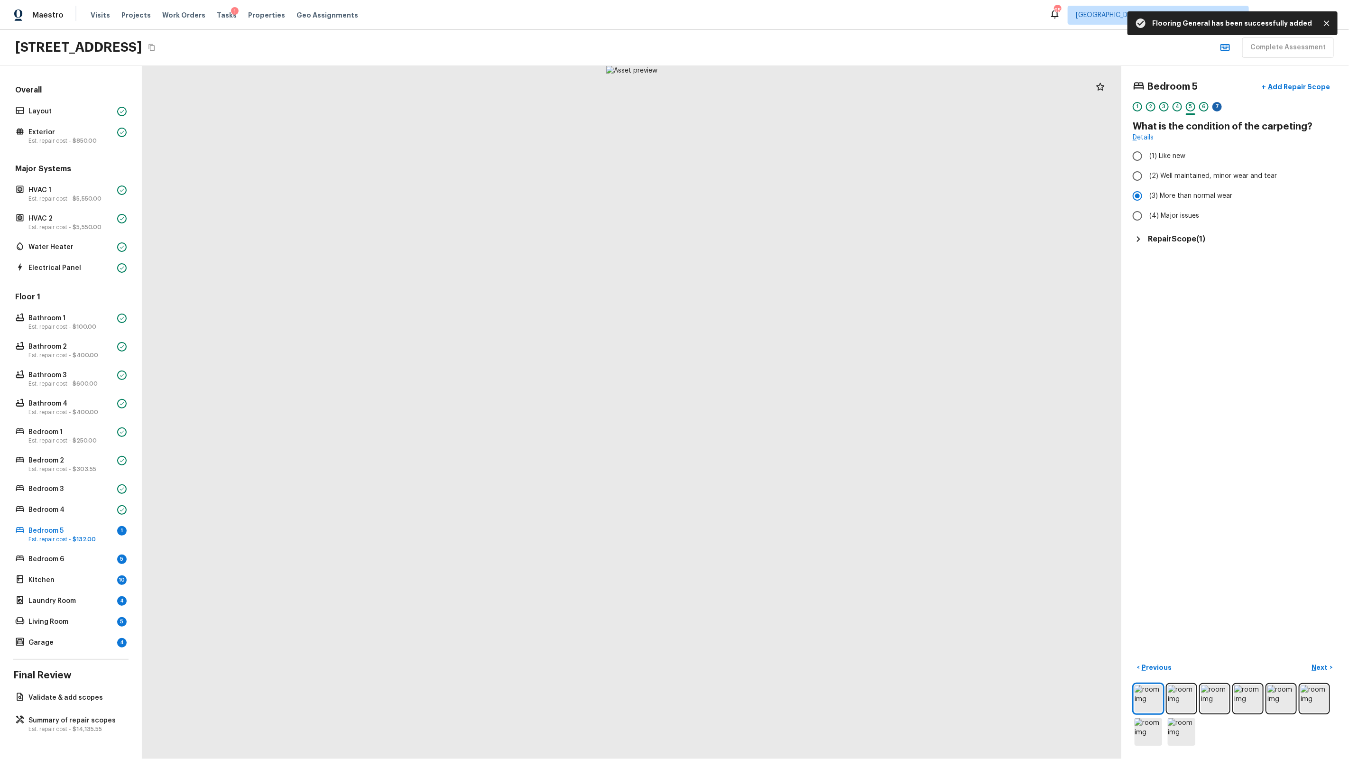
click at [1221, 105] on div "7" at bounding box center [1216, 106] width 9 height 9
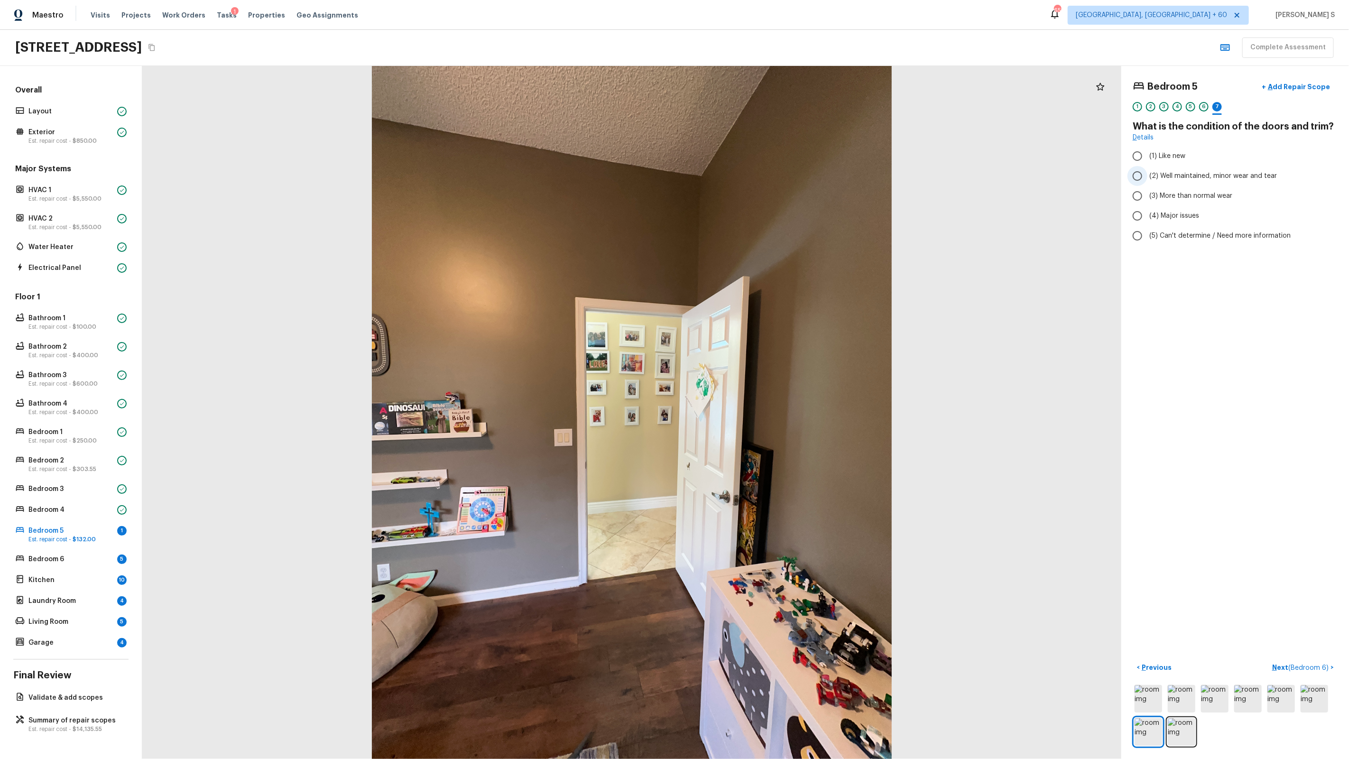
click at [1189, 177] on span "(2) Well maintained, minor wear and tear" at bounding box center [1213, 175] width 128 height 9
click at [1147, 177] on input "(2) Well maintained, minor wear and tear" at bounding box center [1137, 176] width 20 height 20
click at [1312, 664] on p "Next ( Bedroom 6 )" at bounding box center [1301, 668] width 58 height 10
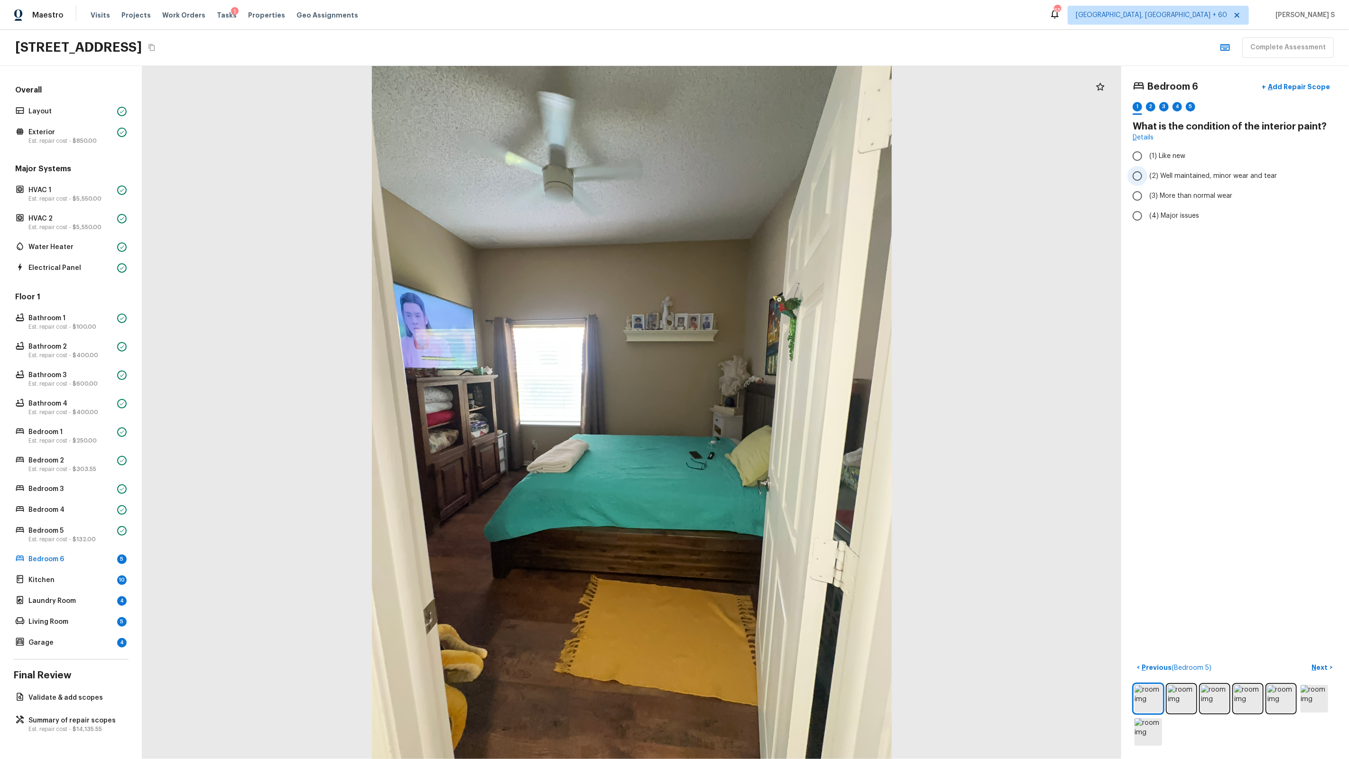
click at [1193, 176] on span "(2) Well maintained, minor wear and tear" at bounding box center [1213, 175] width 128 height 9
click at [1147, 176] on input "(2) Well maintained, minor wear and tear" at bounding box center [1137, 176] width 20 height 20
click at [1315, 664] on p "Next" at bounding box center [1321, 667] width 18 height 9
click at [1161, 182] on span "(1) Yes" at bounding box center [1159, 179] width 20 height 9
click at [1147, 182] on input "(1) Yes" at bounding box center [1137, 180] width 20 height 20
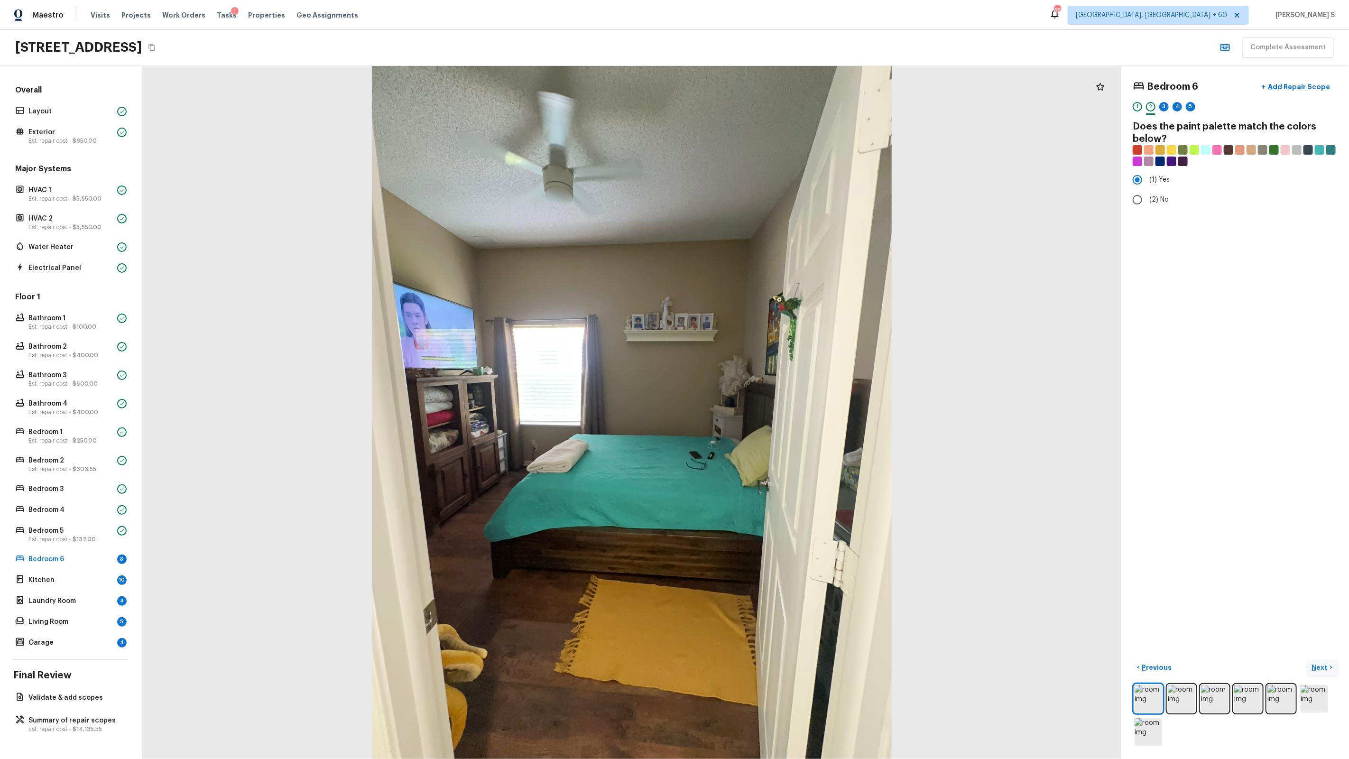
click at [1320, 663] on p "Next" at bounding box center [1321, 667] width 18 height 9
click at [1194, 172] on span "(2) Well maintained, minor wear and tear" at bounding box center [1213, 175] width 128 height 9
click at [1147, 172] on input "(2) Well maintained, minor wear and tear" at bounding box center [1137, 176] width 20 height 20
click at [1324, 665] on p "Next" at bounding box center [1321, 667] width 18 height 9
click at [1163, 158] on span "(1) Hardwood" at bounding box center [1170, 155] width 42 height 9
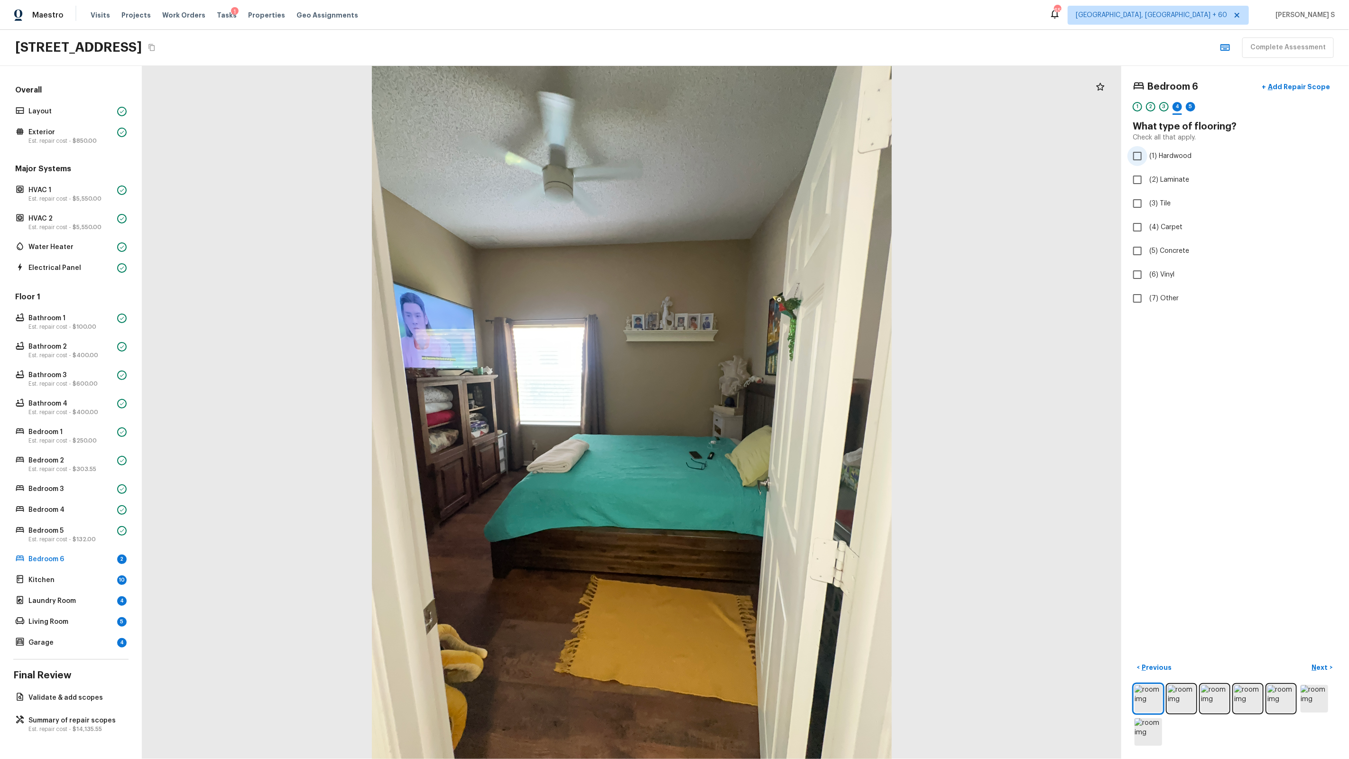
click at [1147, 158] on input "(1) Hardwood" at bounding box center [1137, 156] width 20 height 20
click at [1164, 219] on label "(4) Carpet" at bounding box center [1228, 227] width 203 height 20
click at [1147, 219] on input "(4) Carpet" at bounding box center [1137, 227] width 20 height 20
click at [1323, 664] on p "Next" at bounding box center [1321, 667] width 18 height 9
click at [1177, 197] on span "(3) More than normal wear" at bounding box center [1190, 195] width 83 height 9
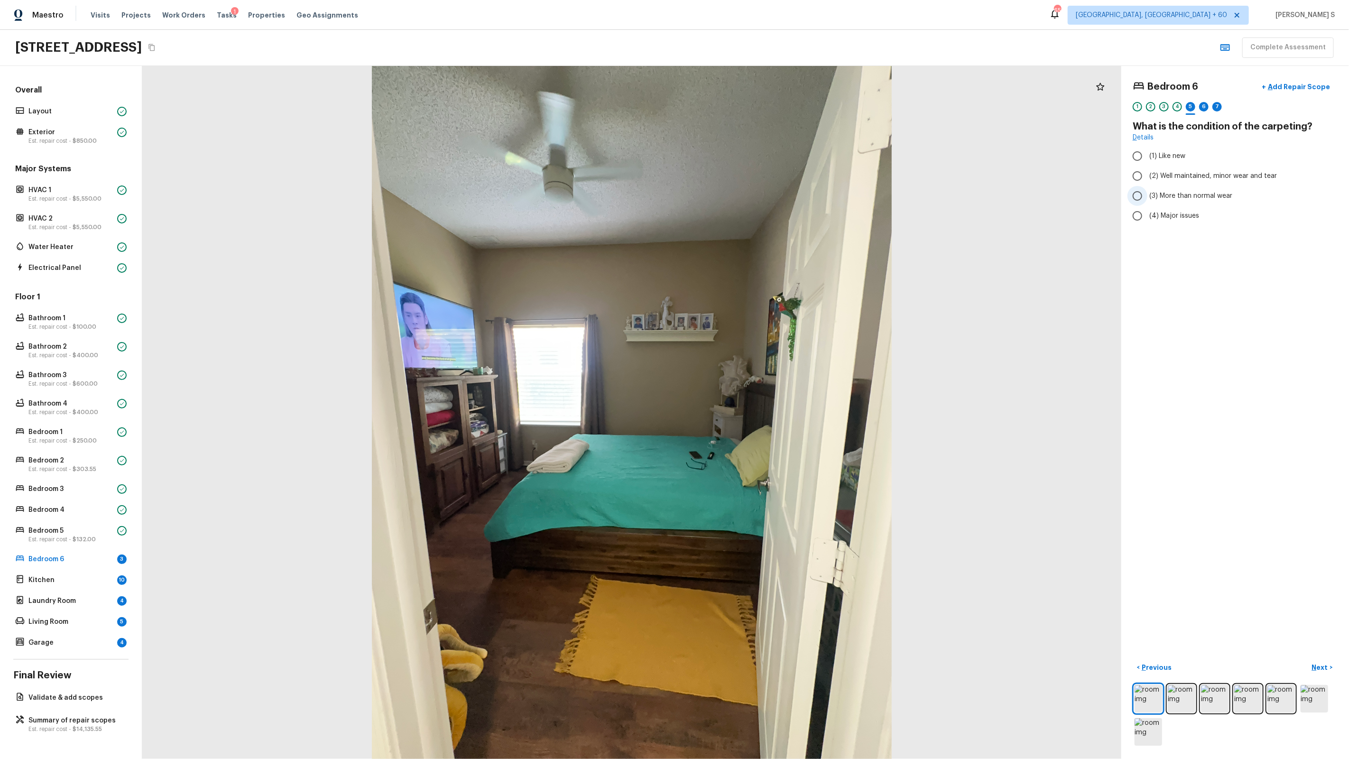
click at [1147, 197] on input "(3) More than normal wear" at bounding box center [1137, 196] width 20 height 20
click at [1206, 111] on div "6" at bounding box center [1203, 109] width 9 height 15
click at [1219, 177] on span "(2) Well maintained, minor wear and tear" at bounding box center [1213, 175] width 128 height 9
click at [1147, 177] on input "(2) Well maintained, minor wear and tear" at bounding box center [1137, 176] width 20 height 20
click at [1317, 665] on p "Next" at bounding box center [1321, 667] width 18 height 9
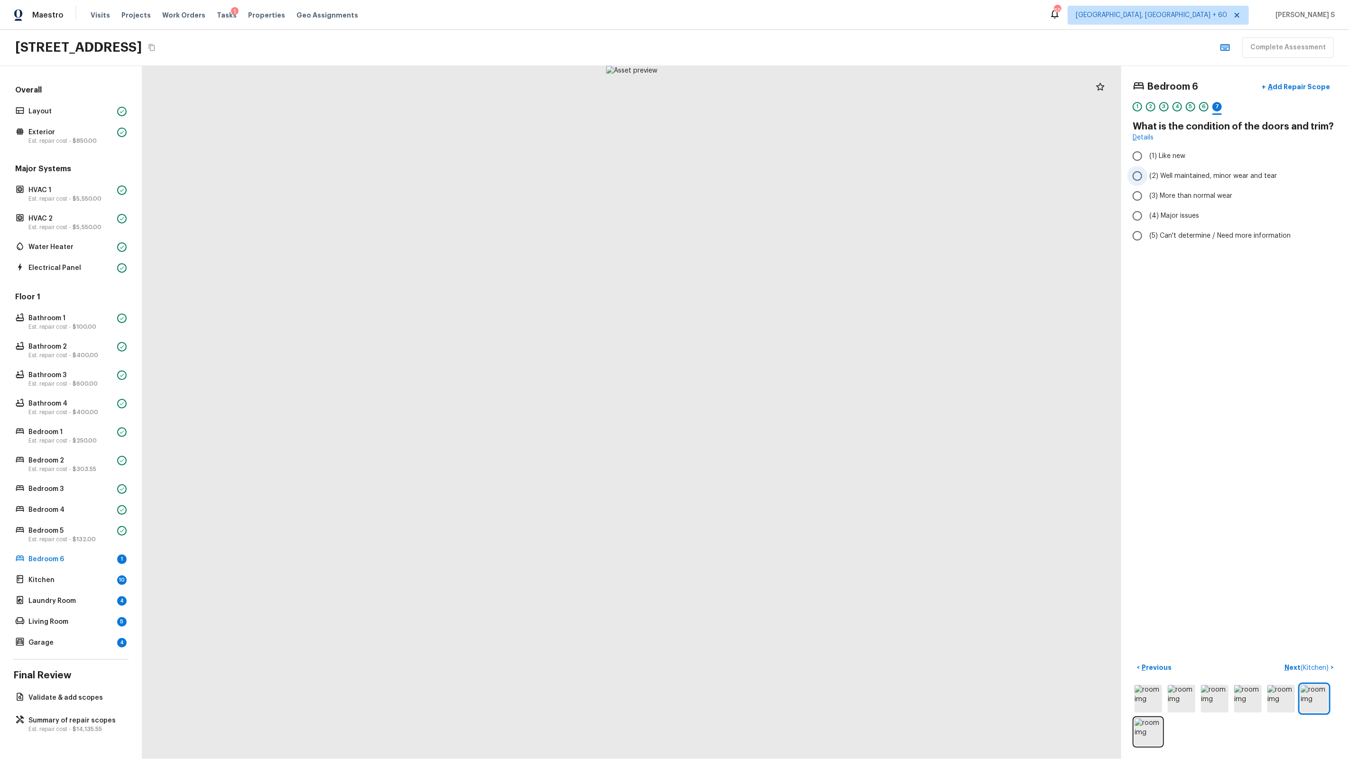
click at [1218, 174] on span "(2) Well maintained, minor wear and tear" at bounding box center [1213, 175] width 128 height 9
click at [1147, 174] on input "(2) Well maintained, minor wear and tear" at bounding box center [1137, 176] width 20 height 20
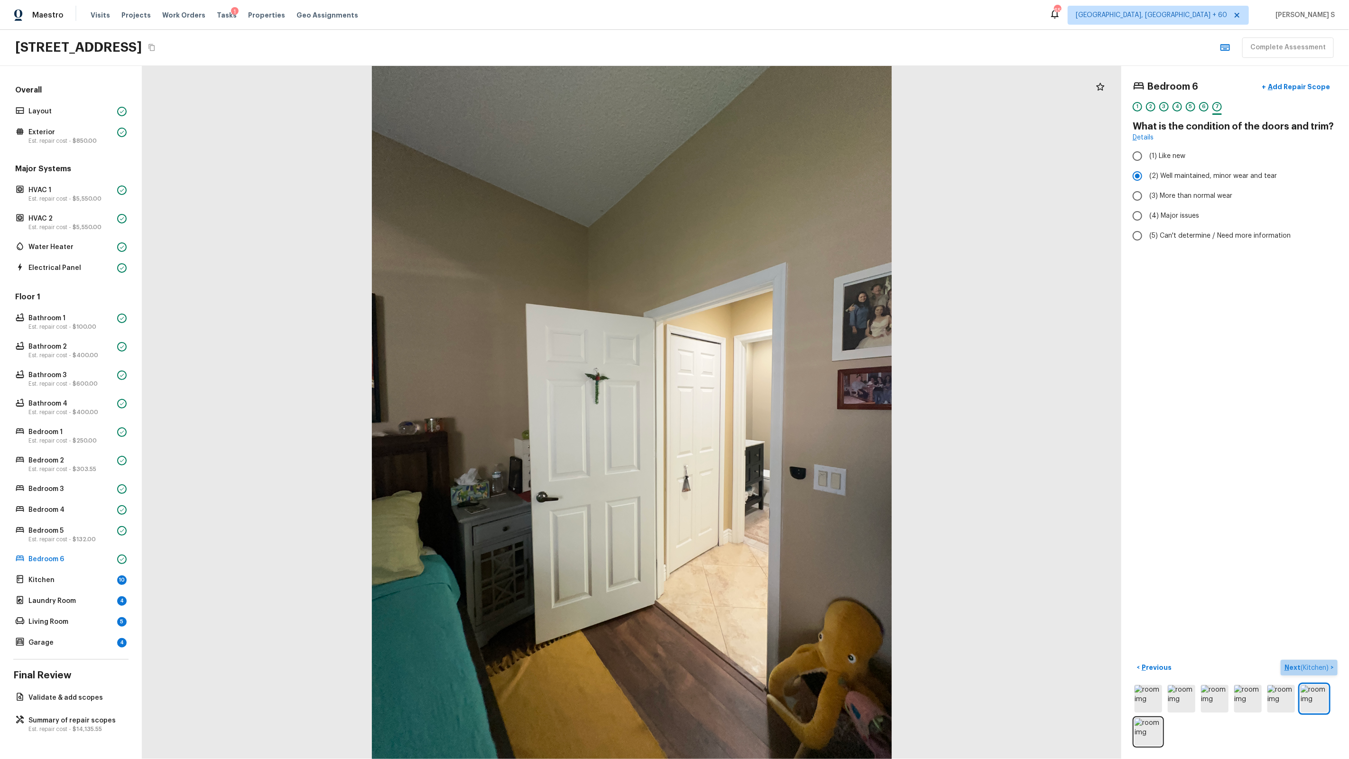
click at [1300, 662] on button "Next ( Kitchen ) >" at bounding box center [1309, 668] width 57 height 16
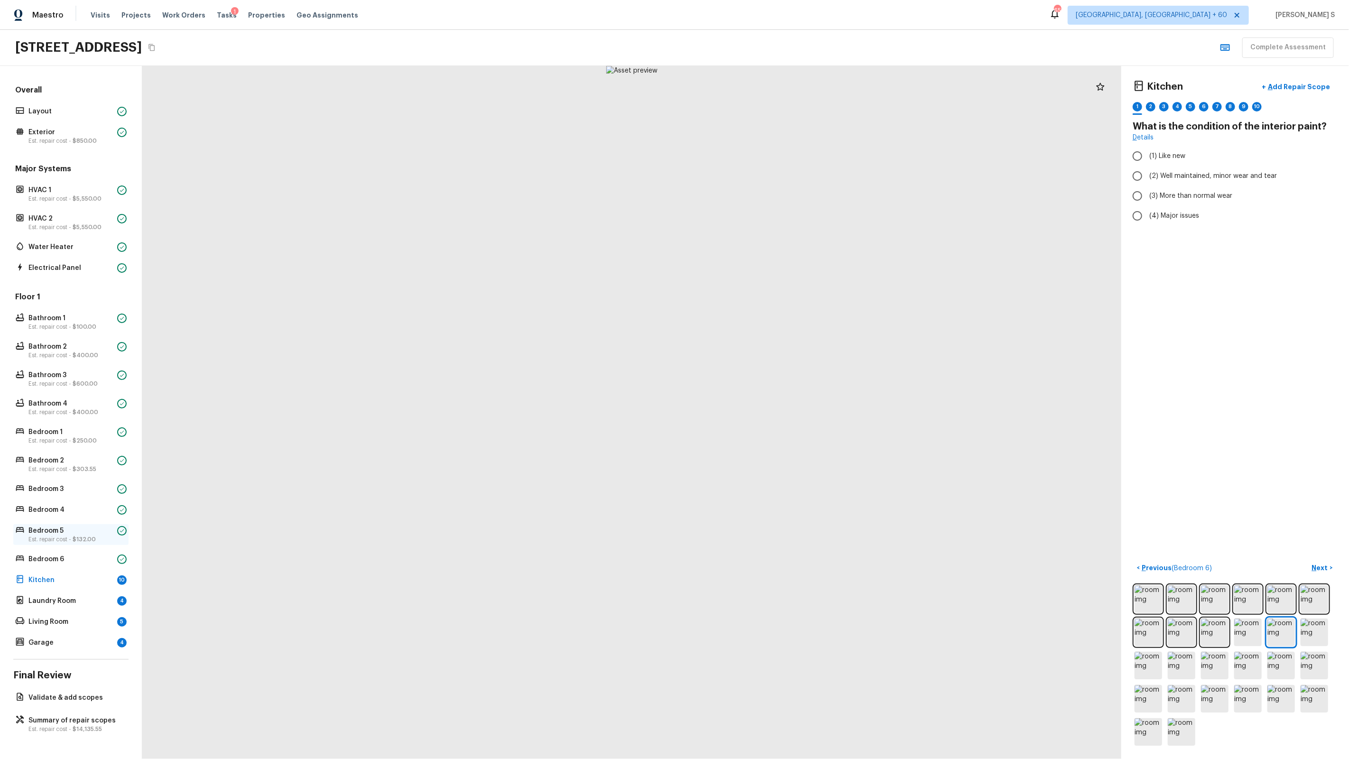
click at [48, 535] on p "Est. repair cost - $132.00" at bounding box center [70, 539] width 85 height 8
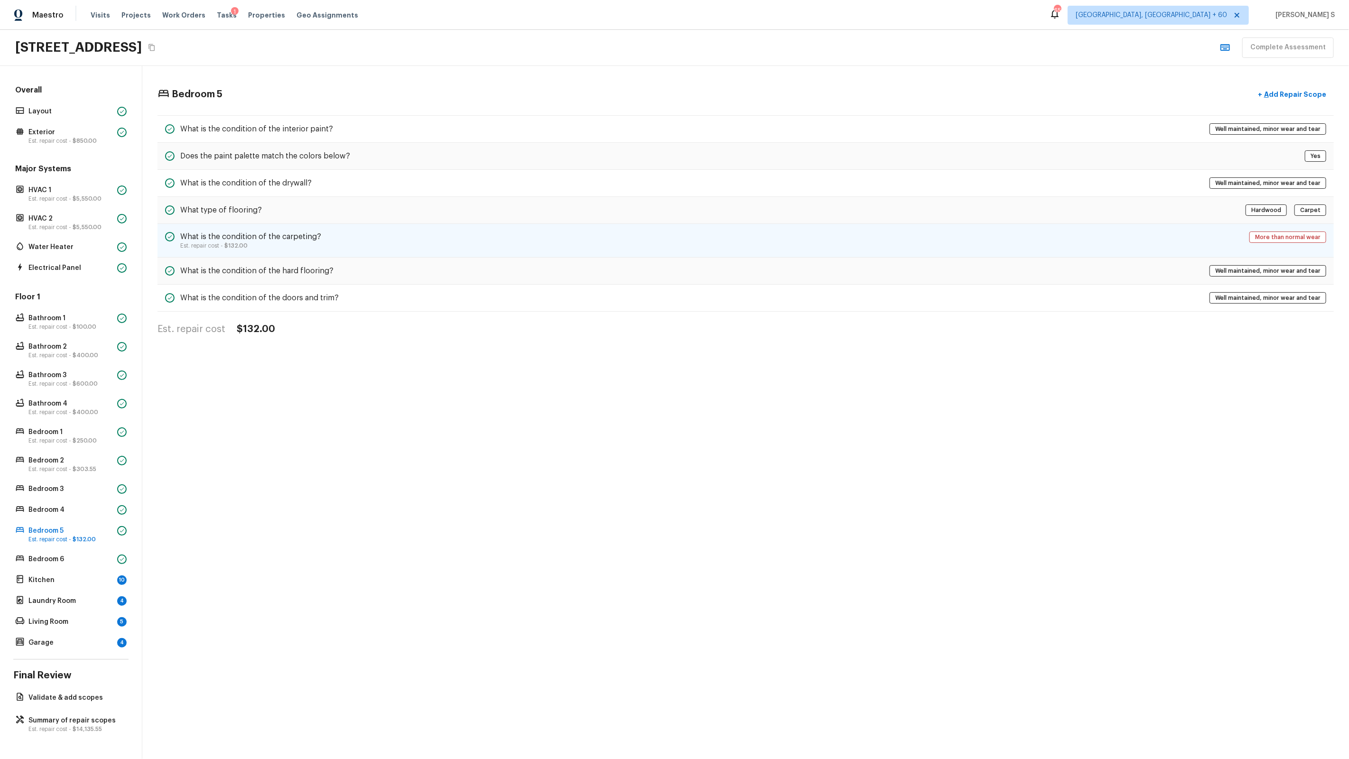
click at [286, 240] on h5 "What is the condition of the carpeting?" at bounding box center [250, 236] width 141 height 10
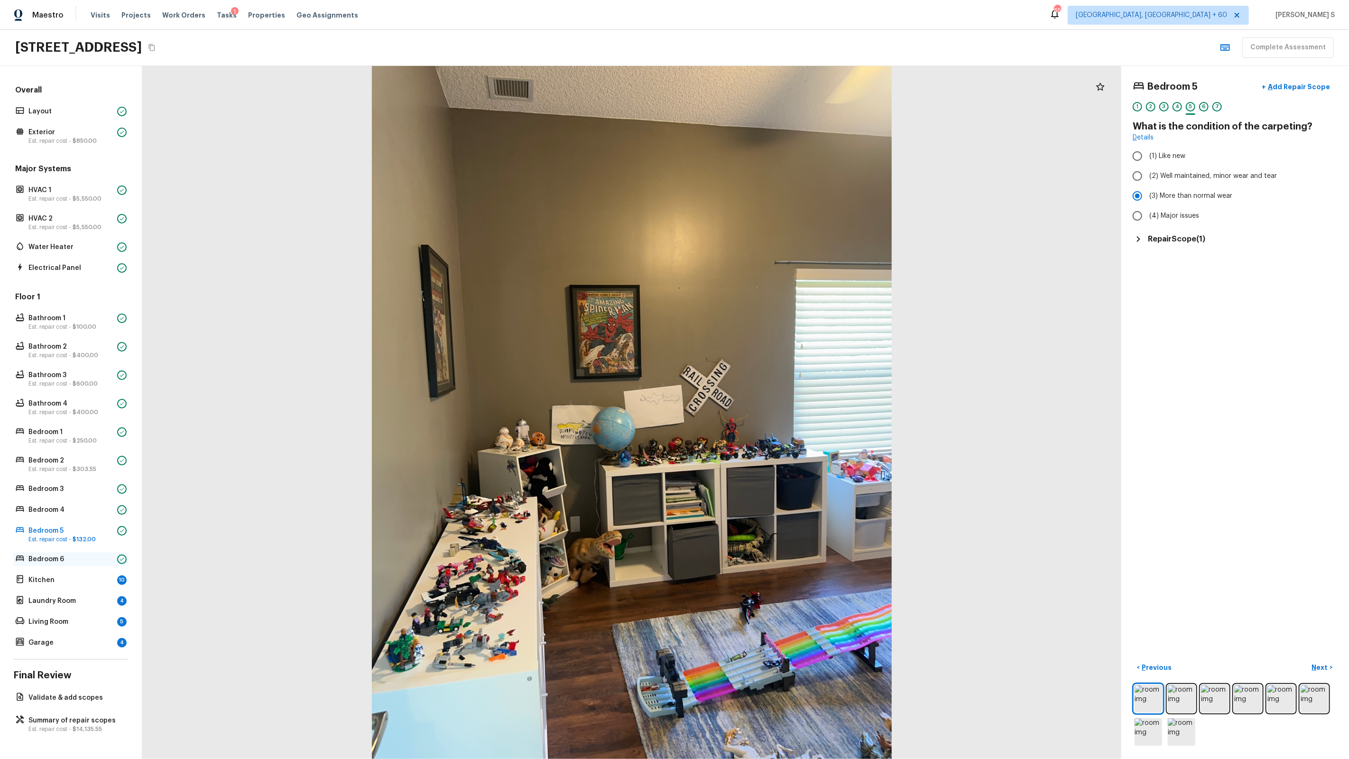
click at [70, 558] on p "Bedroom 6" at bounding box center [70, 558] width 85 height 9
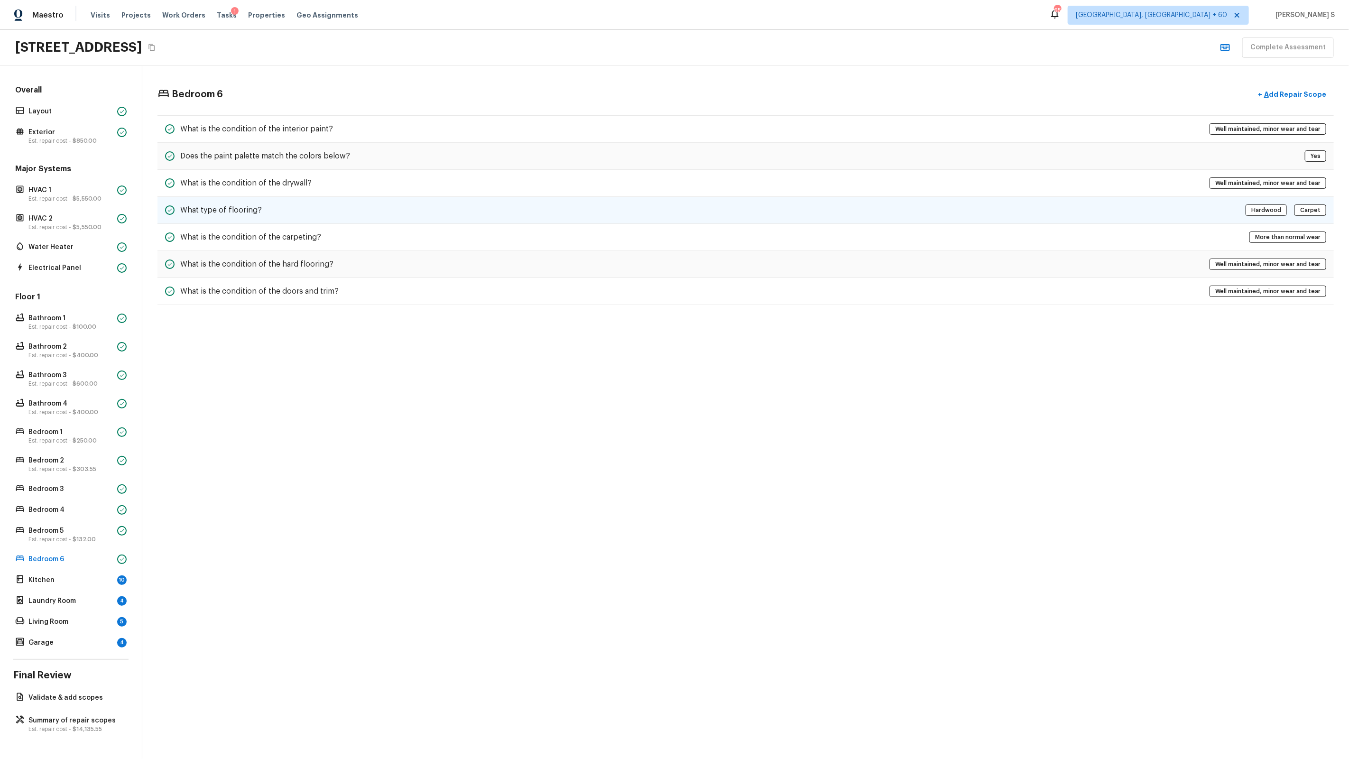
click at [402, 215] on div "What type of flooring? Hardwood Carpet" at bounding box center [745, 210] width 1176 height 27
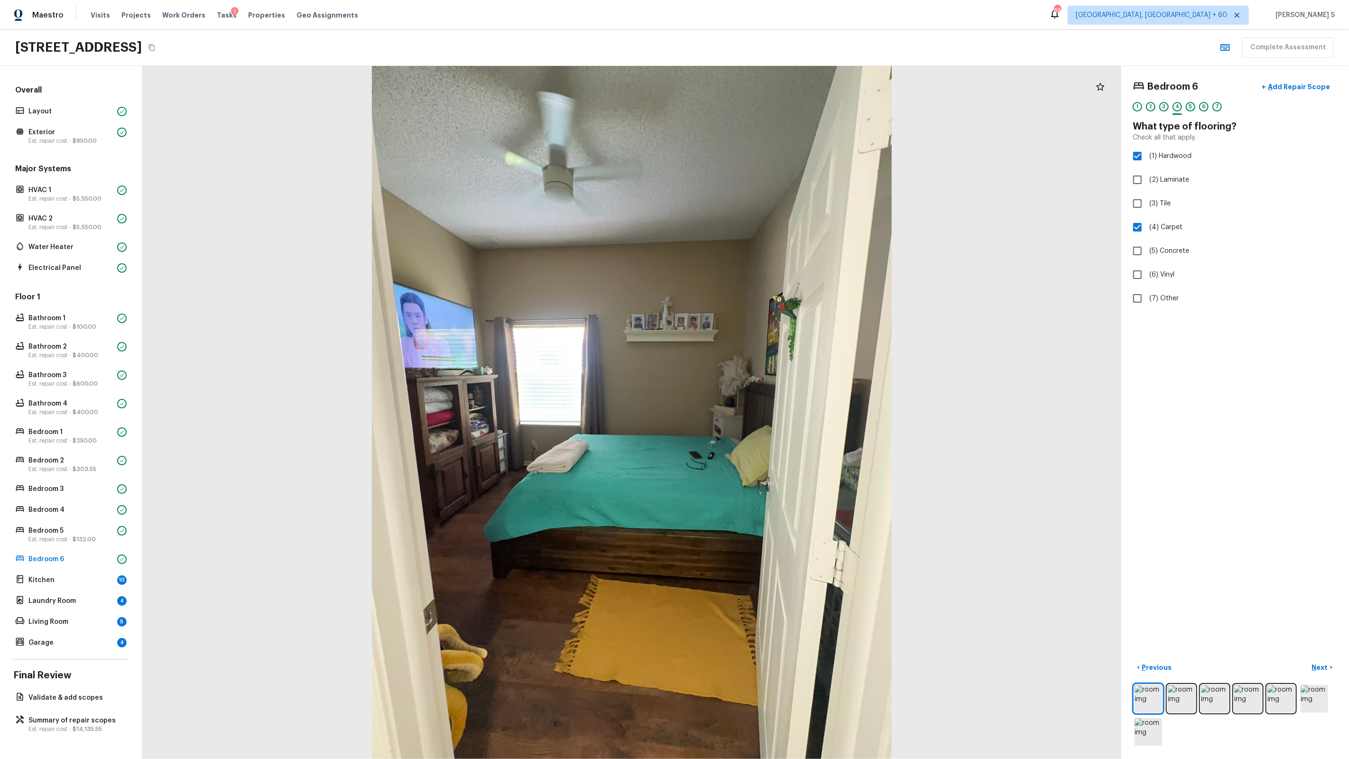
click at [1186, 109] on div "5" at bounding box center [1190, 106] width 9 height 9
click at [1286, 89] on p "Add Repair Scope" at bounding box center [1298, 86] width 64 height 9
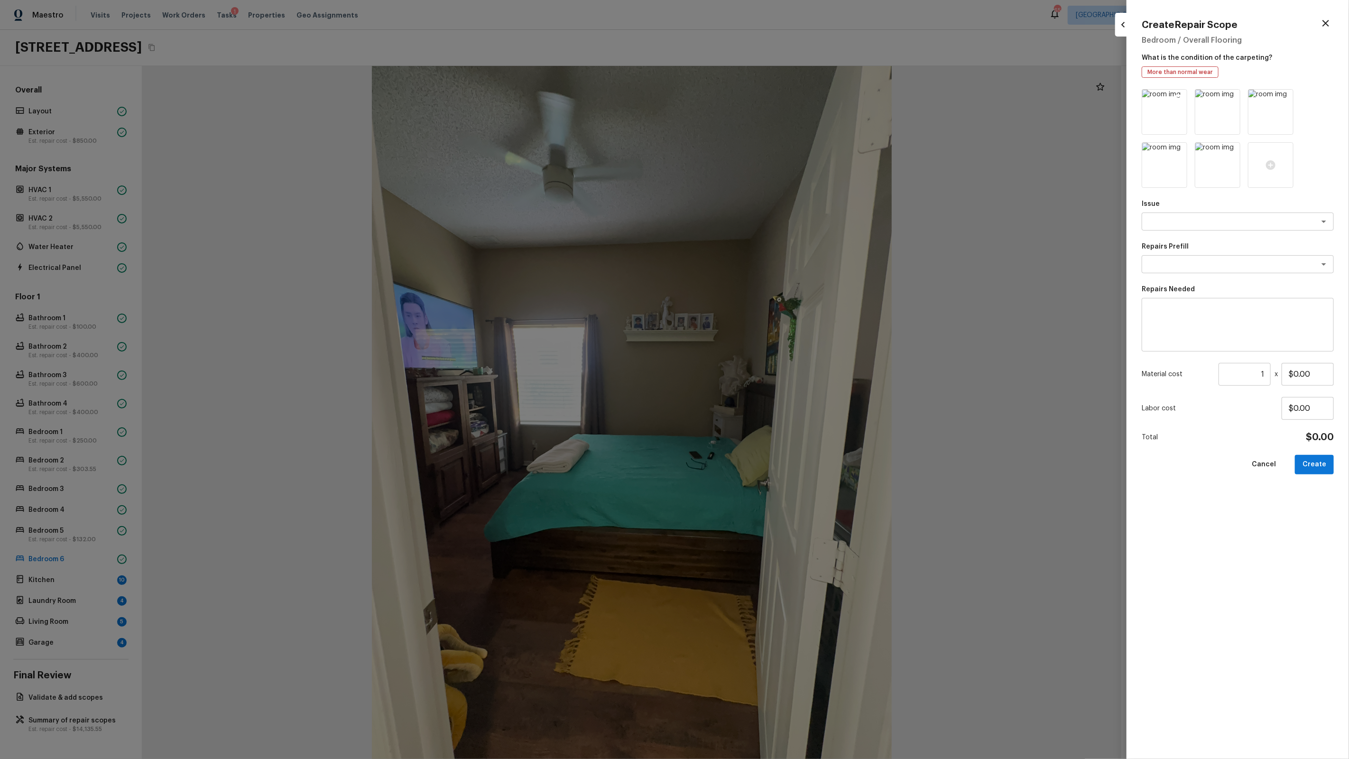
click at [1178, 97] on icon at bounding box center [1178, 98] width 8 height 8
click at [1178, 97] on icon at bounding box center [1177, 97] width 9 height 9
click at [1234, 94] on icon at bounding box center [1231, 97] width 9 height 9
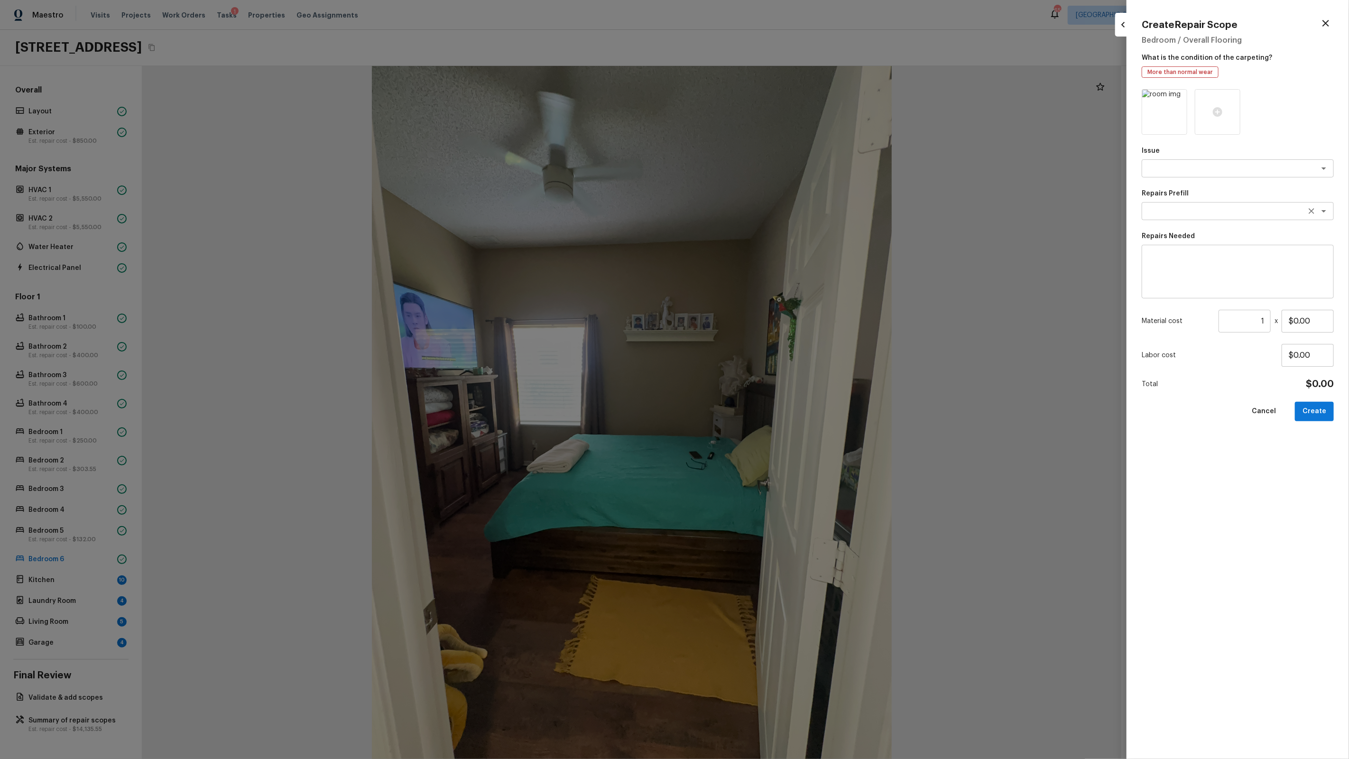
click at [1193, 209] on textarea at bounding box center [1224, 210] width 157 height 9
click at [1208, 211] on textarea at bounding box center [1224, 210] width 157 height 9
click at [1266, 324] on input "1" at bounding box center [1244, 321] width 52 height 23
click at [1322, 415] on button "Create" at bounding box center [1314, 411] width 39 height 19
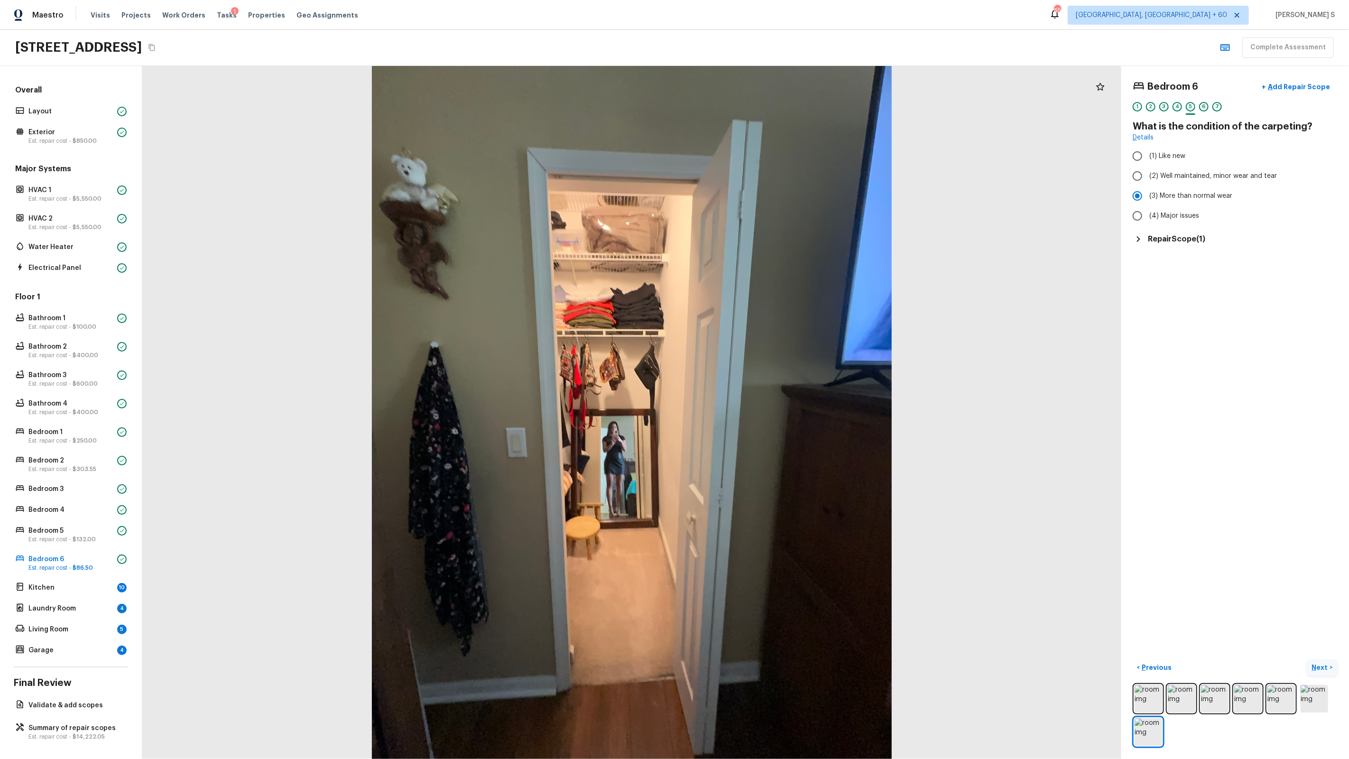
click at [1327, 667] on p "Next" at bounding box center [1321, 667] width 18 height 9
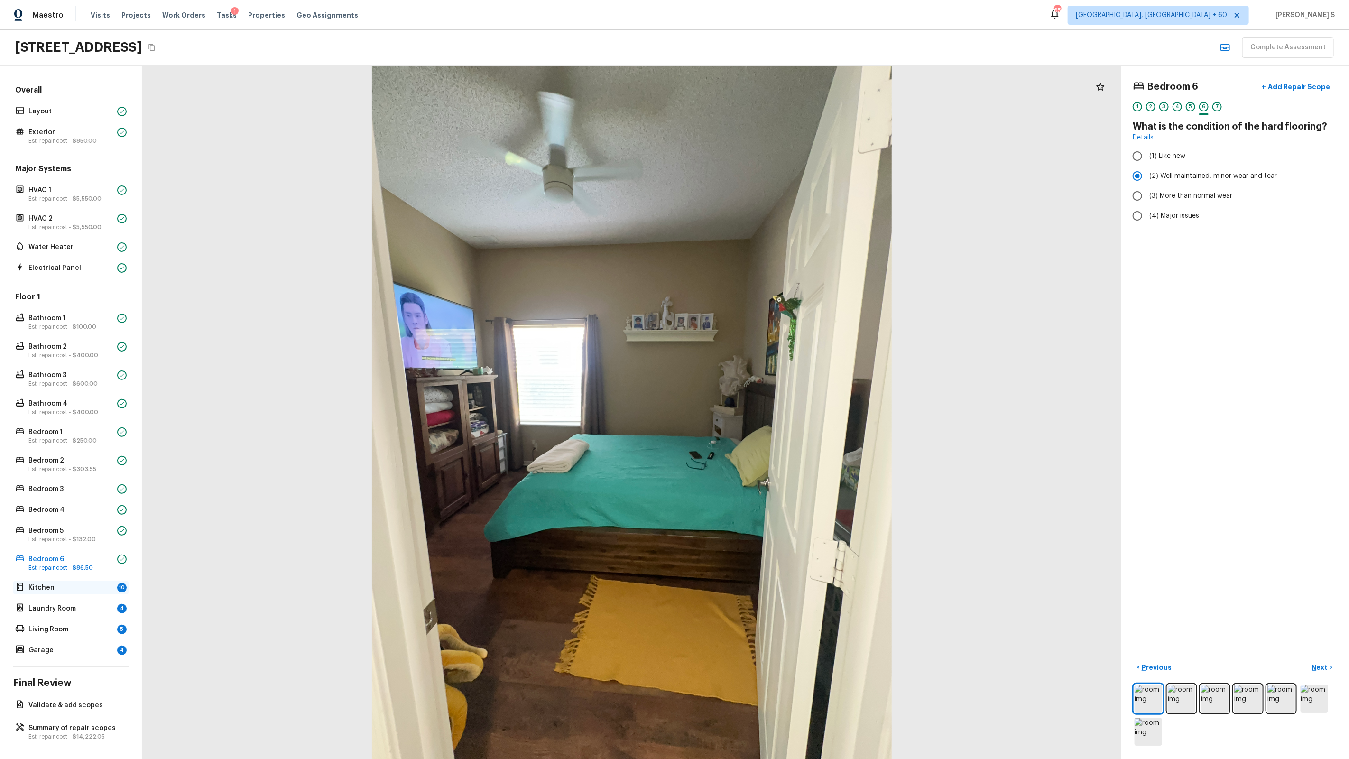
click at [110, 586] on p "Kitchen" at bounding box center [70, 587] width 85 height 9
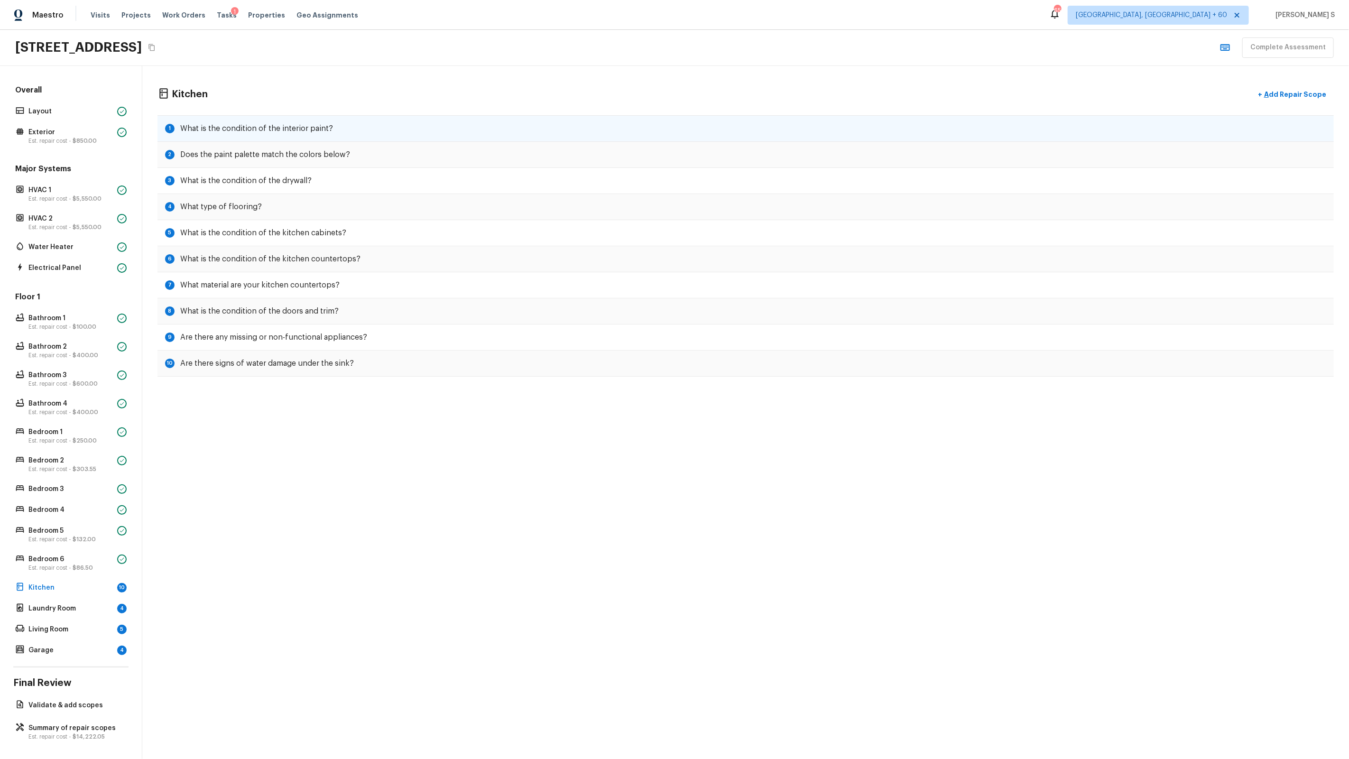
click at [274, 134] on div "1 What is the condition of the interior paint?" at bounding box center [745, 128] width 1176 height 27
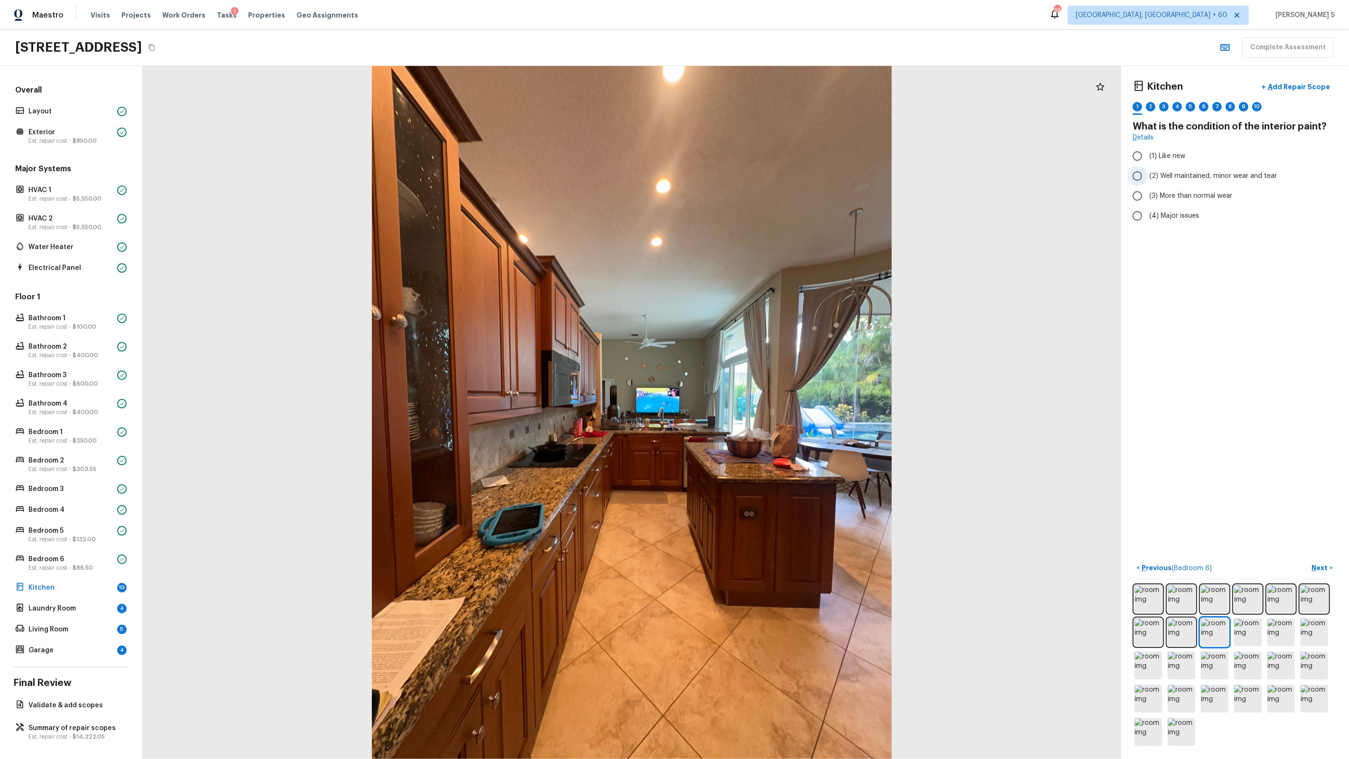
click at [1162, 181] on label "(2) Well maintained, minor wear and tear" at bounding box center [1228, 176] width 203 height 20
click at [1147, 181] on input "(2) Well maintained, minor wear and tear" at bounding box center [1137, 176] width 20 height 20
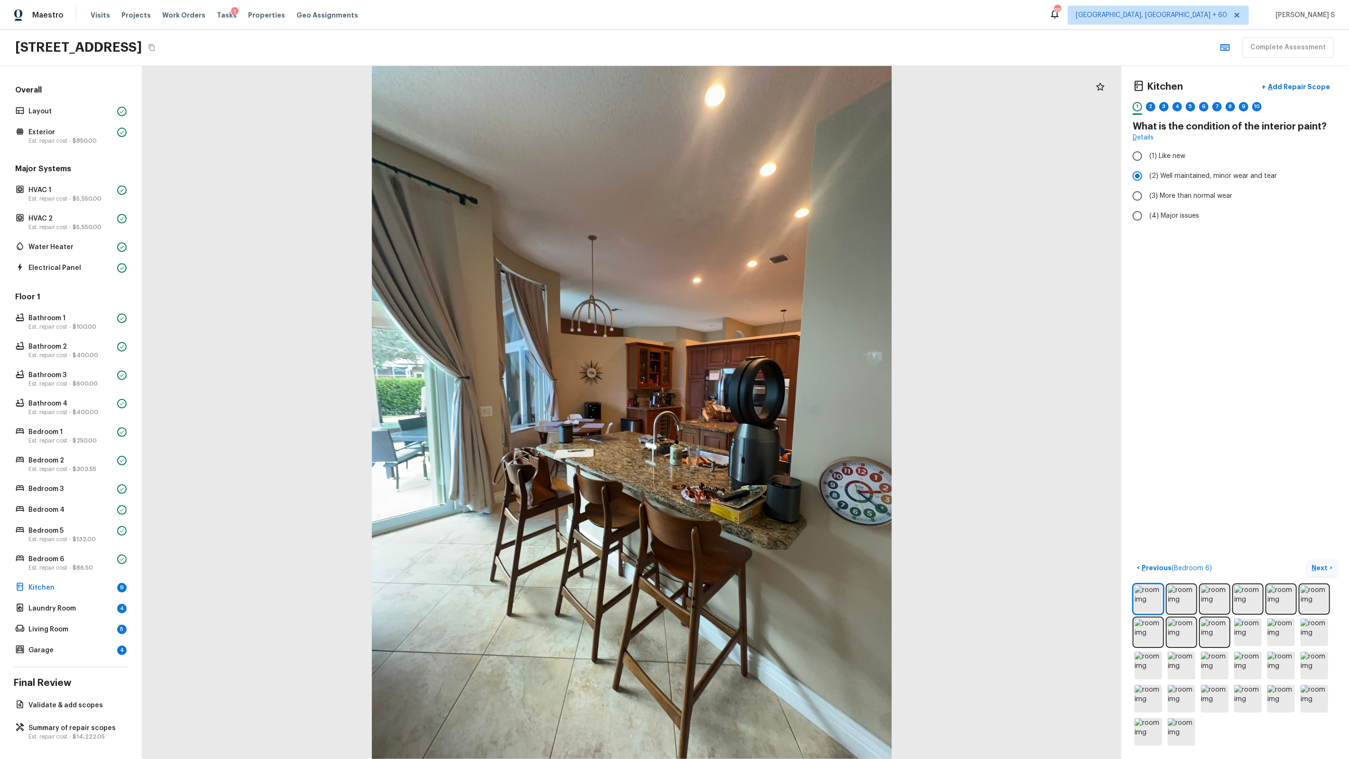
click at [1325, 566] on p "Next" at bounding box center [1321, 567] width 18 height 9
click at [1162, 183] on span "(1) Yes" at bounding box center [1159, 179] width 20 height 9
click at [1147, 183] on input "(1) Yes" at bounding box center [1137, 180] width 20 height 20
click at [1319, 560] on button "Next >" at bounding box center [1322, 568] width 30 height 16
click at [1204, 191] on span "(3) More than normal wear" at bounding box center [1190, 195] width 83 height 9
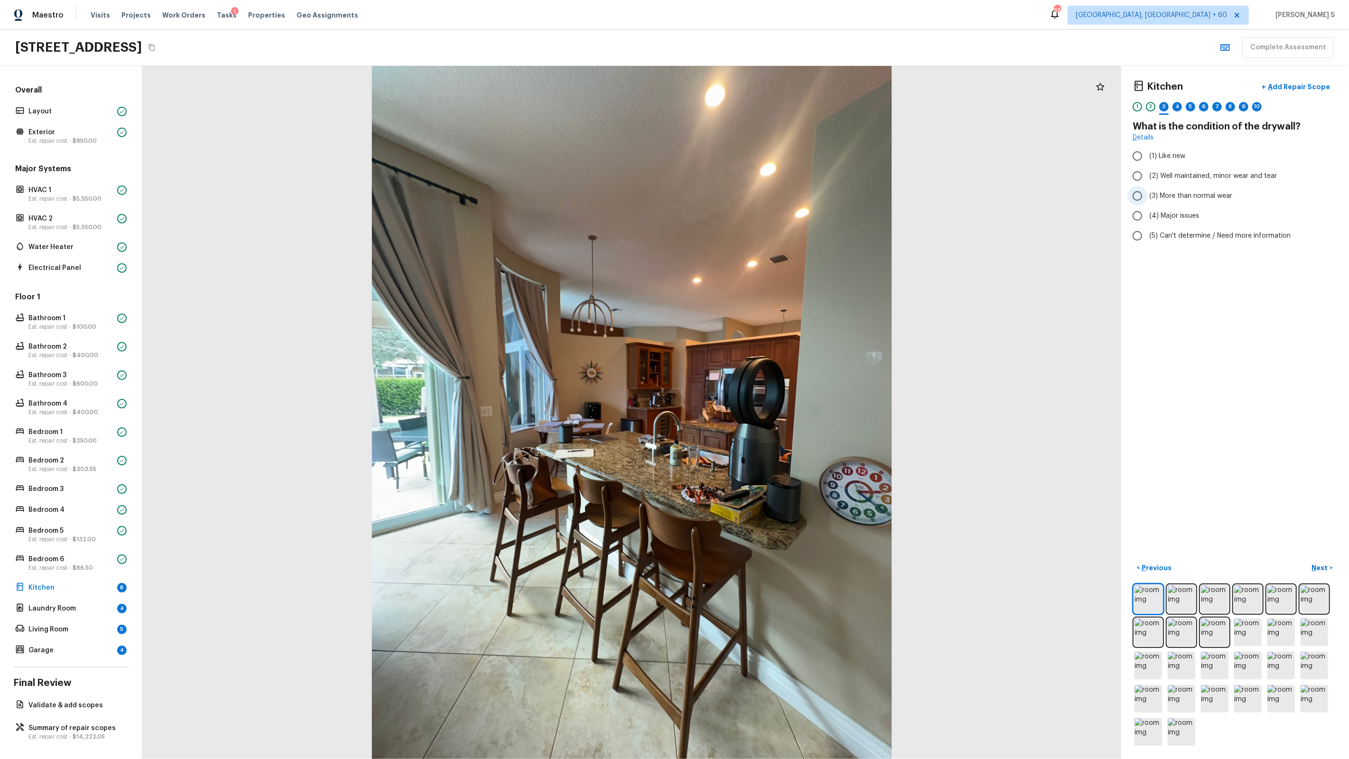
click at [1147, 191] on input "(3) More than normal wear" at bounding box center [1137, 196] width 20 height 20
click at [1292, 91] on p "Add Repair Scope" at bounding box center [1298, 86] width 64 height 9
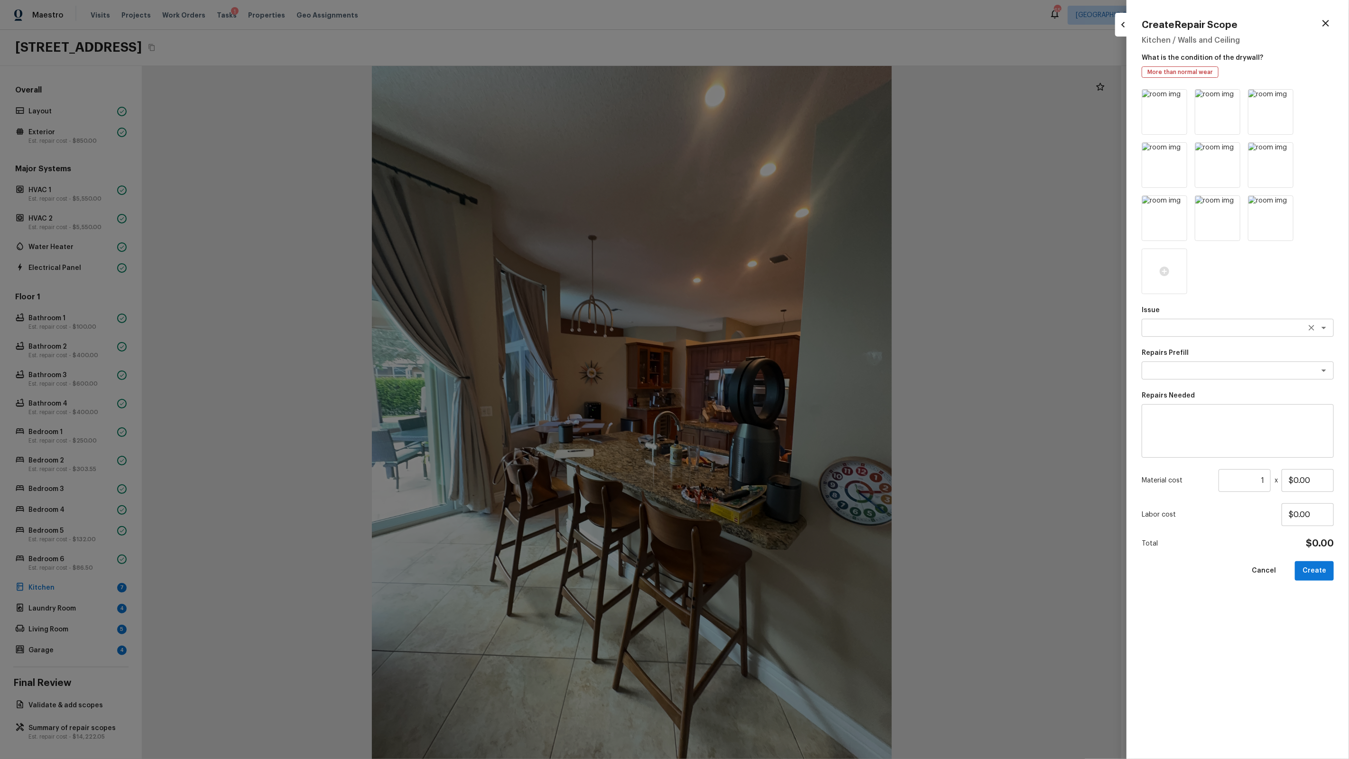
click at [1186, 334] on div "x ​" at bounding box center [1238, 328] width 192 height 18
click at [1326, 576] on button "Create" at bounding box center [1314, 570] width 39 height 19
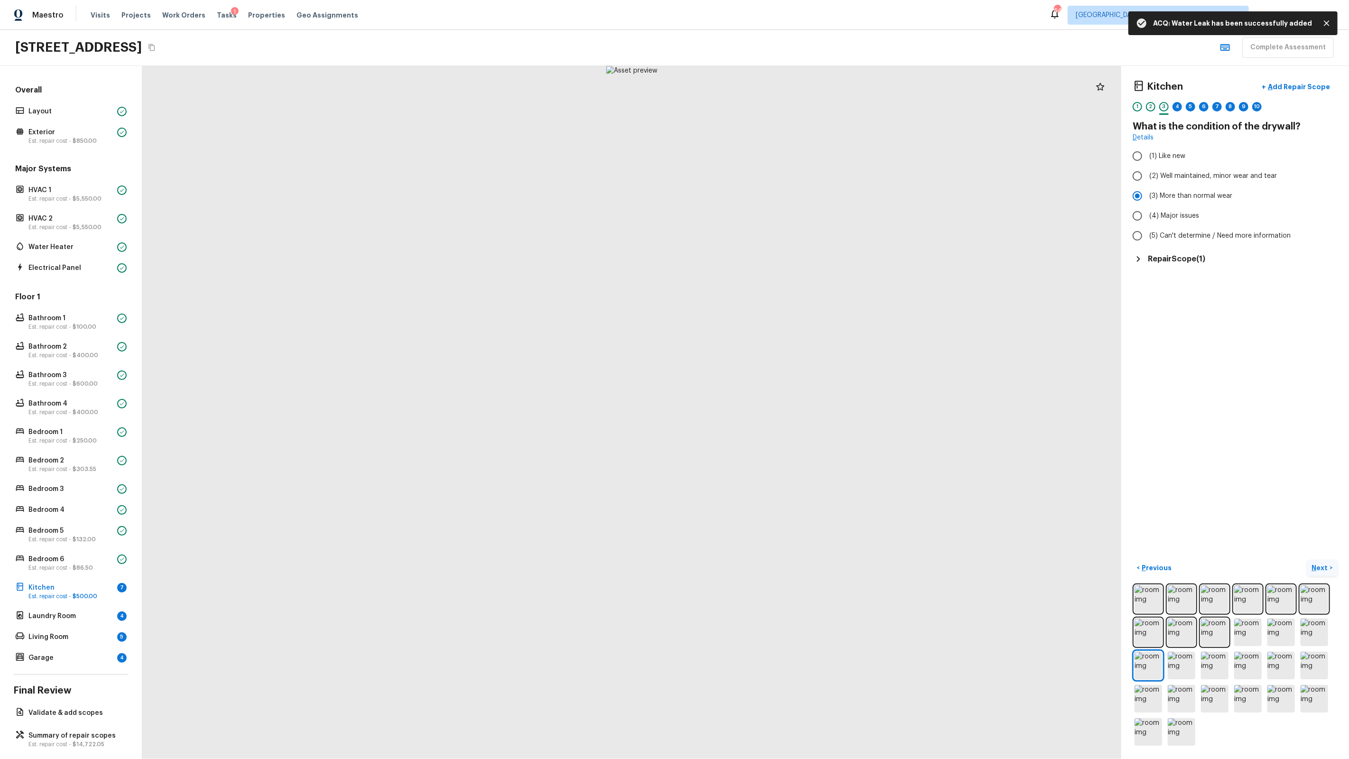
click at [1322, 567] on p "Next" at bounding box center [1321, 567] width 18 height 9
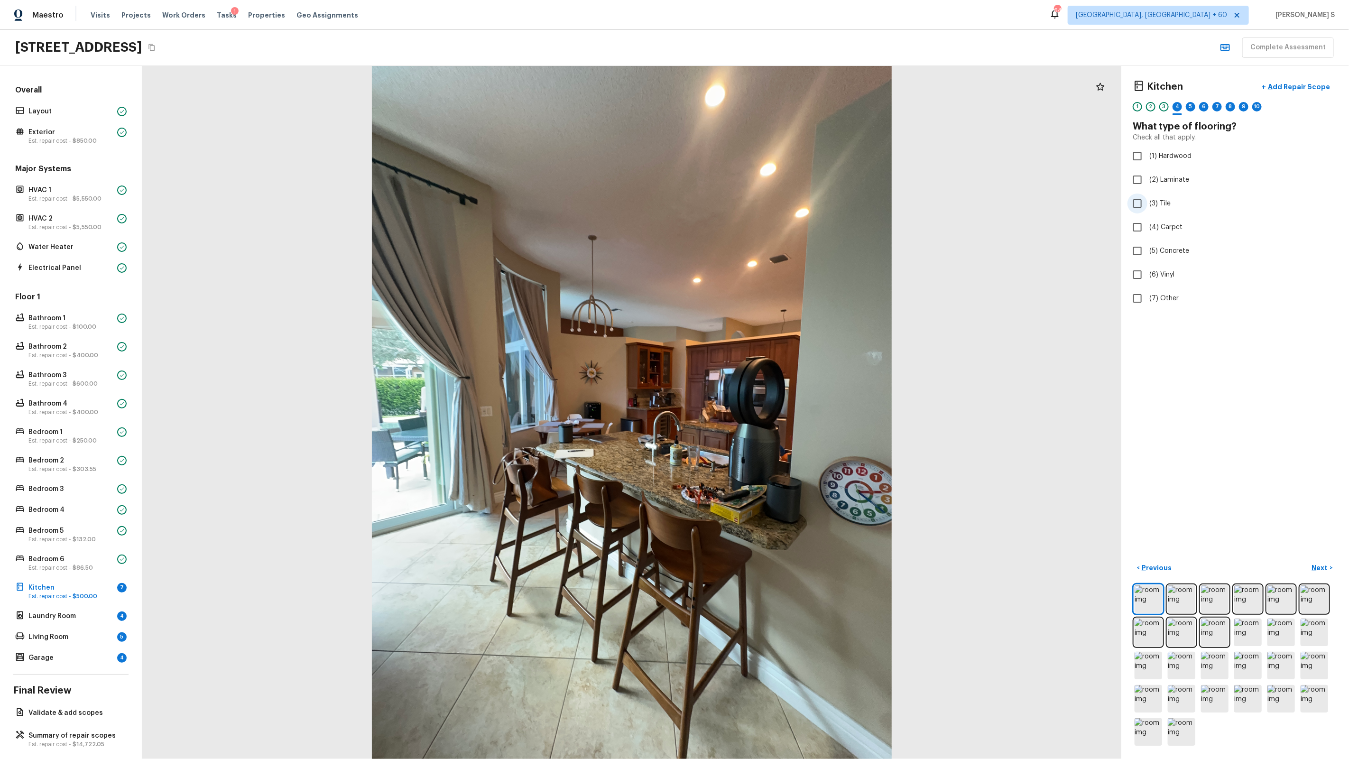
click at [1161, 200] on span "(3) Tile" at bounding box center [1159, 203] width 21 height 9
click at [1147, 200] on input "(3) Tile" at bounding box center [1137, 204] width 20 height 20
click at [1316, 563] on p "Next" at bounding box center [1321, 567] width 18 height 9
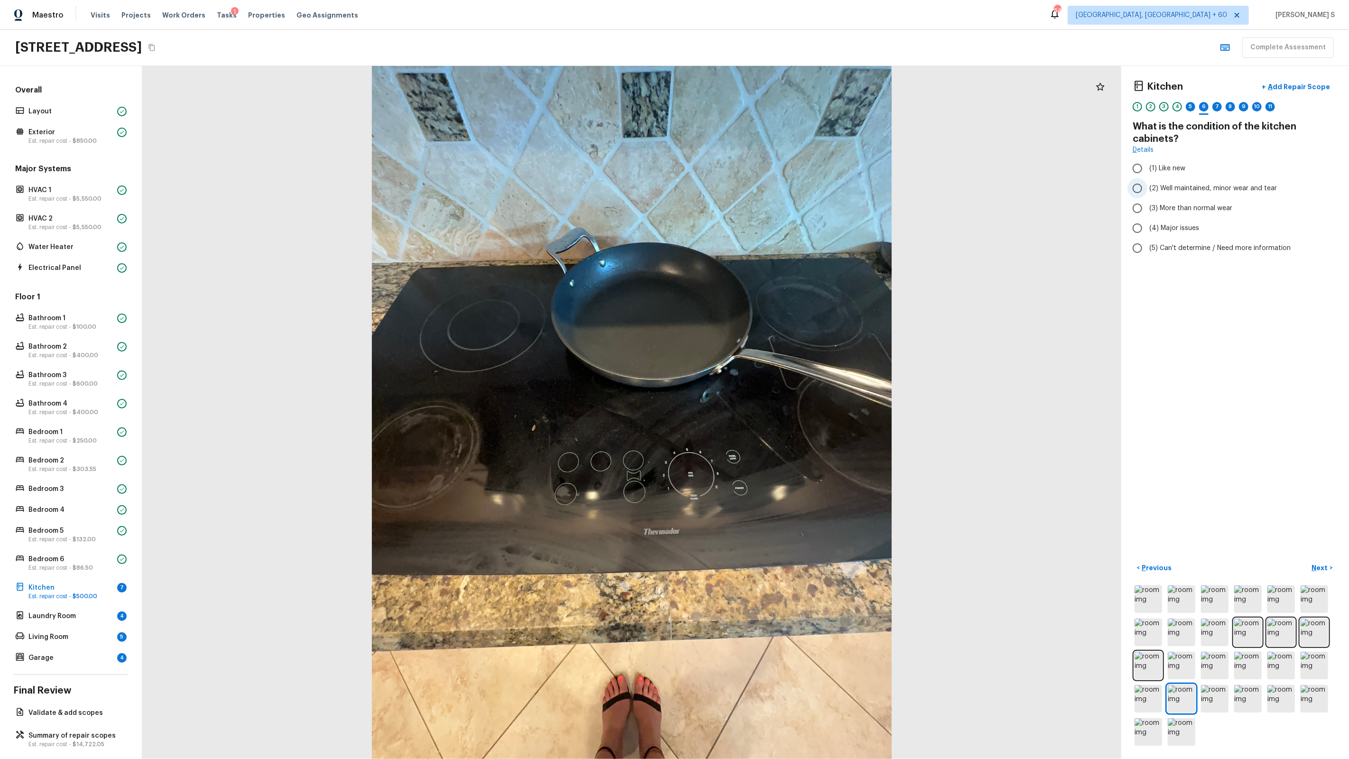
click at [1194, 194] on label "(2) Well maintained, minor wear and tear" at bounding box center [1228, 188] width 203 height 20
click at [1147, 194] on input "(2) Well maintained, minor wear and tear" at bounding box center [1137, 188] width 20 height 20
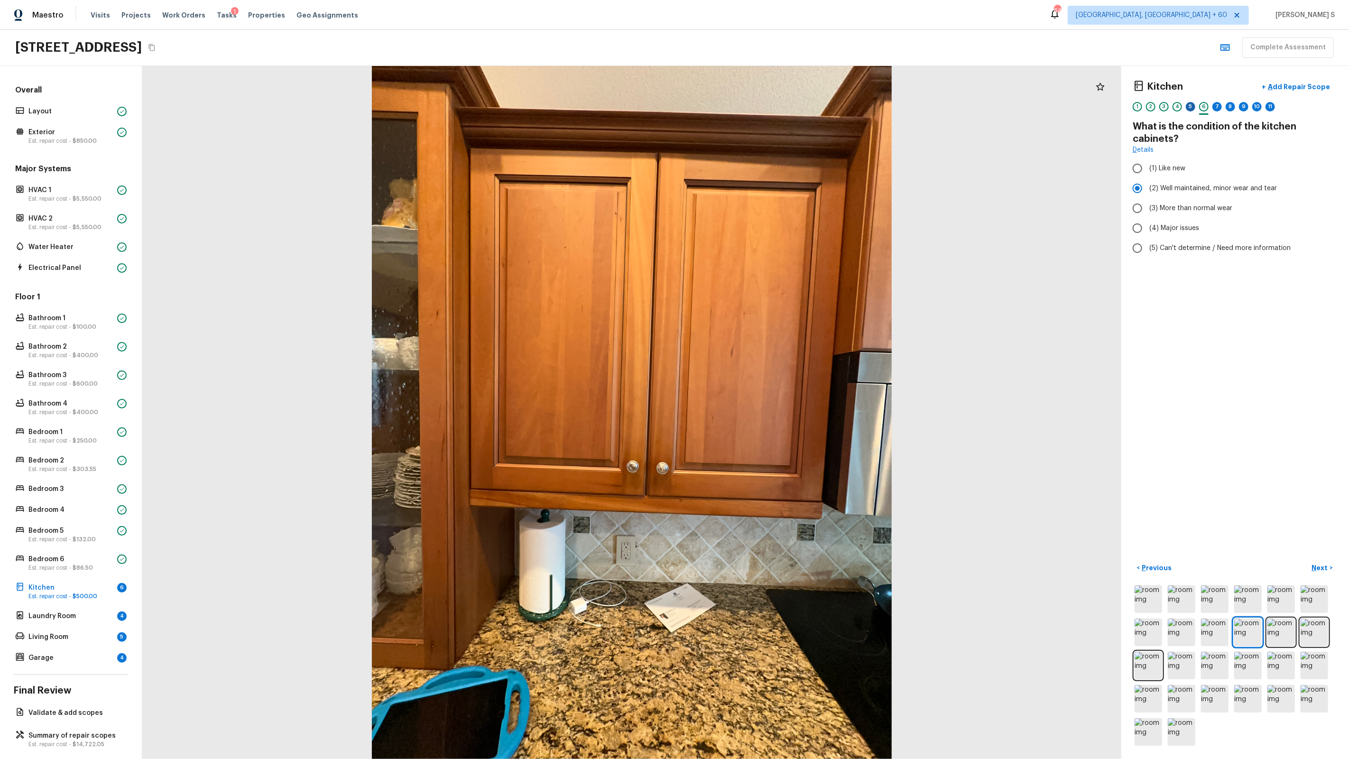
click at [1191, 104] on div "5" at bounding box center [1190, 106] width 9 height 9
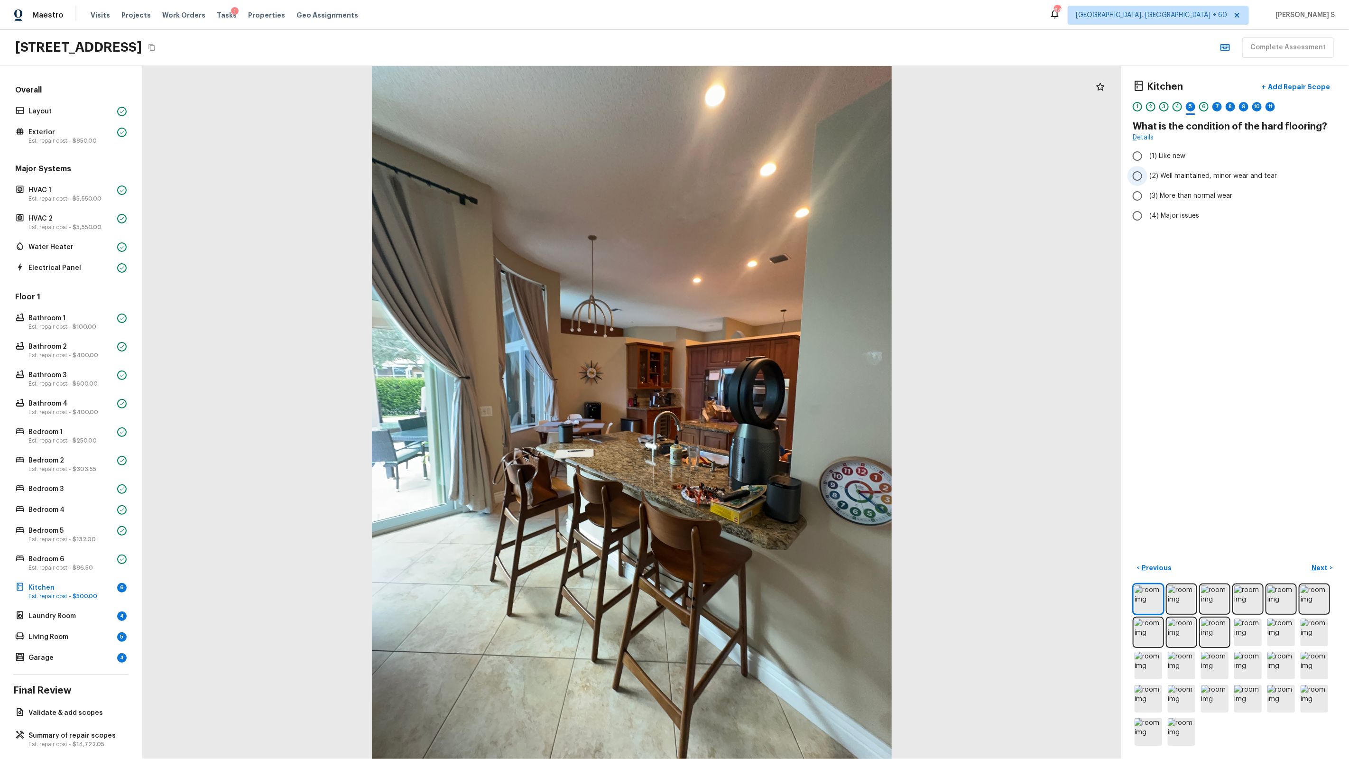
click at [1202, 175] on span "(2) Well maintained, minor wear and tear" at bounding box center [1213, 175] width 128 height 9
click at [1147, 175] on input "(2) Well maintained, minor wear and tear" at bounding box center [1137, 176] width 20 height 20
click at [1325, 563] on p "Next" at bounding box center [1321, 567] width 18 height 9
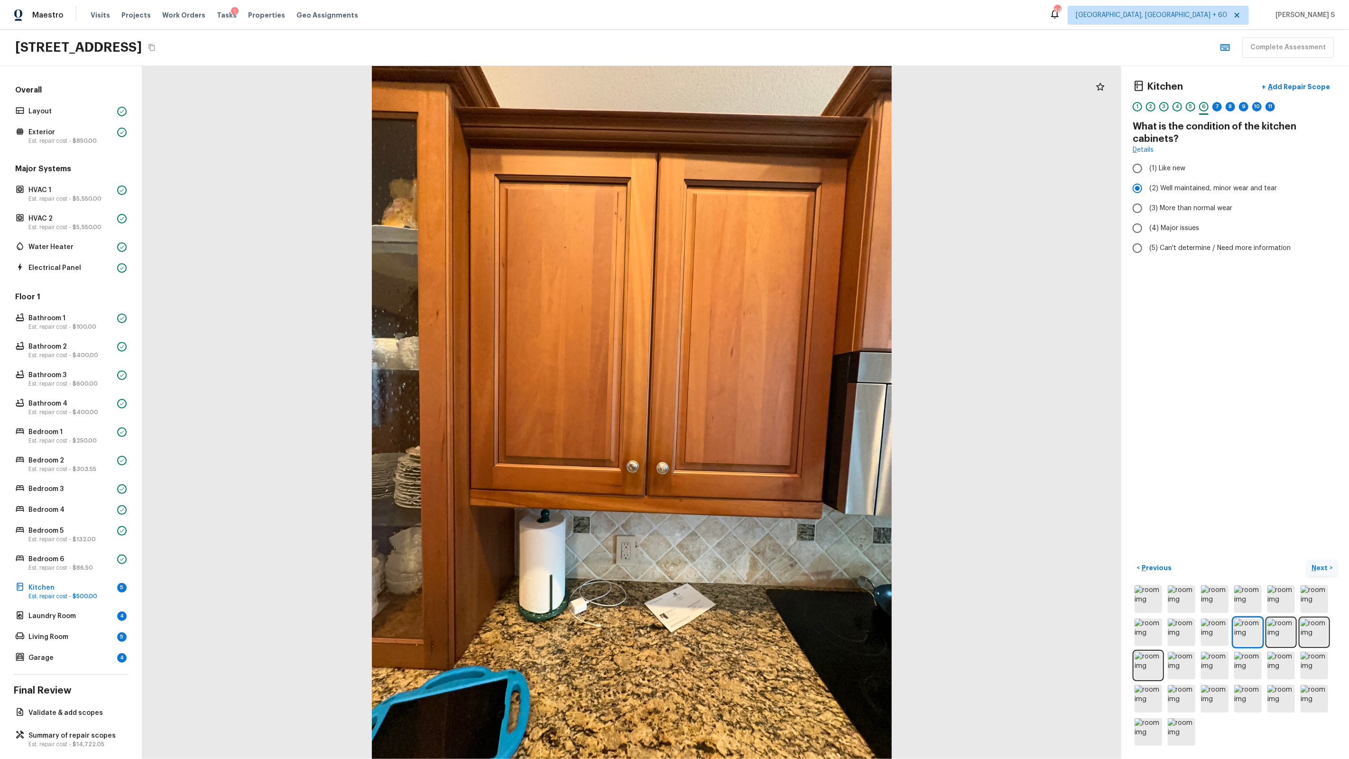
click at [1325, 563] on p "Next" at bounding box center [1321, 567] width 18 height 9
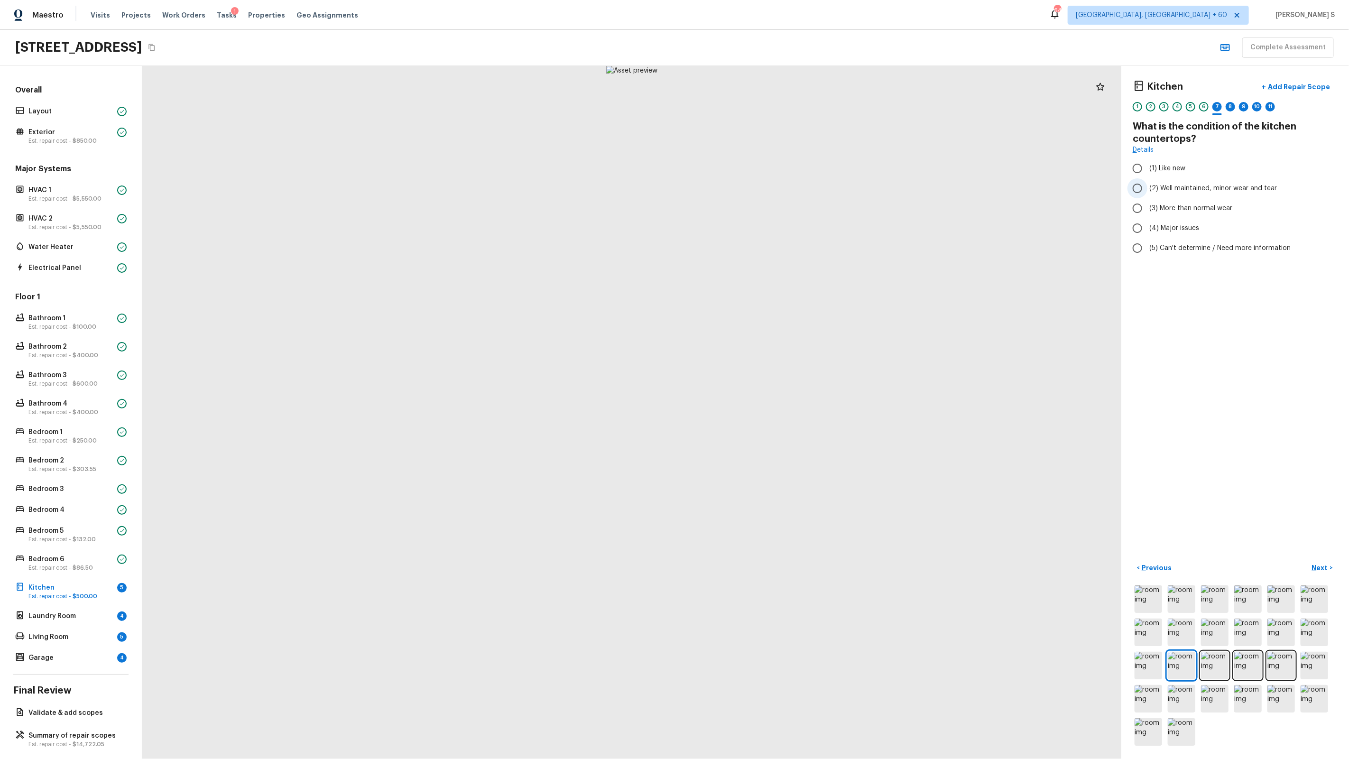
click at [1171, 187] on span "(2) Well maintained, minor wear and tear" at bounding box center [1213, 188] width 128 height 9
click at [1147, 187] on input "(2) Well maintained, minor wear and tear" at bounding box center [1137, 188] width 20 height 20
click at [1318, 566] on p "Next" at bounding box center [1321, 567] width 18 height 9
click at [1177, 214] on span "(4) Granite Slab" at bounding box center [1174, 218] width 50 height 9
click at [1147, 209] on input "(4) Granite Slab" at bounding box center [1137, 219] width 20 height 20
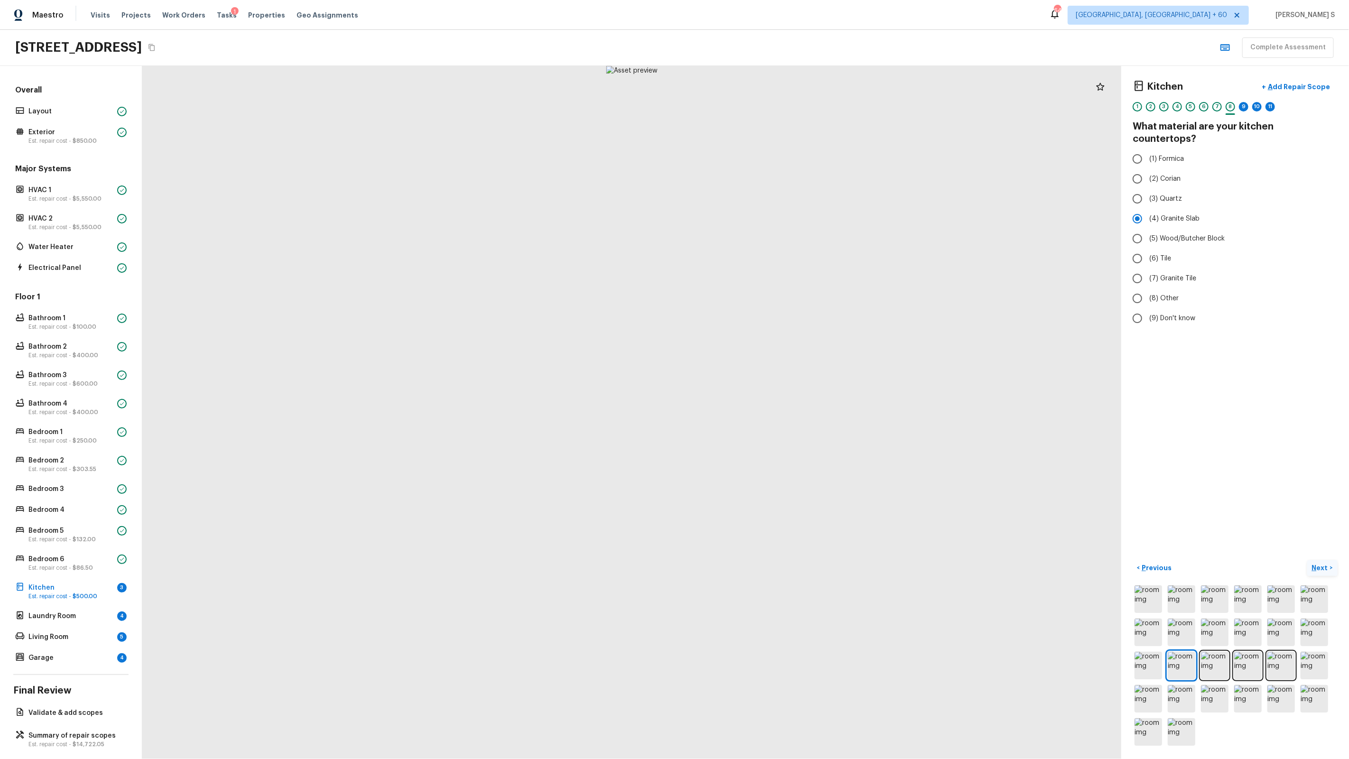
click at [1322, 566] on p "Next" at bounding box center [1321, 567] width 18 height 9
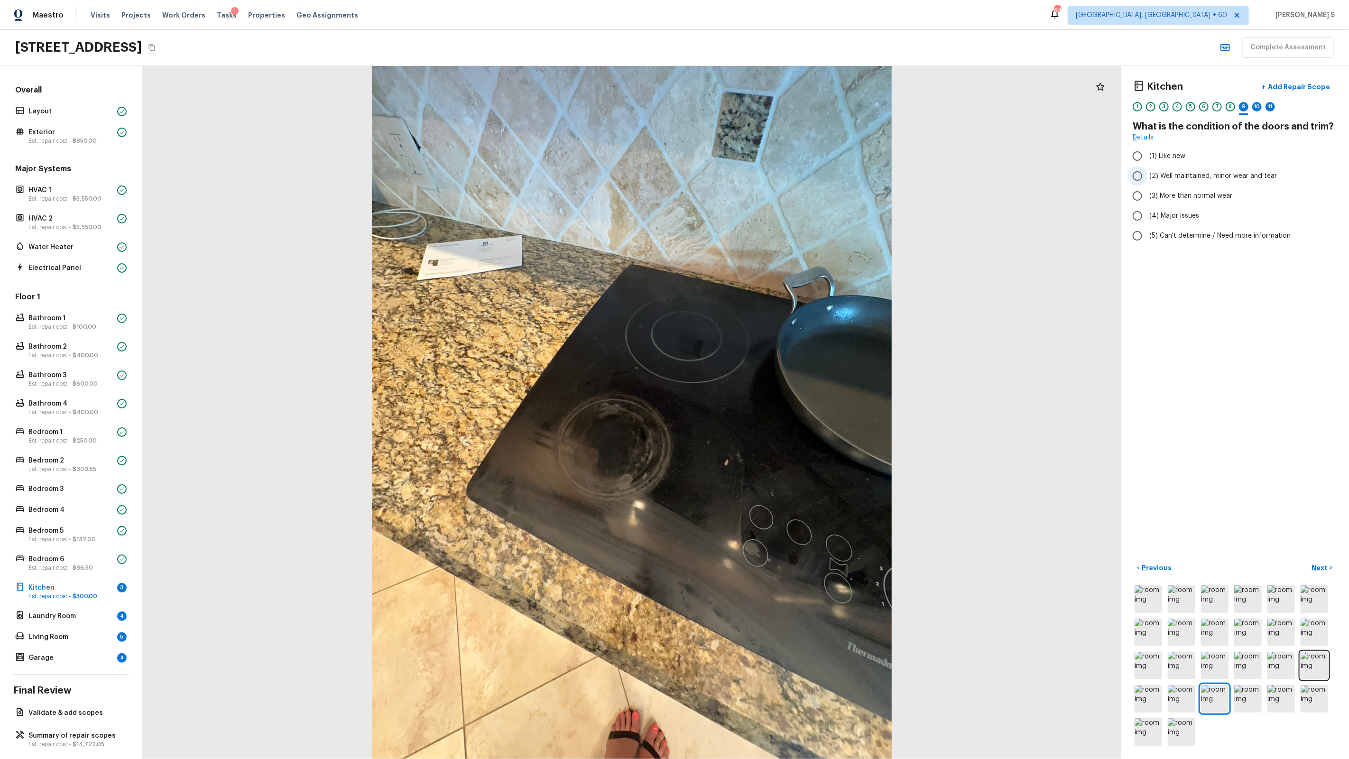
click at [1186, 173] on span "(2) Well maintained, minor wear and tear" at bounding box center [1213, 175] width 128 height 9
click at [1147, 173] on input "(2) Well maintained, minor wear and tear" at bounding box center [1137, 176] width 20 height 20
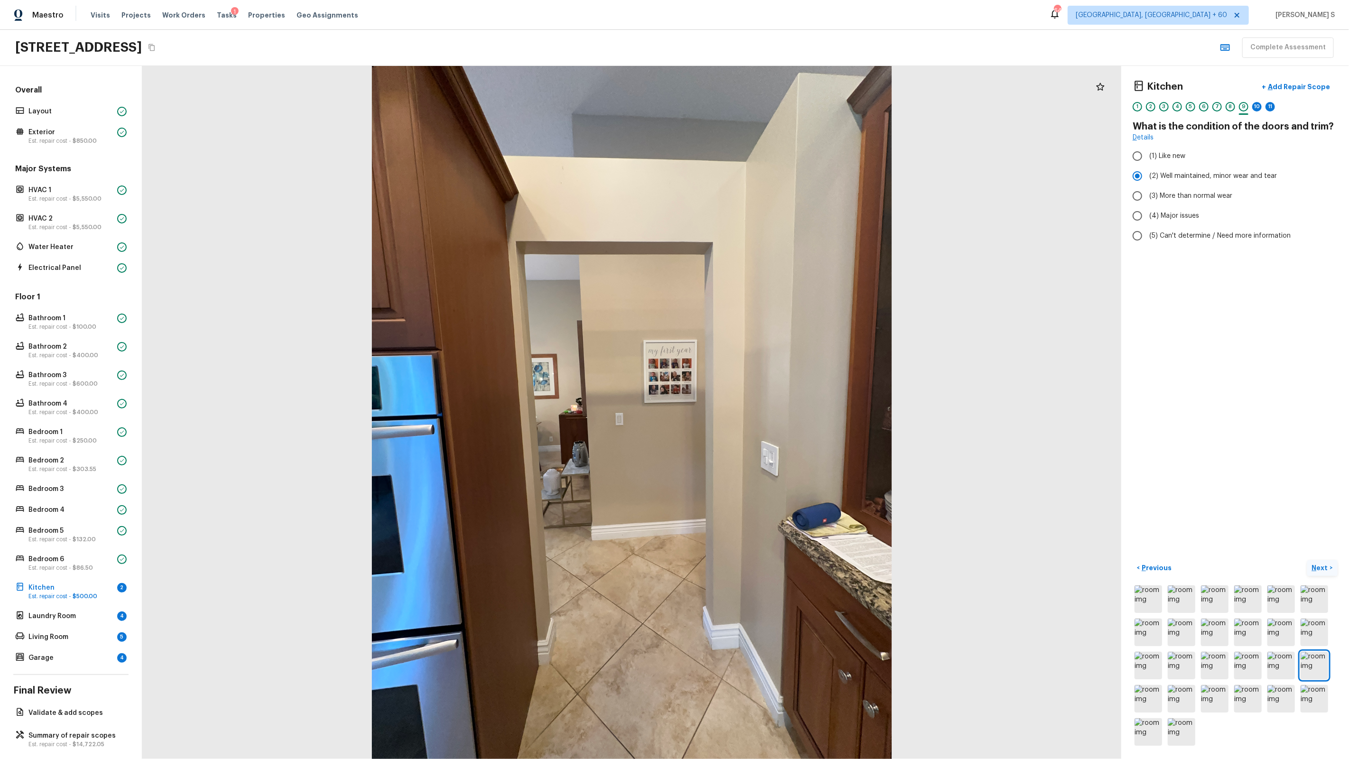
click at [1318, 566] on p "Next" at bounding box center [1321, 567] width 18 height 9
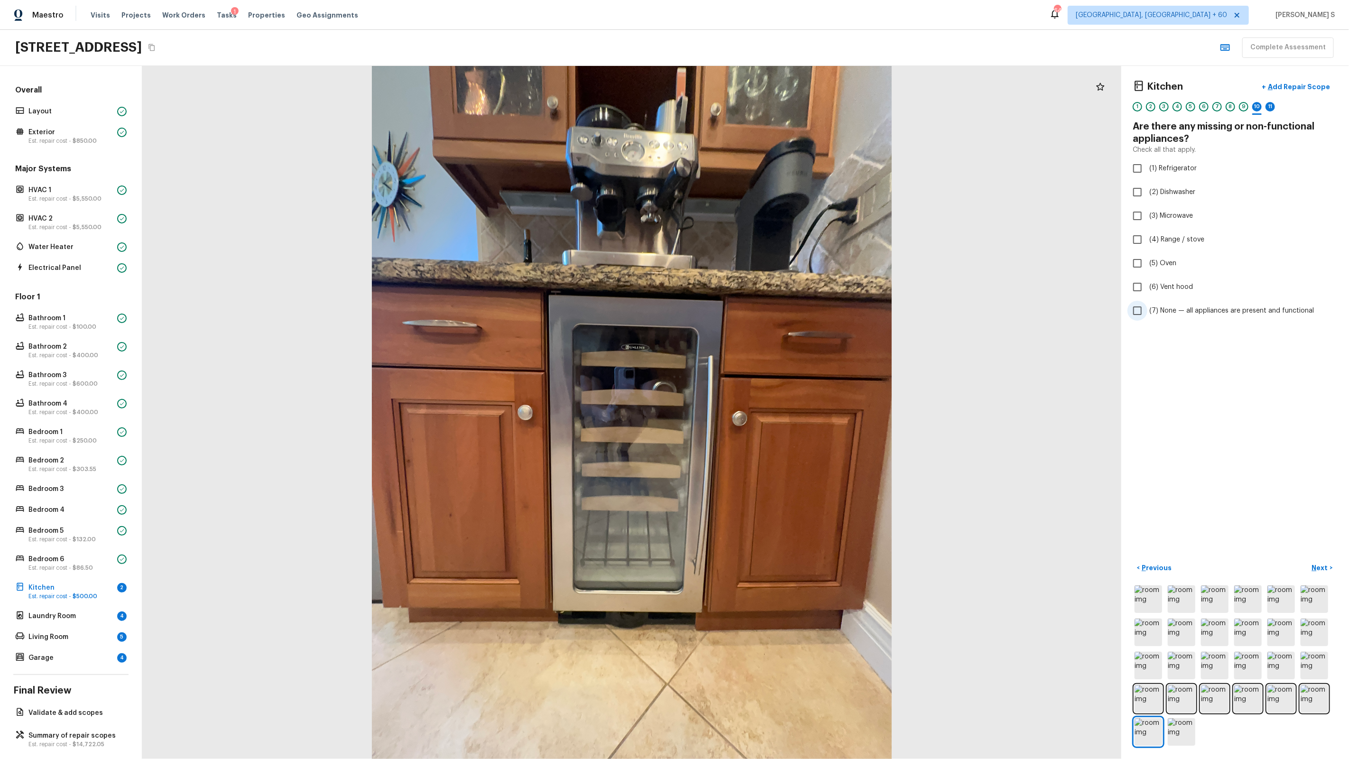
click at [1211, 305] on label "(7) None — all appliances are present and functional" at bounding box center [1228, 311] width 203 height 20
click at [1147, 305] on input "(7) None — all appliances are present and functional" at bounding box center [1137, 311] width 20 height 20
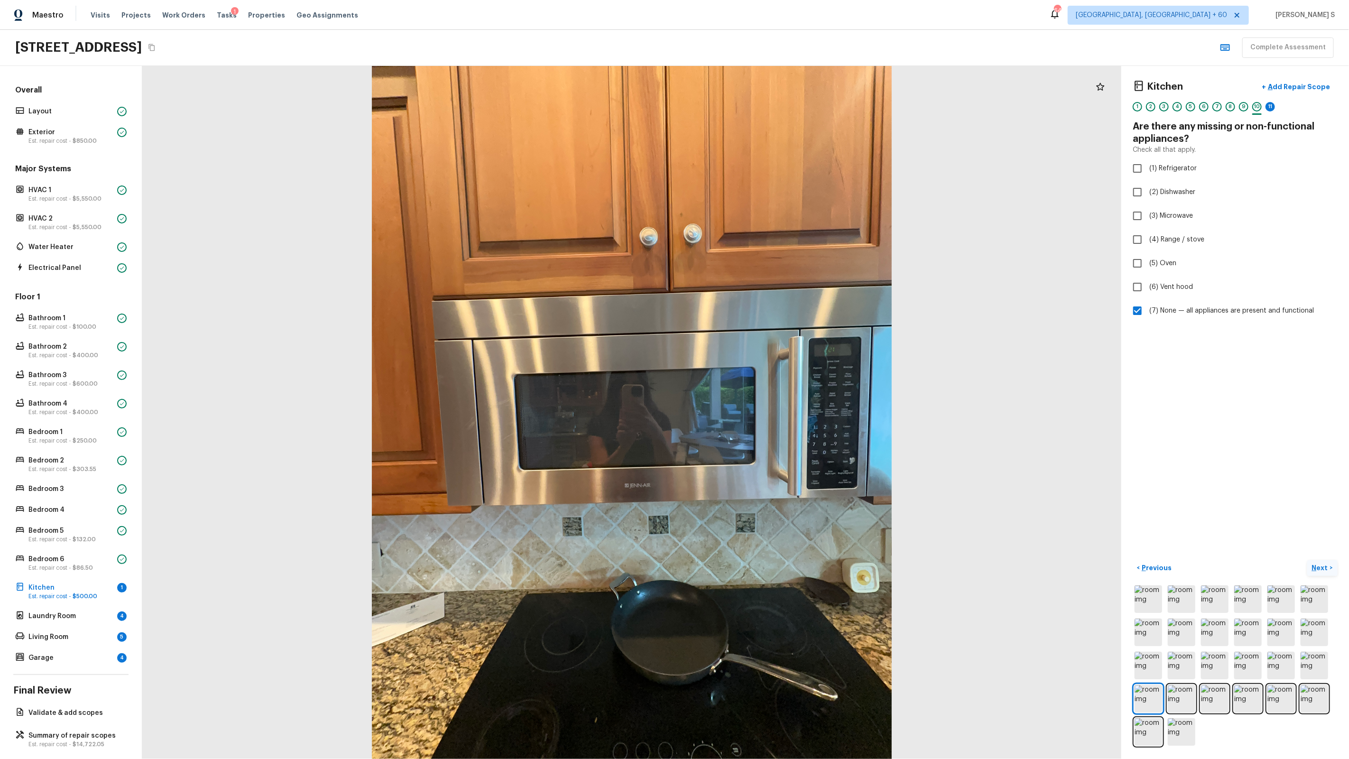
click at [1309, 563] on button "Next >" at bounding box center [1322, 568] width 30 height 16
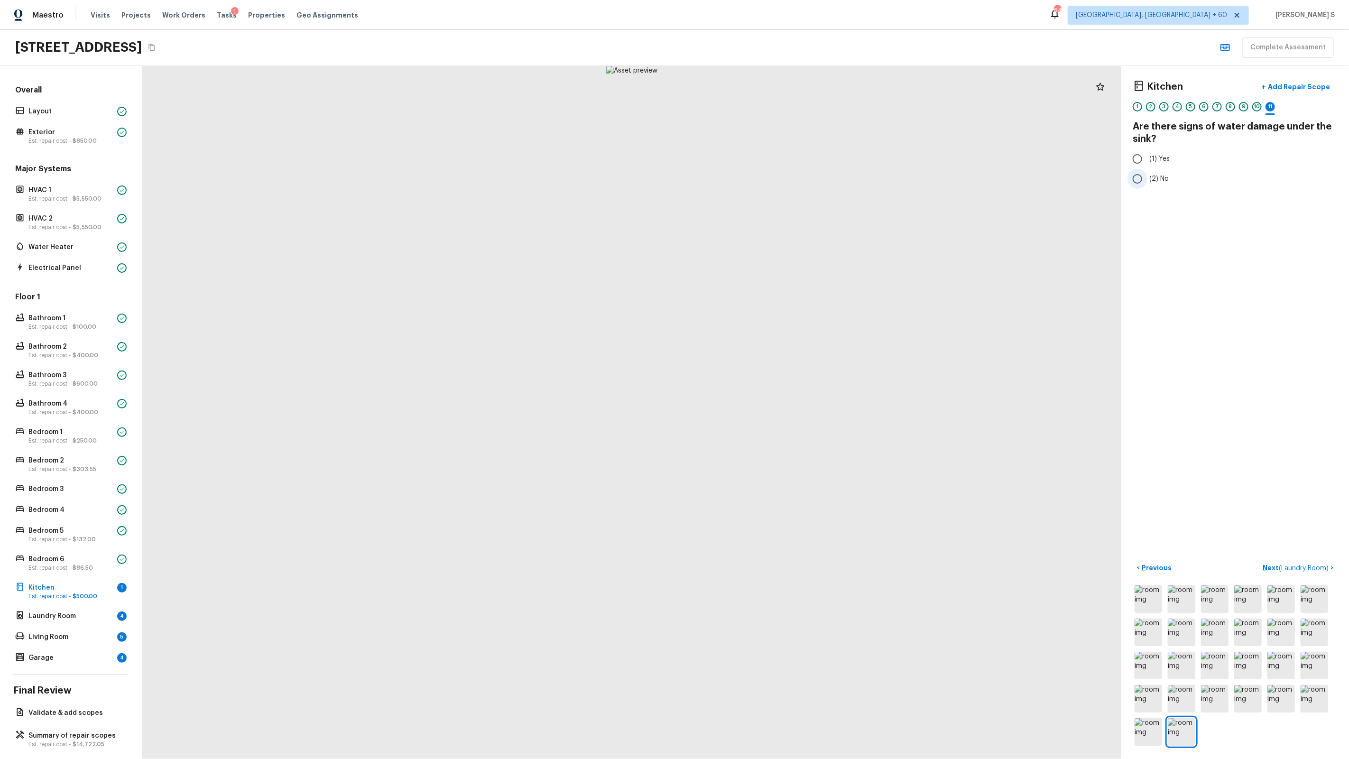
click at [1151, 181] on span "(2) No" at bounding box center [1158, 178] width 19 height 9
click at [1147, 181] on input "(2) No" at bounding box center [1137, 179] width 20 height 20
click at [1319, 567] on span "( Laundry Room )" at bounding box center [1304, 568] width 50 height 7
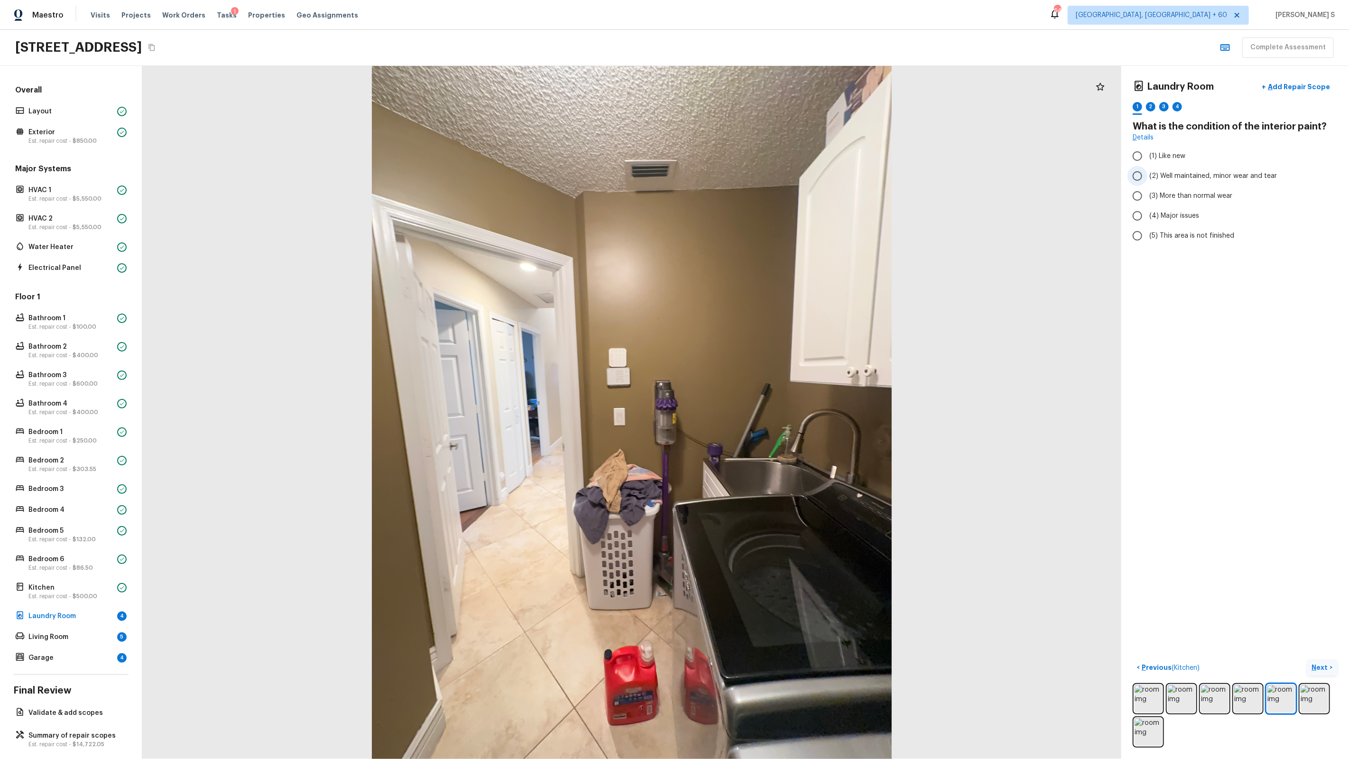
click at [1178, 179] on span "(2) Well maintained, minor wear and tear" at bounding box center [1213, 175] width 128 height 9
click at [1147, 179] on input "(2) Well maintained, minor wear and tear" at bounding box center [1137, 176] width 20 height 20
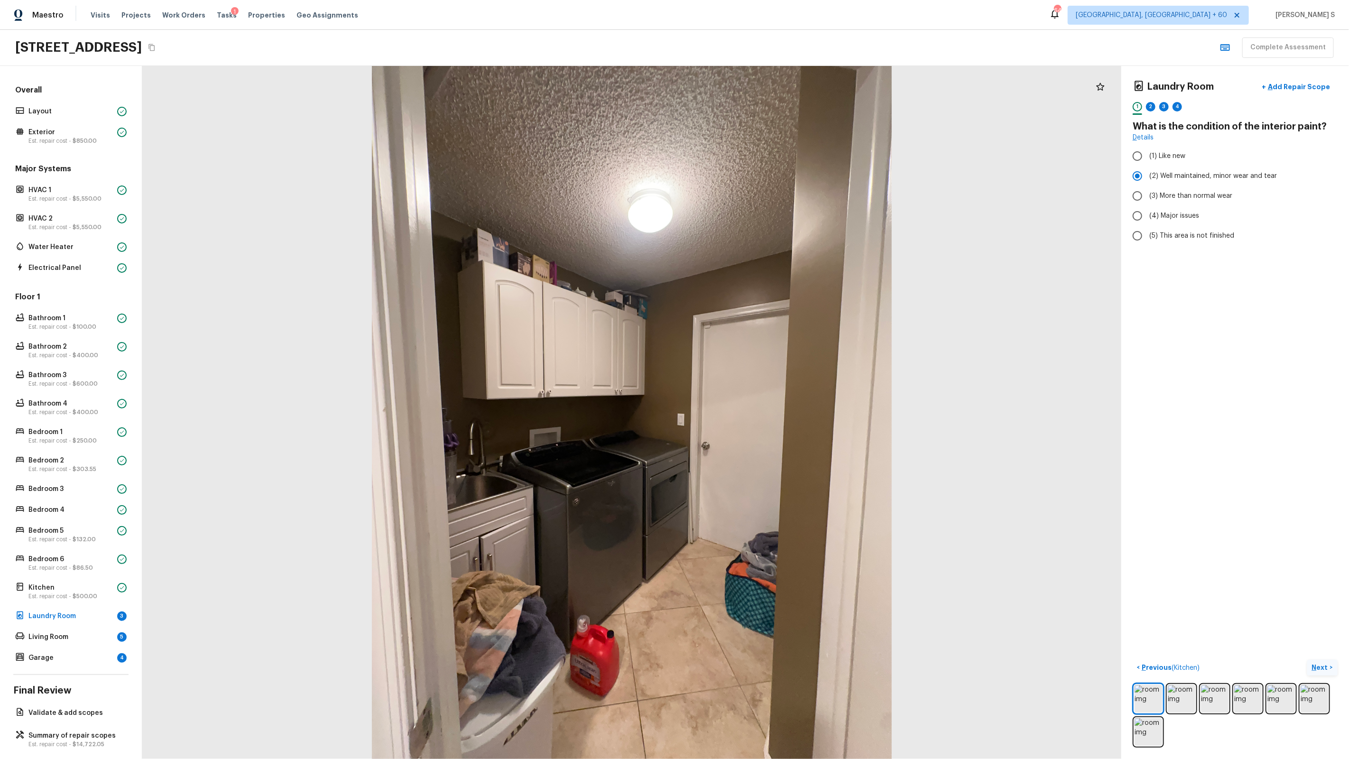
click at [1320, 665] on p "Next" at bounding box center [1321, 667] width 18 height 9
click at [1145, 185] on input "(1) Yes" at bounding box center [1137, 180] width 20 height 20
click at [1320, 663] on p "Next" at bounding box center [1321, 667] width 18 height 9
click at [1169, 174] on span "(2) Well maintained, minor wear and tear" at bounding box center [1213, 175] width 128 height 9
click at [1147, 174] on input "(2) Well maintained, minor wear and tear" at bounding box center [1137, 176] width 20 height 20
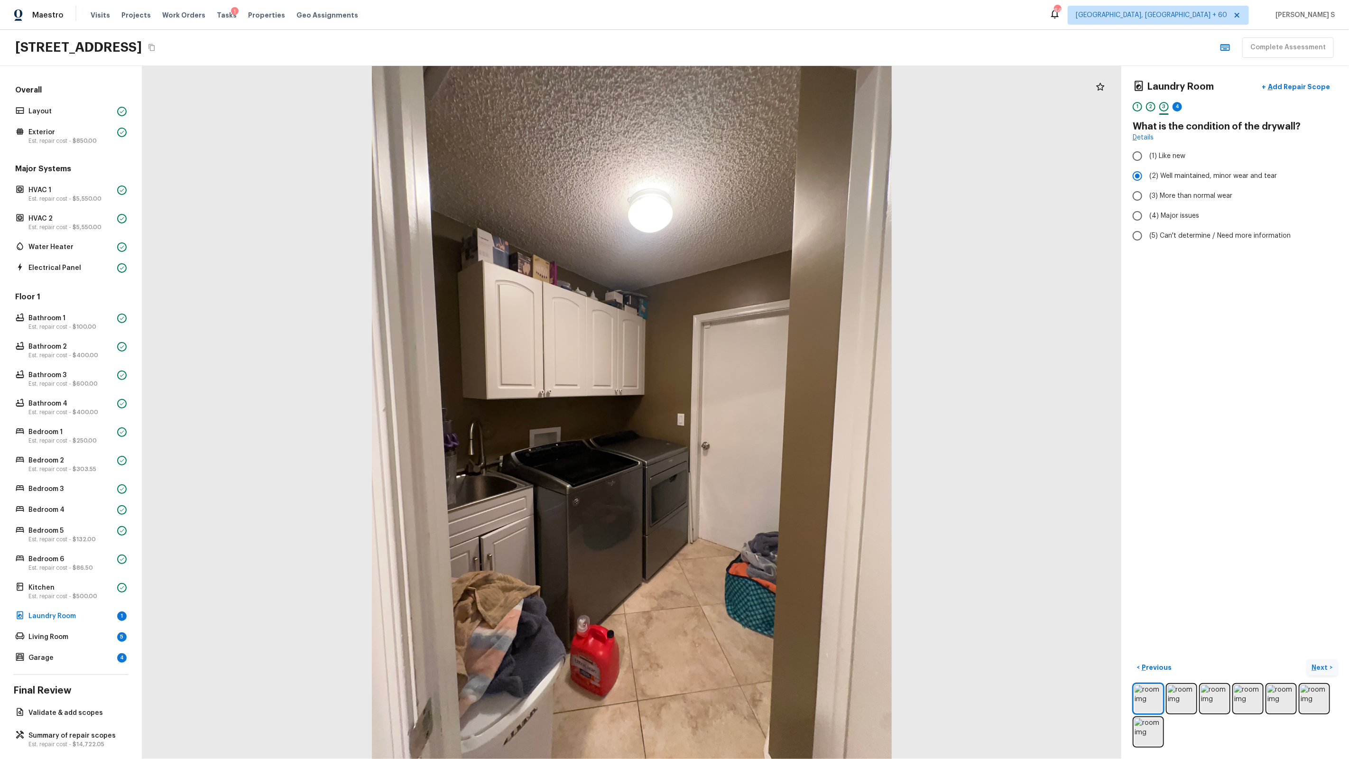
click at [1319, 666] on p "Next" at bounding box center [1321, 667] width 18 height 9
click at [1158, 203] on span "(3) Tile" at bounding box center [1159, 203] width 21 height 9
click at [1147, 203] on input "(3) Tile" at bounding box center [1137, 204] width 20 height 20
click at [1325, 666] on p "Next" at bounding box center [1321, 667] width 18 height 9
click at [1190, 172] on span "(2) Well maintained, minor wear and tear" at bounding box center [1213, 175] width 128 height 9
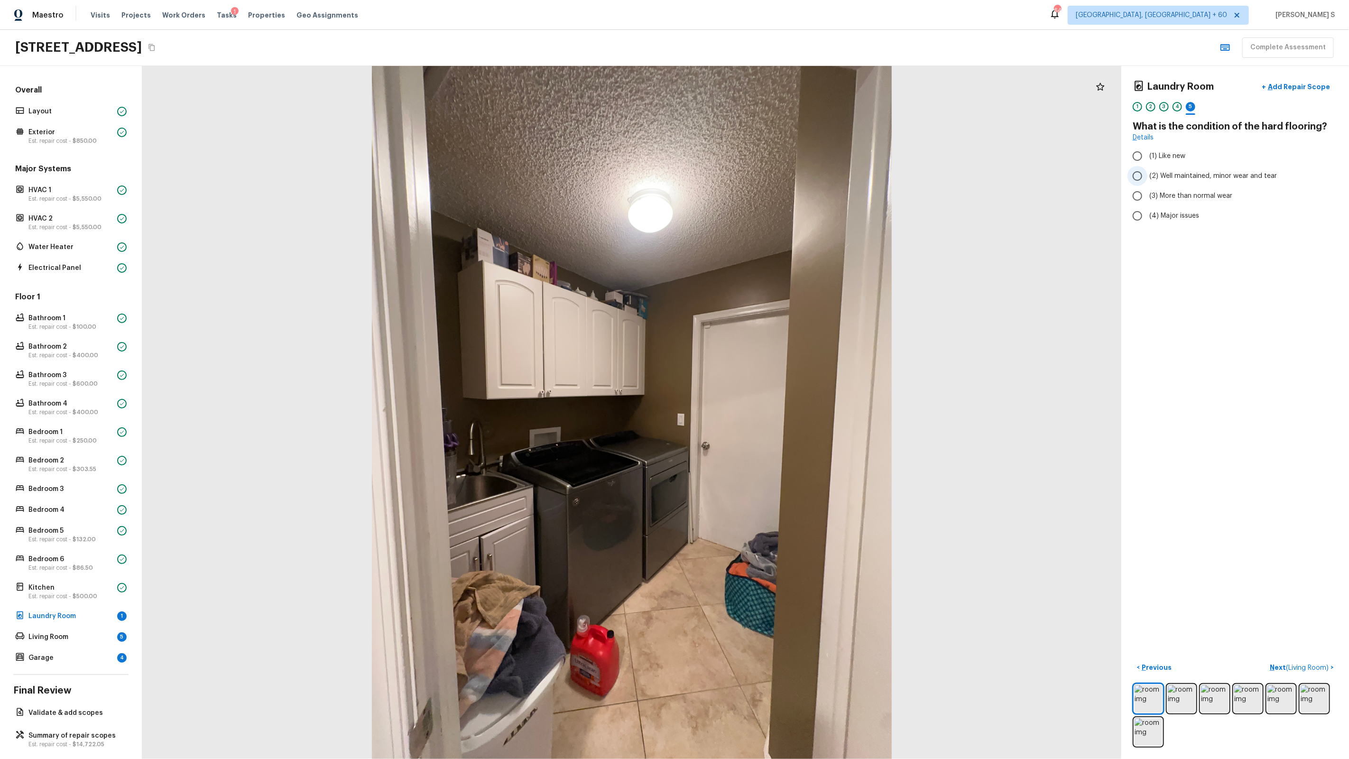
click at [1147, 172] on input "(2) Well maintained, minor wear and tear" at bounding box center [1137, 176] width 20 height 20
click at [1152, 109] on div "2" at bounding box center [1150, 106] width 9 height 9
click at [1319, 663] on p "Next" at bounding box center [1321, 667] width 18 height 9
click at [89, 636] on p "Living Room" at bounding box center [70, 636] width 85 height 9
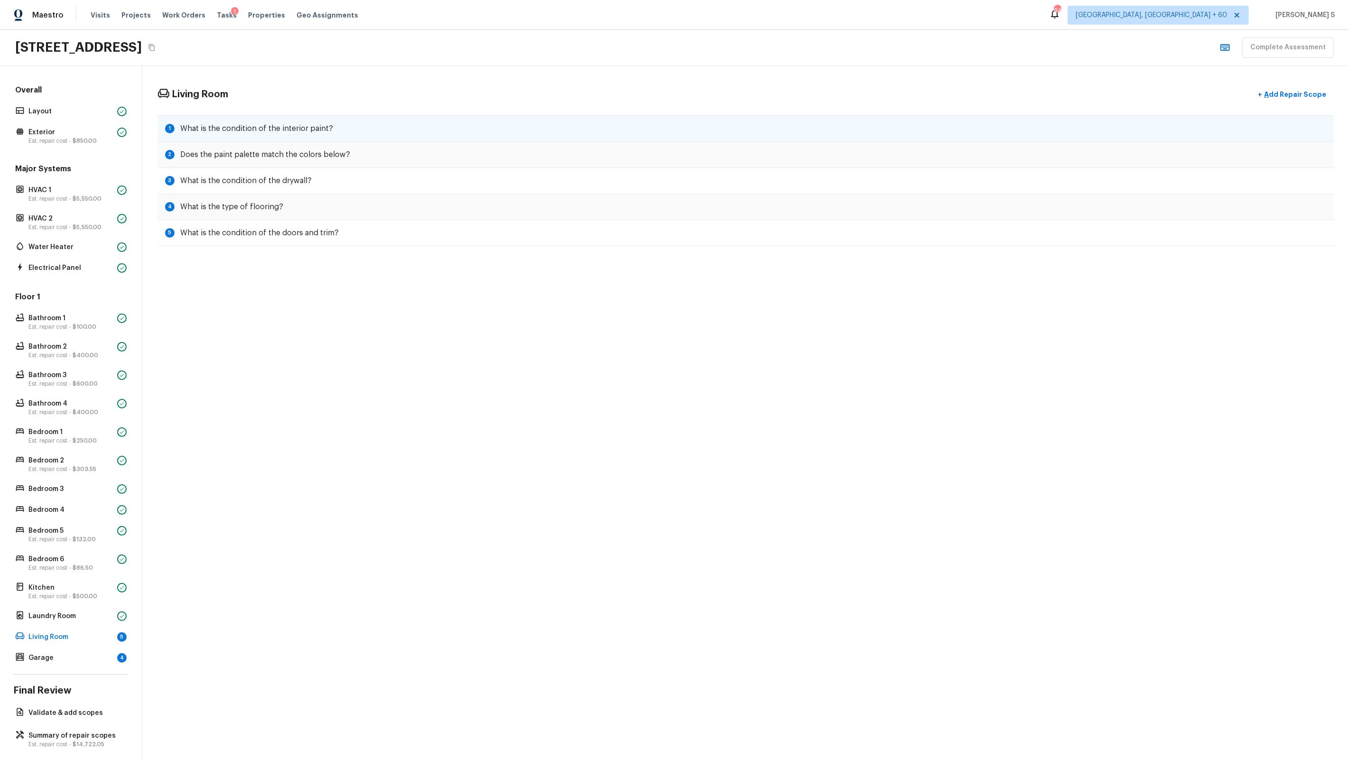
click at [346, 132] on div "1 What is the condition of the interior paint?" at bounding box center [745, 128] width 1176 height 27
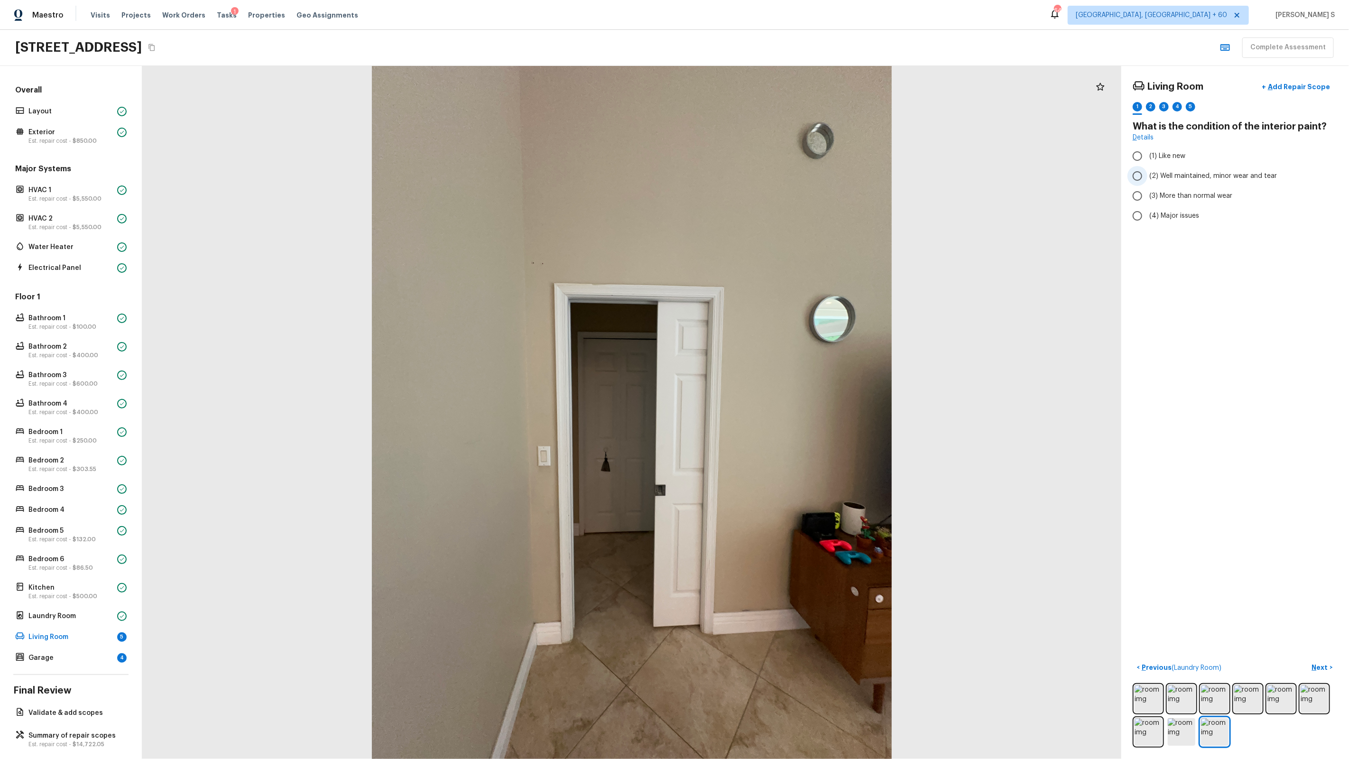
click at [1172, 171] on span "(2) Well maintained, minor wear and tear" at bounding box center [1213, 175] width 128 height 9
click at [1147, 171] on input "(2) Well maintained, minor wear and tear" at bounding box center [1137, 176] width 20 height 20
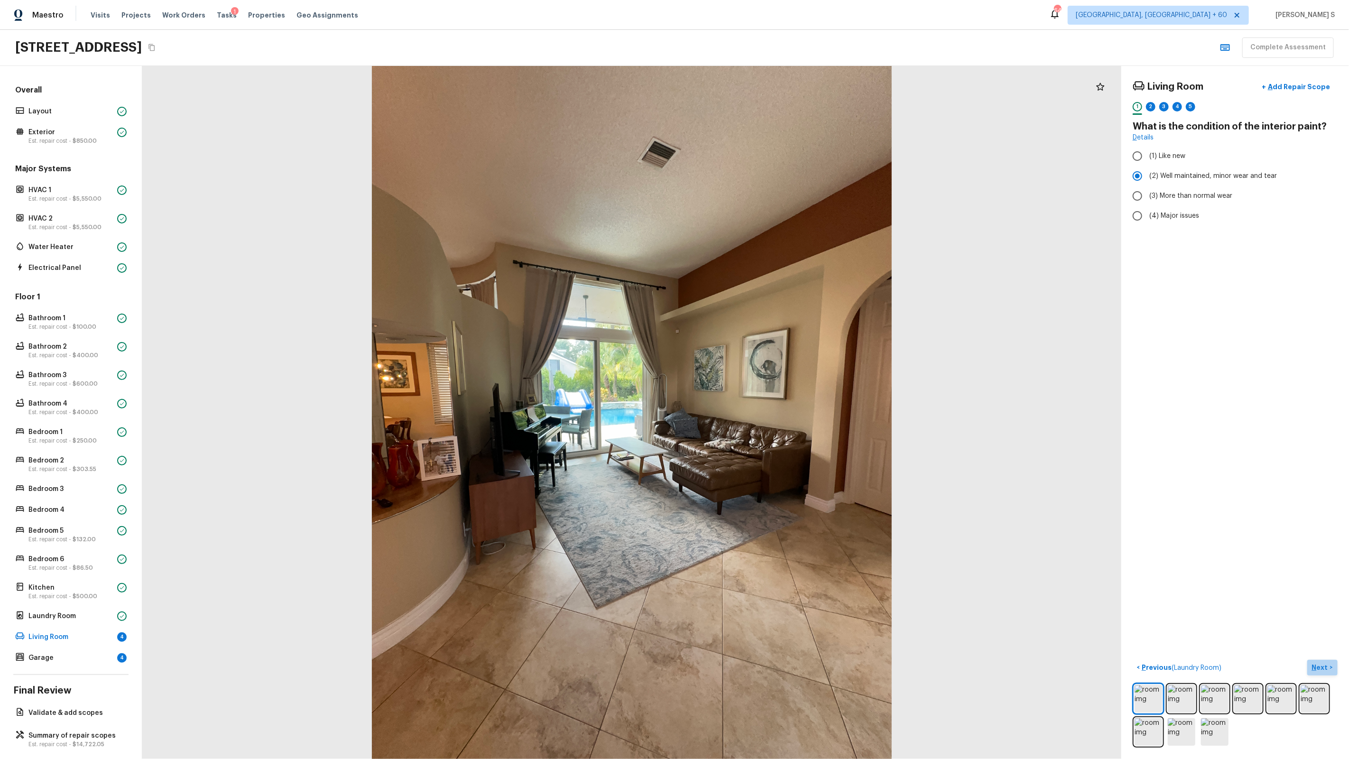
click at [1323, 665] on p "Next" at bounding box center [1321, 667] width 18 height 9
click at [1157, 171] on label "(1) Yes" at bounding box center [1228, 180] width 203 height 20
click at [1147, 171] on input "(1) Yes" at bounding box center [1137, 180] width 20 height 20
click at [1328, 656] on div "Living Room + Add Repair Scope 1 2 3 4 5 Does the paint palette match the color…" at bounding box center [1235, 412] width 228 height 693
click at [1322, 667] on p "Next" at bounding box center [1321, 667] width 18 height 9
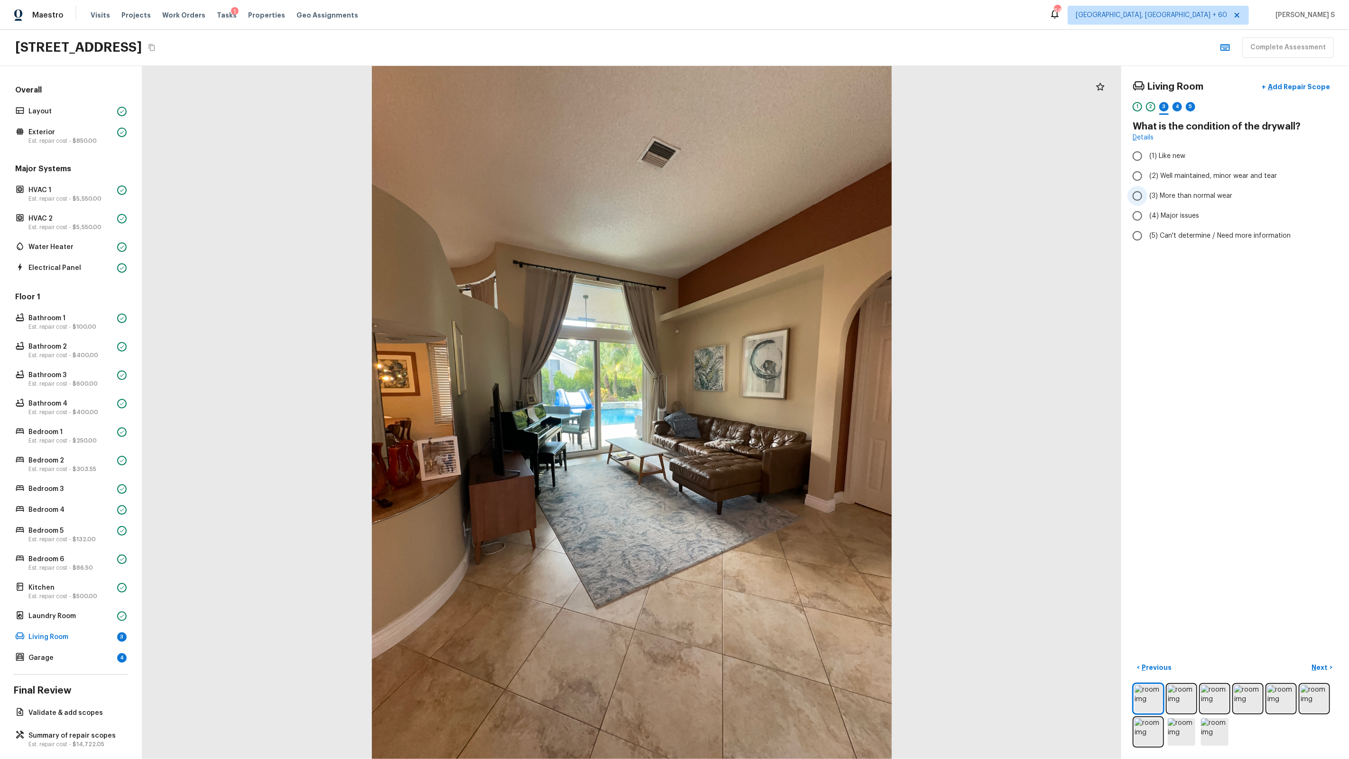
click at [1190, 193] on span "(3) More than normal wear" at bounding box center [1190, 195] width 83 height 9
click at [1147, 193] on input "(3) More than normal wear" at bounding box center [1137, 196] width 20 height 20
click at [1287, 88] on p "Add Repair Scope" at bounding box center [1298, 86] width 64 height 9
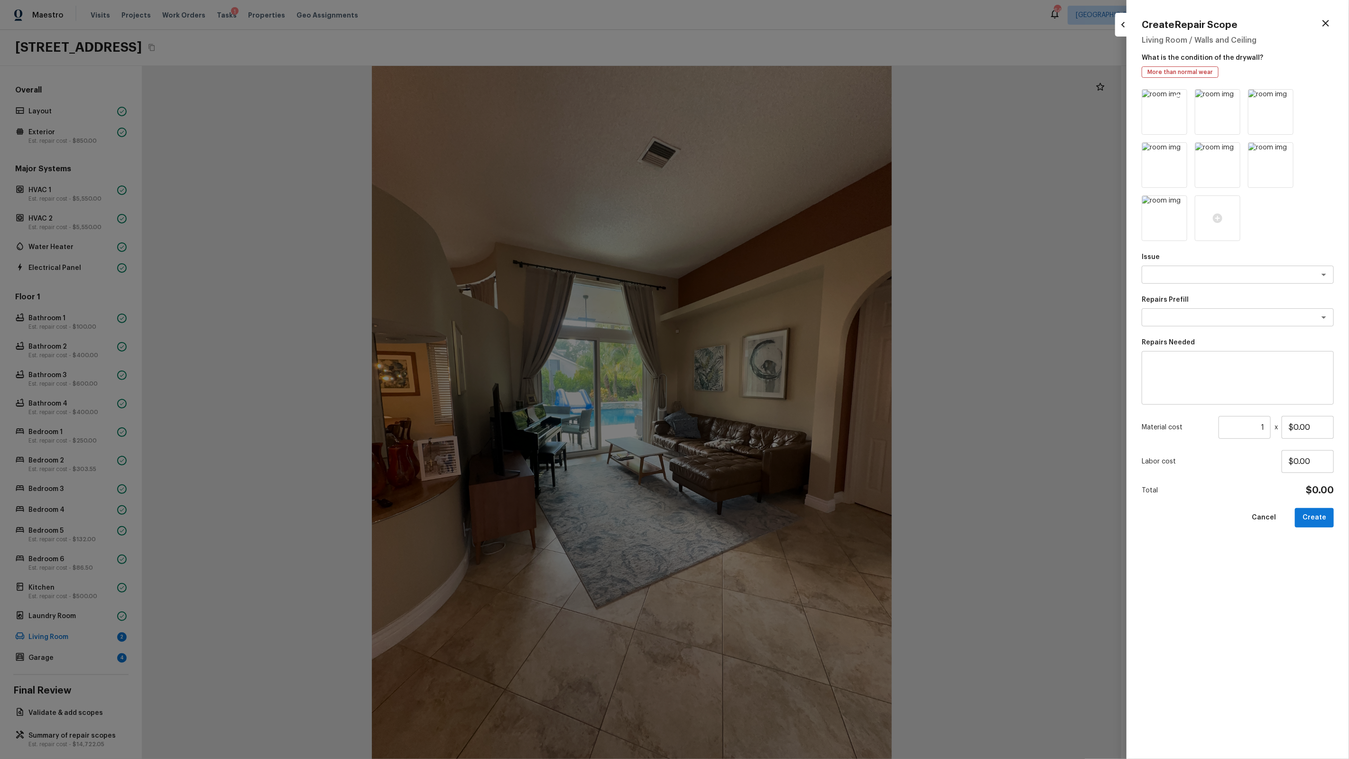
click at [1175, 100] on icon at bounding box center [1178, 98] width 8 height 8
click at [1175, 99] on icon at bounding box center [1178, 98] width 8 height 8
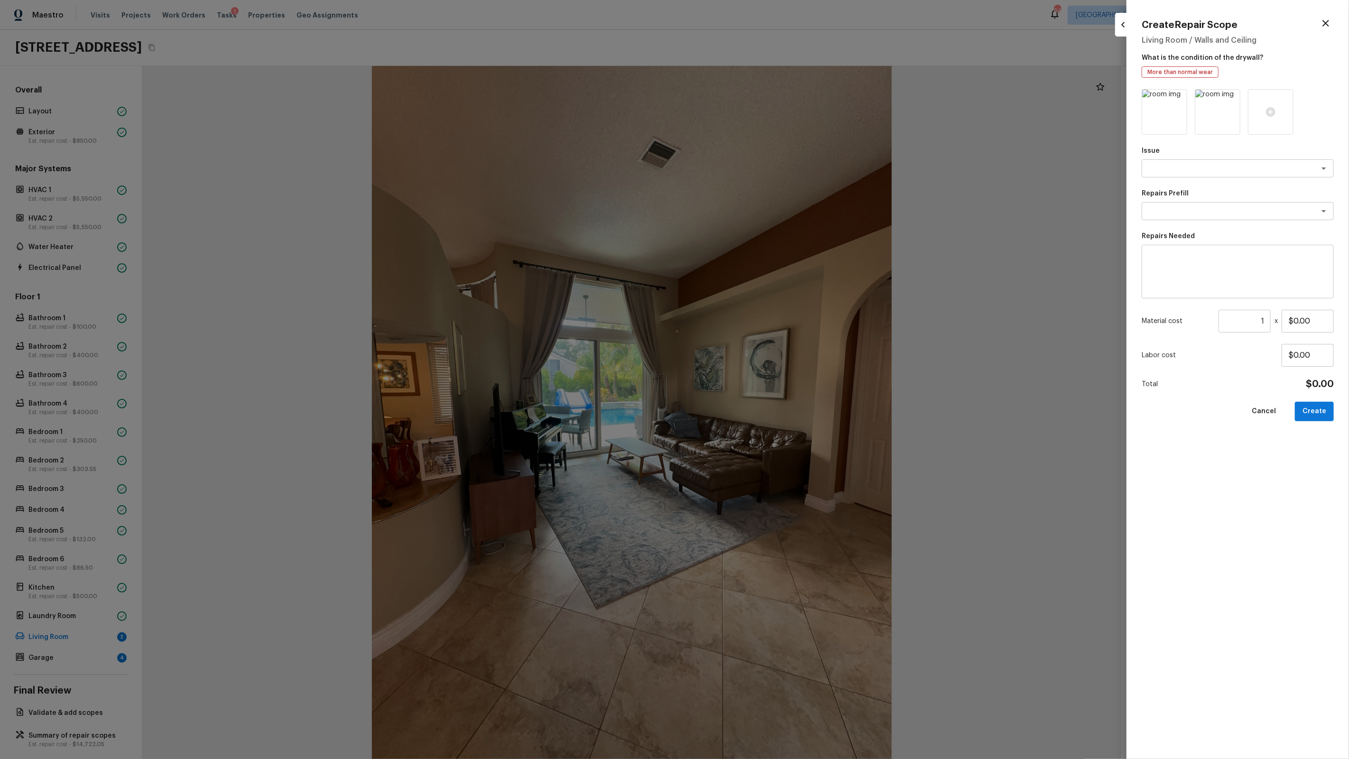
click at [1175, 99] on icon at bounding box center [1178, 98] width 8 height 8
click at [1167, 112] on icon at bounding box center [1164, 111] width 9 height 9
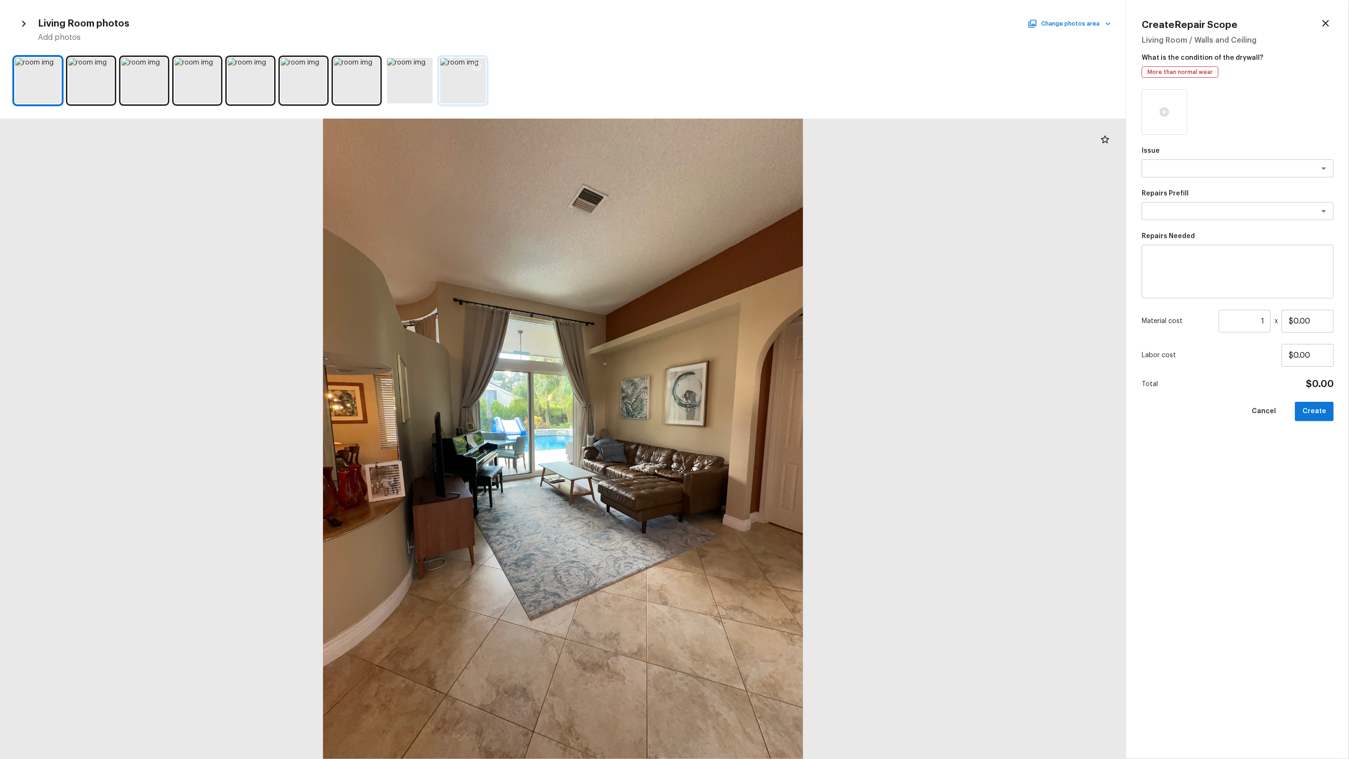
click at [457, 89] on div at bounding box center [463, 81] width 46 height 46
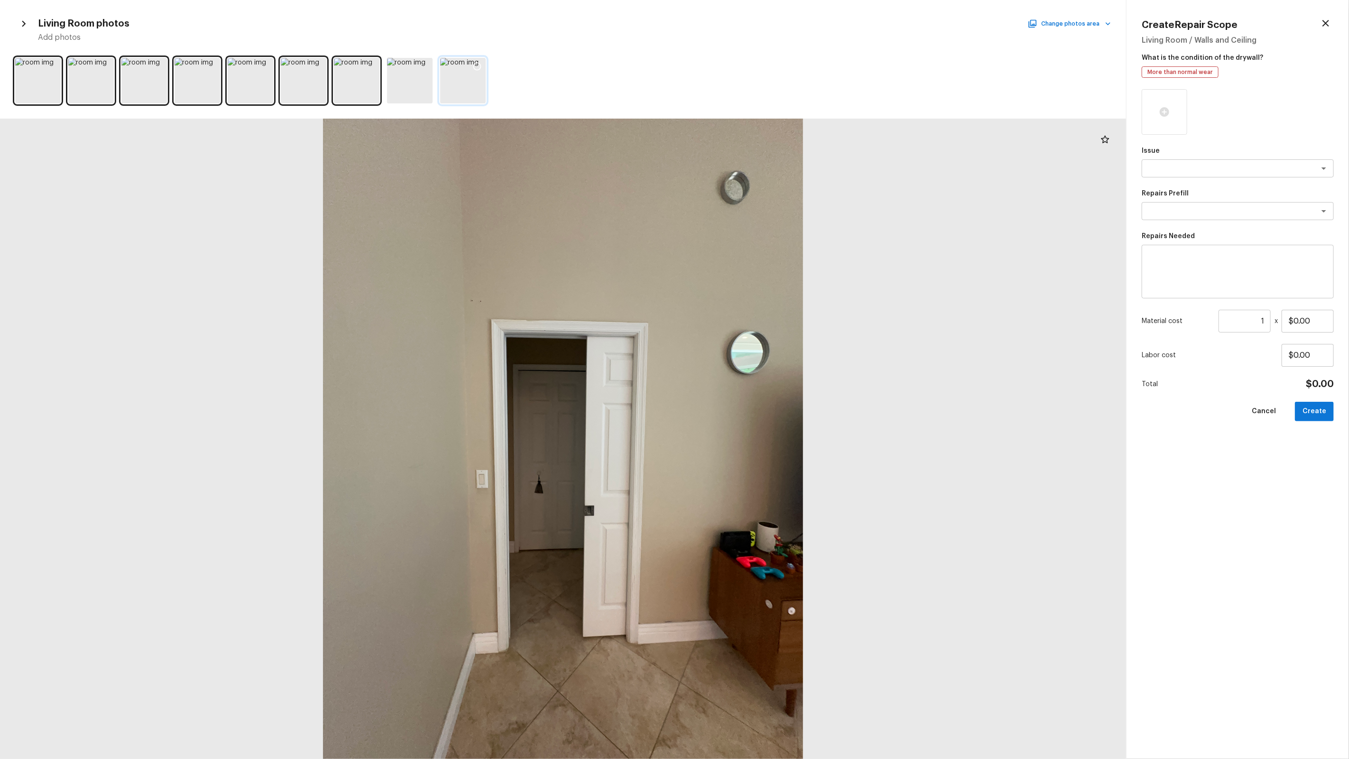
click at [477, 65] on icon at bounding box center [476, 66] width 9 height 9
click at [1165, 165] on textarea at bounding box center [1224, 168] width 157 height 9
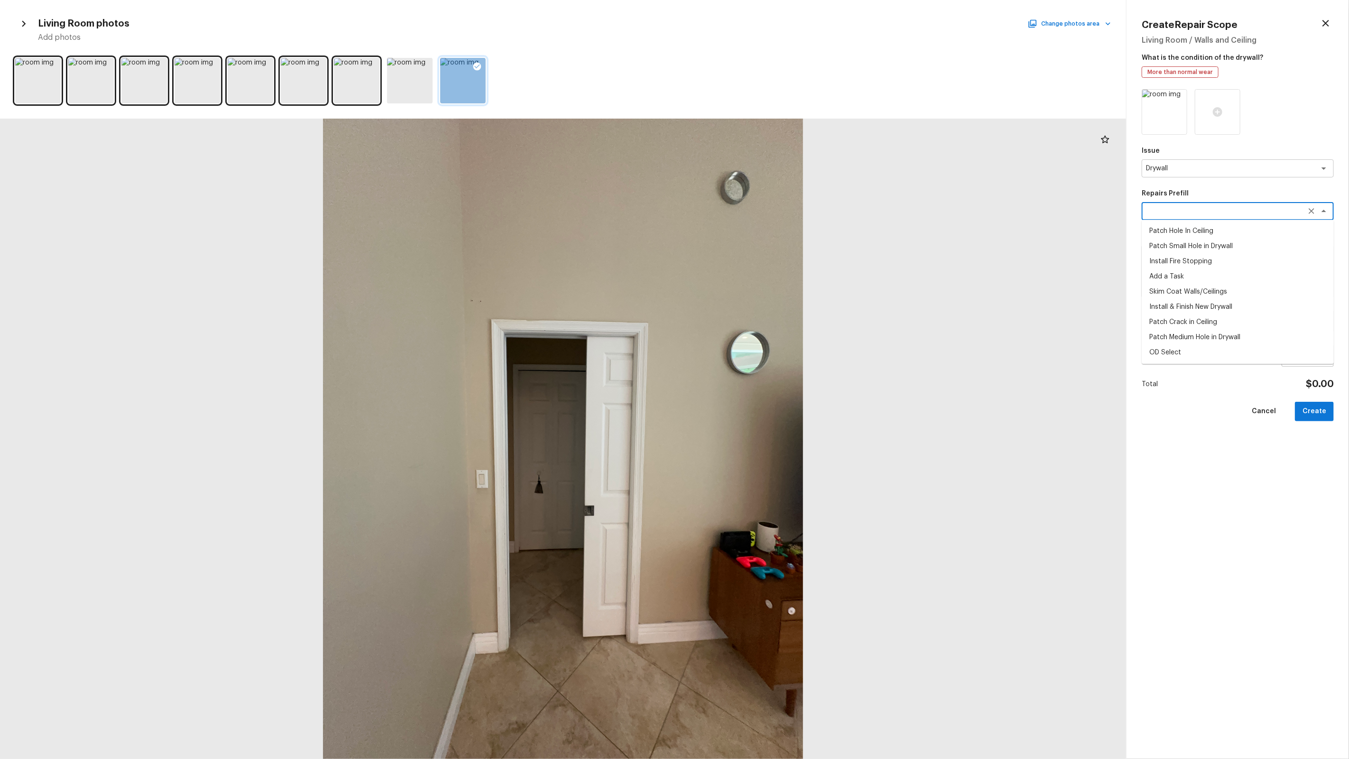
click at [1225, 208] on textarea at bounding box center [1224, 210] width 157 height 9
click at [1186, 243] on li "Patch Small Hole in Drywall" at bounding box center [1238, 246] width 192 height 15
click at [1317, 408] on button "Create" at bounding box center [1314, 411] width 39 height 19
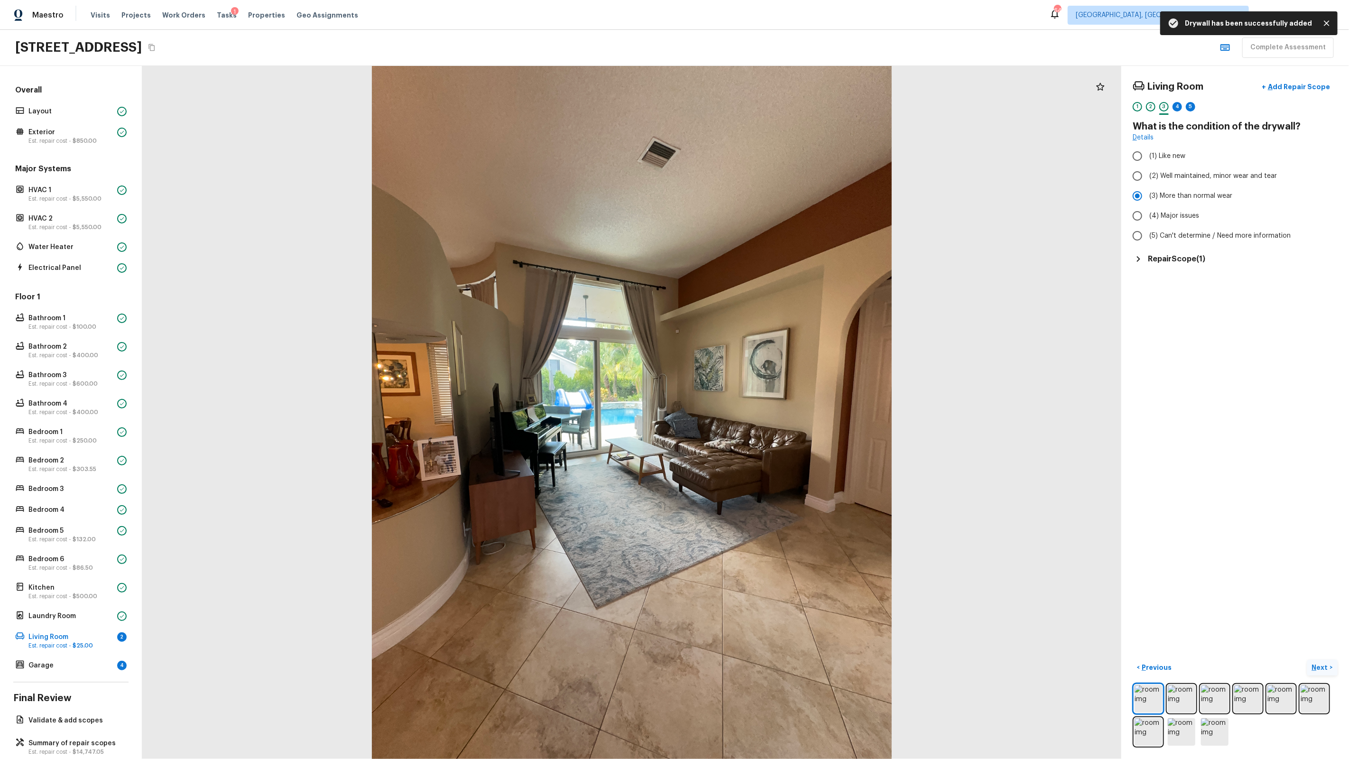
click at [1321, 667] on p "Next" at bounding box center [1321, 667] width 18 height 9
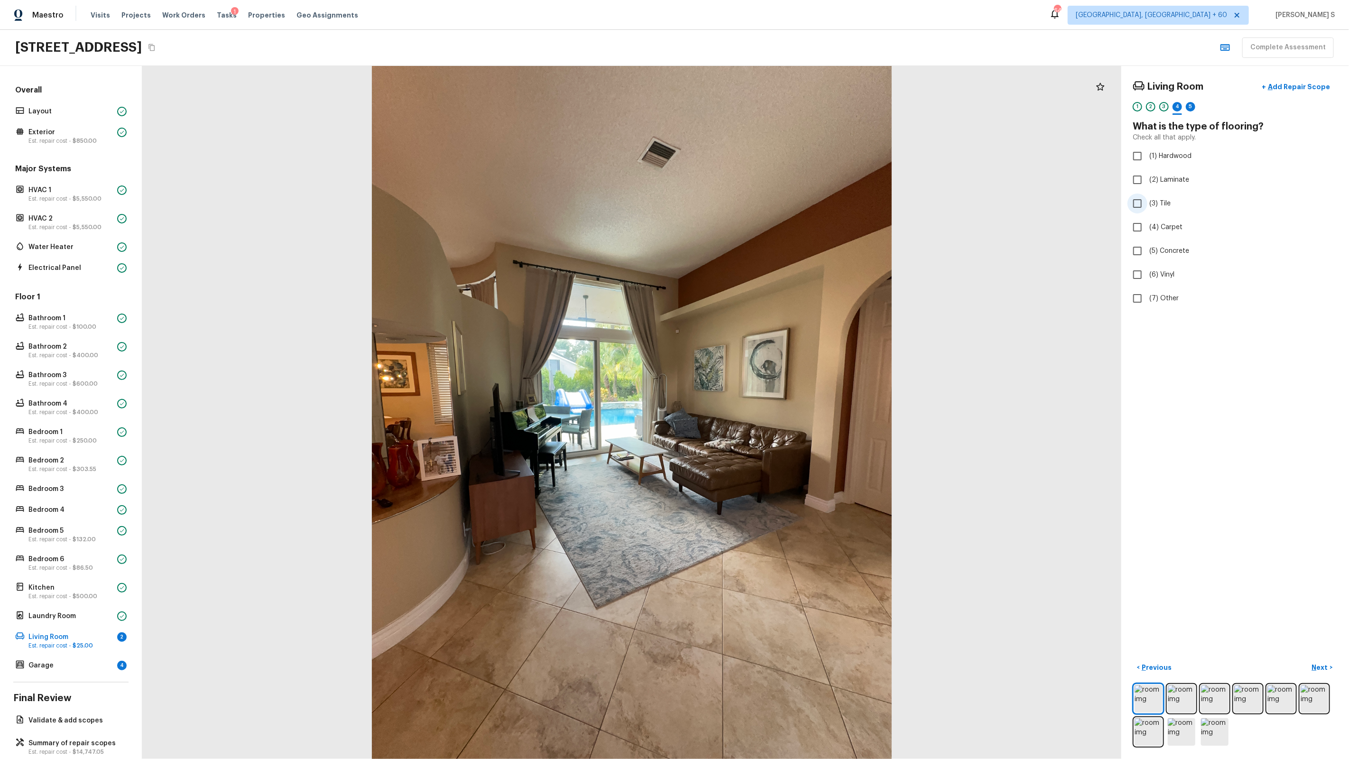
click at [1158, 205] on span "(3) Tile" at bounding box center [1159, 203] width 21 height 9
click at [1147, 205] on input "(3) Tile" at bounding box center [1137, 204] width 20 height 20
click at [1314, 662] on button "Next >" at bounding box center [1322, 668] width 30 height 16
click at [1177, 183] on label "(2) Well maintained, minor wear and tear" at bounding box center [1228, 176] width 203 height 20
click at [1147, 183] on input "(2) Well maintained, minor wear and tear" at bounding box center [1137, 176] width 20 height 20
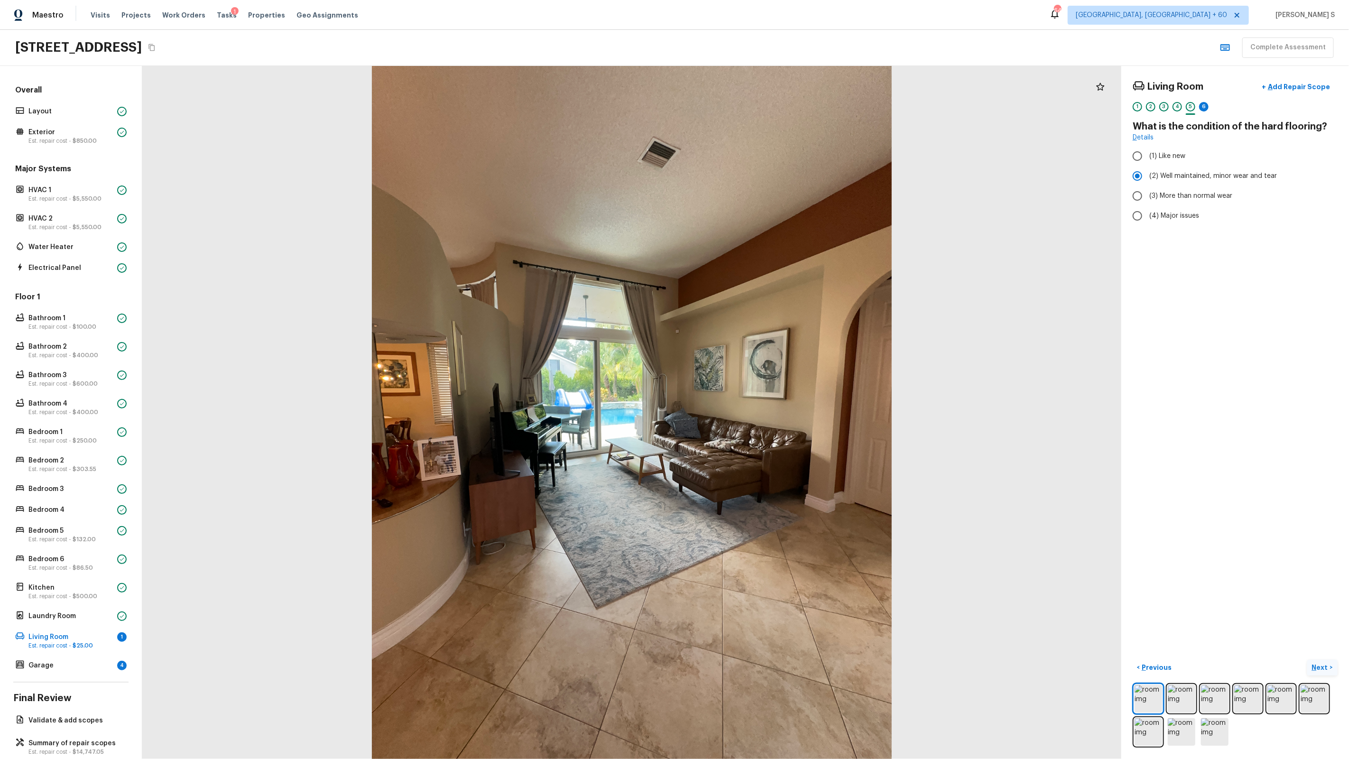
click at [1323, 672] on p "Next" at bounding box center [1321, 667] width 18 height 9
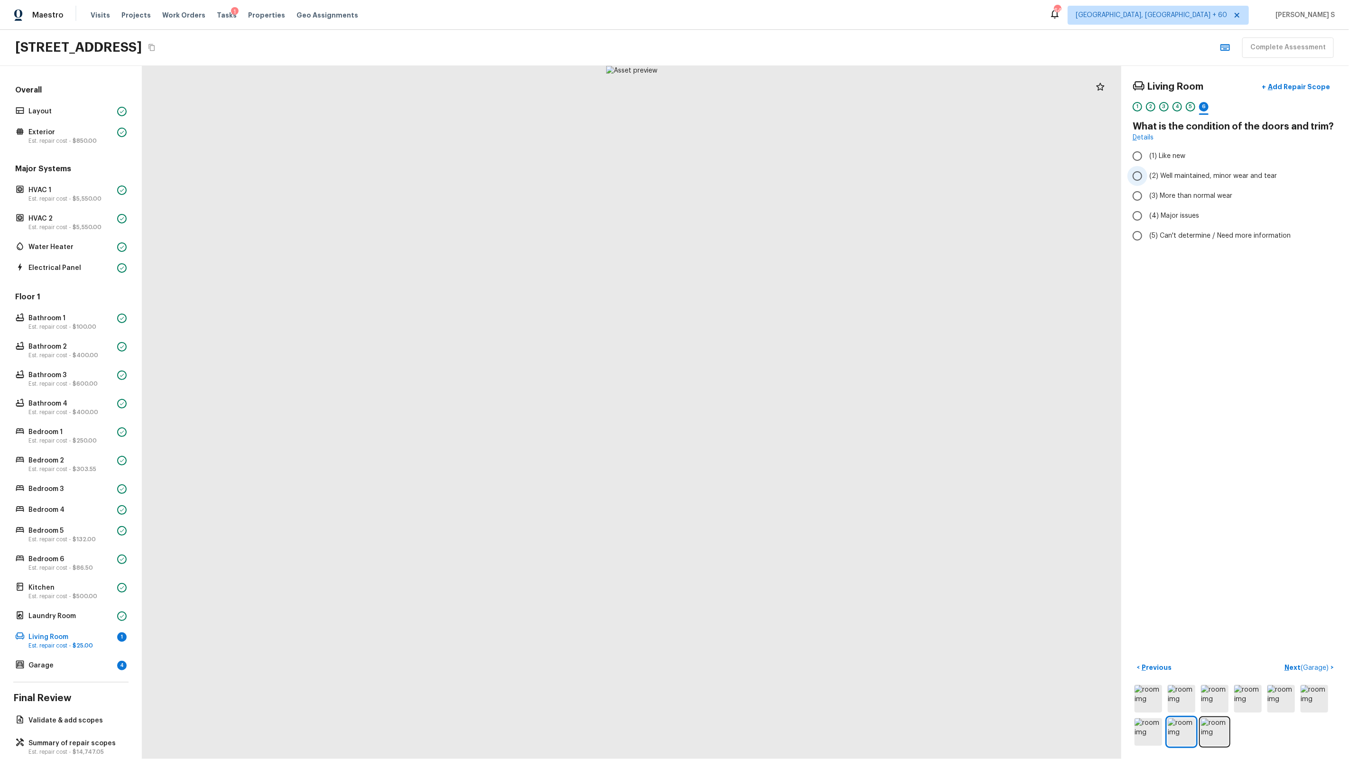
click at [1168, 174] on span "(2) Well maintained, minor wear and tear" at bounding box center [1213, 175] width 128 height 9
click at [1147, 174] on input "(2) Well maintained, minor wear and tear" at bounding box center [1137, 176] width 20 height 20
click at [1310, 664] on span "( Garage )" at bounding box center [1315, 667] width 28 height 7
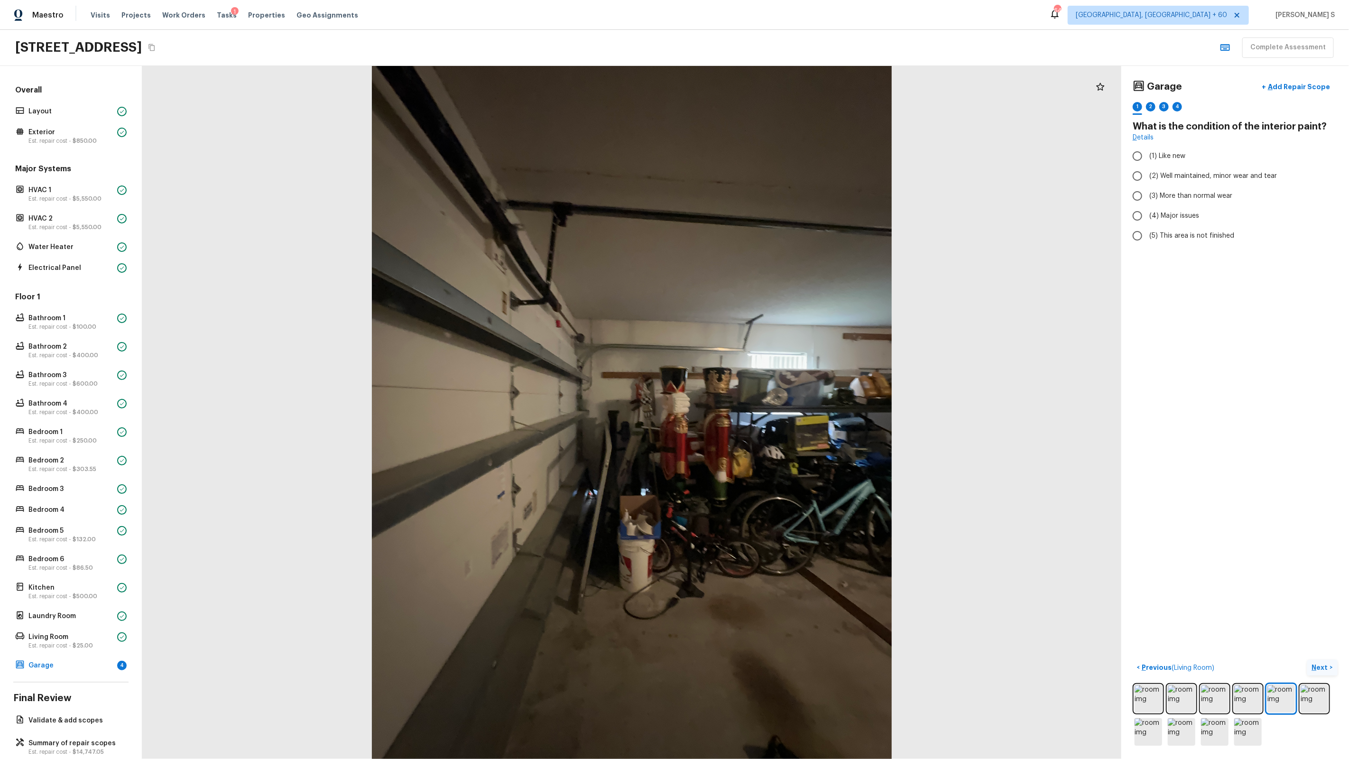
click at [728, 352] on div at bounding box center [631, 412] width 979 height 693
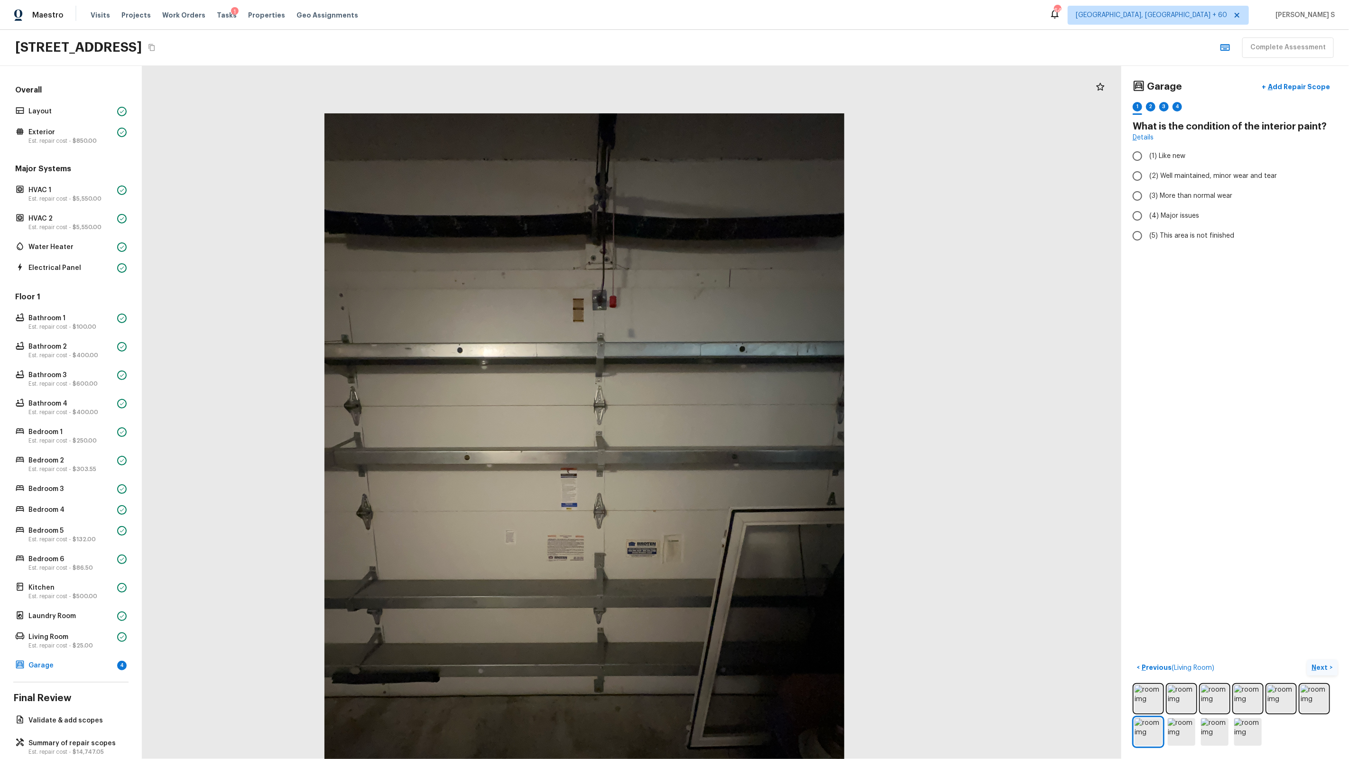
drag, startPoint x: 750, startPoint y: 257, endPoint x: 586, endPoint y: 383, distance: 207.0
click at [586, 383] on div at bounding box center [584, 459] width 979 height 693
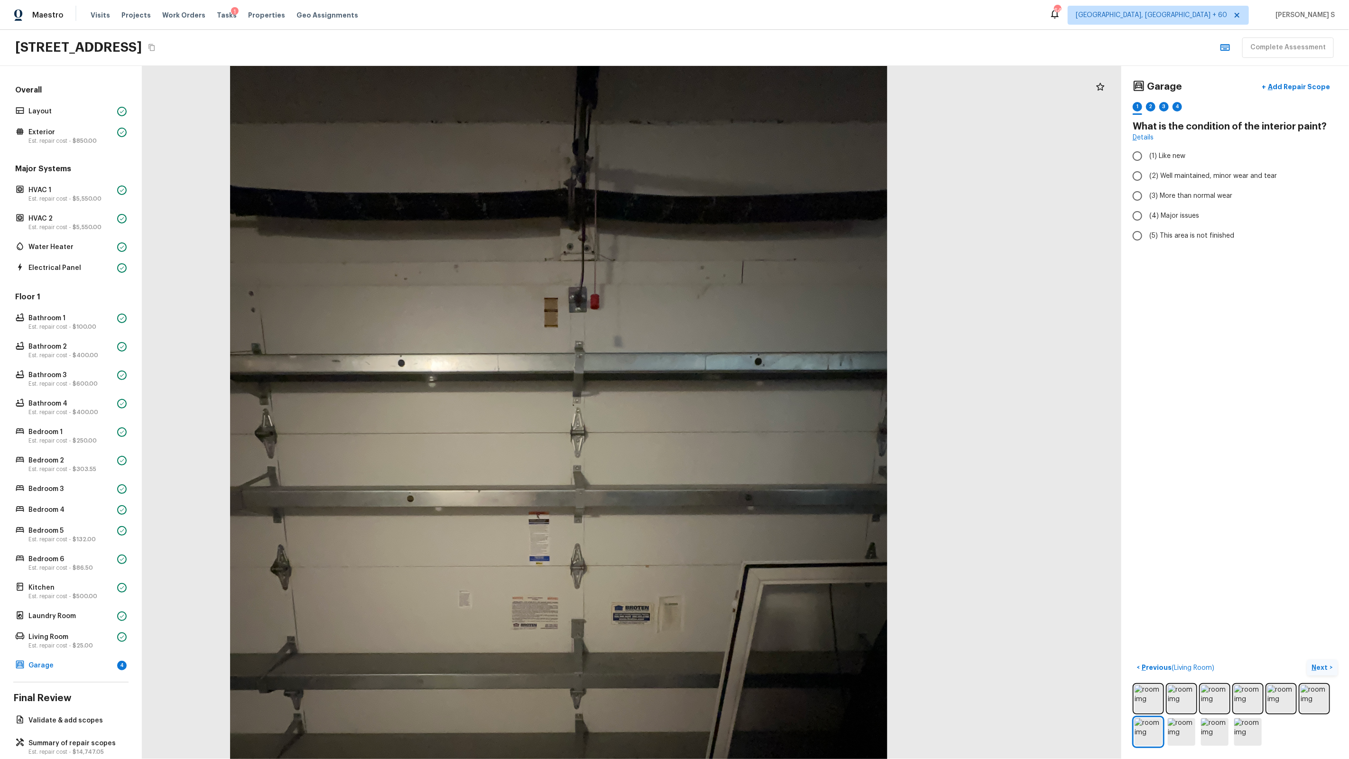
drag, startPoint x: 724, startPoint y: 243, endPoint x: 639, endPoint y: 337, distance: 126.2
click at [640, 334] on div at bounding box center [558, 502] width 1237 height 876
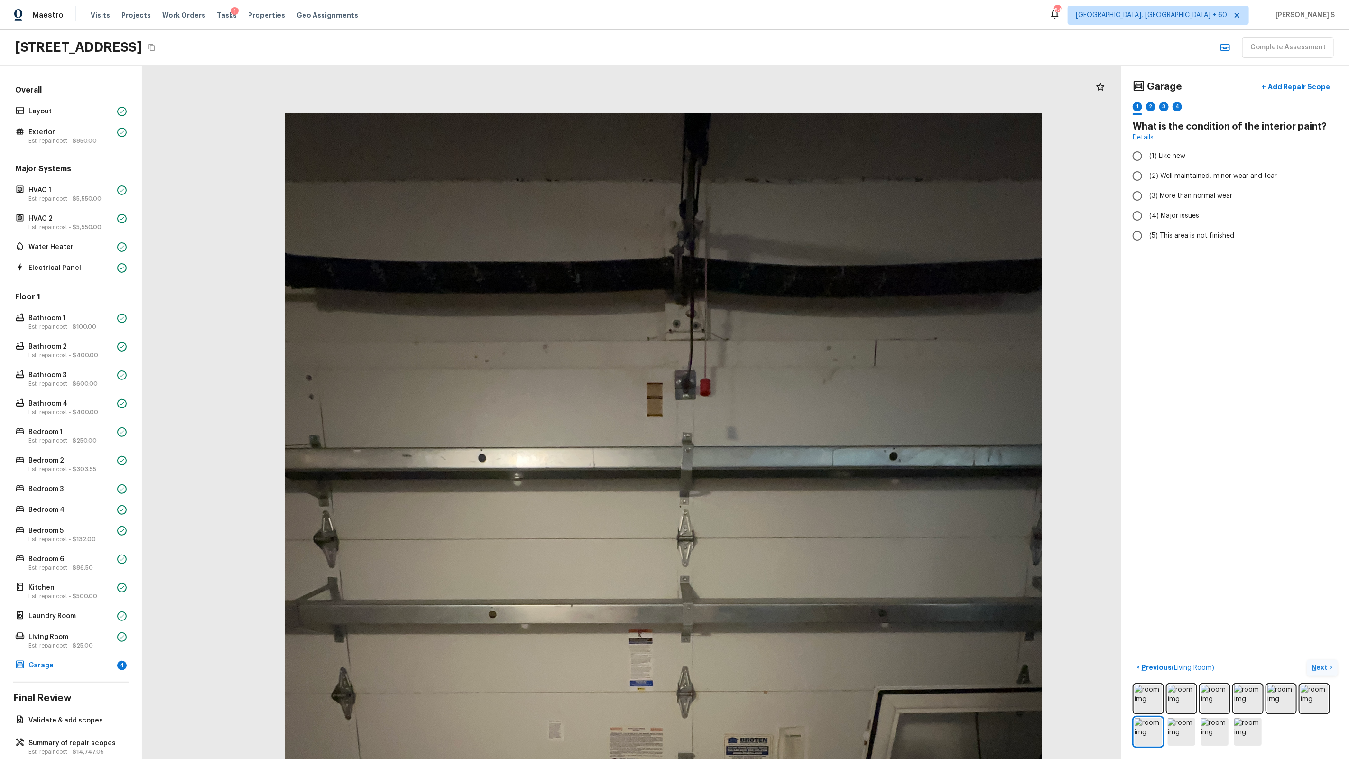
drag, startPoint x: 536, startPoint y: 127, endPoint x: 474, endPoint y: 239, distance: 128.4
click at [475, 238] on div at bounding box center [663, 618] width 1426 height 1010
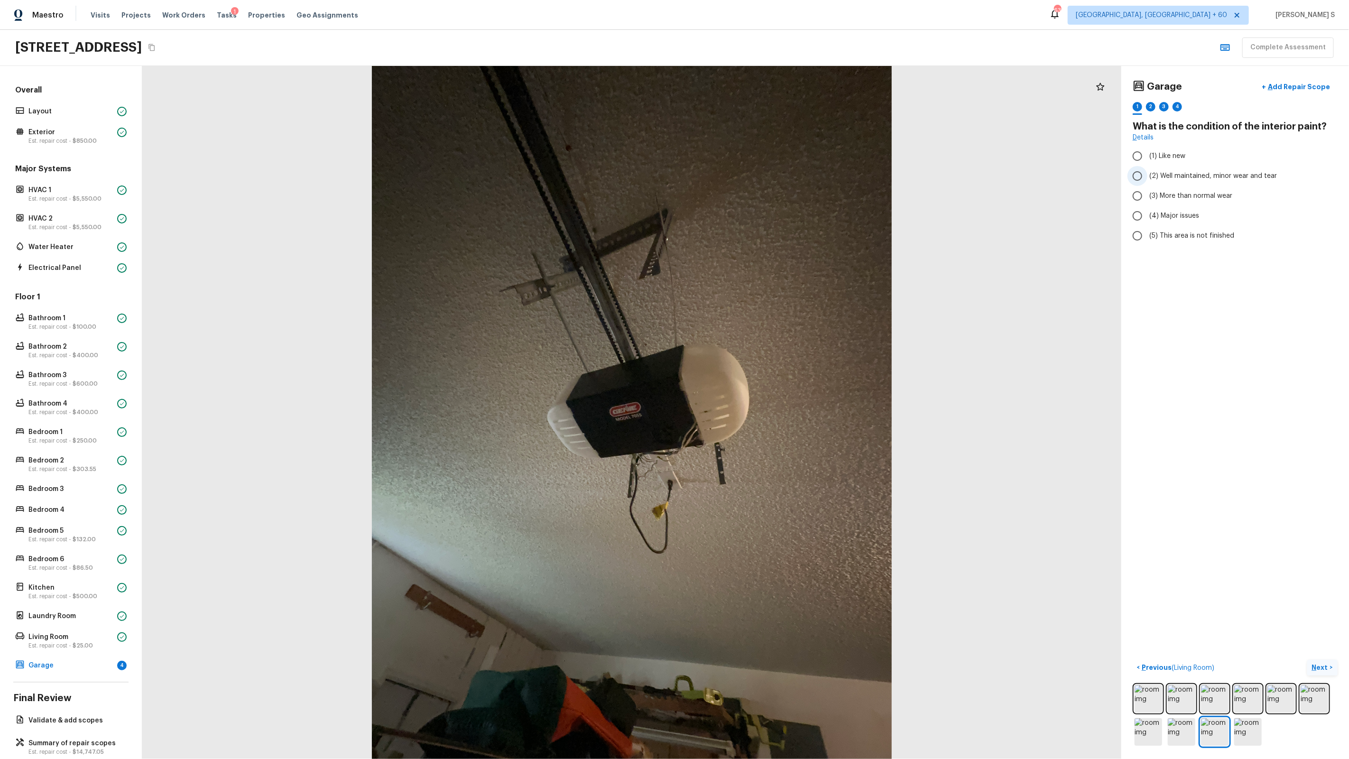
click at [1167, 178] on span "(2) Well maintained, minor wear and tear" at bounding box center [1213, 175] width 128 height 9
click at [1147, 178] on input "(2) Well maintained, minor wear and tear" at bounding box center [1137, 176] width 20 height 20
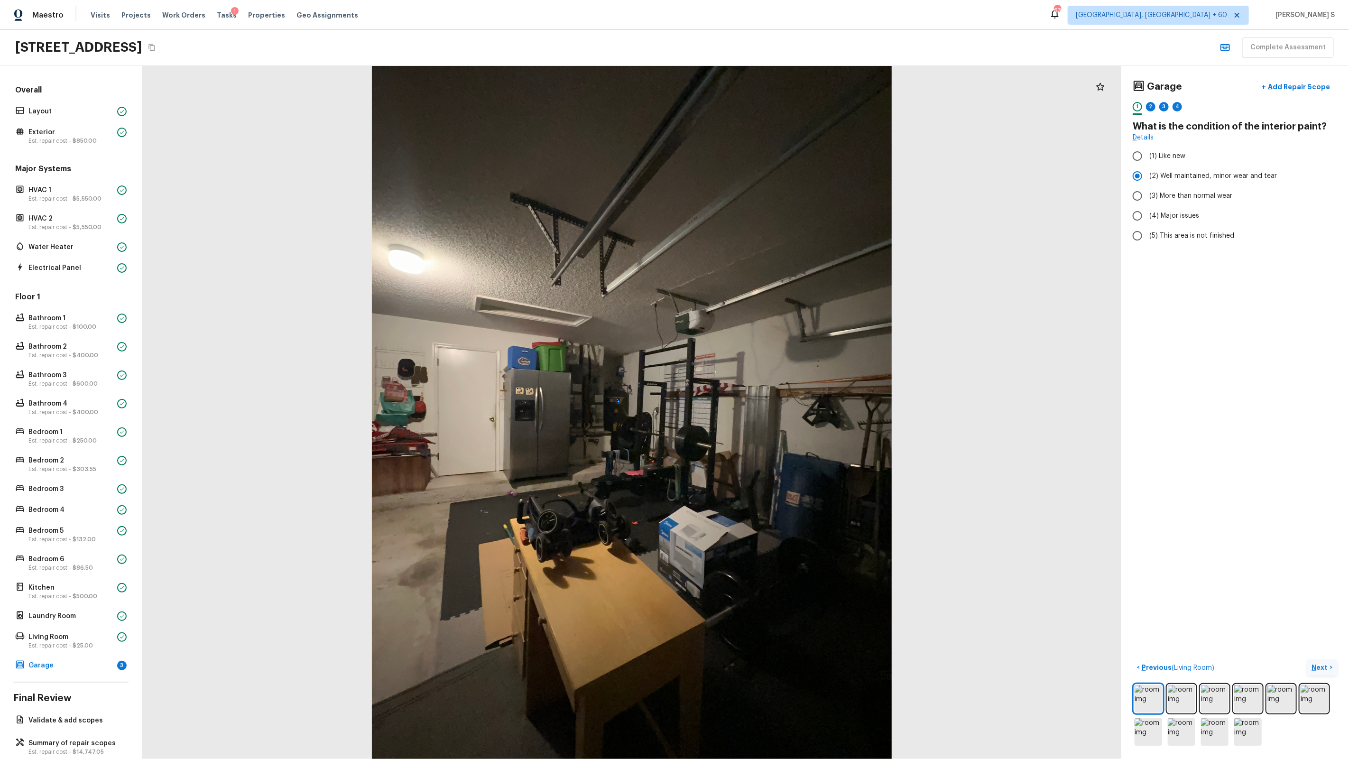
click at [1319, 668] on p "Next" at bounding box center [1321, 667] width 18 height 9
click at [1144, 202] on input "(2) No" at bounding box center [1137, 200] width 20 height 20
click at [1322, 662] on button "Next >" at bounding box center [1322, 668] width 30 height 16
click at [1190, 175] on span "(2) Well maintained, minor wear and tear" at bounding box center [1213, 175] width 128 height 9
click at [1147, 175] on input "(2) Well maintained, minor wear and tear" at bounding box center [1137, 176] width 20 height 20
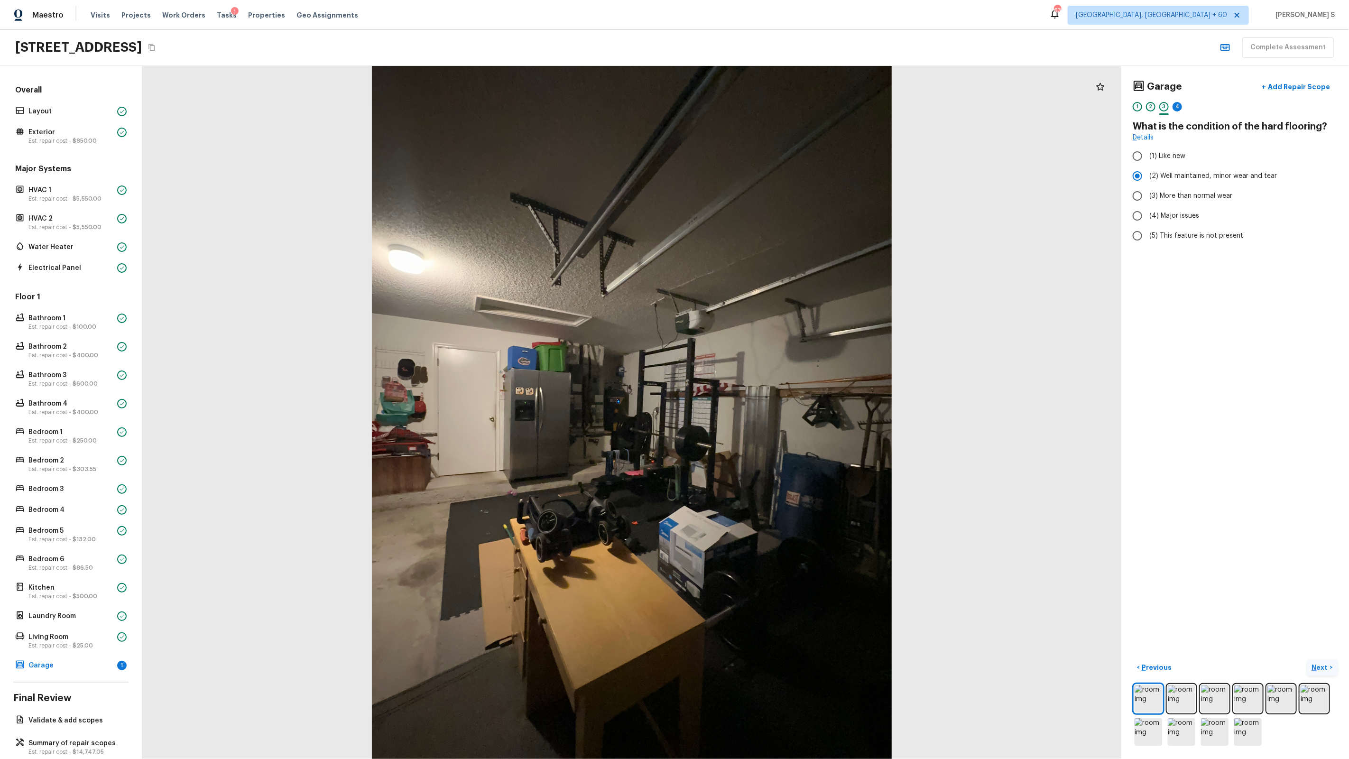
click at [1317, 663] on p "Next" at bounding box center [1321, 667] width 18 height 9
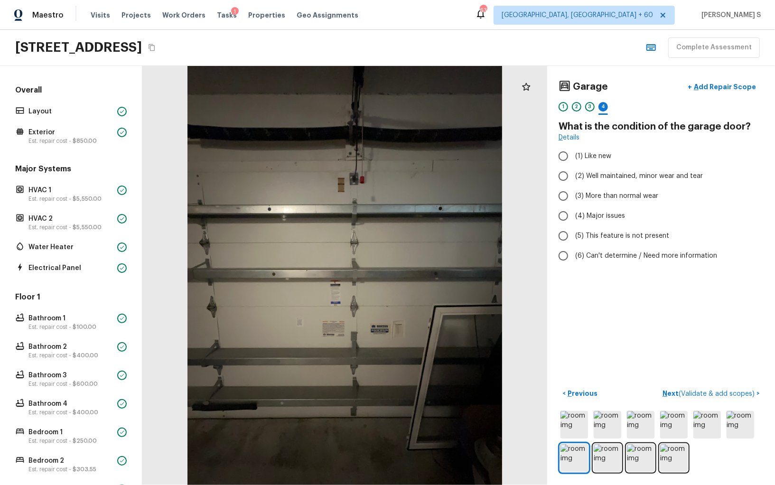
scroll to position [0, 0]
click at [59, 143] on div "Exterior Est. repair cost - $850.00" at bounding box center [70, 136] width 115 height 21
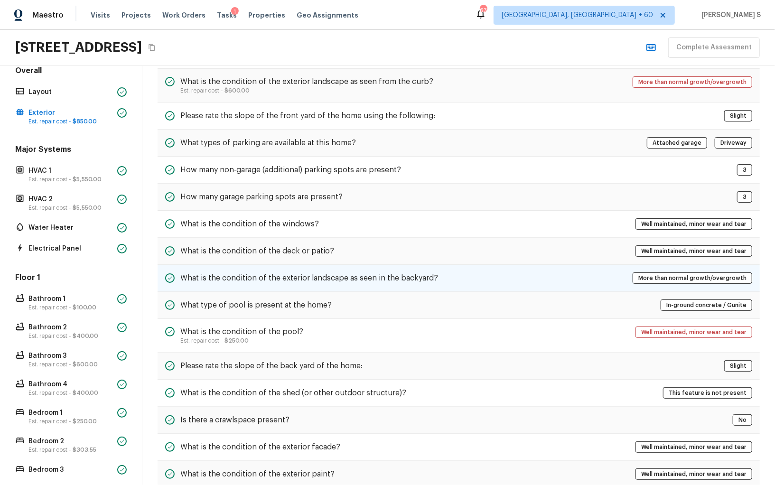
scroll to position [277, 0]
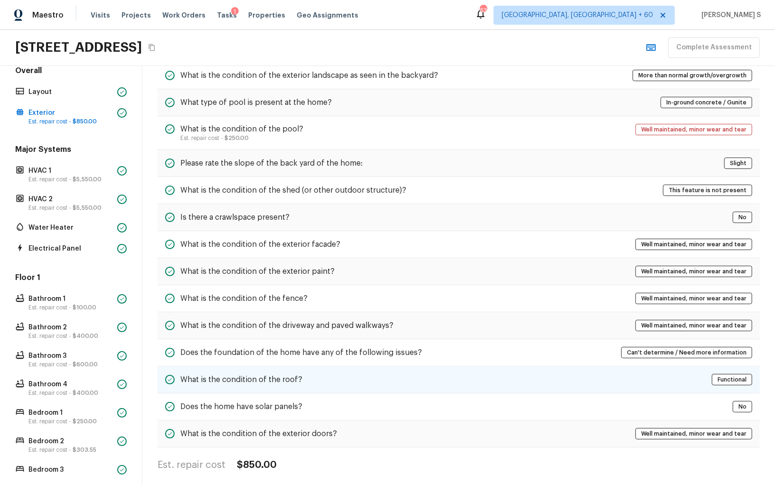
click at [273, 379] on div "What is the condition of the roof?" at bounding box center [233, 379] width 137 height 11
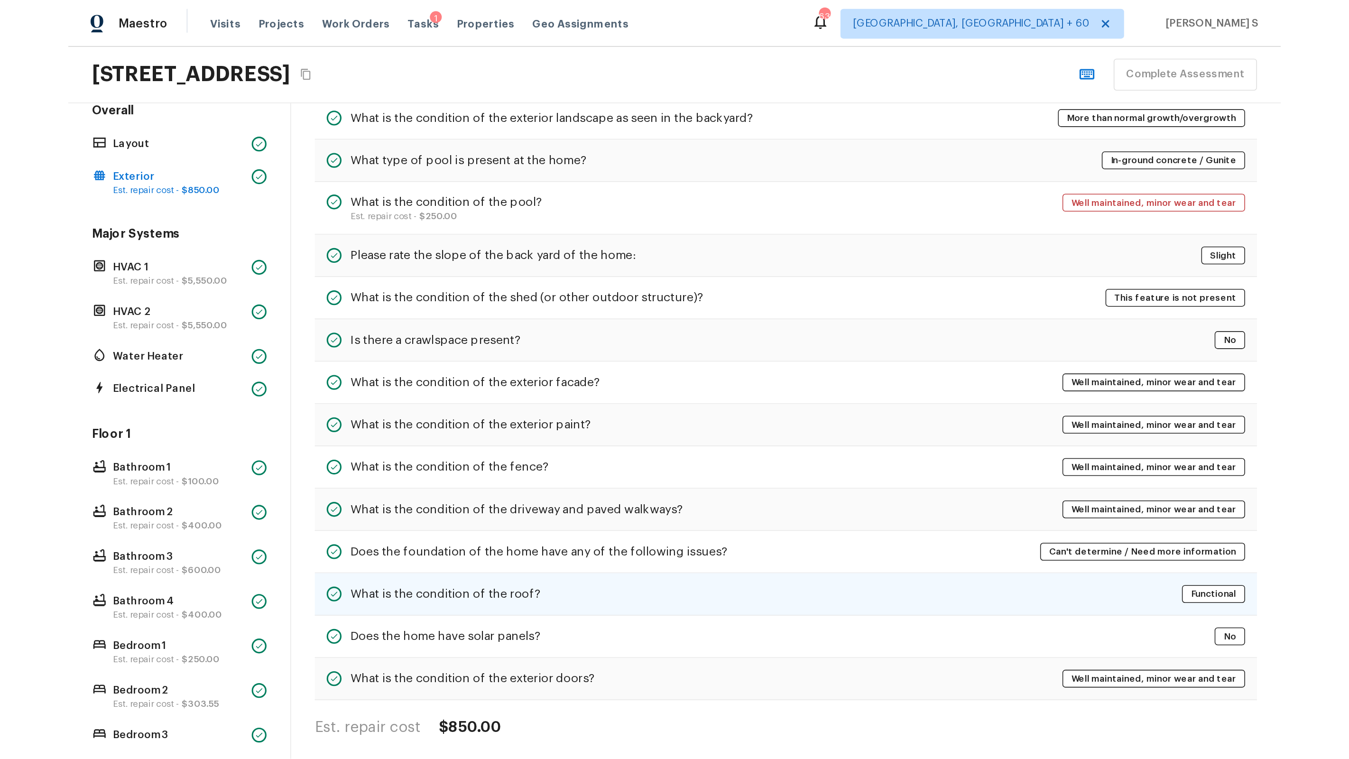
scroll to position [0, 0]
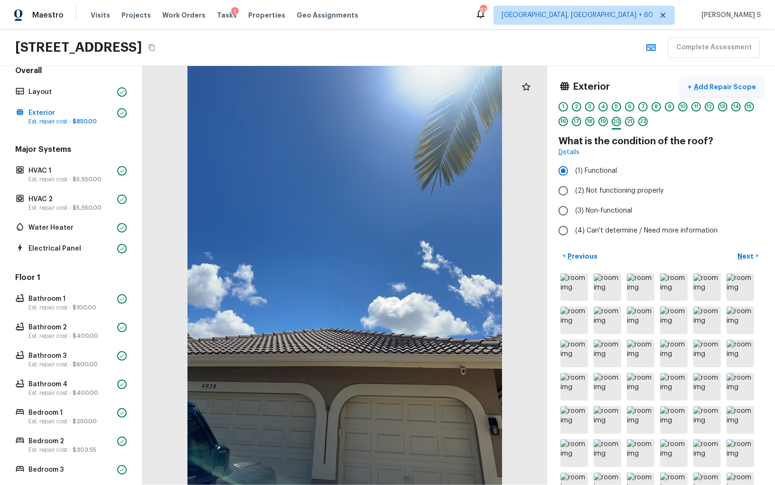
click at [719, 85] on p "Add Repair Scope" at bounding box center [724, 86] width 64 height 9
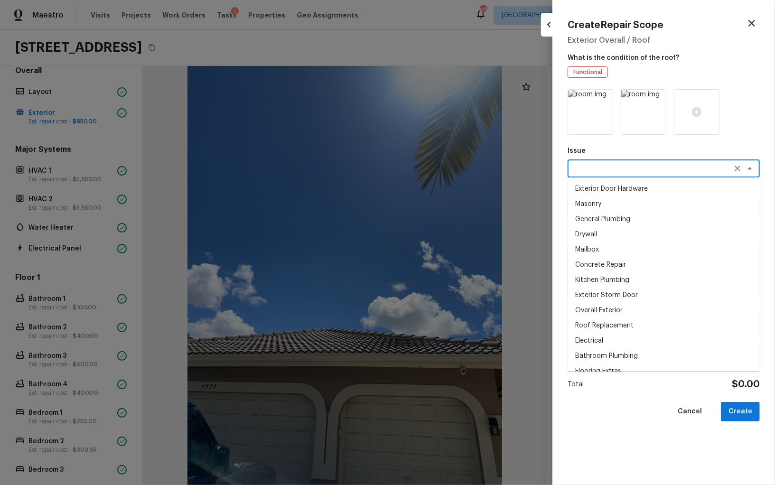
click at [603, 168] on textarea at bounding box center [650, 168] width 157 height 9
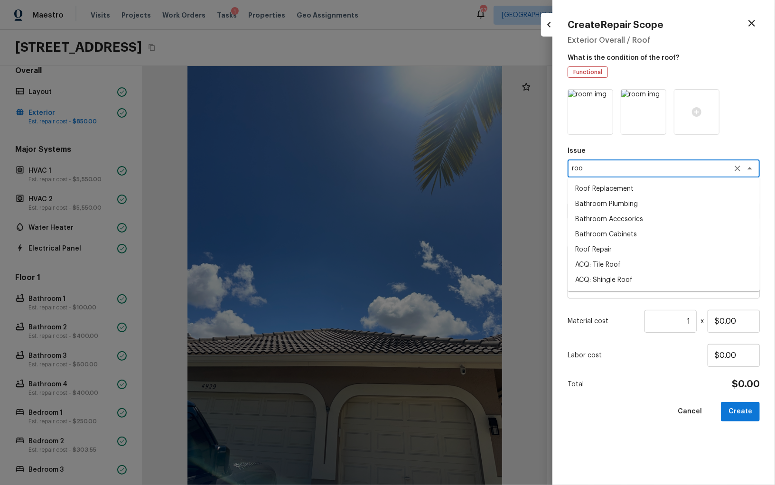
click at [611, 260] on li "ACQ: Tile Roof" at bounding box center [663, 264] width 192 height 15
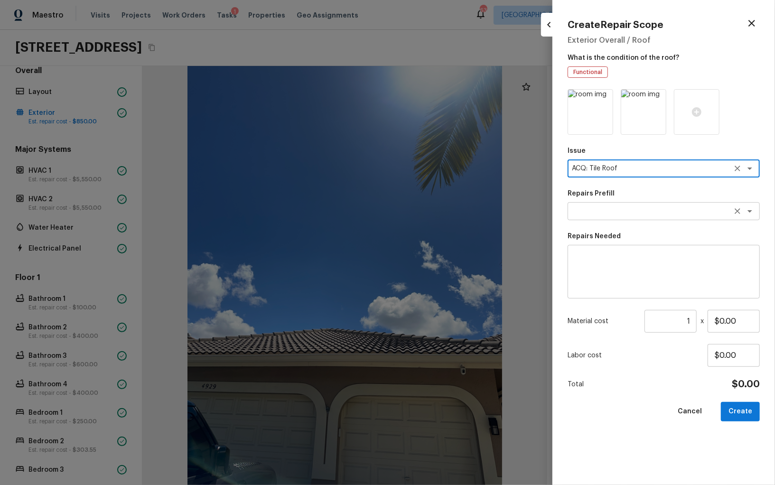
click at [608, 214] on textarea at bounding box center [650, 210] width 157 height 9
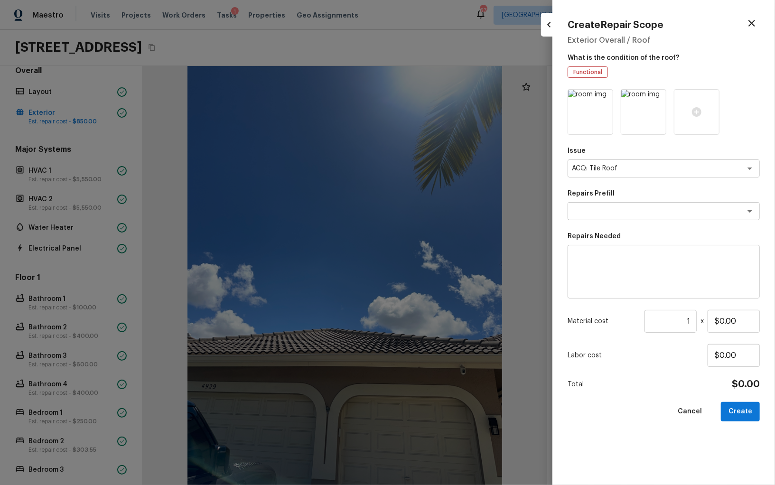
click at [448, 275] on div at bounding box center [387, 242] width 775 height 485
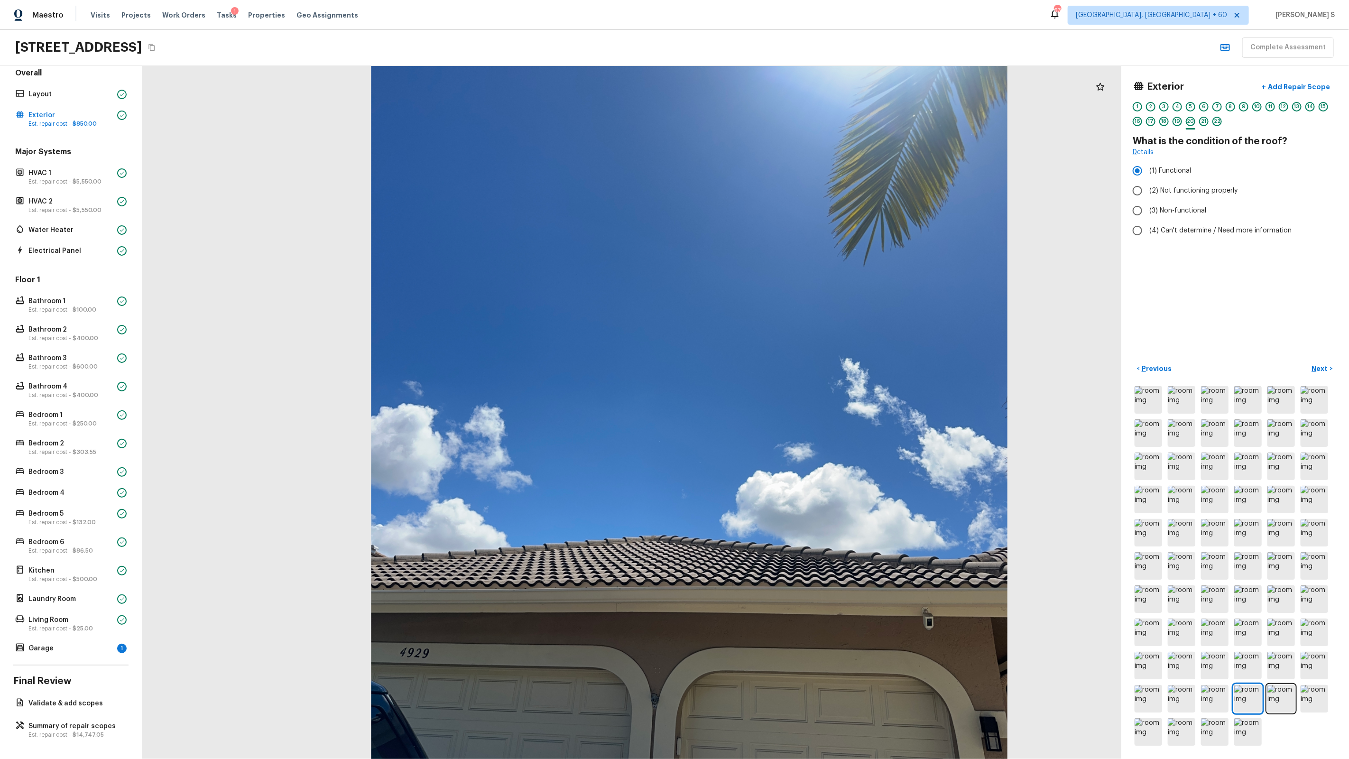
scroll to position [17, 0]
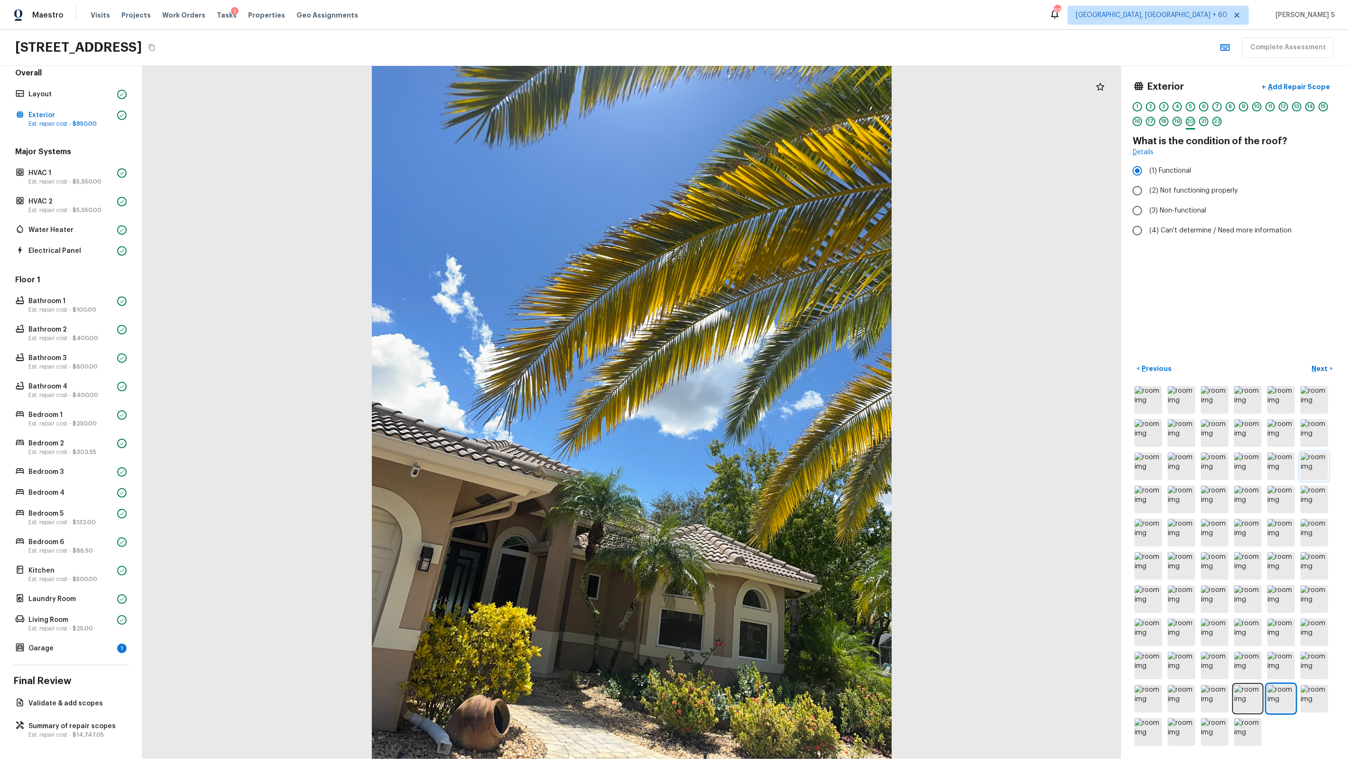
click at [1308, 468] on img at bounding box center [1315, 466] width 28 height 28
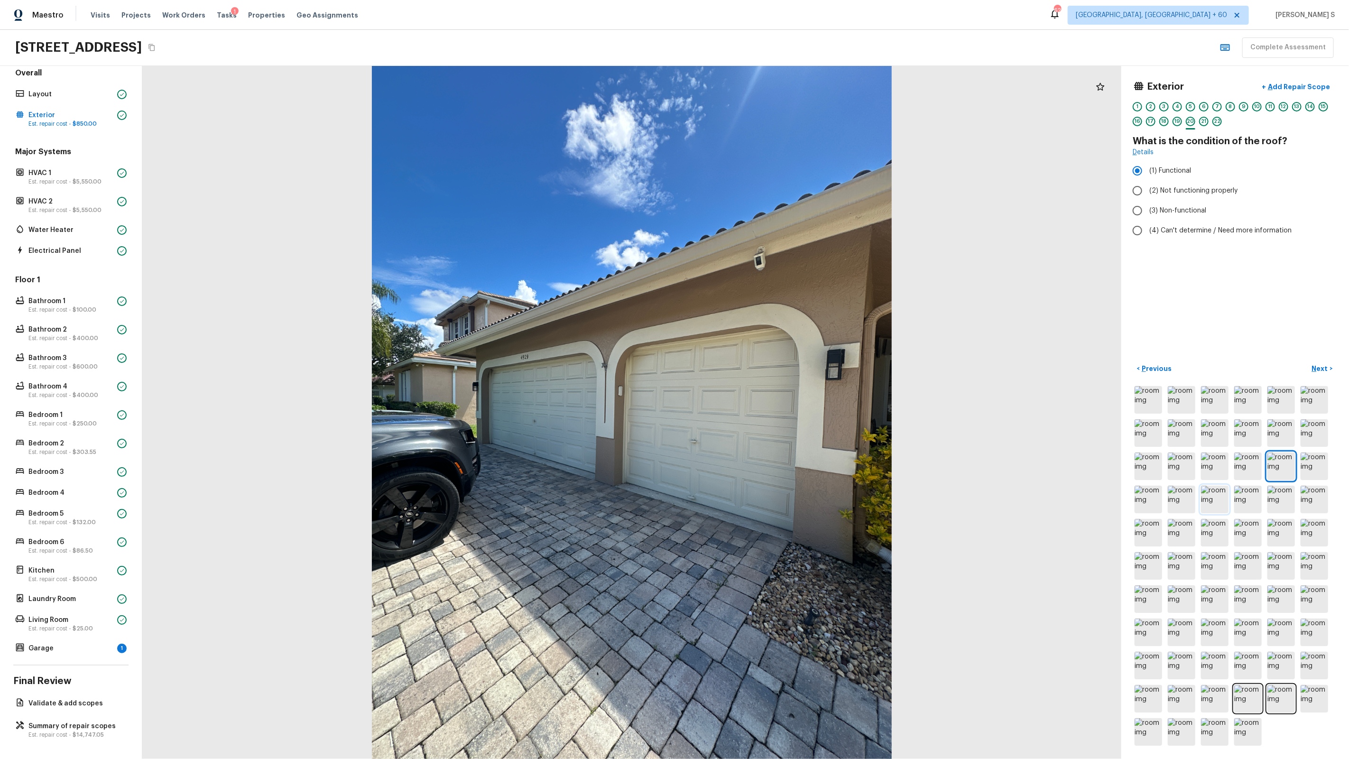
click at [1221, 490] on img at bounding box center [1215, 500] width 28 height 28
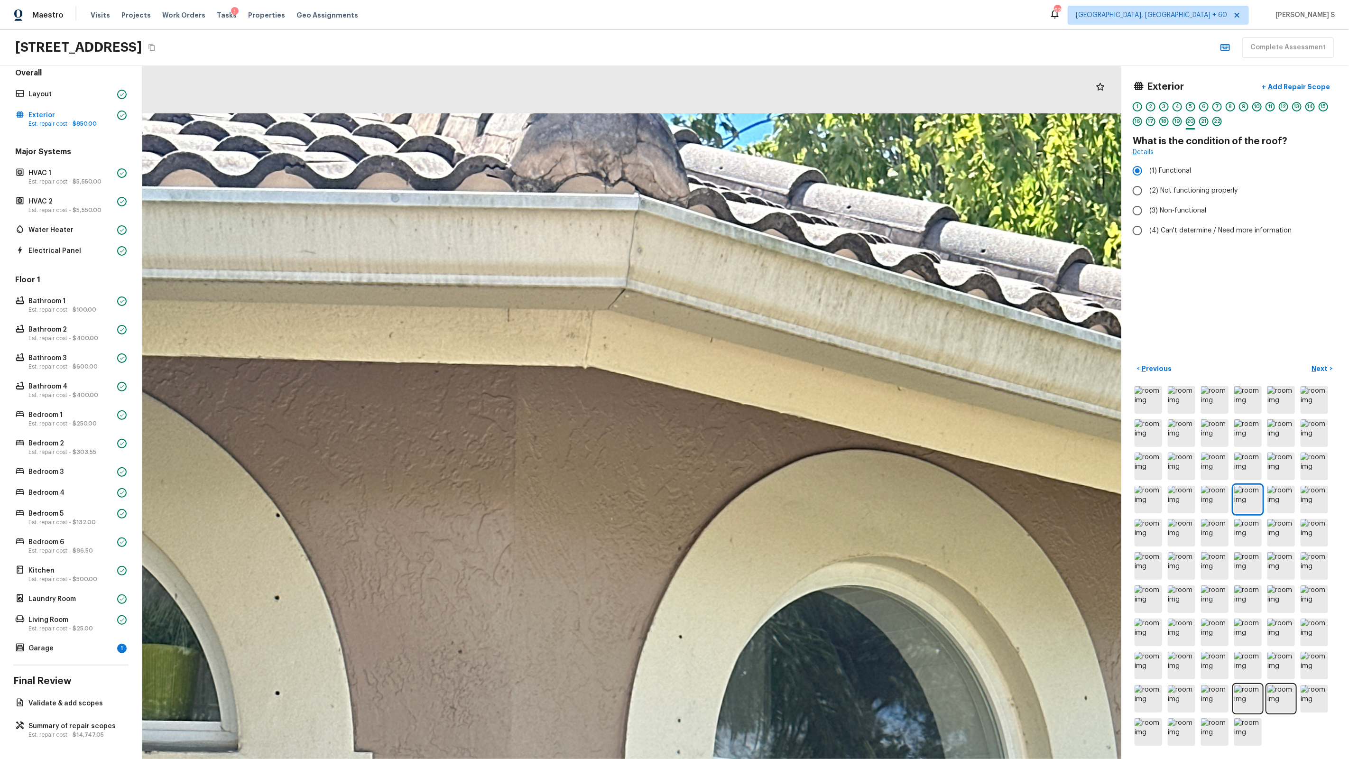
drag, startPoint x: 550, startPoint y: 112, endPoint x: 581, endPoint y: 511, distance: 400.1
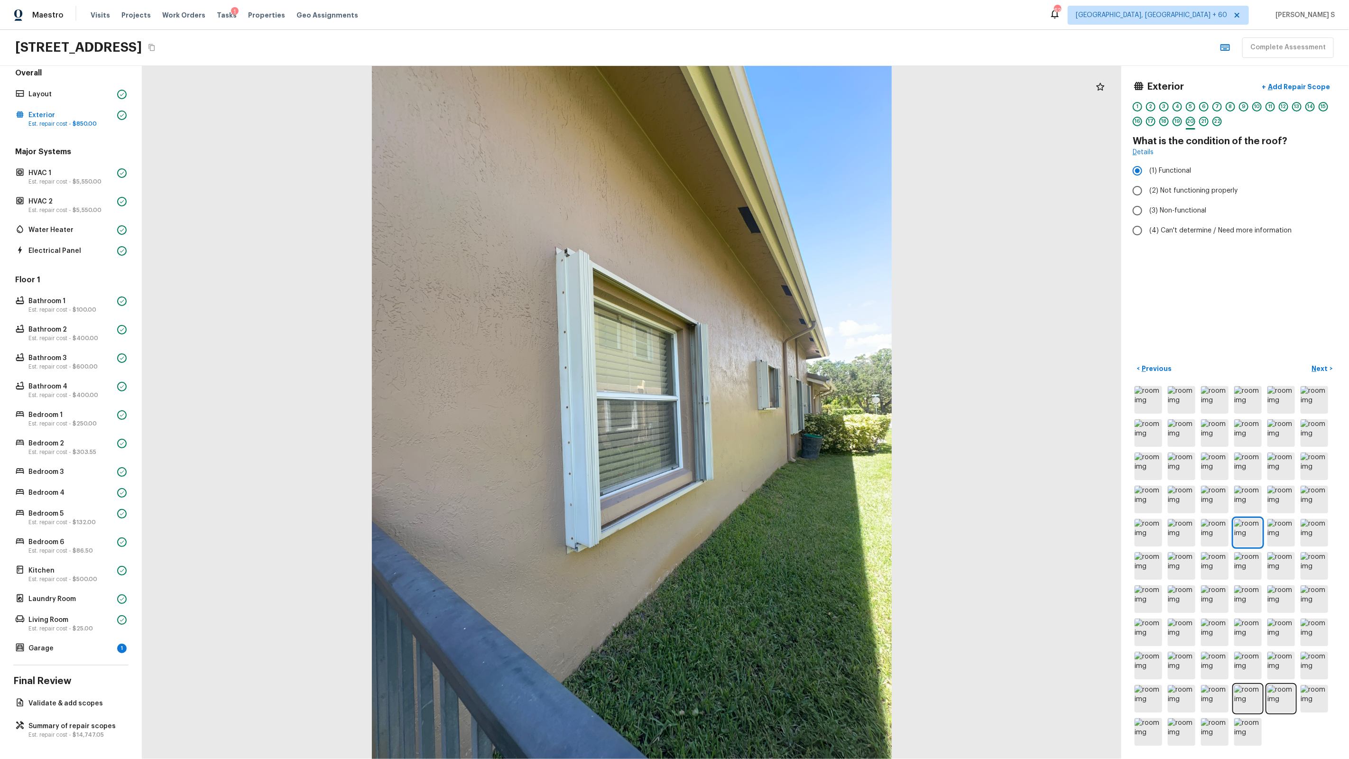
click at [91, 692] on div "Overall Layout Exterior Est. repair cost - $850.00 Major Systems HVAC 1 Est. re…" at bounding box center [71, 412] width 142 height 693
click at [91, 697] on div "Validate & add scopes" at bounding box center [70, 703] width 115 height 13
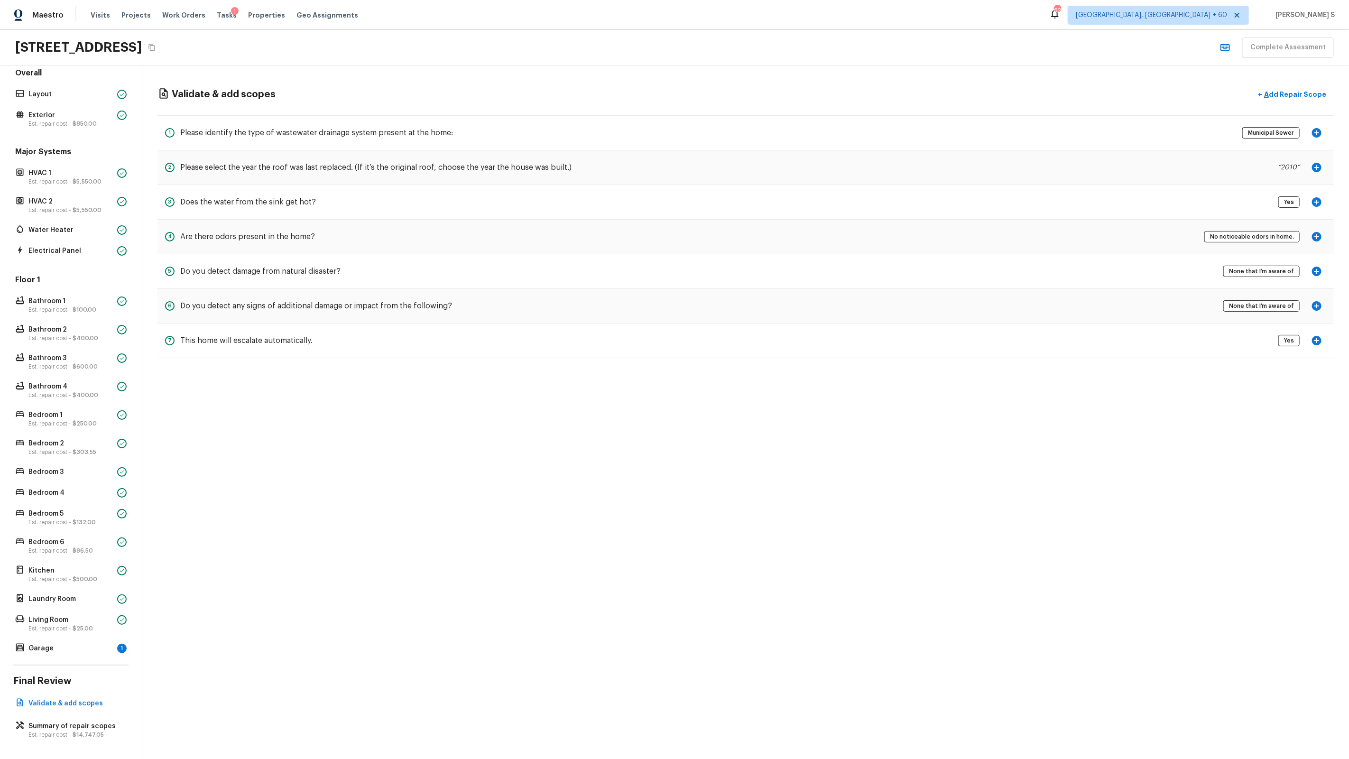
click at [88, 135] on div "Overall Layout Exterior Est. repair cost - $850.00 Major Systems HVAC 1 Est. re…" at bounding box center [70, 361] width 115 height 587
click at [88, 118] on p "Exterior" at bounding box center [70, 115] width 85 height 9
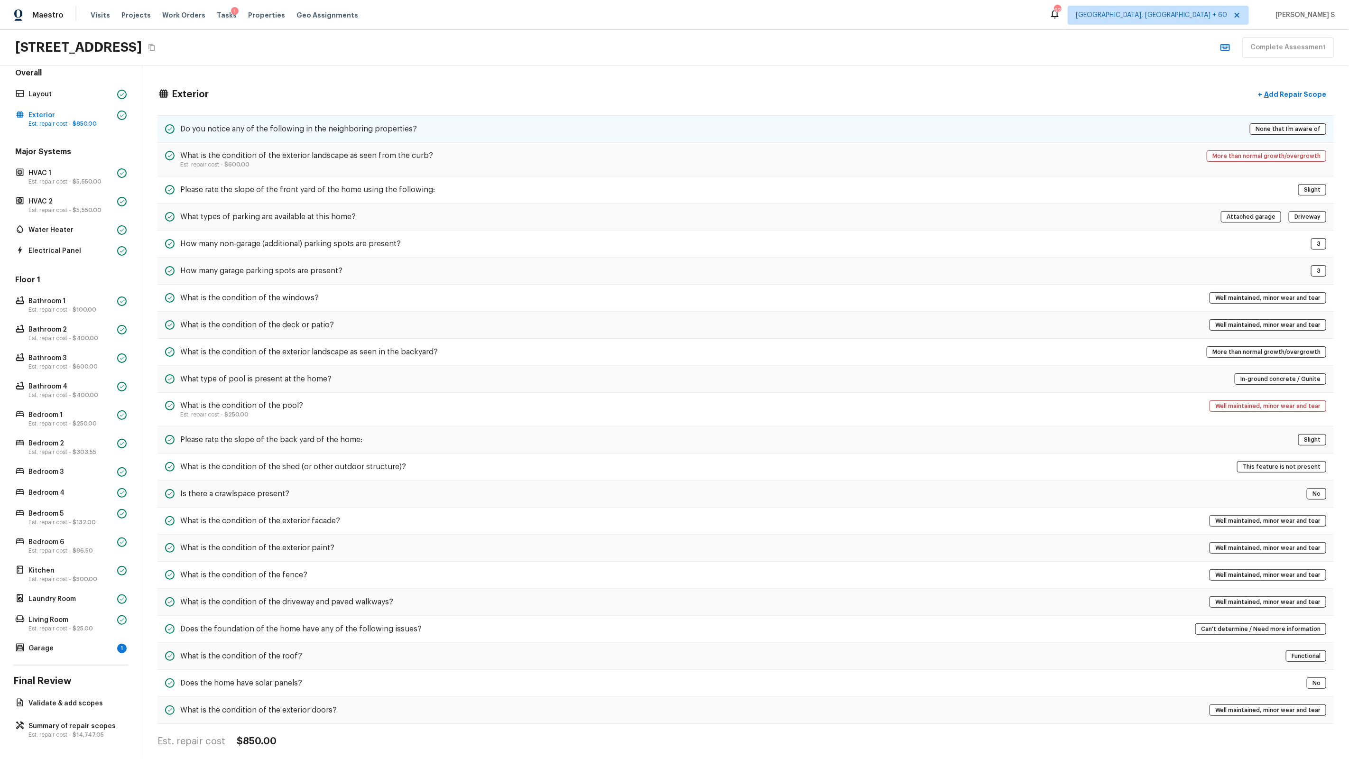
click at [526, 134] on div "Do you notice any of the following in the neighboring properties? None that I’m…" at bounding box center [745, 129] width 1176 height 28
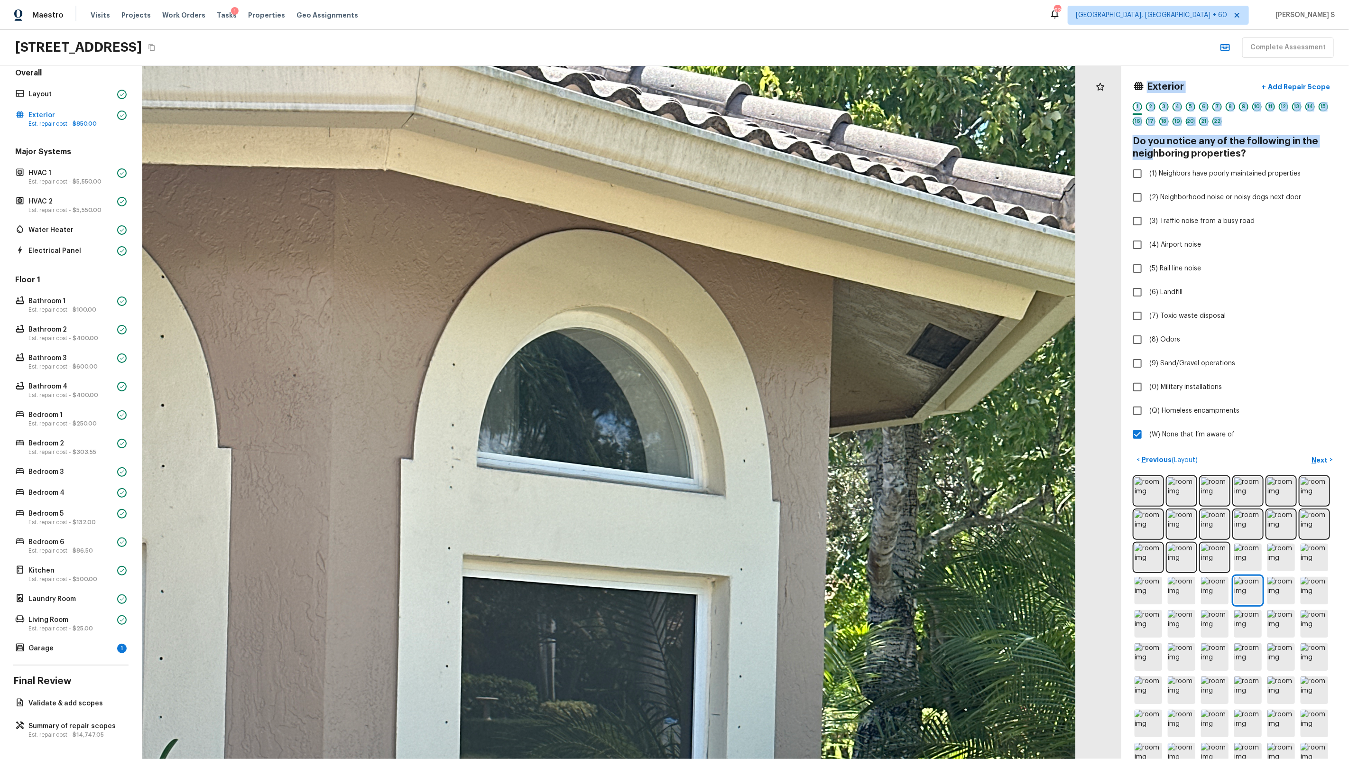
drag, startPoint x: 1156, startPoint y: 156, endPoint x: 853, endPoint y: 232, distance: 312.4
click at [852, 232] on div "Exterior + Add Repair Scope 1 2 3 4 5 6 7 8 9 10 11 12 13 14 15 16 17 18 19 20 …" at bounding box center [745, 412] width 1207 height 693
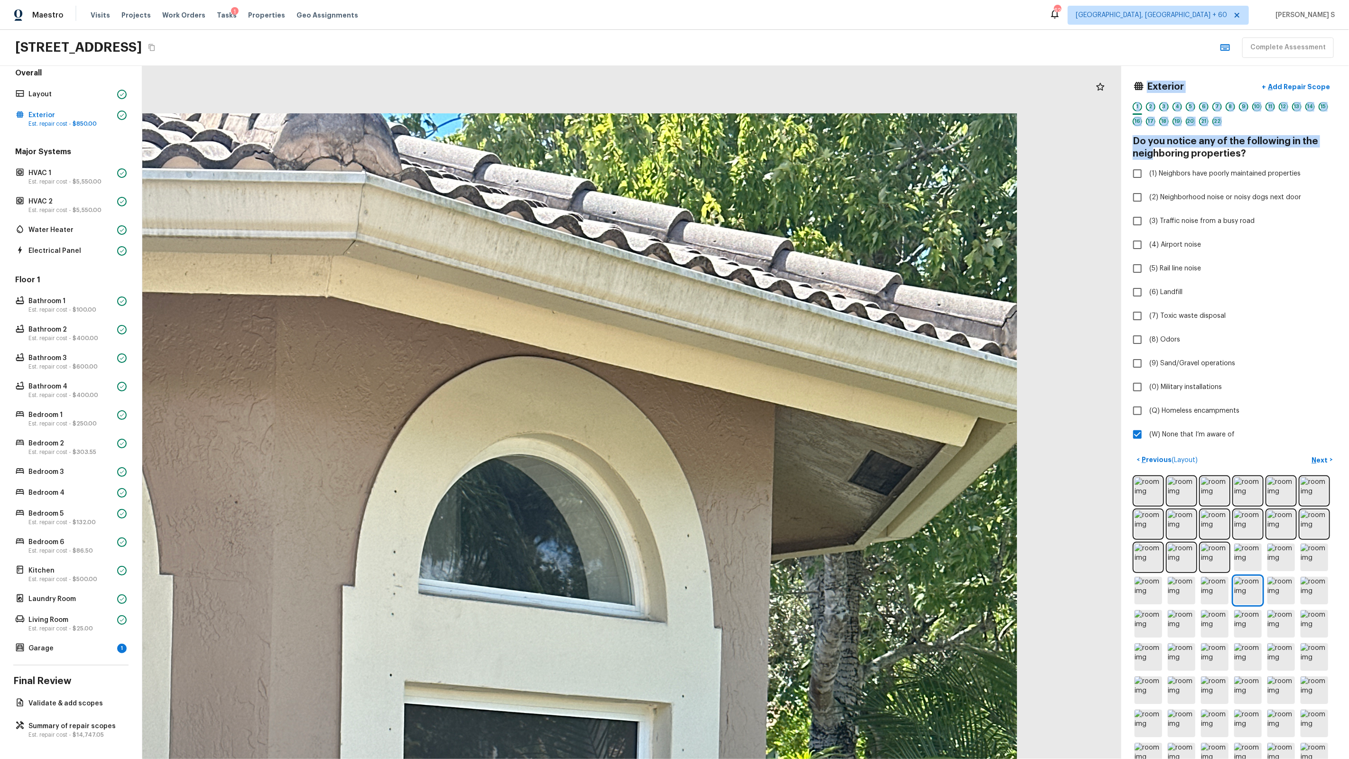
drag, startPoint x: 867, startPoint y: 226, endPoint x: 808, endPoint y: 387, distance: 171.5
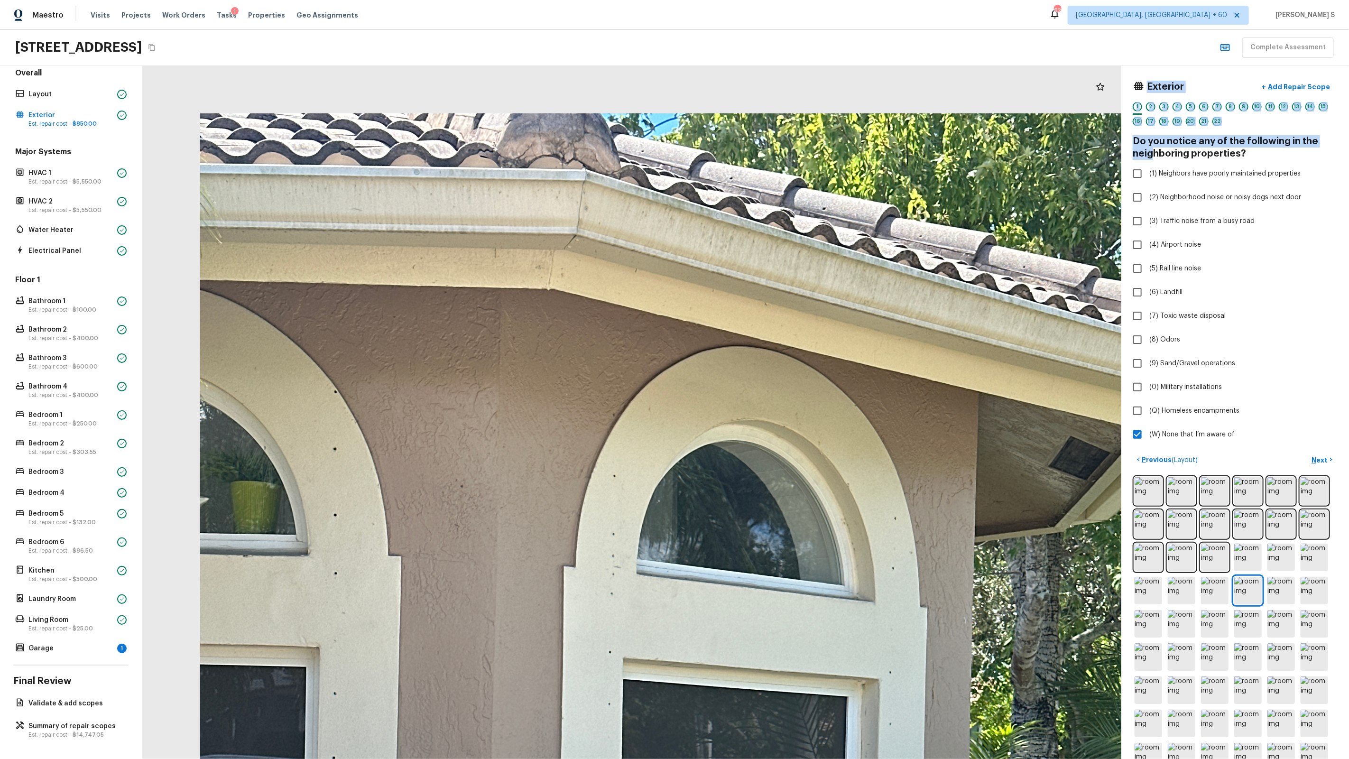
drag, startPoint x: 535, startPoint y: 77, endPoint x: 589, endPoint y: 758, distance: 683.2
click at [589, 758] on html "Maestro Visits Projects Work Orders Tasks 1 Properties Geo Assignments 626 [GEO…" at bounding box center [674, 379] width 1349 height 759
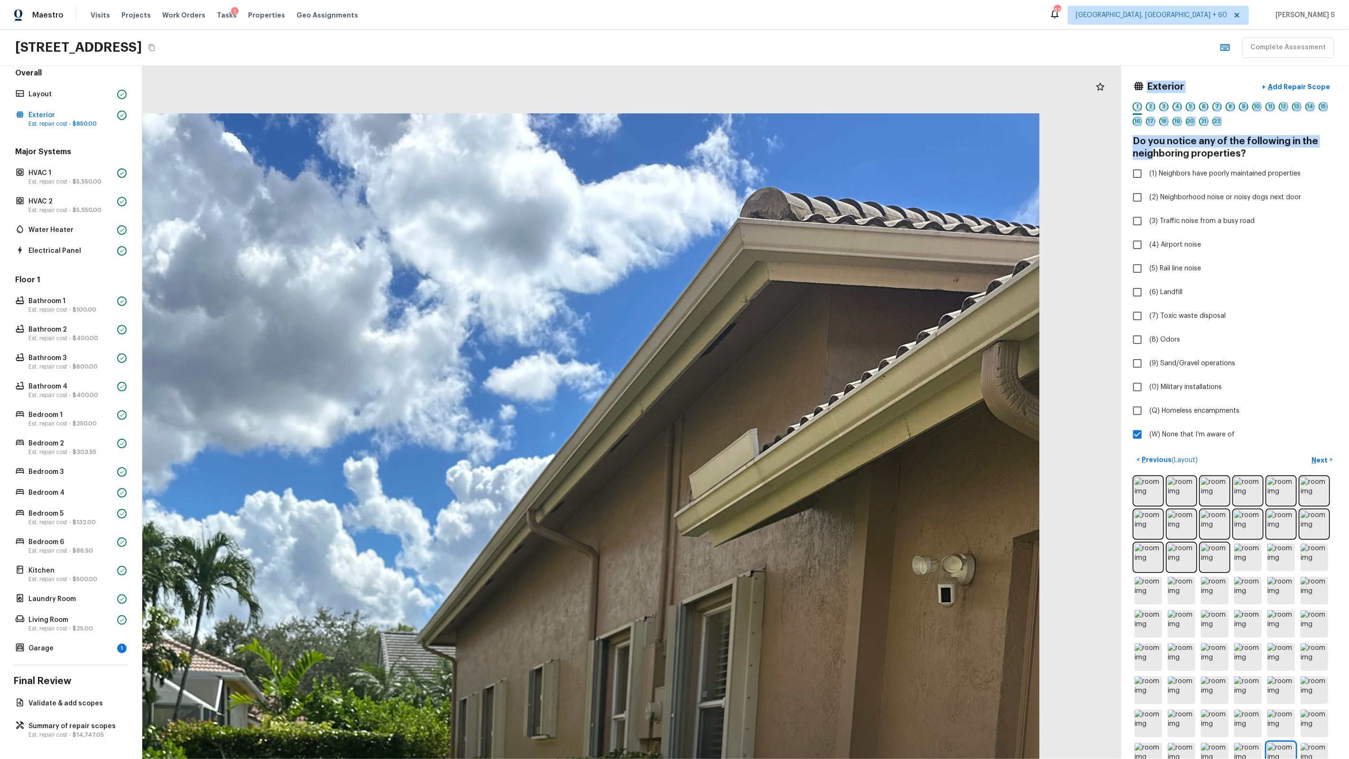
drag, startPoint x: 777, startPoint y: 184, endPoint x: 766, endPoint y: 599, distance: 414.2
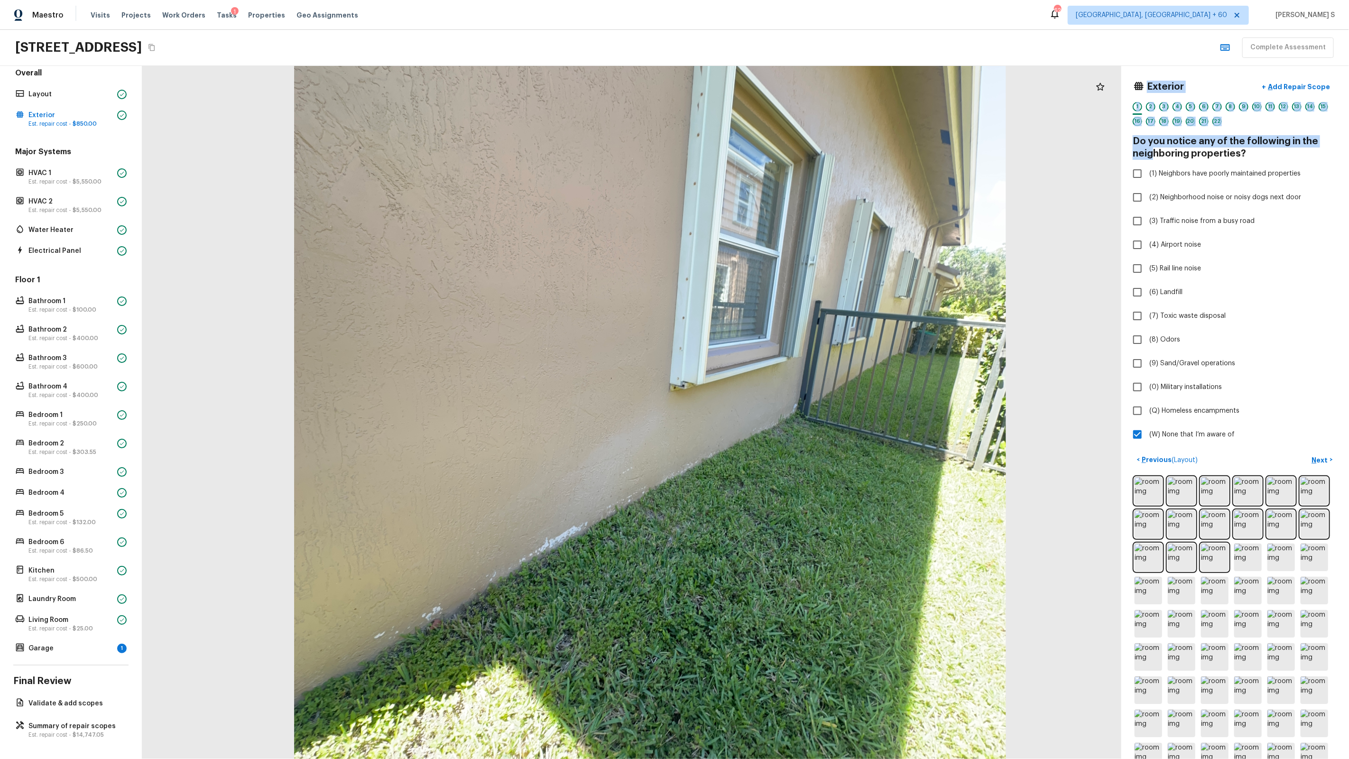
click at [1203, 117] on div "21" at bounding box center [1203, 121] width 9 height 9
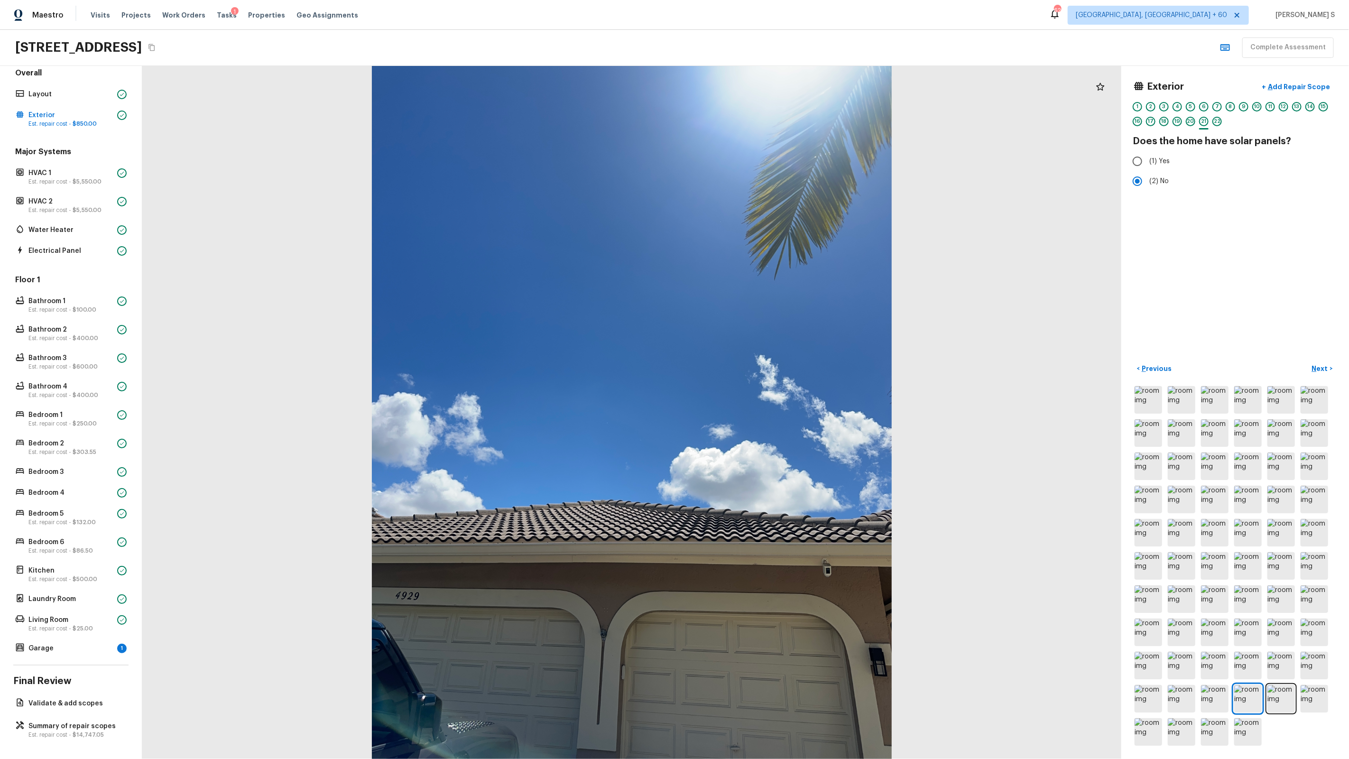
click at [1184, 118] on div "1 2 3 4 5 6 7 8 9 10 11 12 13 14 15 16 17 18 19 20 21 22" at bounding box center [1235, 116] width 205 height 29
click at [1187, 123] on div "20" at bounding box center [1190, 121] width 9 height 9
click at [1203, 189] on span "(2) Not functioning properly" at bounding box center [1193, 190] width 88 height 9
click at [1147, 189] on input "(2) Not functioning properly" at bounding box center [1137, 191] width 20 height 20
click at [1307, 82] on p "Add Repair Scope" at bounding box center [1298, 86] width 64 height 9
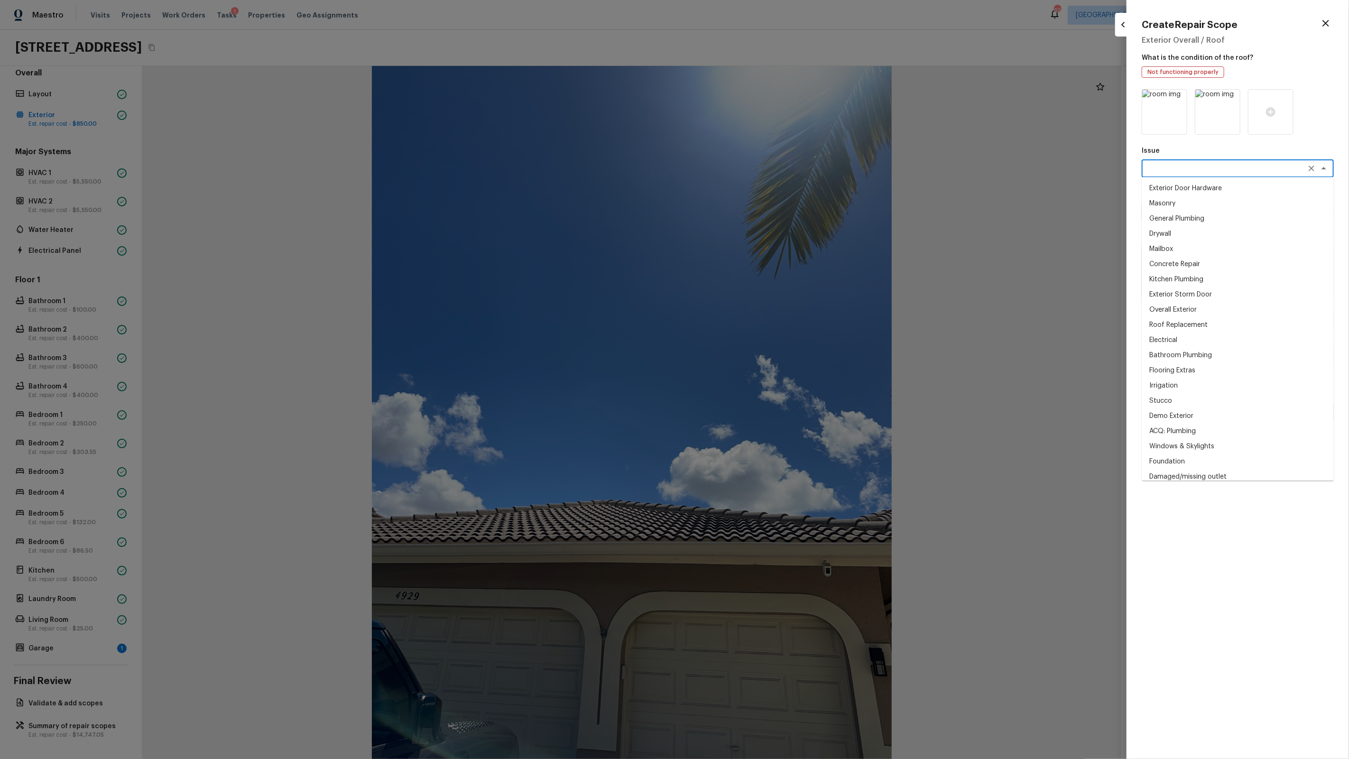
click at [1224, 168] on textarea at bounding box center [1224, 168] width 157 height 9
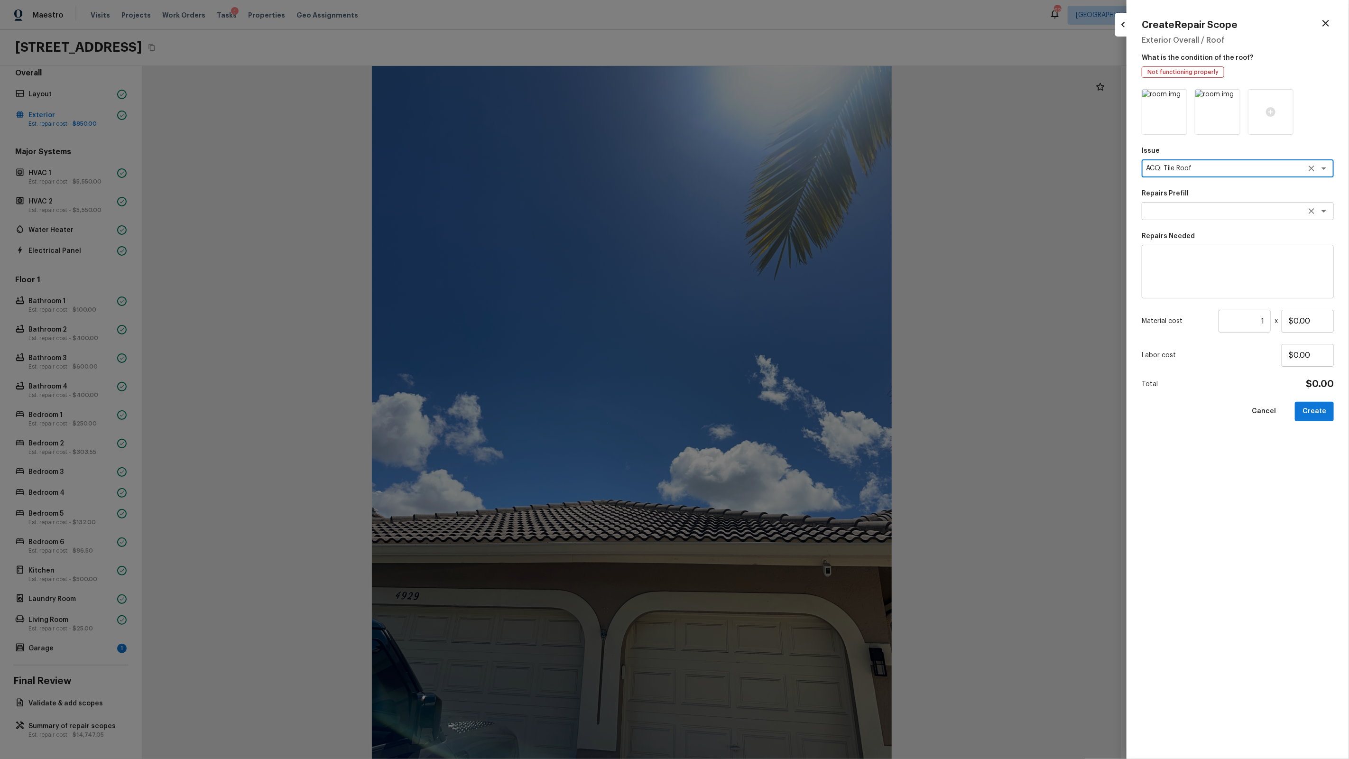
click at [1216, 215] on textarea at bounding box center [1224, 210] width 157 height 9
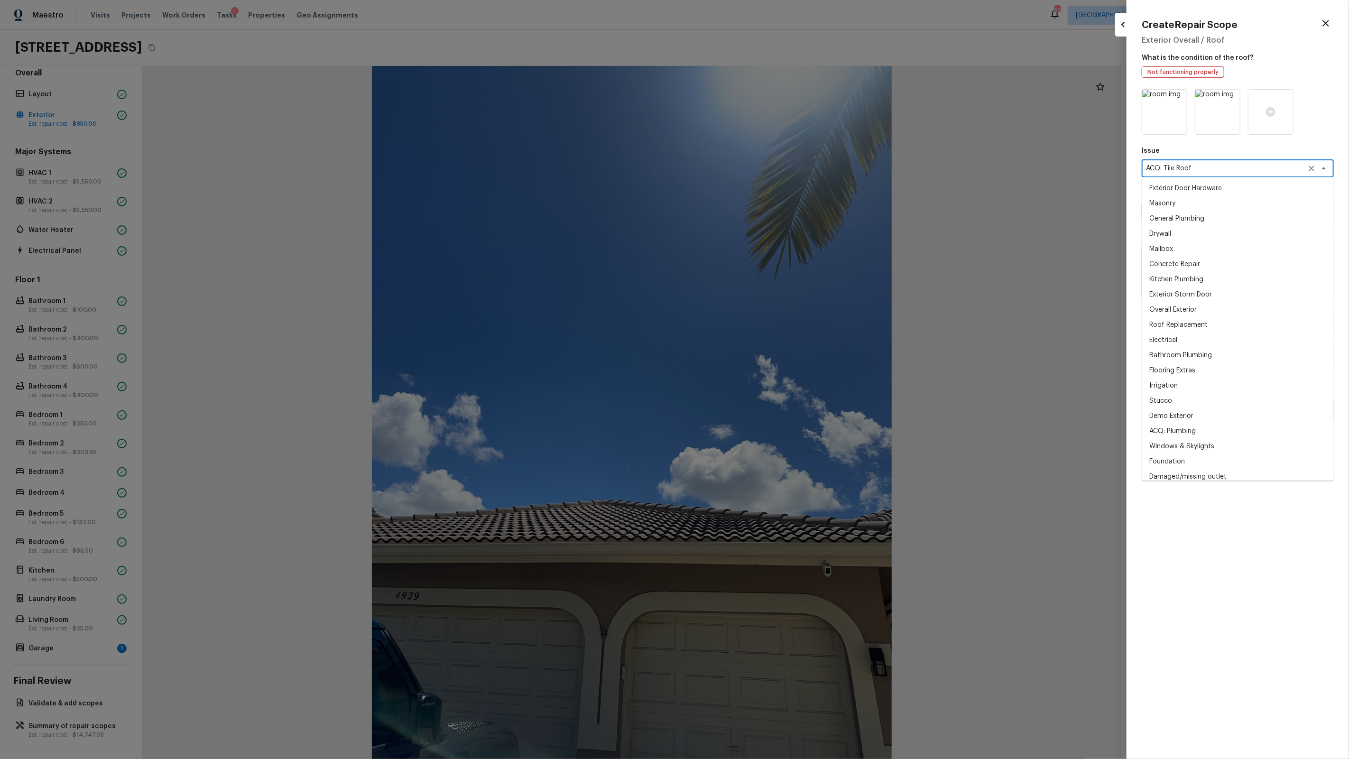
click at [1202, 164] on textarea "ACQ: Tile Roof" at bounding box center [1224, 168] width 157 height 9
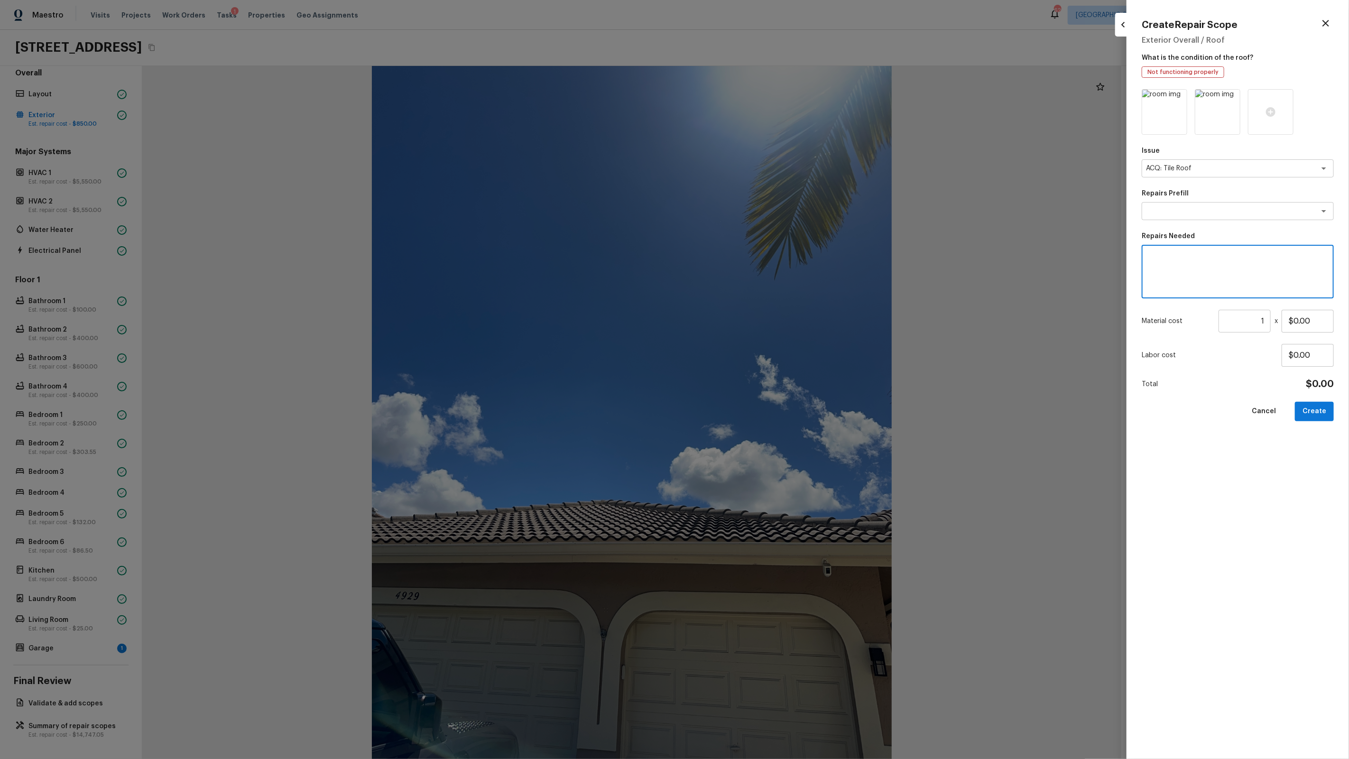
click at [1199, 276] on textarea at bounding box center [1237, 272] width 179 height 38
click at [1293, 321] on input "$0.00" at bounding box center [1308, 321] width 52 height 23
click at [1268, 112] on icon at bounding box center [1270, 111] width 9 height 9
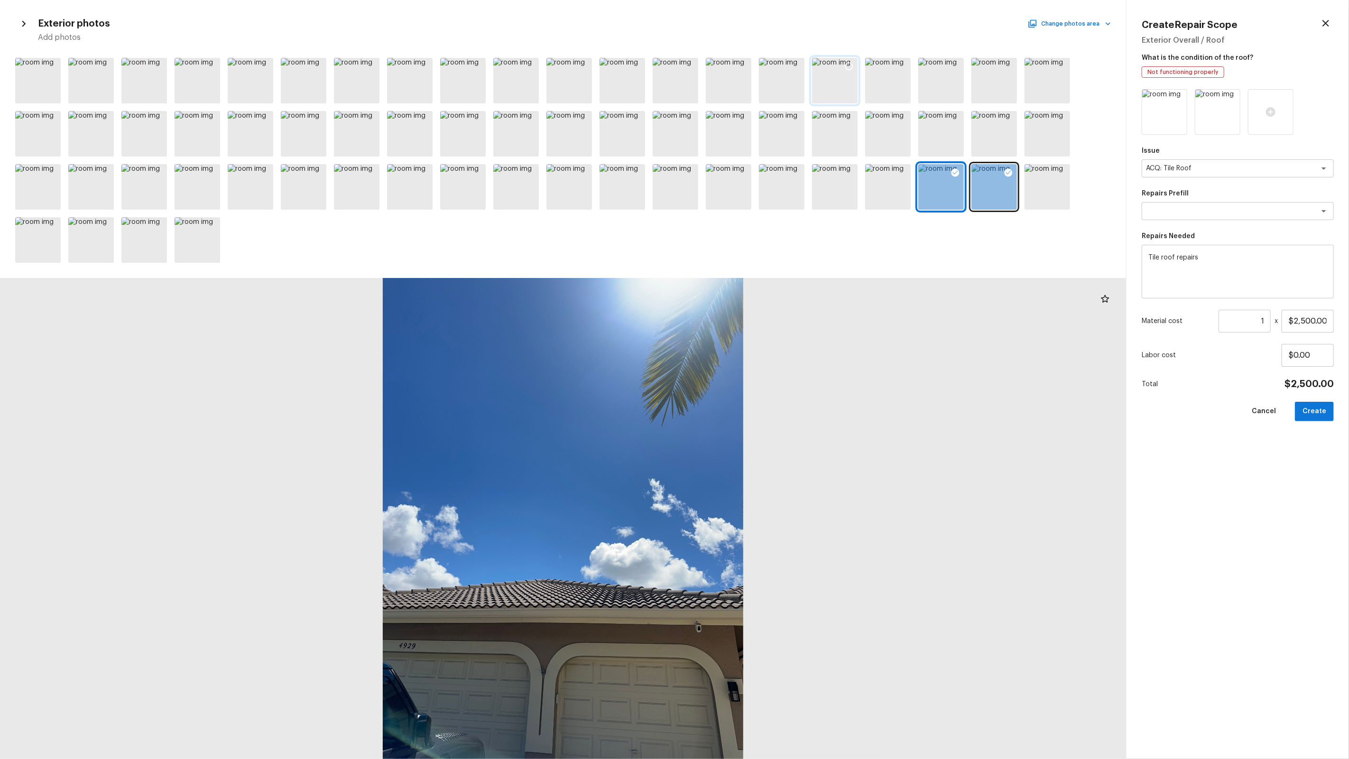
click at [847, 75] on div at bounding box center [848, 68] width 17 height 20
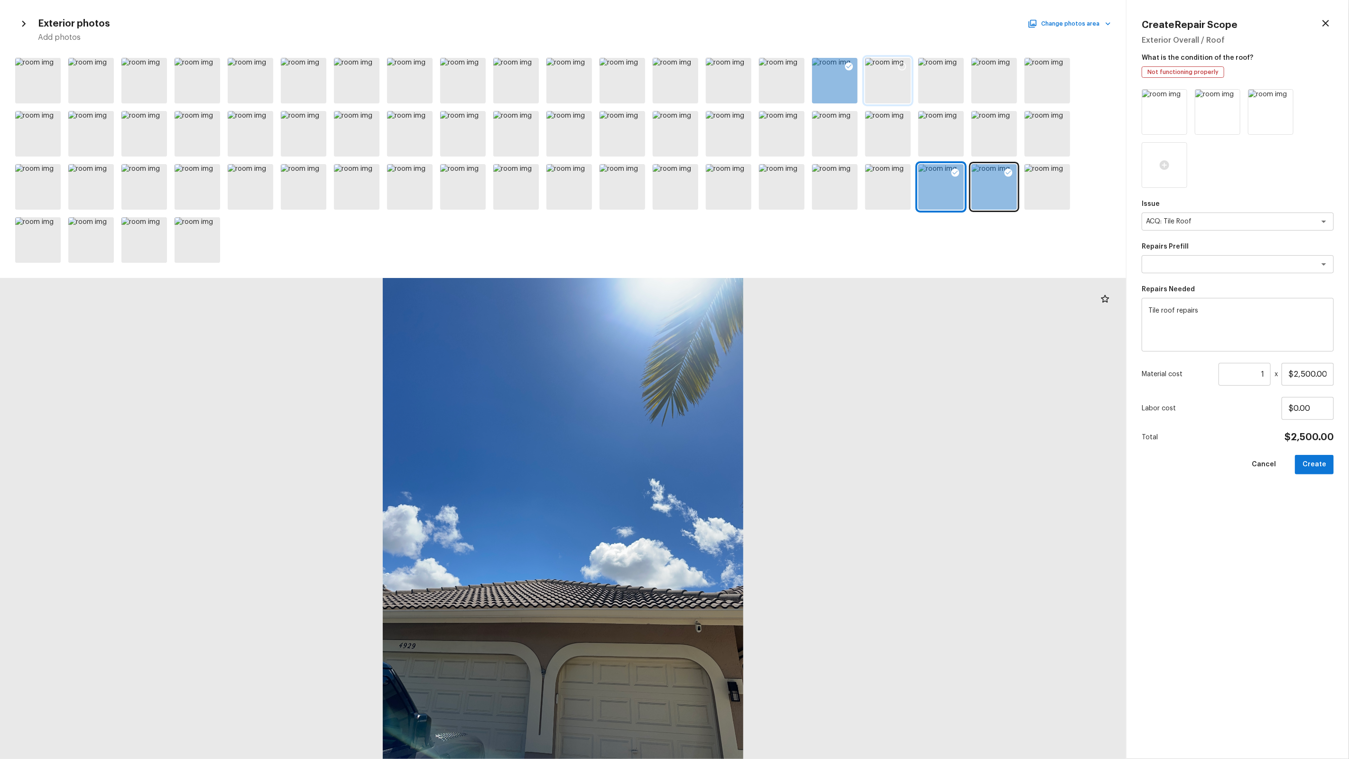
click at [901, 65] on icon at bounding box center [901, 66] width 9 height 9
click at [579, 175] on icon at bounding box center [583, 172] width 9 height 9
click at [1061, 114] on div at bounding box center [1061, 121] width 17 height 20
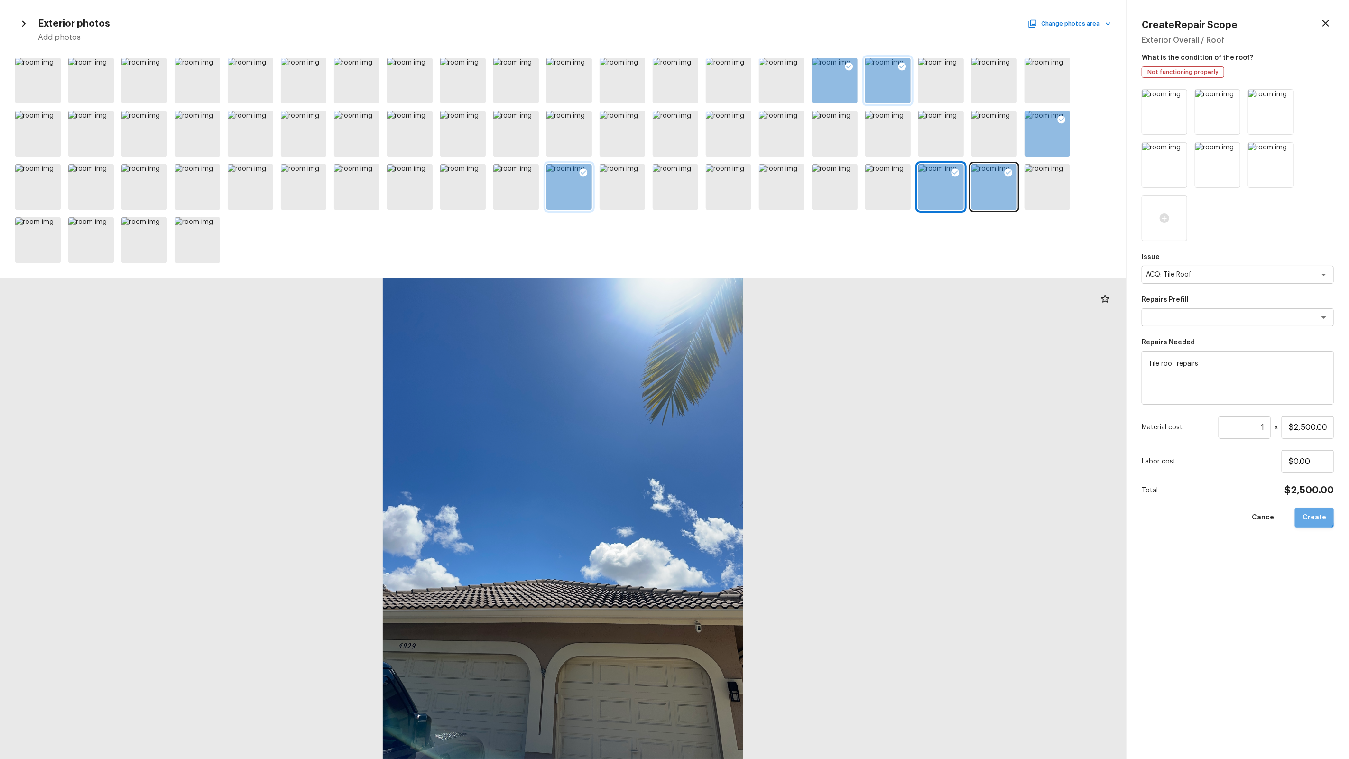
click at [1313, 515] on button "Create" at bounding box center [1314, 517] width 39 height 19
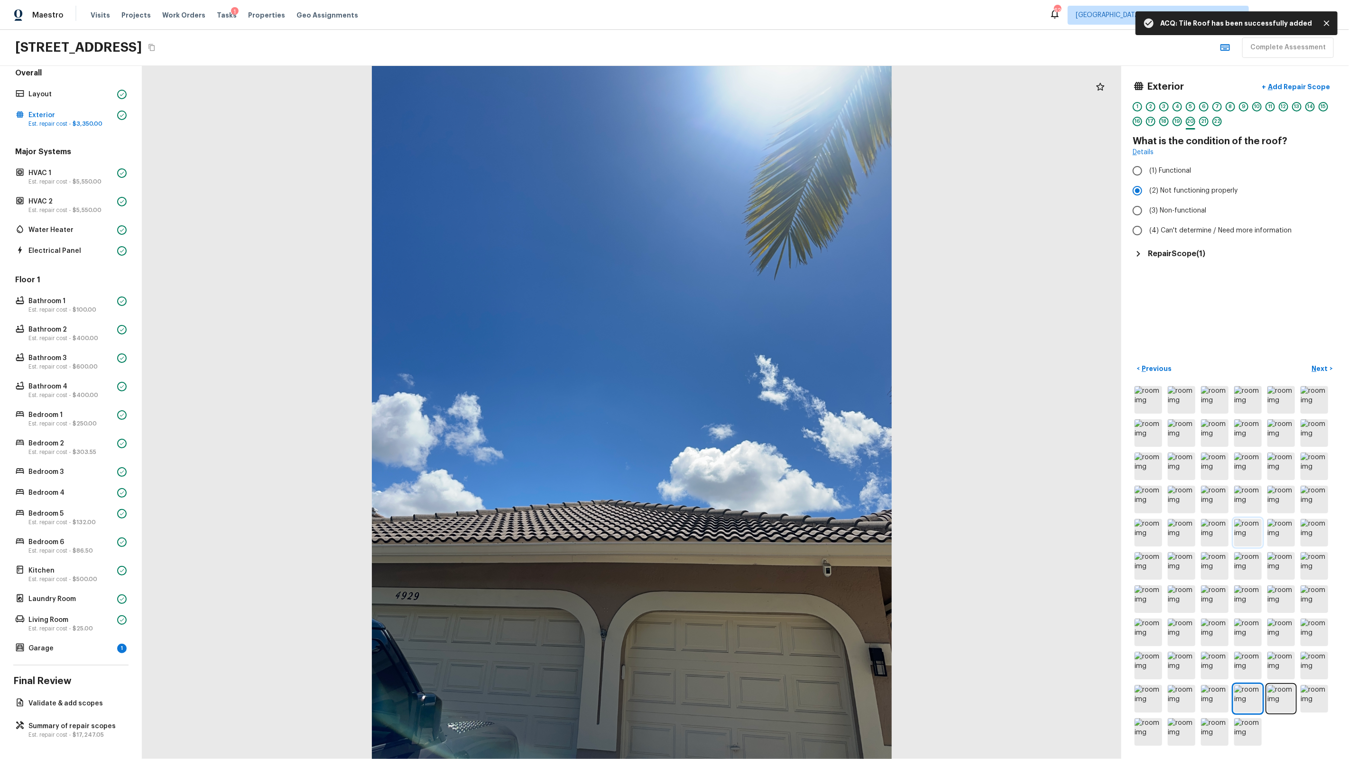
click at [1248, 526] on img at bounding box center [1248, 533] width 28 height 28
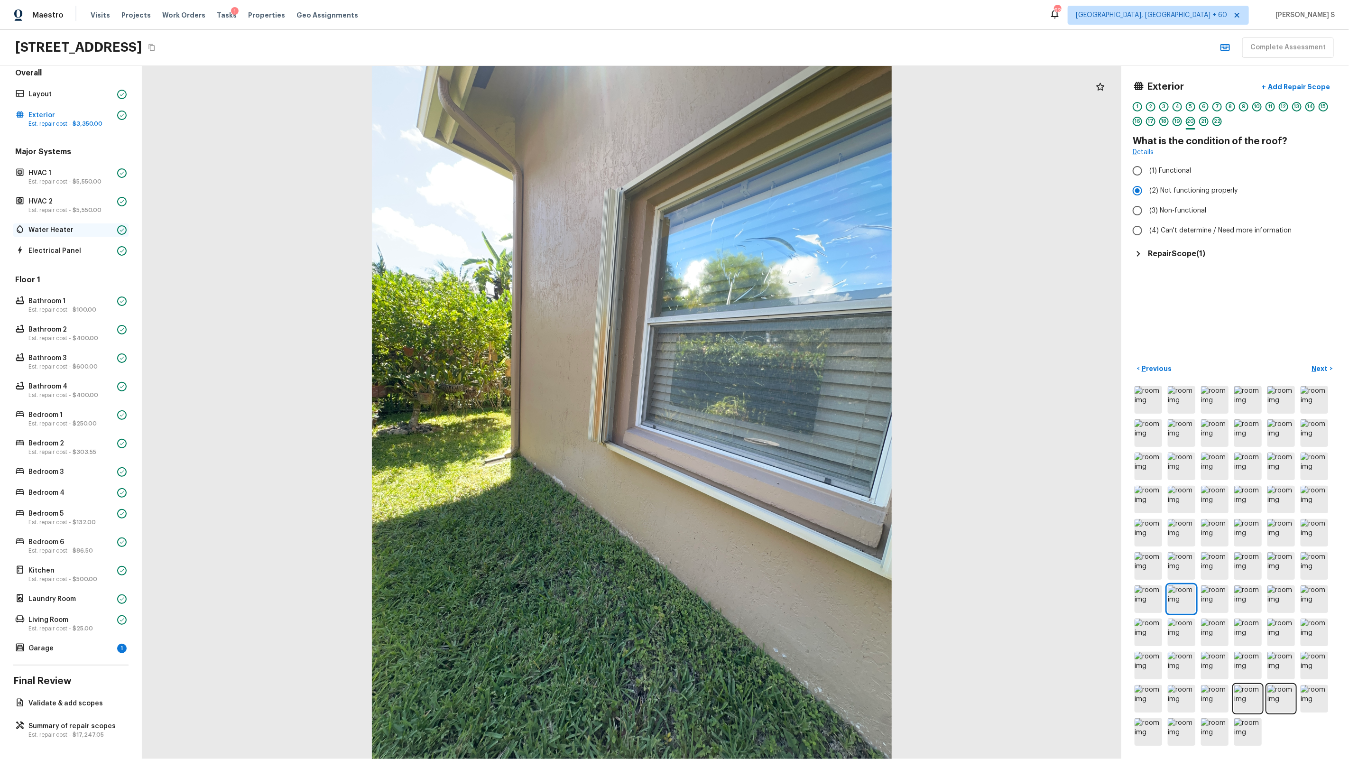
click at [46, 232] on p "Water Heater" at bounding box center [70, 229] width 85 height 9
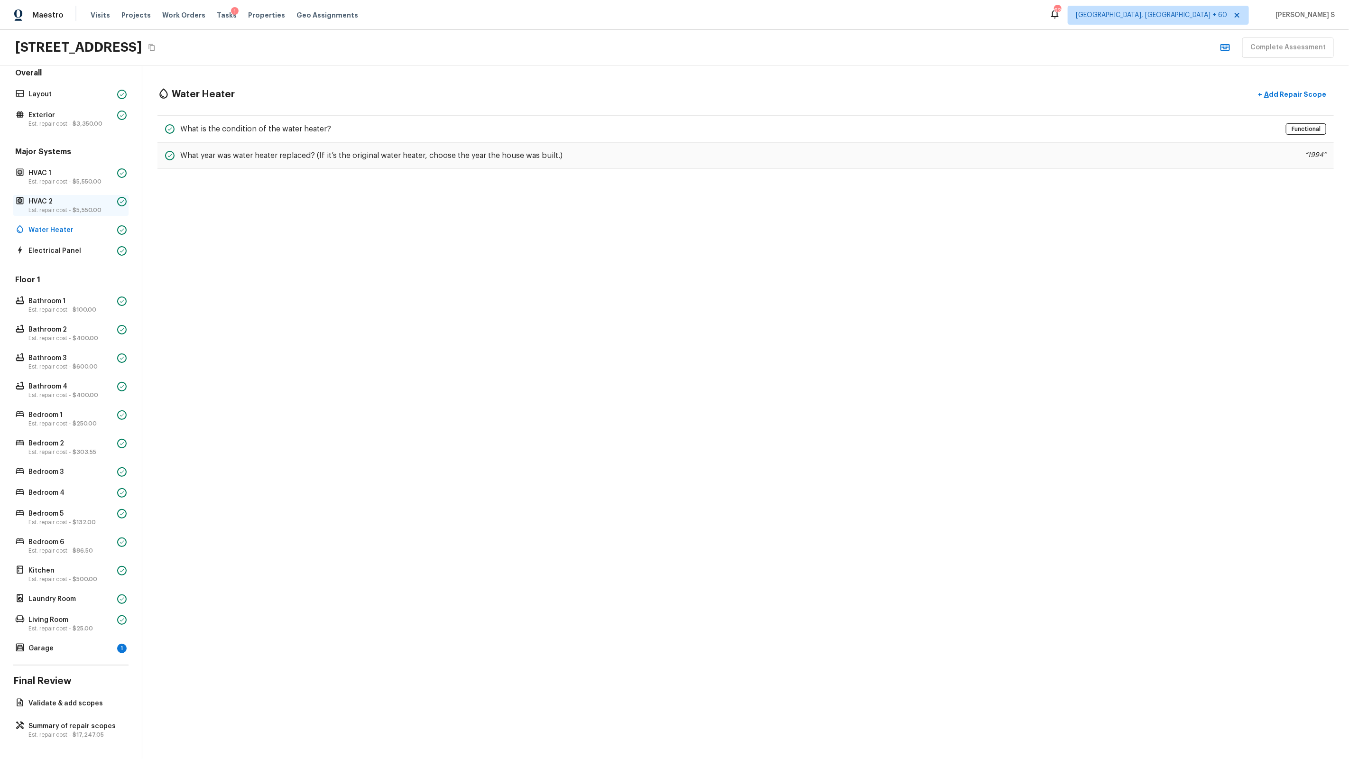
click at [55, 209] on p "Est. repair cost - $5,550.00" at bounding box center [70, 210] width 85 height 8
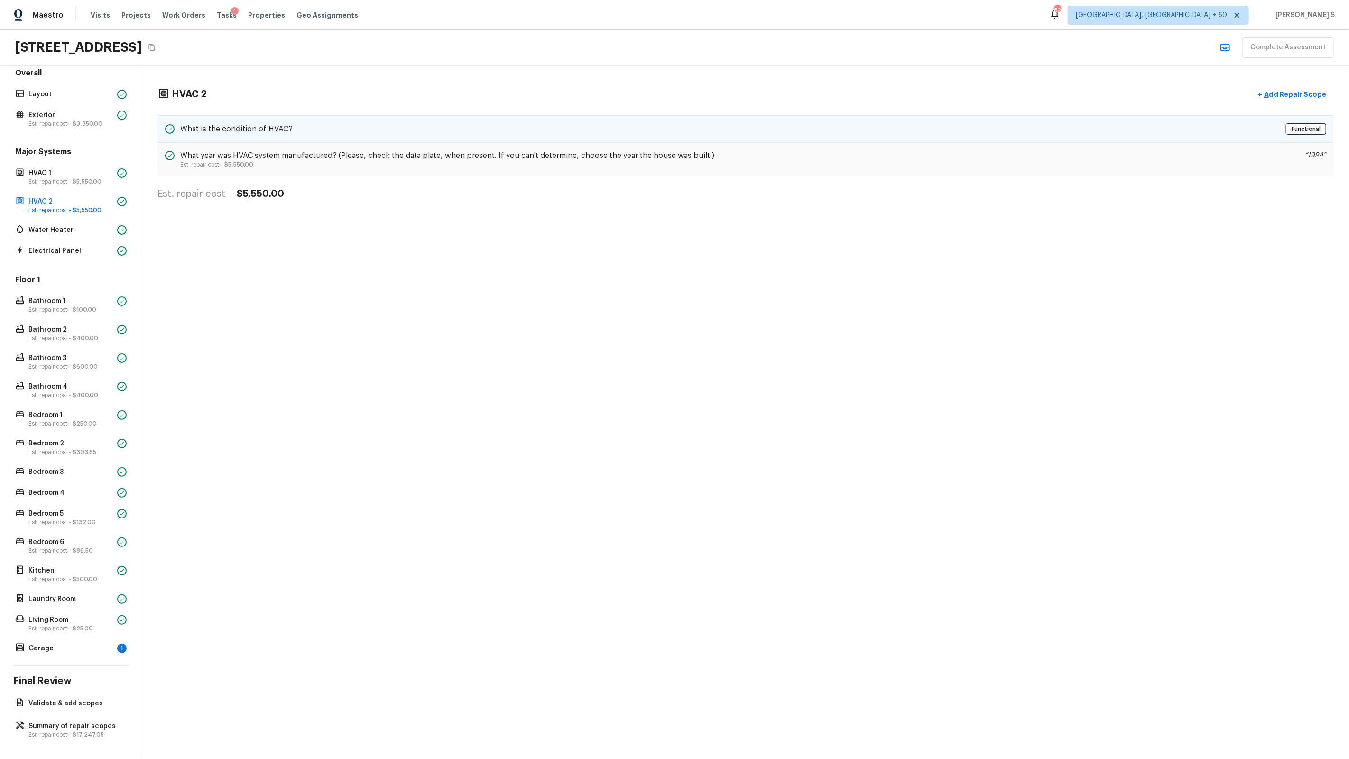
click at [283, 131] on h5 "What is the condition of HVAC?" at bounding box center [236, 129] width 112 height 10
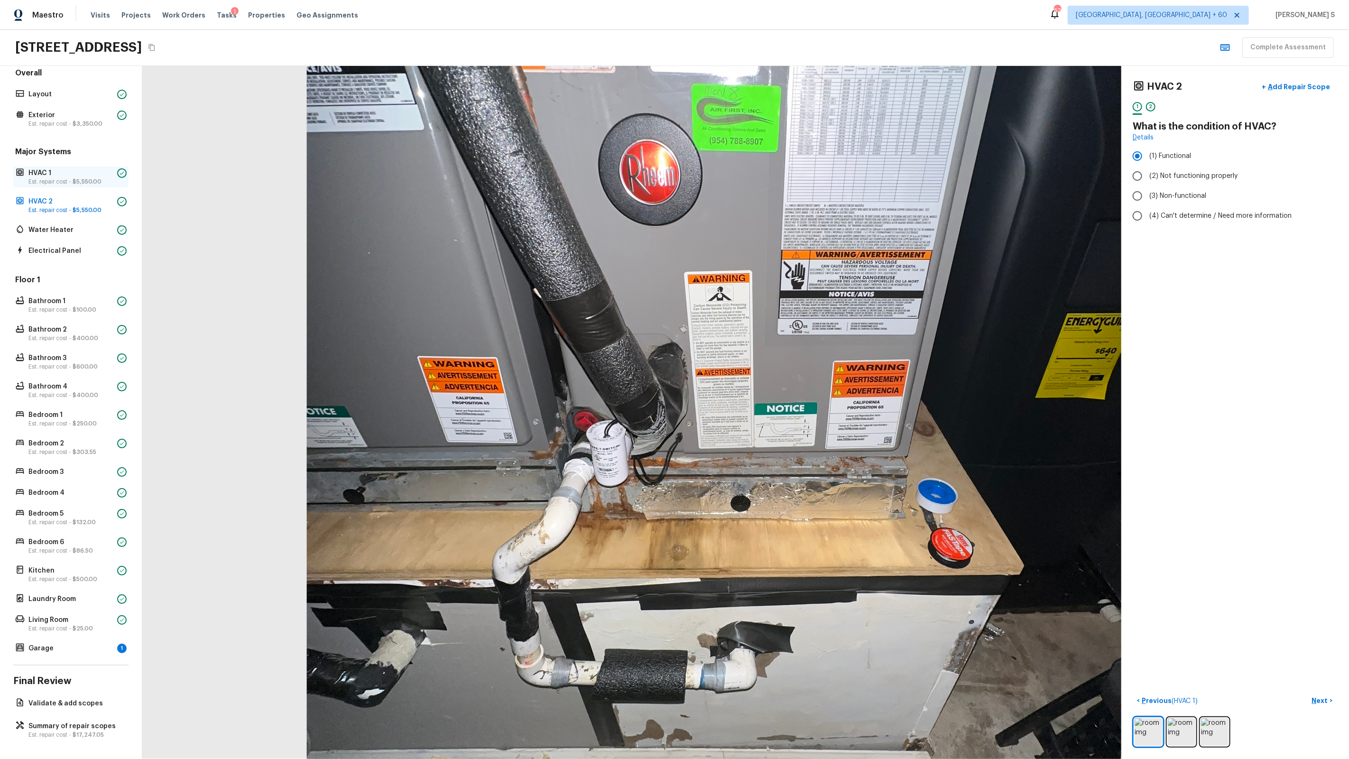
click at [51, 183] on p "Est. repair cost - $5,550.00" at bounding box center [70, 182] width 85 height 8
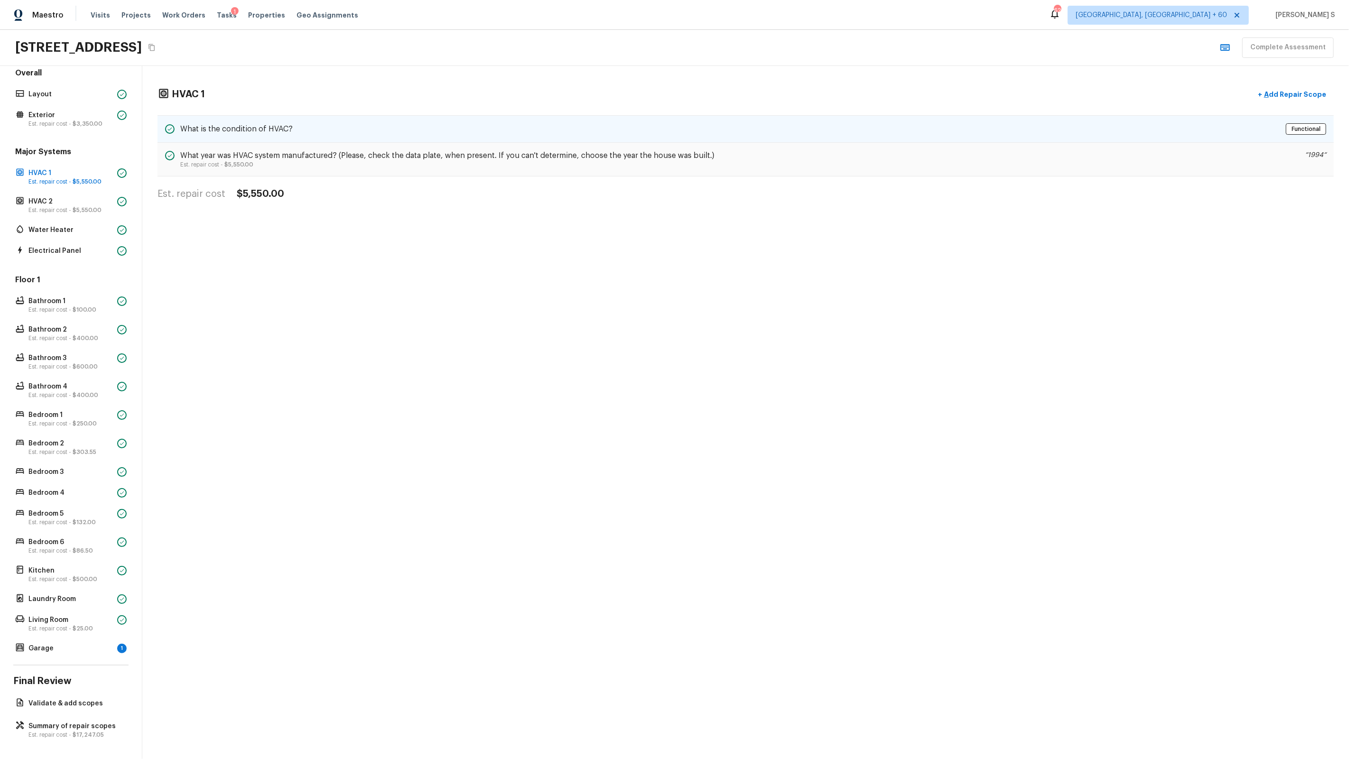
click at [289, 119] on div "What is the condition of HVAC? Functional" at bounding box center [745, 129] width 1176 height 28
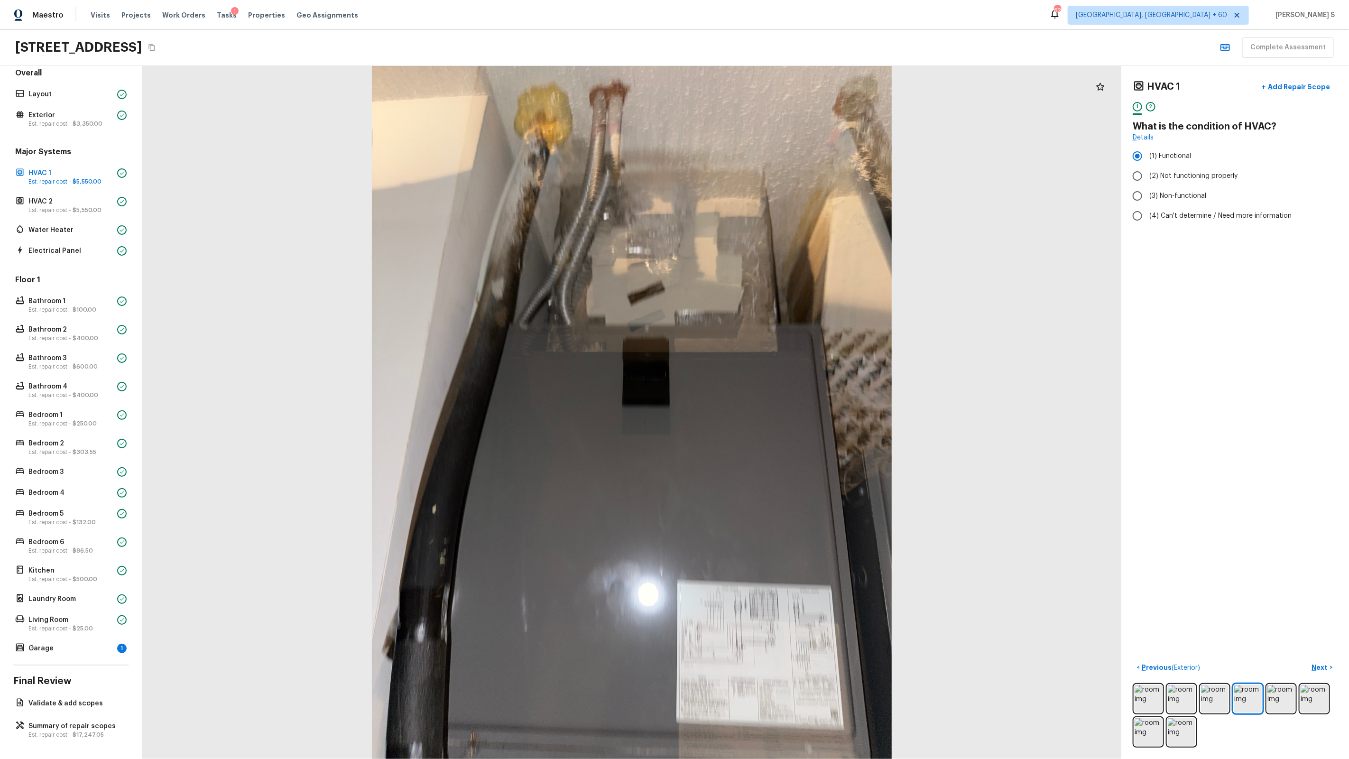
click at [896, 298] on div at bounding box center [631, 412] width 979 height 693
click at [55, 657] on div "Overall Layout Exterior Est. repair cost - $3,350.00 Major Systems HVAC 1 Est. …" at bounding box center [71, 412] width 142 height 693
click at [46, 651] on p "Garage" at bounding box center [70, 648] width 85 height 9
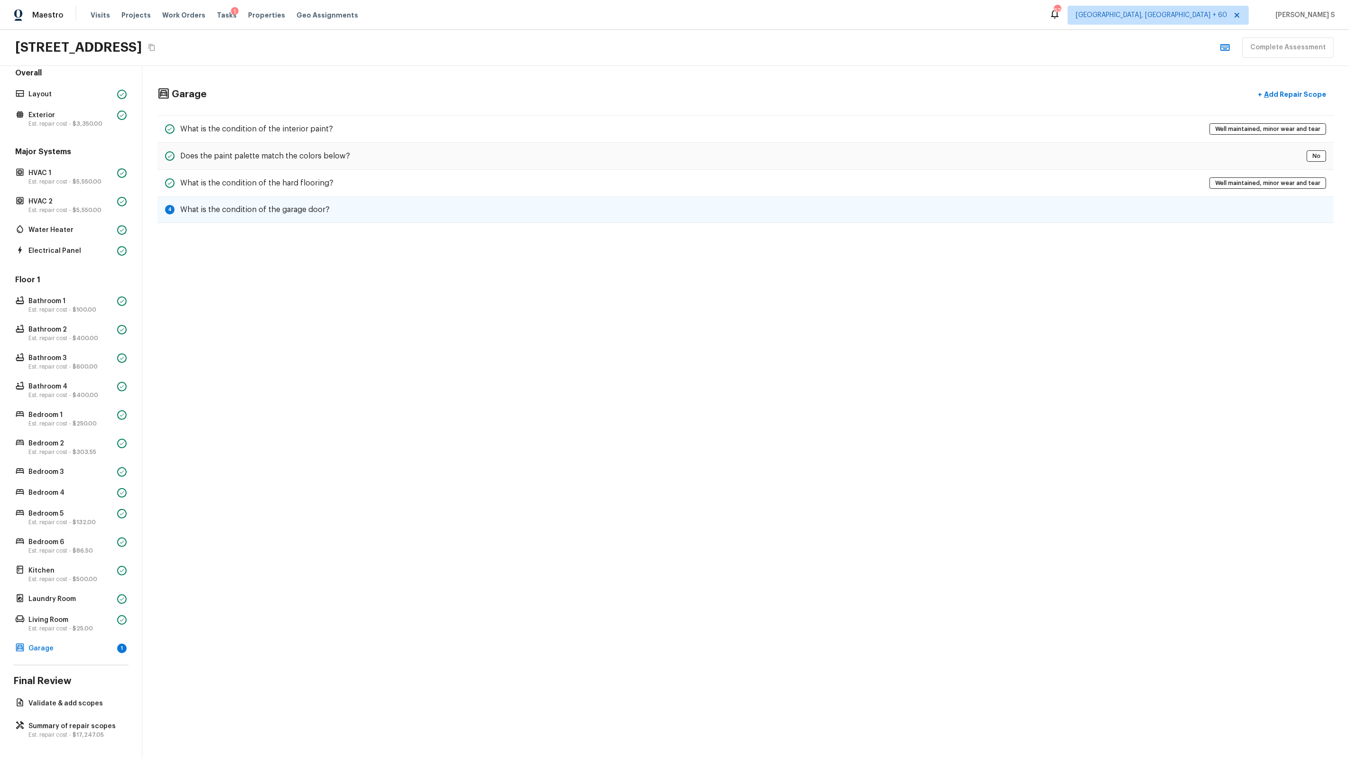
click at [362, 213] on div "4 What is the condition of the garage door?" at bounding box center [745, 210] width 1176 height 26
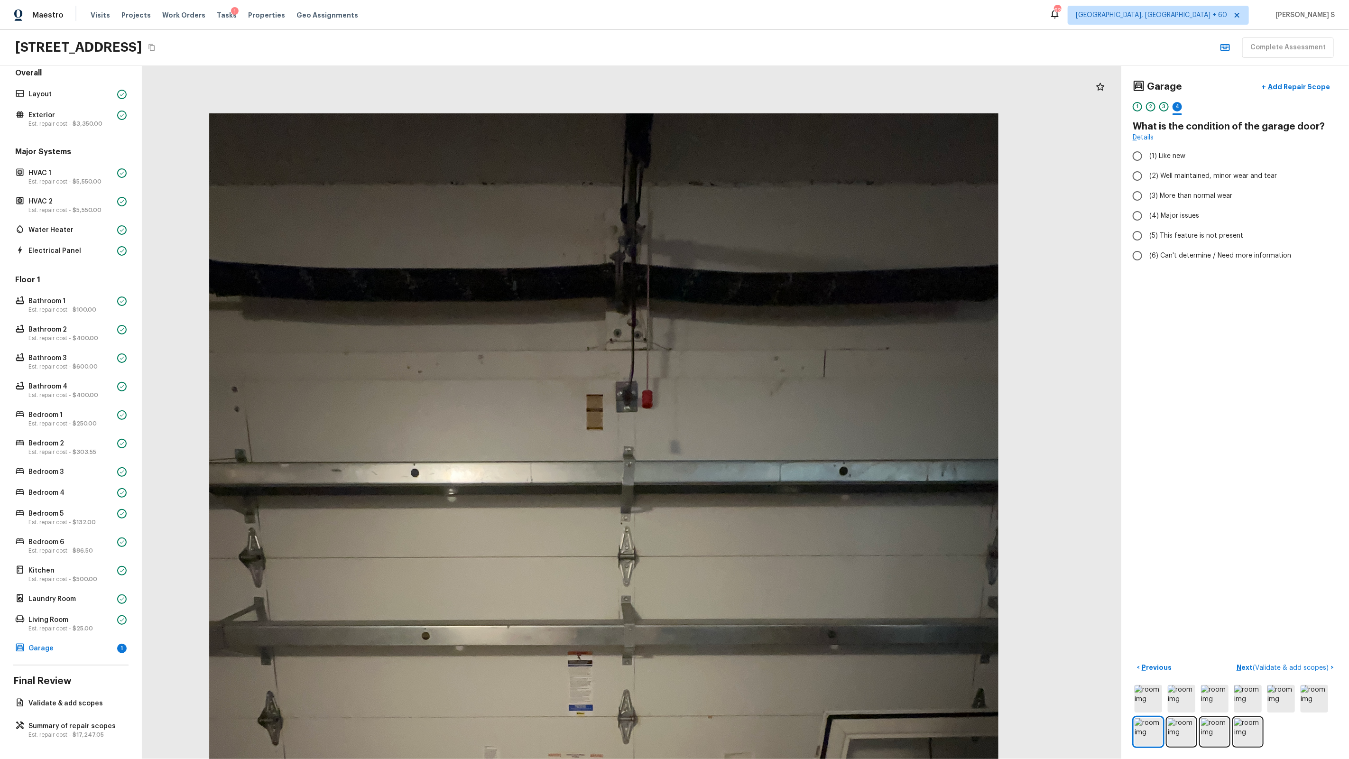
drag, startPoint x: 686, startPoint y: 118, endPoint x: 686, endPoint y: 231, distance: 113.8
click at [686, 231] on div at bounding box center [604, 639] width 1486 height 1052
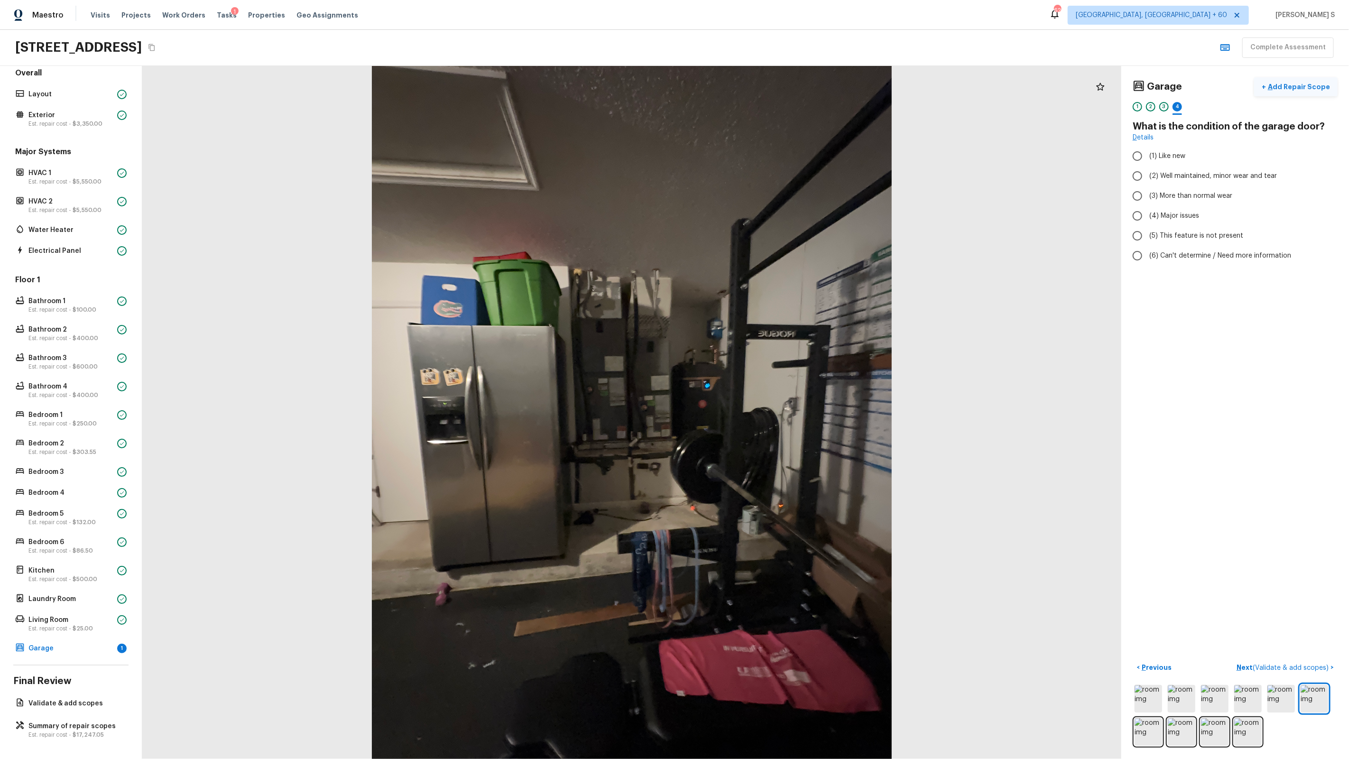
click at [1312, 83] on p "Add Repair Scope" at bounding box center [1298, 86] width 64 height 9
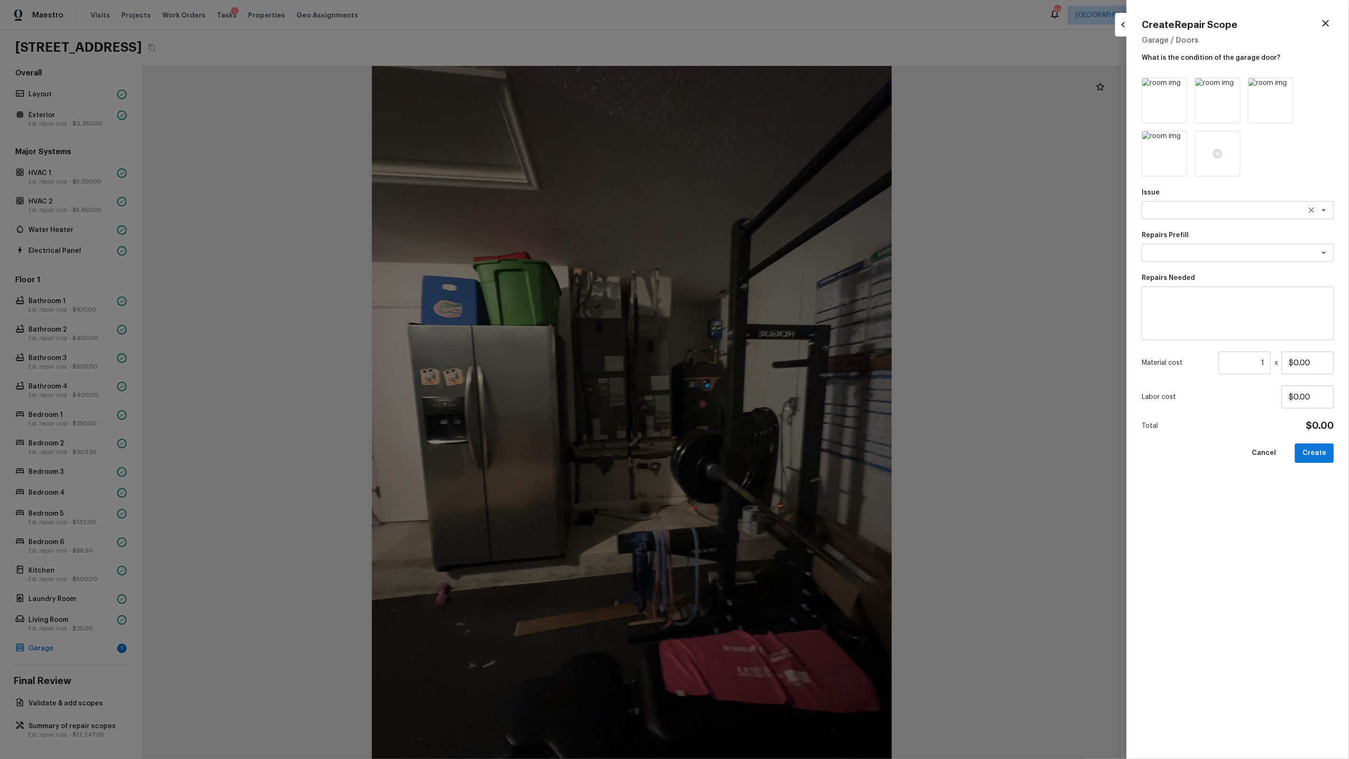
click at [1221, 206] on textarea at bounding box center [1224, 209] width 157 height 9
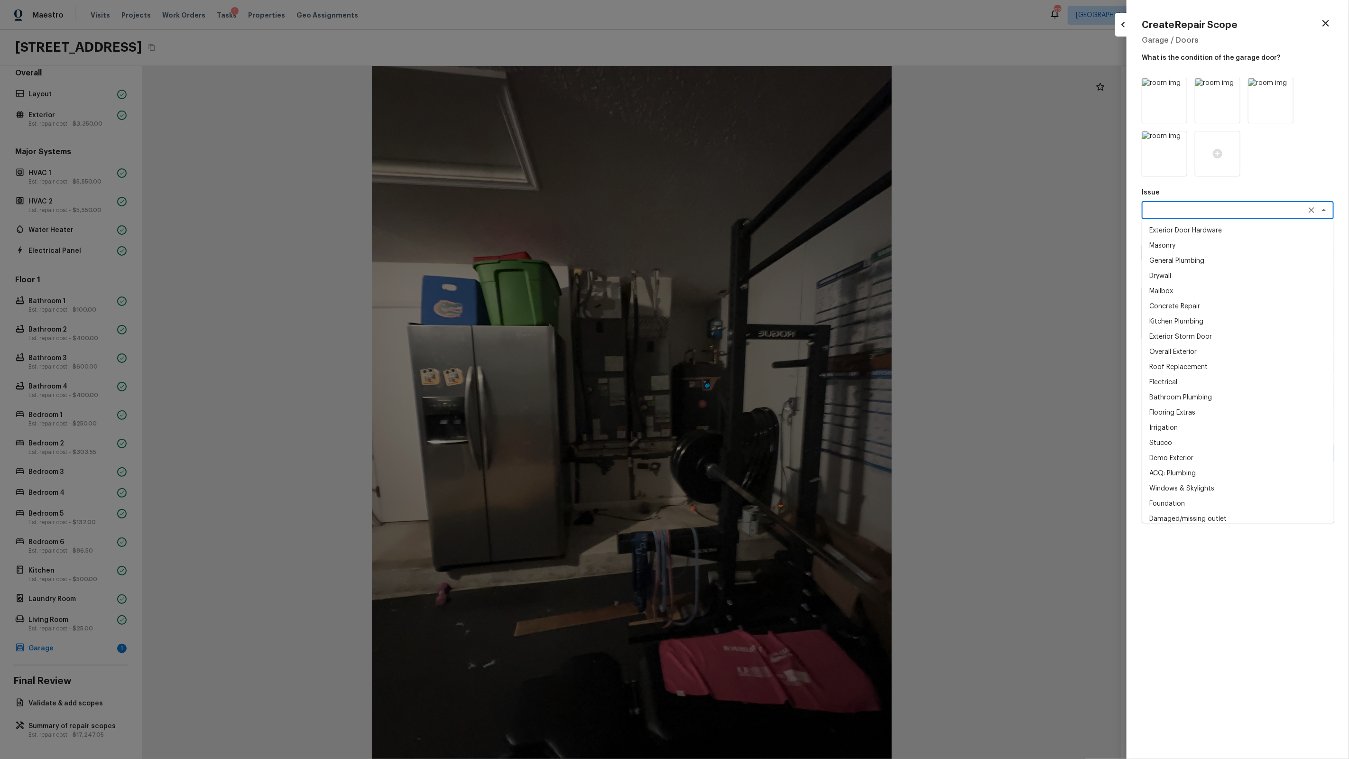
click at [1067, 245] on div at bounding box center [674, 379] width 1349 height 759
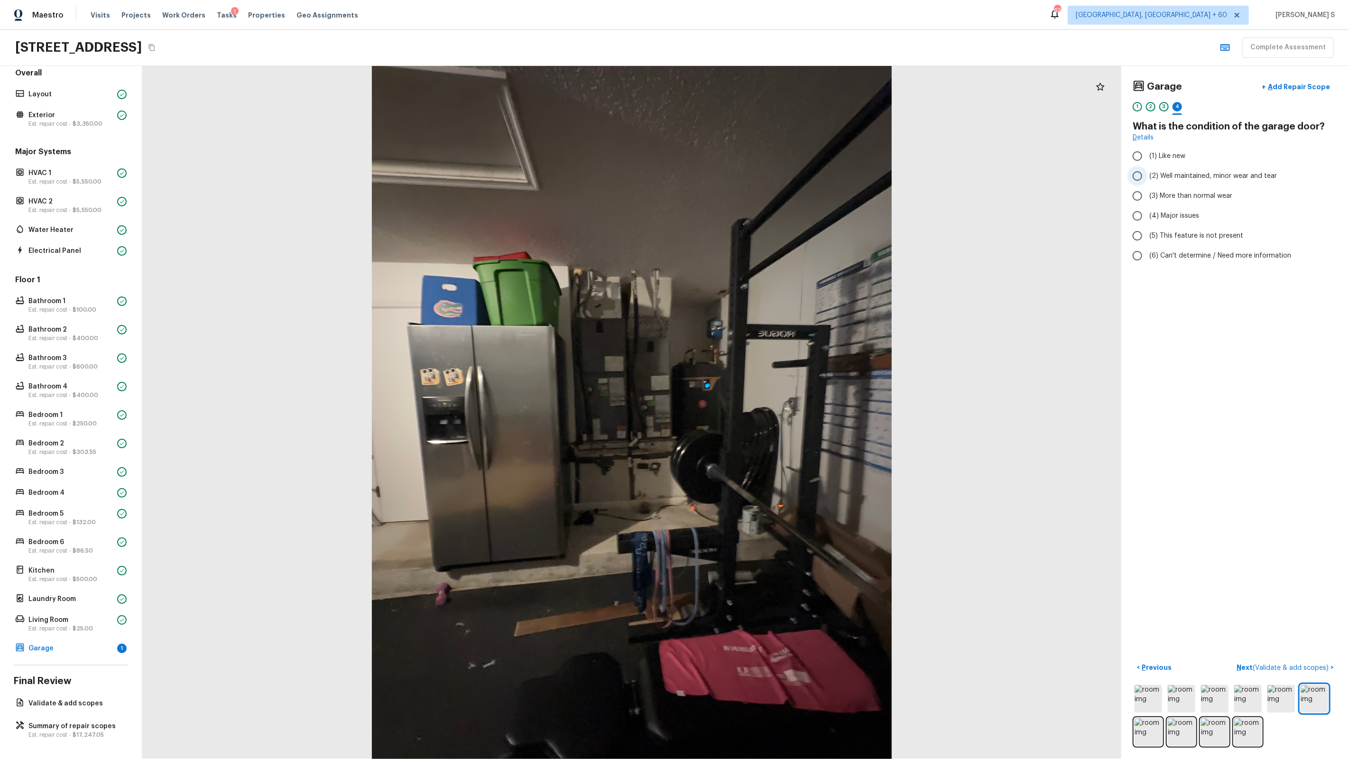
click at [1168, 176] on span "(2) Well maintained, minor wear and tear" at bounding box center [1213, 175] width 128 height 9
click at [1147, 176] on input "(2) Well maintained, minor wear and tear" at bounding box center [1137, 176] width 20 height 20
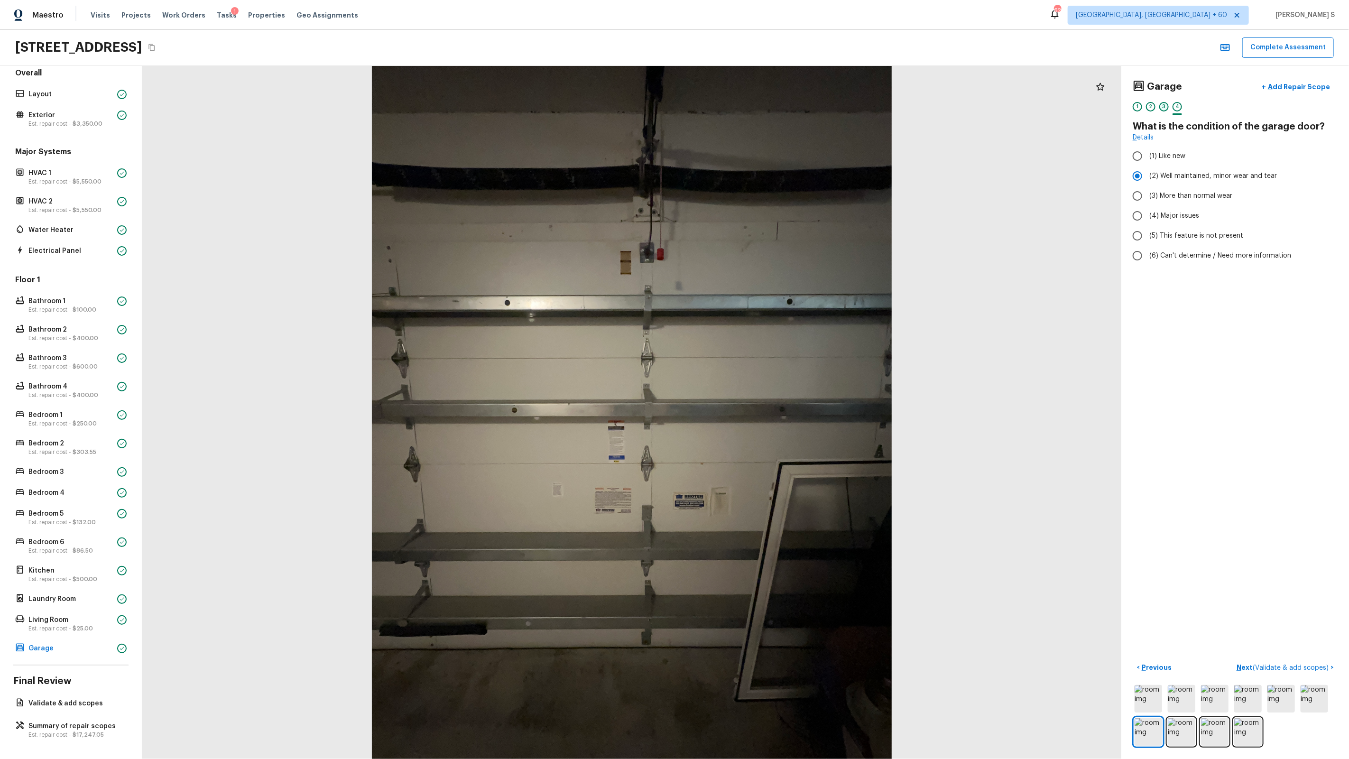
click at [1165, 107] on div "3" at bounding box center [1163, 106] width 9 height 9
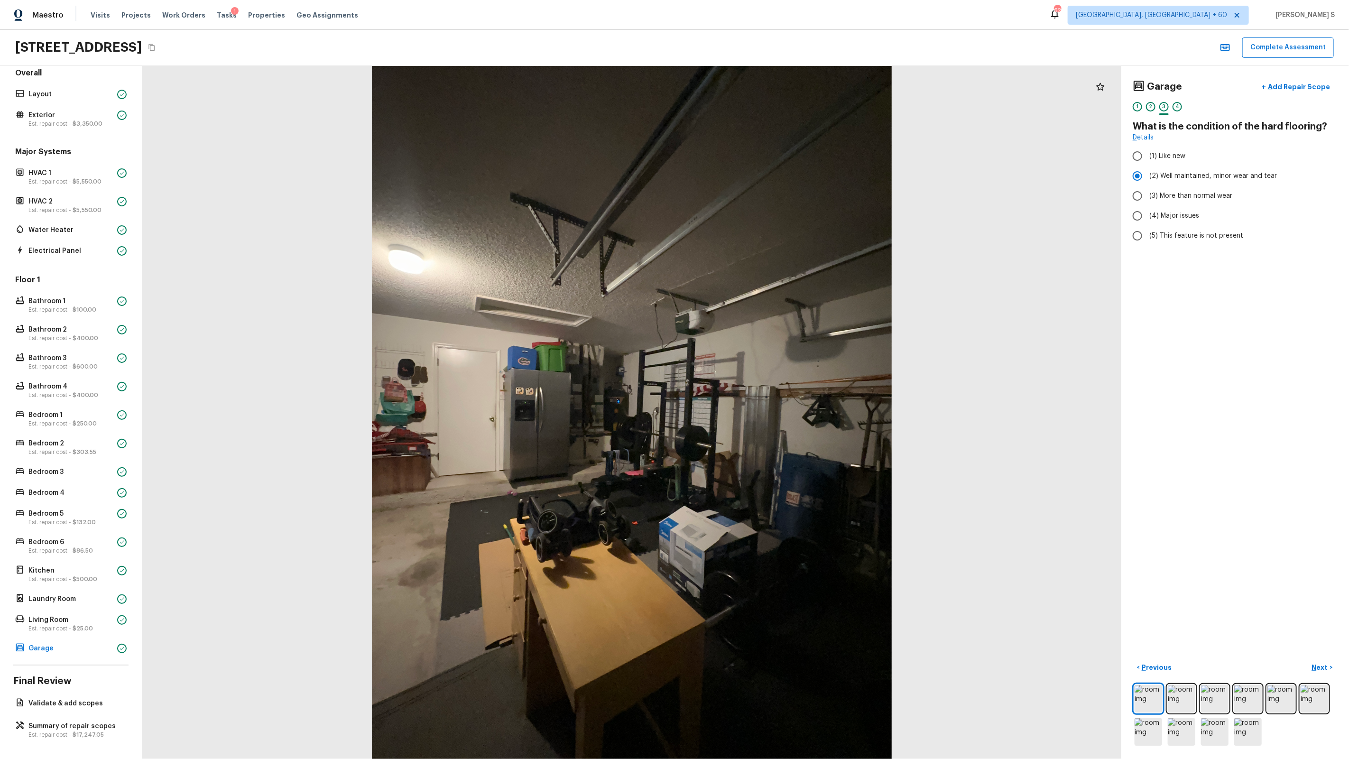
click at [1193, 103] on div "1 2 3 4" at bounding box center [1235, 109] width 205 height 15
click at [1182, 106] on div "1 2 3 4" at bounding box center [1235, 109] width 205 height 15
click at [1177, 106] on div "4" at bounding box center [1176, 106] width 9 height 9
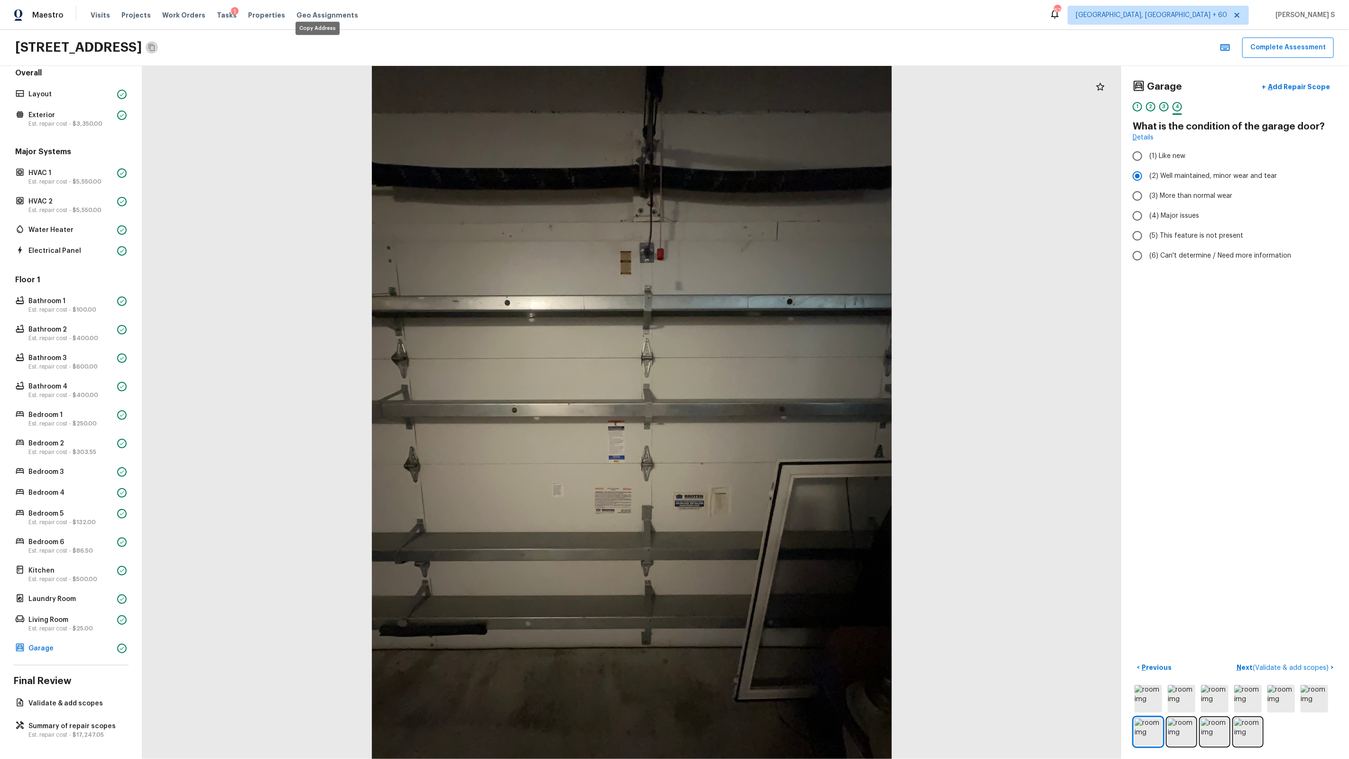
click at [158, 46] on button "Copy Address" at bounding box center [152, 47] width 12 height 12
click at [50, 204] on p "HVAC 2" at bounding box center [70, 201] width 85 height 9
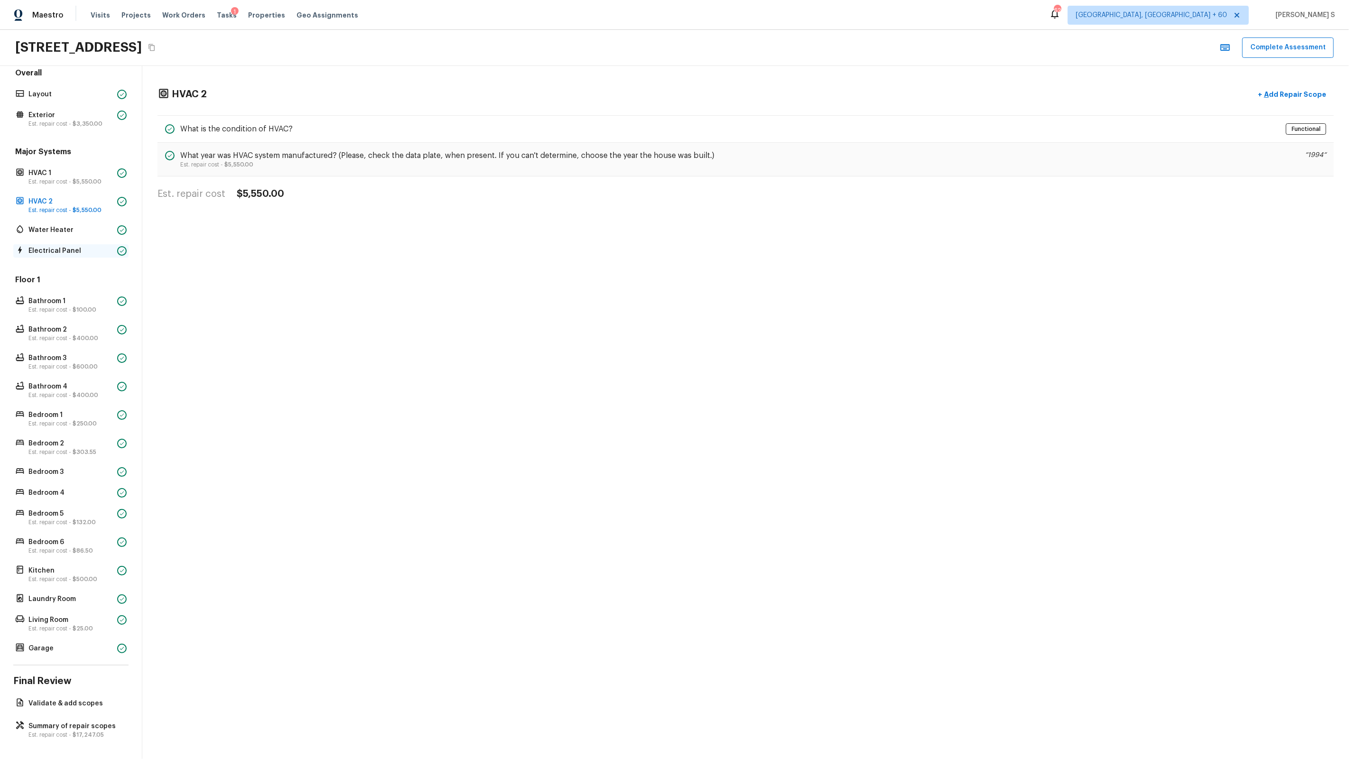
click at [74, 247] on p "Electrical Panel" at bounding box center [70, 250] width 85 height 9
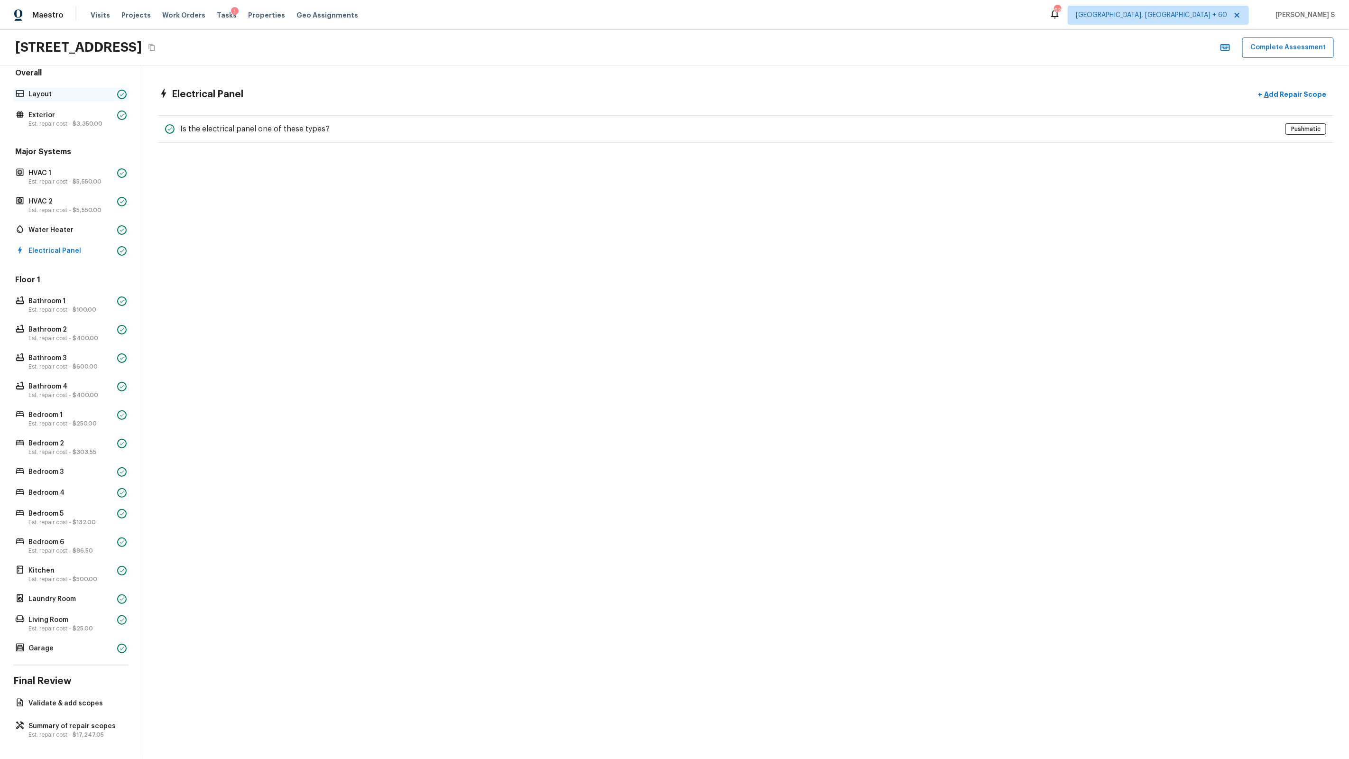
click at [41, 88] on div "Layout" at bounding box center [70, 94] width 115 height 13
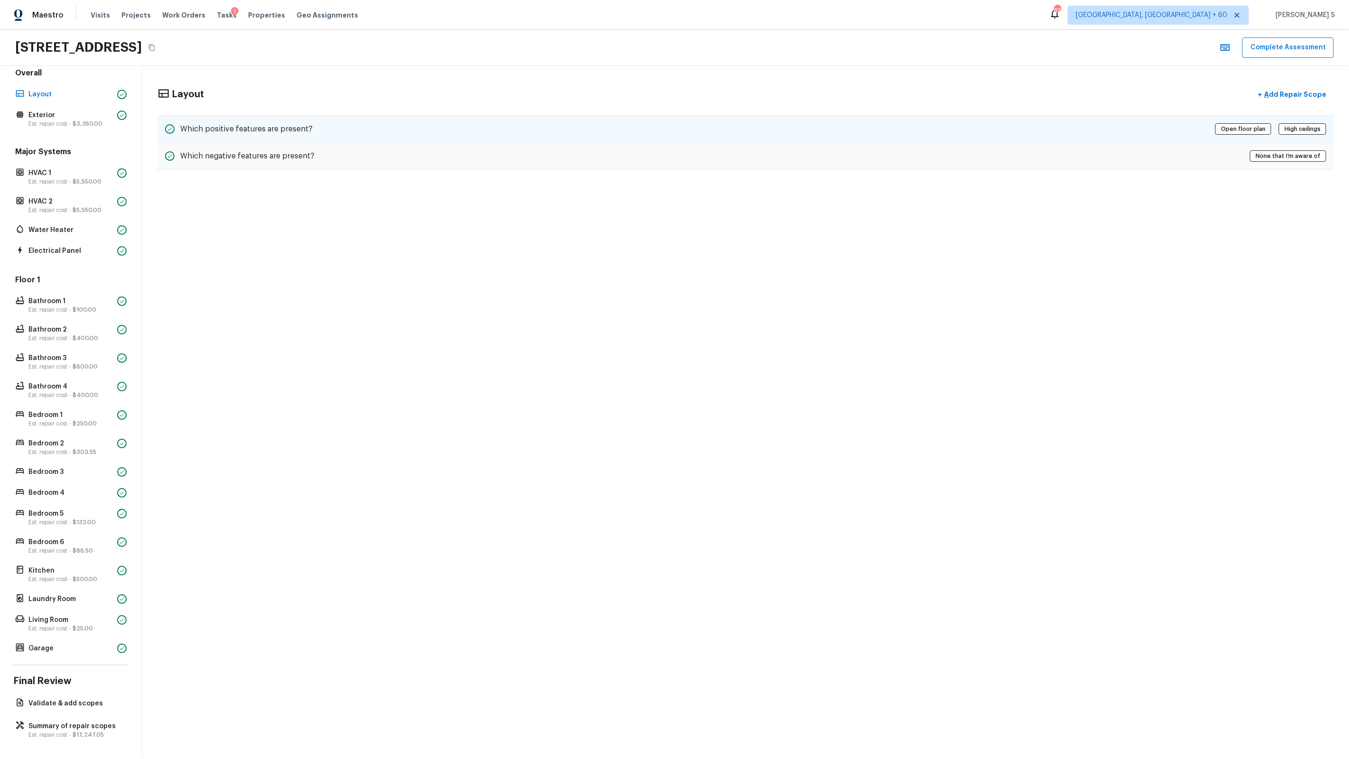
click at [226, 132] on h5 "Which positive features are present?" at bounding box center [246, 129] width 132 height 10
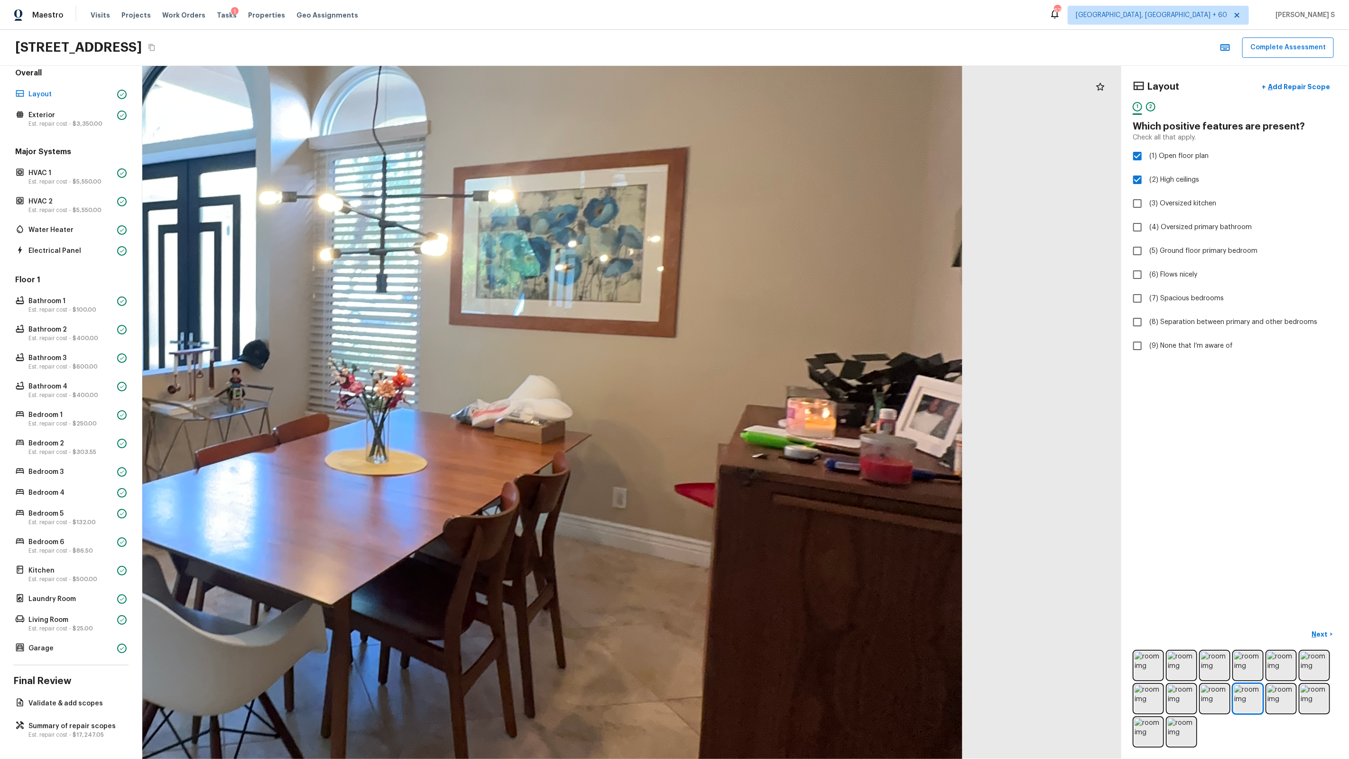
drag, startPoint x: 833, startPoint y: 429, endPoint x: 828, endPoint y: 455, distance: 26.6
click at [828, 455] on div at bounding box center [318, 345] width 2425 height 1716
click at [1021, 440] on div at bounding box center [318, 344] width 2425 height 1716
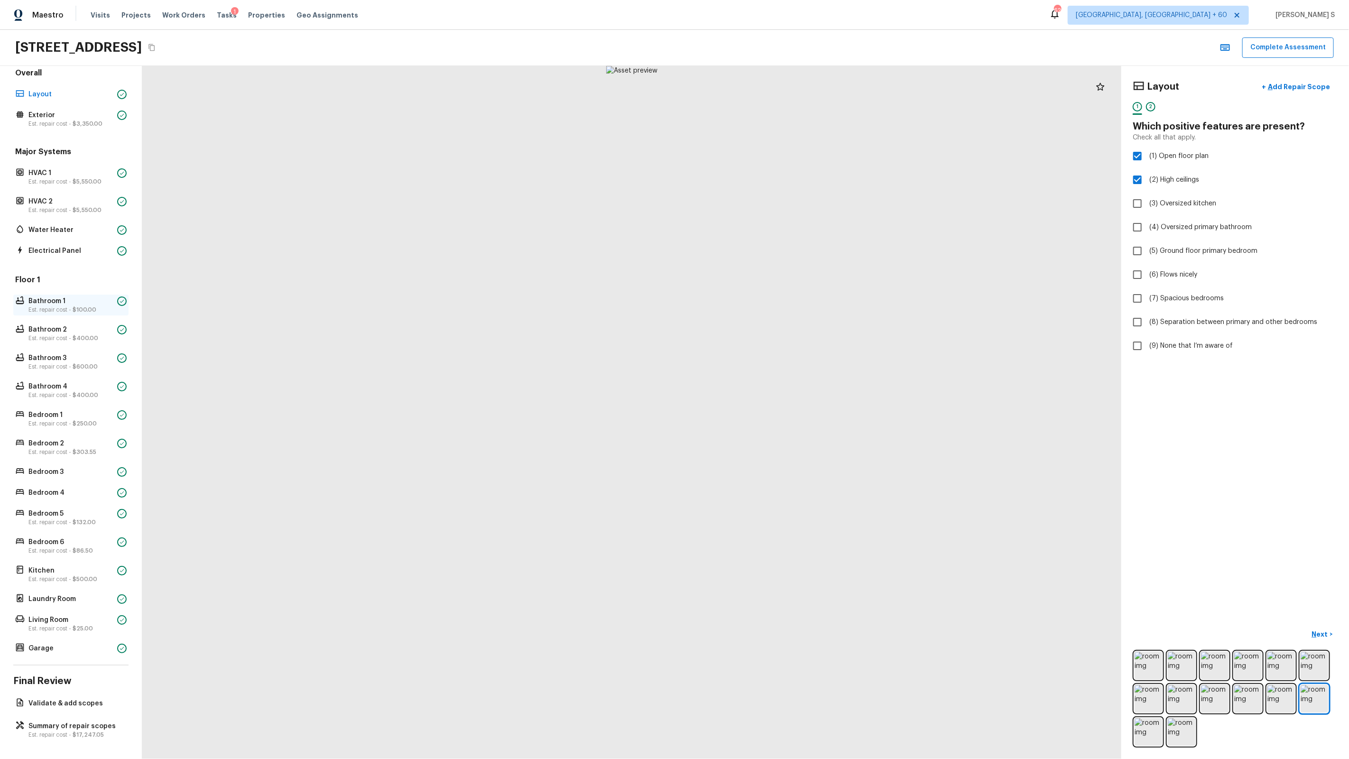
click at [50, 307] on p "Est. repair cost - $100.00" at bounding box center [70, 310] width 85 height 8
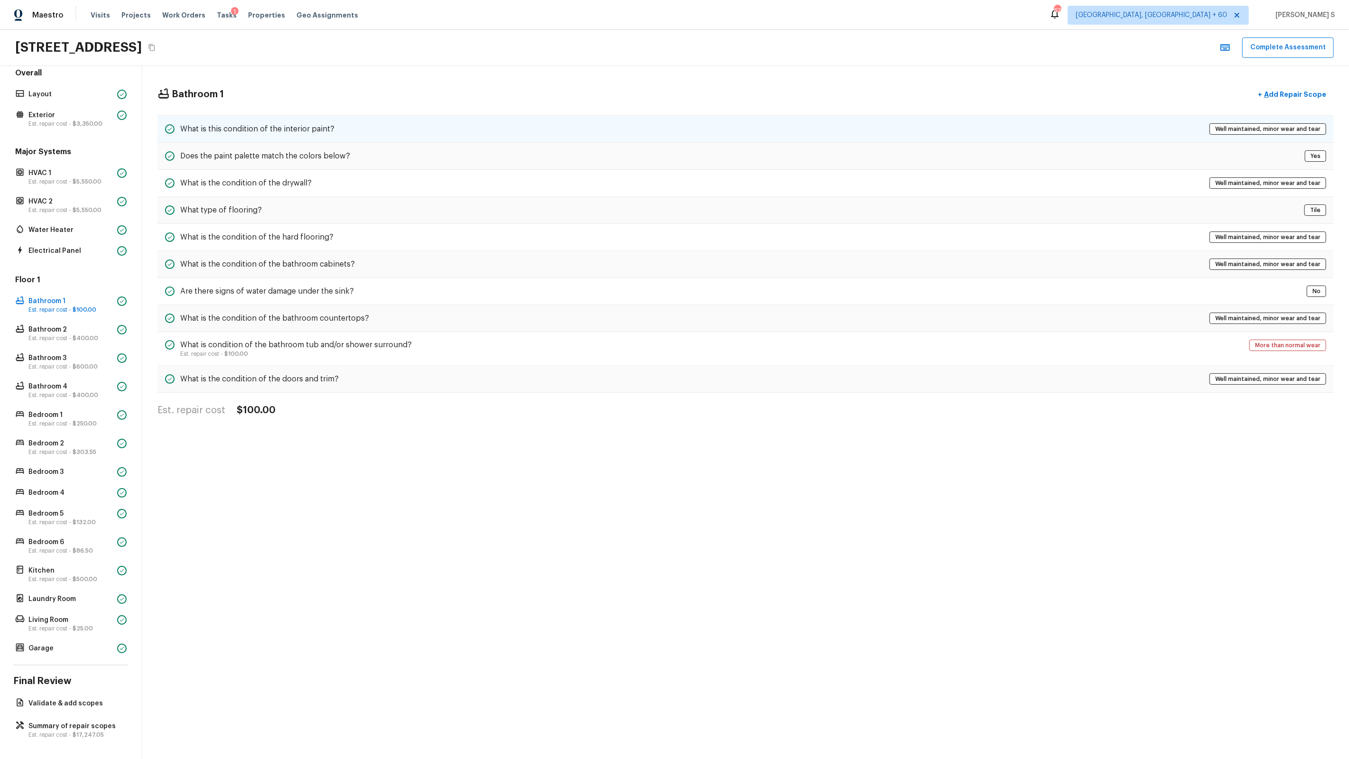
click at [272, 134] on h5 "What is this condition of the interior paint?" at bounding box center [257, 129] width 154 height 10
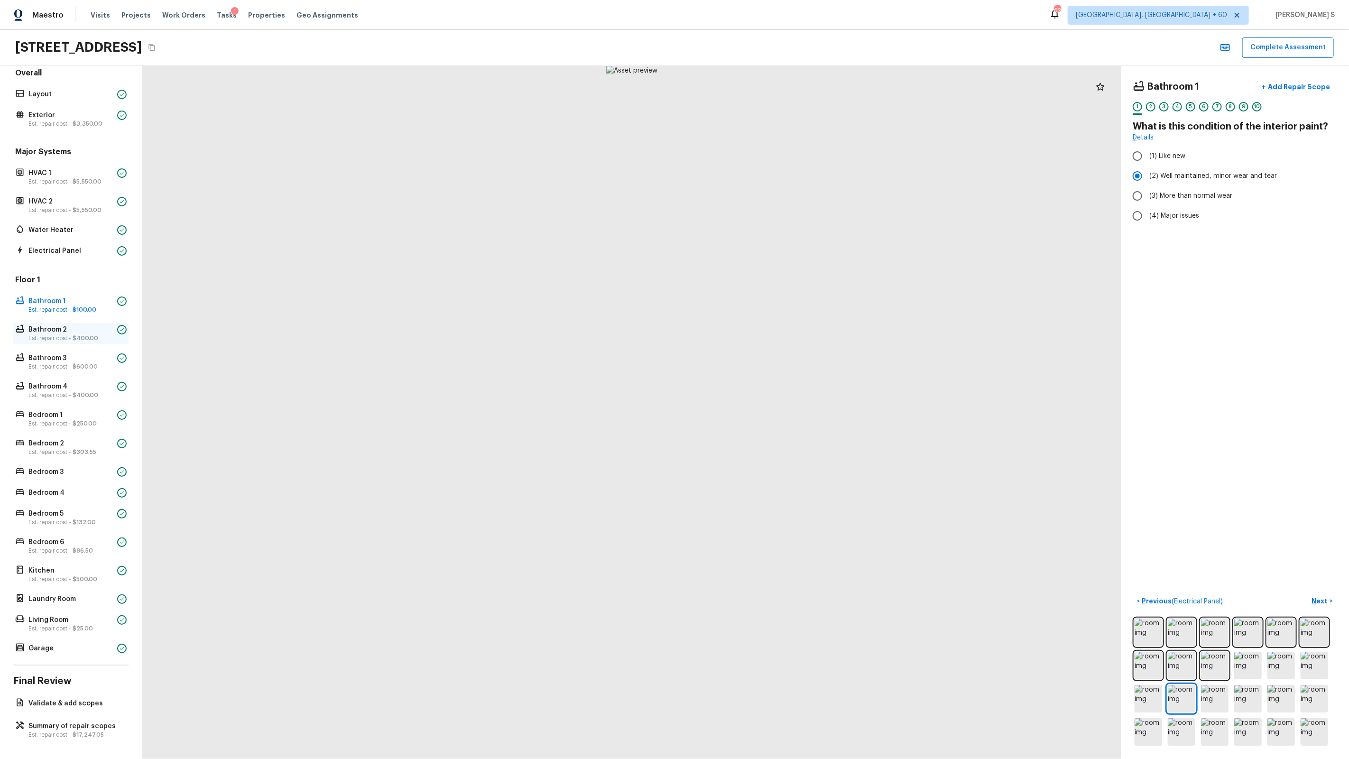
click at [66, 337] on p "Est. repair cost - $400.00" at bounding box center [70, 338] width 85 height 8
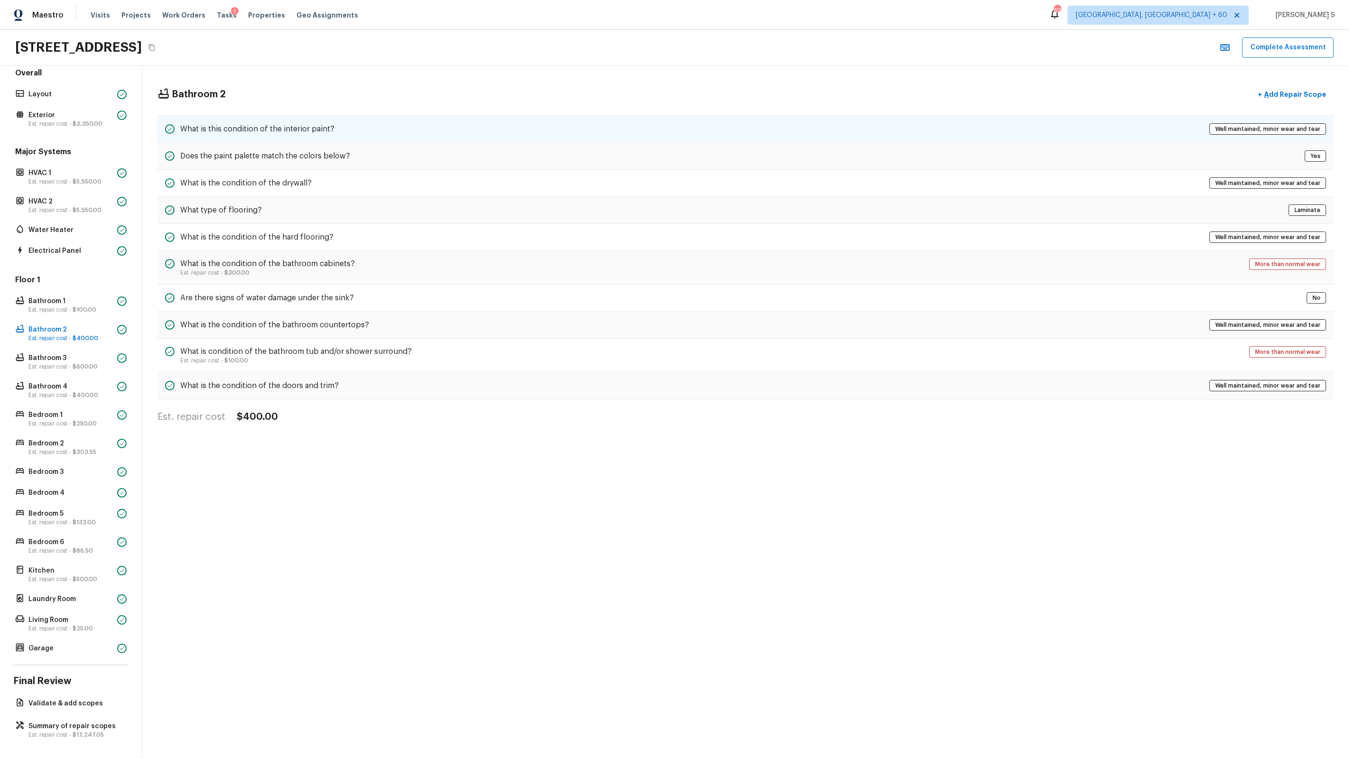
click at [342, 131] on div "What is this condition of the interior paint? Well maintained, minor wear and t…" at bounding box center [745, 129] width 1176 height 28
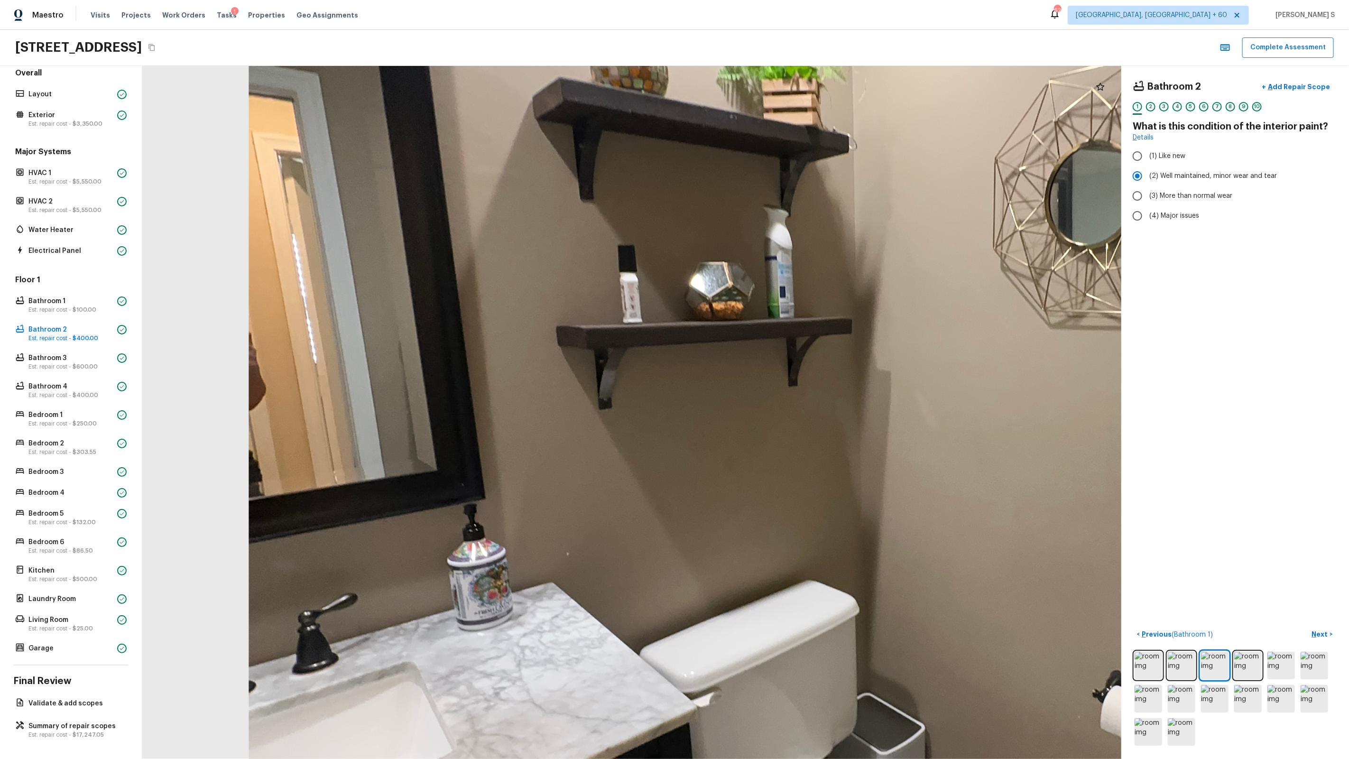
drag, startPoint x: 477, startPoint y: 373, endPoint x: 510, endPoint y: 498, distance: 129.7
click at [510, 498] on div at bounding box center [876, 432] width 2362 height 1672
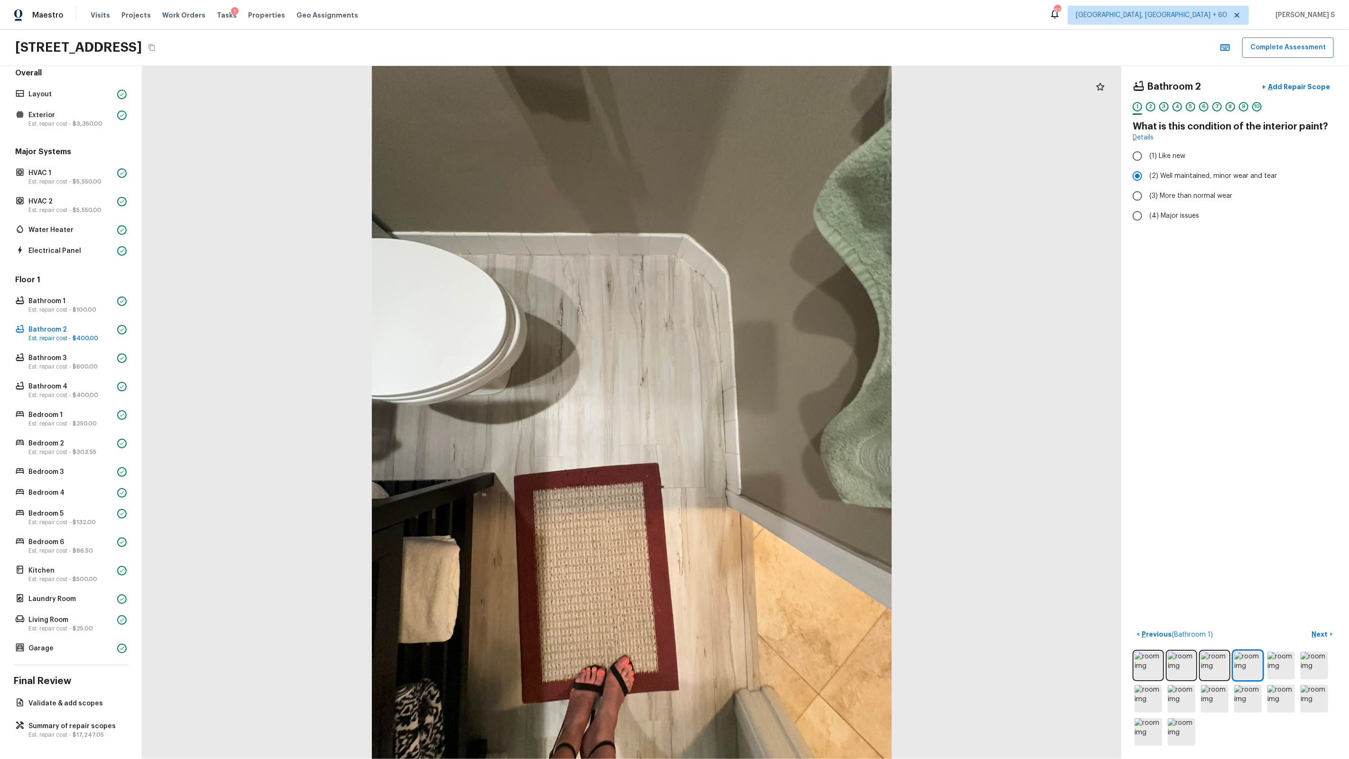
click at [1158, 107] on div "1 2 3 4 5 6 7 8 9 10" at bounding box center [1235, 109] width 205 height 15
click at [1165, 107] on div "3" at bounding box center [1163, 106] width 9 height 9
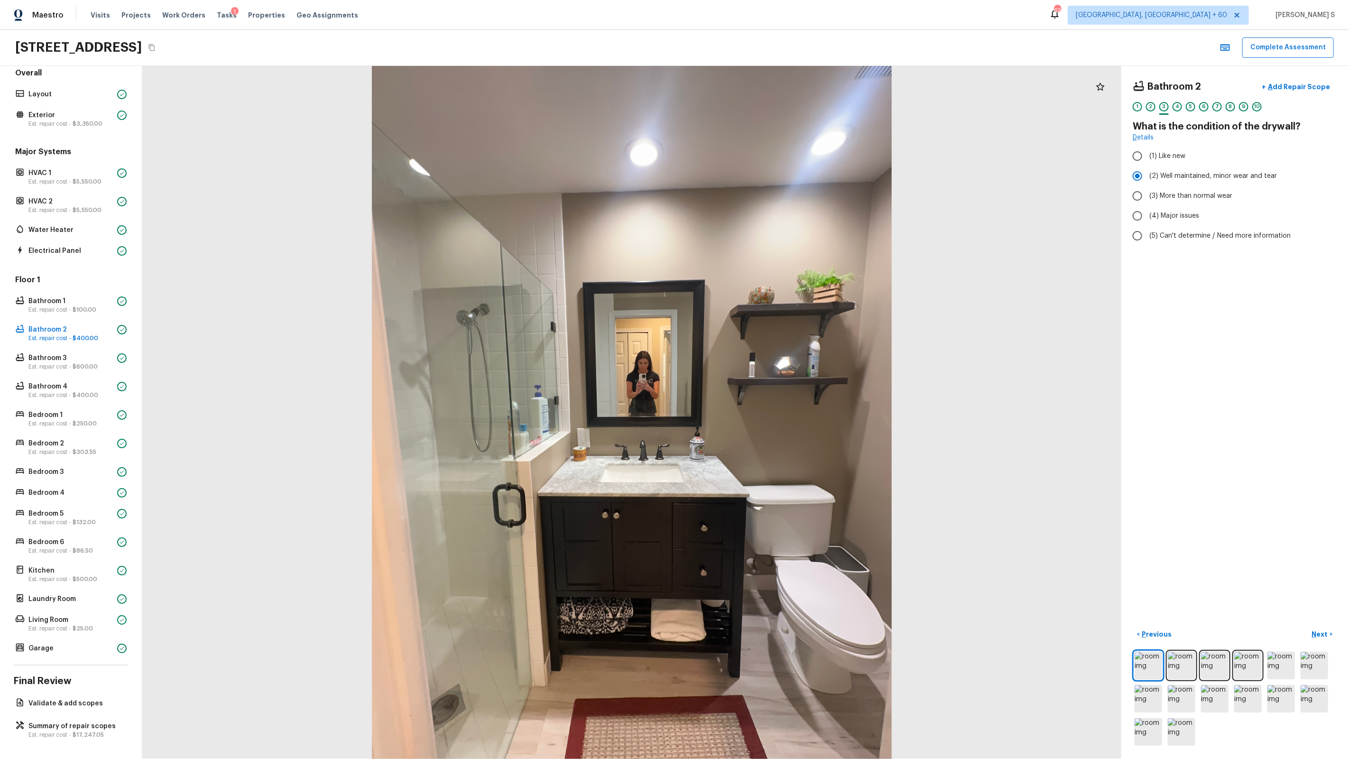
click at [1182, 106] on div "1 2 3 4 5 6 7 8 9 10" at bounding box center [1235, 109] width 205 height 15
click at [1177, 108] on div "4" at bounding box center [1176, 106] width 9 height 9
click at [1164, 180] on span "(2) Laminate" at bounding box center [1169, 179] width 40 height 9
click at [1147, 180] on input "(2) Laminate" at bounding box center [1137, 180] width 20 height 20
click at [1160, 196] on label "(3) Tile" at bounding box center [1228, 204] width 203 height 20
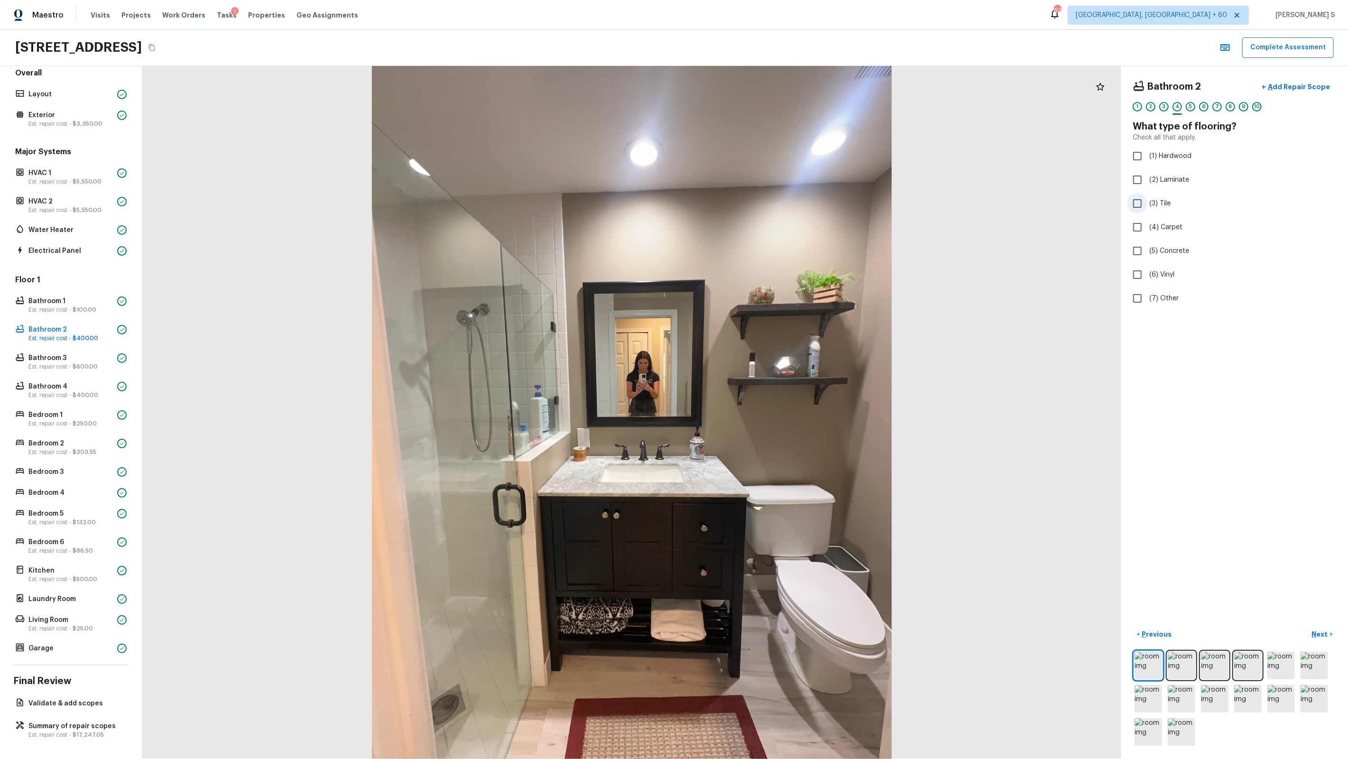
click at [1147, 196] on input "(3) Tile" at bounding box center [1137, 204] width 20 height 20
click at [1192, 104] on div "5" at bounding box center [1190, 106] width 9 height 9
click at [1183, 171] on span "(2) Well maintained, minor wear and tear" at bounding box center [1213, 175] width 128 height 9
click at [1147, 171] on input "(2) Well maintained, minor wear and tear" at bounding box center [1137, 176] width 20 height 20
click at [1203, 111] on div "6" at bounding box center [1203, 106] width 9 height 9
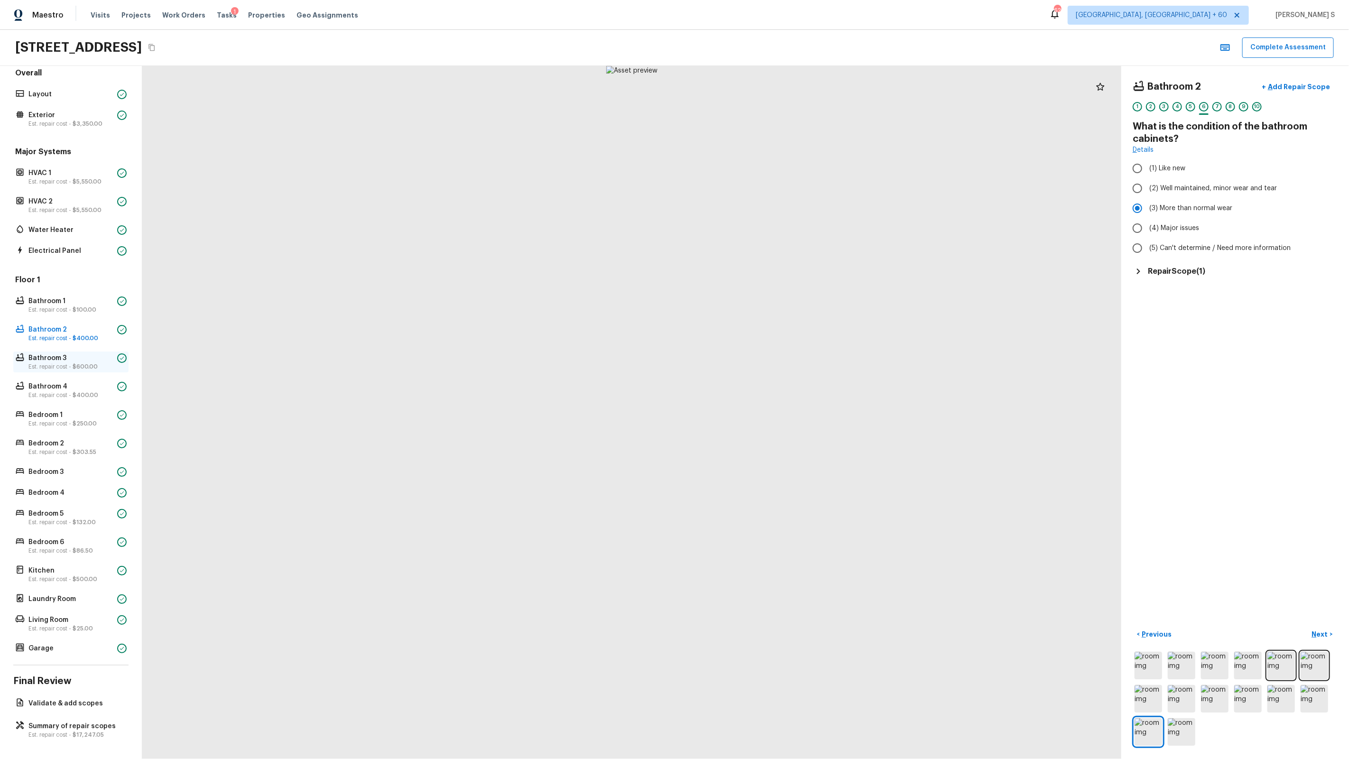
click at [38, 363] on p "Est. repair cost - $600.00" at bounding box center [70, 367] width 85 height 8
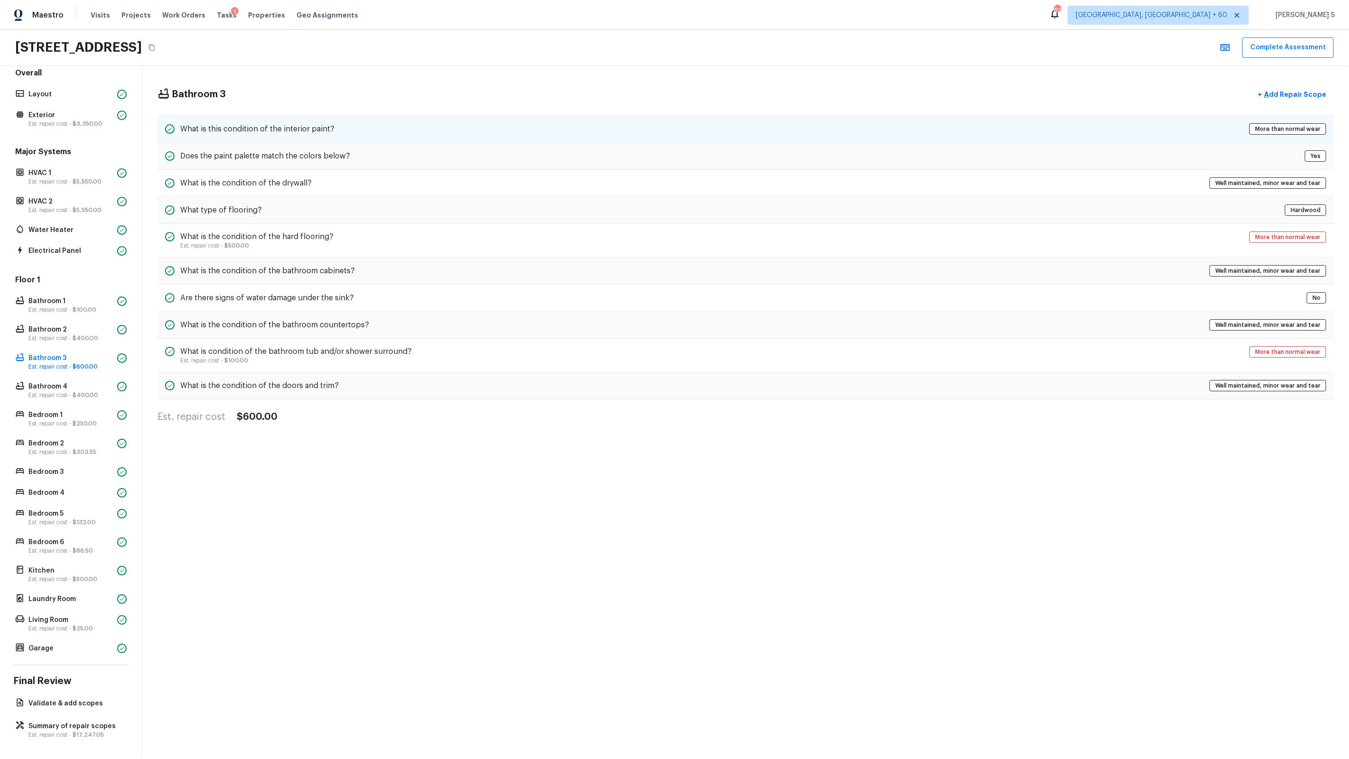
click at [376, 134] on div "What is this condition of the interior paint? More than normal wear" at bounding box center [745, 129] width 1176 height 28
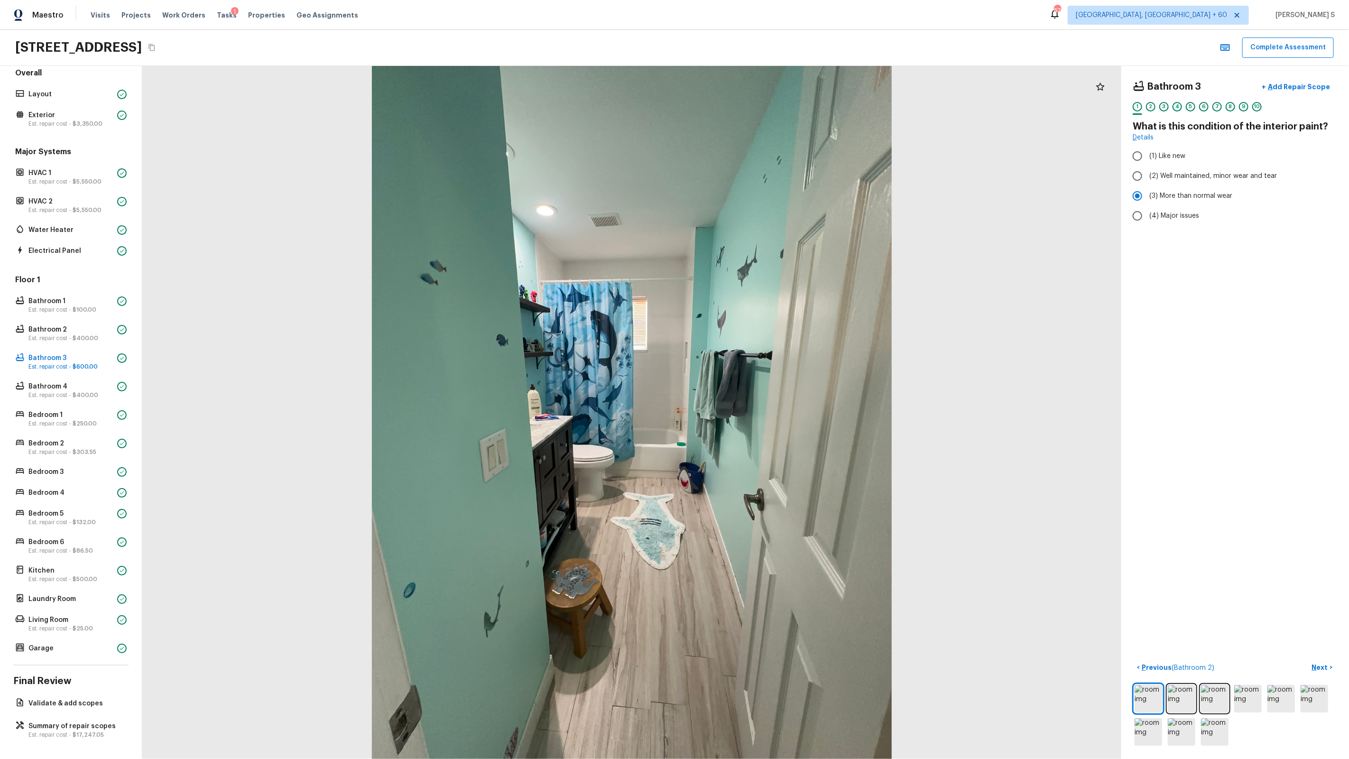
click at [1180, 106] on div "4" at bounding box center [1176, 106] width 9 height 9
click at [1194, 107] on div "5" at bounding box center [1190, 106] width 9 height 9
click at [1180, 235] on h5 "Repair Scope ( 1 )" at bounding box center [1176, 239] width 57 height 10
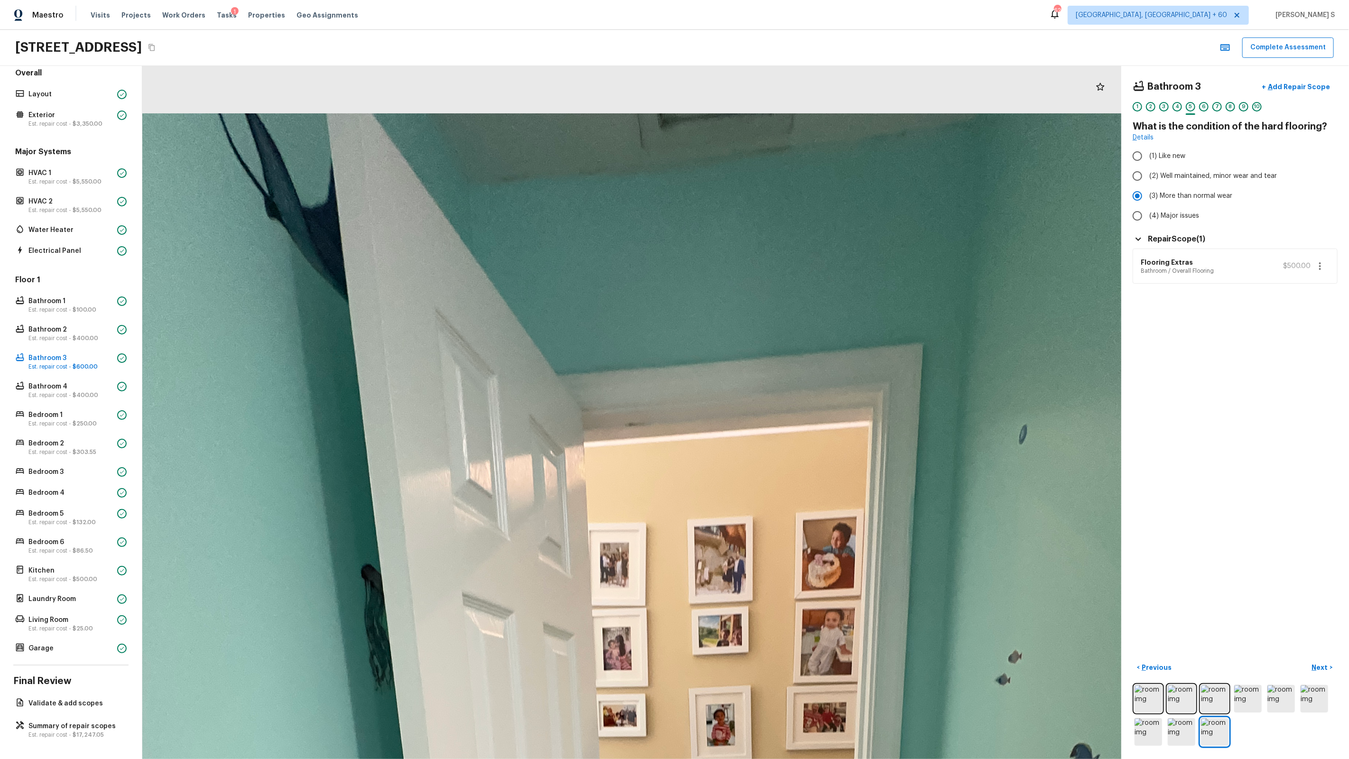
drag, startPoint x: 601, startPoint y: 149, endPoint x: 603, endPoint y: 373, distance: 223.4
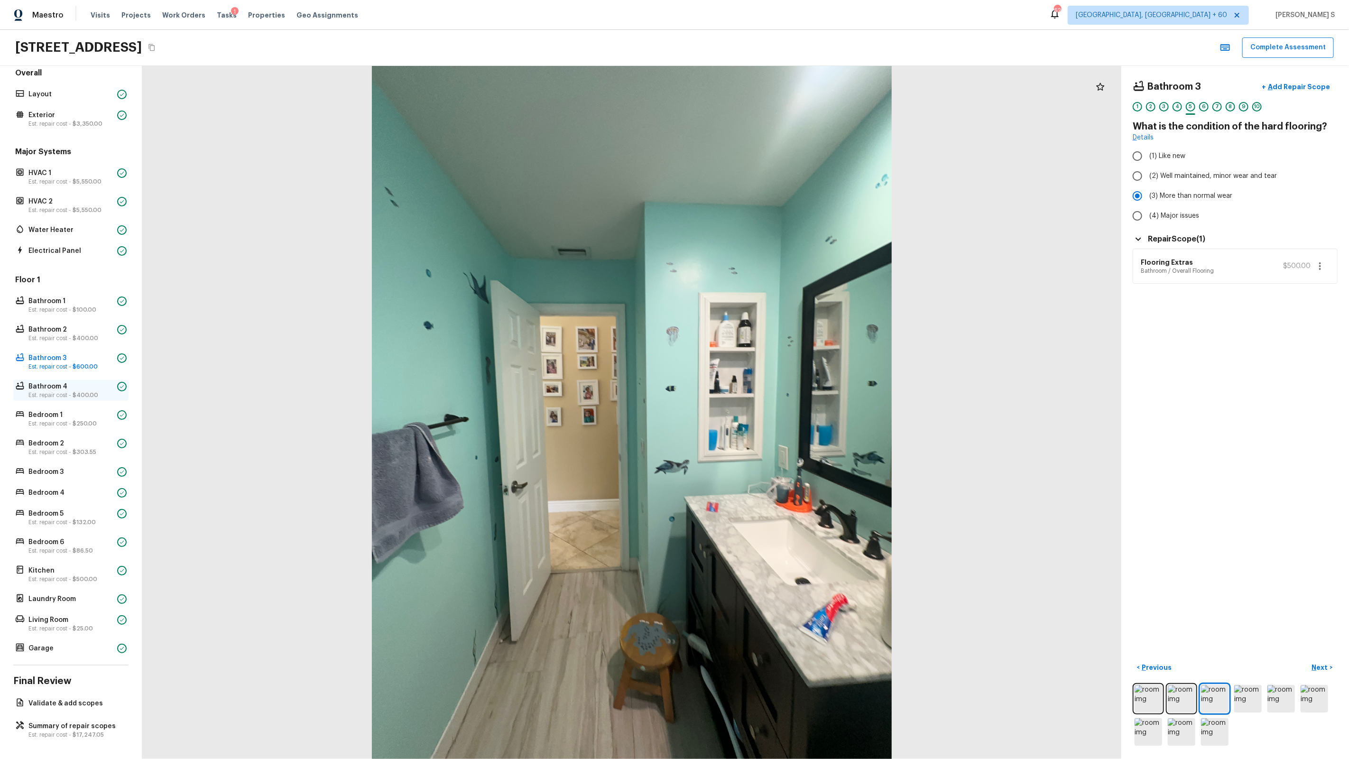
click at [63, 384] on p "Bathroom 4" at bounding box center [70, 386] width 85 height 9
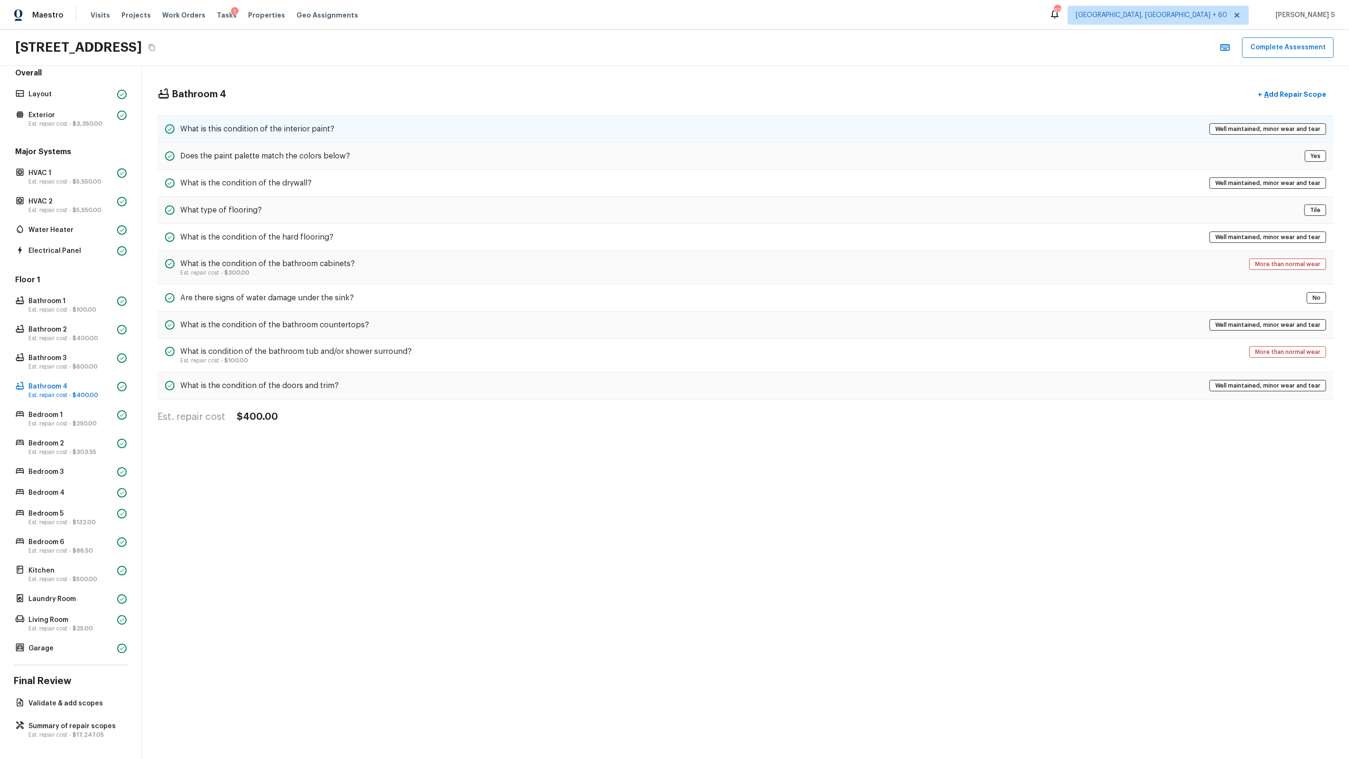
click at [295, 142] on div "What is this condition of the interior paint? Well maintained, minor wear and t…" at bounding box center [745, 129] width 1176 height 28
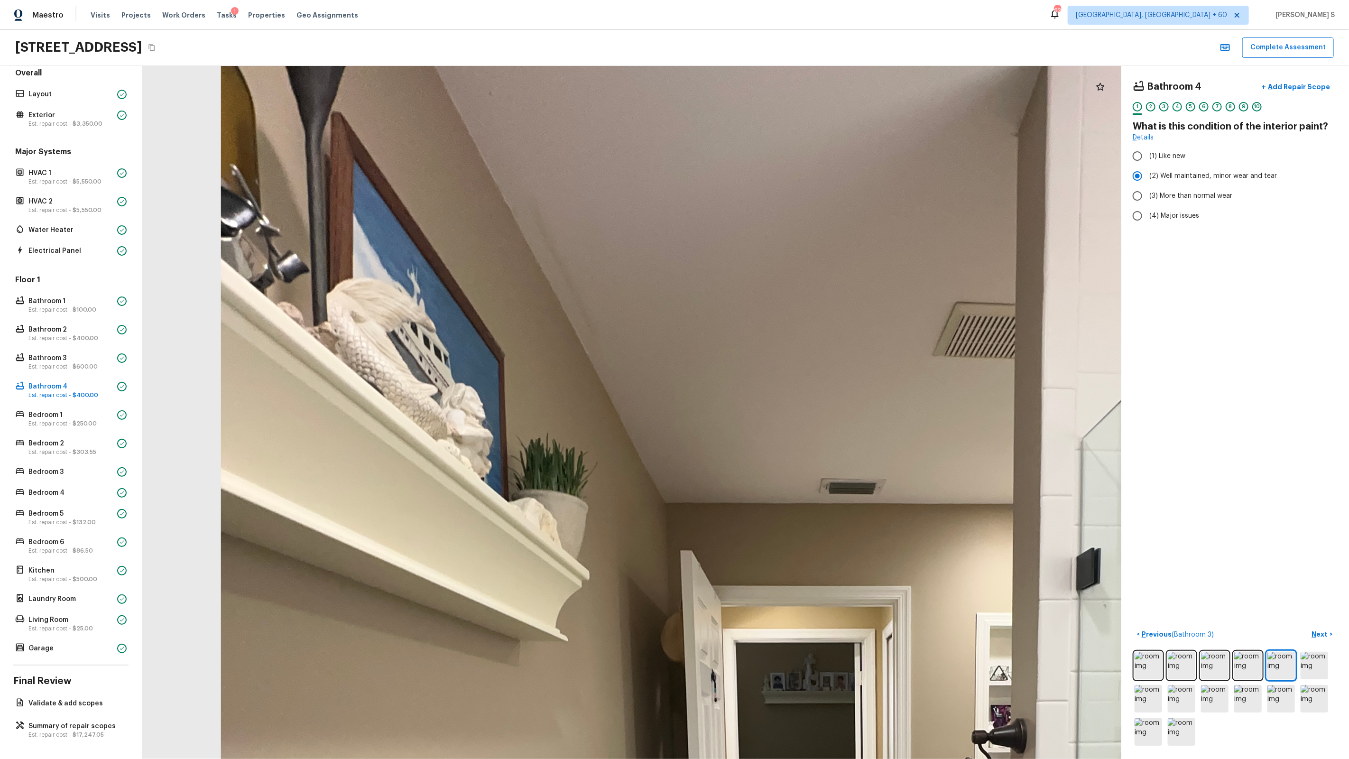
drag, startPoint x: 580, startPoint y: 197, endPoint x: 580, endPoint y: 260, distance: 62.6
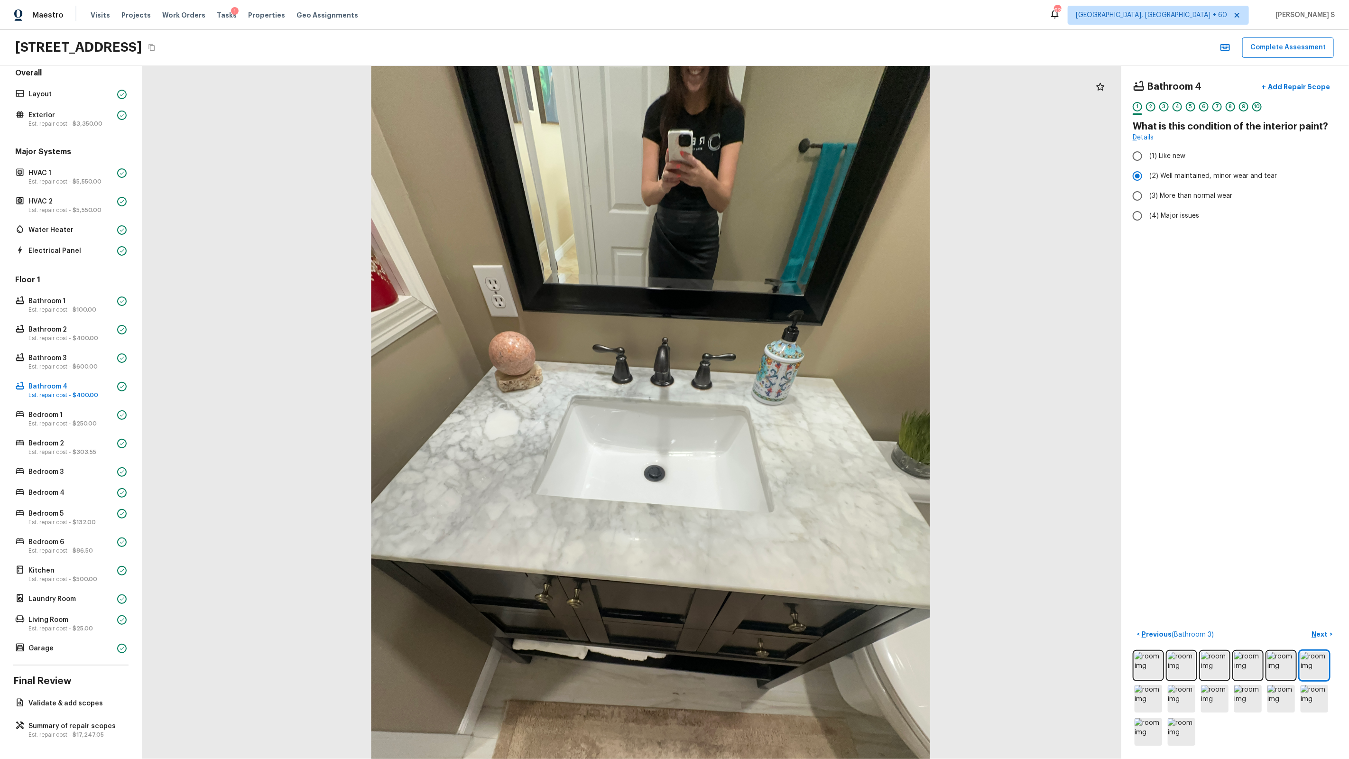
click at [618, 419] on div at bounding box center [650, 438] width 1052 height 745
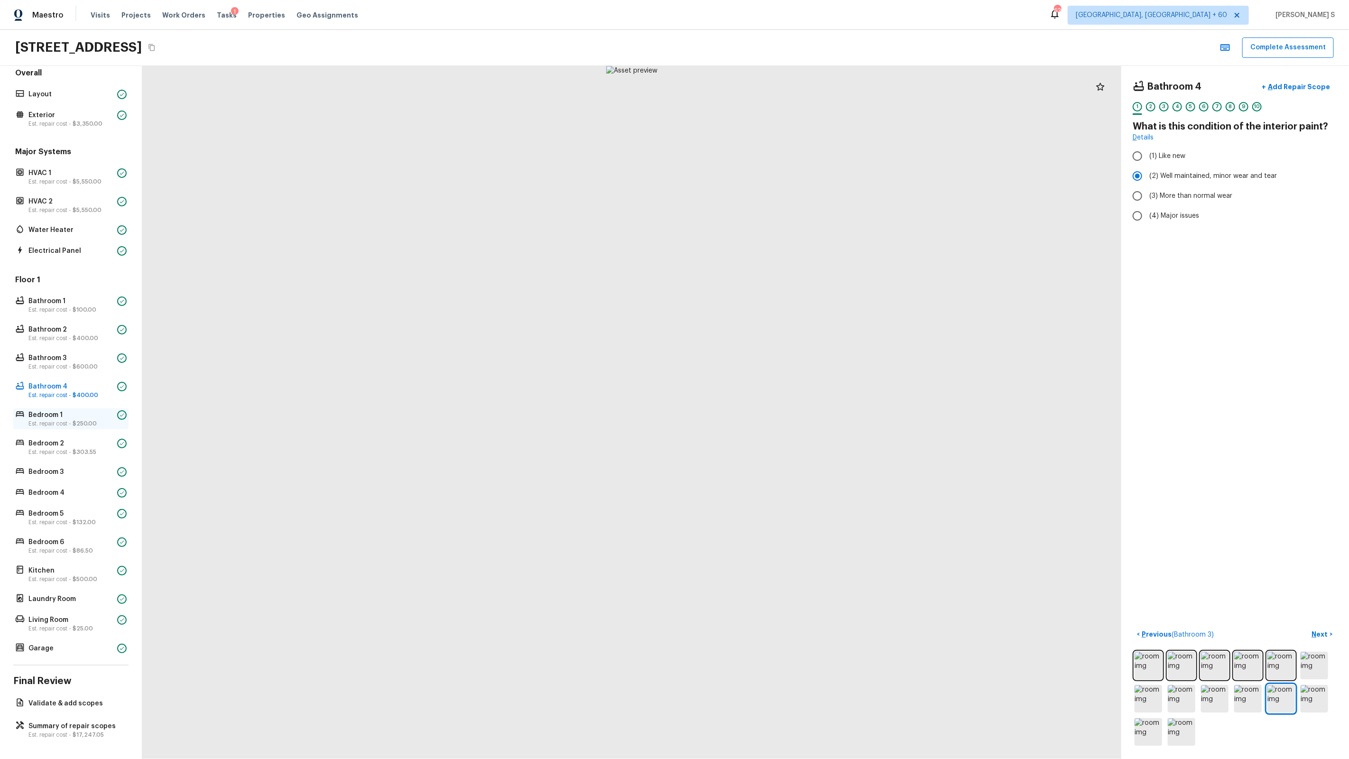
click at [62, 427] on div "Bedroom 1 Est. repair cost - $250.00" at bounding box center [70, 418] width 115 height 21
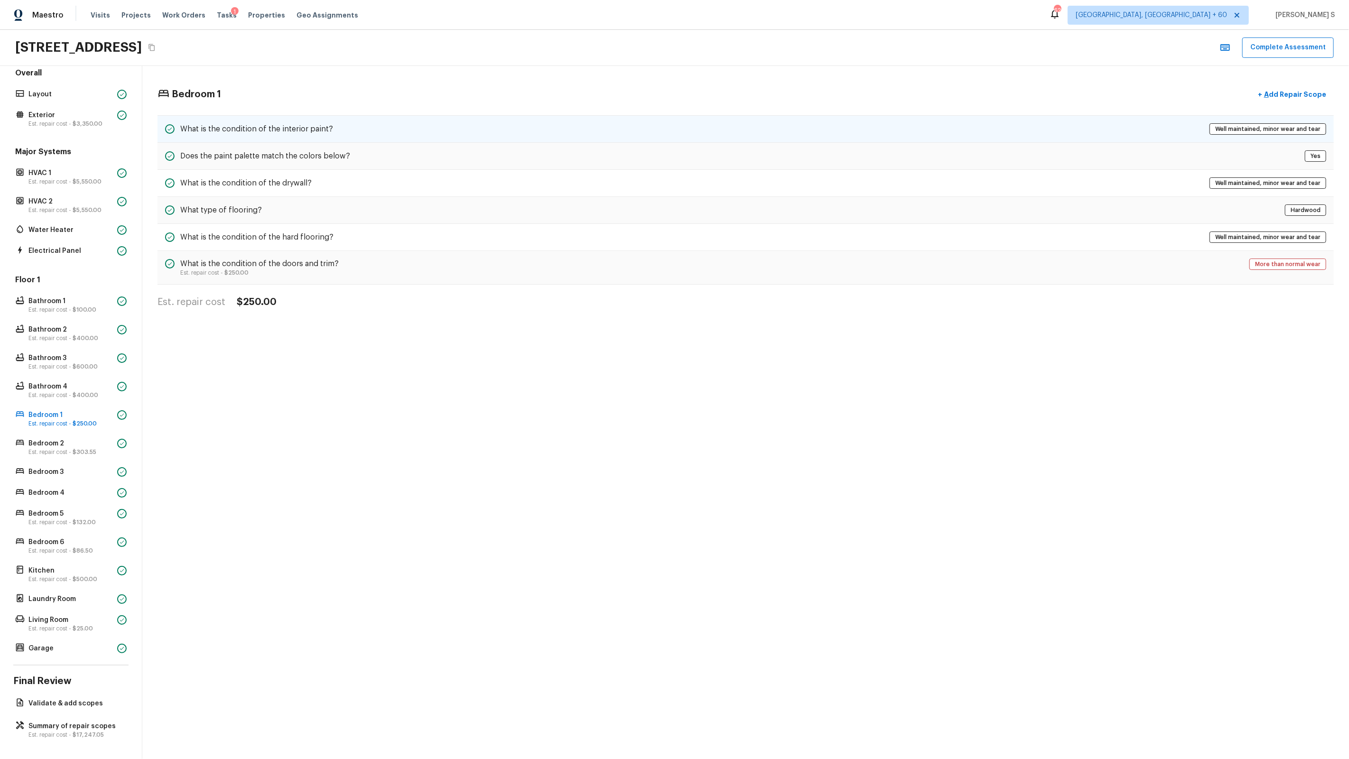
click at [242, 141] on div "What is the condition of the interior paint? Well maintained, minor wear and te…" at bounding box center [745, 129] width 1176 height 28
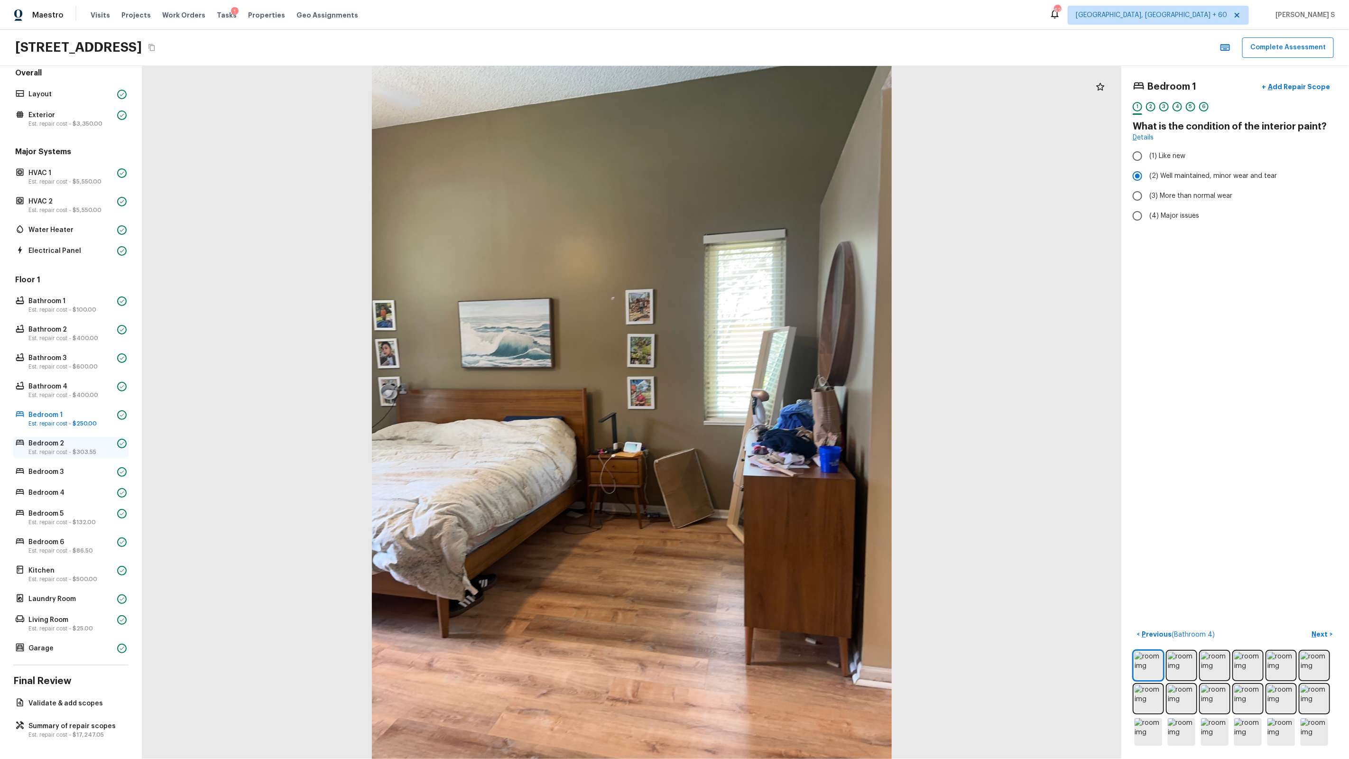
click at [58, 448] on p "Est. repair cost - $303.55" at bounding box center [70, 452] width 85 height 8
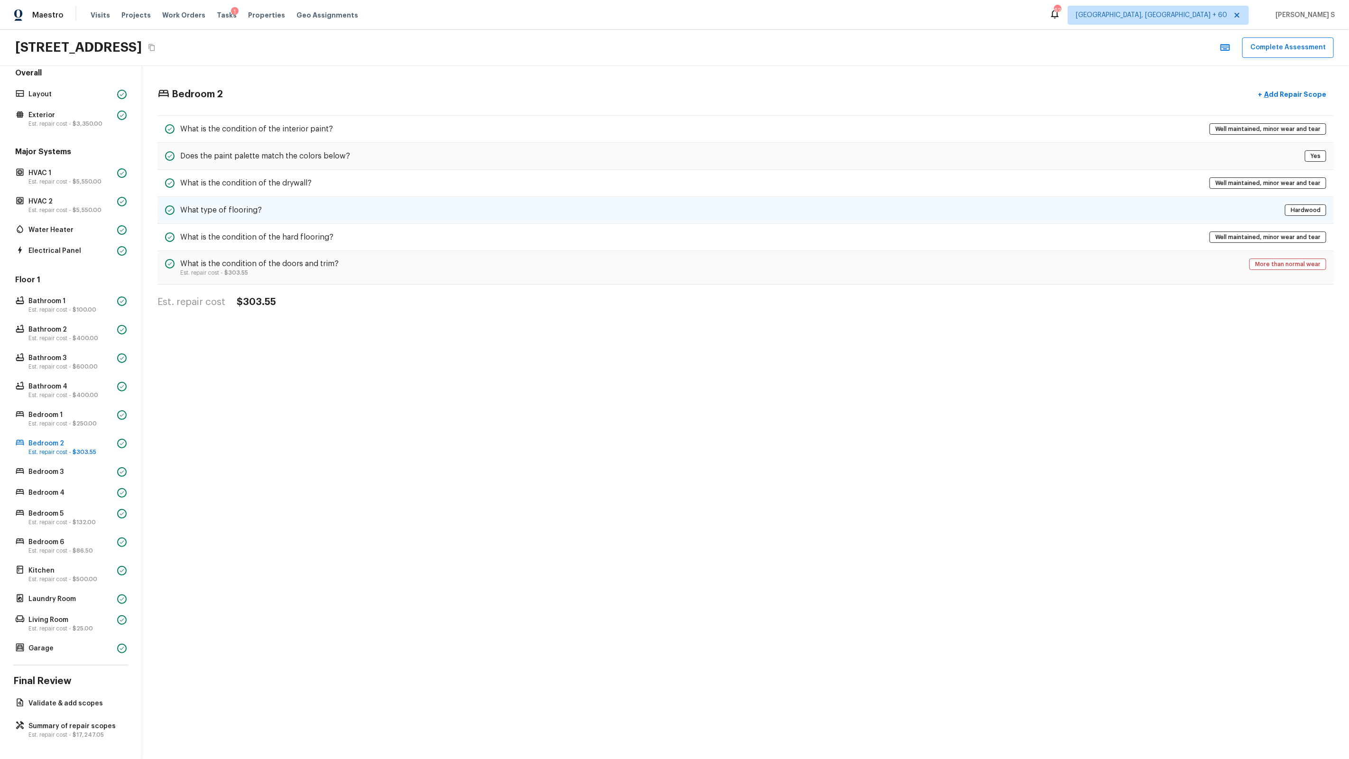
click at [330, 207] on div "What type of flooring? [GEOGRAPHIC_DATA]" at bounding box center [745, 210] width 1176 height 27
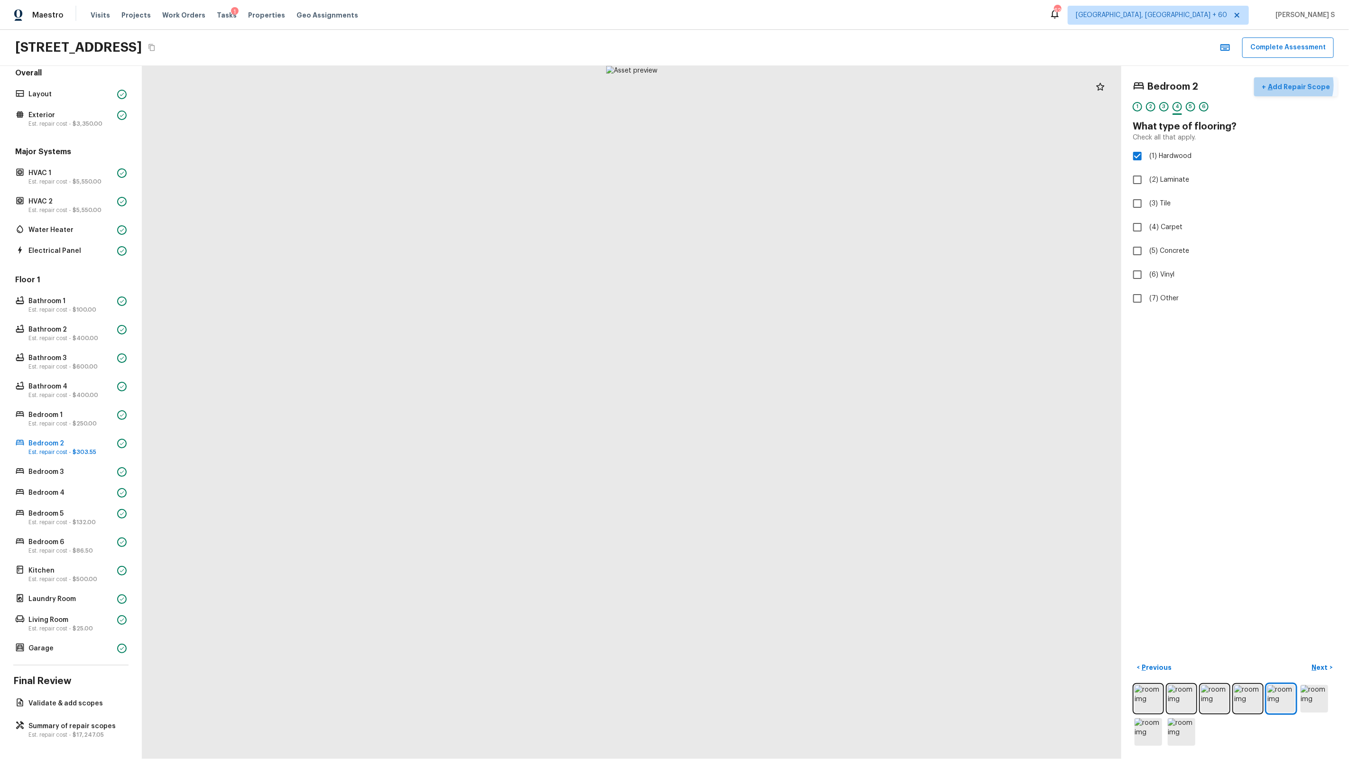
click at [1296, 85] on p "Add Repair Scope" at bounding box center [1298, 86] width 64 height 9
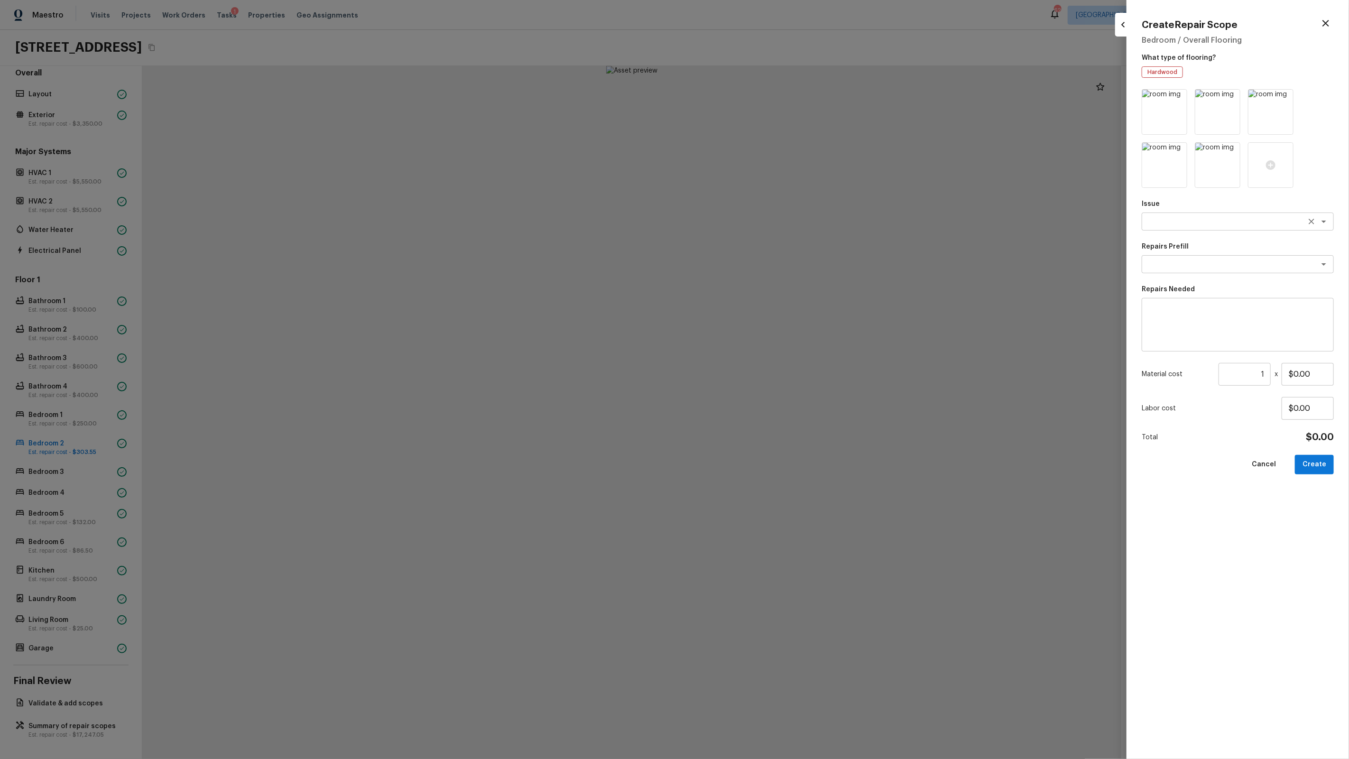
click at [1180, 224] on textarea at bounding box center [1224, 221] width 157 height 9
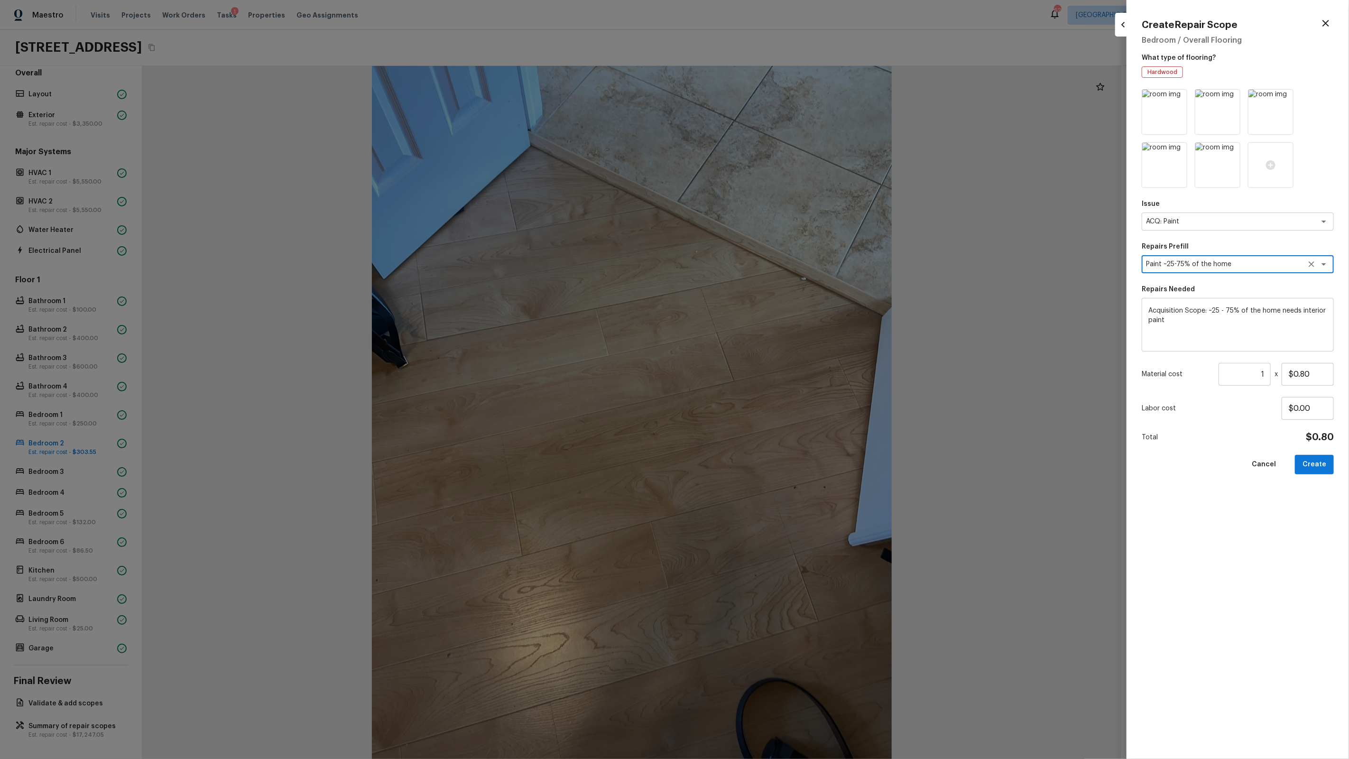
click at [941, 268] on div at bounding box center [674, 379] width 1349 height 759
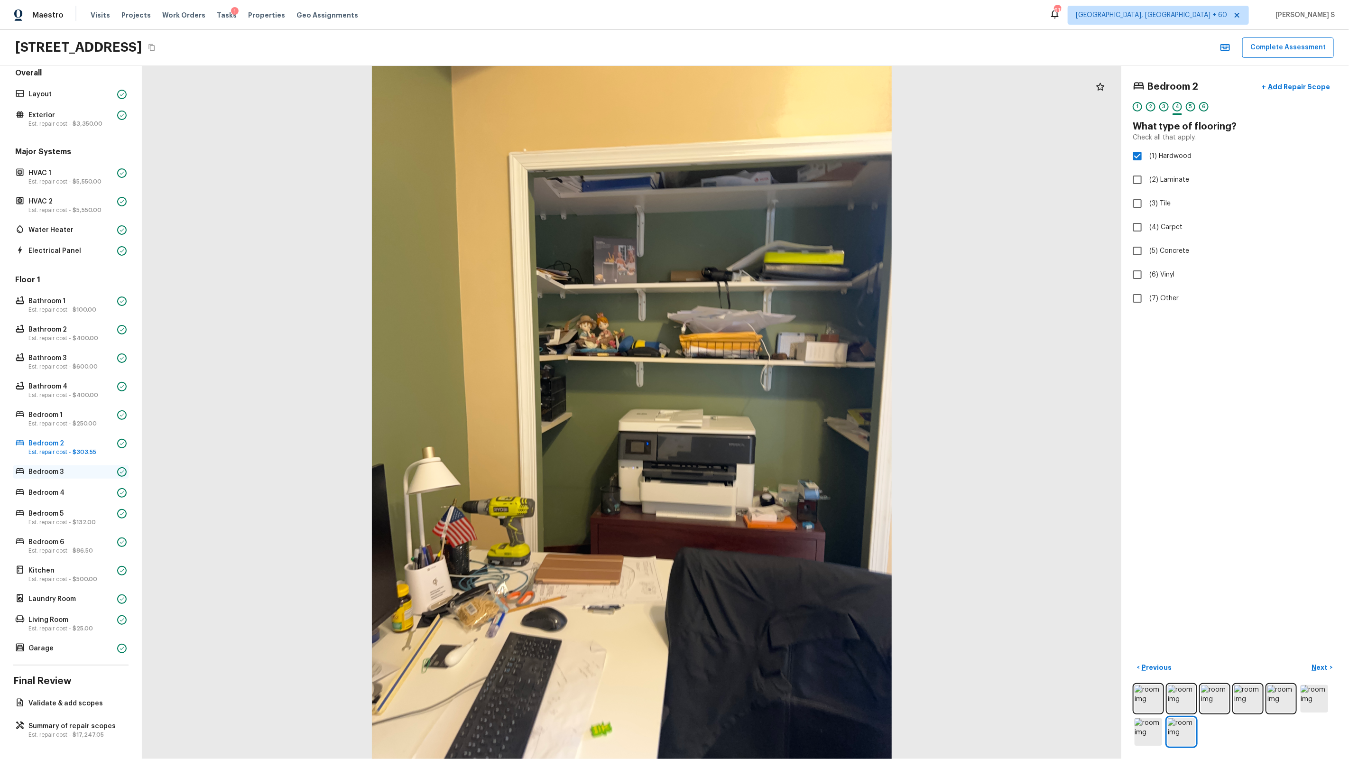
click at [49, 470] on p "Bedroom 3" at bounding box center [70, 471] width 85 height 9
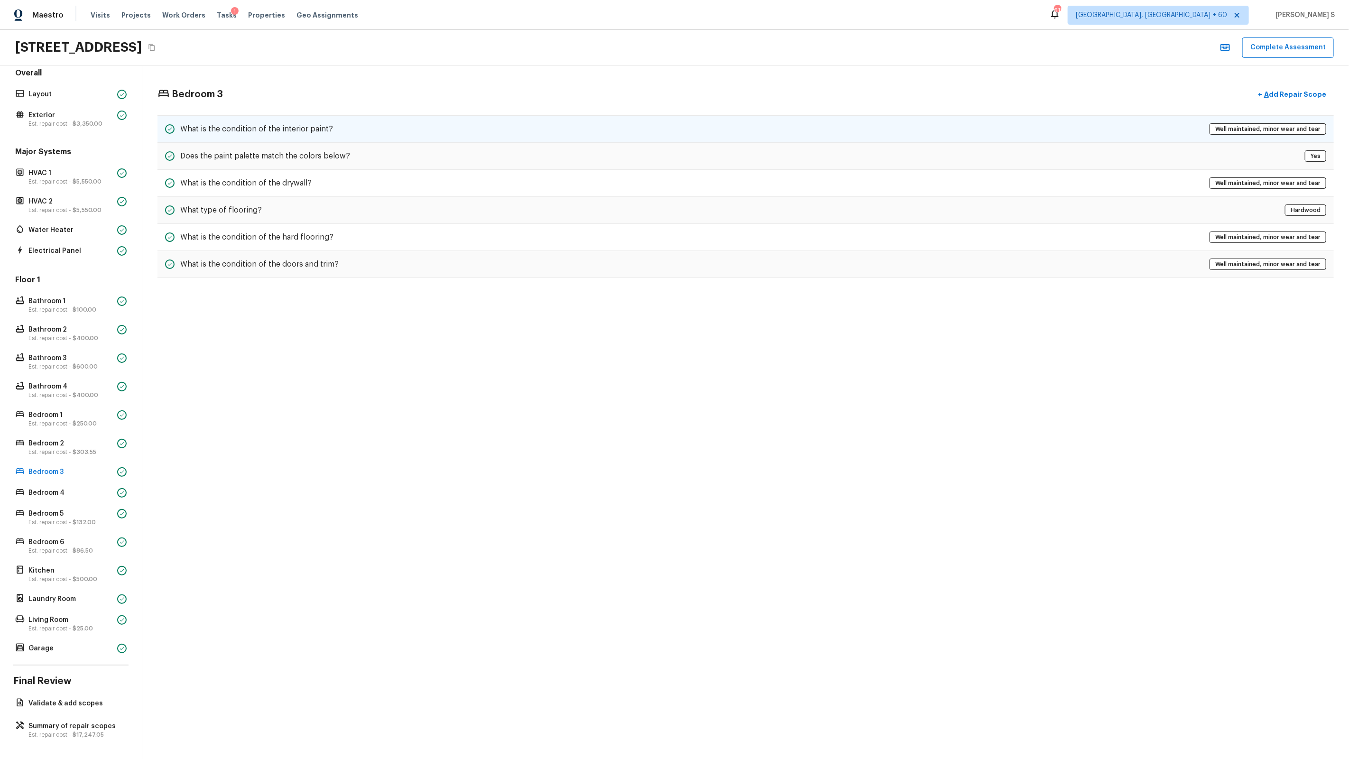
click at [332, 131] on div "What is the condition of the interior paint? Well maintained, minor wear and te…" at bounding box center [745, 129] width 1176 height 28
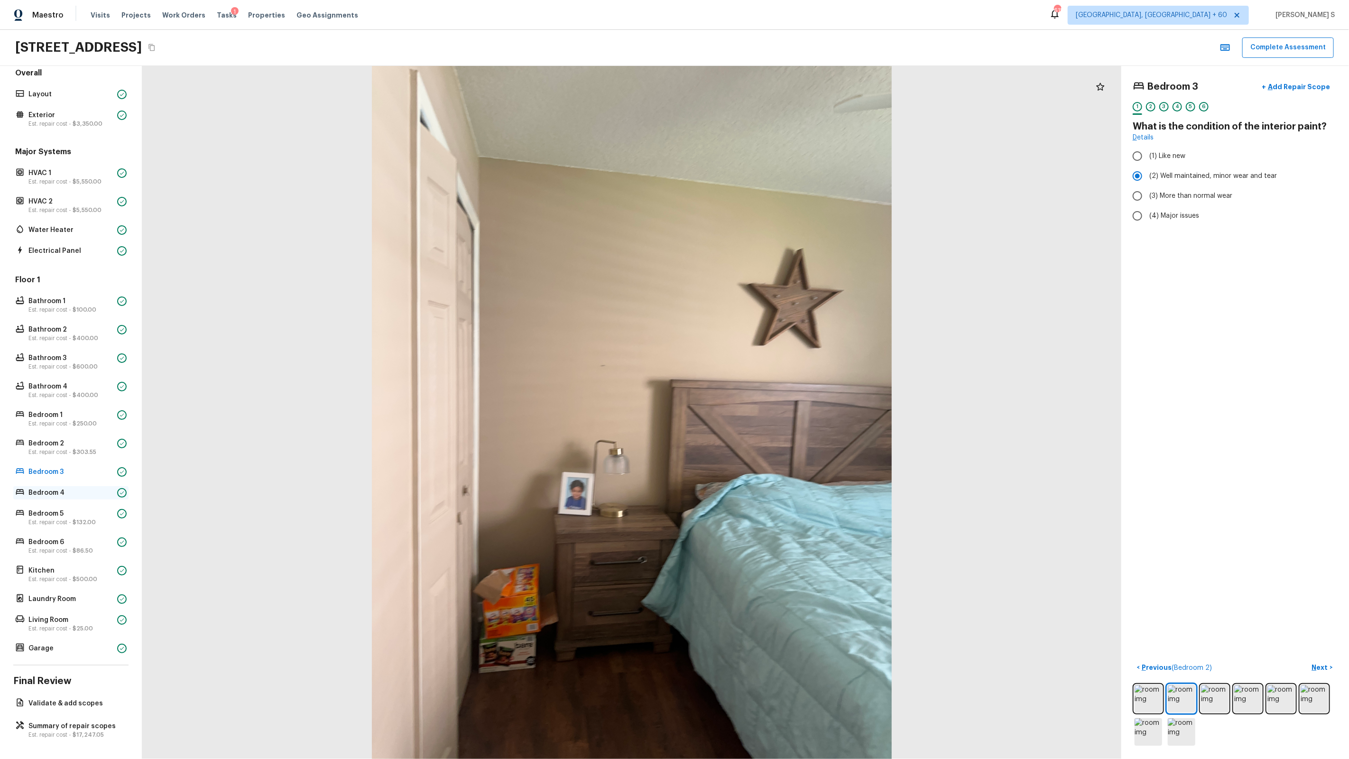
click at [63, 493] on p "Bedroom 4" at bounding box center [70, 492] width 85 height 9
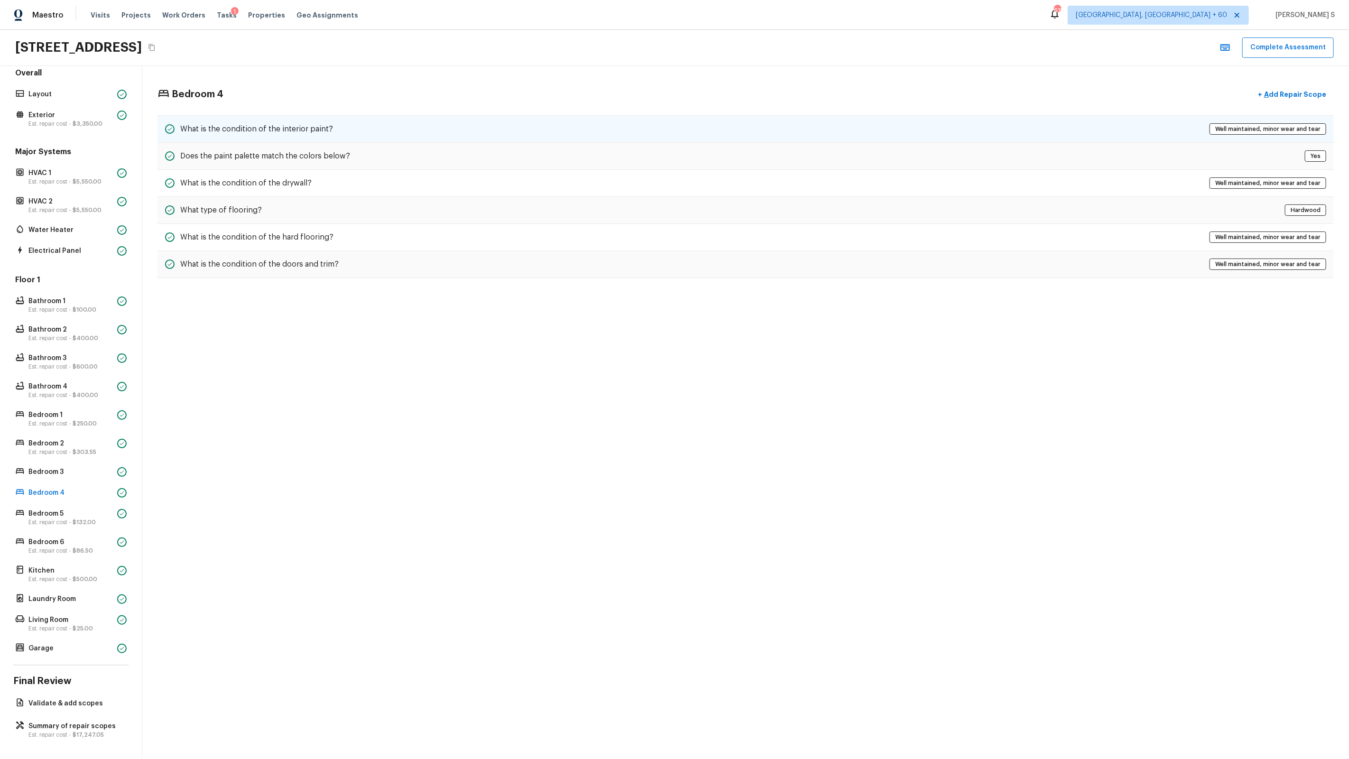
click at [424, 138] on div "What is the condition of the interior paint? Well maintained, minor wear and te…" at bounding box center [745, 129] width 1176 height 28
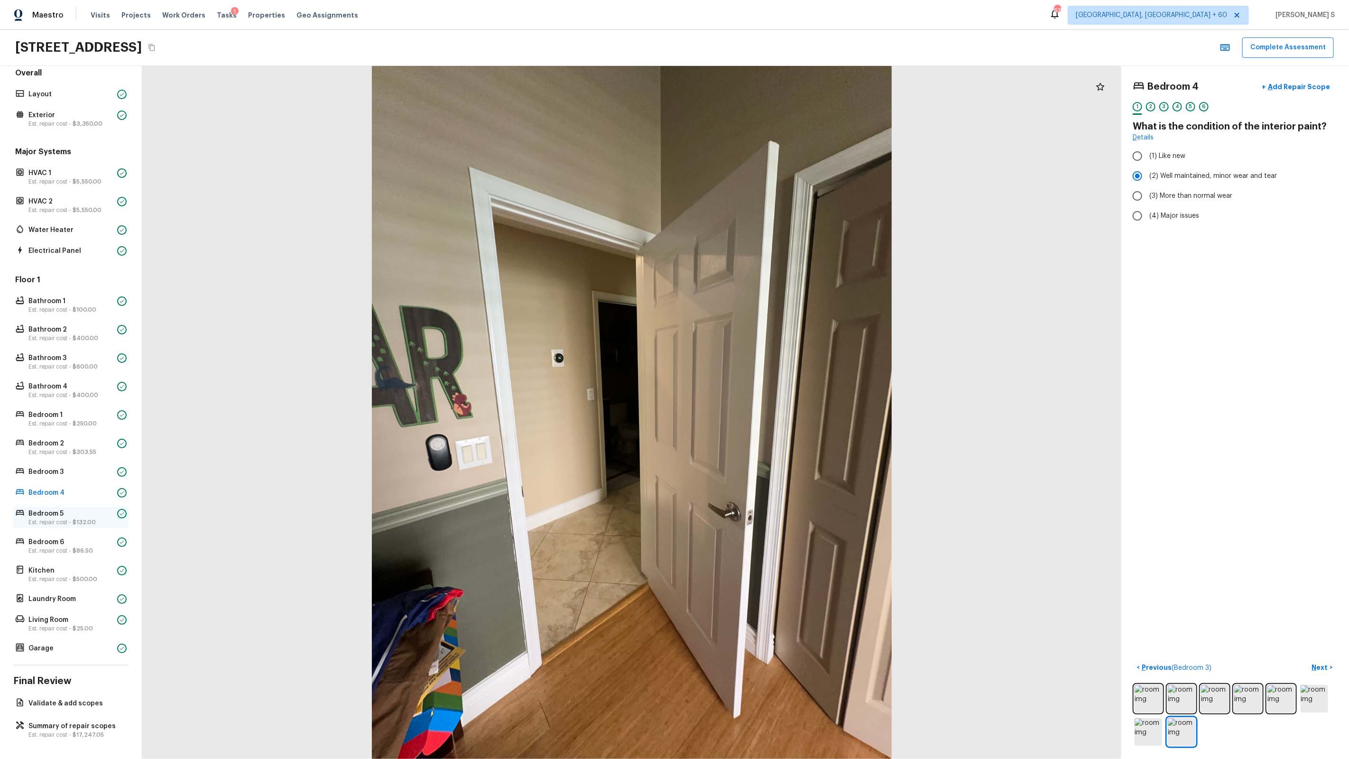
click at [63, 514] on p "Bedroom 5" at bounding box center [70, 513] width 85 height 9
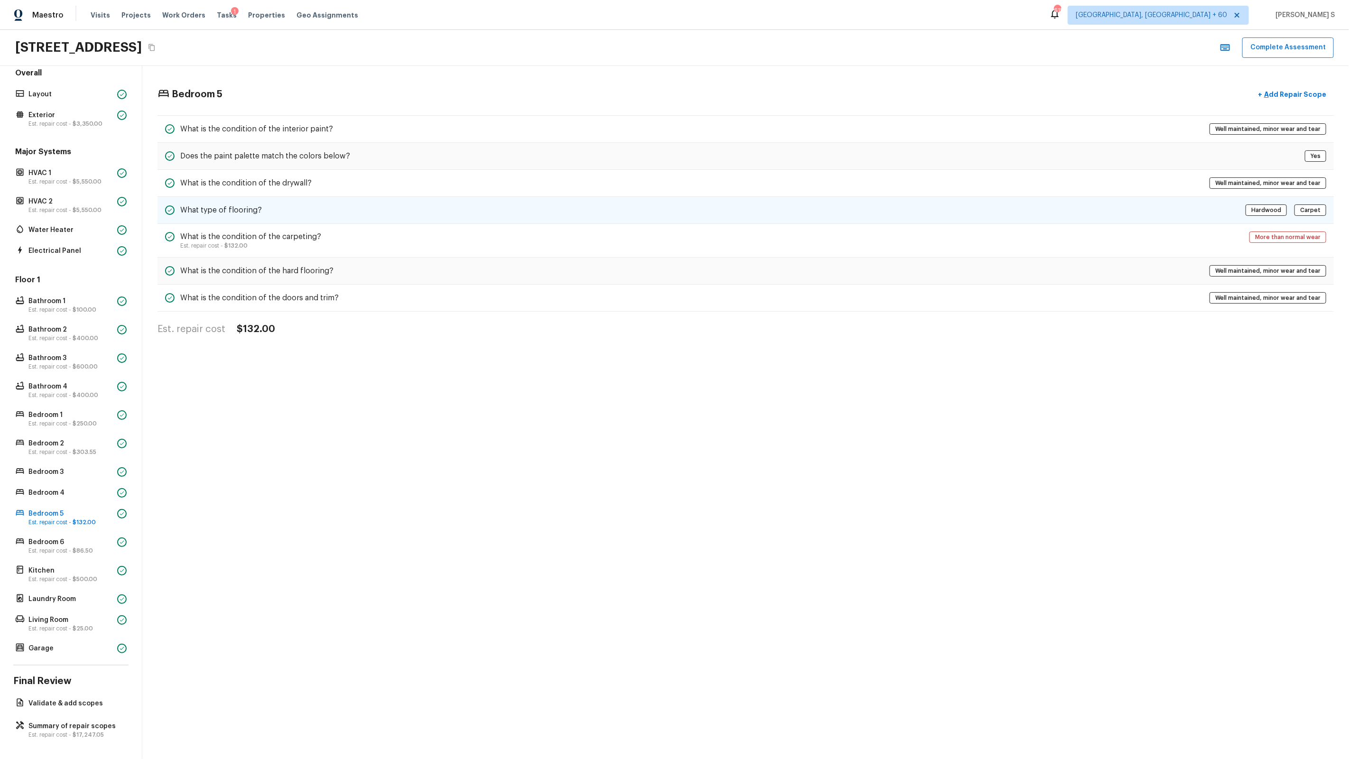
click at [300, 209] on div "What type of flooring? Hardwood Carpet" at bounding box center [745, 210] width 1176 height 27
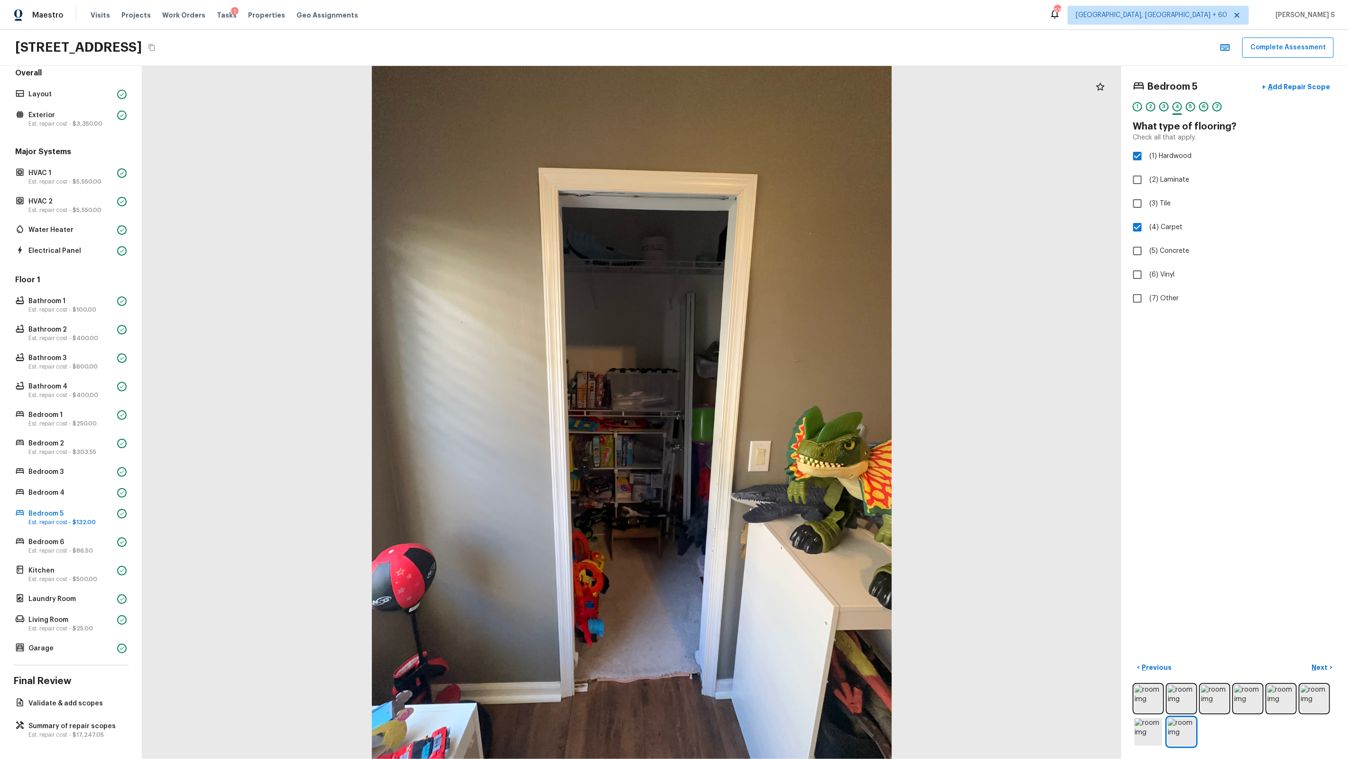
click at [1218, 107] on div "7" at bounding box center [1216, 106] width 9 height 9
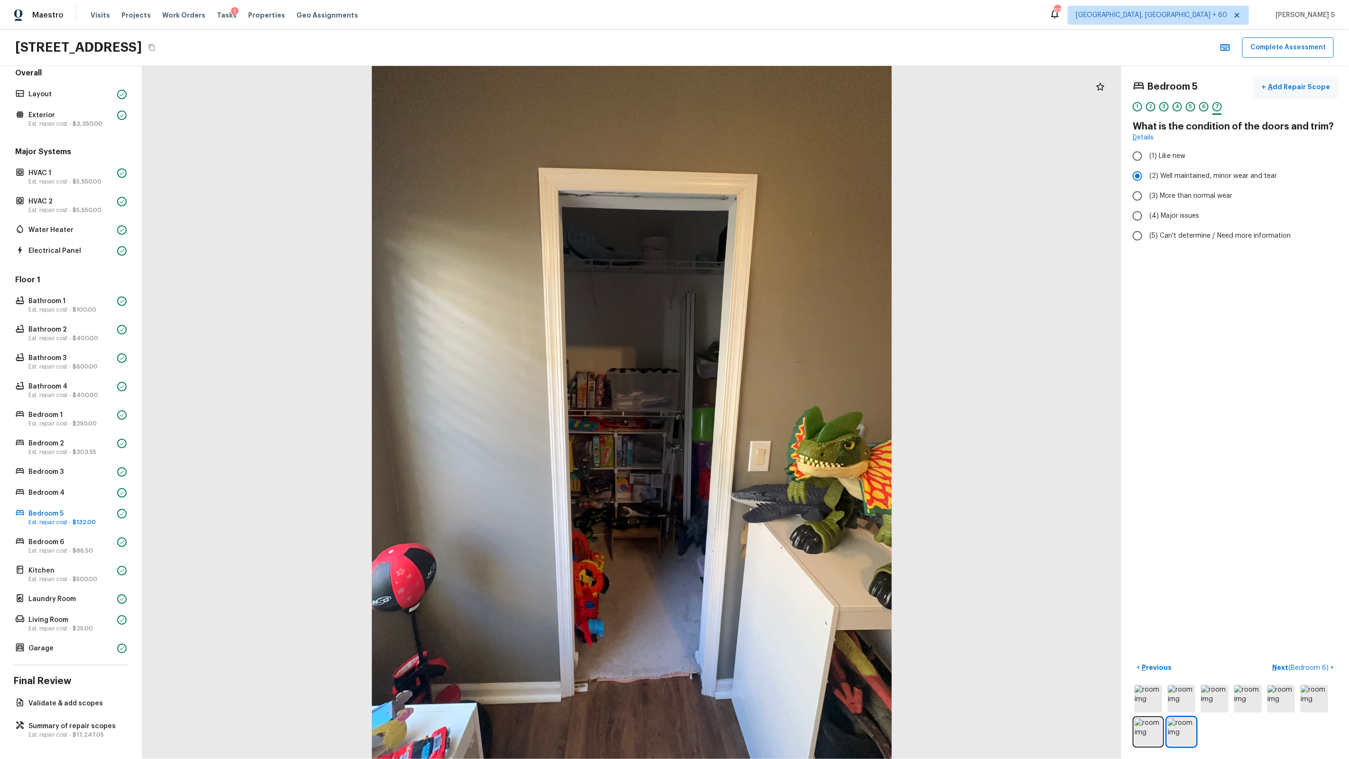
click at [1286, 88] on p "Add Repair Scope" at bounding box center [1298, 86] width 64 height 9
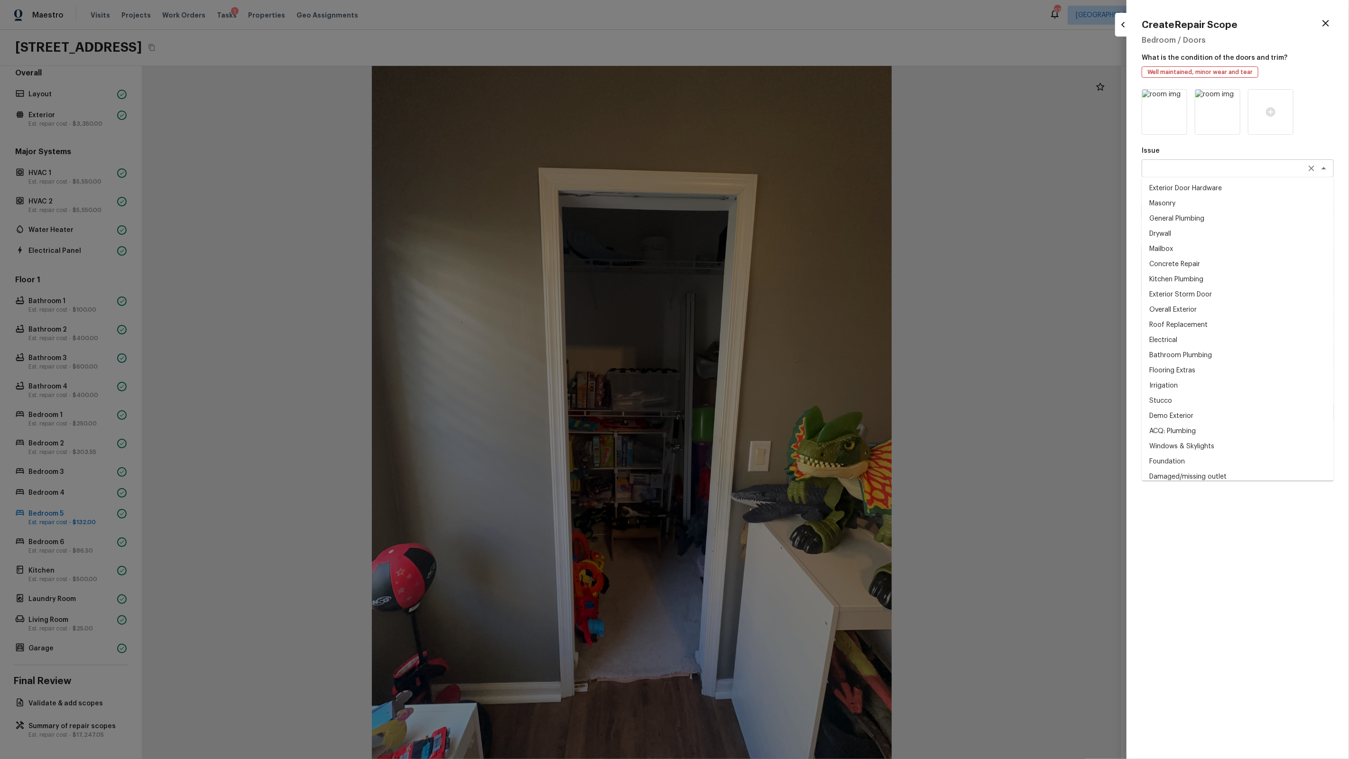
click at [1194, 175] on div "x ​" at bounding box center [1238, 168] width 192 height 18
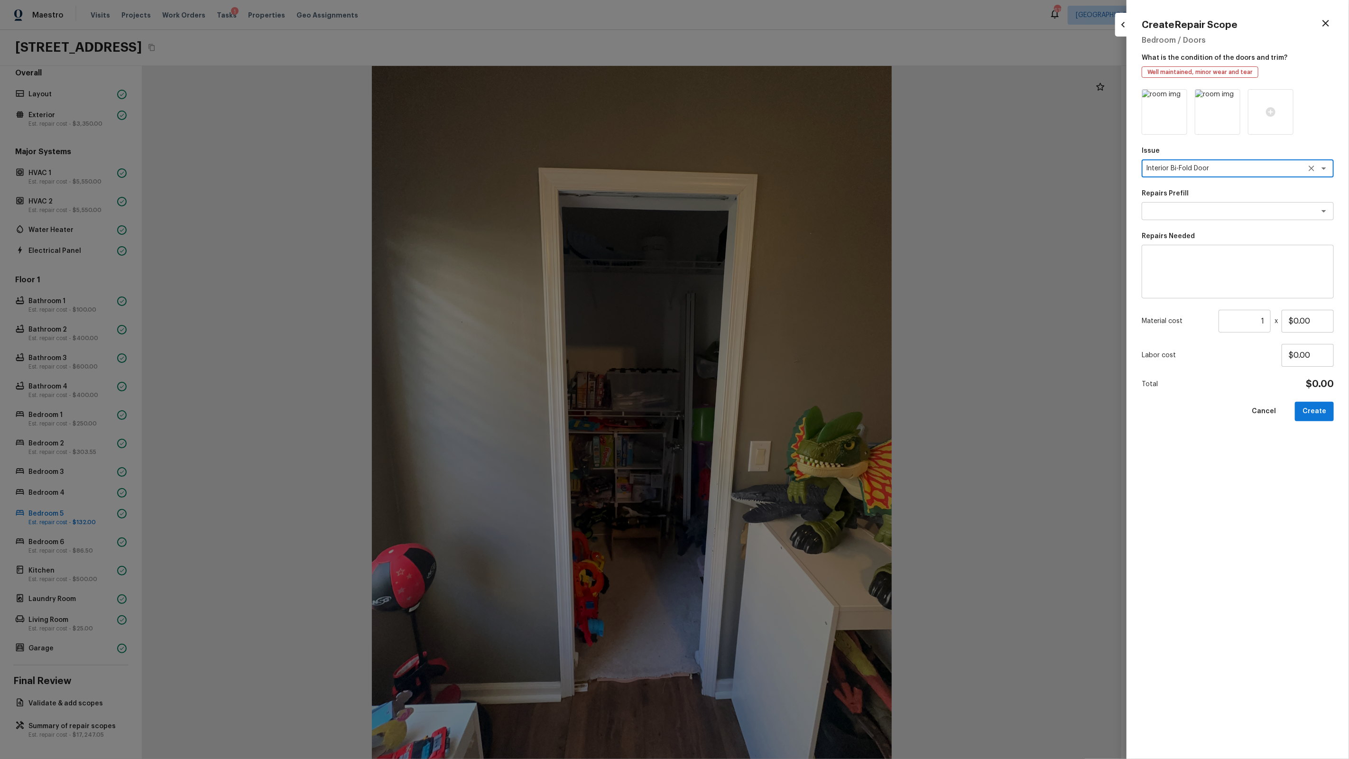
click at [1197, 291] on div "x ​" at bounding box center [1238, 272] width 192 height 54
paste textarea "Interior Bi-Fold Door"
click at [1314, 321] on input "$0.00" at bounding box center [1308, 321] width 52 height 23
click at [1317, 412] on button "Create" at bounding box center [1314, 411] width 39 height 19
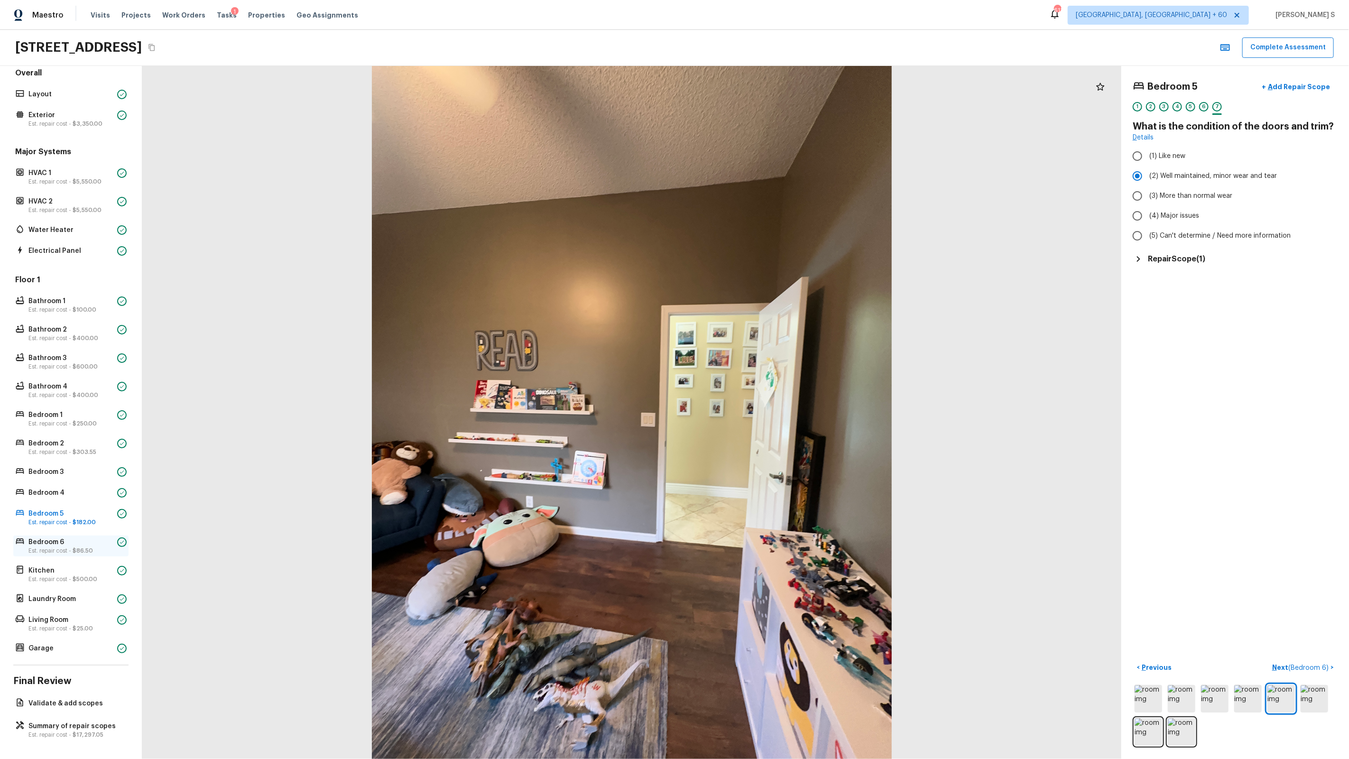
click at [67, 548] on p "Est. repair cost - $86.50" at bounding box center [70, 551] width 85 height 8
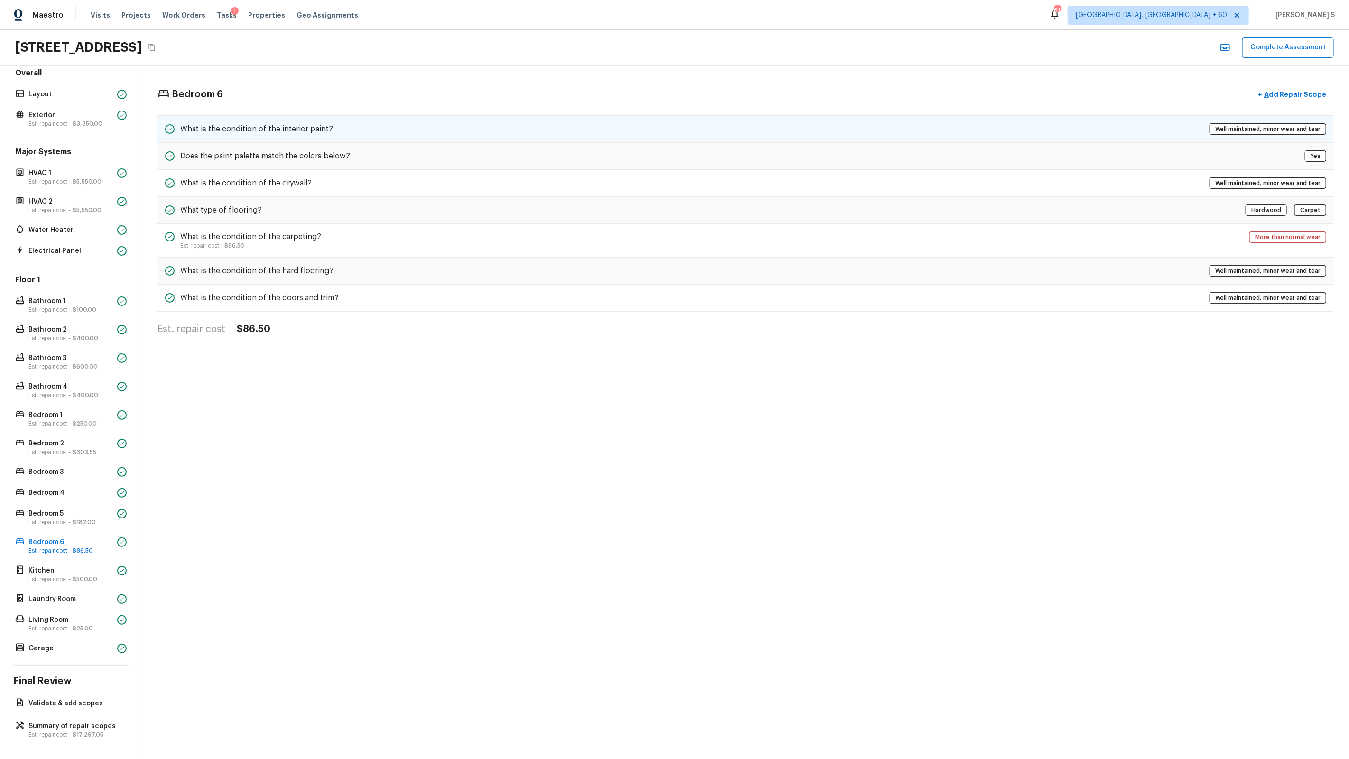
click at [264, 140] on div "What is the condition of the interior paint? Well maintained, minor wear and te…" at bounding box center [745, 129] width 1176 height 28
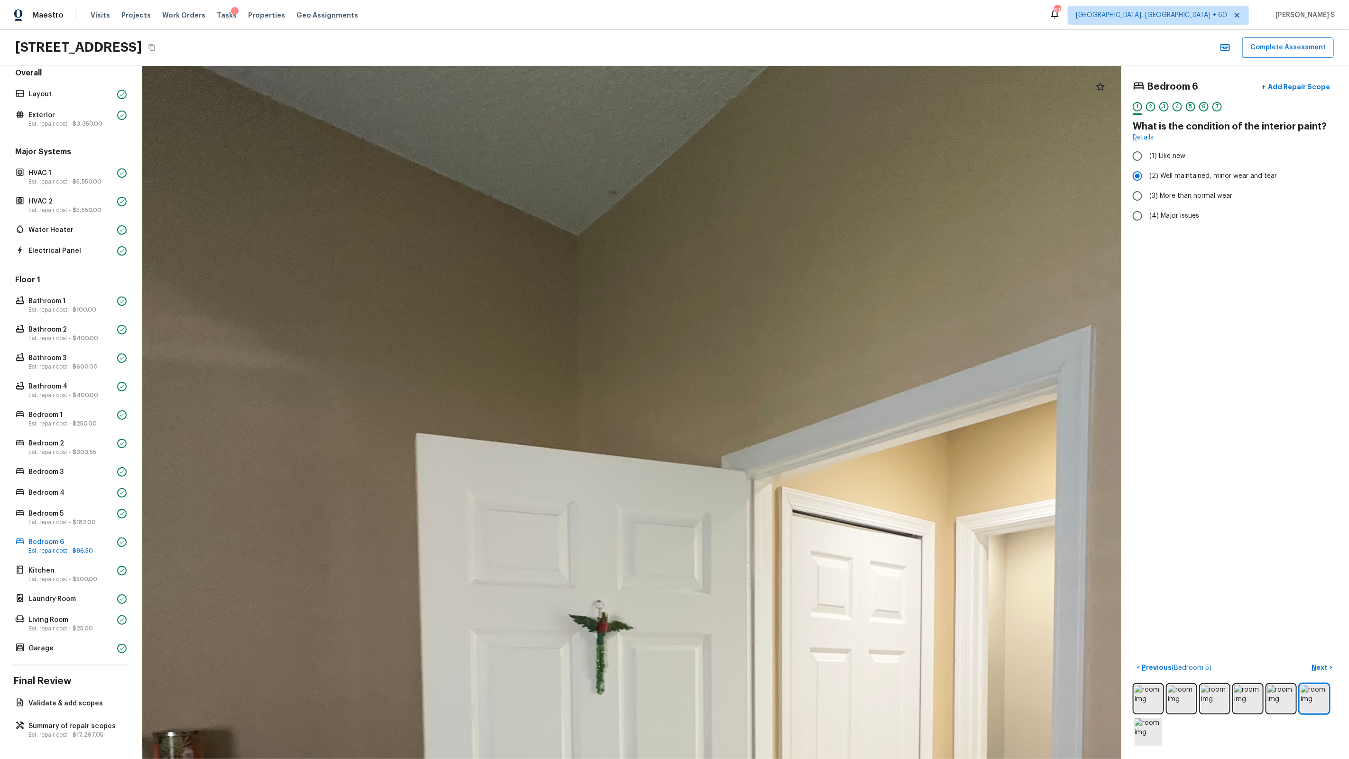
drag, startPoint x: 618, startPoint y: 154, endPoint x: 618, endPoint y: 203, distance: 48.4
click at [618, 203] on div at bounding box center [691, 715] width 2540 height 1798
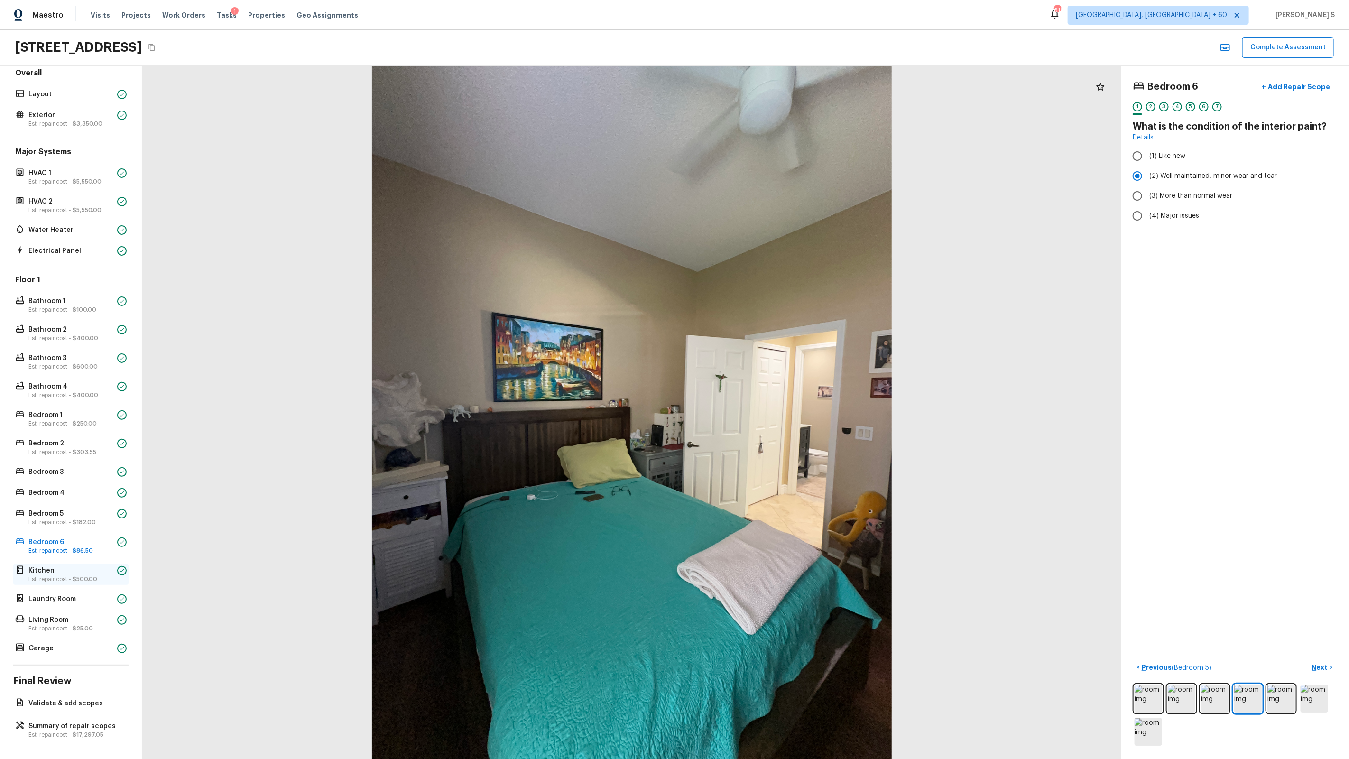
click at [62, 572] on p "Kitchen" at bounding box center [70, 570] width 85 height 9
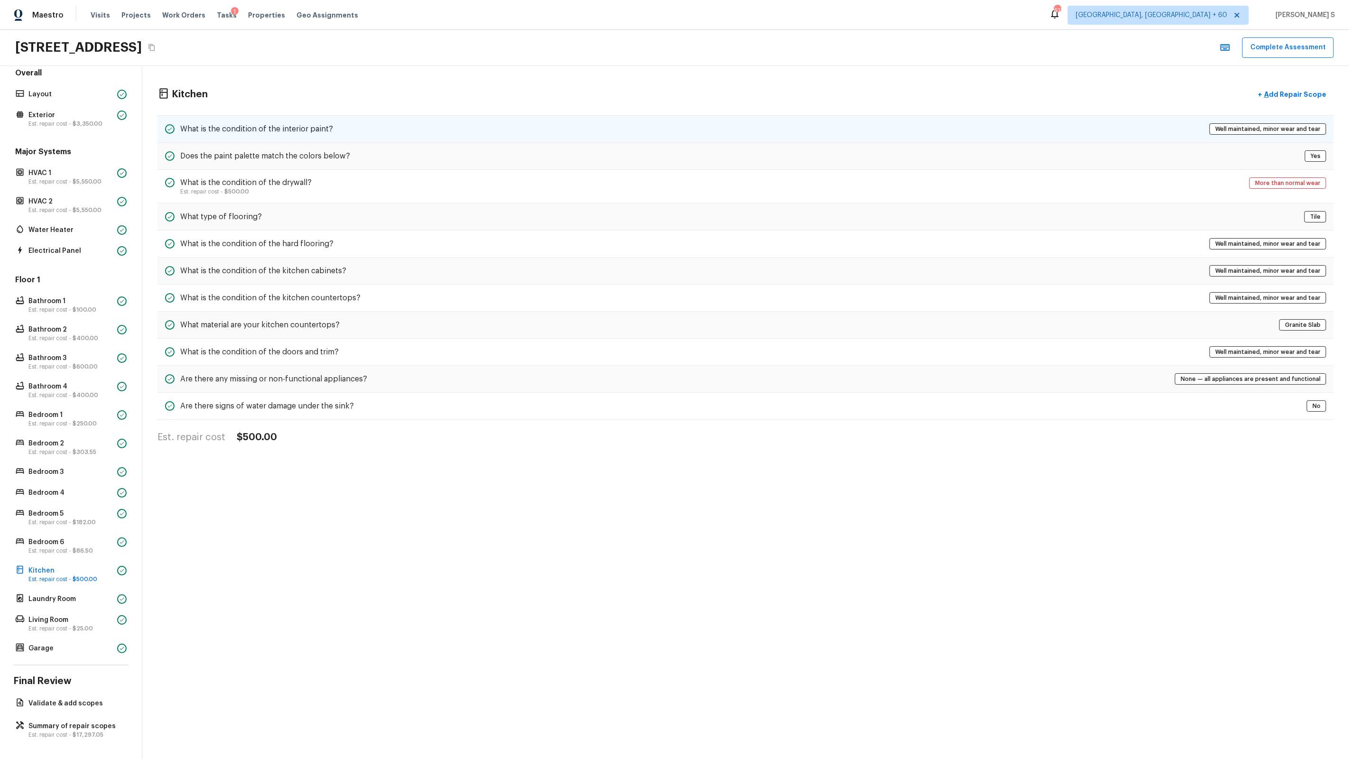
click at [276, 132] on h5 "What is the condition of the interior paint?" at bounding box center [256, 129] width 153 height 10
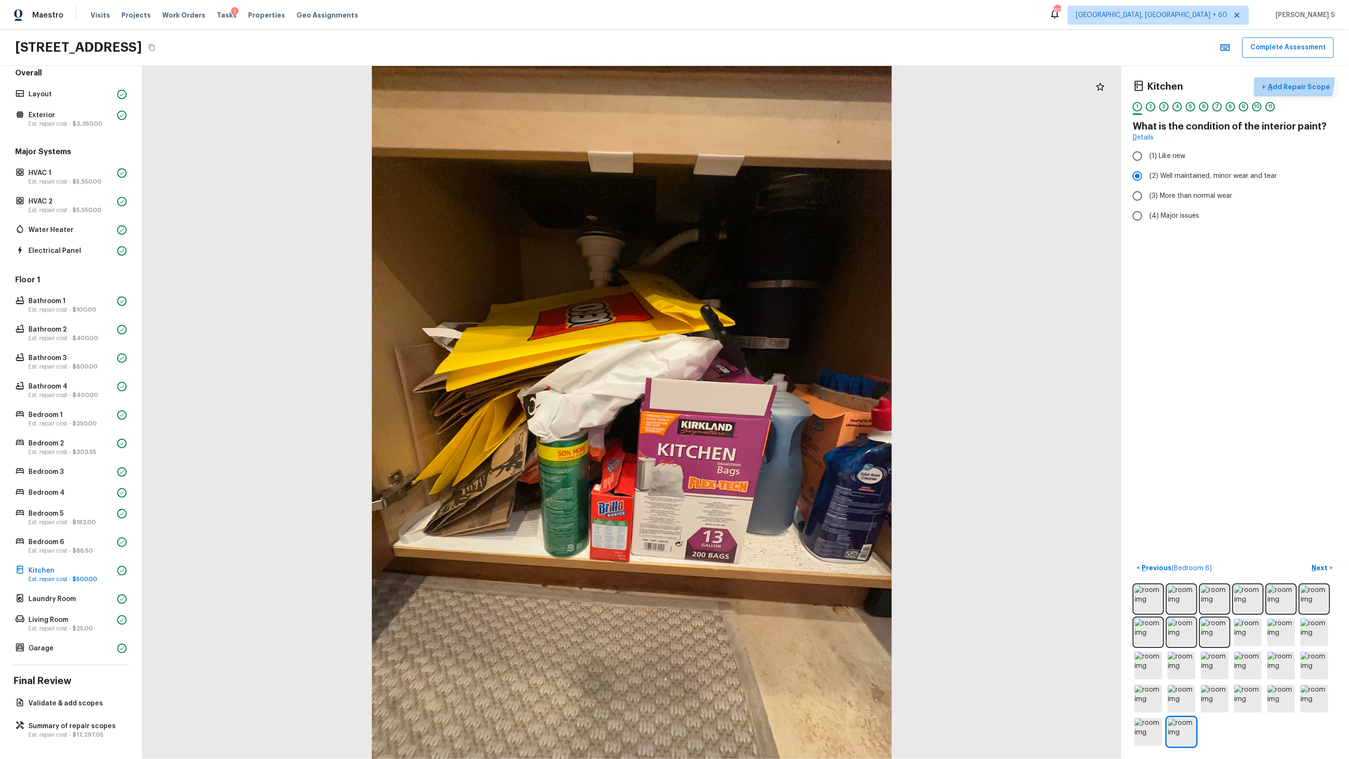
click at [1281, 80] on button "+ Add Repair Scope" at bounding box center [1295, 86] width 83 height 19
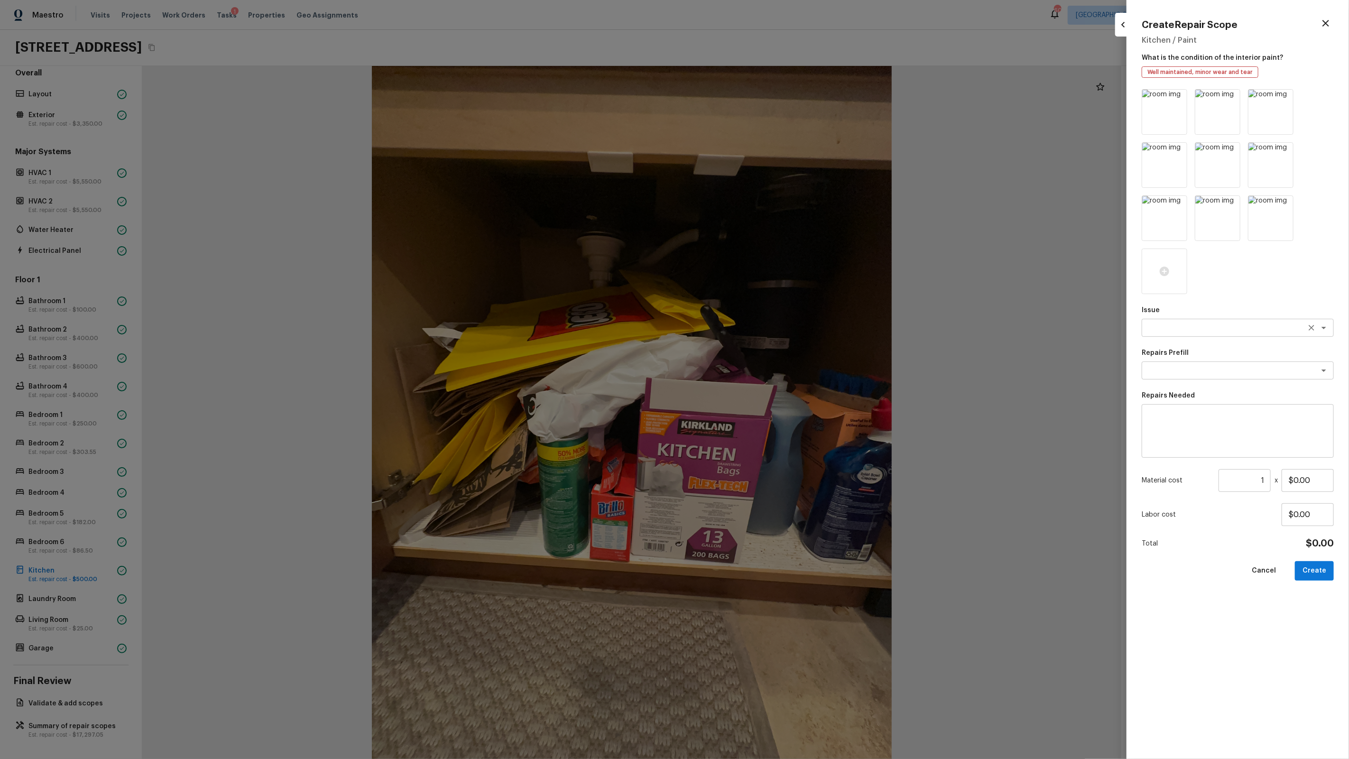
click at [1187, 332] on textarea at bounding box center [1224, 327] width 157 height 9
click at [968, 203] on div at bounding box center [674, 379] width 1349 height 759
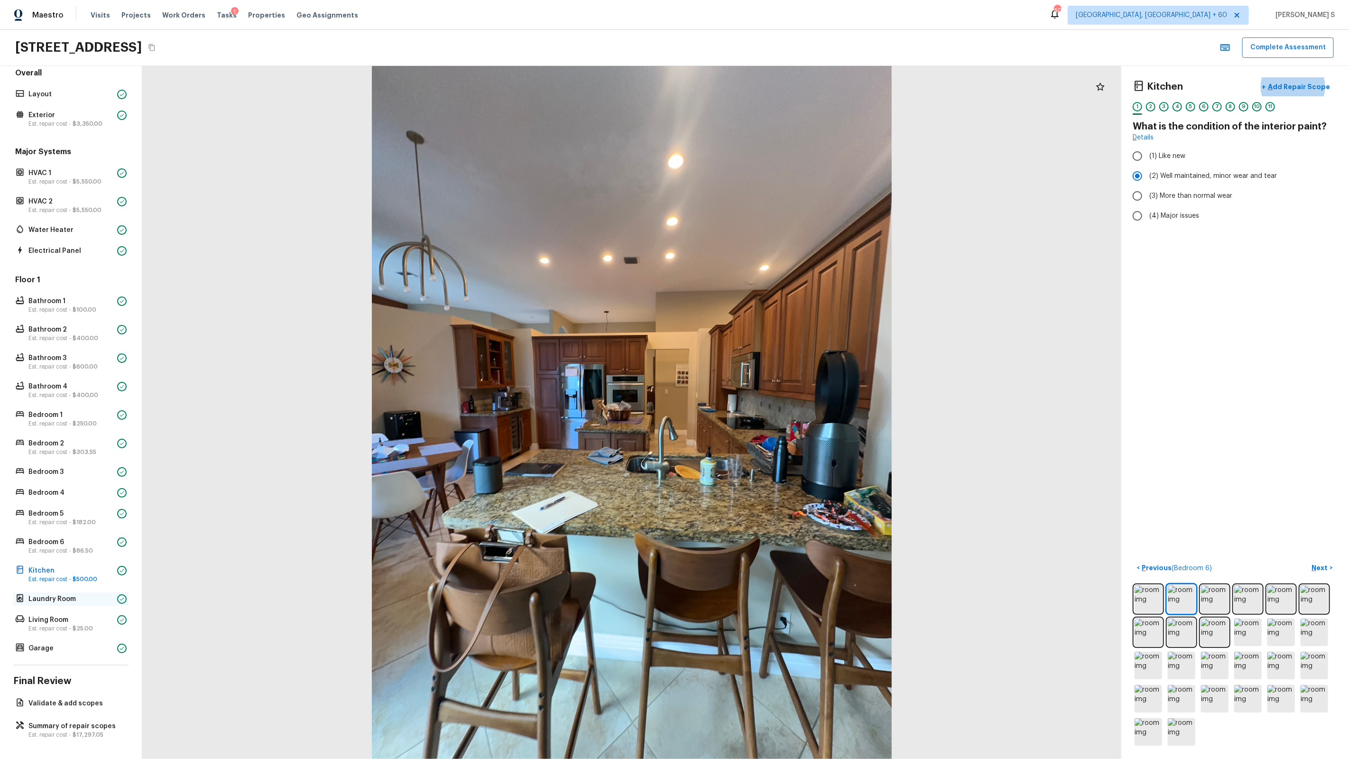
click at [47, 598] on p "Laundry Room" at bounding box center [70, 598] width 85 height 9
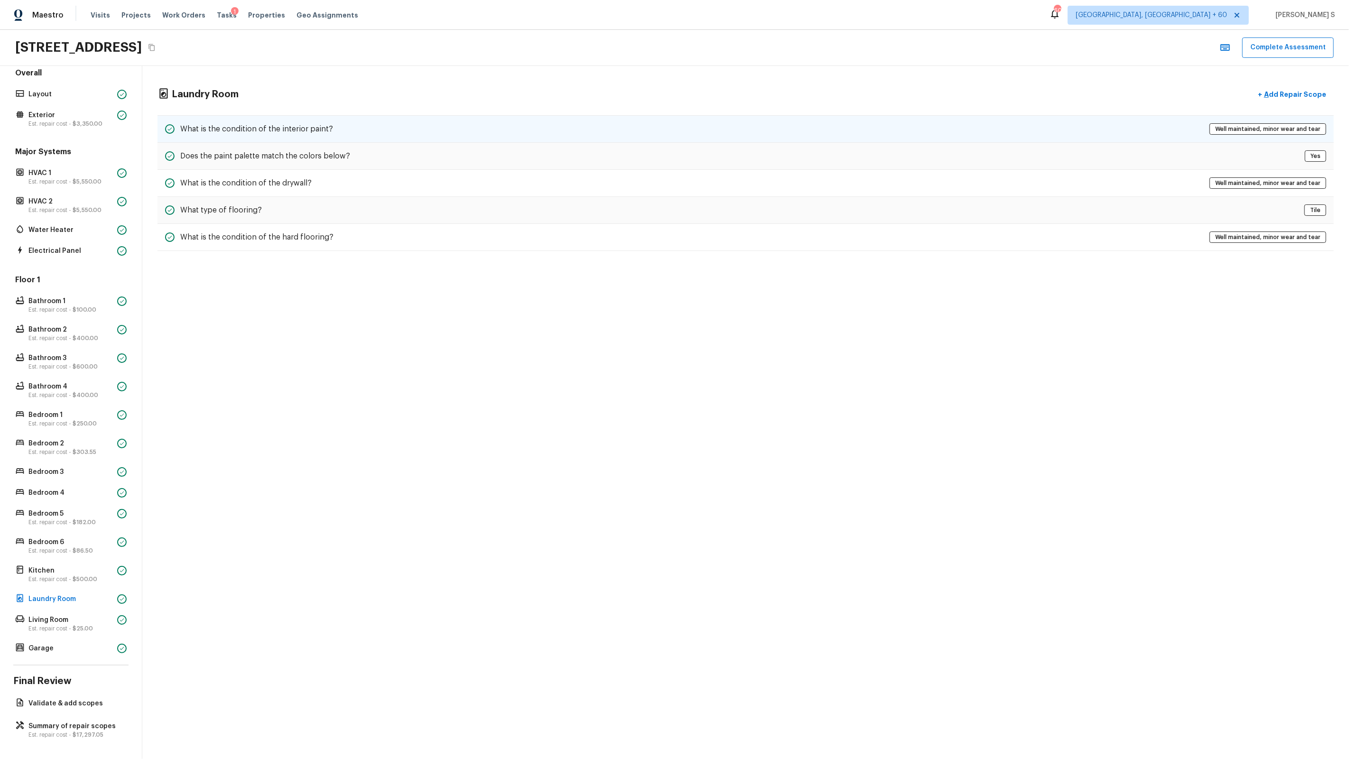
click at [298, 123] on div "What is the condition of the interior paint? Well maintained, minor wear and te…" at bounding box center [745, 129] width 1176 height 28
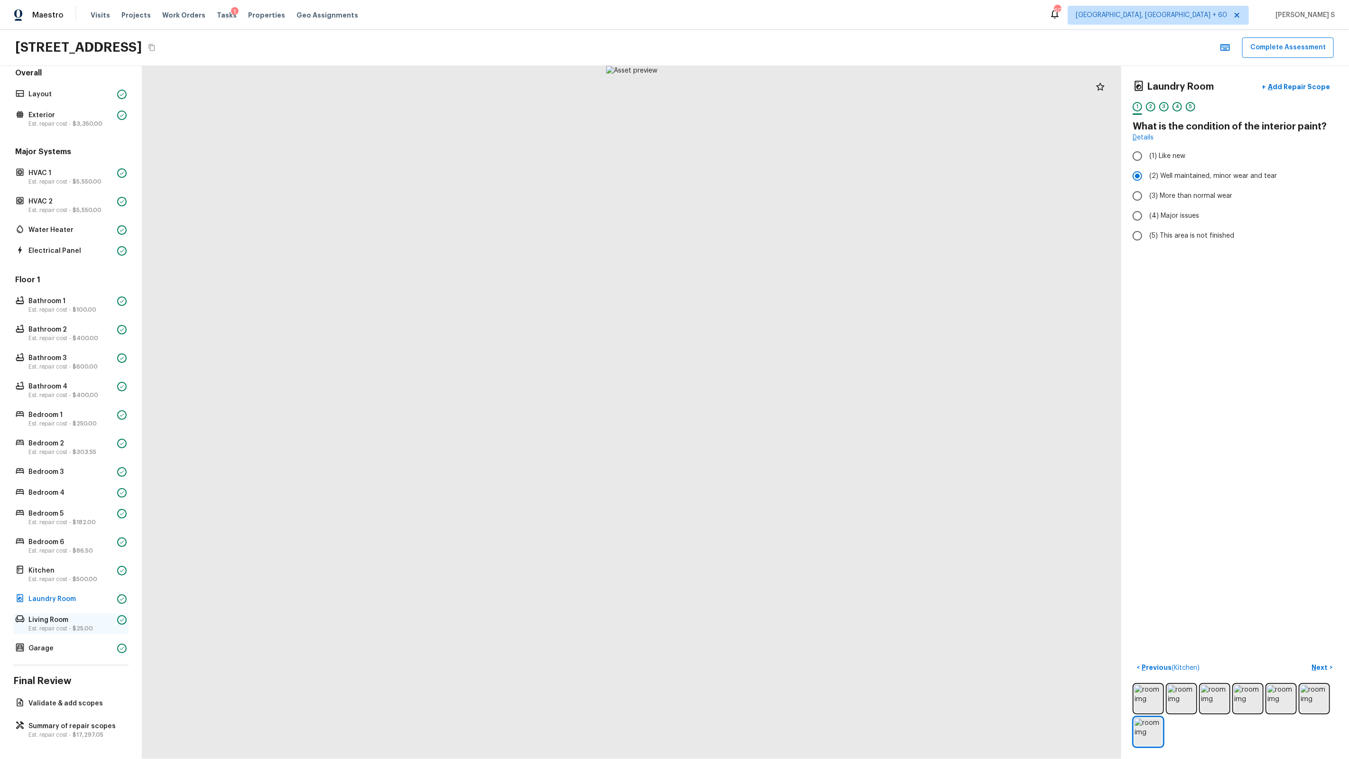
click at [54, 626] on p "Est. repair cost - $25.00" at bounding box center [70, 629] width 85 height 8
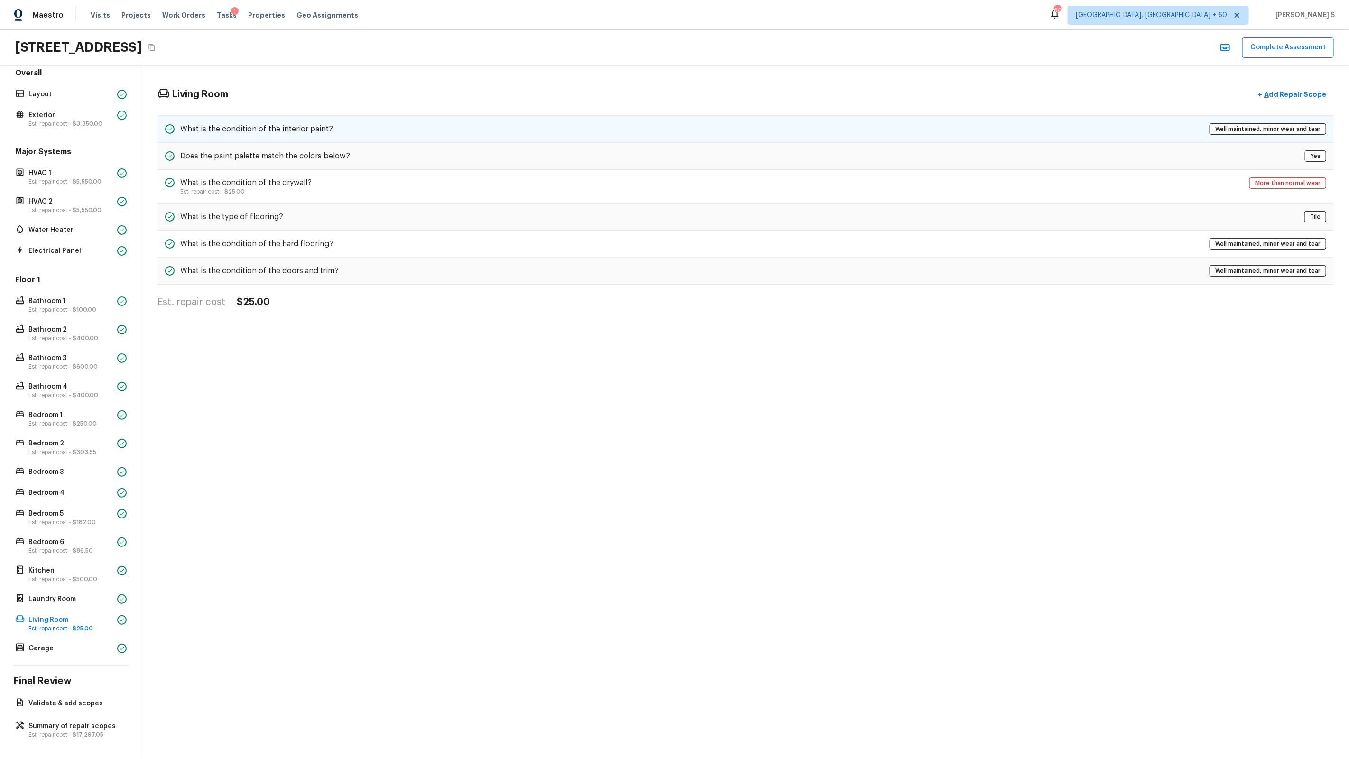
click at [285, 134] on div "What is the condition of the interior paint?" at bounding box center [249, 128] width 168 height 11
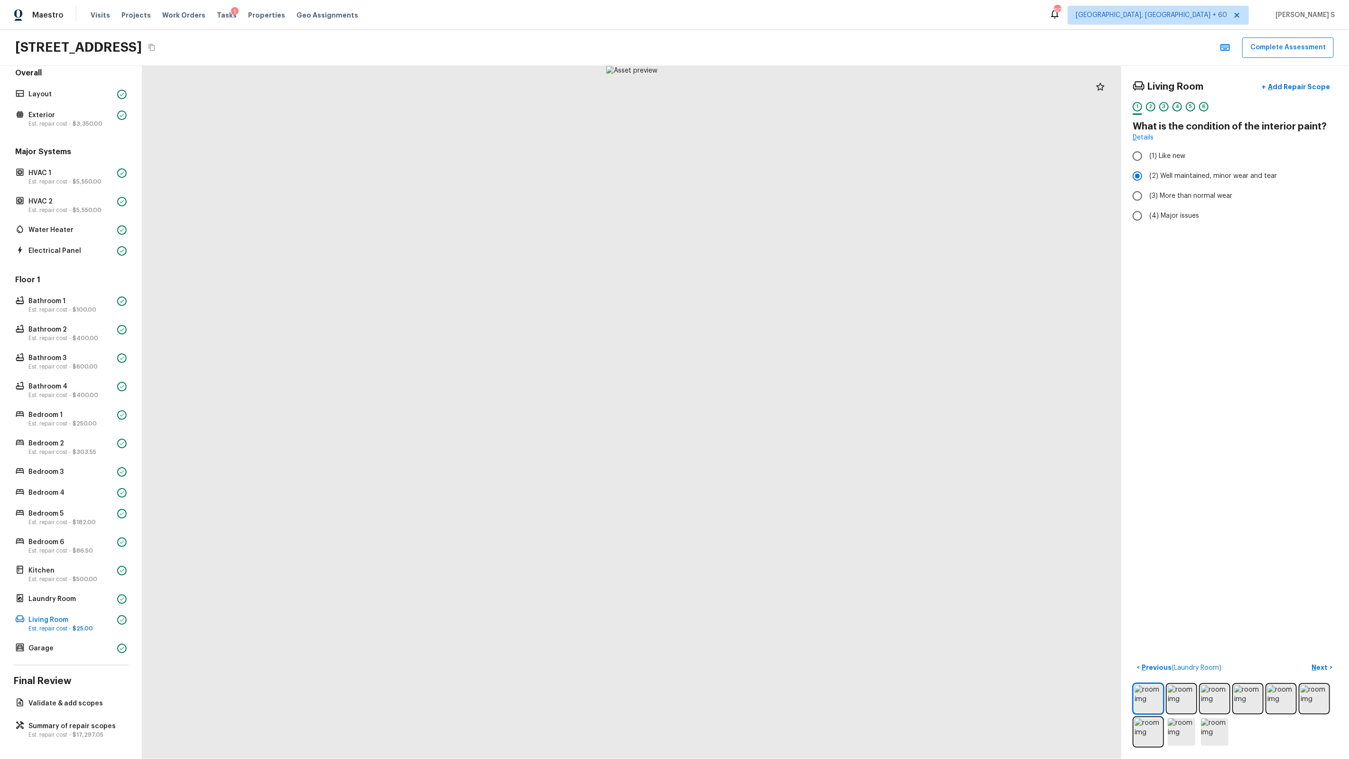
click at [617, 469] on div at bounding box center [631, 412] width 979 height 693
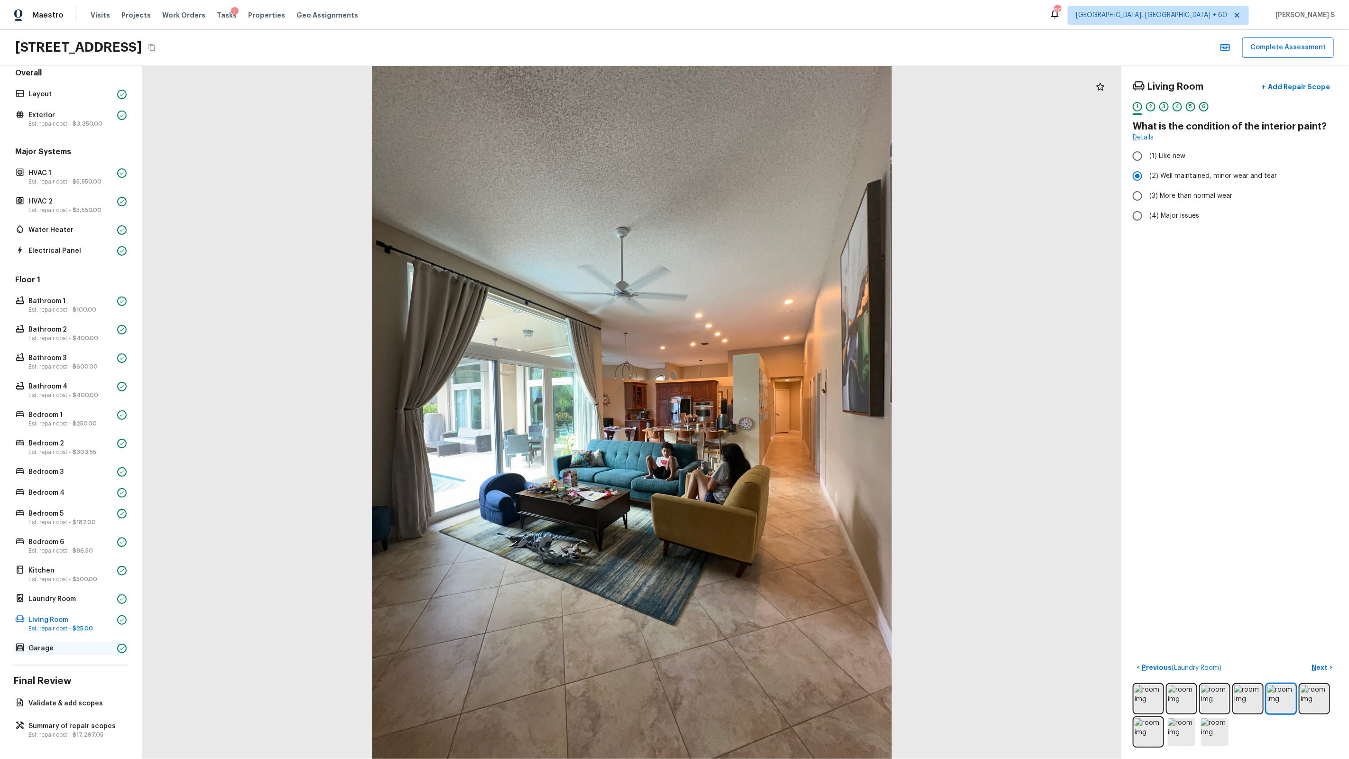
click at [78, 648] on p "Garage" at bounding box center [70, 648] width 85 height 9
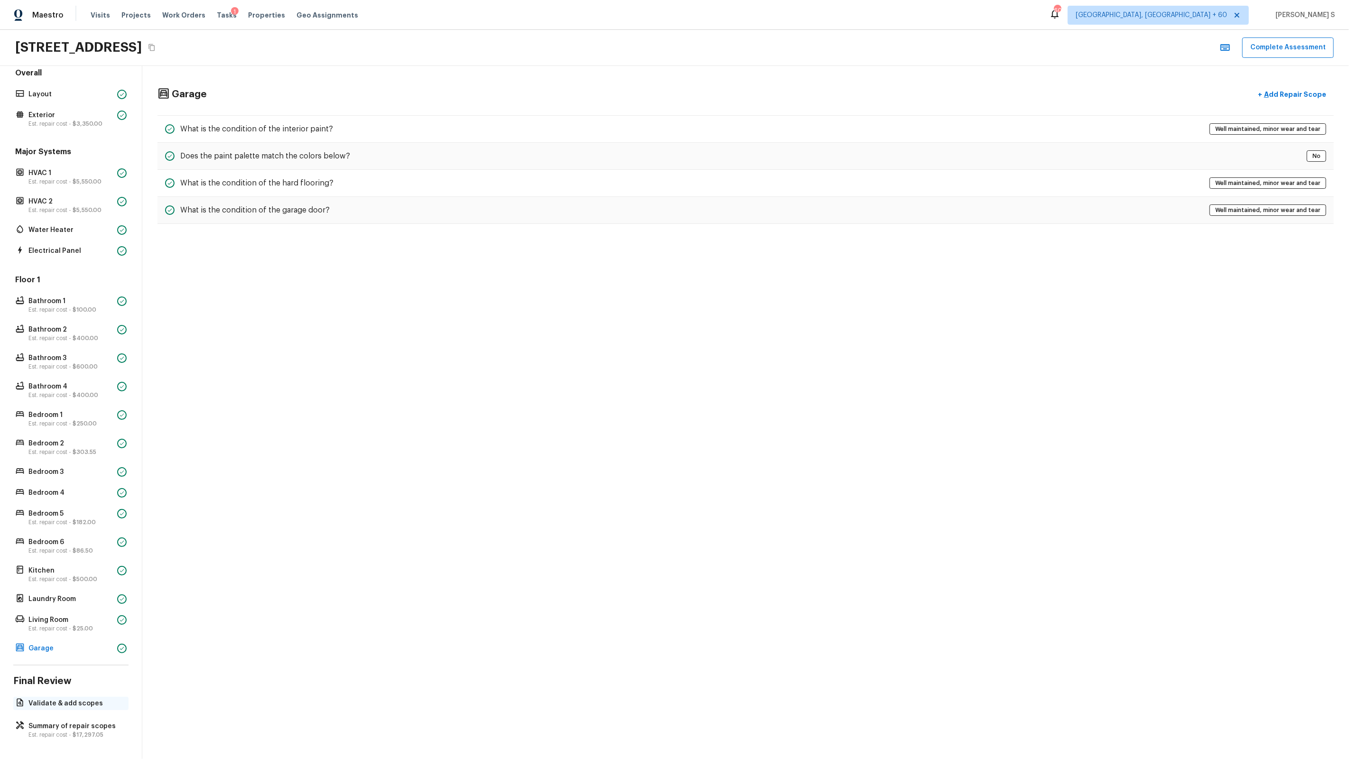
click at [70, 701] on p "Validate & add scopes" at bounding box center [75, 703] width 94 height 9
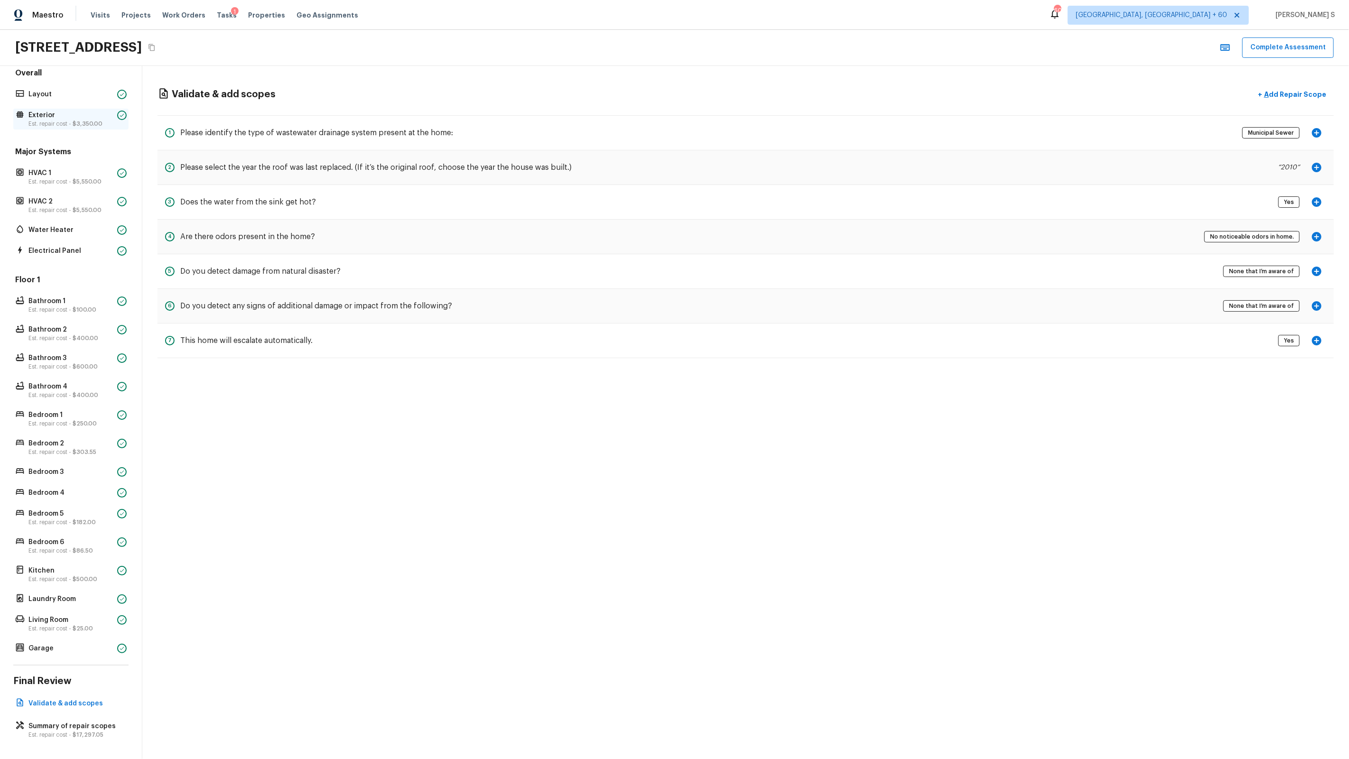
click at [59, 120] on p "Est. repair cost - $3,350.00" at bounding box center [70, 124] width 85 height 8
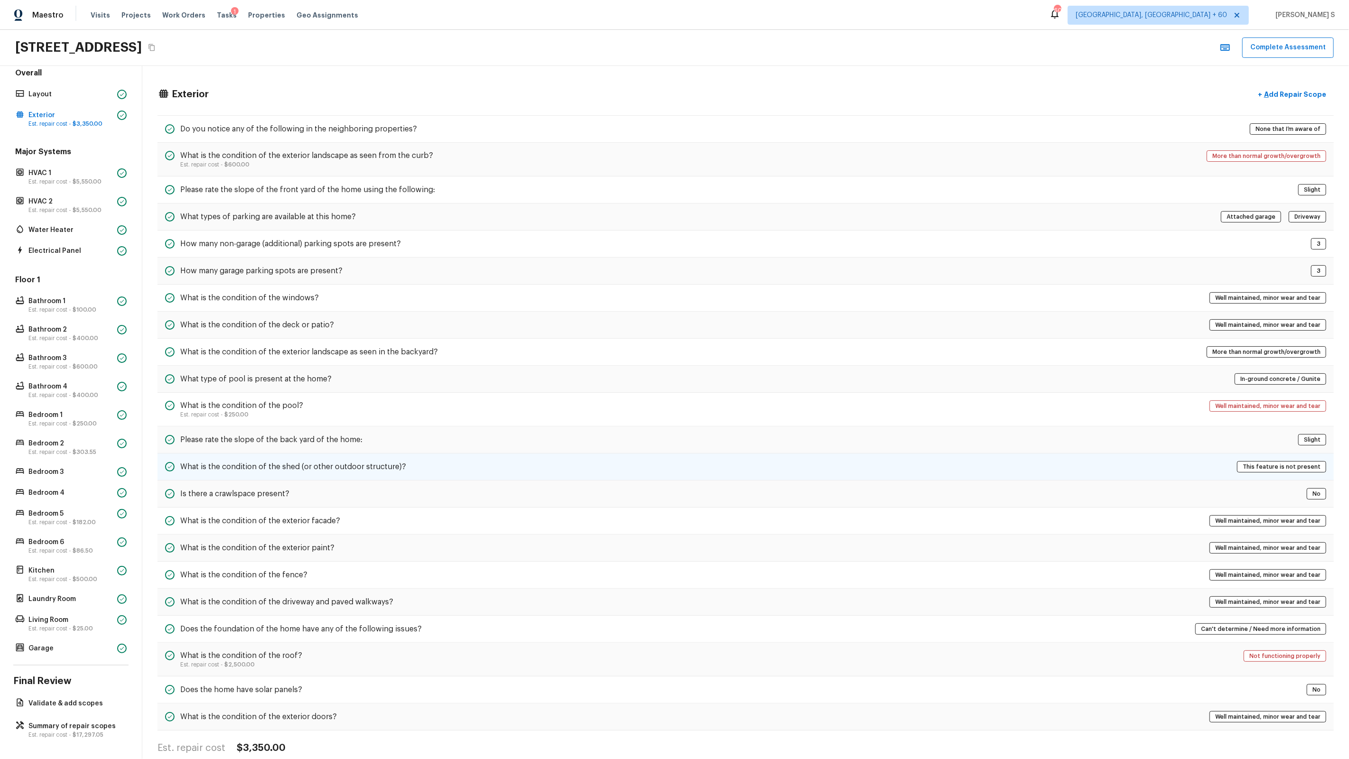
scroll to position [15, 0]
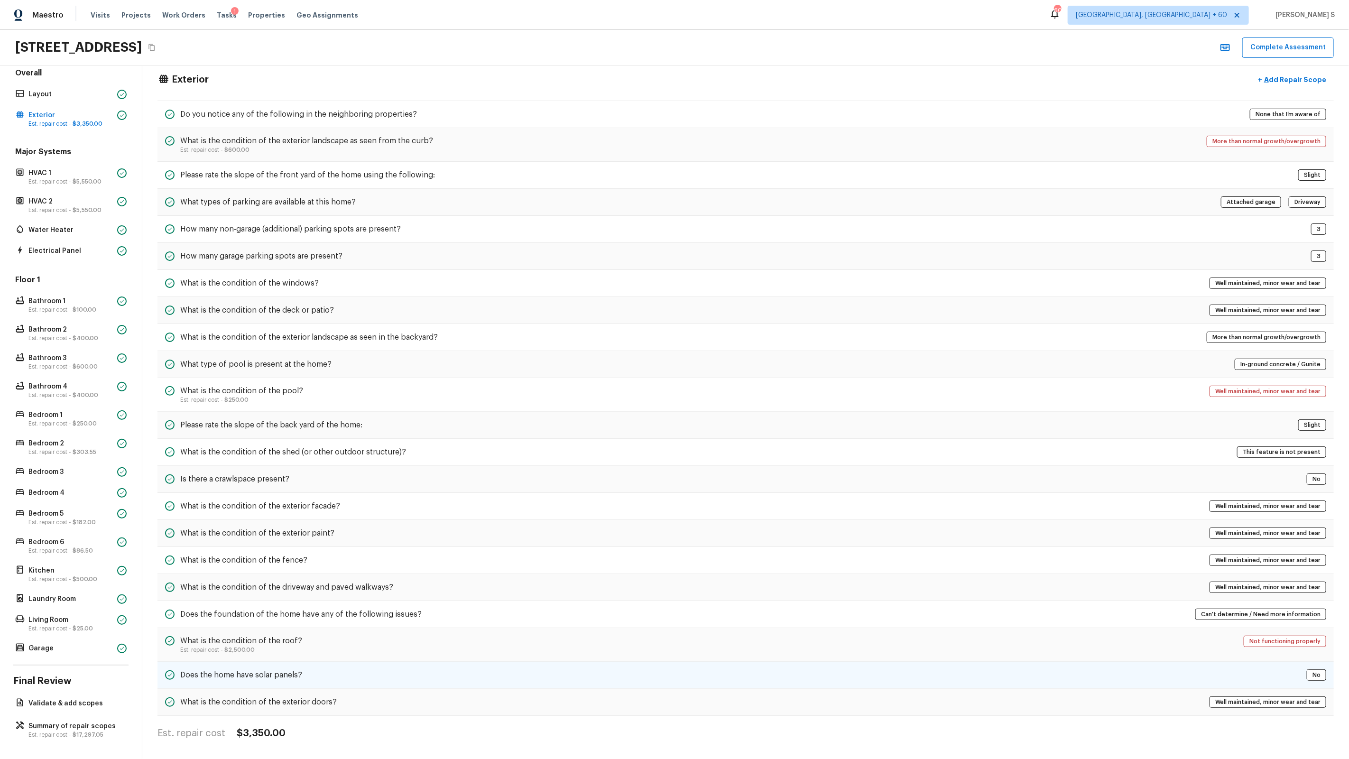
click at [293, 676] on h5 "Does the home have solar panels?" at bounding box center [241, 675] width 122 height 10
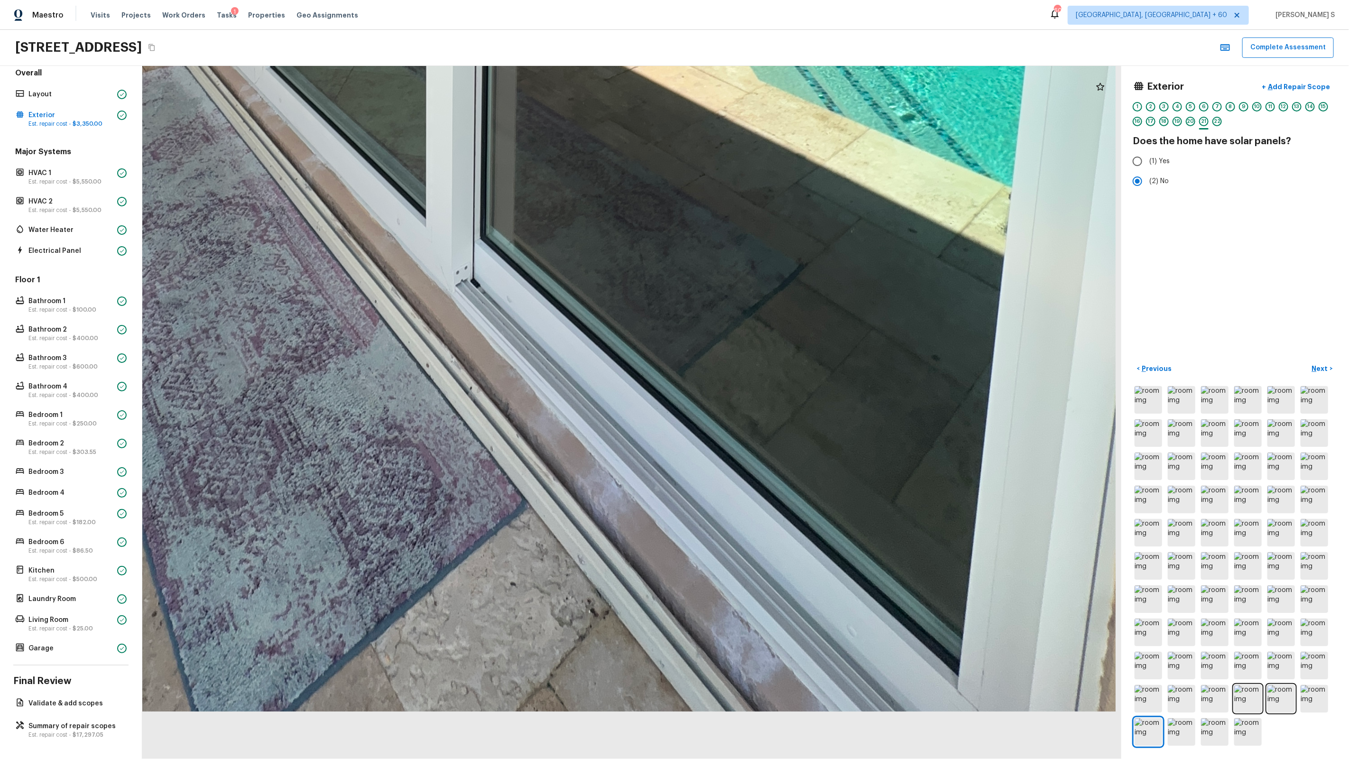
drag, startPoint x: 765, startPoint y: 713, endPoint x: 788, endPoint y: 588, distance: 127.0
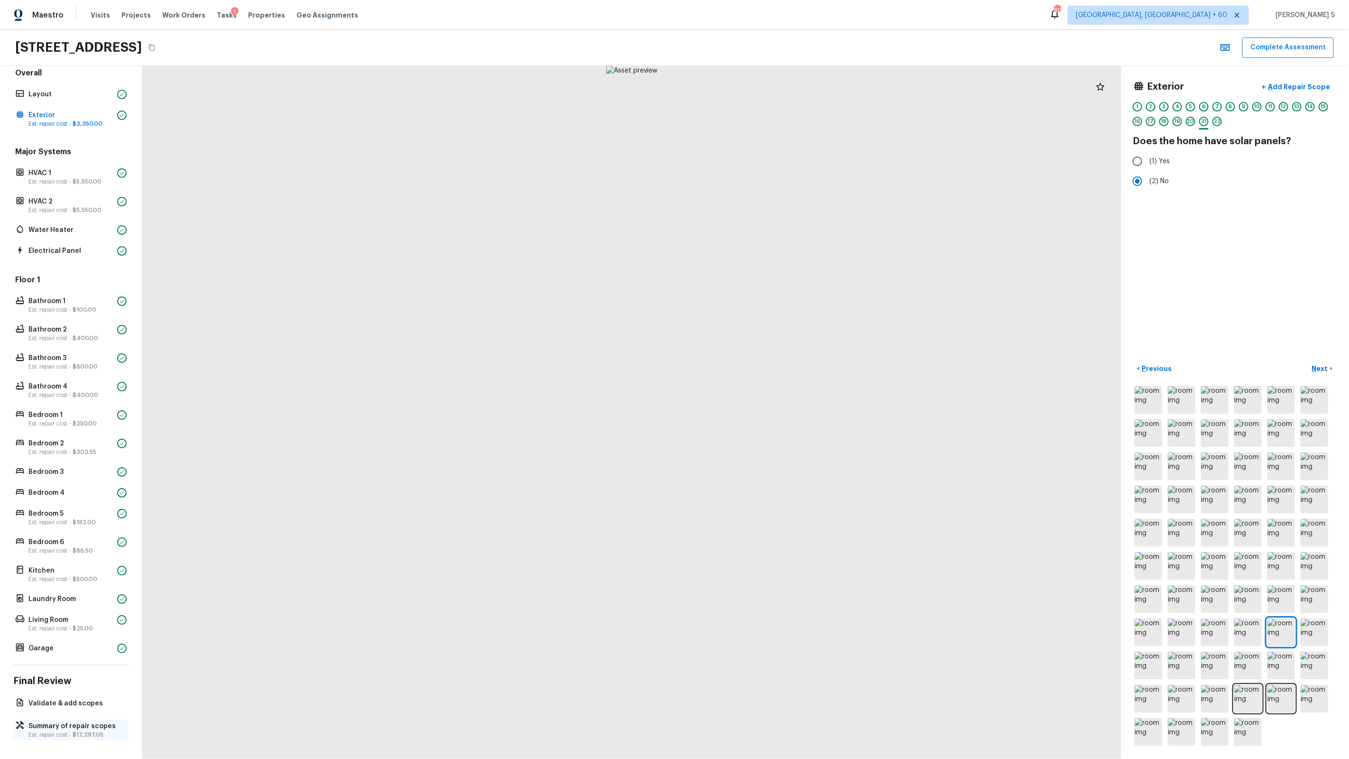
click at [80, 727] on p "Summary of repair scopes" at bounding box center [75, 725] width 94 height 9
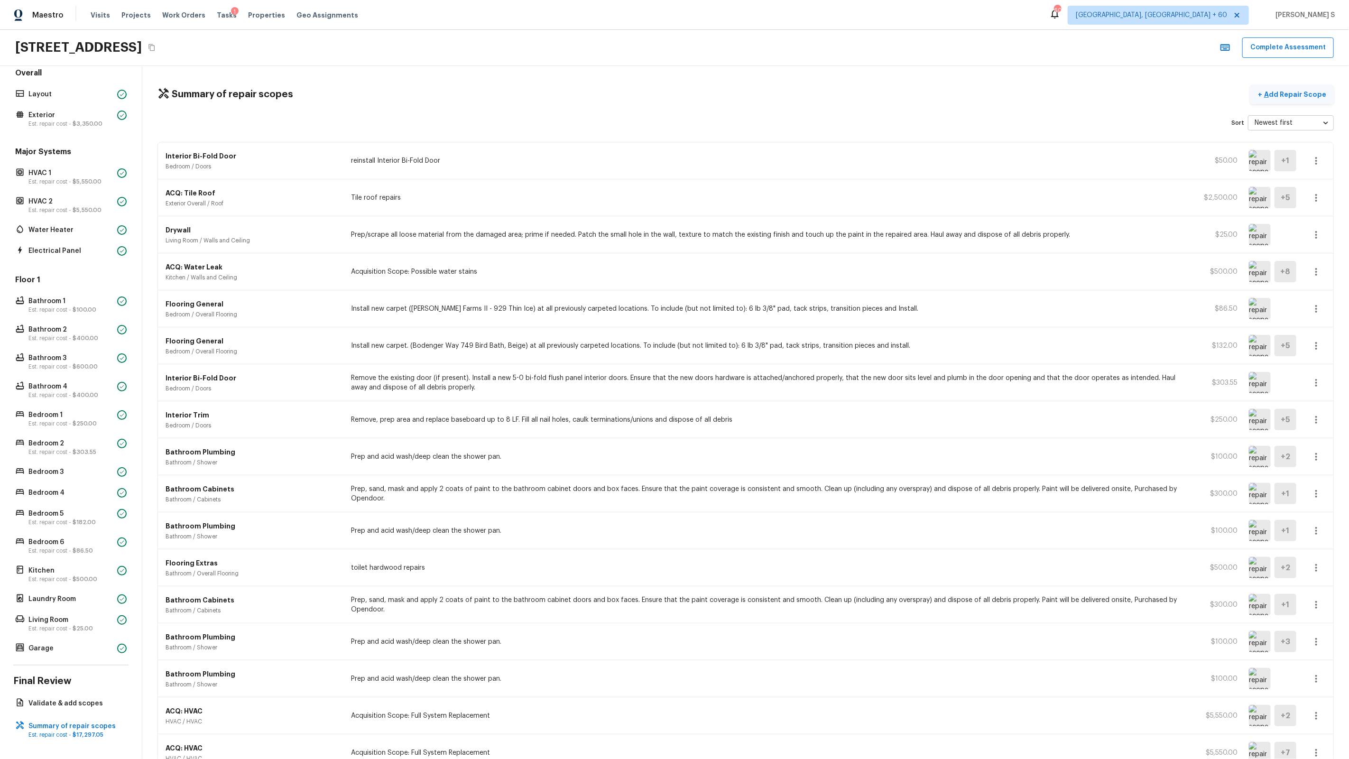
click at [1291, 86] on button "+ Add Repair Scope" at bounding box center [1291, 94] width 83 height 19
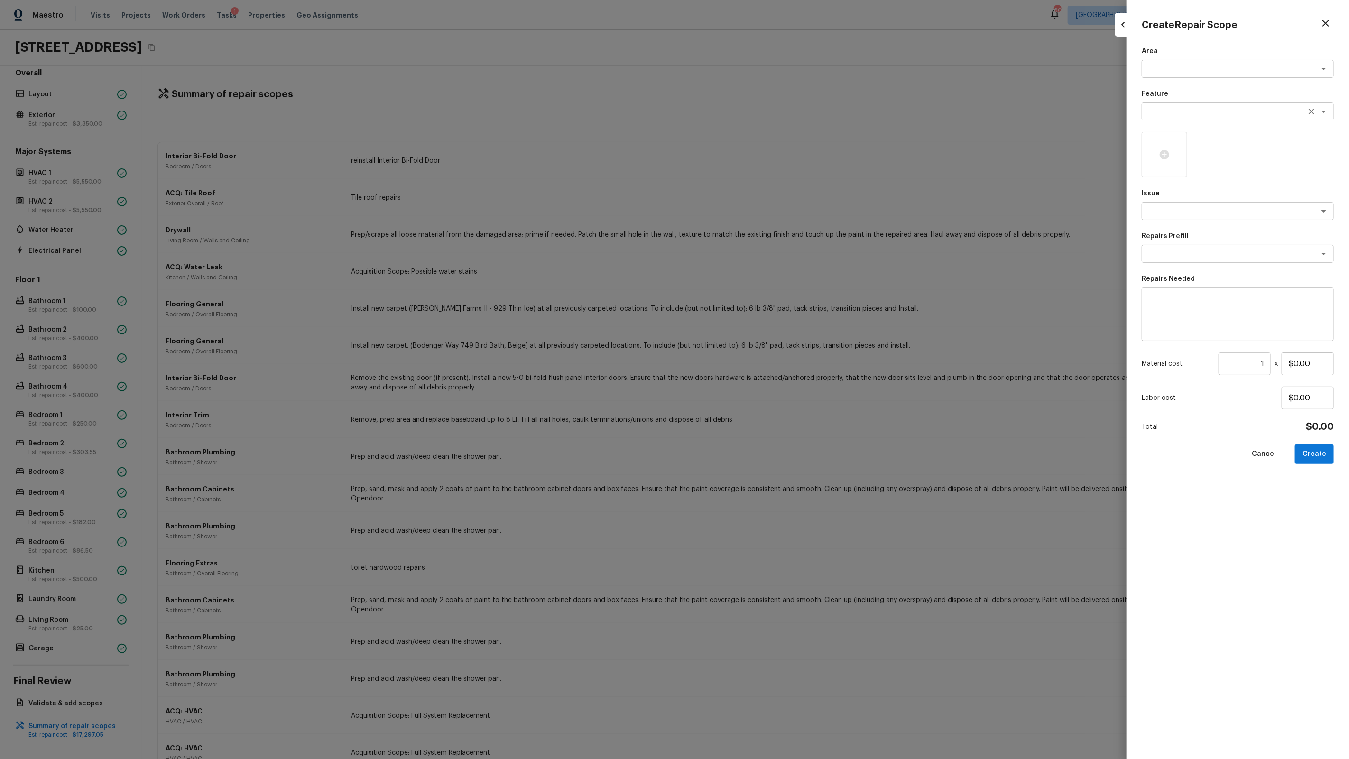
click at [1174, 117] on div "x ​" at bounding box center [1238, 111] width 192 height 18
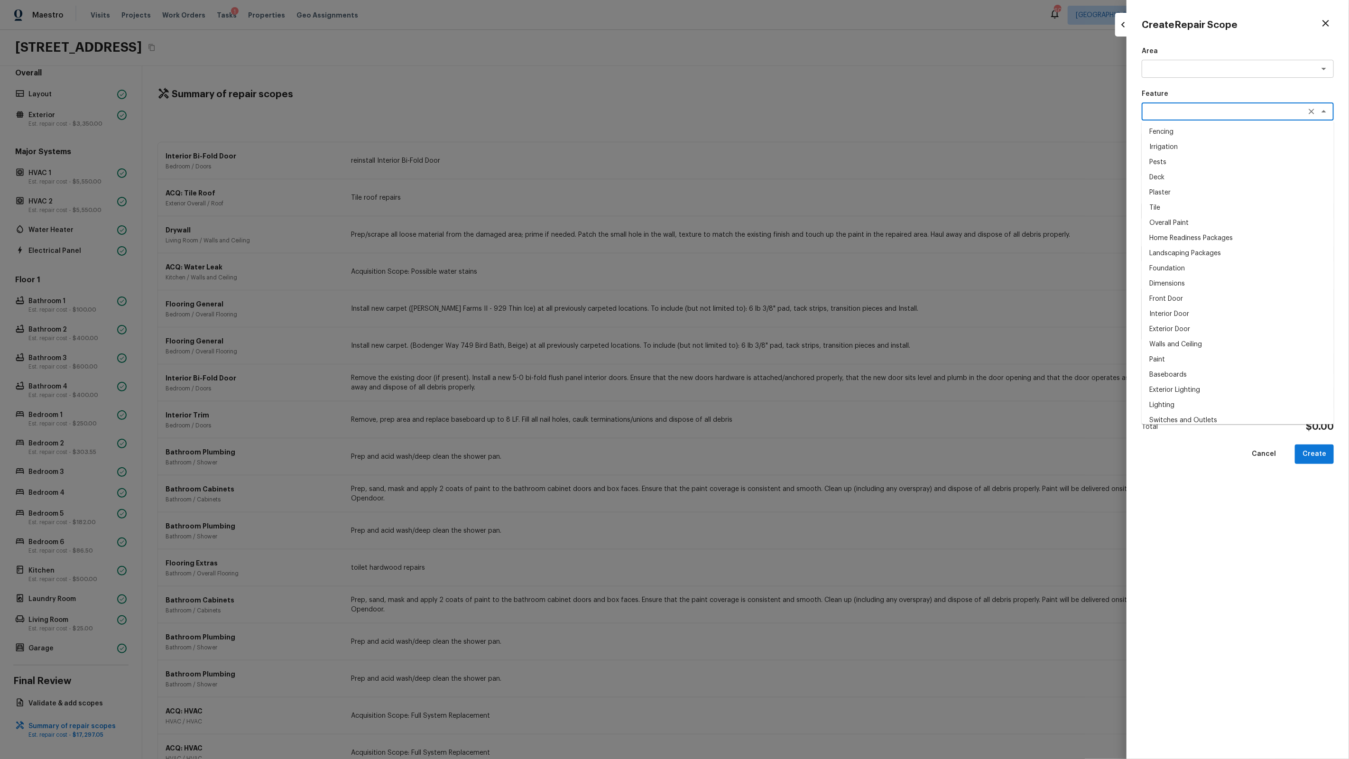
click at [1190, 83] on div "Area x ​ Feature x ​ Fencing Irrigation Pests Deck Plaster Tile Overall Paint H…" at bounding box center [1238, 394] width 192 height 697
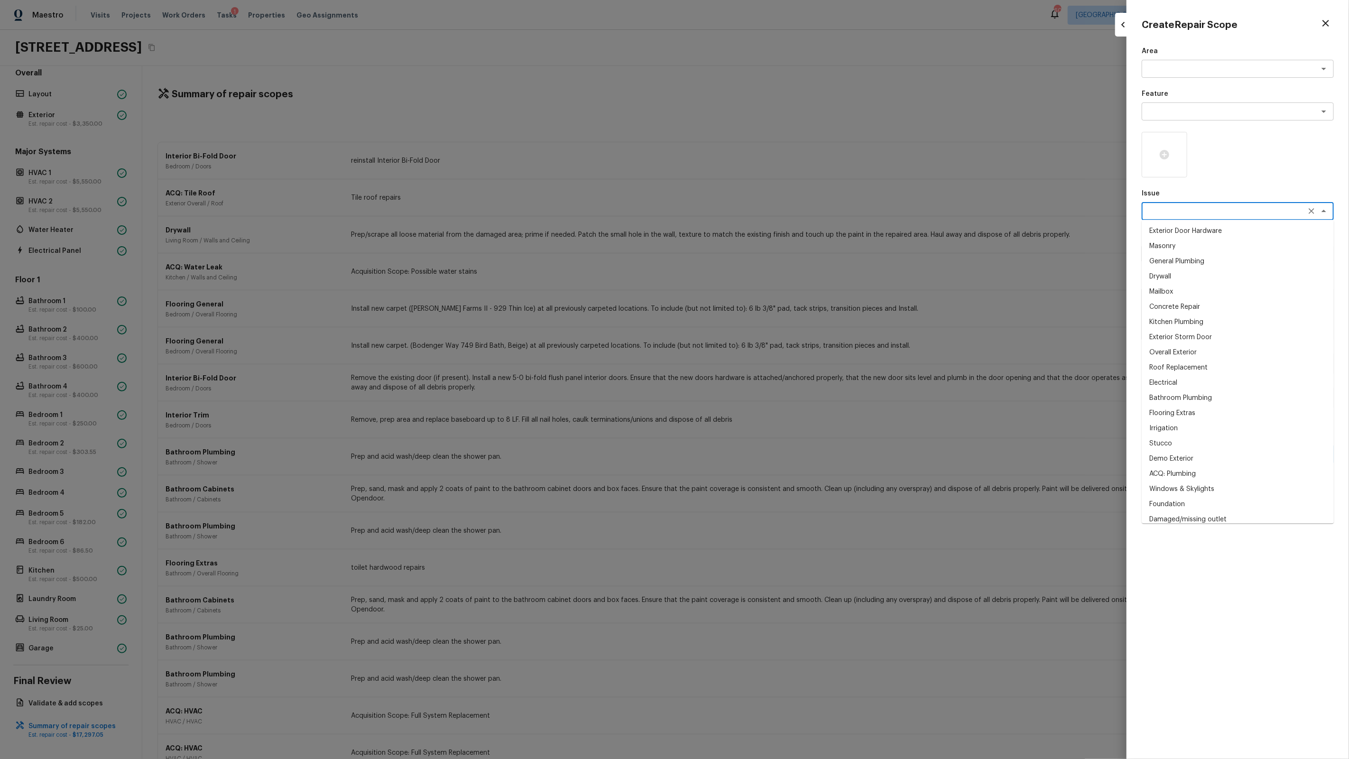
click at [1173, 211] on textarea at bounding box center [1224, 210] width 157 height 9
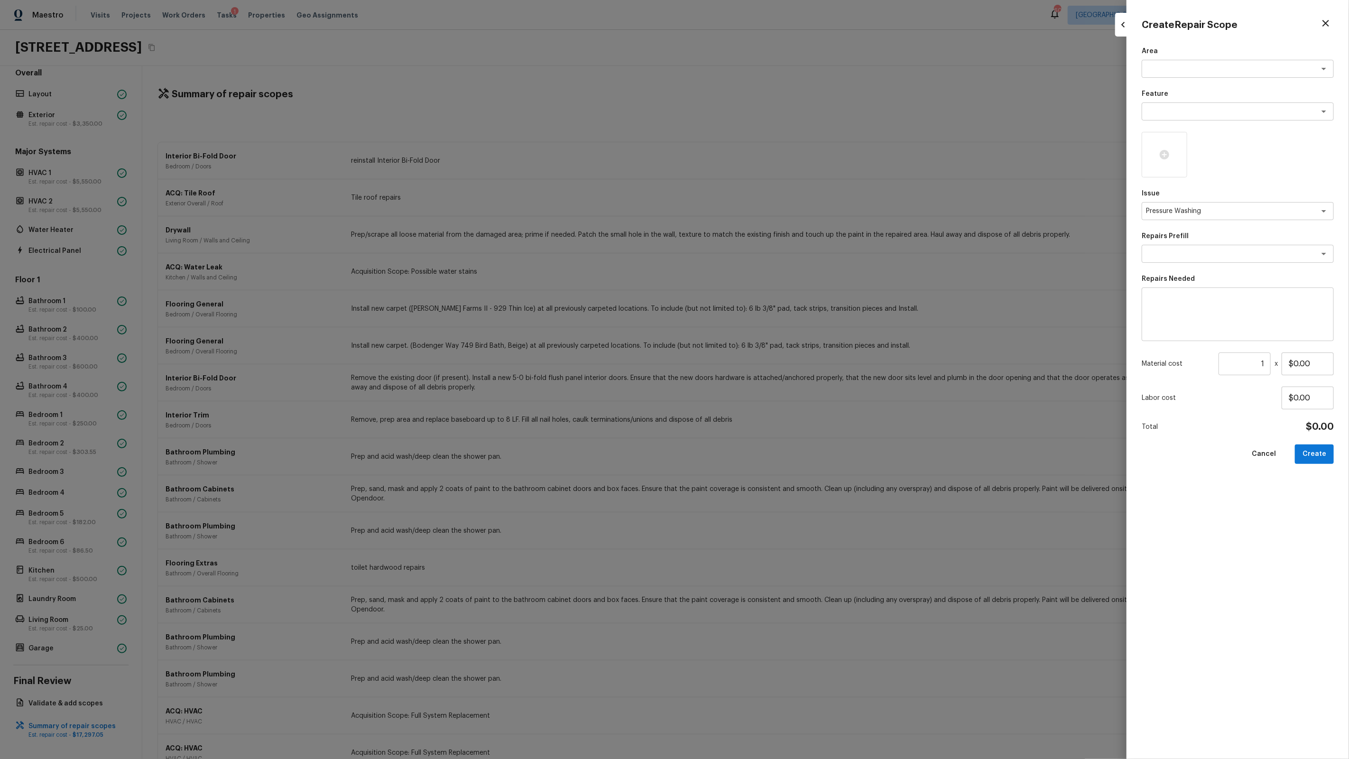
click at [1256, 281] on p "Repairs Needed" at bounding box center [1238, 278] width 192 height 9
click at [1247, 254] on textarea at bounding box center [1224, 253] width 157 height 9
click at [1212, 314] on li "Pressure Wash Drive/Walk Way" at bounding box center [1238, 319] width 192 height 15
click at [1315, 362] on input "$125.00" at bounding box center [1308, 363] width 52 height 23
click at [1324, 458] on button "Create" at bounding box center [1314, 453] width 39 height 19
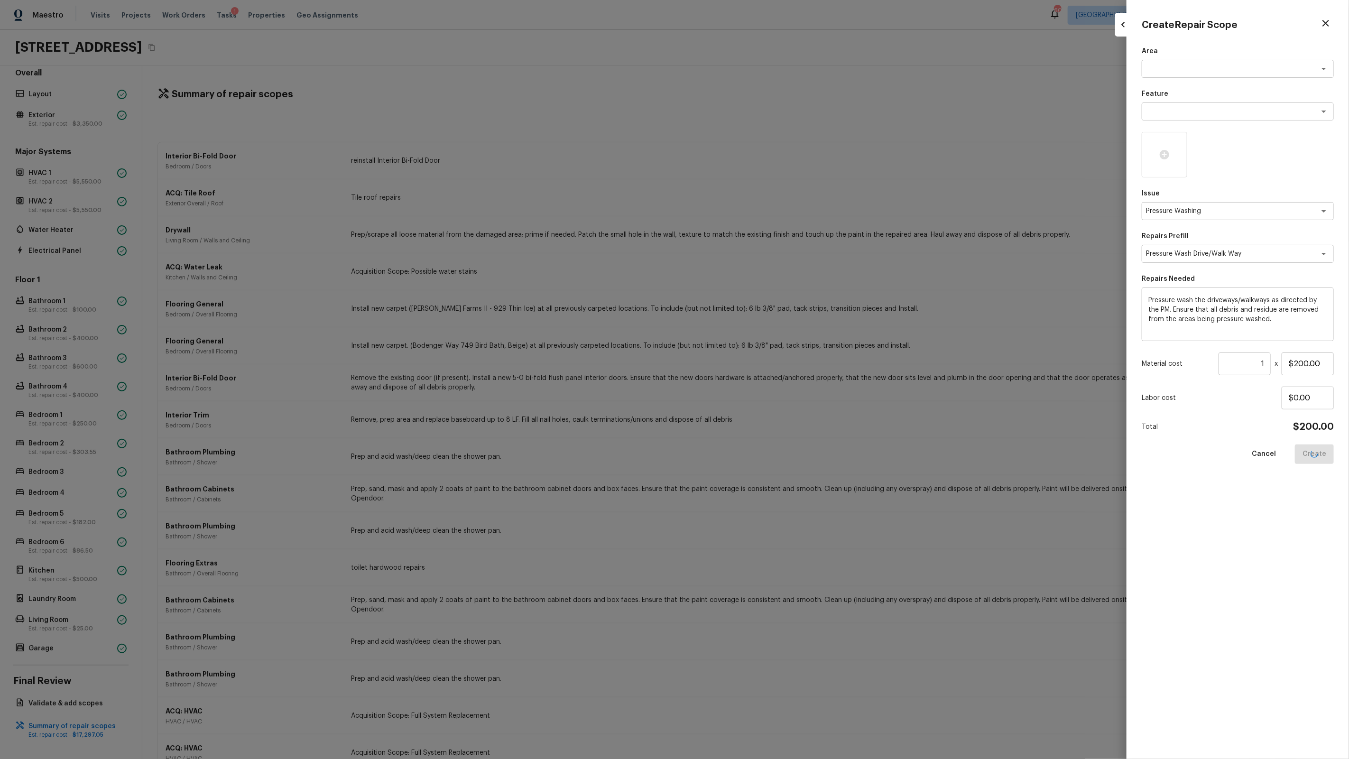
click at [932, 414] on div at bounding box center [674, 379] width 1349 height 759
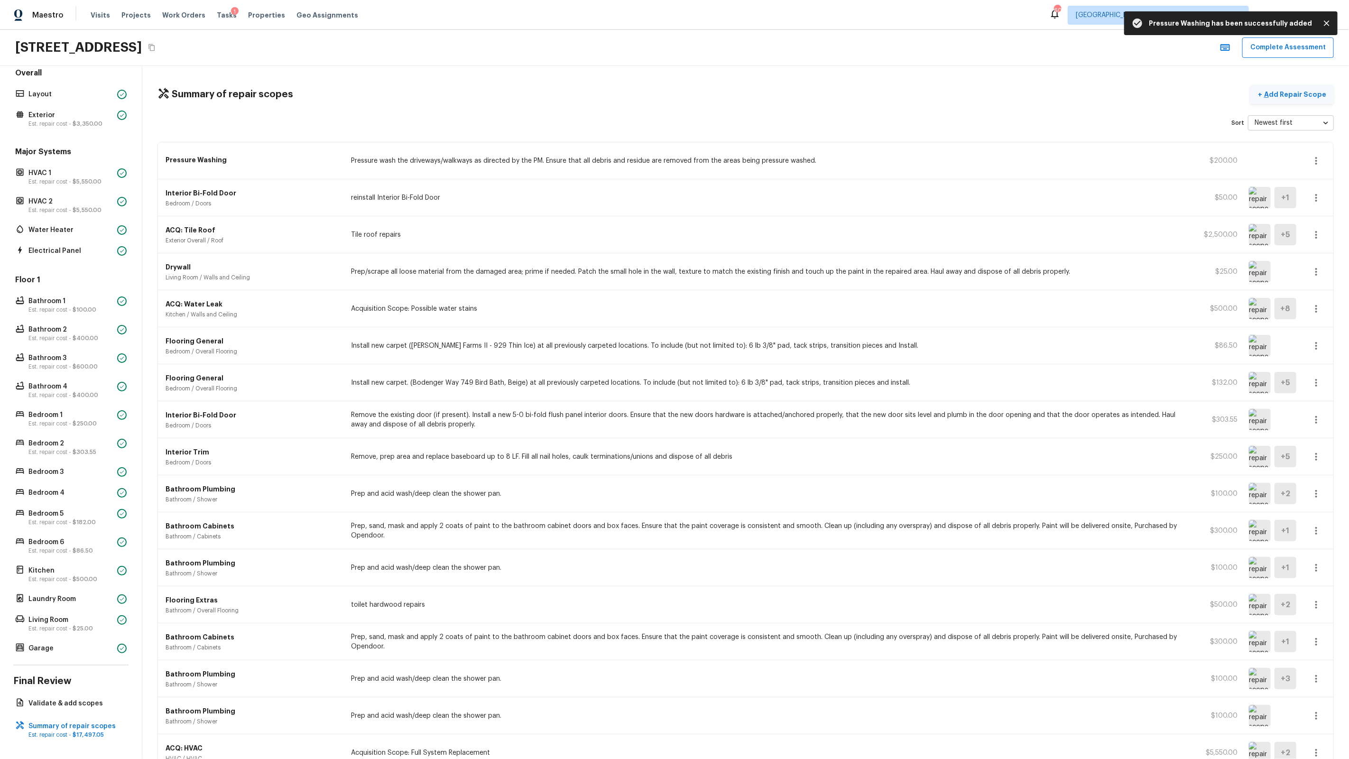
click at [1286, 96] on p "Add Repair Scope" at bounding box center [1294, 94] width 64 height 9
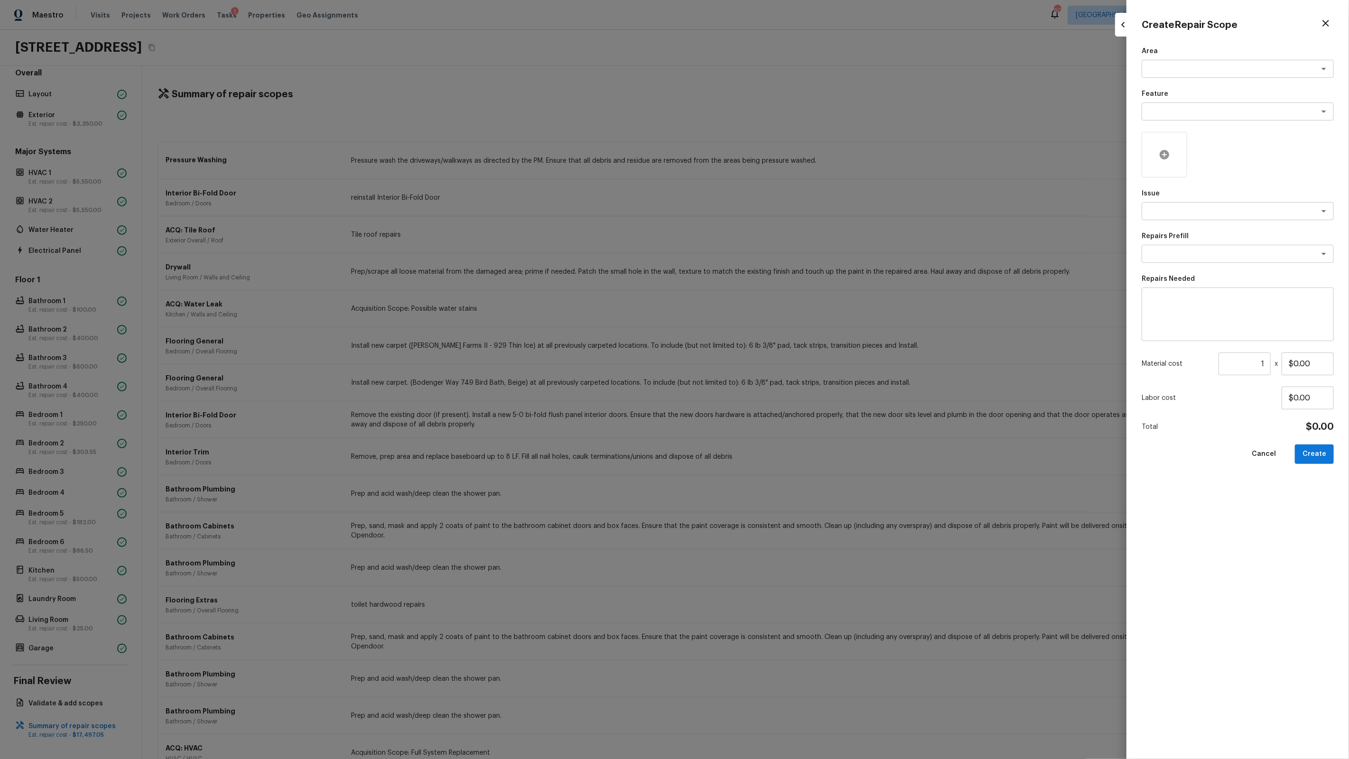
click at [1167, 154] on icon at bounding box center [1164, 154] width 9 height 9
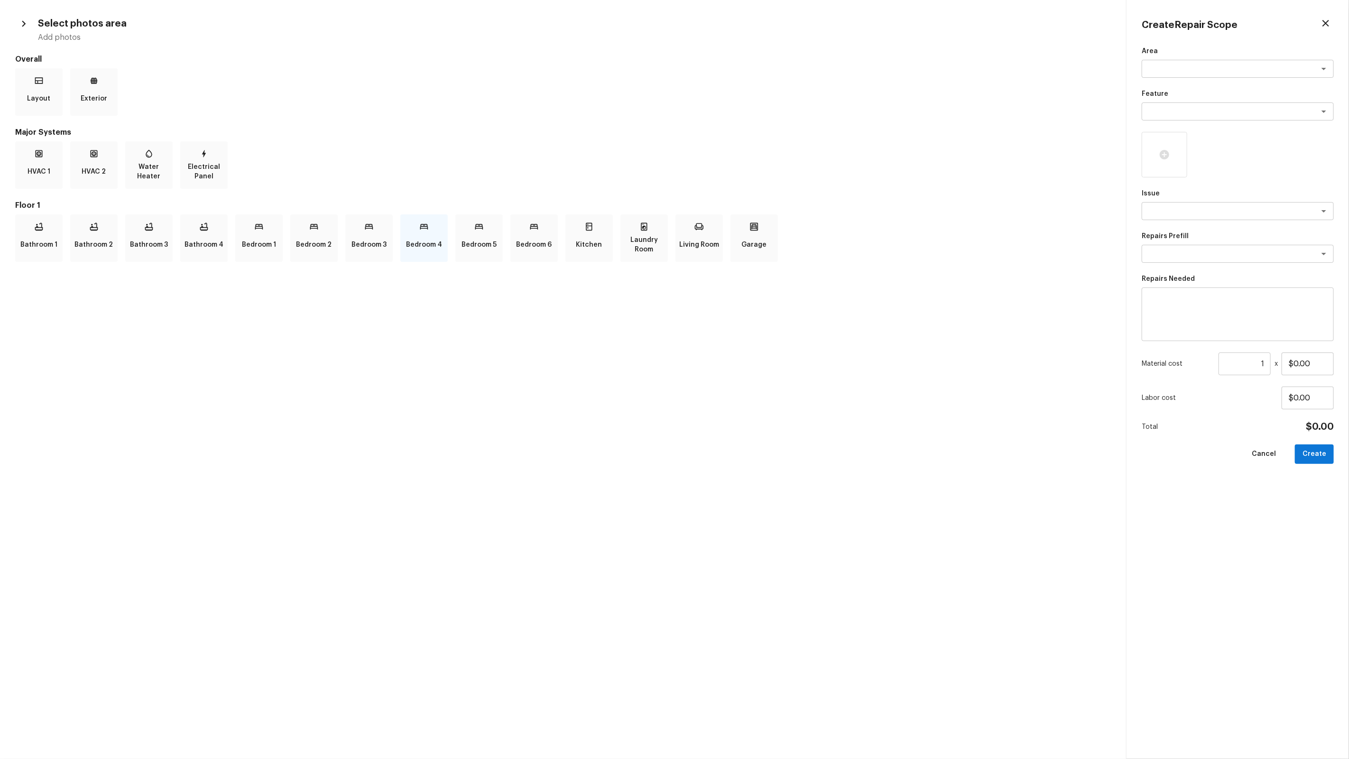
click at [418, 230] on div "Bedroom 4" at bounding box center [423, 237] width 47 height 47
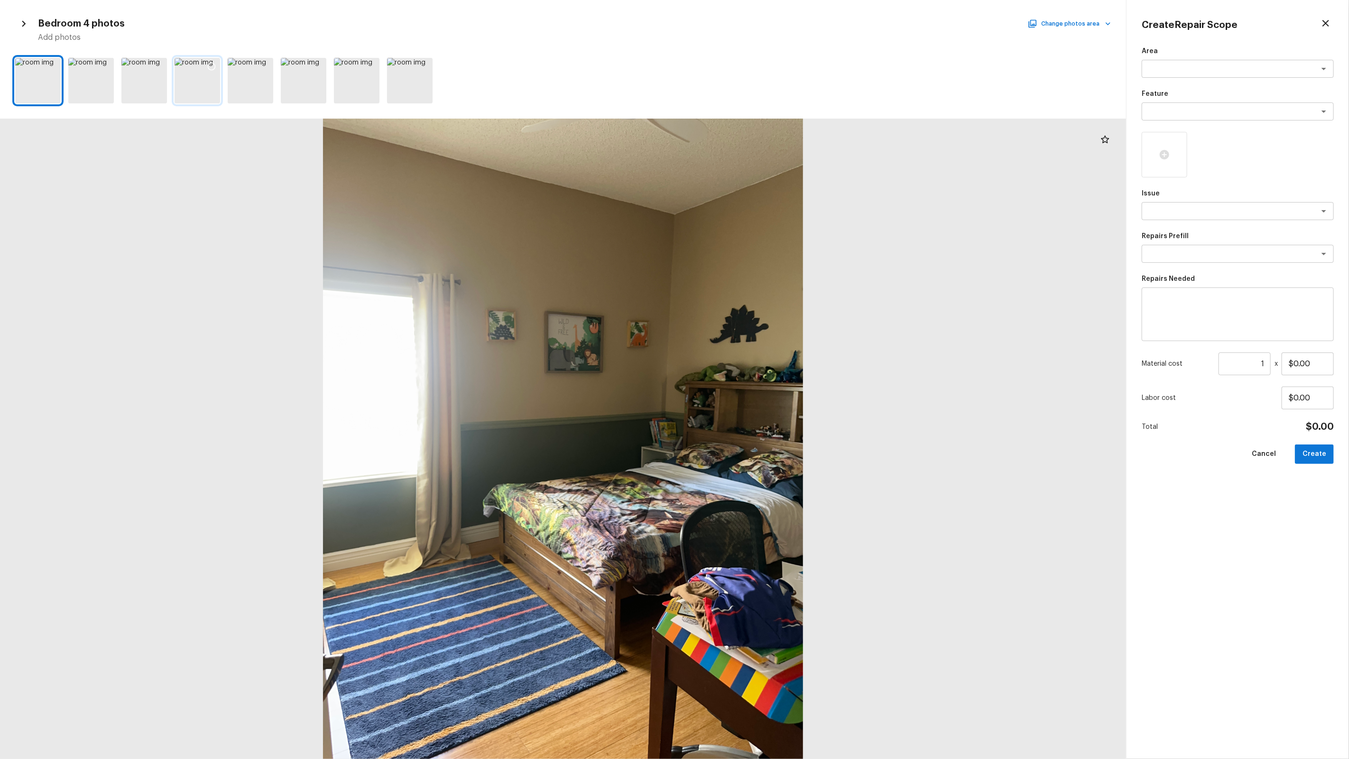
click at [209, 65] on icon at bounding box center [211, 66] width 9 height 9
click at [150, 65] on div at bounding box center [158, 68] width 17 height 20
click at [50, 62] on icon at bounding box center [51, 66] width 9 height 9
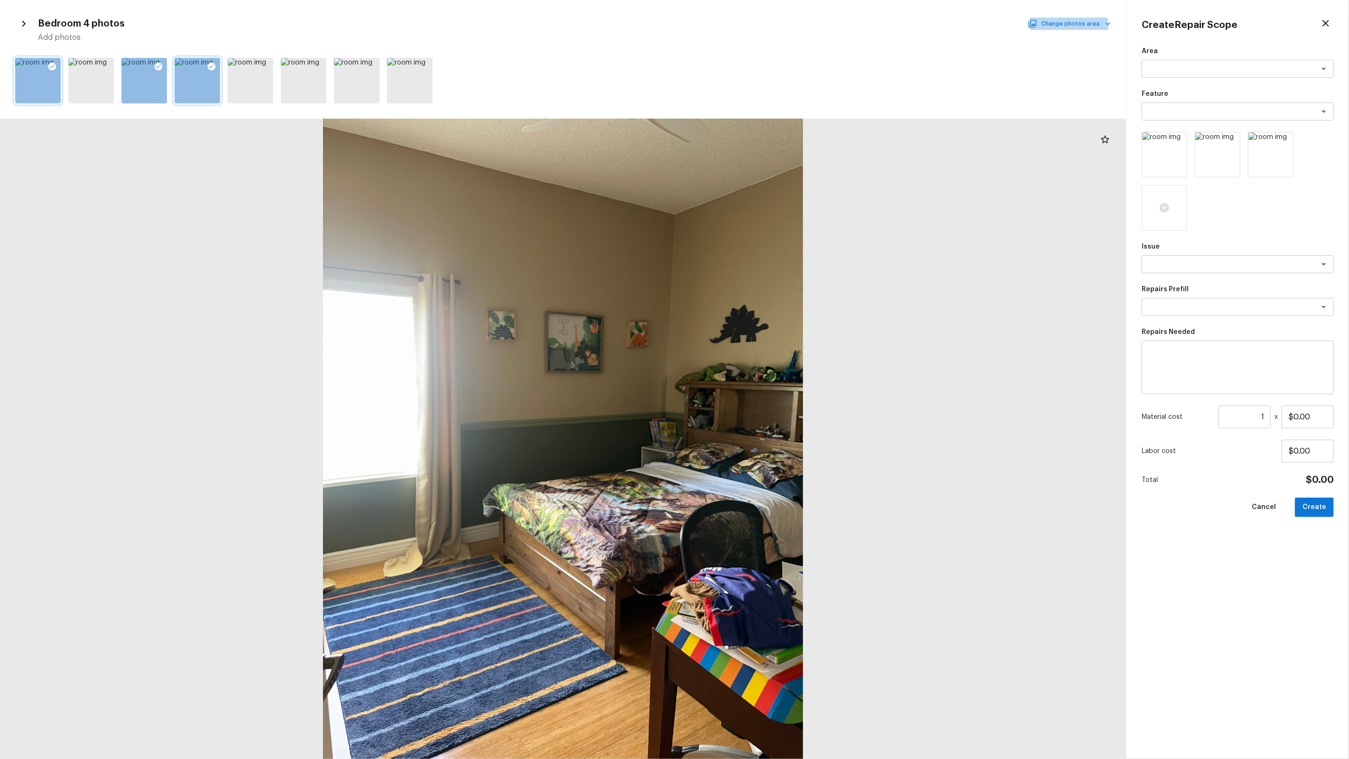
click at [1055, 28] on button "Change photos area" at bounding box center [1070, 24] width 81 height 12
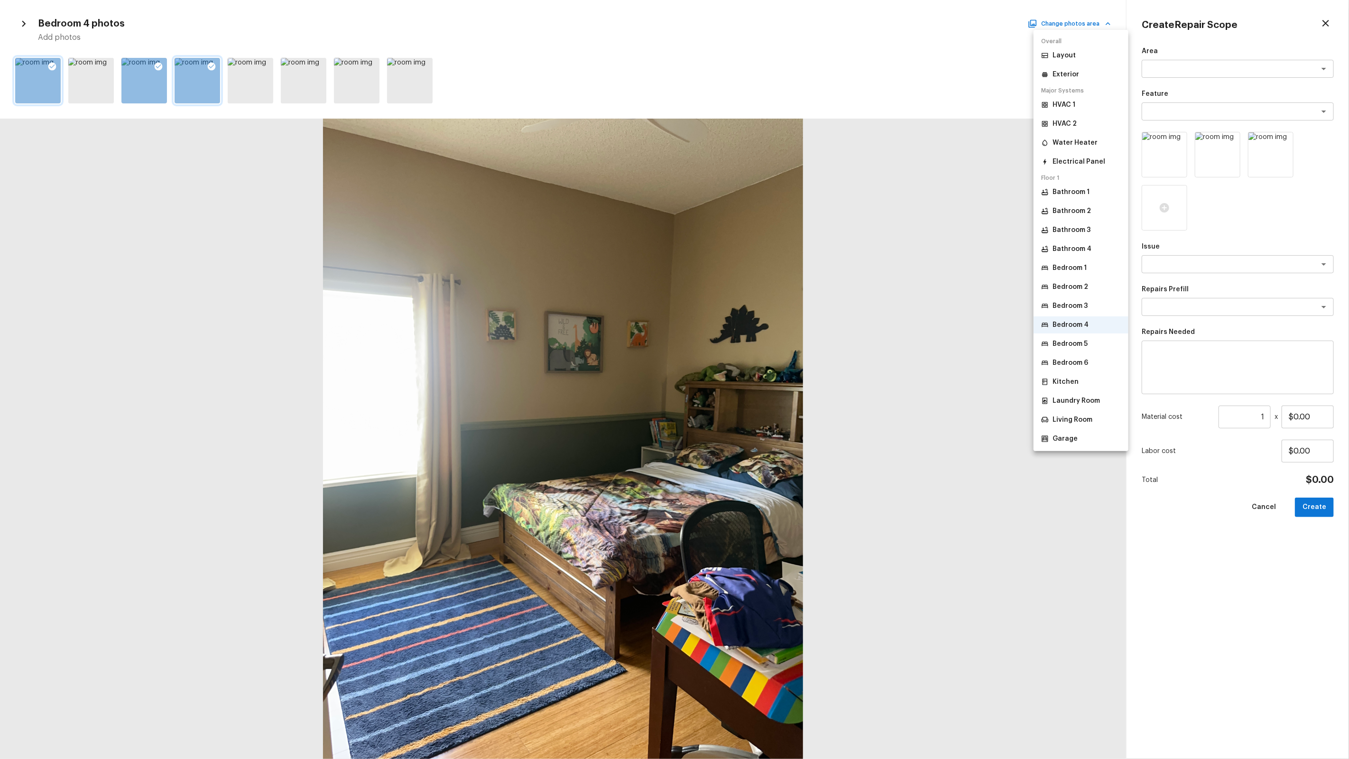
click at [1083, 212] on p "Bathroom 2" at bounding box center [1071, 210] width 38 height 9
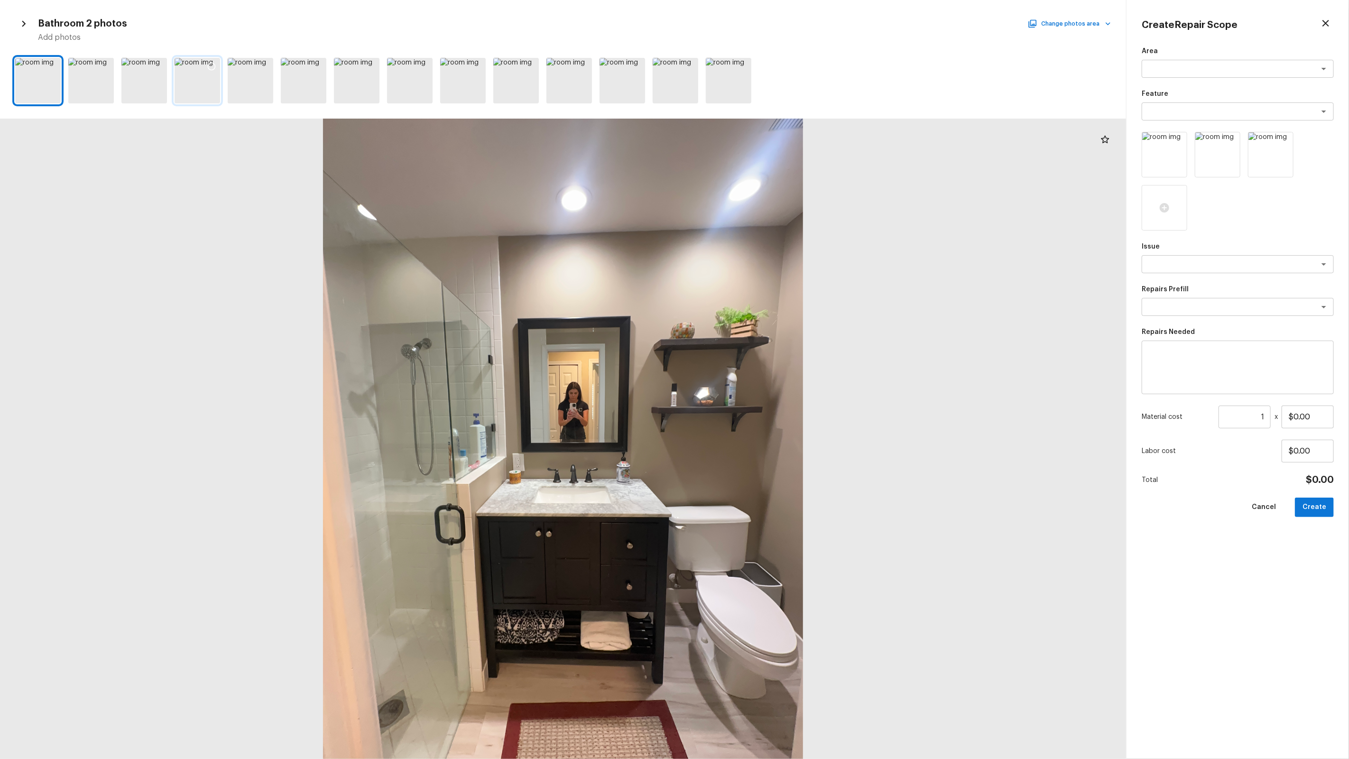
click at [186, 68] on div at bounding box center [198, 81] width 46 height 46
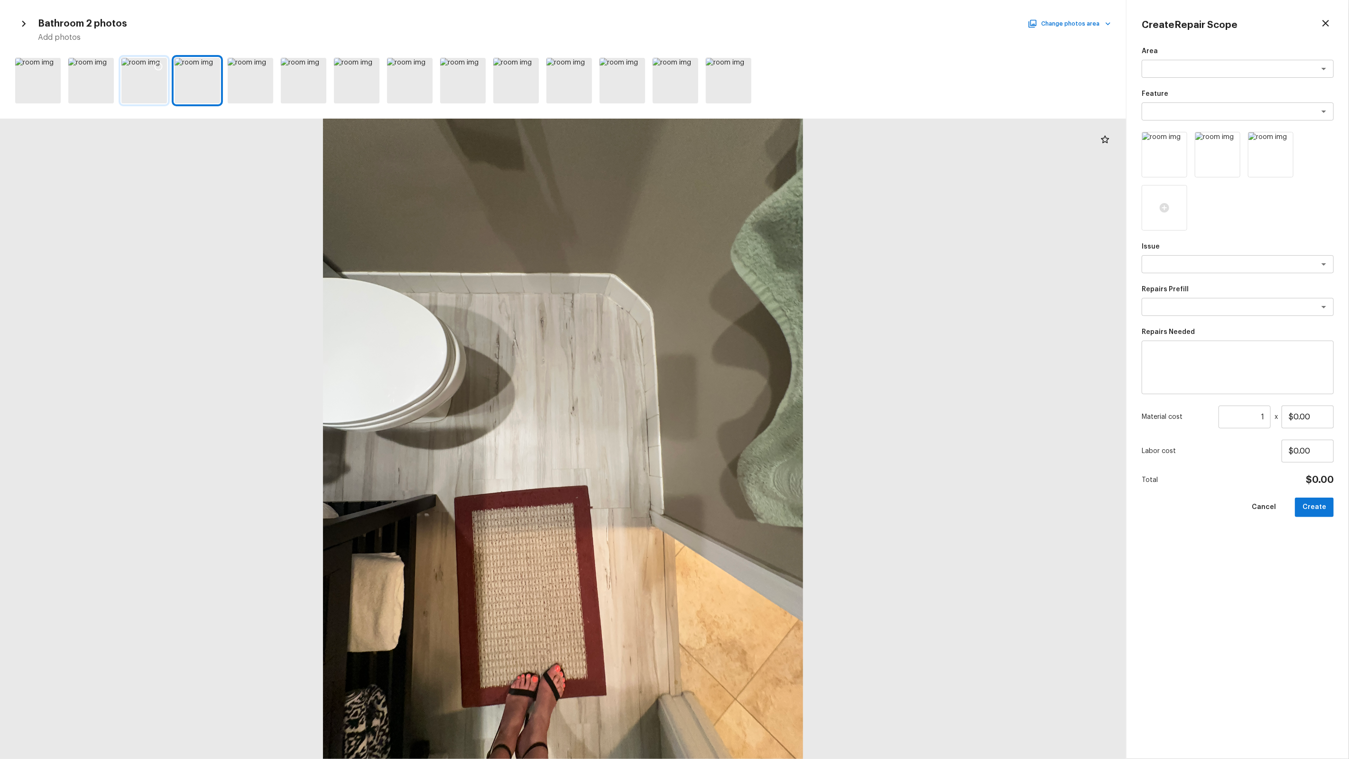
click at [160, 65] on icon at bounding box center [158, 66] width 9 height 9
click at [107, 62] on icon at bounding box center [105, 66] width 9 height 9
click at [1066, 27] on button "Change photos area" at bounding box center [1070, 24] width 81 height 12
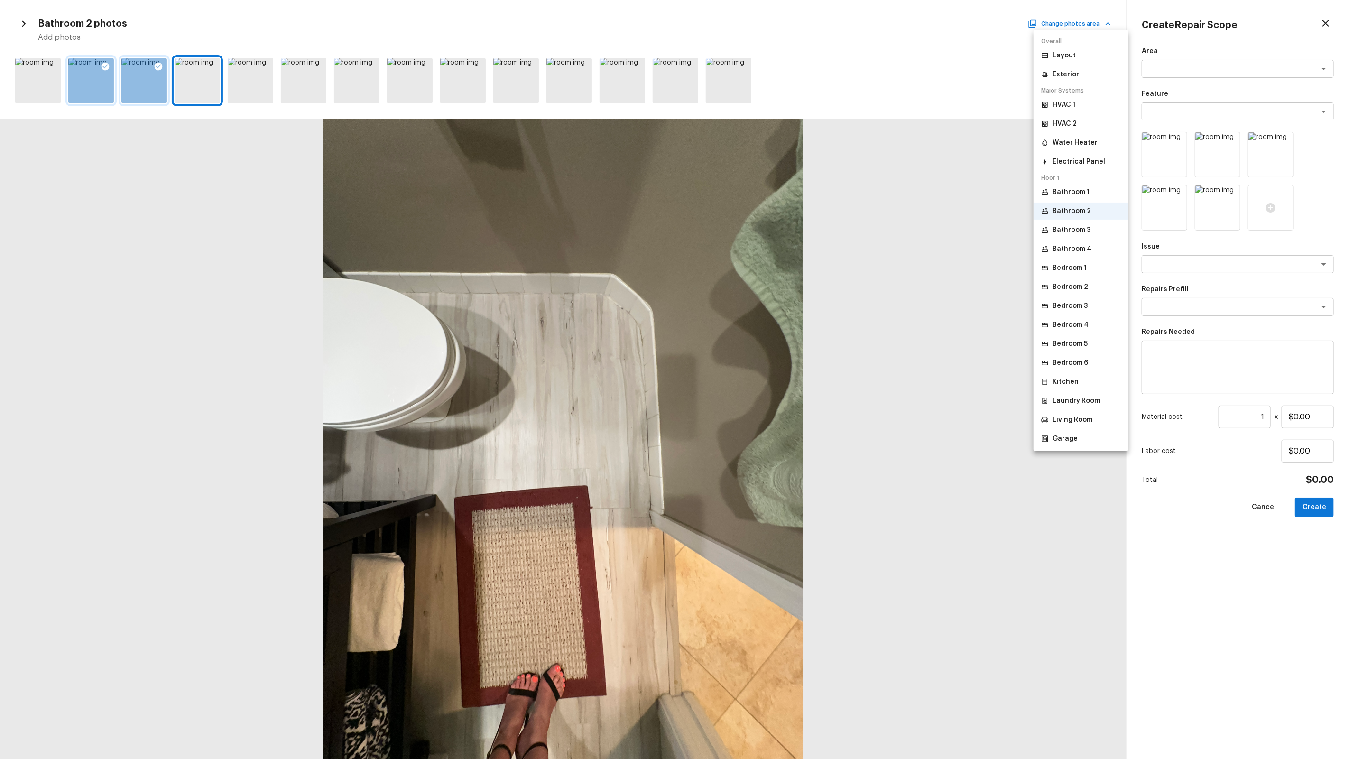
click at [1087, 346] on p "Bedroom 5" at bounding box center [1069, 343] width 35 height 9
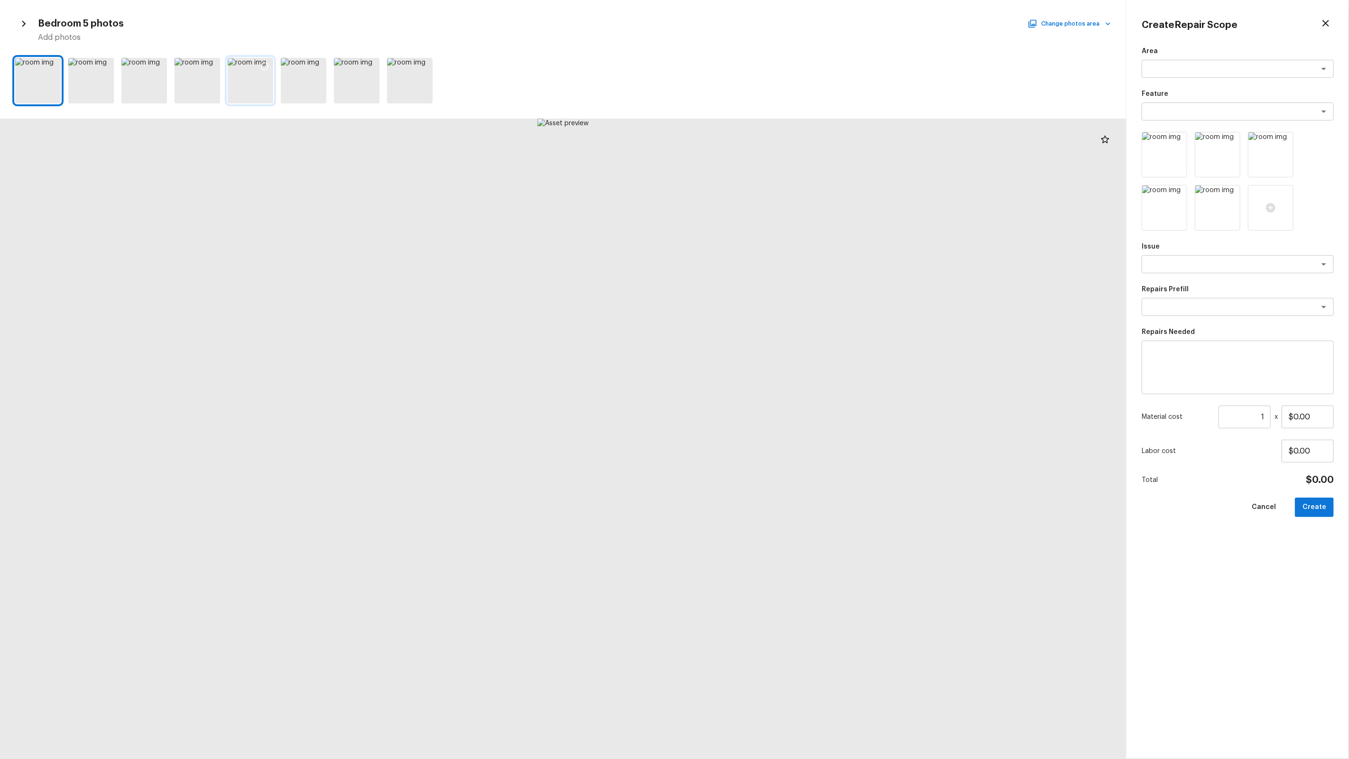
click at [265, 67] on icon at bounding box center [264, 66] width 9 height 9
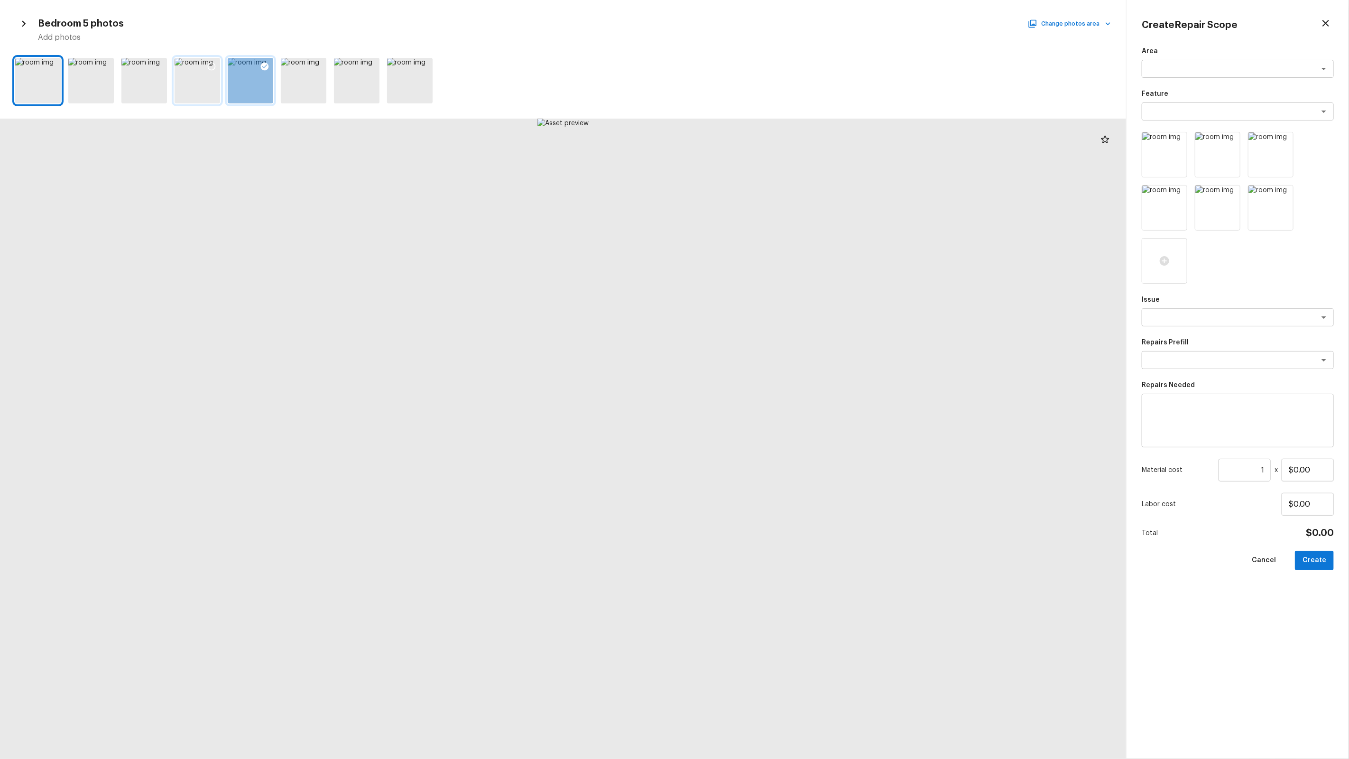
click at [217, 67] on div at bounding box center [211, 68] width 17 height 20
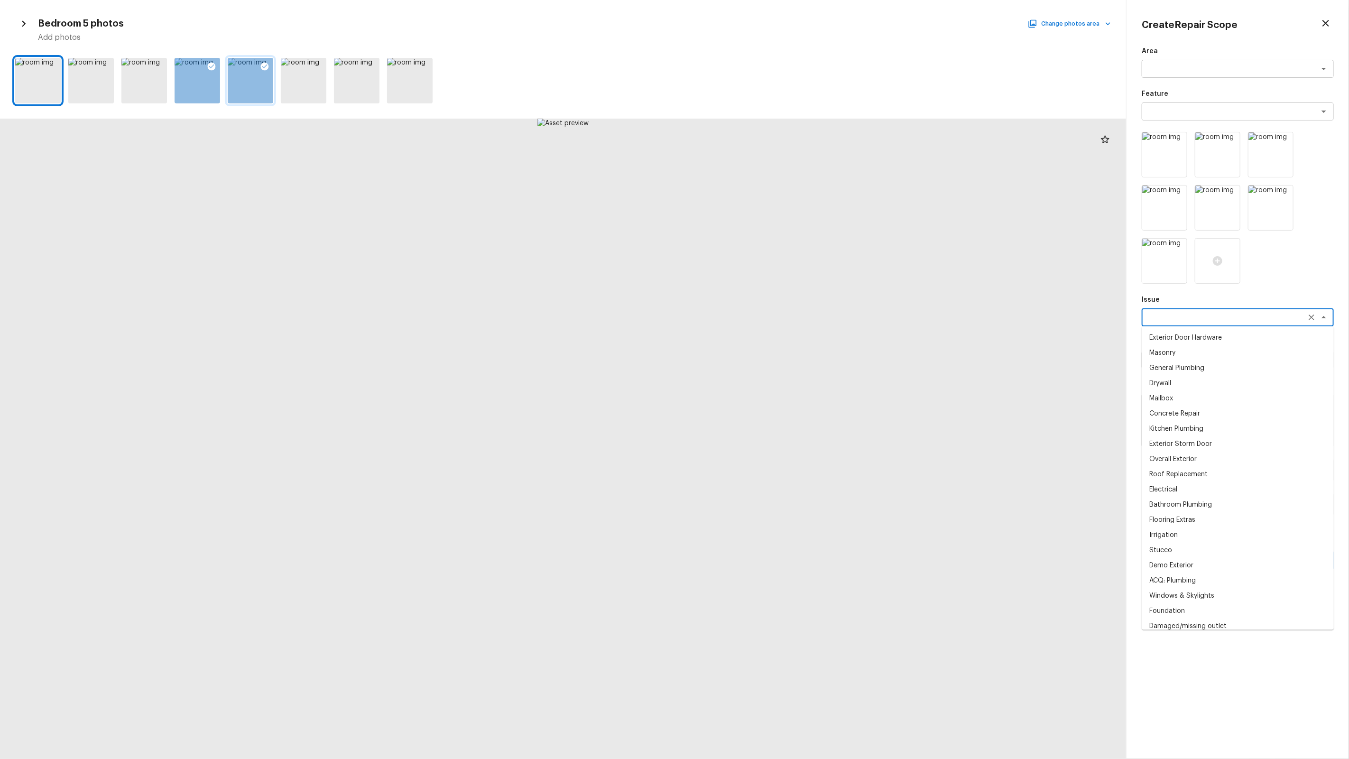
click at [1190, 320] on textarea at bounding box center [1224, 317] width 157 height 9
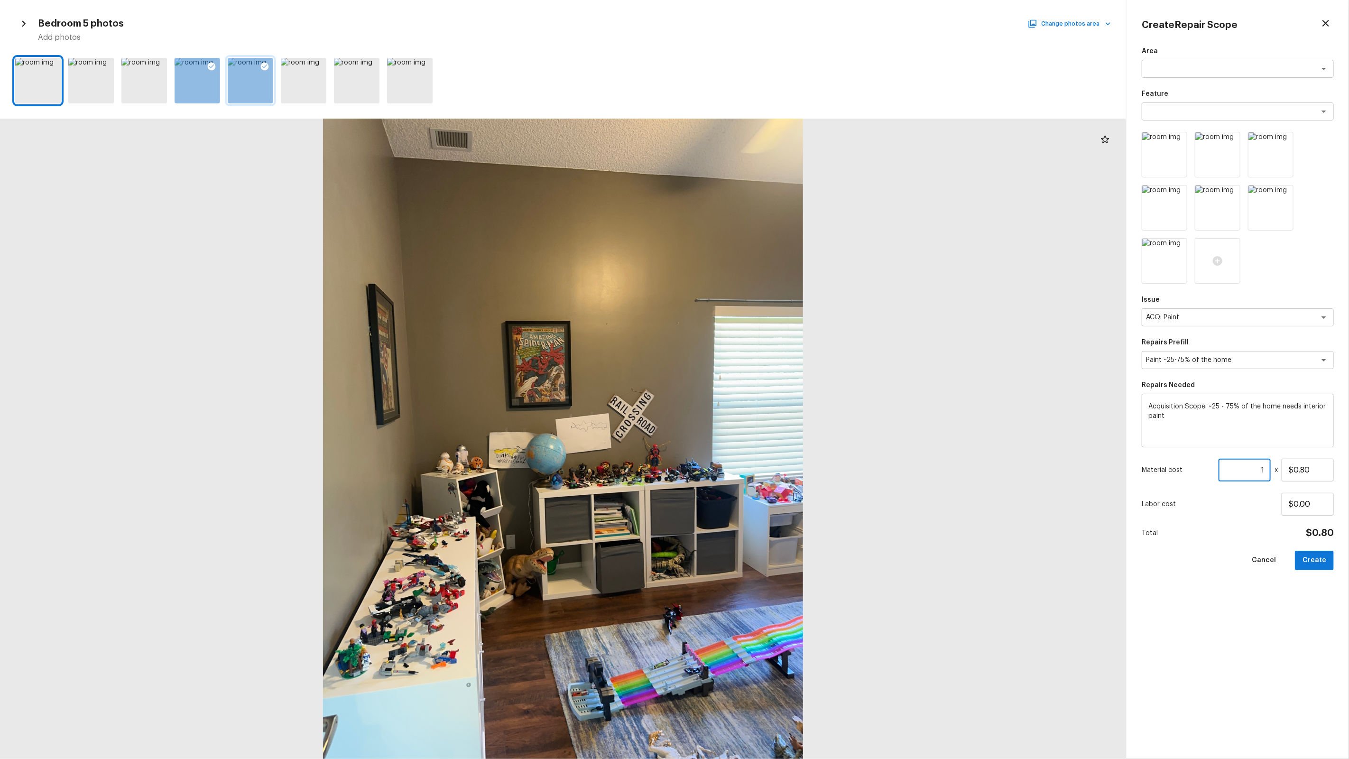
click at [1252, 466] on input "1" at bounding box center [1244, 470] width 52 height 23
click at [1280, 359] on textarea "Paint ~25-75% of the home" at bounding box center [1224, 359] width 157 height 9
click at [1233, 406] on li "Exterior Paint 75%+ of the home" at bounding box center [1238, 410] width 192 height 15
click at [1245, 364] on textarea "Exterior Paint 75%+ of the home" at bounding box center [1224, 359] width 157 height 9
click at [1200, 389] on li "Paint 75%+ of the home" at bounding box center [1238, 395] width 192 height 15
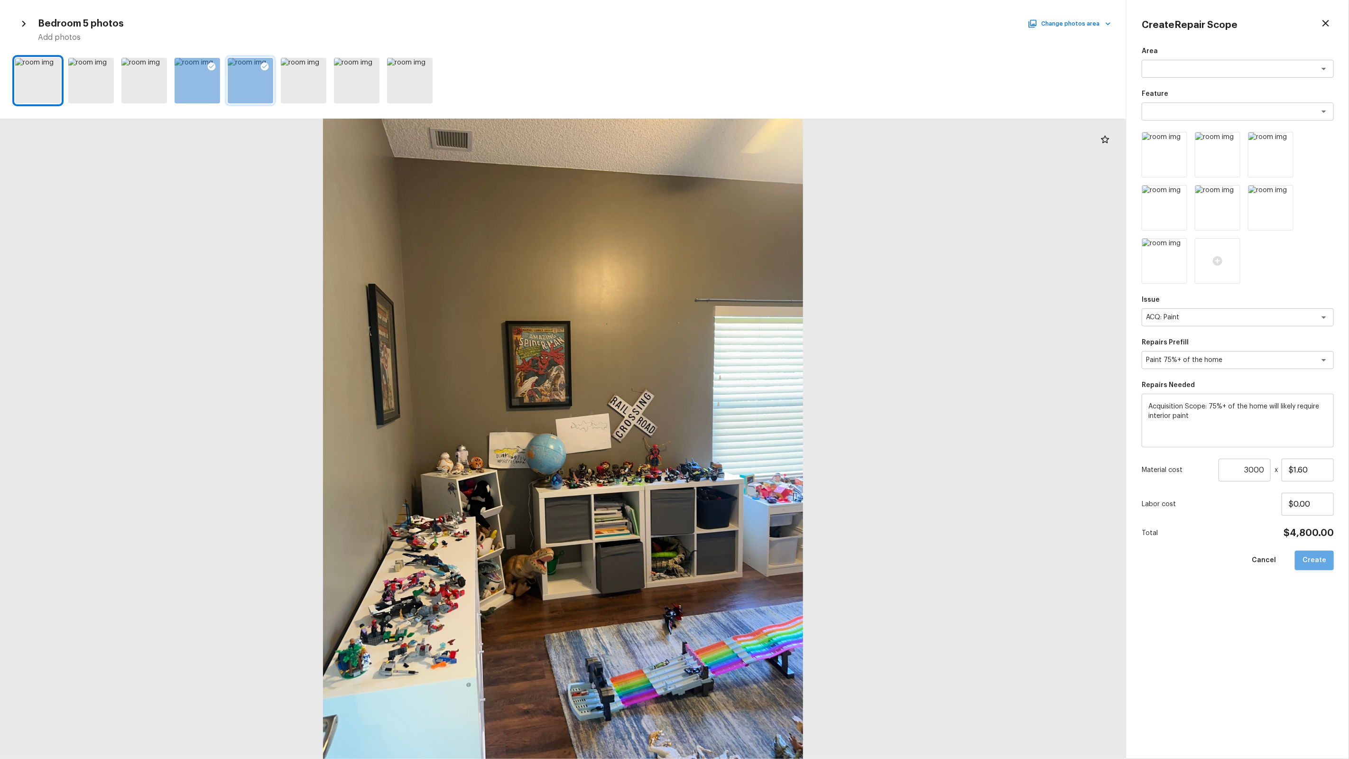
click at [1321, 559] on button "Create" at bounding box center [1314, 560] width 39 height 19
click at [769, 448] on div at bounding box center [563, 439] width 1126 height 640
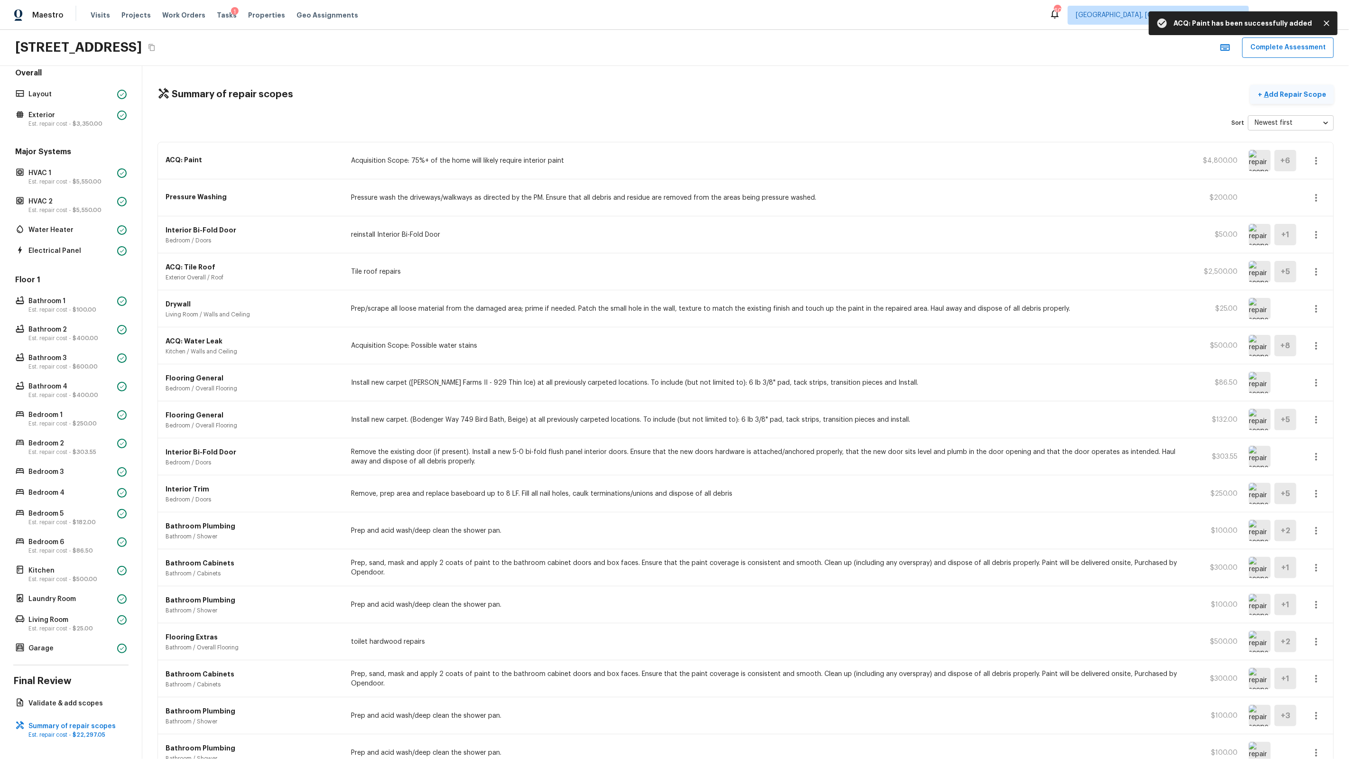
click at [1282, 90] on p "Add Repair Scope" at bounding box center [1294, 94] width 64 height 9
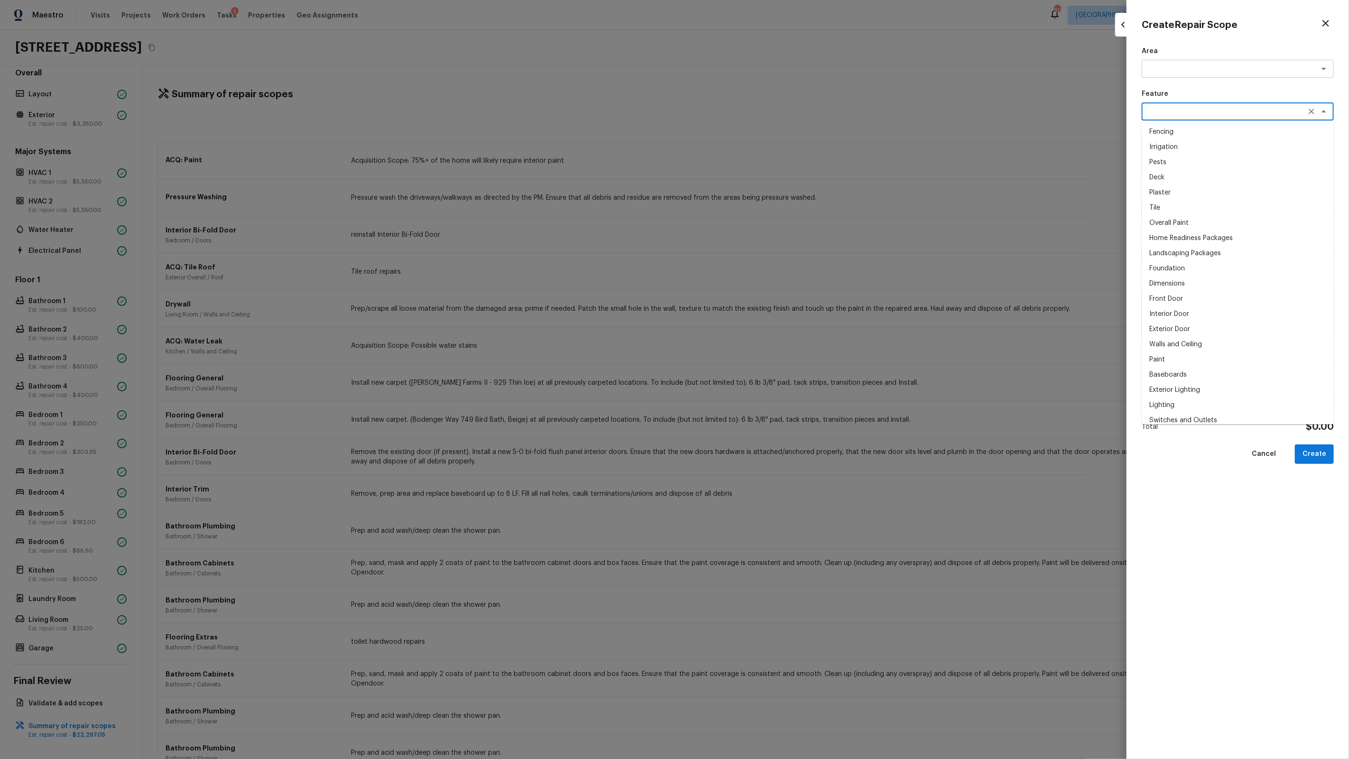
click at [1172, 108] on textarea at bounding box center [1224, 111] width 157 height 9
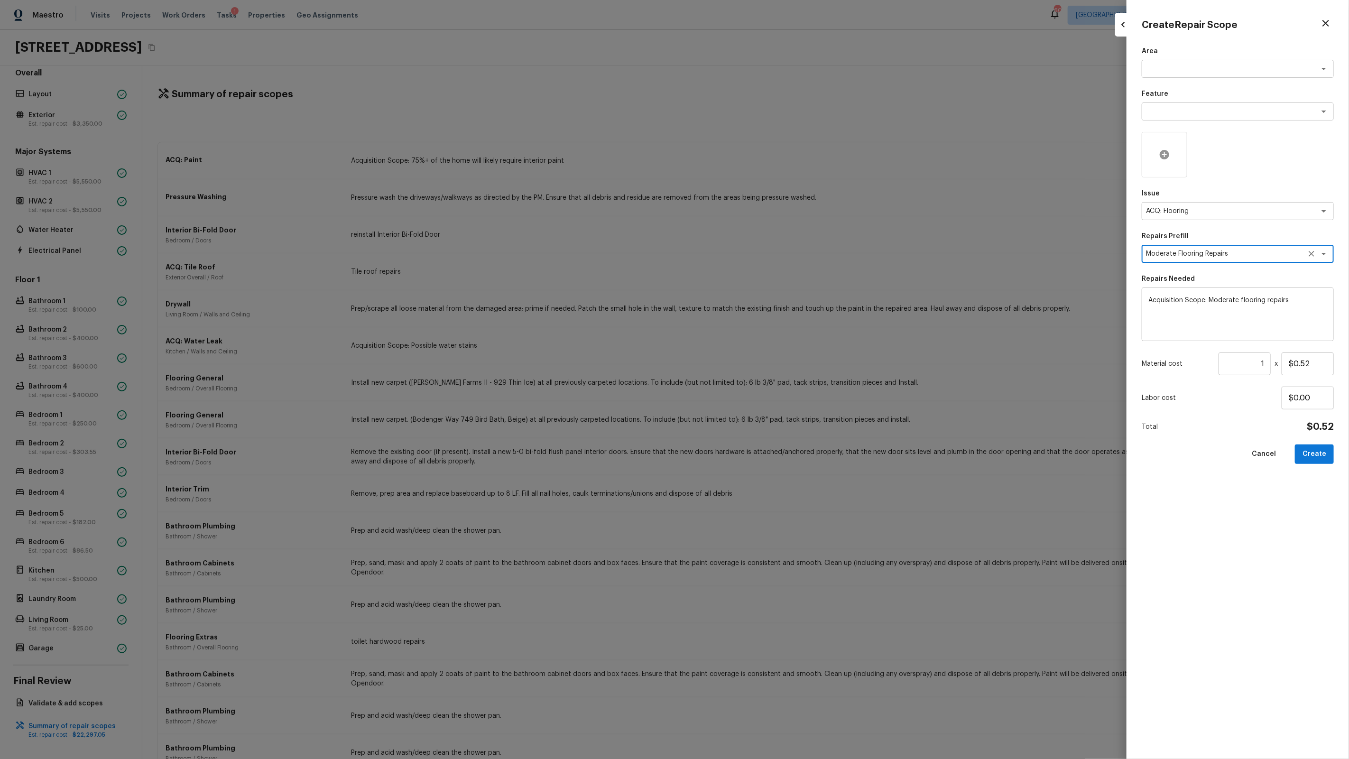
click at [1169, 150] on icon at bounding box center [1164, 154] width 11 height 11
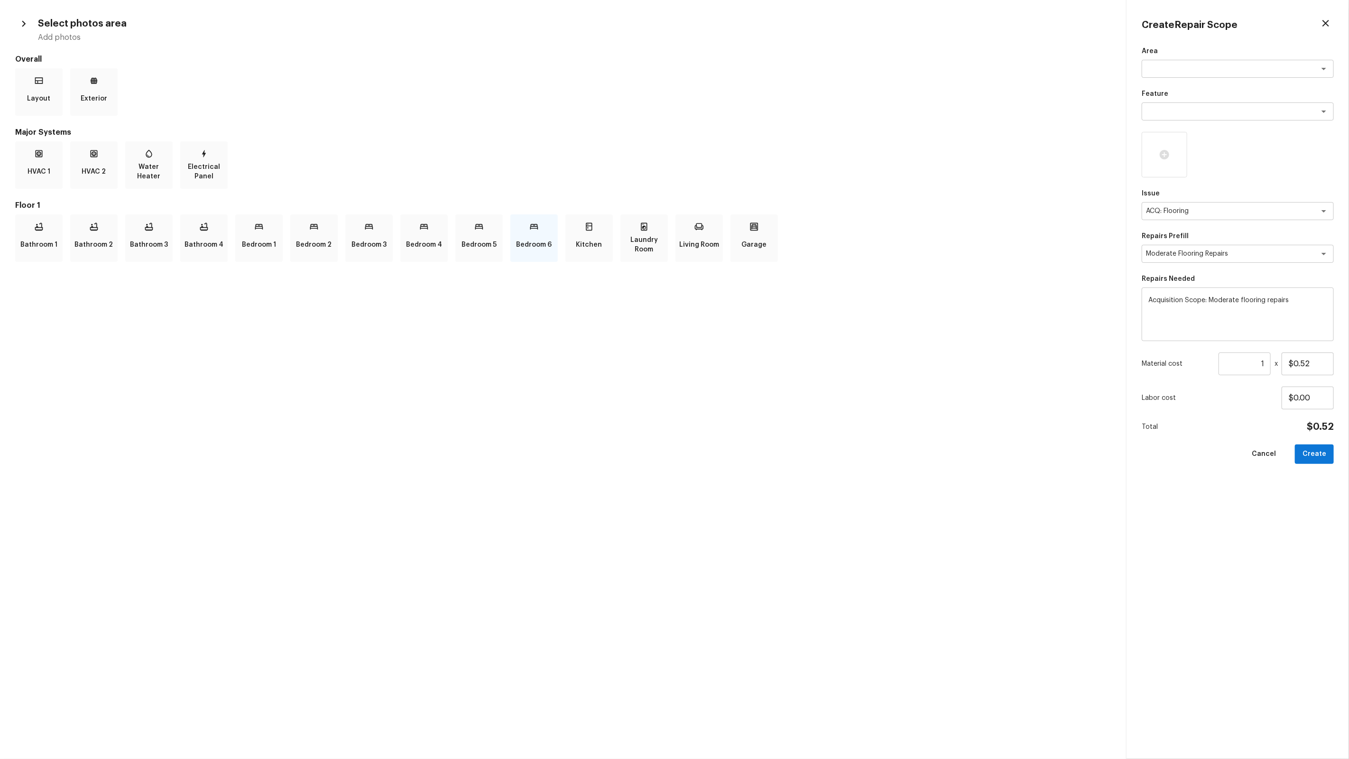
click at [515, 243] on div "Bedroom 6" at bounding box center [533, 237] width 47 height 47
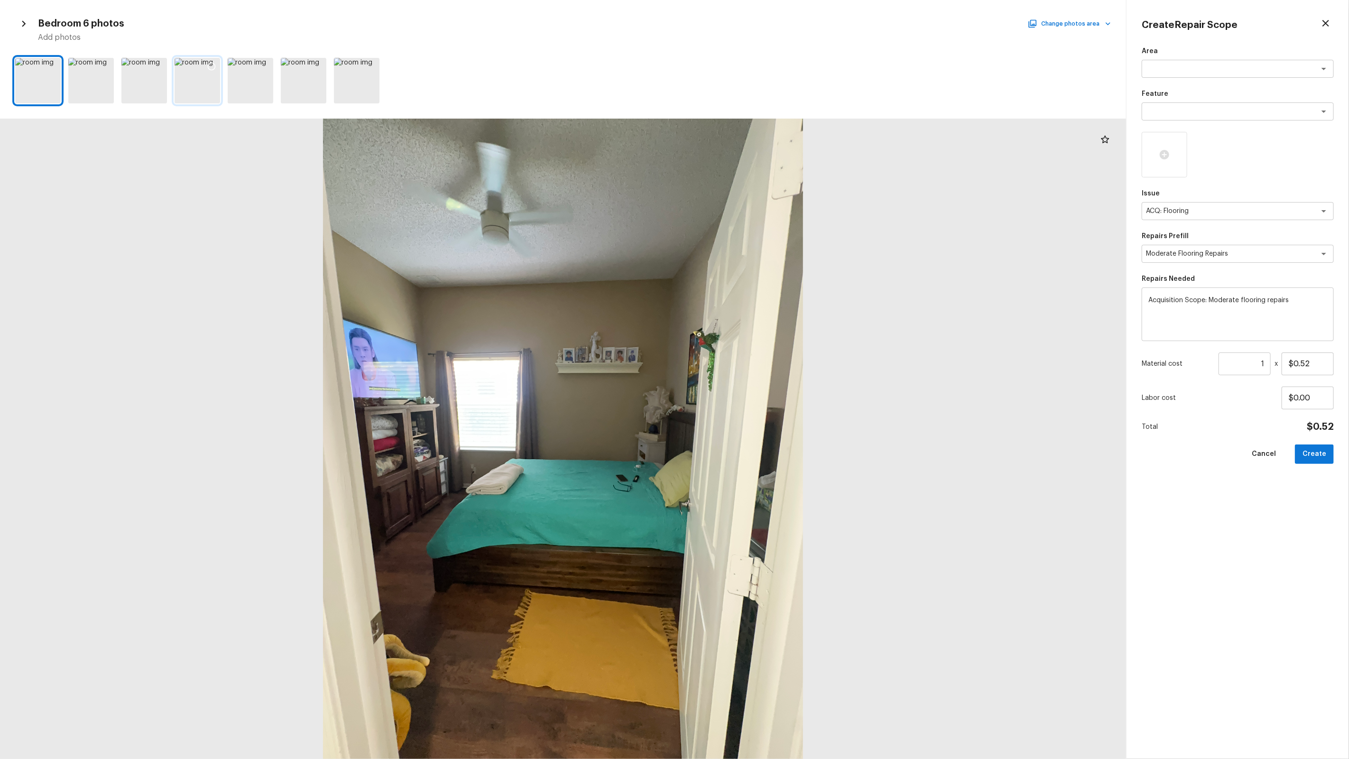
click at [216, 64] on div at bounding box center [211, 68] width 17 height 20
click at [247, 64] on div at bounding box center [251, 81] width 46 height 46
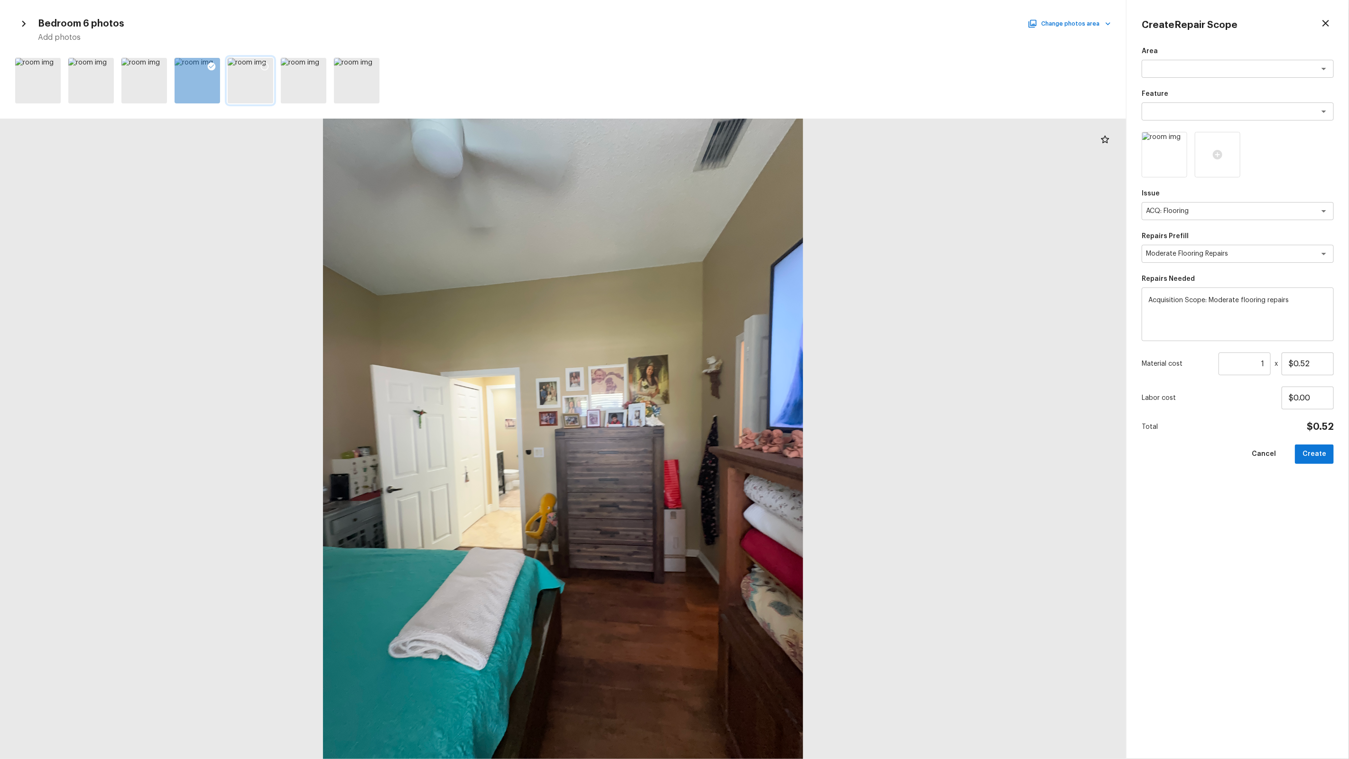
click at [267, 64] on icon at bounding box center [265, 67] width 8 height 8
click at [1066, 19] on button "Change photos area" at bounding box center [1070, 24] width 81 height 12
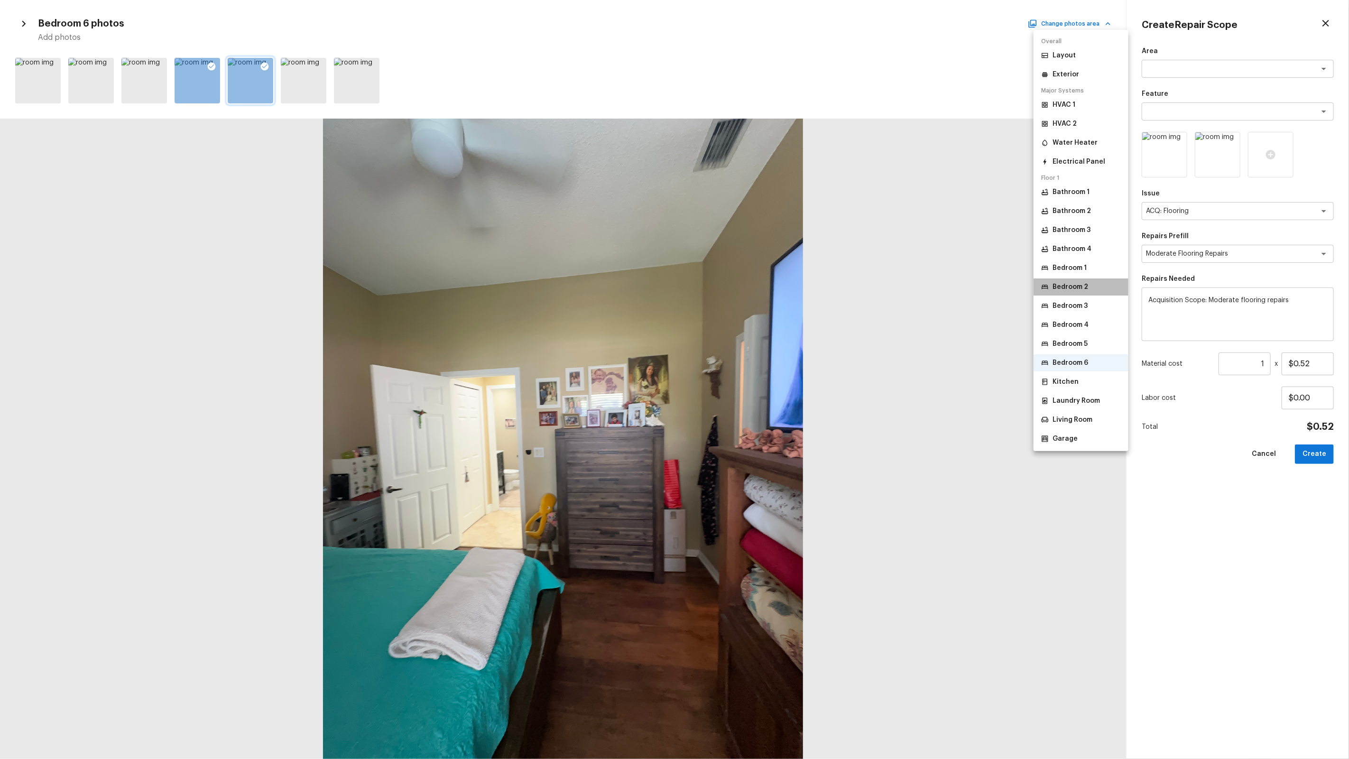
click at [1071, 282] on p "Bedroom 2" at bounding box center [1070, 286] width 36 height 9
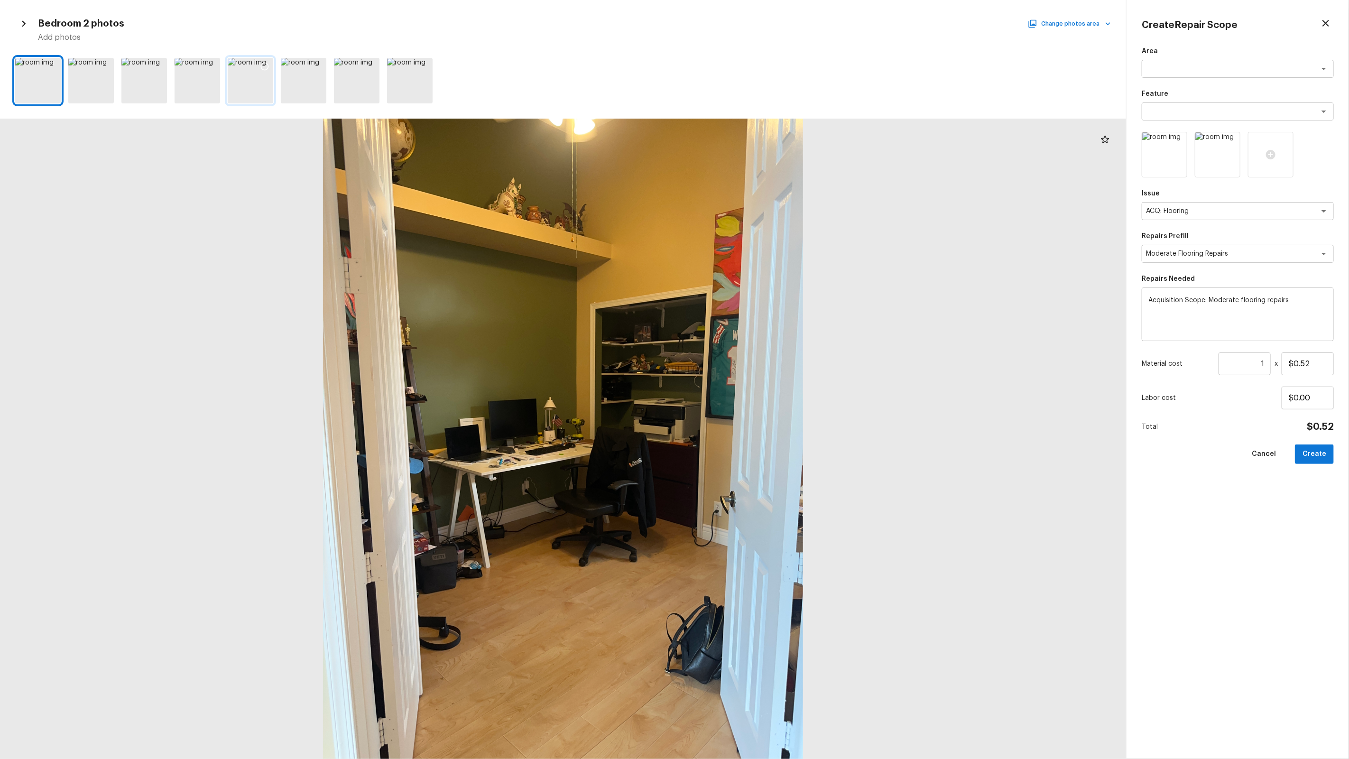
click at [264, 65] on icon at bounding box center [264, 66] width 9 height 9
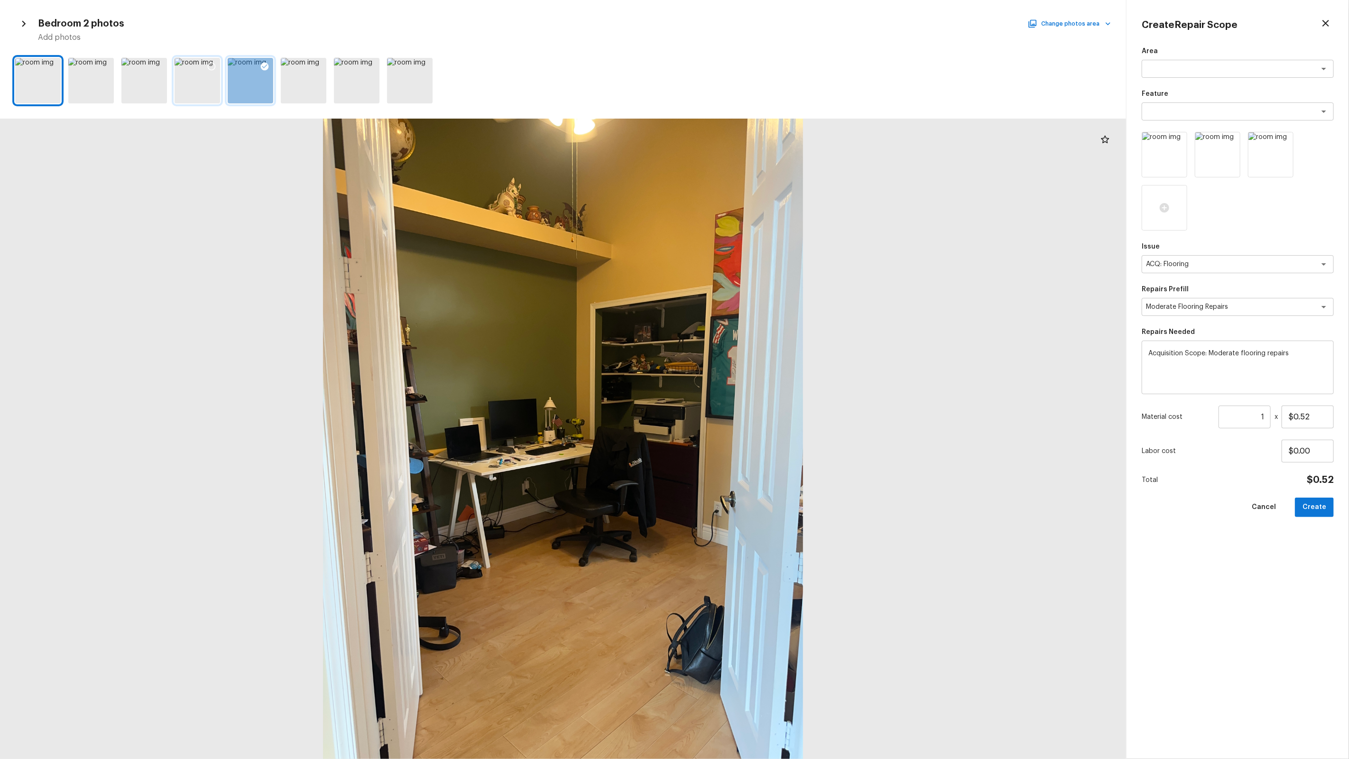
click at [213, 65] on icon at bounding box center [211, 66] width 9 height 9
click at [1071, 22] on button "Change photos area" at bounding box center [1070, 24] width 81 height 12
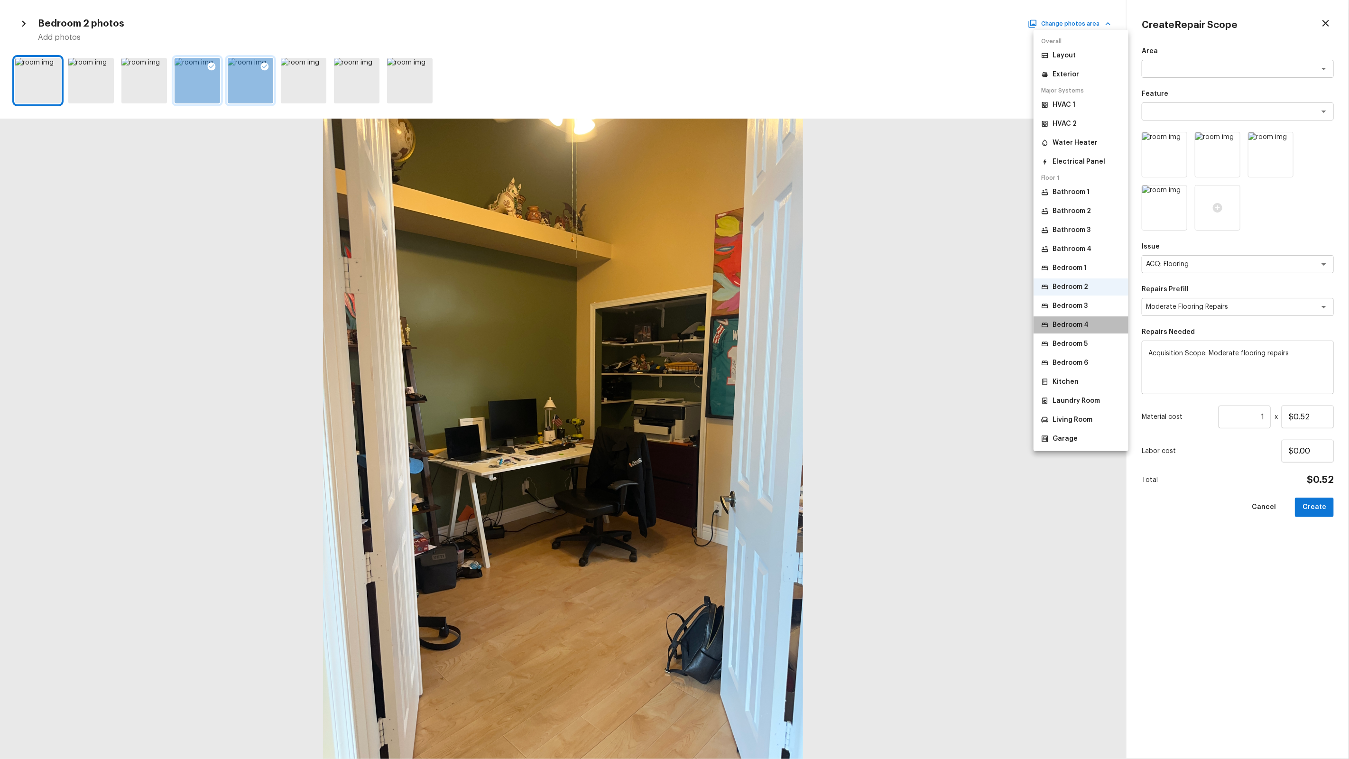
click at [1081, 321] on p "Bedroom 4" at bounding box center [1070, 324] width 36 height 9
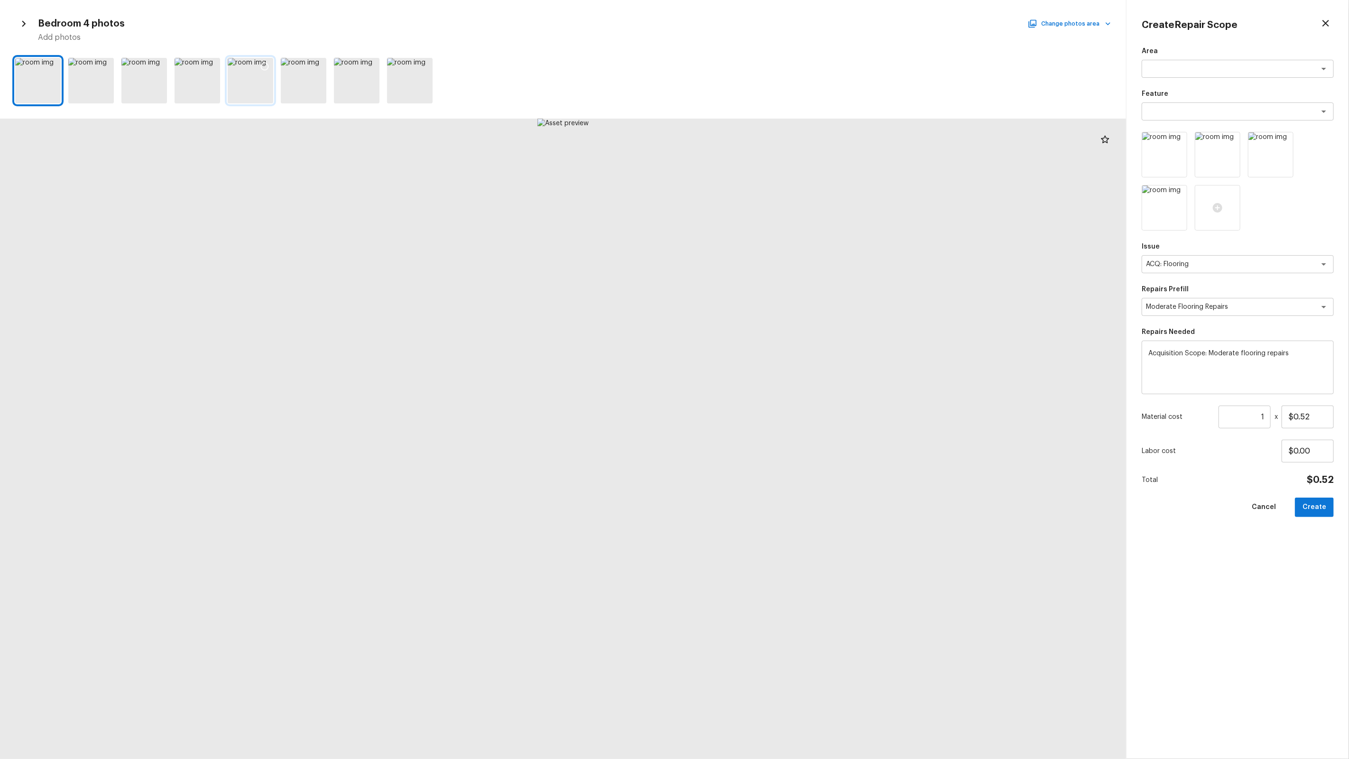
click at [262, 68] on icon at bounding box center [264, 66] width 9 height 9
click at [207, 67] on icon at bounding box center [211, 66] width 9 height 9
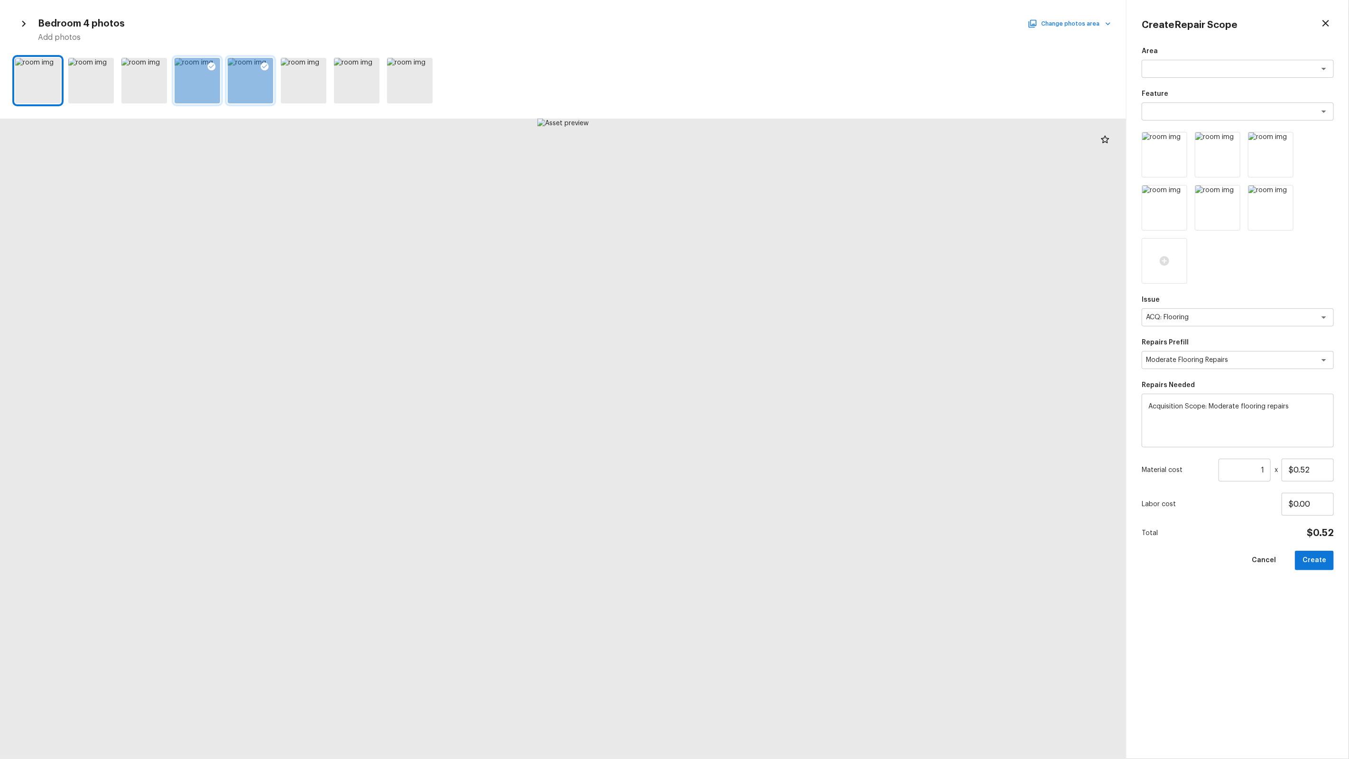
click at [1088, 21] on button "Change photos area" at bounding box center [1070, 24] width 81 height 12
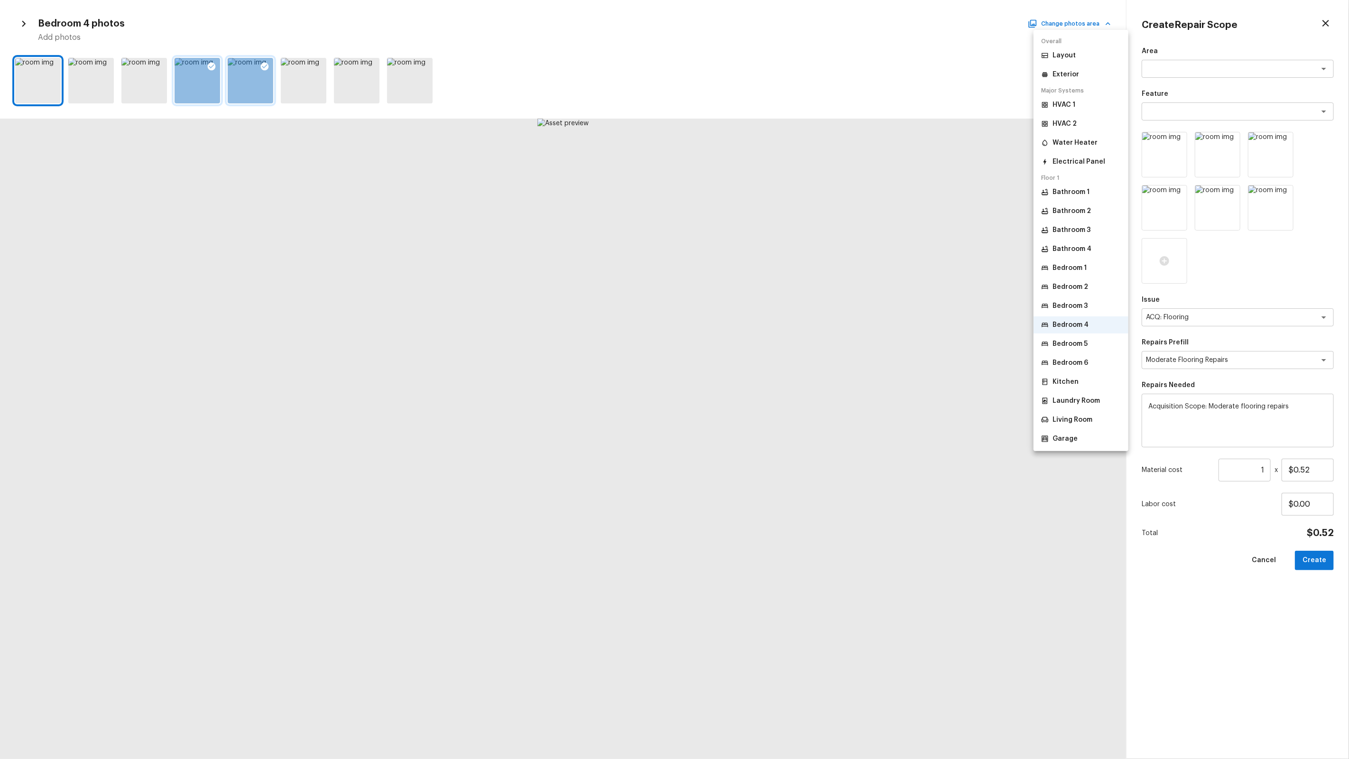
click at [1072, 356] on li "Bedroom 6" at bounding box center [1080, 362] width 95 height 17
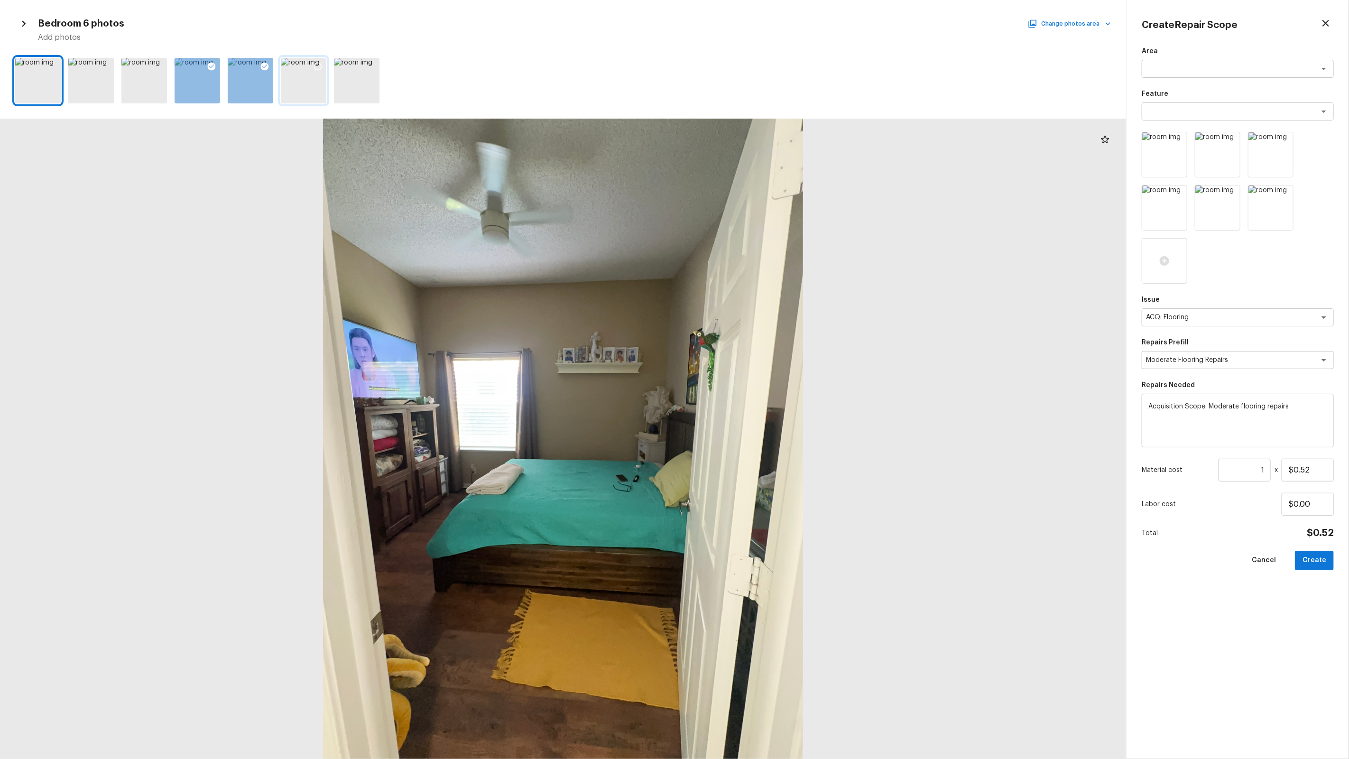
click at [314, 70] on icon at bounding box center [317, 66] width 9 height 9
click at [1030, 31] on div "Bedroom 6 photos Change photos area Add photos" at bounding box center [563, 29] width 1096 height 28
click at [1034, 30] on div "Bedroom 6 photos Change photos area Add photos" at bounding box center [563, 29] width 1096 height 28
click at [1034, 26] on icon "button" at bounding box center [1033, 24] width 8 height 8
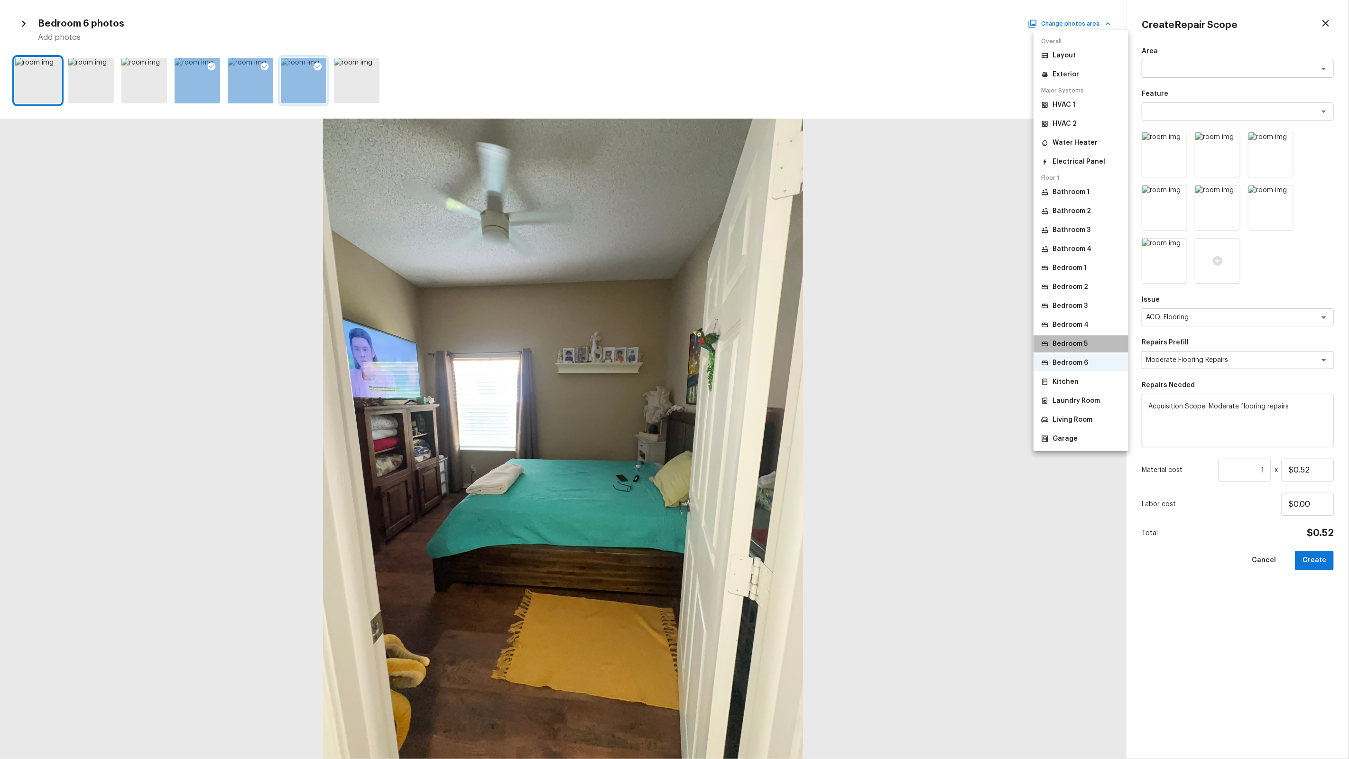
click at [1086, 339] on p "Bedroom 5" at bounding box center [1069, 343] width 35 height 9
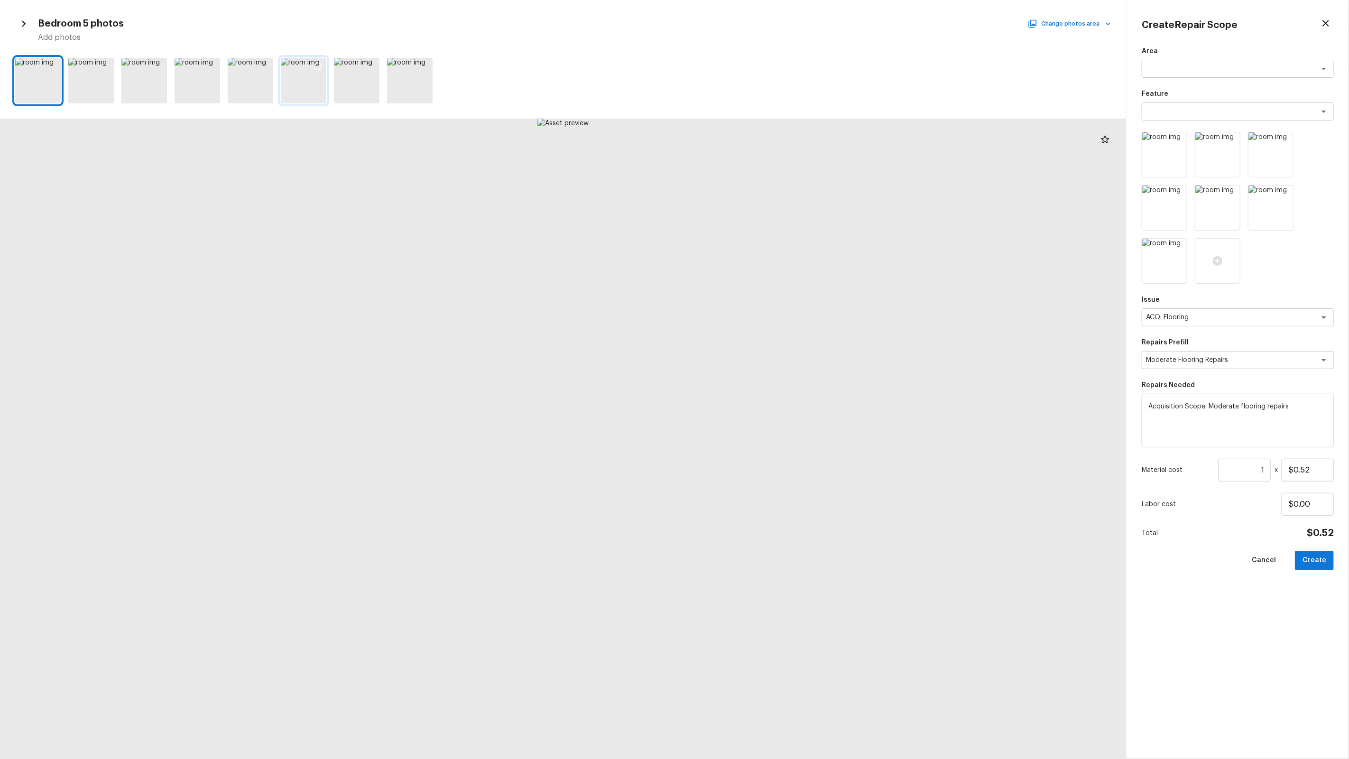
click at [319, 65] on icon at bounding box center [317, 66] width 9 height 9
click at [369, 63] on icon at bounding box center [371, 67] width 8 height 8
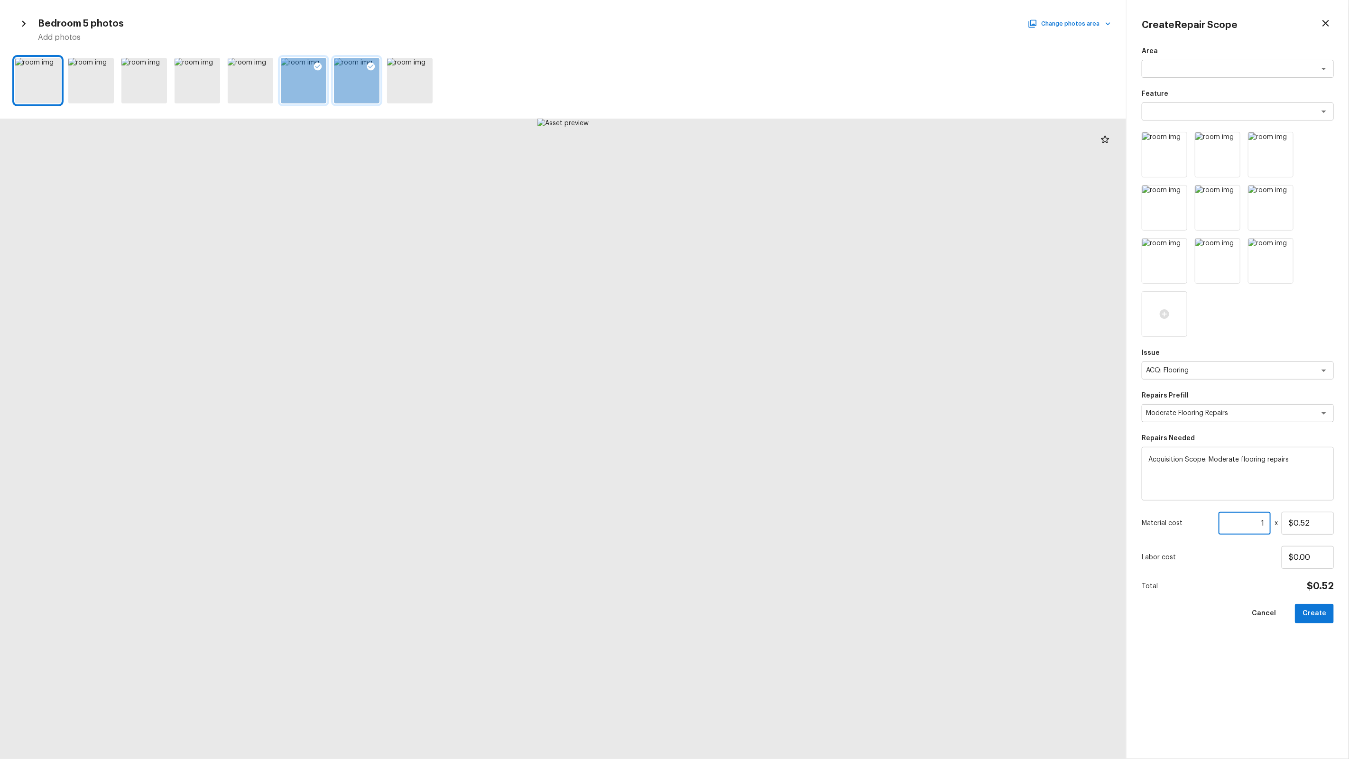
click at [1258, 521] on input "1" at bounding box center [1244, 523] width 52 height 23
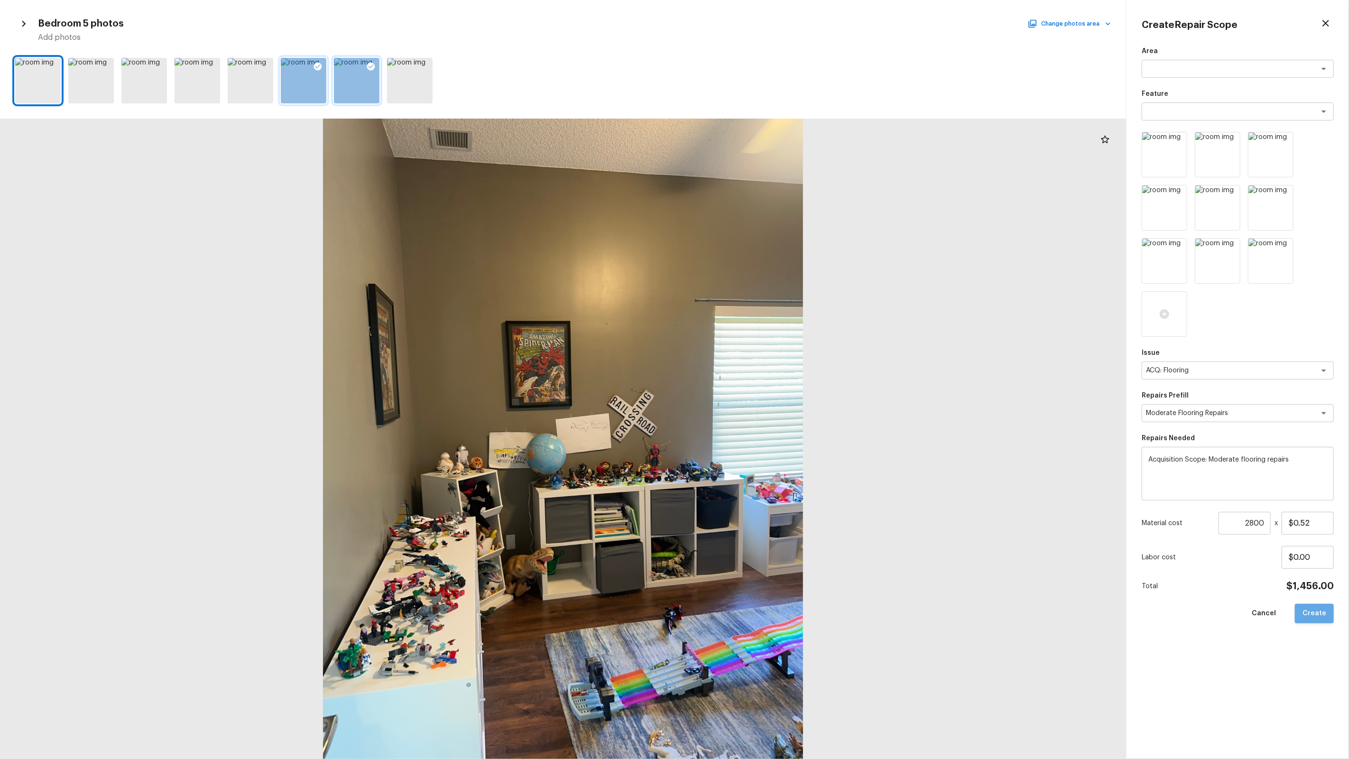
click at [1320, 613] on button "Create" at bounding box center [1314, 613] width 39 height 19
click at [878, 497] on div at bounding box center [563, 439] width 1126 height 640
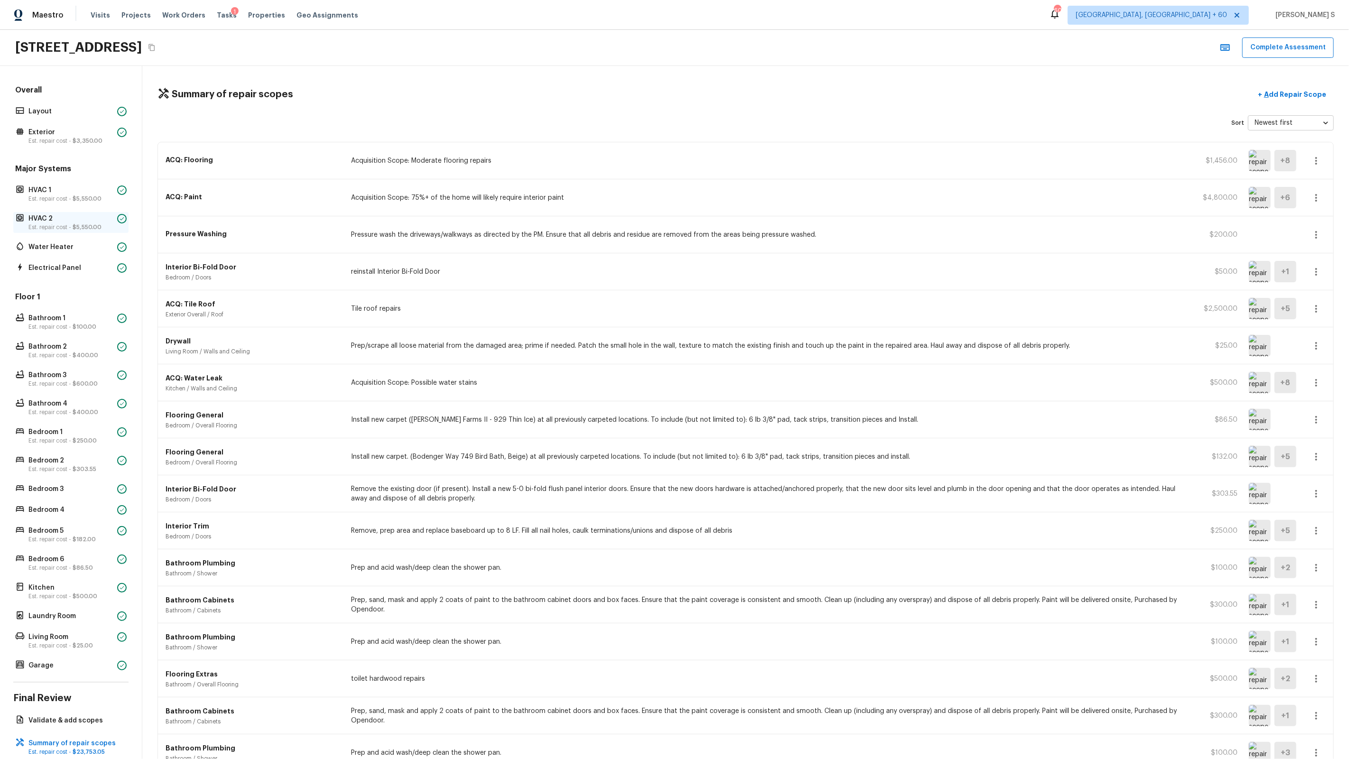
click at [53, 220] on p "HVAC 2" at bounding box center [70, 218] width 85 height 9
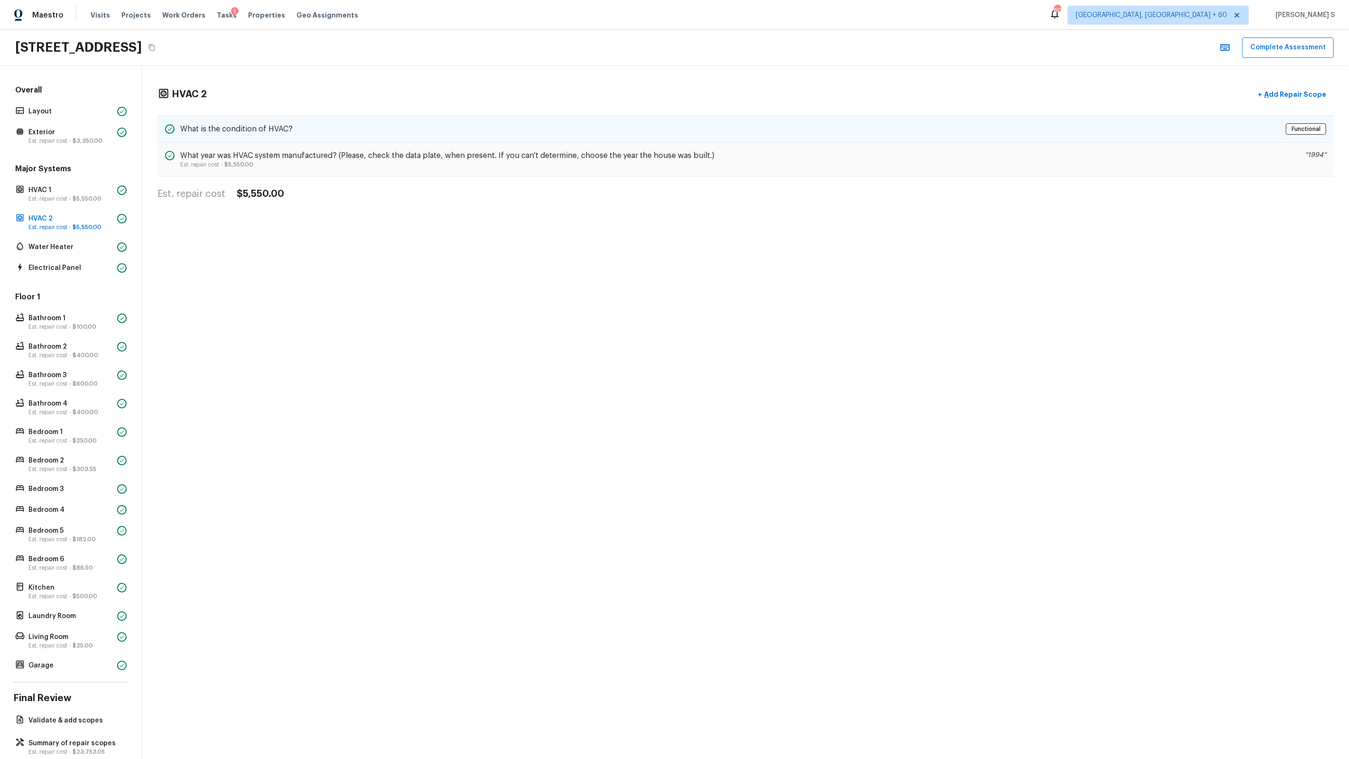
click at [293, 123] on div "What is the condition of HVAC? Functional" at bounding box center [745, 129] width 1176 height 28
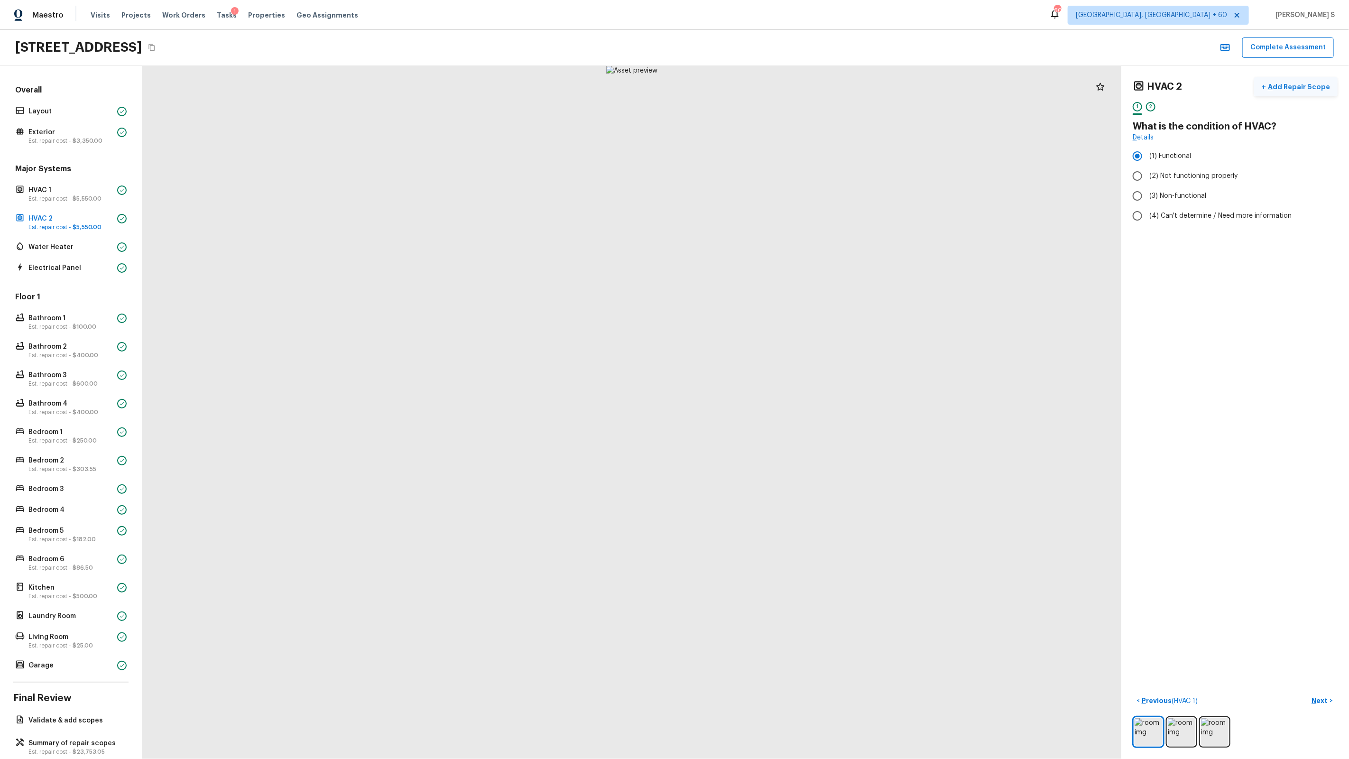
click at [1301, 81] on button "+ Add Repair Scope" at bounding box center [1295, 86] width 83 height 19
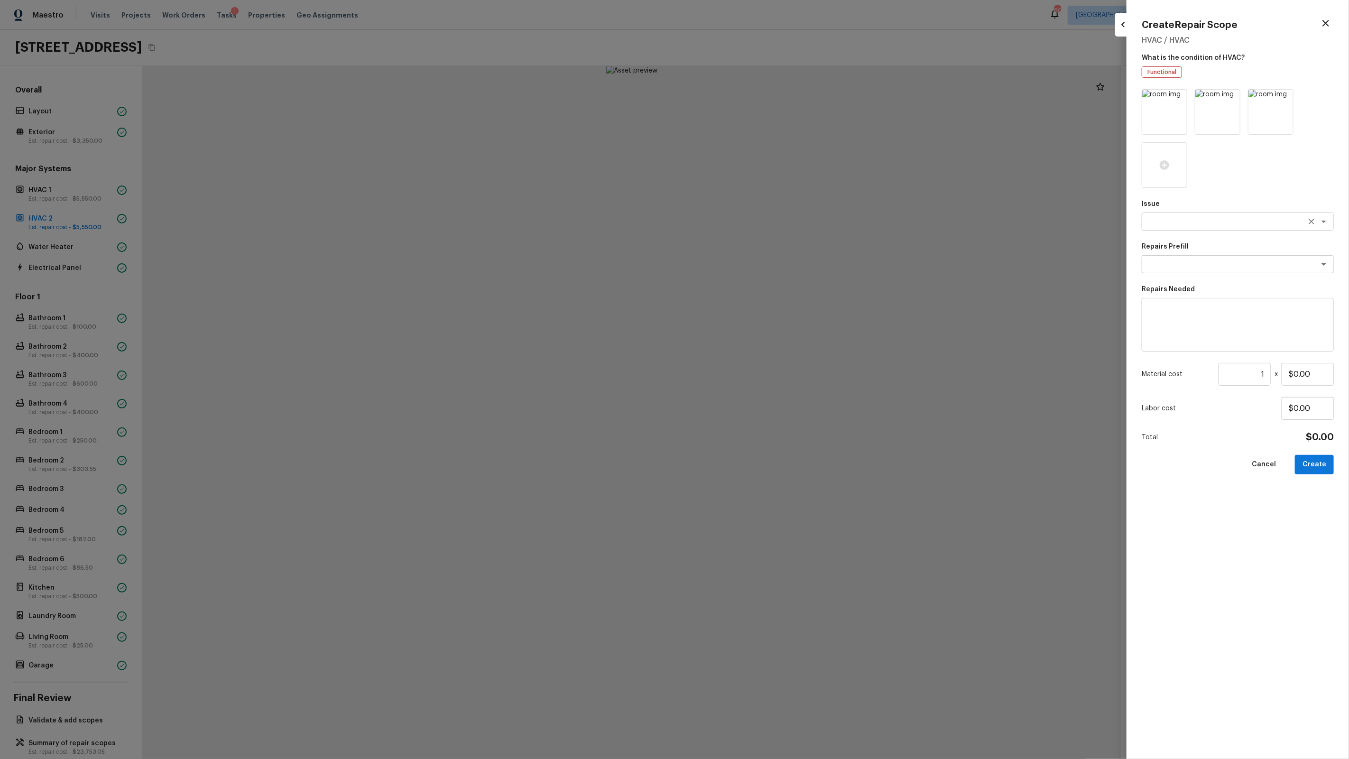
click at [1187, 214] on div "x ​" at bounding box center [1238, 221] width 192 height 18
click at [1208, 259] on textarea at bounding box center [1224, 263] width 157 height 9
click at [1214, 299] on li "Possible plumbing leak" at bounding box center [1238, 299] width 192 height 15
click at [1315, 460] on button "Create" at bounding box center [1314, 464] width 39 height 19
click at [840, 351] on div at bounding box center [674, 379] width 1349 height 759
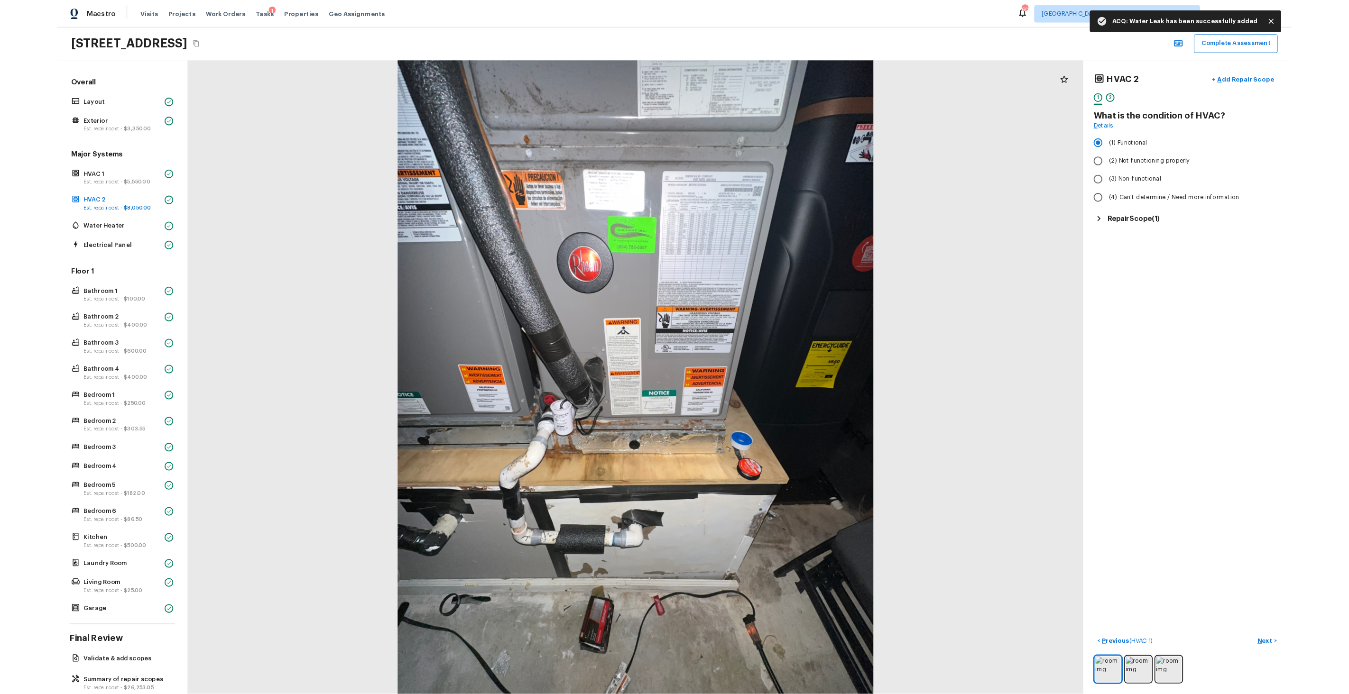
scroll to position [17, 0]
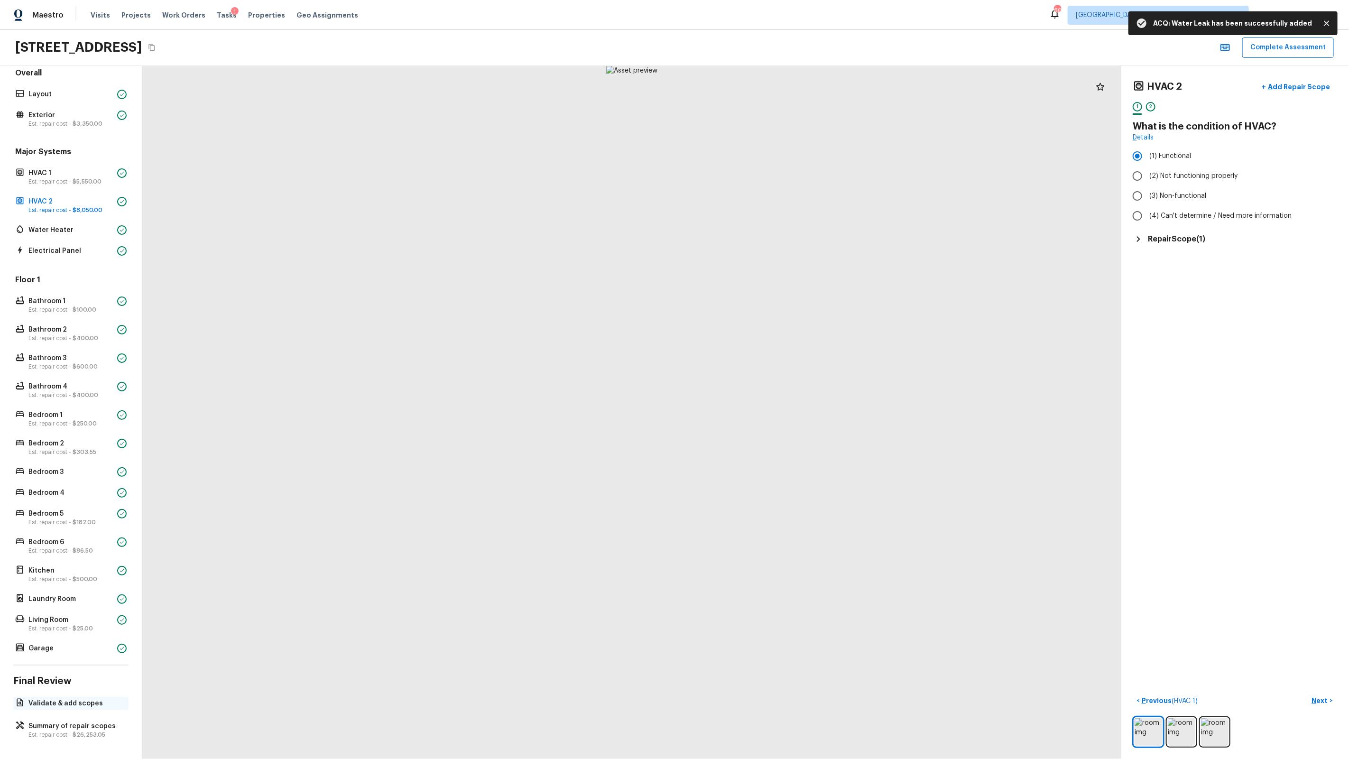
click at [74, 708] on div "Validate & add scopes" at bounding box center [70, 703] width 115 height 13
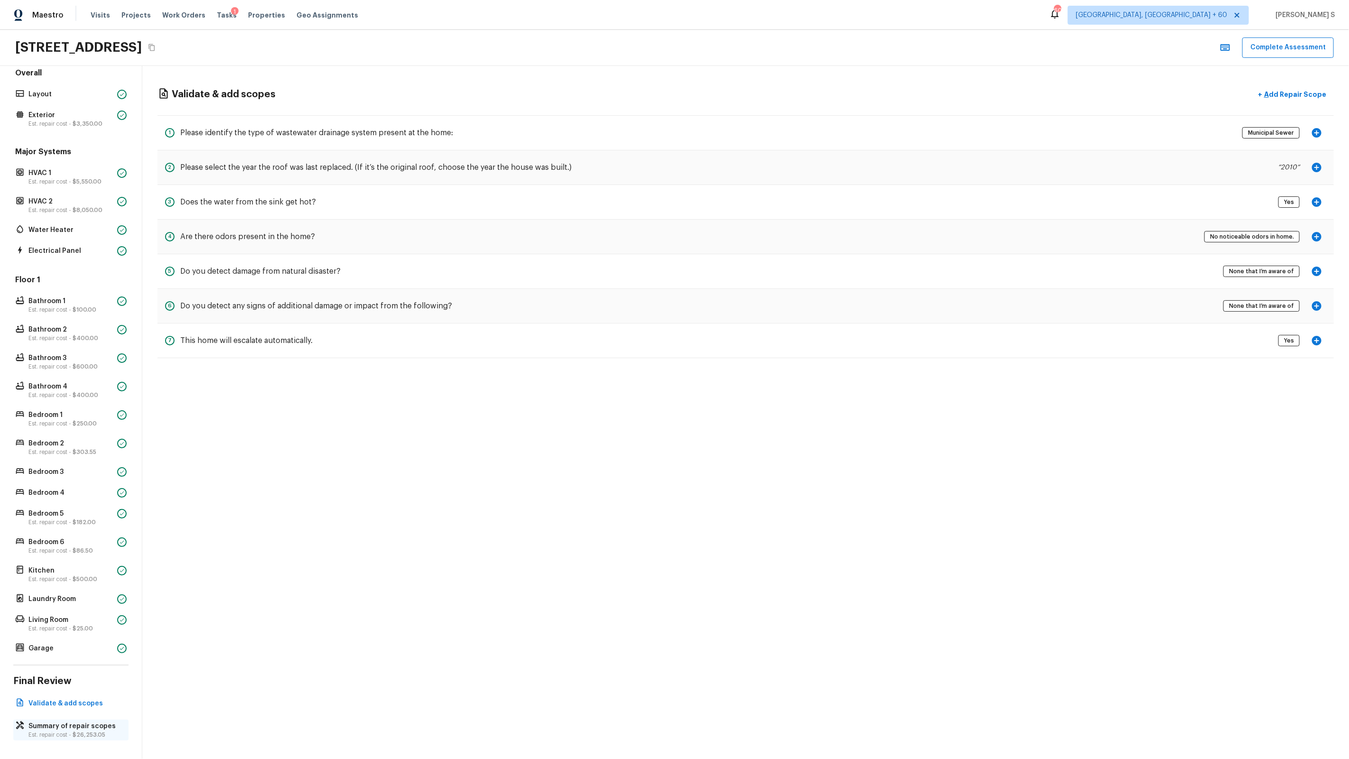
click at [73, 724] on p "Summary of repair scopes" at bounding box center [75, 725] width 94 height 9
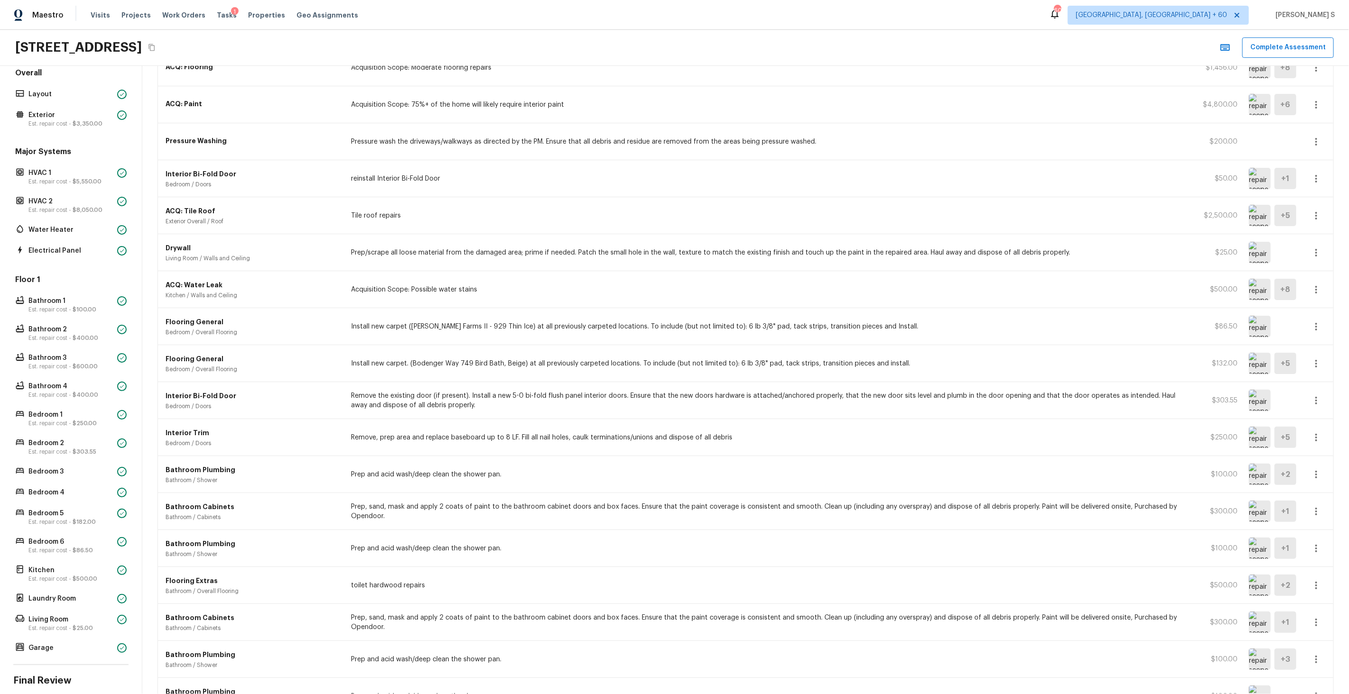
scroll to position [0, 0]
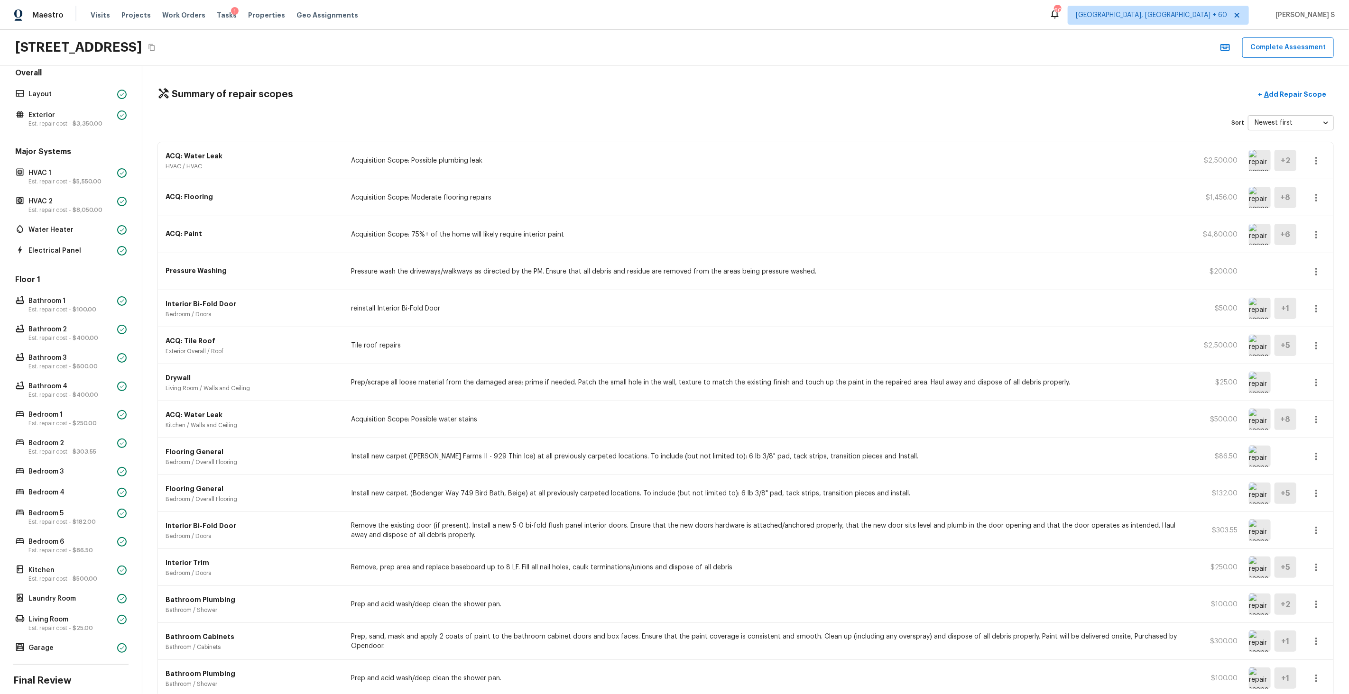
click at [53, 611] on div "Floor 1 Bathroom 1 Est. repair cost - $100.00 Bathroom 2 Est. repair cost - $40…" at bounding box center [70, 465] width 115 height 380
click at [55, 617] on p "Living Room" at bounding box center [70, 619] width 85 height 9
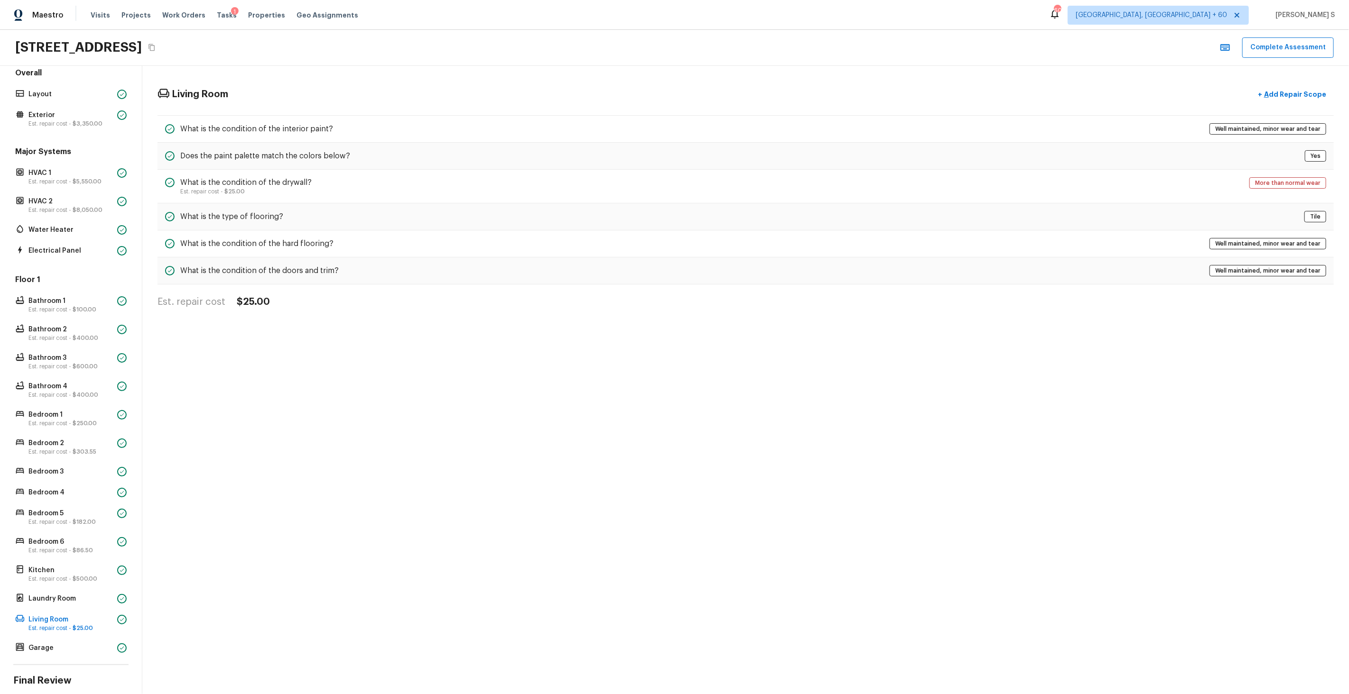
click at [85, 430] on div "Floor 1 Bathroom 1 Est. repair cost - $100.00 Bathroom 2 Est. repair cost - $40…" at bounding box center [70, 465] width 115 height 380
click at [85, 443] on p "Bedroom 2" at bounding box center [70, 443] width 85 height 9
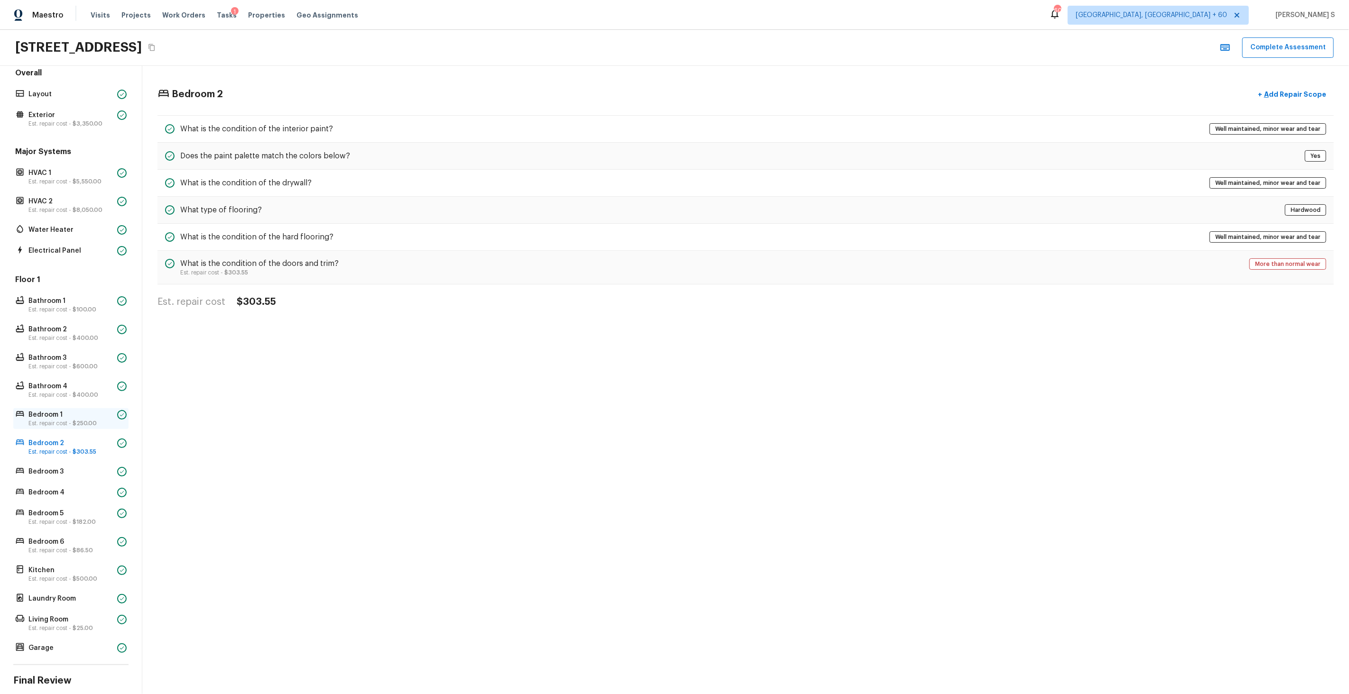
click at [76, 417] on p "Bedroom 1" at bounding box center [70, 414] width 85 height 9
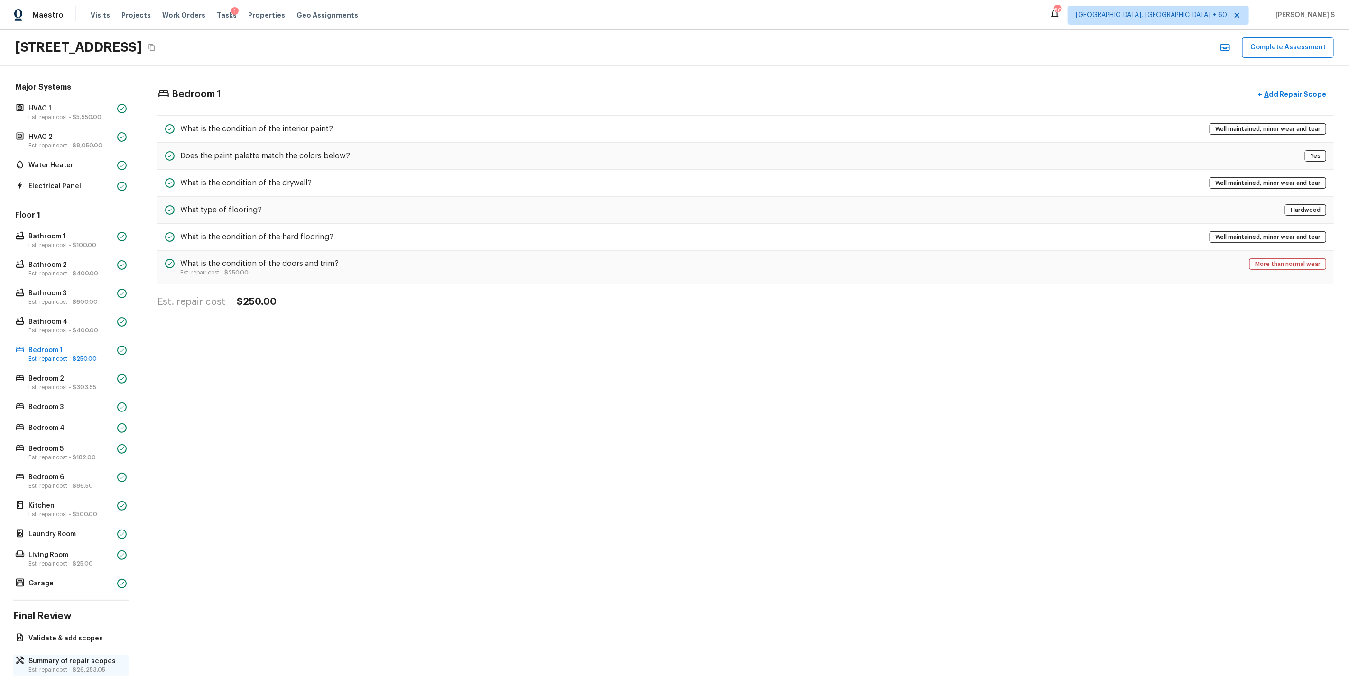
click at [91, 672] on span "$26,253.05" at bounding box center [89, 670] width 33 height 6
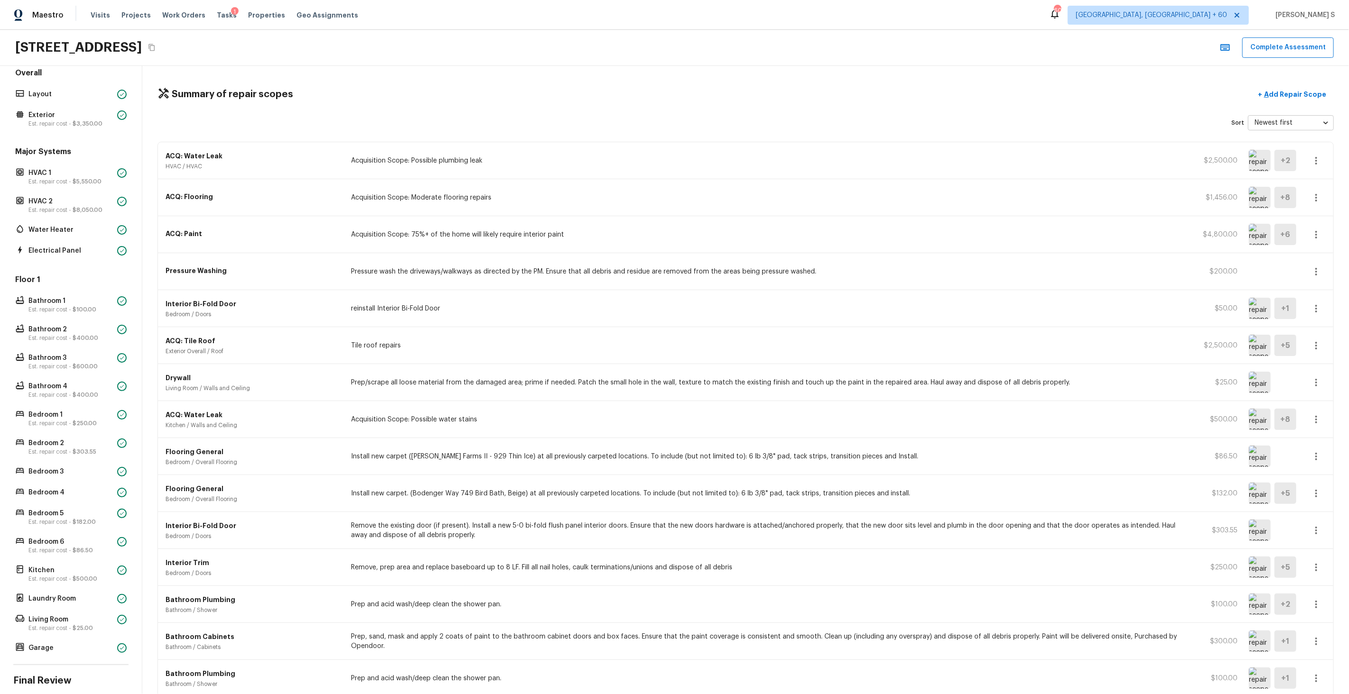
scroll to position [342, 0]
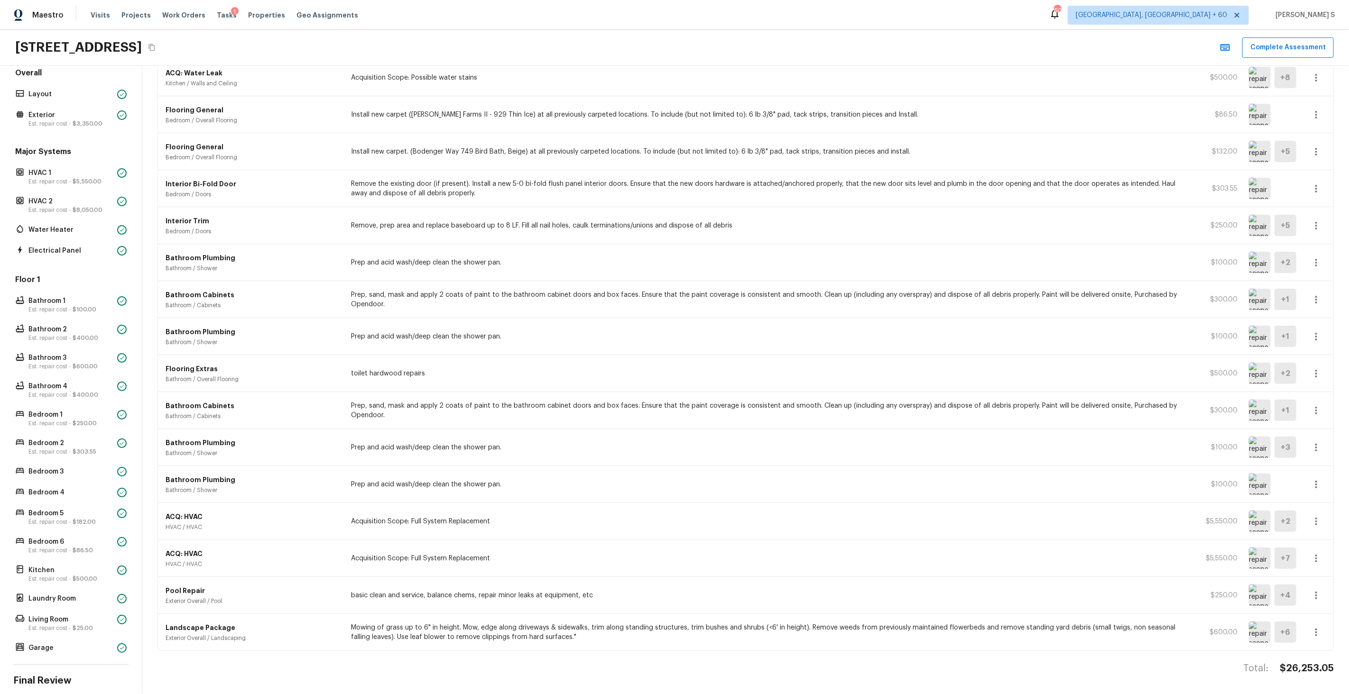
click at [1288, 668] on h4 "$26,253.05" at bounding box center [1307, 669] width 54 height 12
copy h4 "26,253.05"
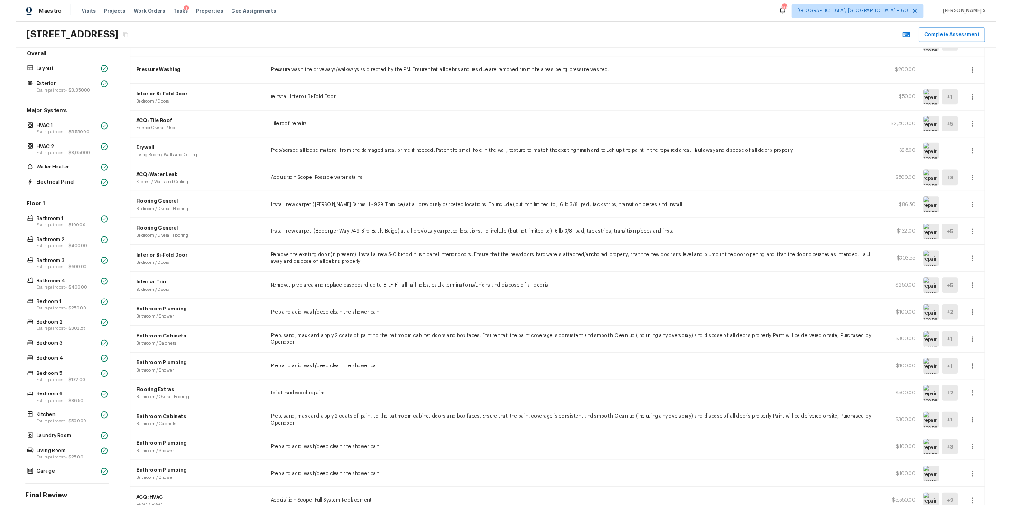
scroll to position [0, 0]
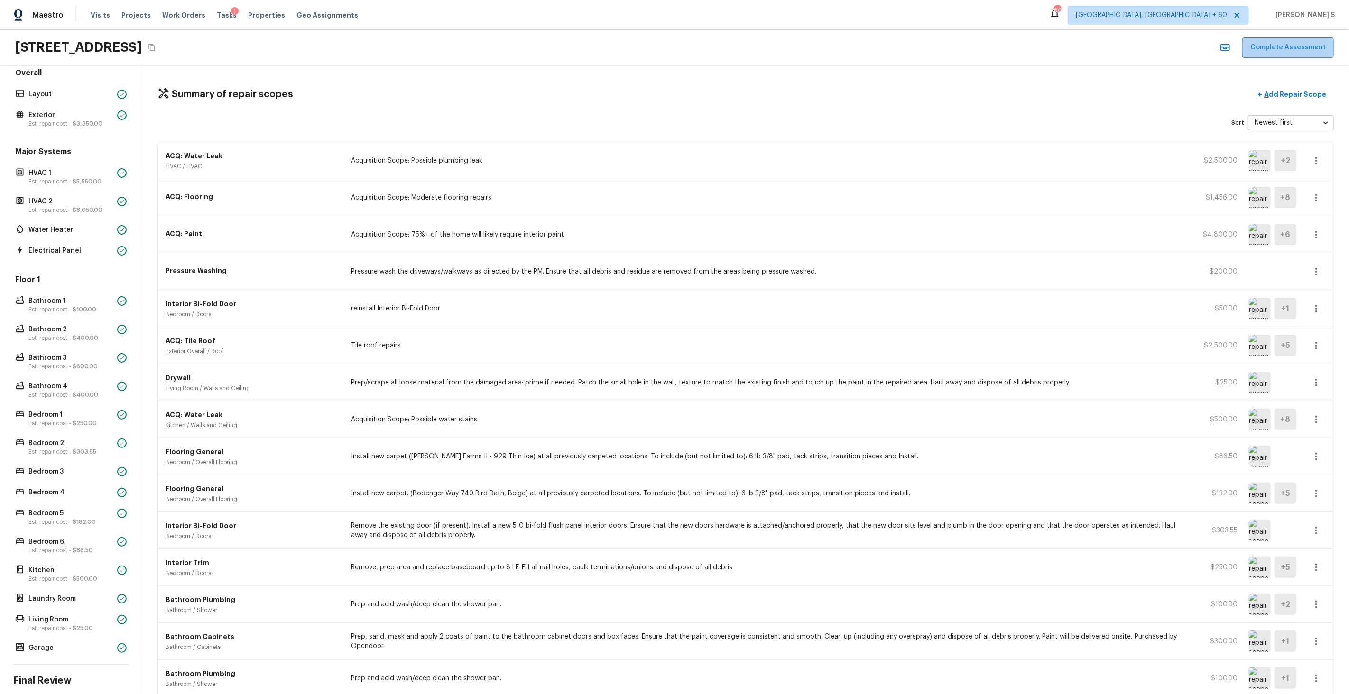
click at [1302, 46] on button "Complete Assessment" at bounding box center [1288, 47] width 92 height 20
